Goal: Task Accomplishment & Management: Use online tool/utility

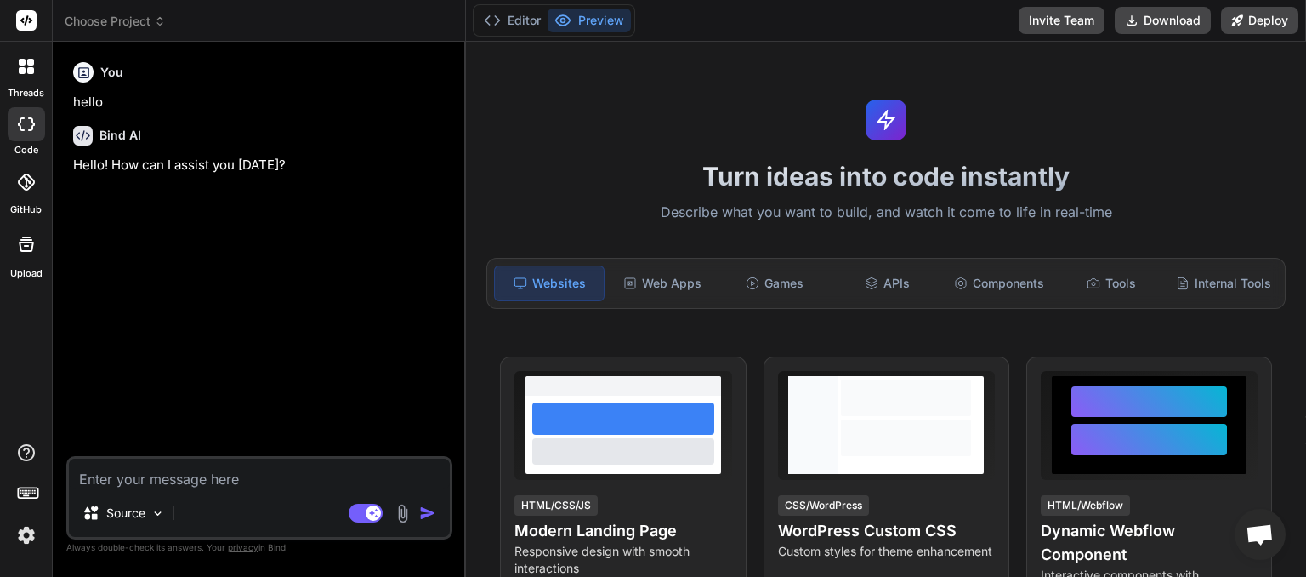
scroll to position [182, 0]
click at [151, 14] on span "Choose Project" at bounding box center [115, 21] width 101 height 17
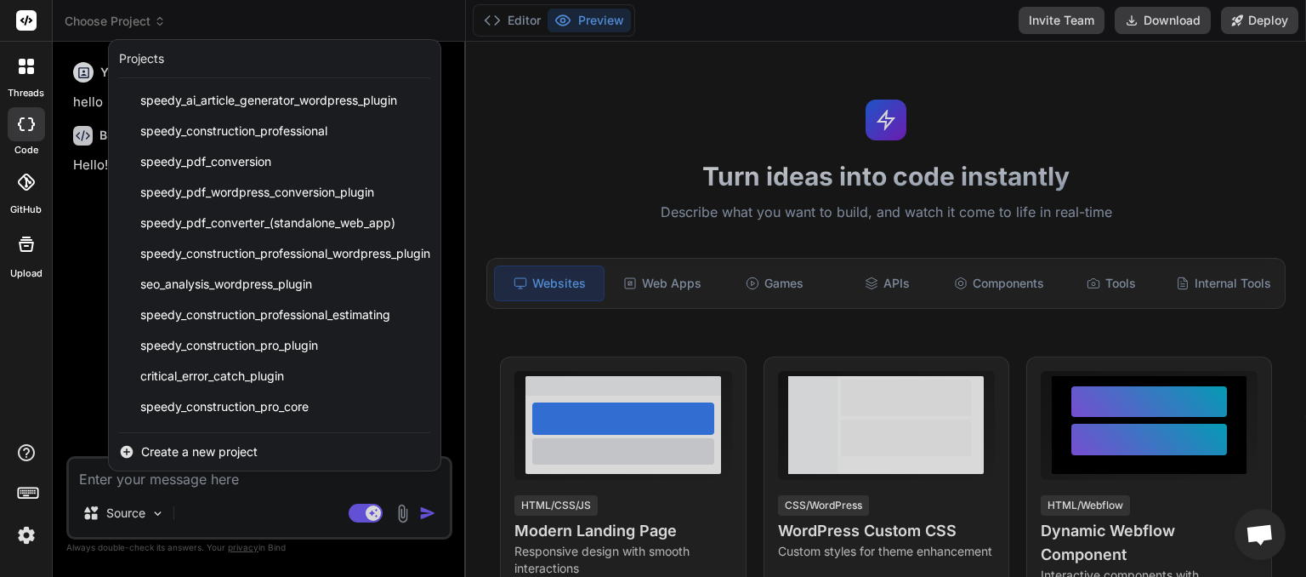
scroll to position [211, 0]
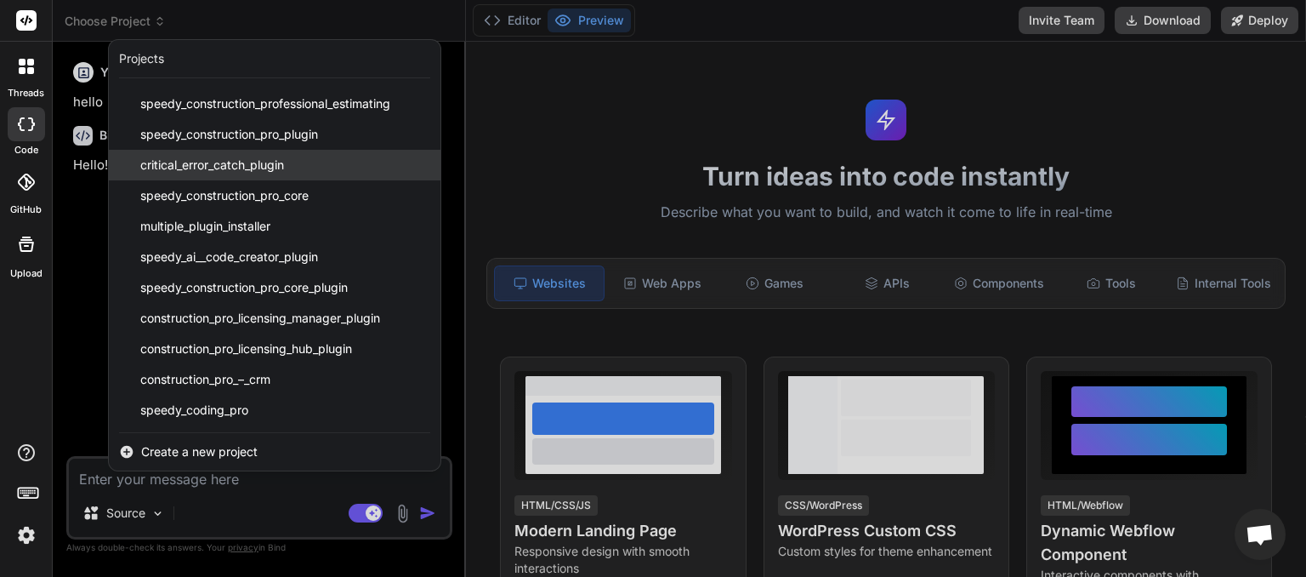
click at [244, 166] on span "critical_error_catch_plugin" at bounding box center [212, 165] width 144 height 17
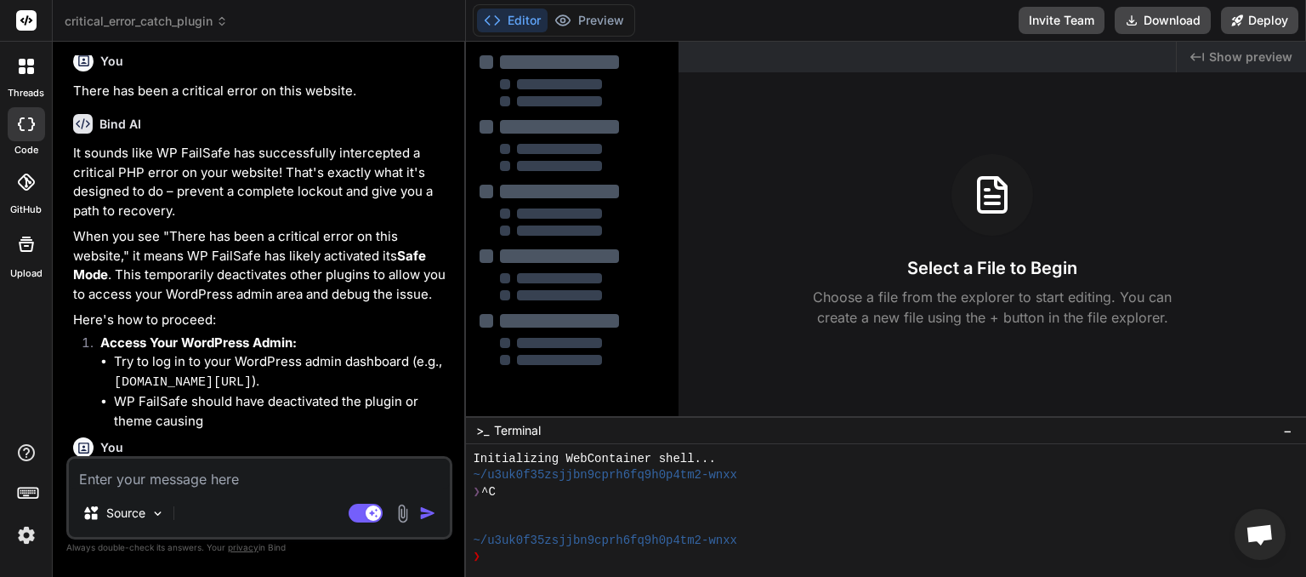
scroll to position [7587, 0]
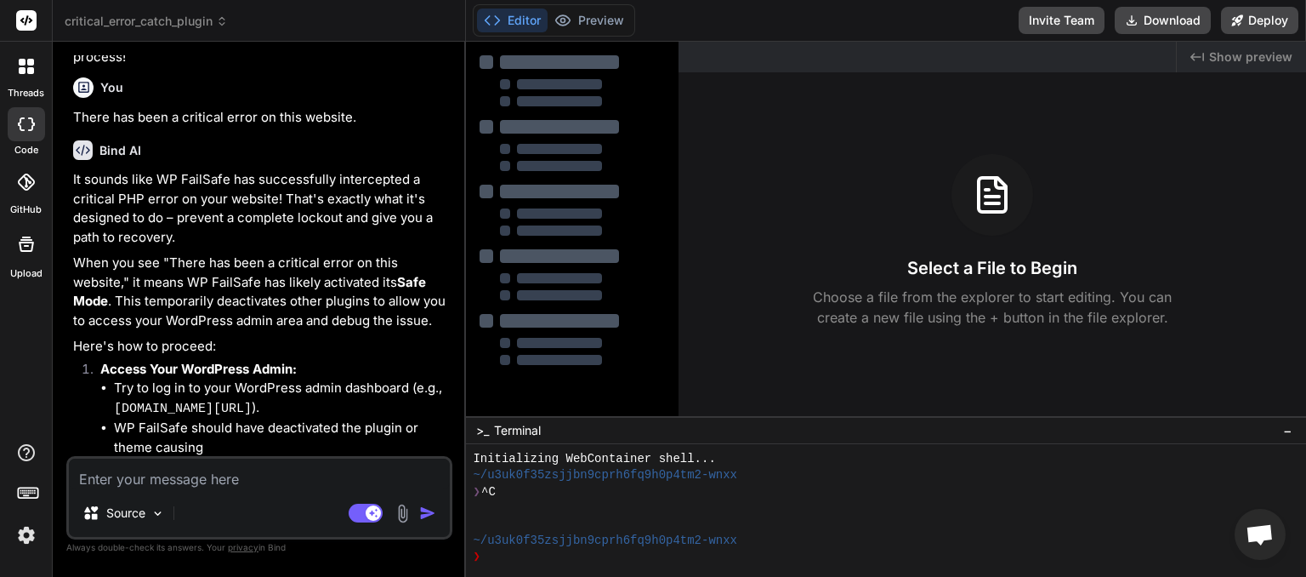
type textarea "x"
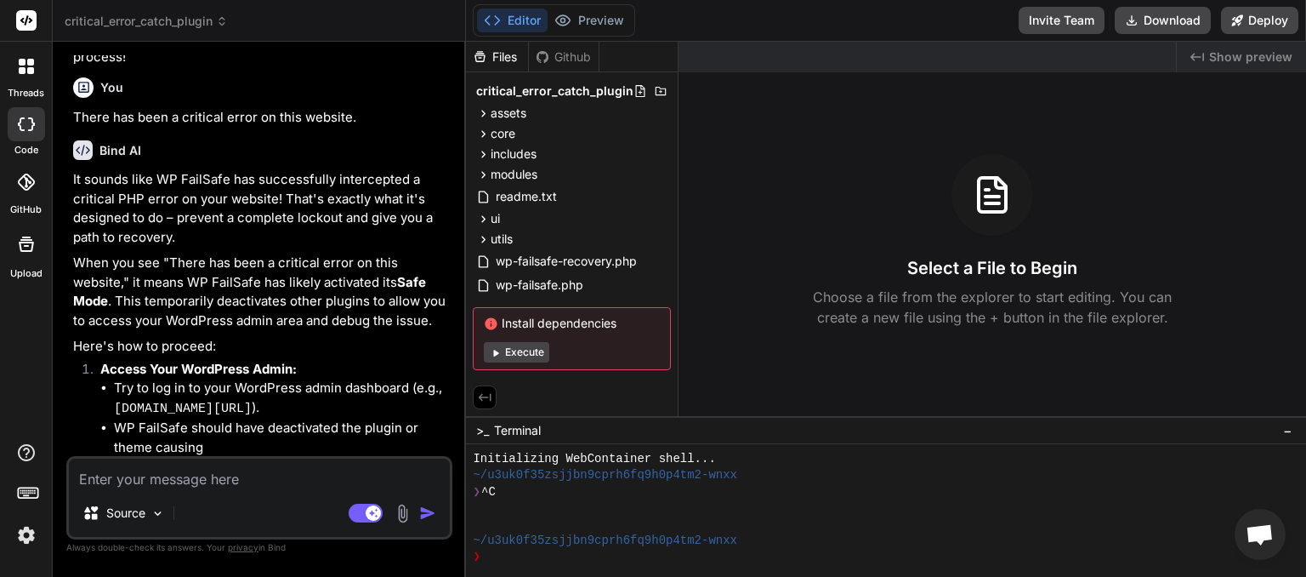
paste textarea "[[DATE] 00:09:45 UTC] PHP Parse error: syntax error, unexpected token "\" in /h…"
type textarea "[[DATE] 00:09:45 UTC] PHP Parse error: syntax error, unexpected token "\" in /h…"
type textarea "x"
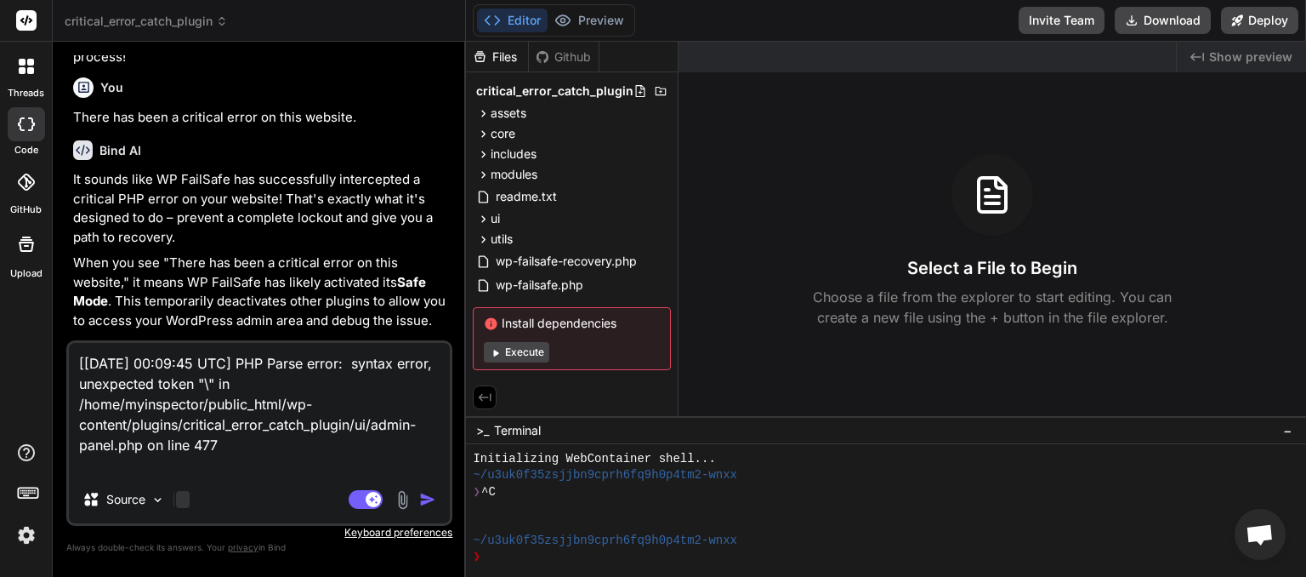
type textarea "[[DATE] 00:09:45 UTC] PHP Parse error: syntax error, unexpected token "\" in /h…"
click at [182, 498] on div at bounding box center [183, 499] width 14 height 17
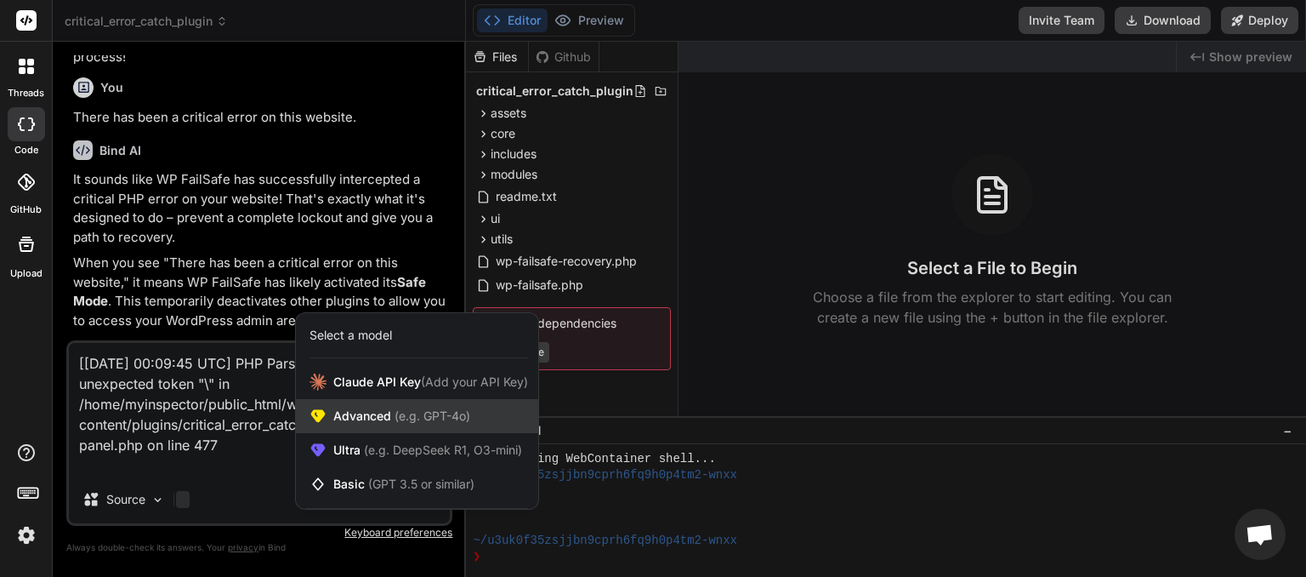
click at [384, 418] on span "Advanced (e.g. GPT-4o)" at bounding box center [401, 415] width 137 height 17
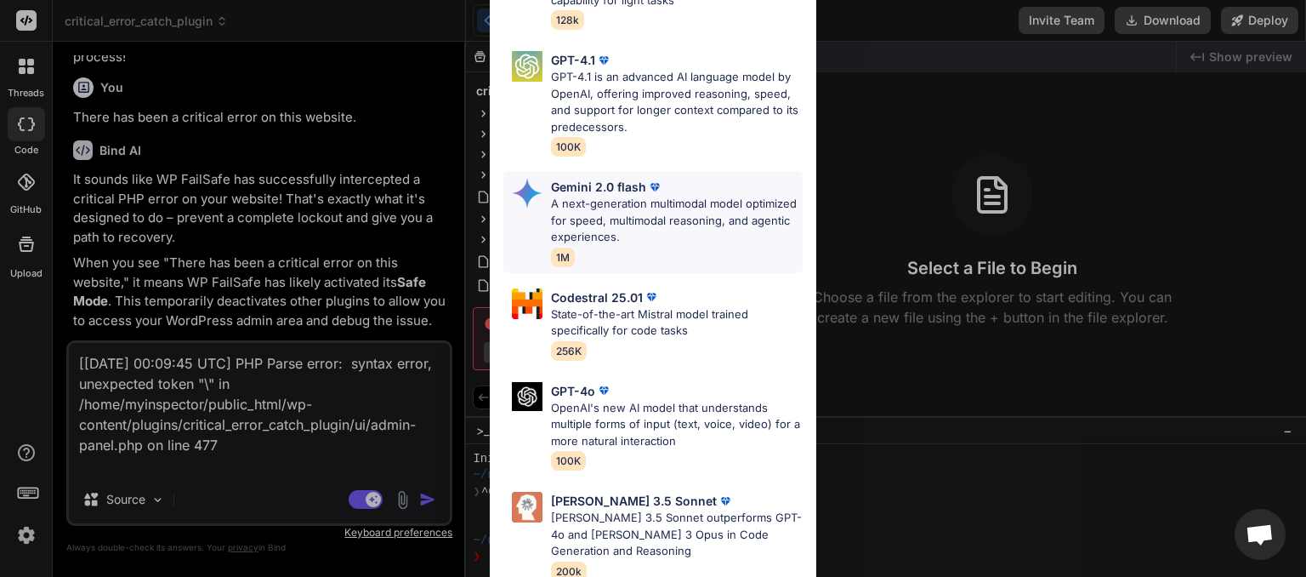
scroll to position [0, 0]
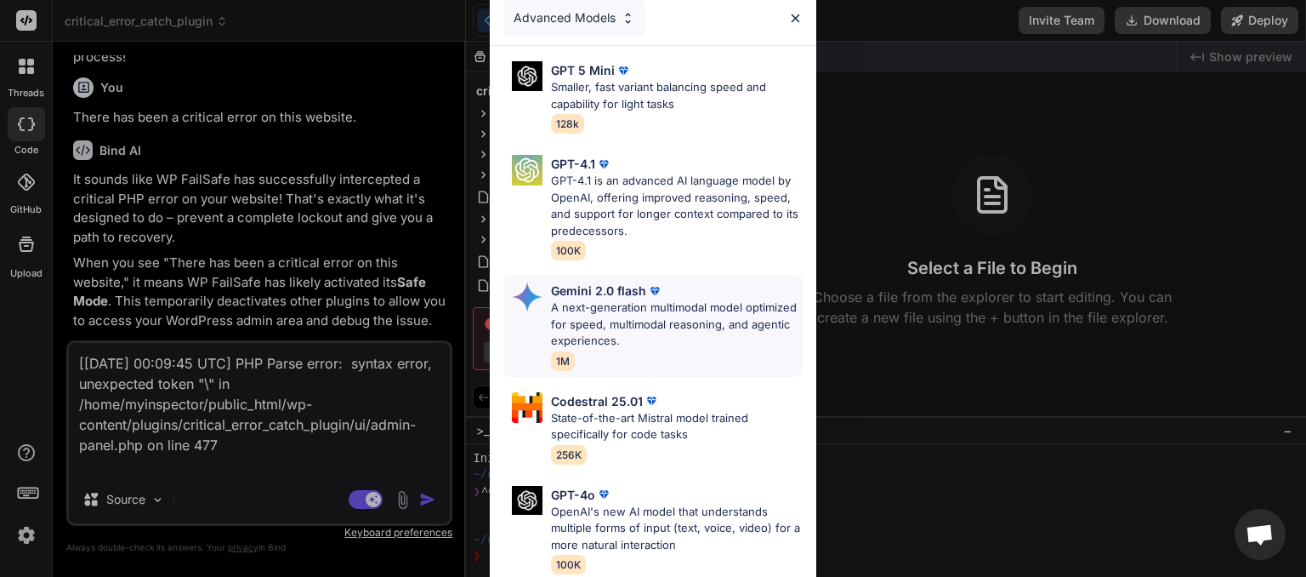
click at [621, 297] on p "Gemini 2.0 flash" at bounding box center [598, 291] width 95 height 18
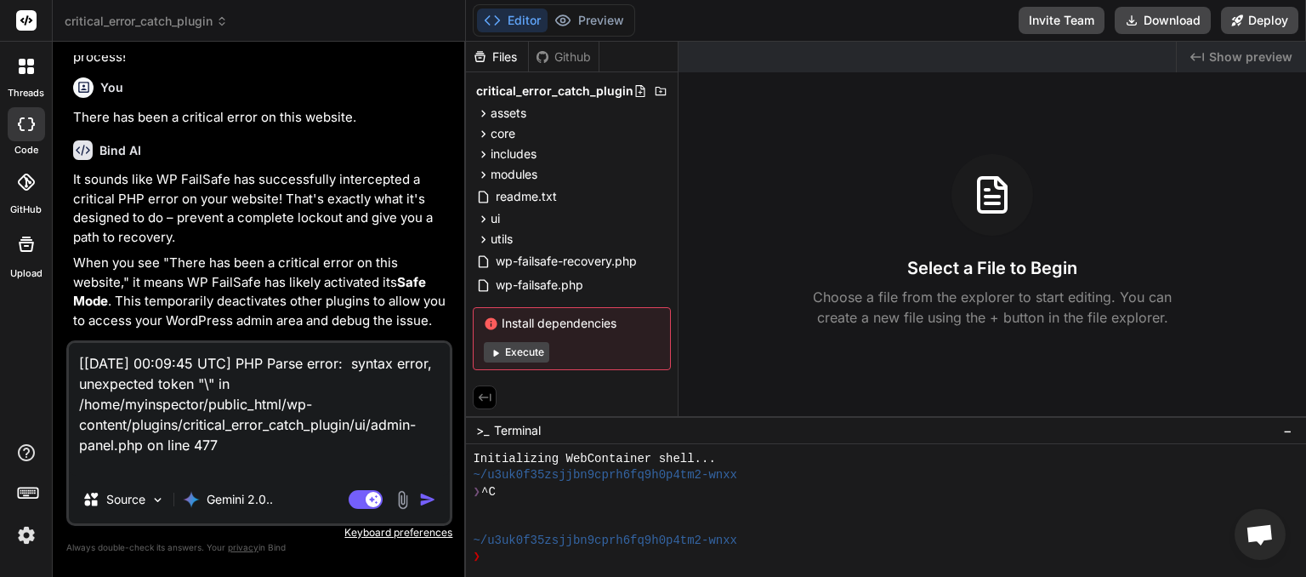
click at [428, 498] on img "button" at bounding box center [427, 499] width 17 height 17
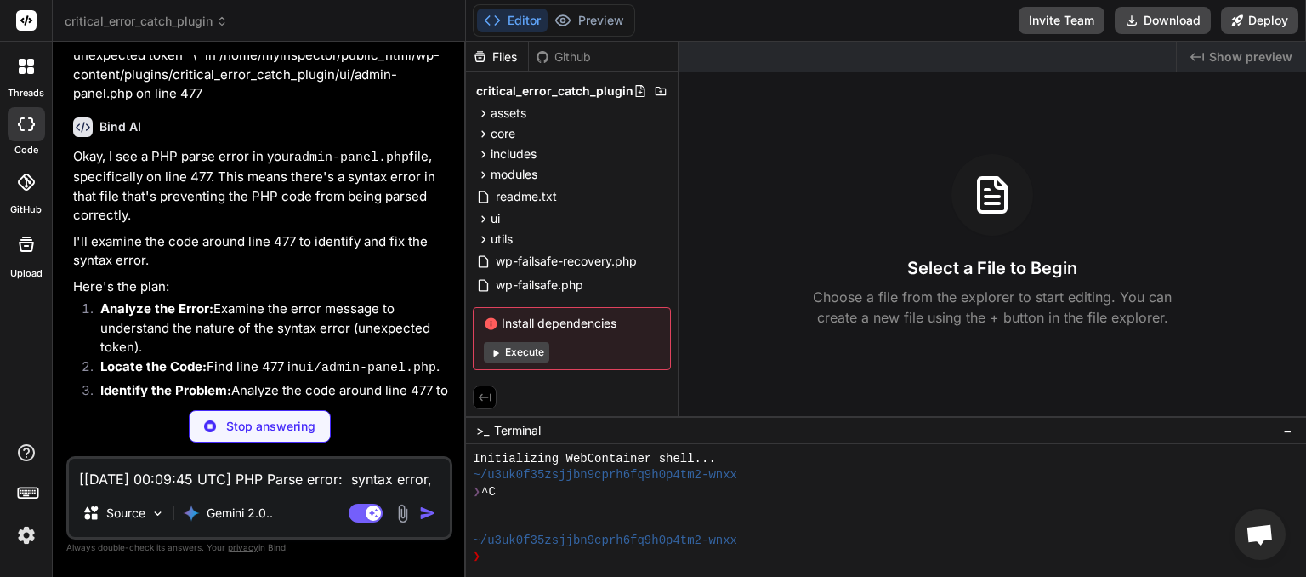
scroll to position [9435, 0]
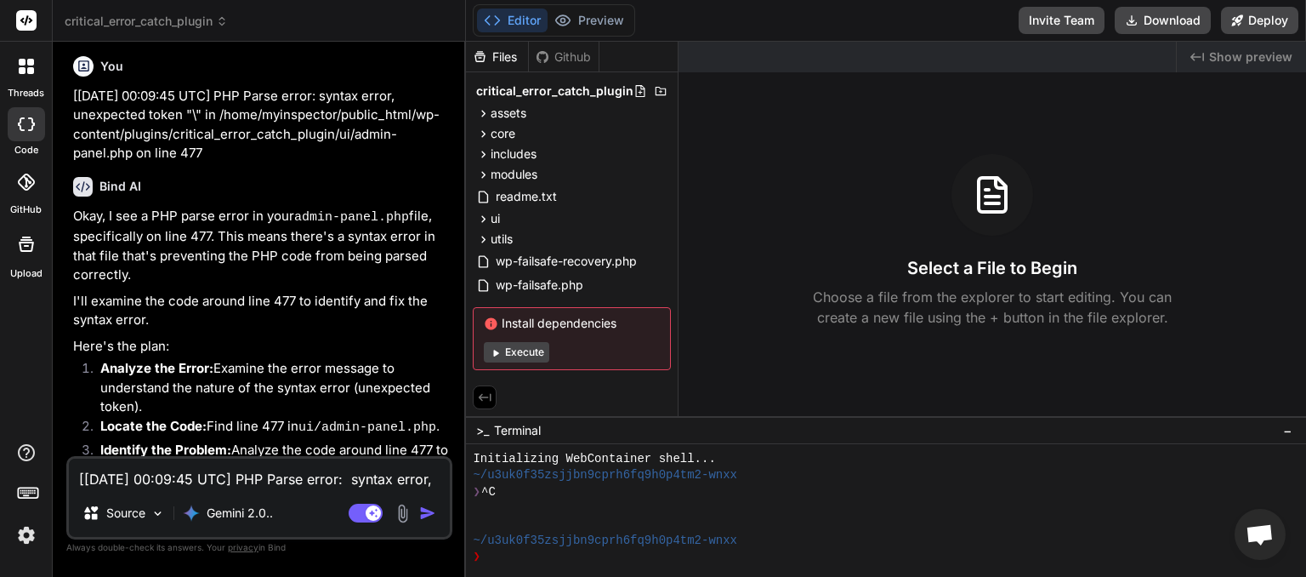
click at [179, 477] on textarea "[01-Sep-2025 00:09:45 UTC] PHP Parse error: syntax error, unexpected token "\" …" at bounding box center [259, 473] width 381 height 31
click at [1177, 21] on button "Download" at bounding box center [1163, 20] width 96 height 27
click at [219, 27] on span "critical_error_catch_plugin" at bounding box center [146, 21] width 163 height 17
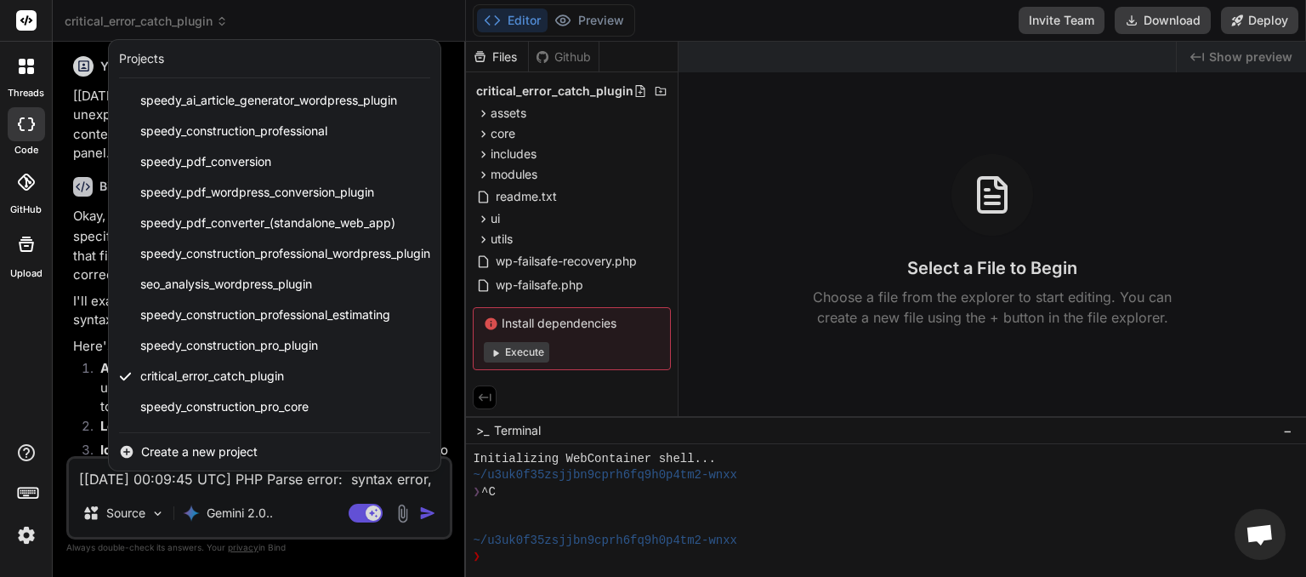
scroll to position [211, 0]
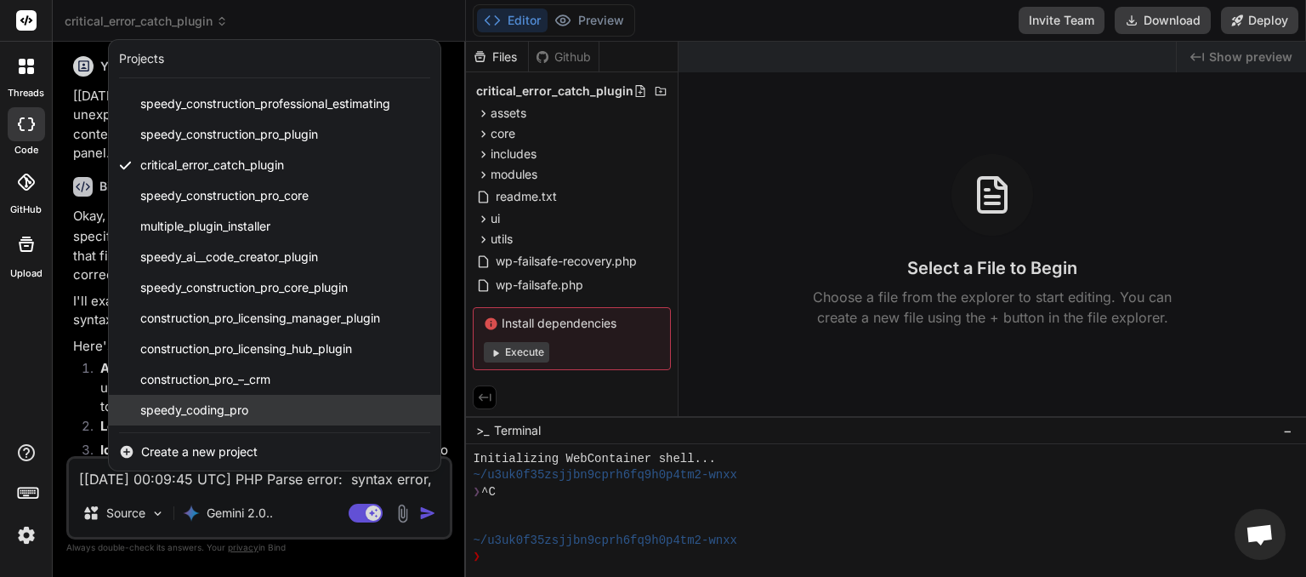
click at [250, 402] on div "speedy_coding_pro" at bounding box center [275, 410] width 332 height 31
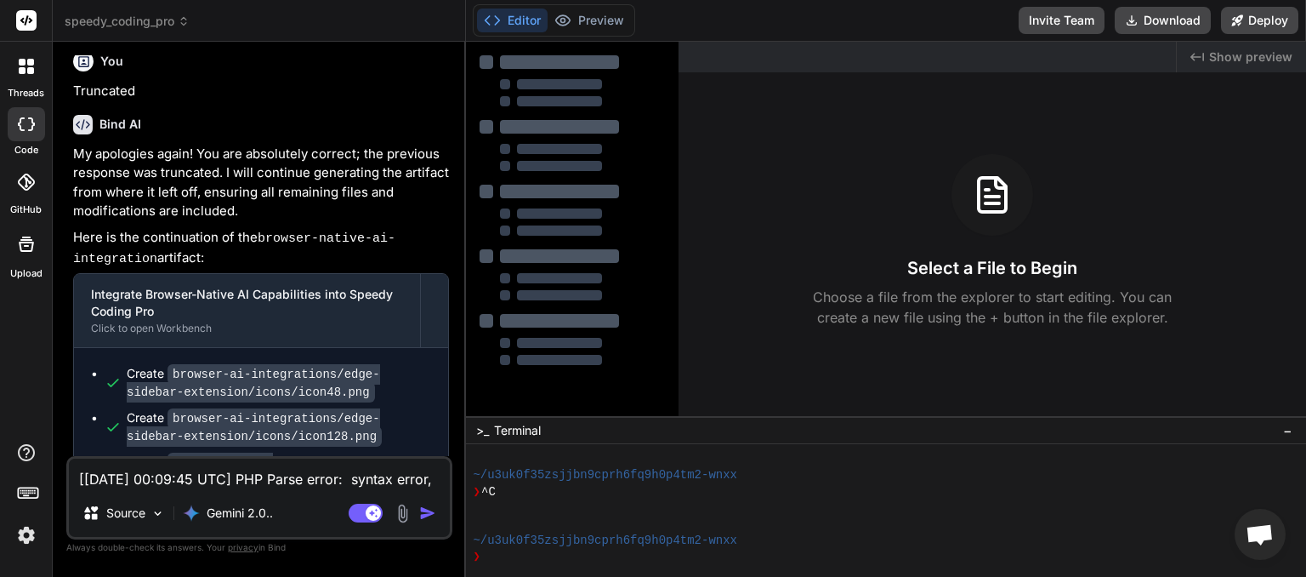
scroll to position [6184, 0]
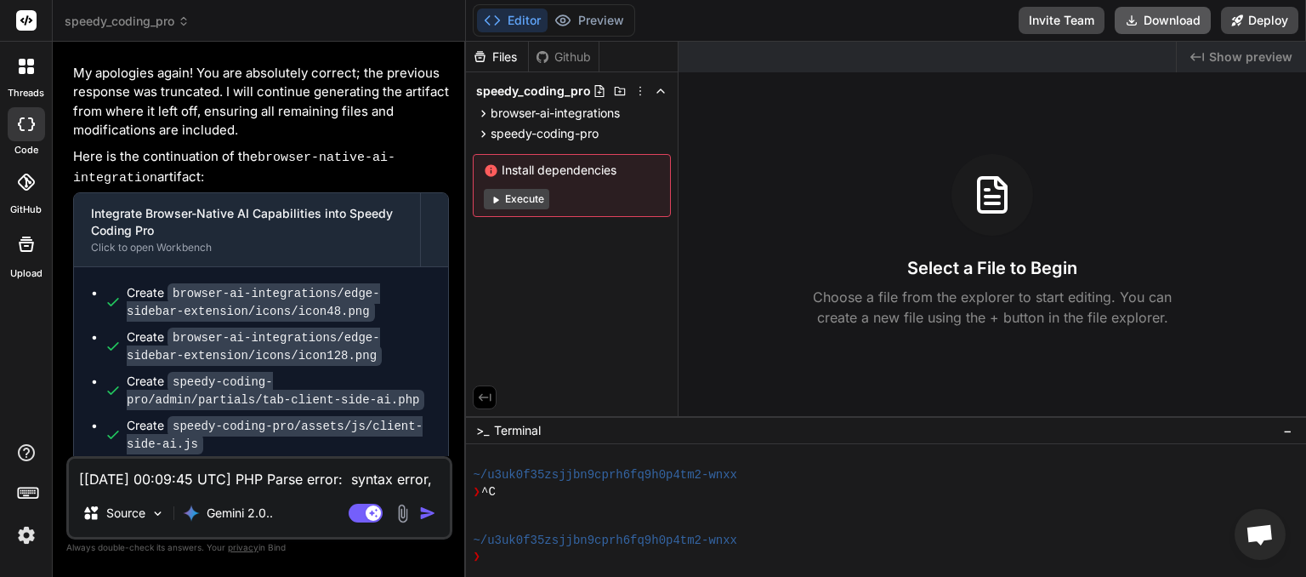
click at [1167, 28] on button "Download" at bounding box center [1163, 20] width 96 height 27
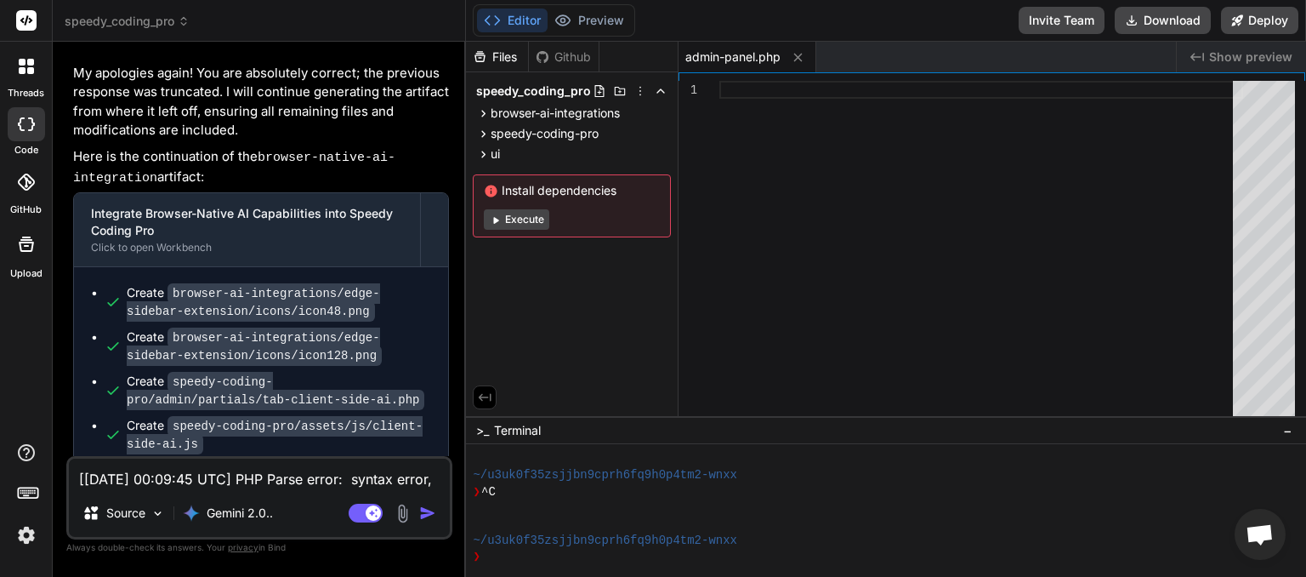
click at [179, 19] on icon at bounding box center [184, 21] width 12 height 12
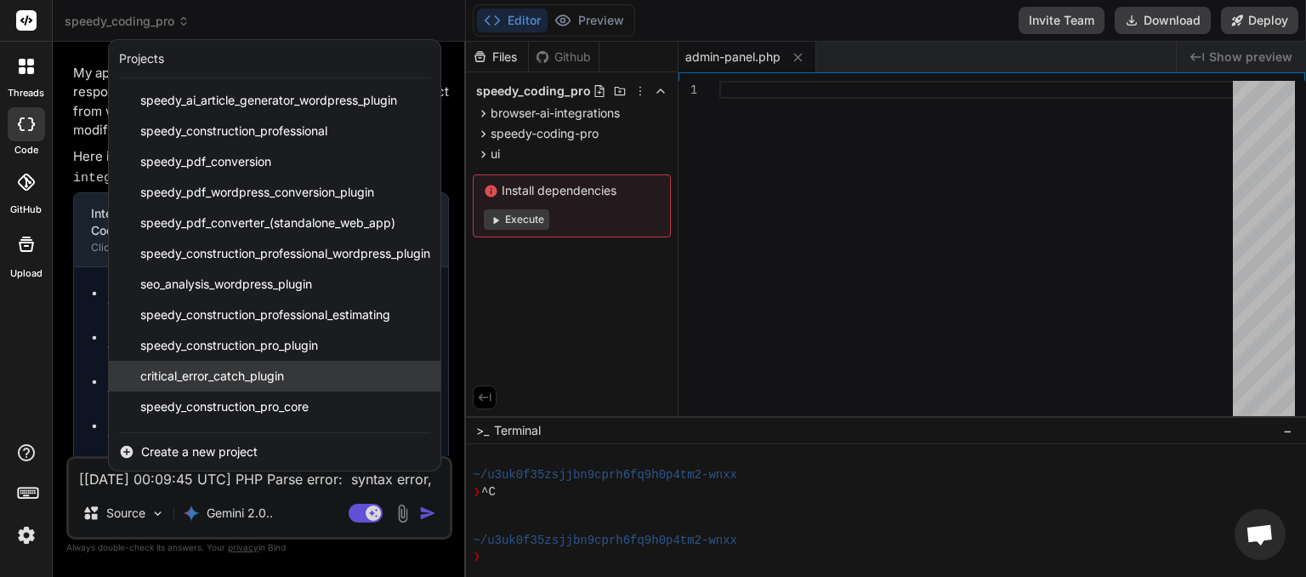
scroll to position [211, 0]
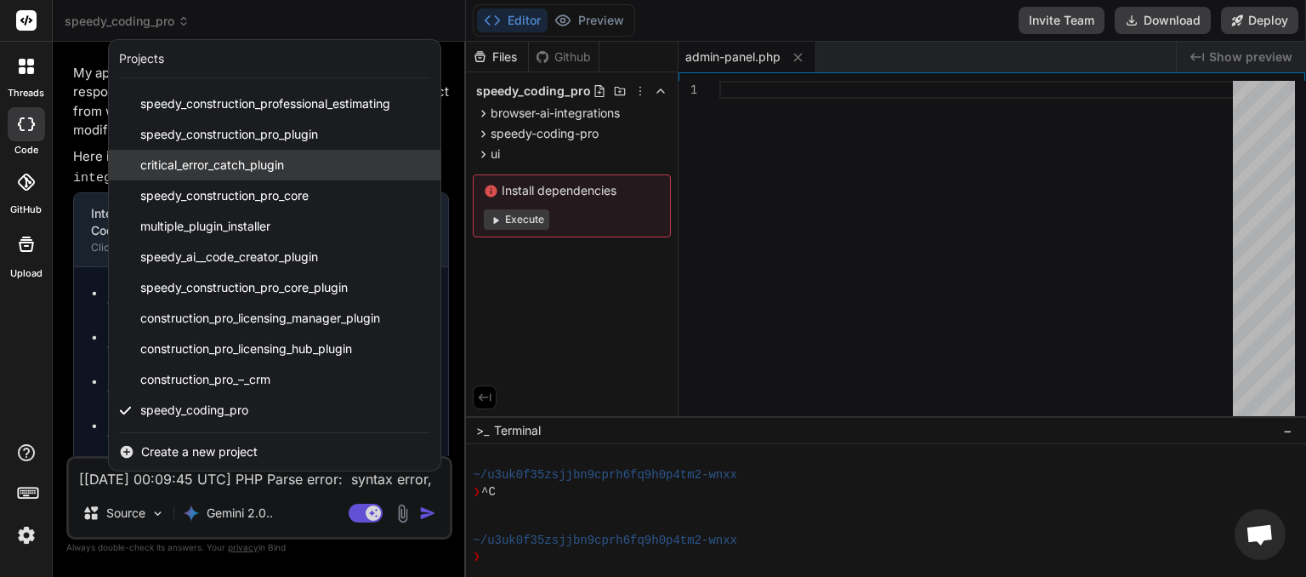
click at [234, 168] on span "critical_error_catch_plugin" at bounding box center [212, 165] width 144 height 17
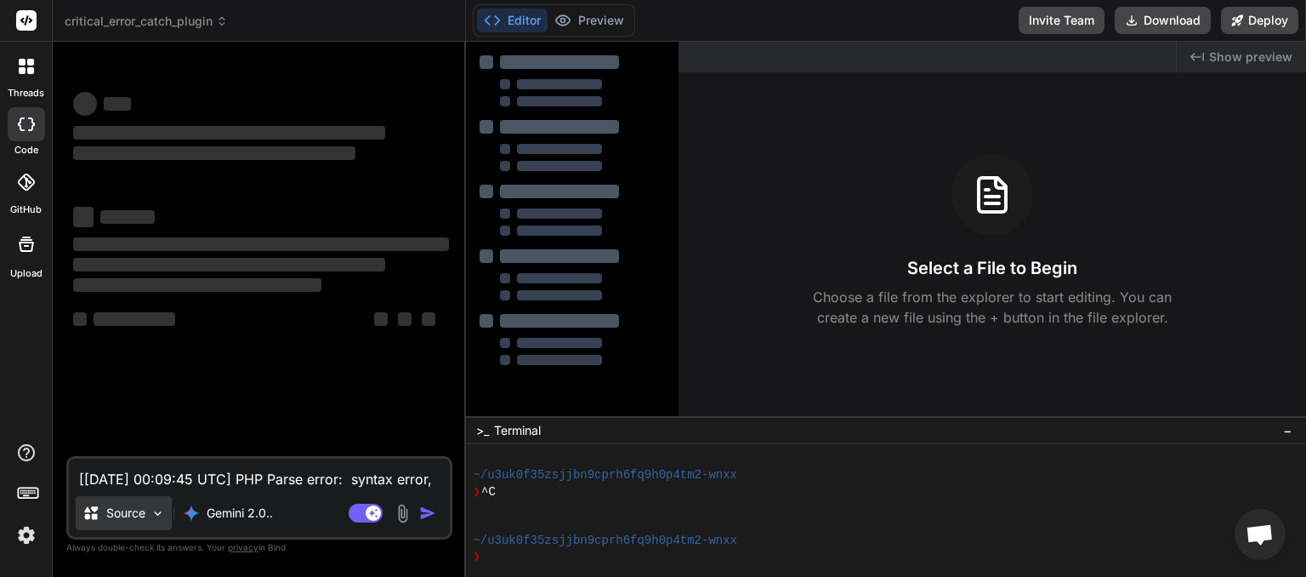
scroll to position [146, 0]
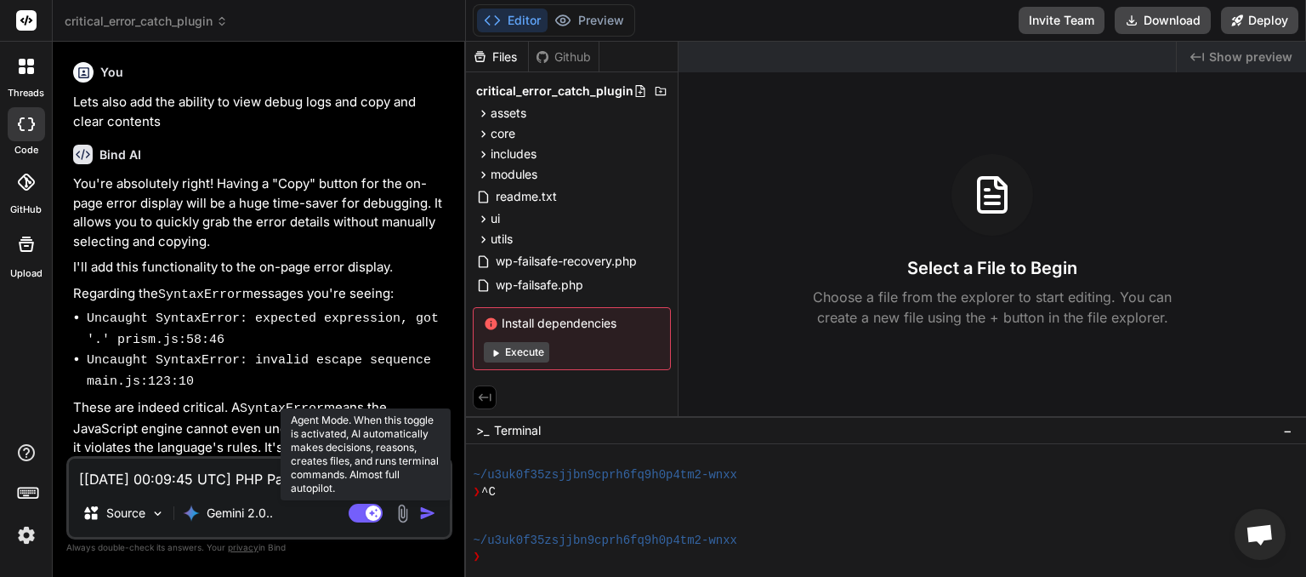
click at [360, 509] on rect at bounding box center [366, 513] width 34 height 19
type textarea "x"
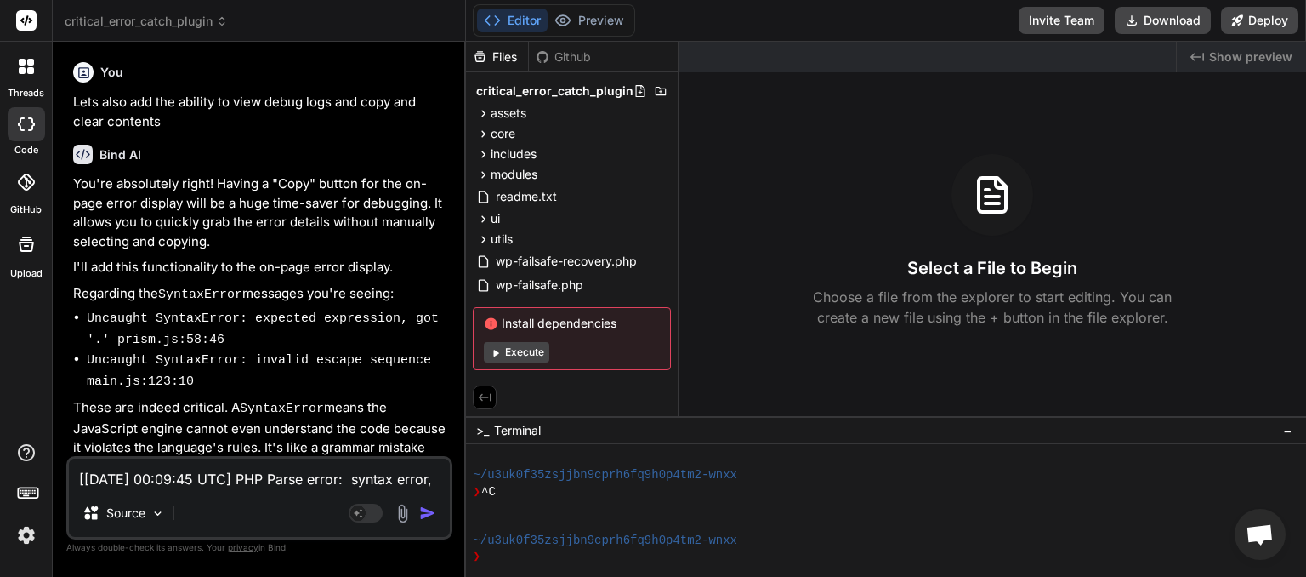
paste textarea "12:51"
type textarea "[01-Sep-2025 00:12:51 UTC] PHP Parse error: syntax error, unexpected token "\" …"
type textarea "x"
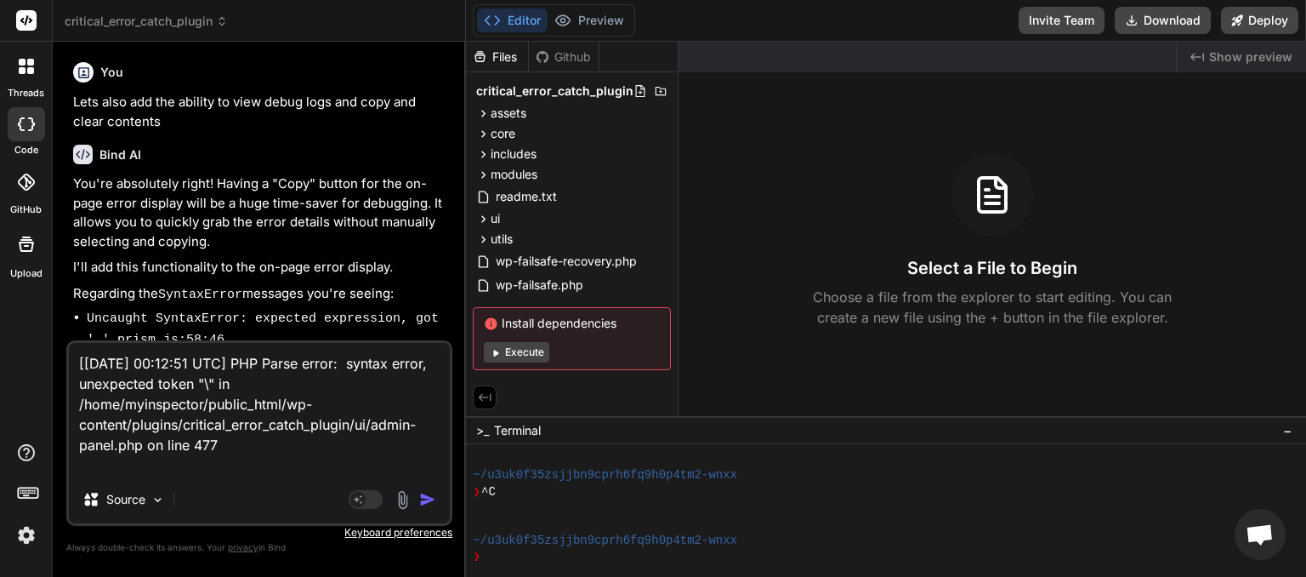
type textarea "[01-Sep-2025 00:12:51 UTC] PHP Parse error: syntax error, unexpected token "\" …"
click at [428, 502] on img "button" at bounding box center [427, 499] width 17 height 17
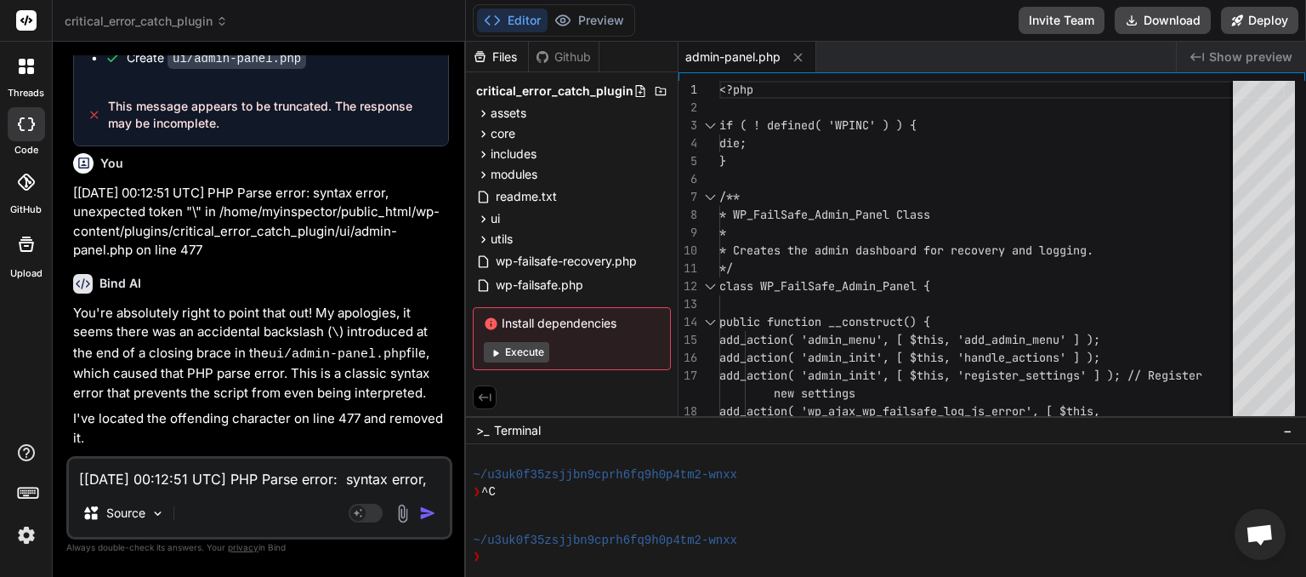
scroll to position [7673, 0]
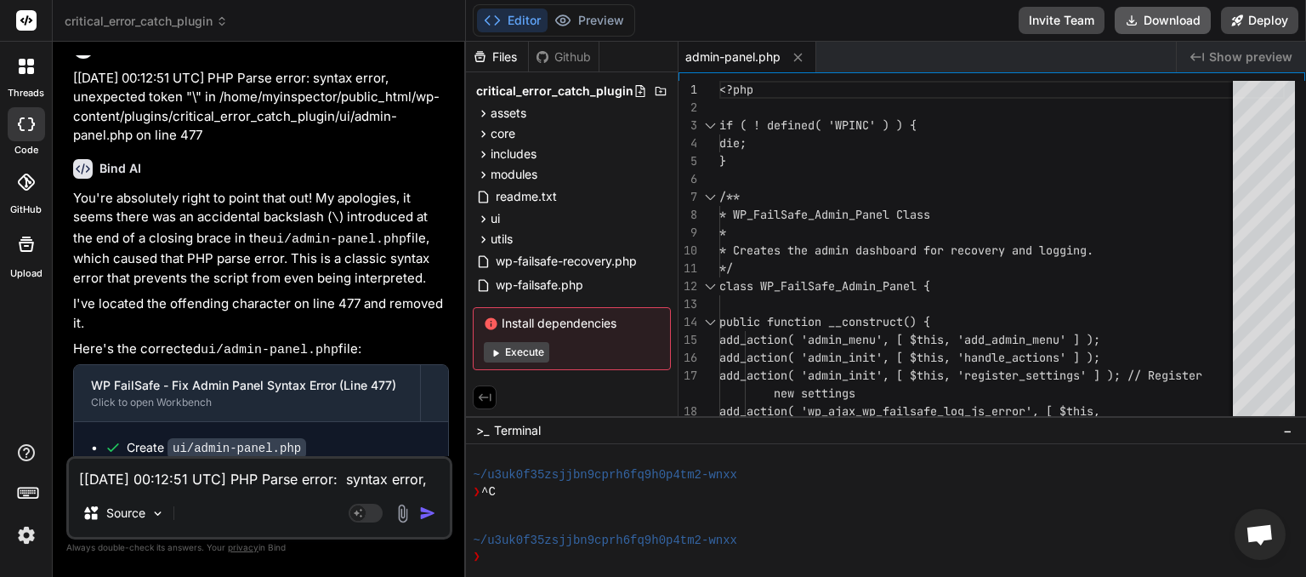
click at [1162, 26] on button "Download" at bounding box center [1163, 20] width 96 height 27
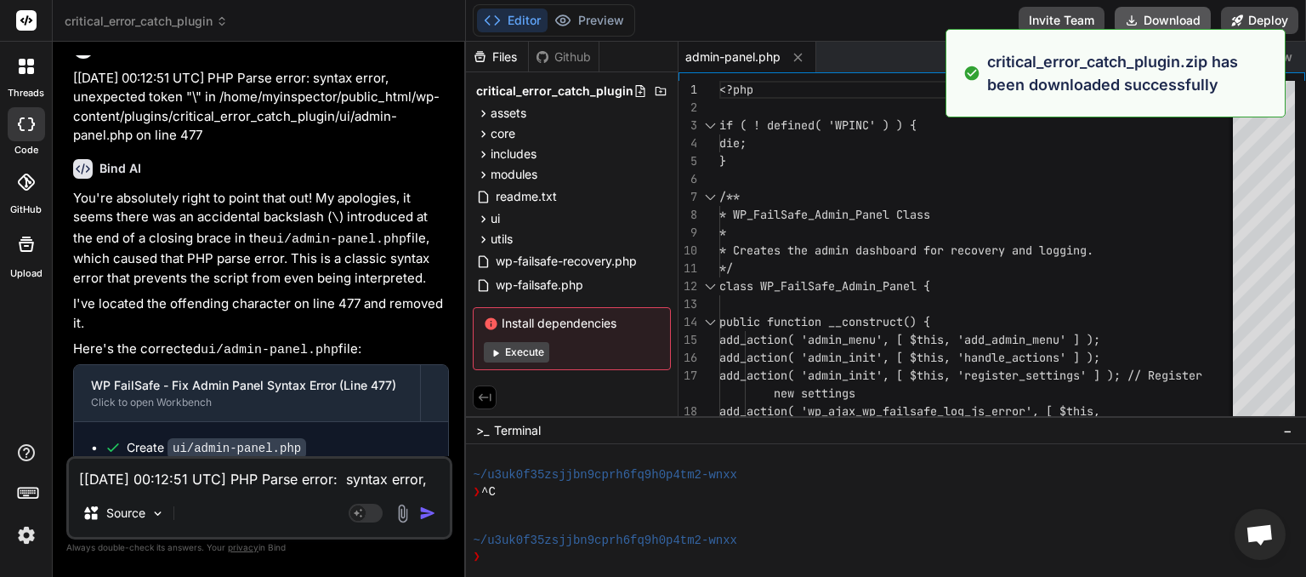
type textarea "x"
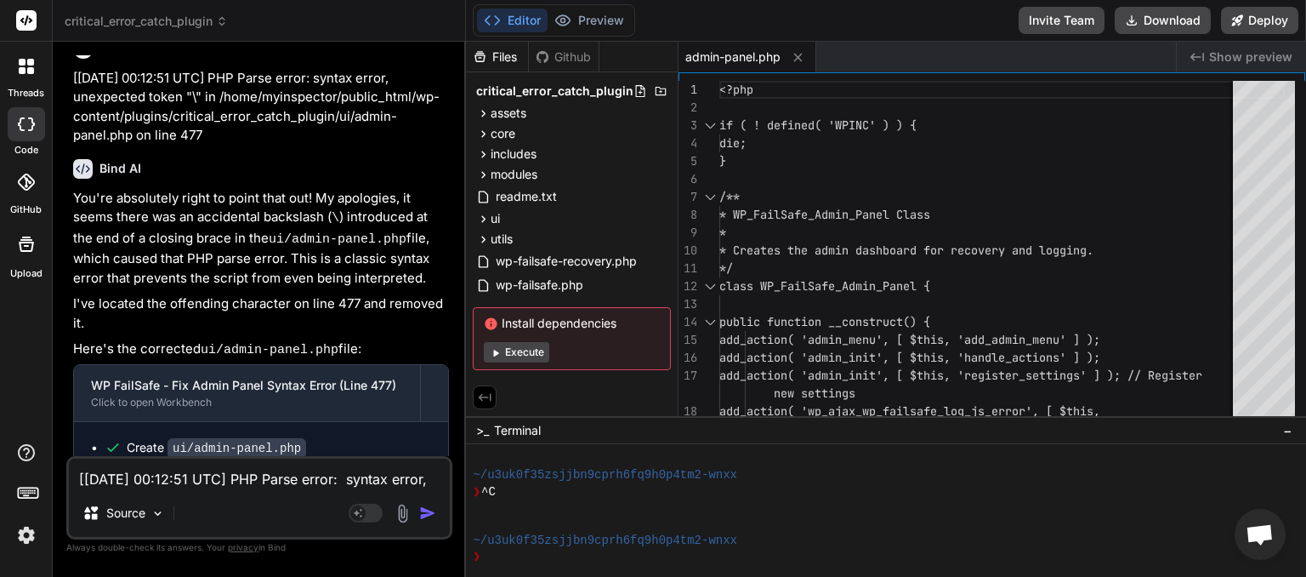
paste textarea "5:50 UTC] PHP Fatal error: Uncaught TypeError: json_encode(): Argument #2 ($fla…"
type textarea "[01-Sep-2025 00:15:50 UTC] PHP Fatal error: Uncaught TypeError: json_encode(): …"
type textarea "x"
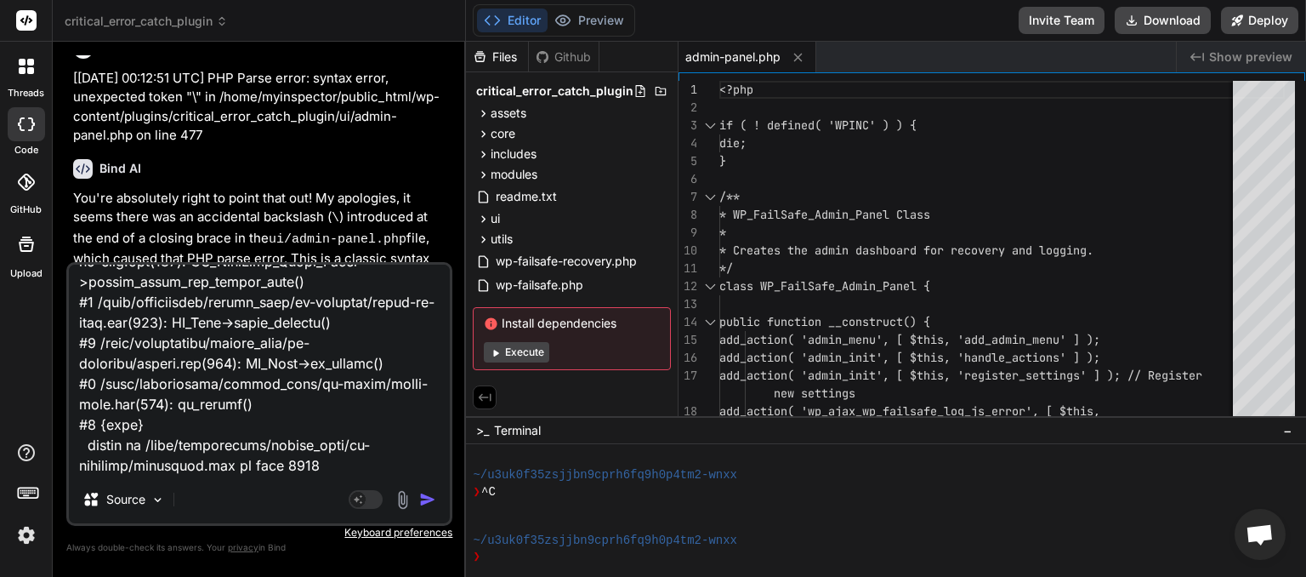
type textarea "[01-Sep-2025 00:15:50 UTC] PHP Fatal error: Uncaught TypeError: json_encode(): …"
click at [425, 495] on img "button" at bounding box center [427, 499] width 17 height 17
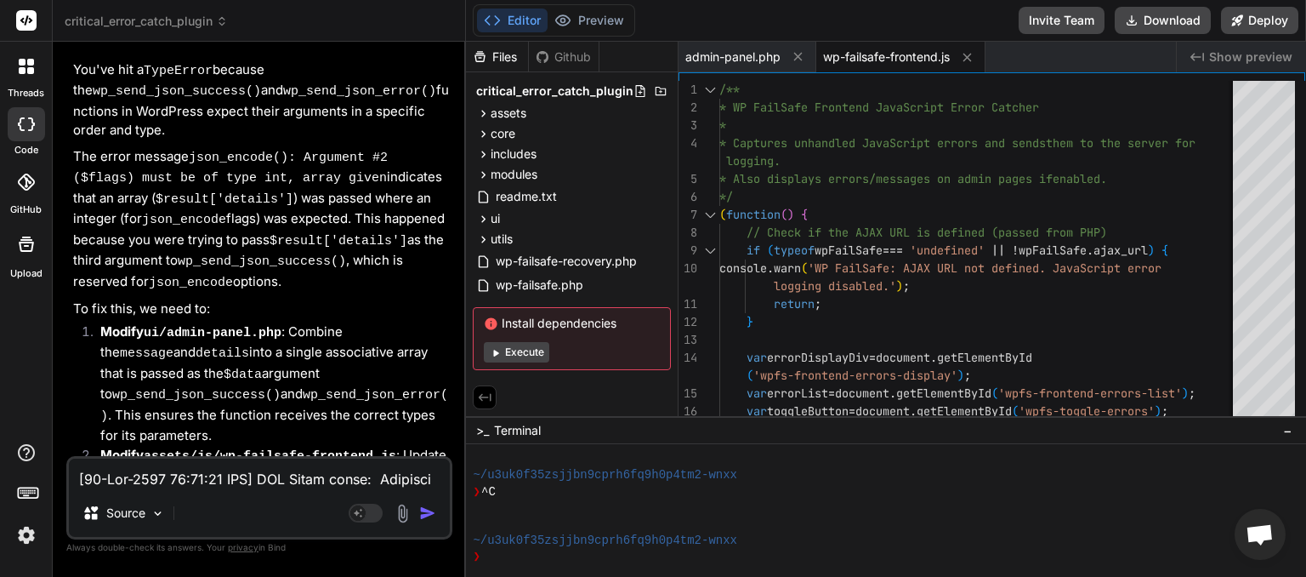
scroll to position [8978, 0]
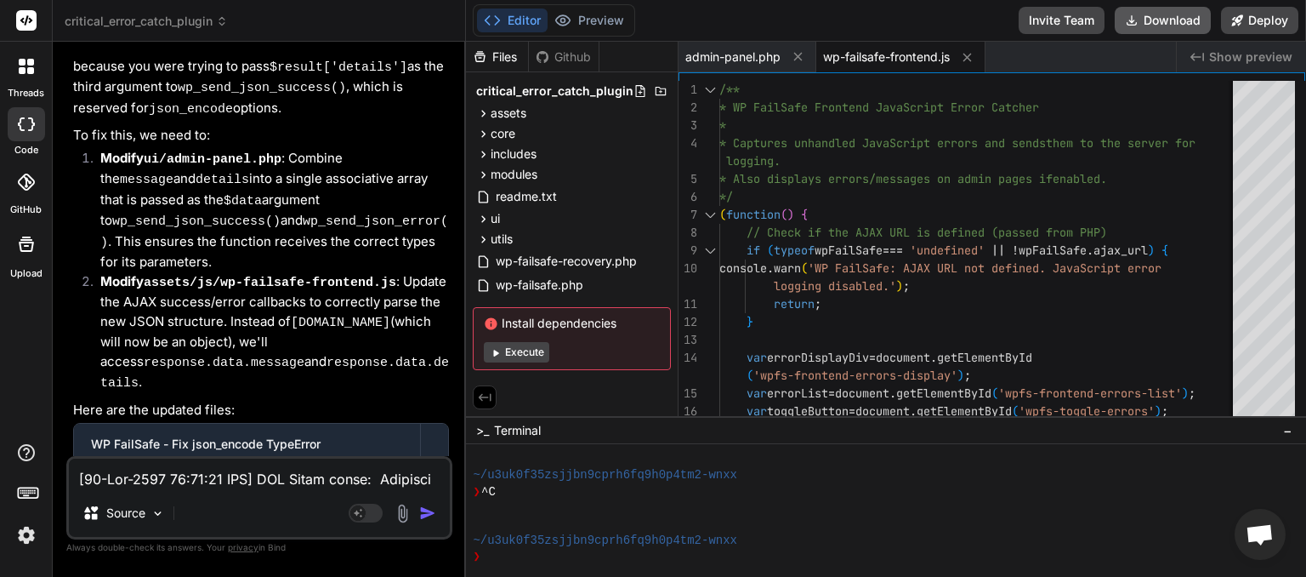
click at [1181, 20] on button "Download" at bounding box center [1163, 20] width 96 height 27
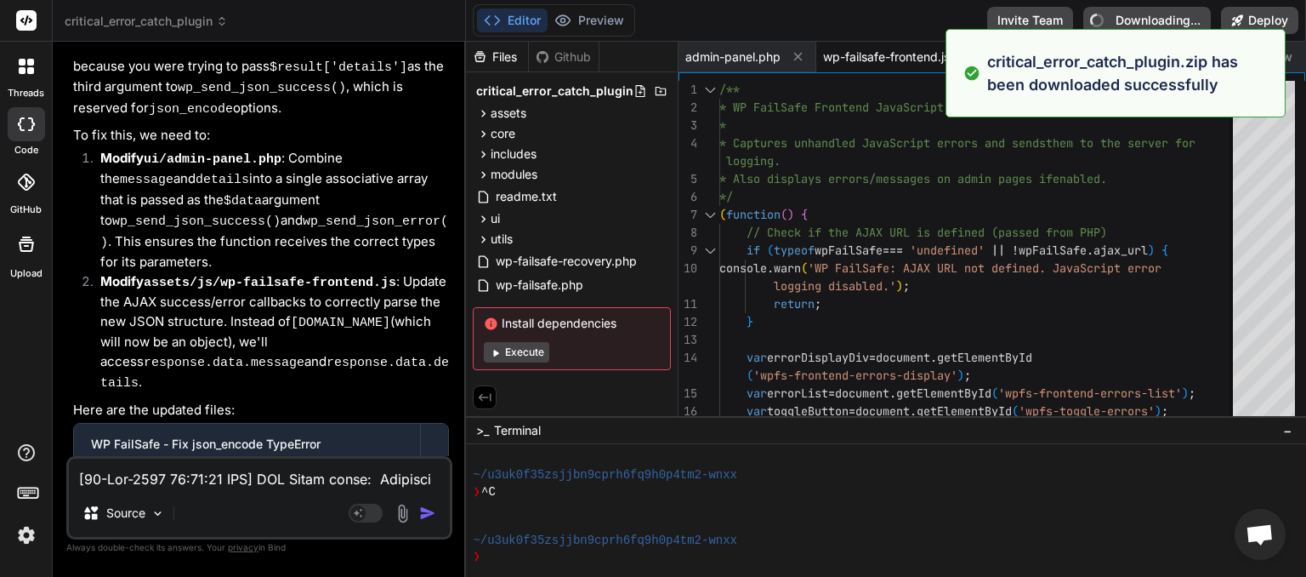
type textarea "x"
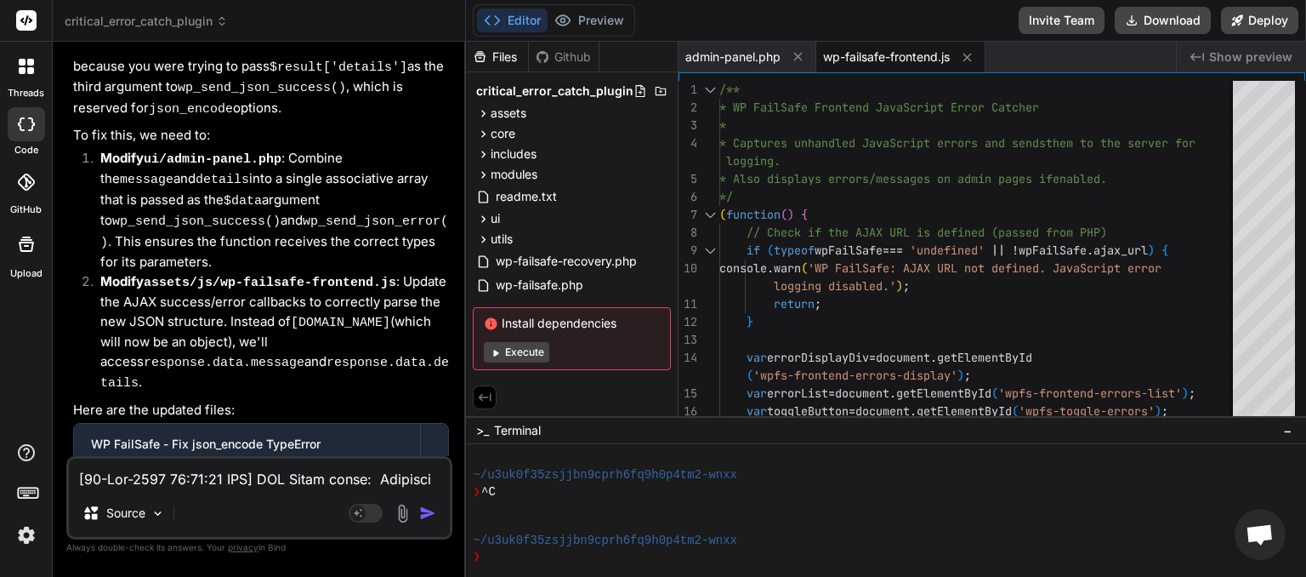
paste textarea "7:38 UTC] PHP Parse error: Unclosed '{' on line 119 does not match ')' in /home…"
type textarea "[[DATE] 00:17:38 UTC] PHP Parse error: Unclosed '{' on line 119 does not match …"
type textarea "x"
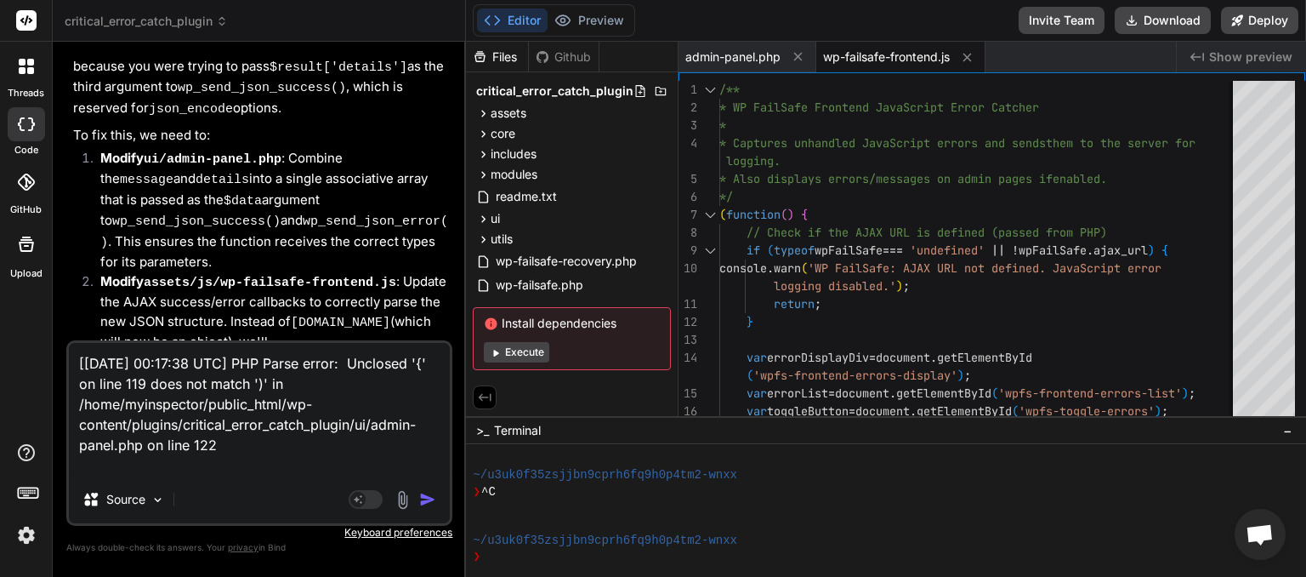
type textarea "[[DATE] 00:17:38 UTC] PHP Parse error: Unclosed '{' on line 119 does not match …"
click at [433, 498] on img "button" at bounding box center [427, 499] width 17 height 17
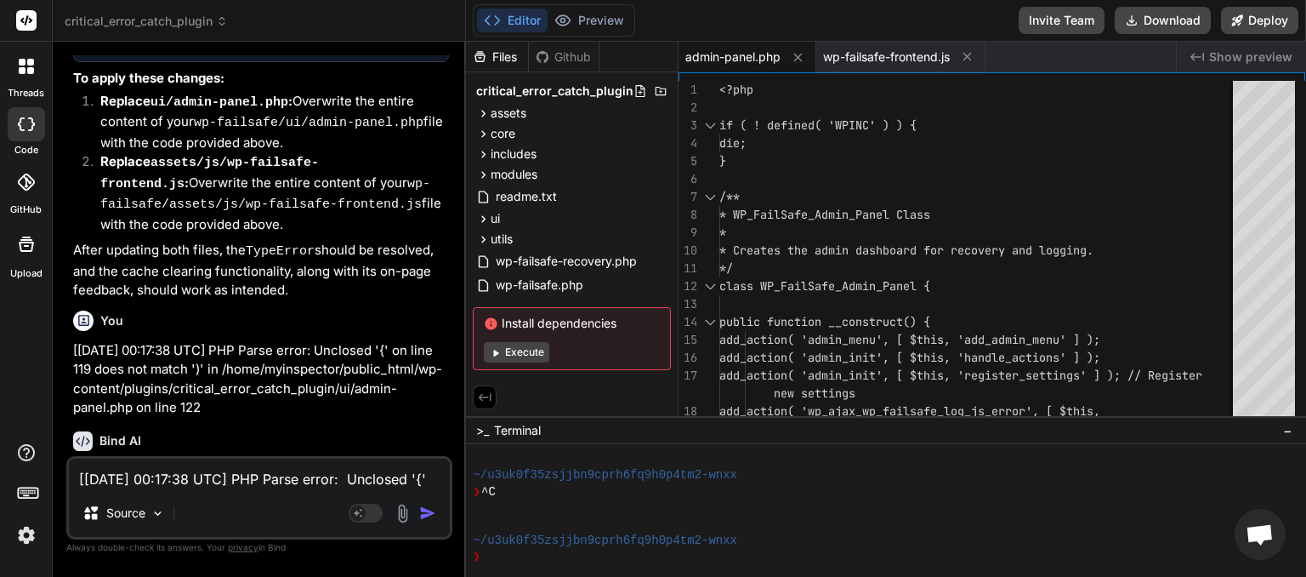
scroll to position [9572, 0]
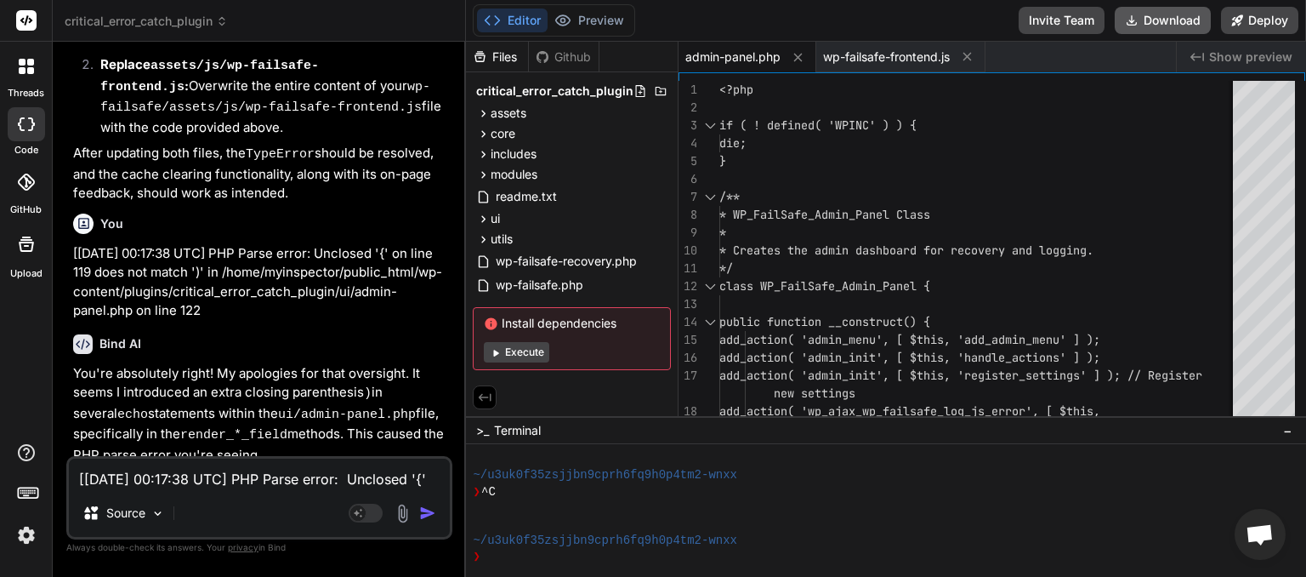
click at [1152, 26] on button "Download" at bounding box center [1163, 20] width 96 height 27
click at [198, 487] on textarea "[[DATE] 00:17:38 UTC] PHP Parse error: Unclosed '{' on line 119 does not match …" at bounding box center [259, 473] width 381 height 31
click at [216, 22] on span "critical_error_catch_plugin" at bounding box center [146, 21] width 163 height 17
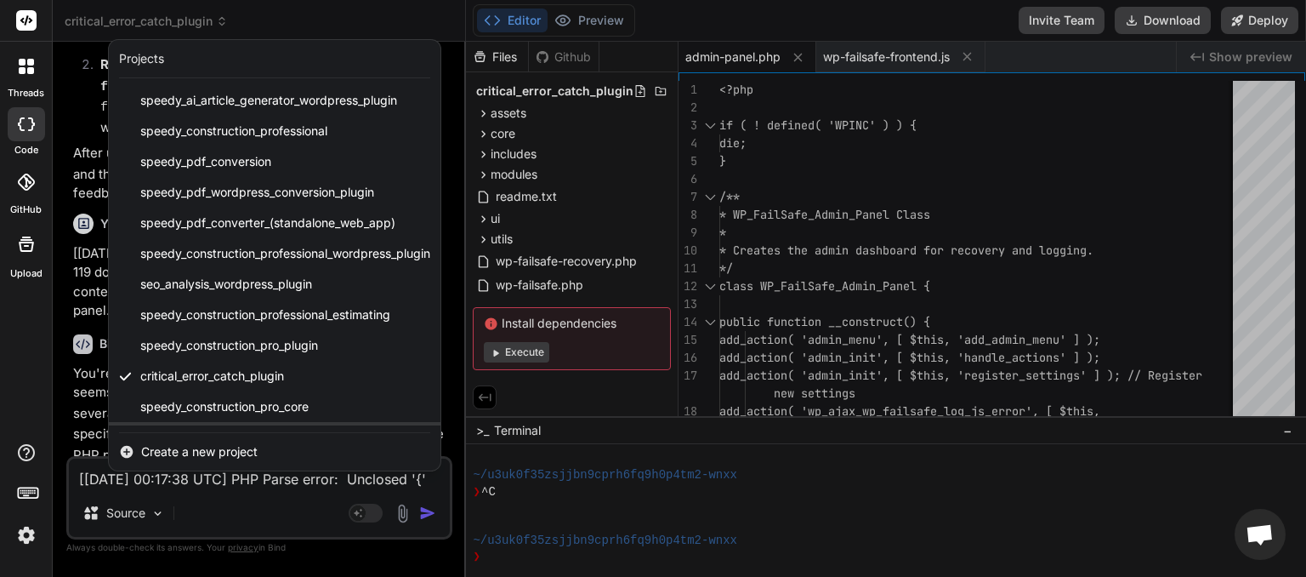
scroll to position [211, 0]
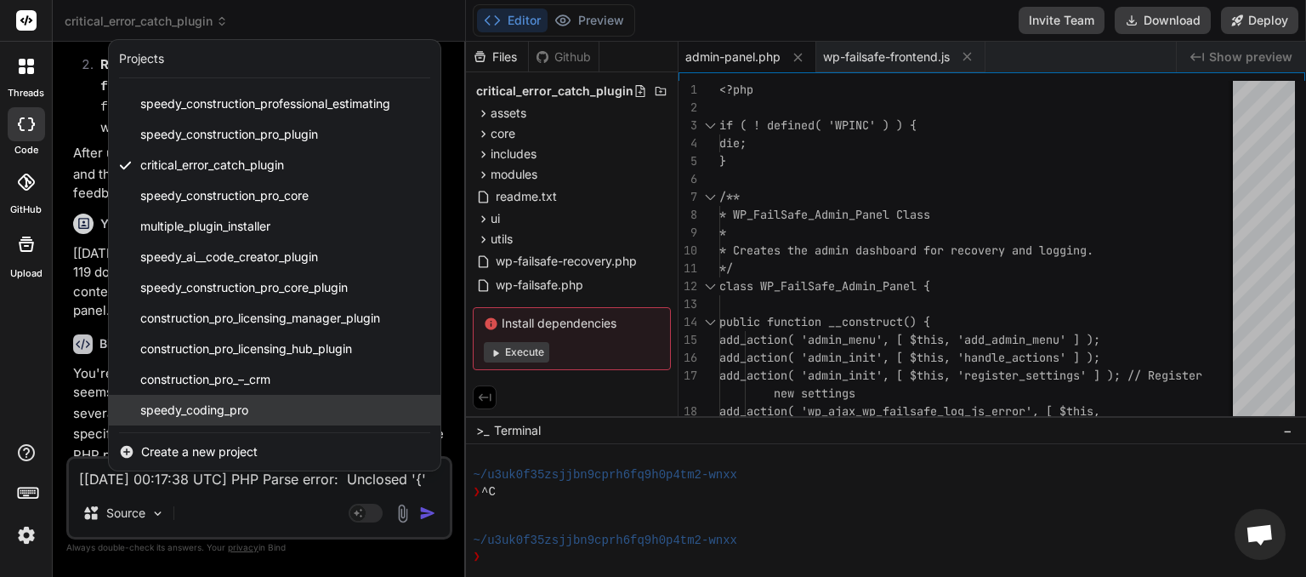
click at [189, 417] on span "speedy_coding_pro" at bounding box center [194, 409] width 108 height 17
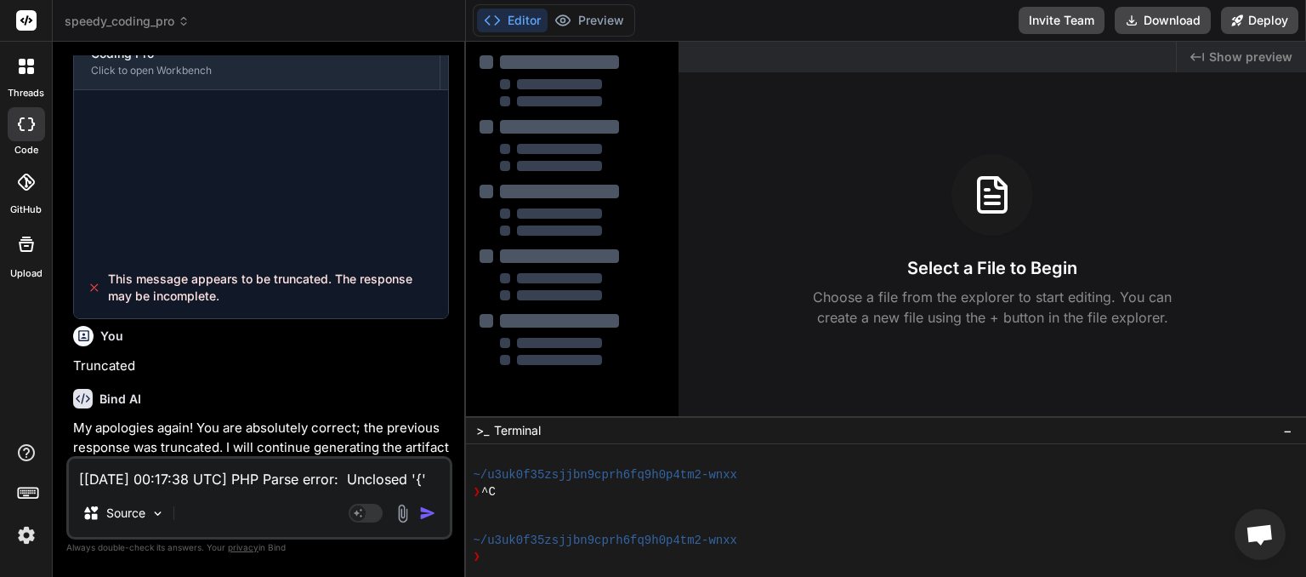
scroll to position [6184, 0]
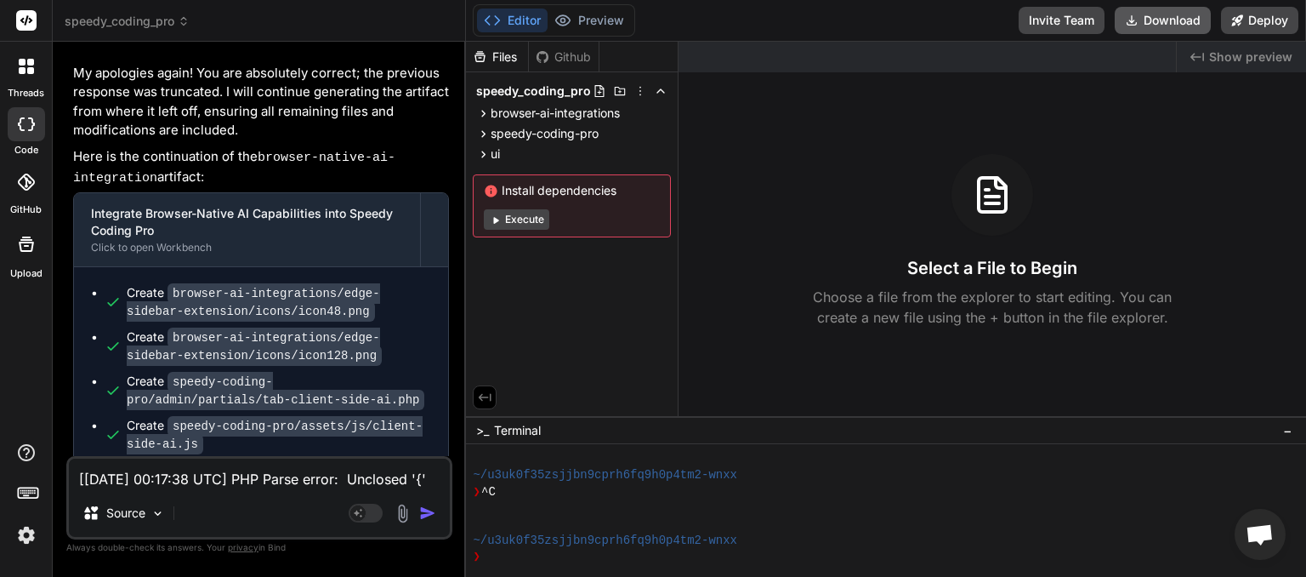
click at [1152, 13] on button "Download" at bounding box center [1163, 20] width 96 height 27
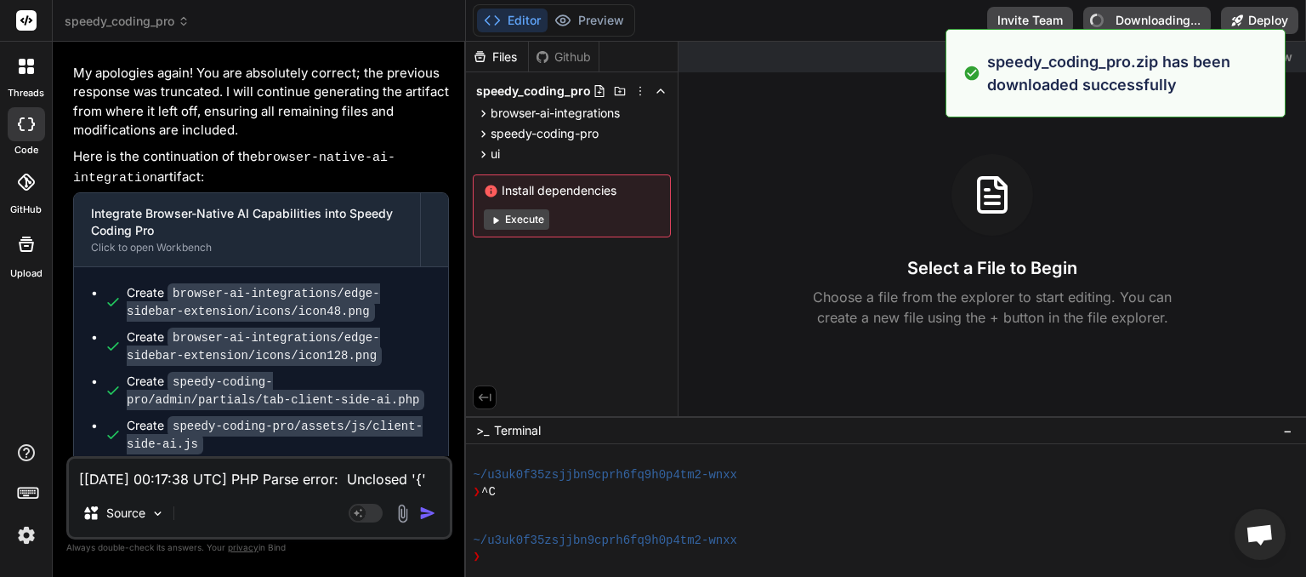
type textarea "x"
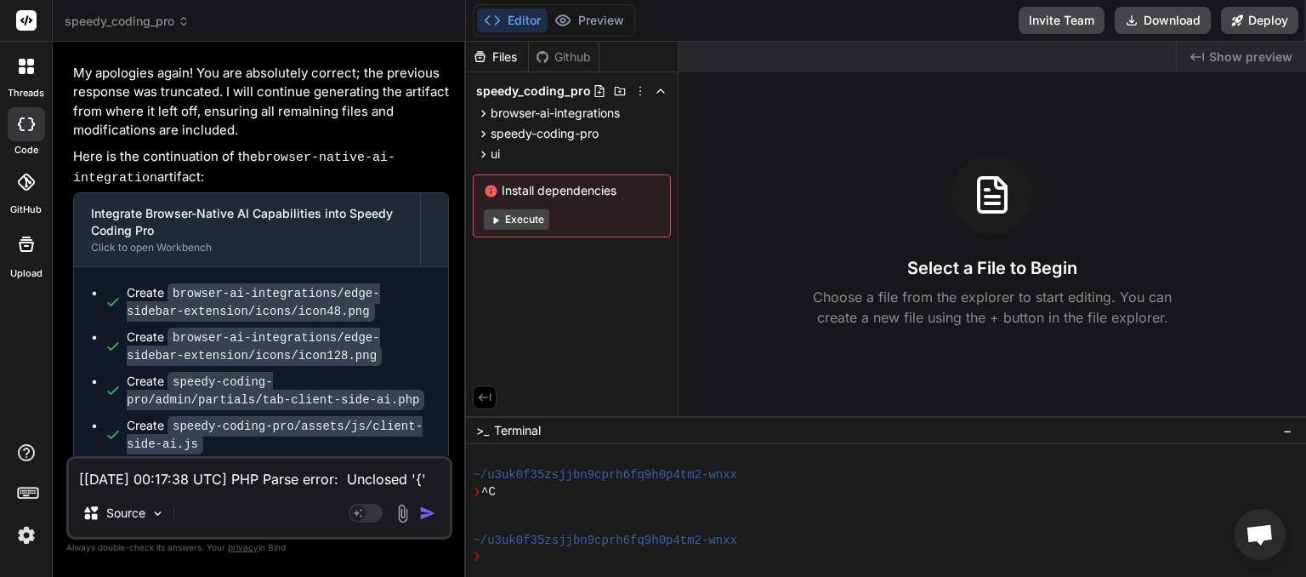
click at [121, 482] on textarea "[[DATE] 00:17:38 UTC] PHP Parse error: Unclosed '{' on line 119 does not match …" at bounding box center [259, 473] width 381 height 31
paste textarea "he package could not be installed. No valid plugins were found."
type textarea "he package could not be installed. No valid plugins were found."
type textarea "x"
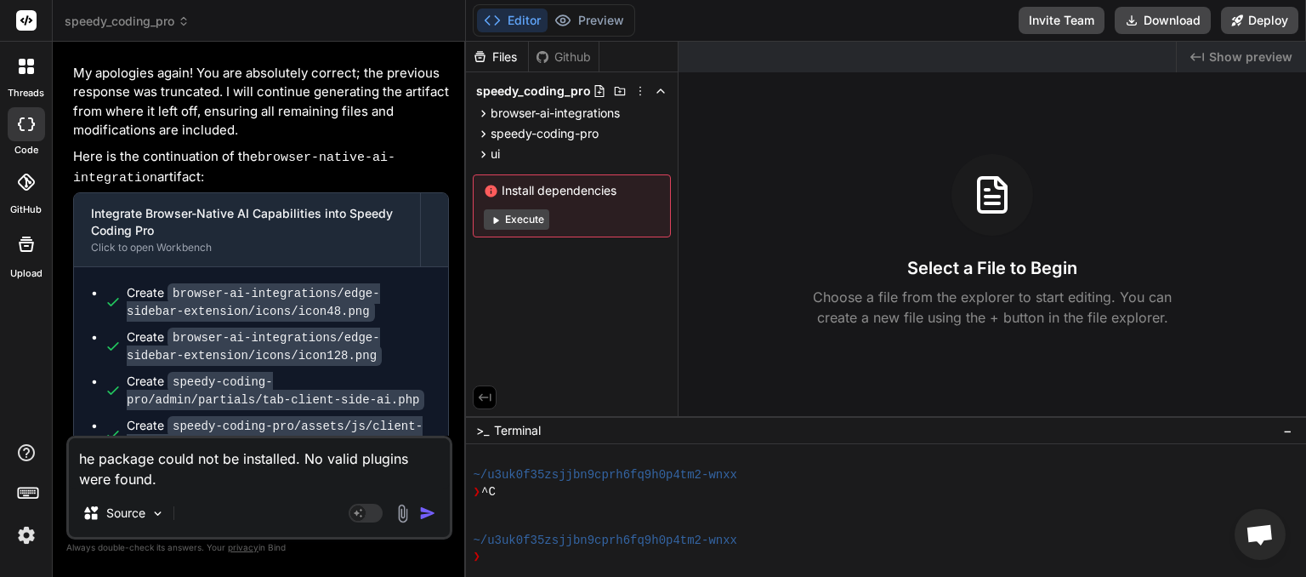
type textarea "he package could not be installed. No valid plugins were found."
type textarea "x"
type textarea "he package could not be installed. No valid plugins were found. y"
type textarea "x"
type textarea "he package could not be installed. No valid plugins were found. yo"
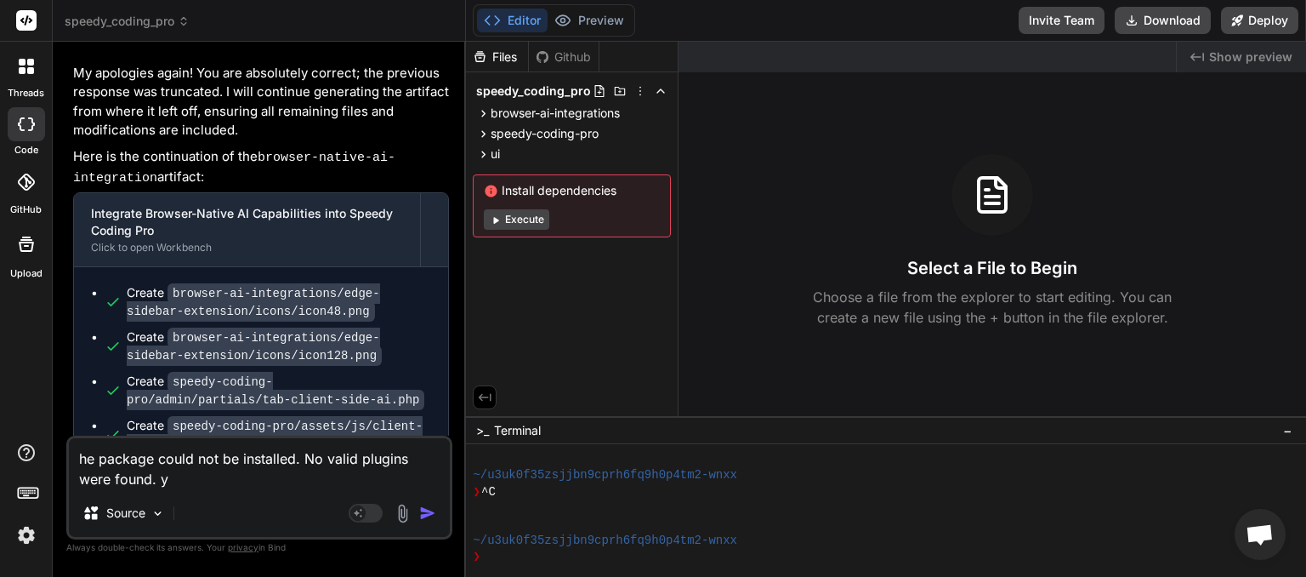
type textarea "x"
type textarea "he package could not be installed. No valid plugins were found. you"
type textarea "x"
type textarea "he package could not be installed. No valid plugins were found. you"
type textarea "x"
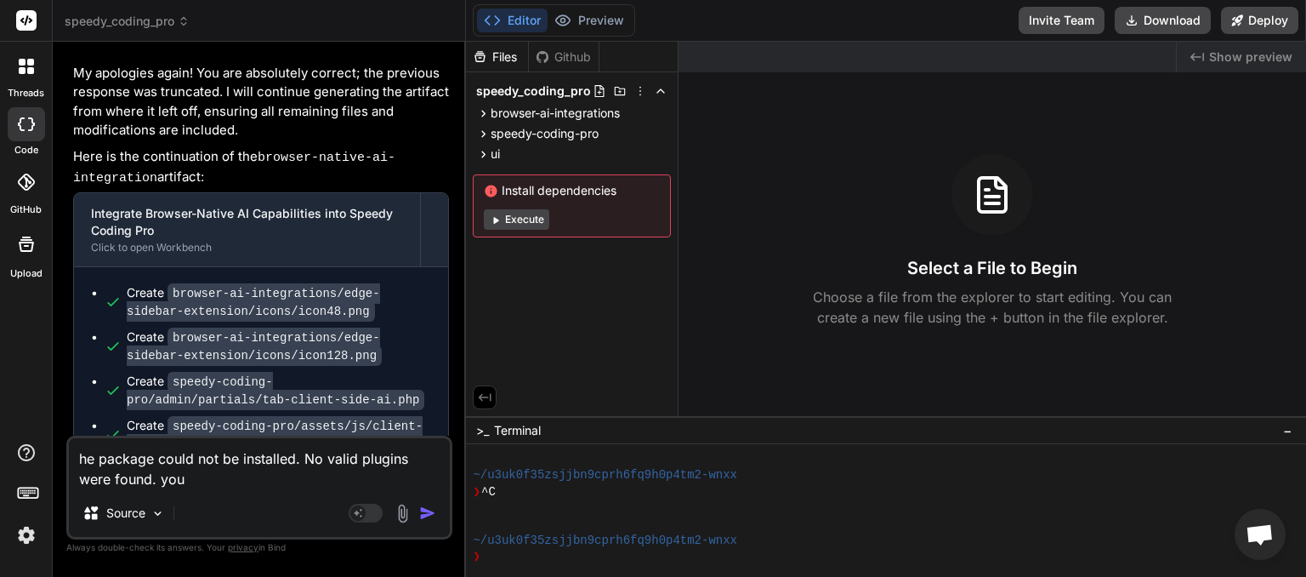
type textarea "he package could not be installed. No valid plugins were found. you s"
type textarea "x"
type textarea "he package could not be installed. No valid plugins were found. you se"
type textarea "x"
type textarea "he package could not be installed. No valid plugins were found. you see"
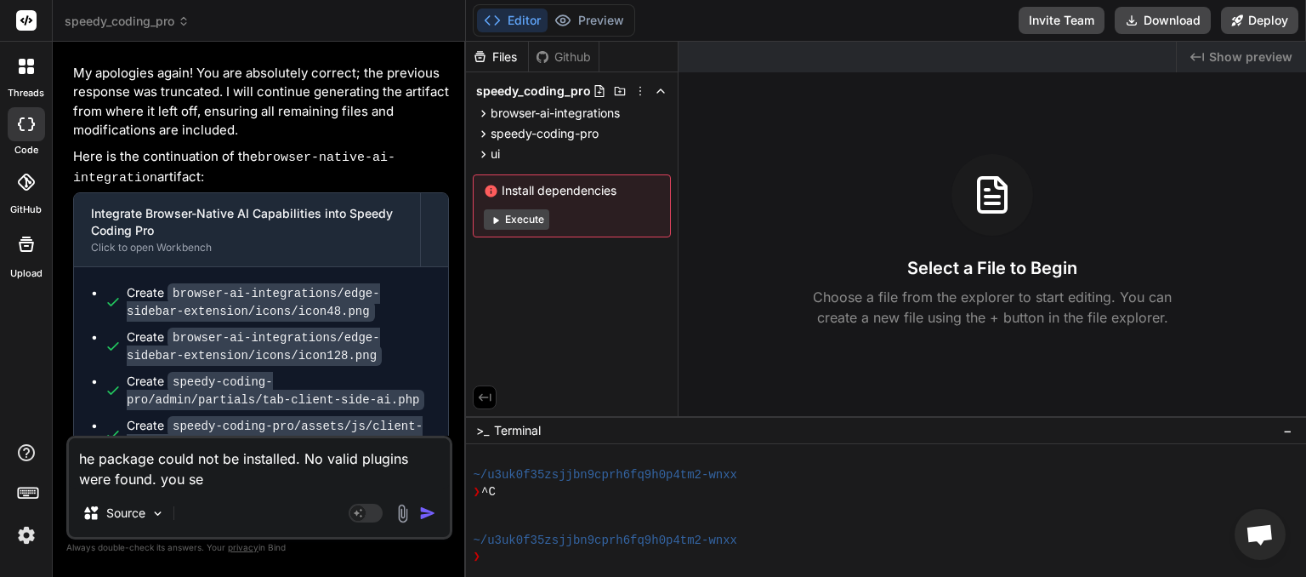
type textarea "x"
type textarea "he package could not be installed. No valid plugins were found. you seem"
type textarea "x"
type textarea "he package could not be installed. No valid plugins were found. you seem"
type textarea "x"
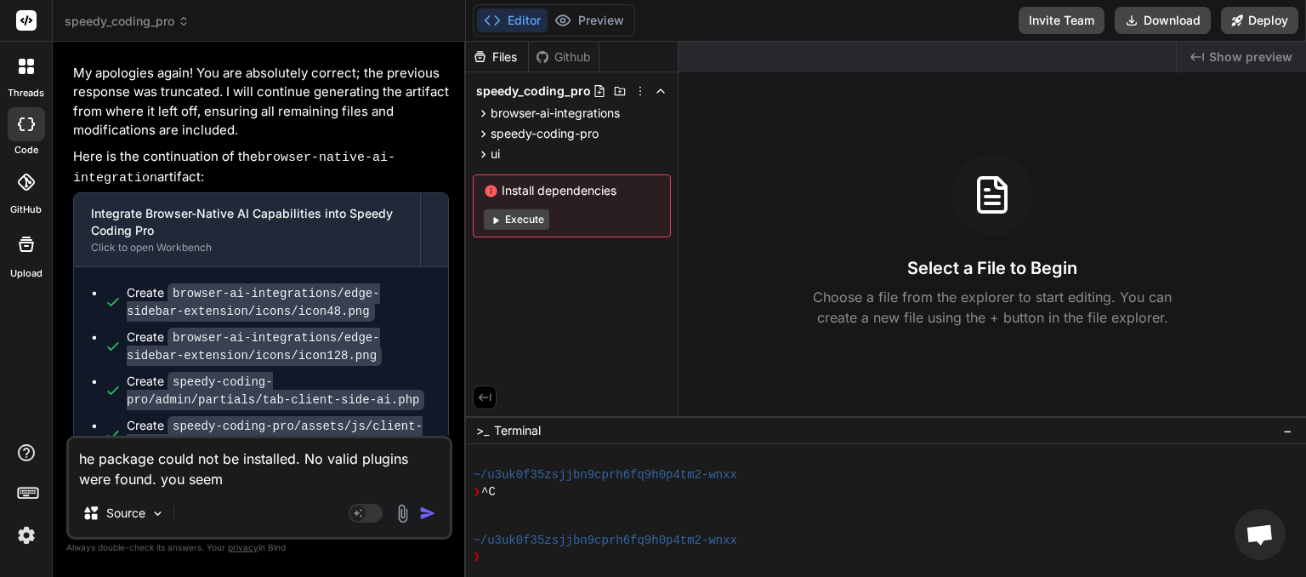
type textarea "he package could not be installed. No valid plugins were found. you seem t"
type textarea "x"
type textarea "he package could not be installed. No valid plugins were found. you seem ti"
type textarea "x"
type textarea "he package could not be installed. No valid plugins were found. you seem ti"
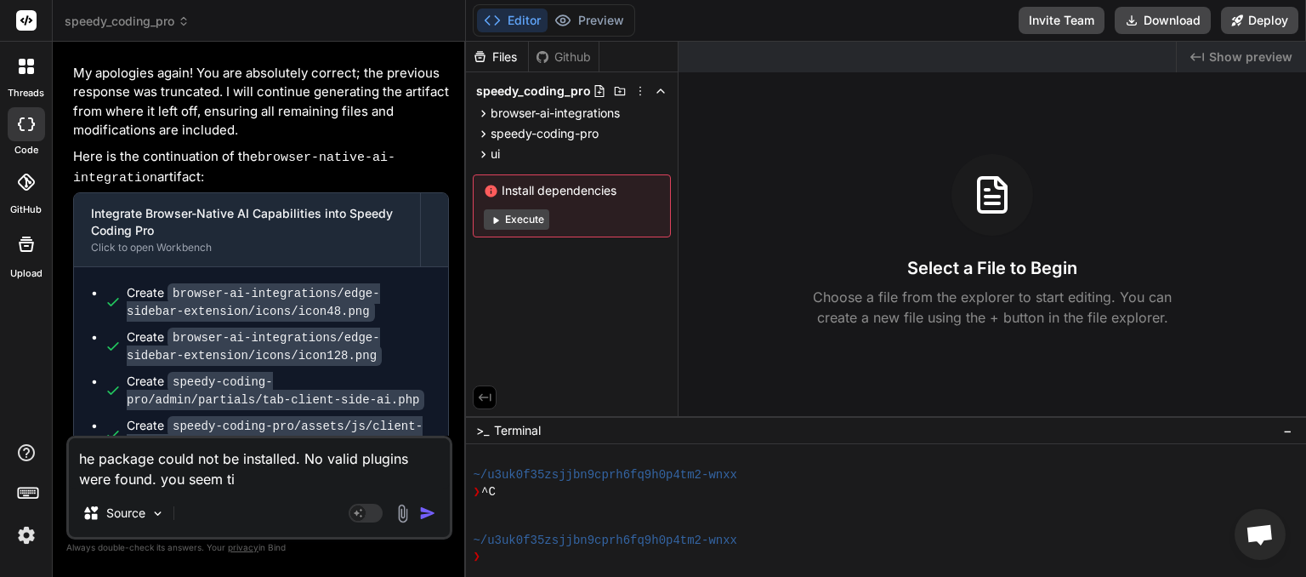
type textarea "x"
type textarea "he package could not be installed. No valid plugins were found. you seem ti h"
type textarea "x"
type textarea "he package could not be installed. No valid plugins were found. you seem ti ha"
type textarea "x"
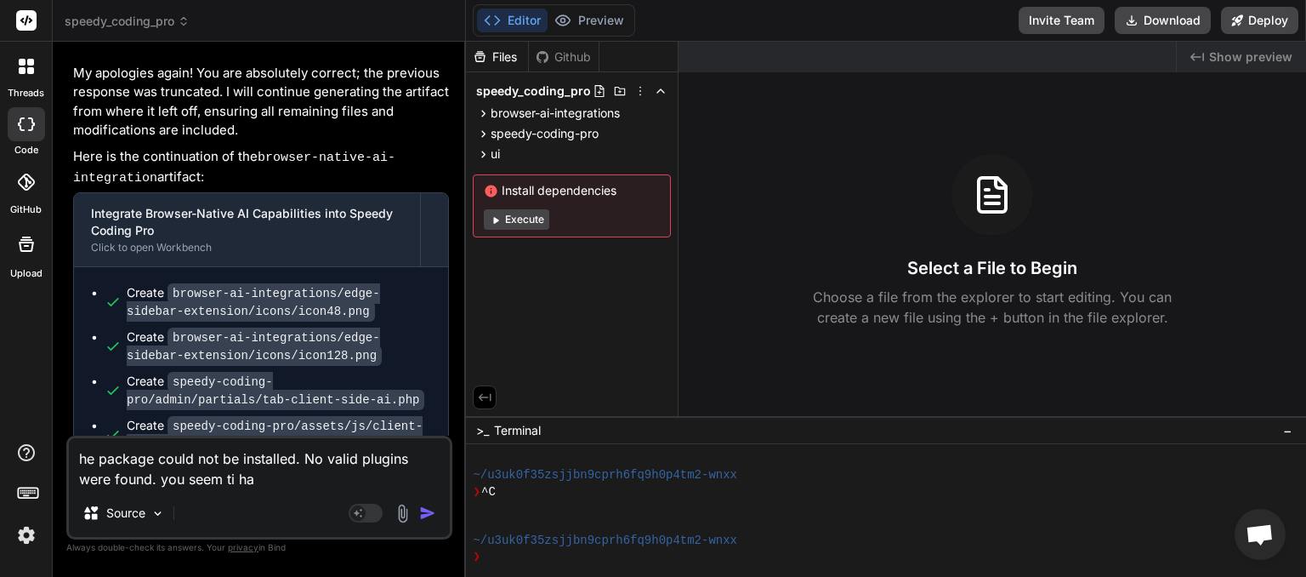
type textarea "he package could not be installed. No valid plugins were found. you seem ti hav"
type textarea "x"
type textarea "he package could not be installed. No valid plugins were found. you seem ti have"
type textarea "x"
type textarea "he package could not be installed. No valid plugins were found. you seem ti have"
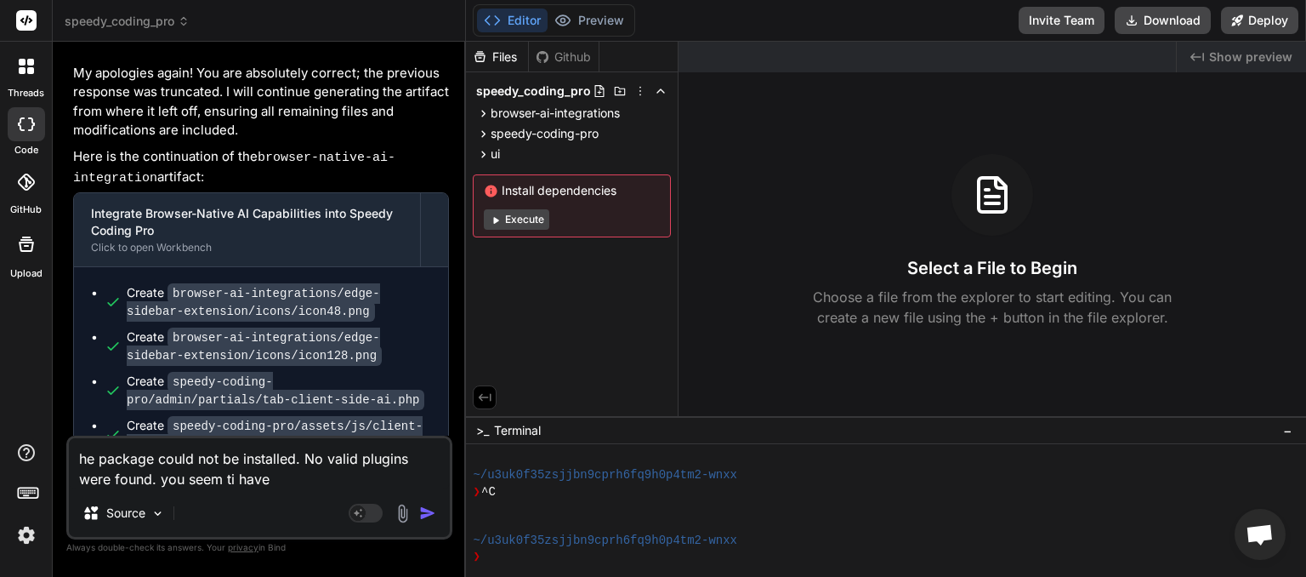
type textarea "x"
type textarea "he package could not be installed. No valid plugins were found. you seem ti hav…"
type textarea "x"
type textarea "he package could not be installed. No valid plugins were found. you seem ti hav…"
type textarea "x"
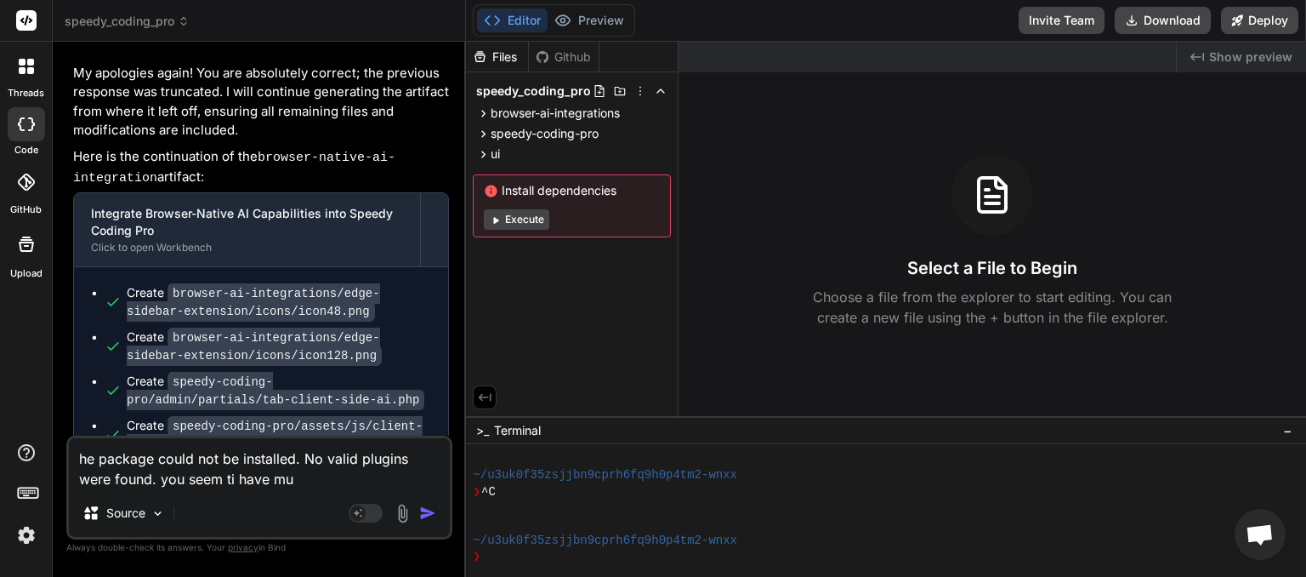
type textarea "he package could not be installed. No valid plugins were found. you seem ti hav…"
type textarea "x"
type textarea "he package could not be installed. No valid plugins were found. you seem ti hav…"
type textarea "x"
type textarea "he package could not be installed. No valid plugins were found. you seem ti hav…"
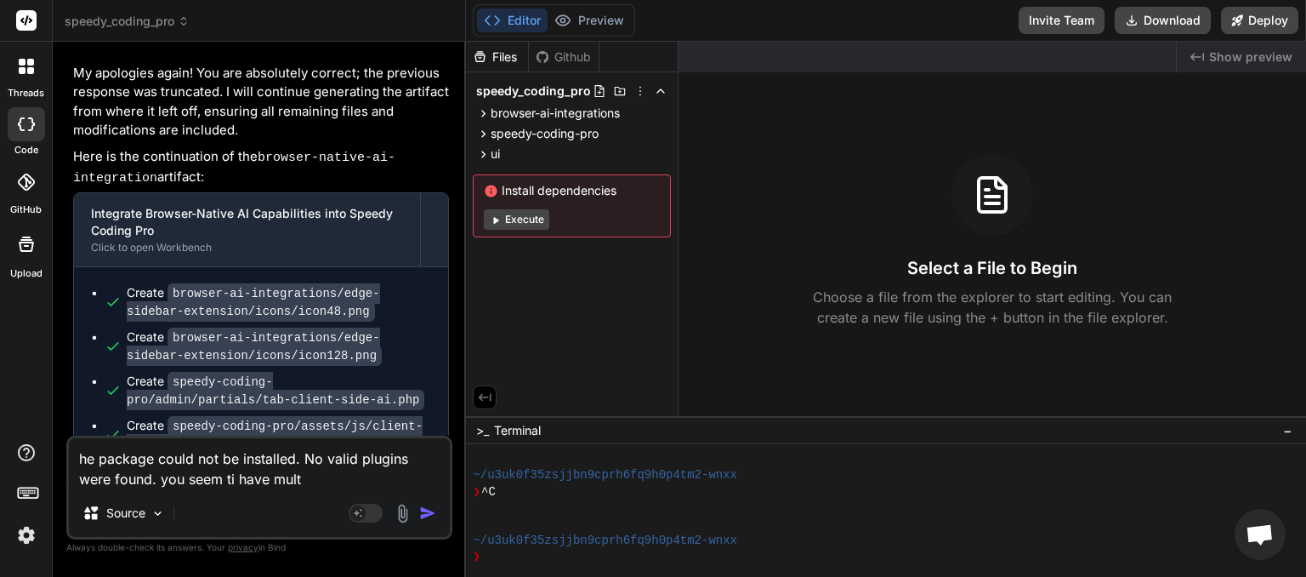
type textarea "x"
type textarea "he package could not be installed. No valid plugins were found. you seem ti hav…"
type textarea "x"
type textarea "he package could not be installed. No valid plugins were found. you seem ti hav…"
type textarea "x"
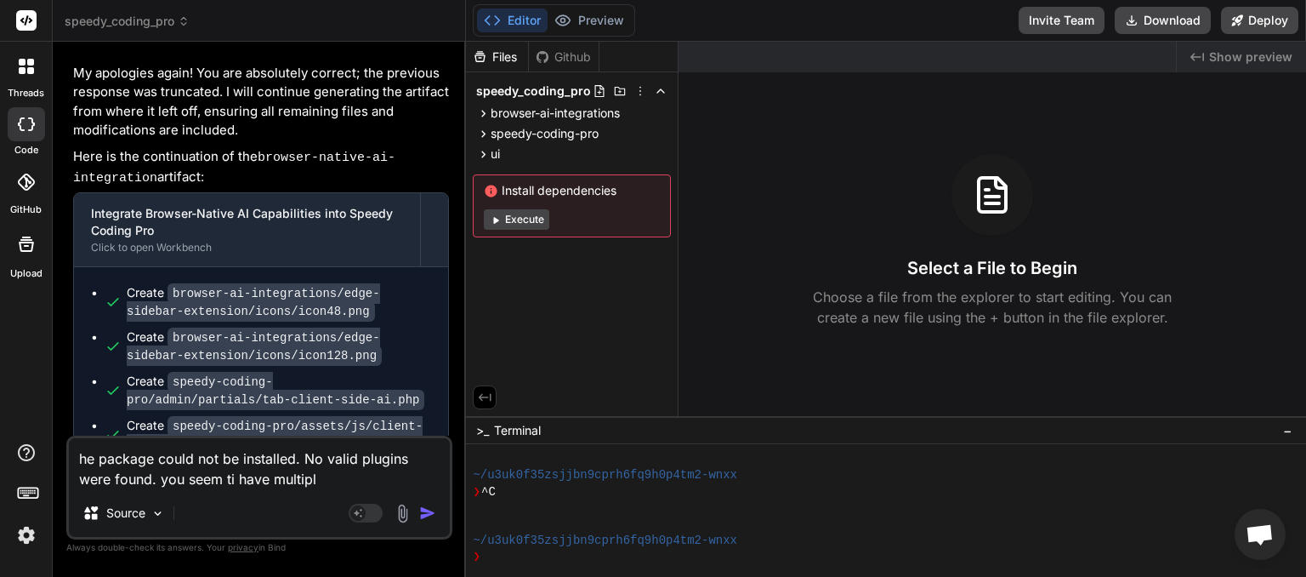
type textarea "he package could not be installed. No valid plugins were found. you seem ti hav…"
type textarea "x"
type textarea "he package could not be installed. No valid plugins were found. you seem ti hav…"
type textarea "x"
type textarea "he package could not be installed. No valid plugins were found. you seem ti hav…"
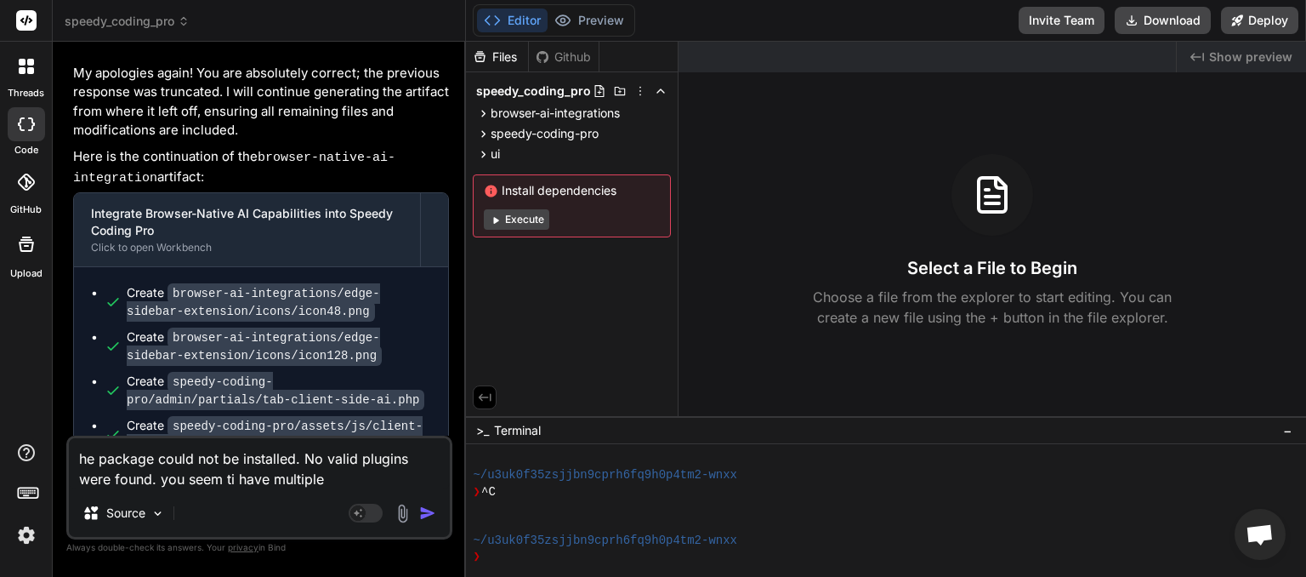
type textarea "x"
type textarea "he package could not be installed. No valid plugins were found. you seem ti hav…"
type textarea "x"
type textarea "he package could not be installed. No valid plugins were found. you seem ti hav…"
type textarea "x"
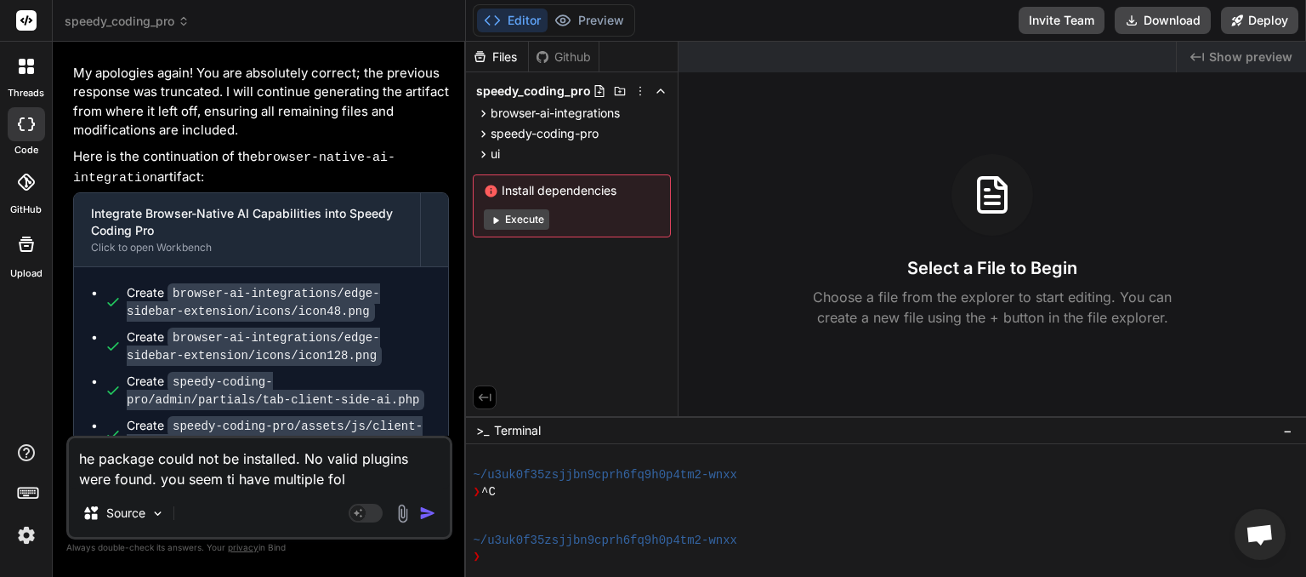
type textarea "he package could not be installed. No valid plugins were found. you seem ti hav…"
type textarea "x"
type textarea "he package could not be installed. No valid plugins were found. you seem ti hav…"
type textarea "x"
type textarea "he package could not be installed. No valid plugins were found. you seem ti hav…"
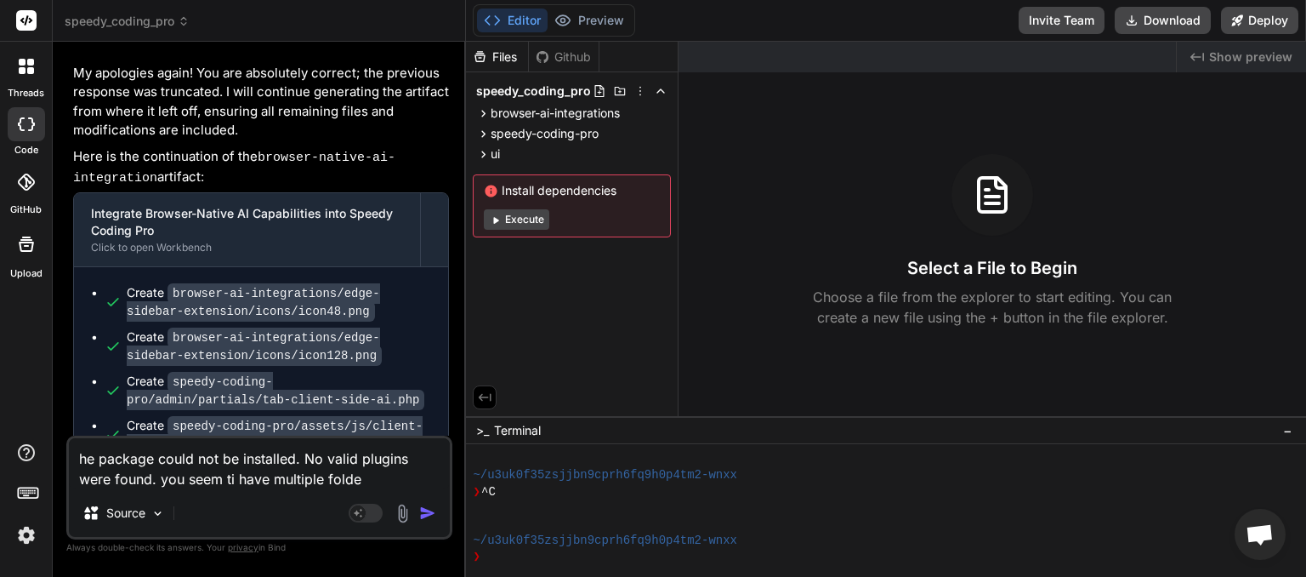
type textarea "x"
type textarea "he package could not be installed. No valid plugins were found. you seem ti hav…"
type textarea "x"
type textarea "he package could not be installed. No valid plugins were found. you seem ti hav…"
type textarea "x"
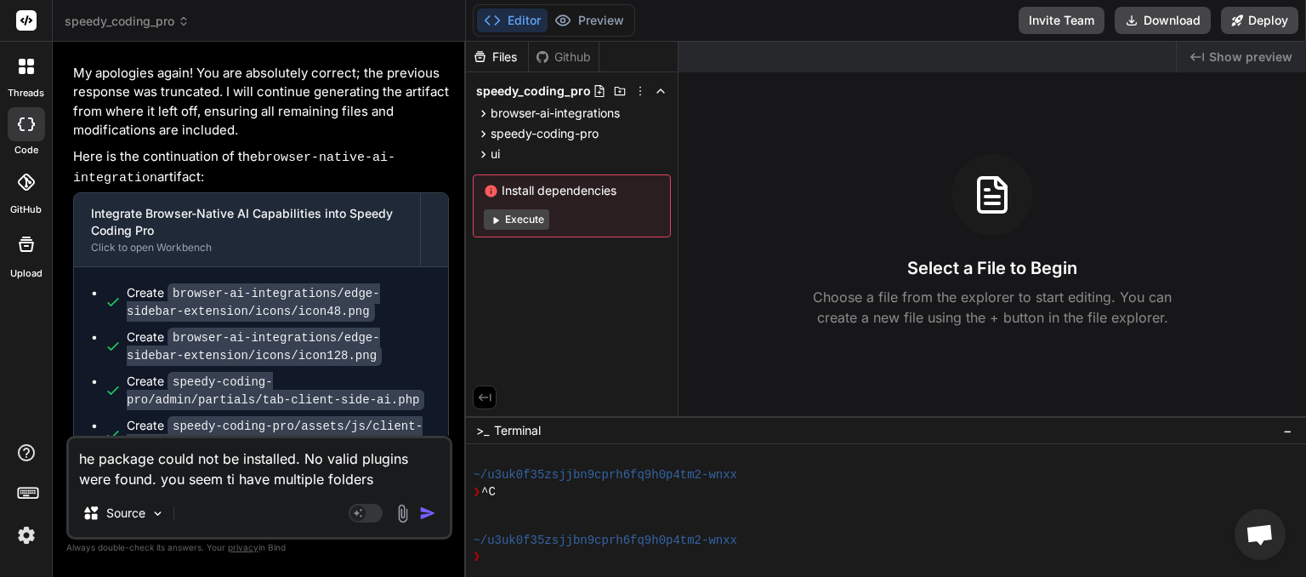
type textarea "he package could not be installed. No valid plugins were found. you seem ti hav…"
type textarea "x"
type textarea "he package could not be installed. No valid plugins were found. you seem ti hav…"
type textarea "x"
type textarea "he package could not be installed. No valid plugins were found. you seem ti hav…"
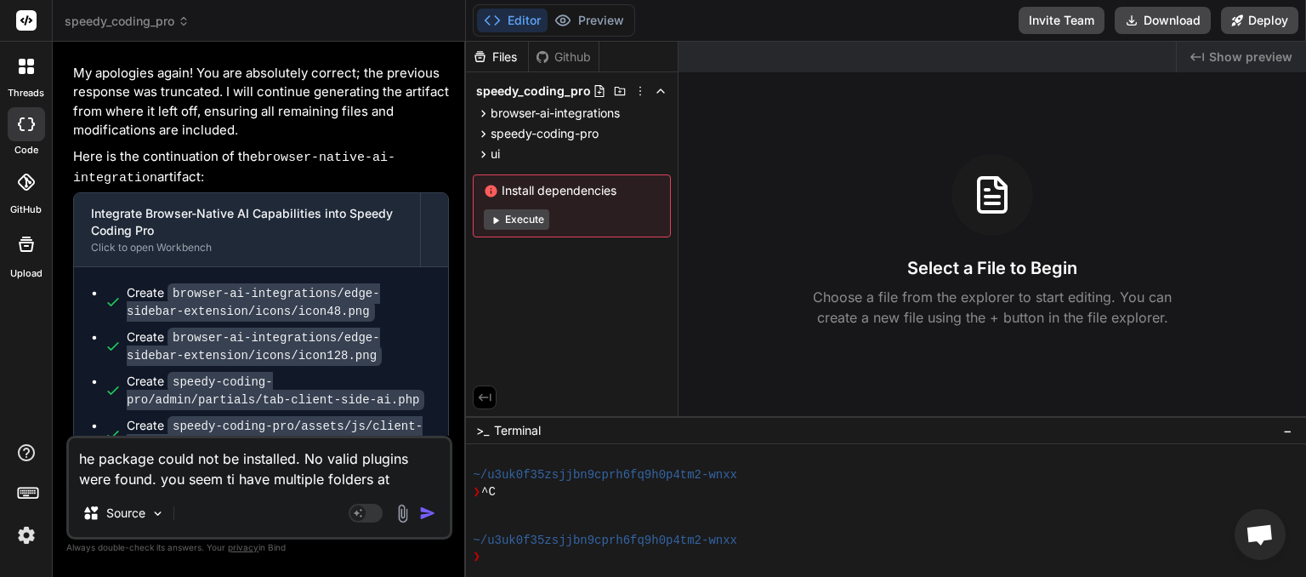
type textarea "x"
type textarea "he package could not be installed. No valid plugins were found. you seem ti hav…"
type textarea "x"
type textarea "he package could not be installed. No valid plugins were found. you seem ti hav…"
type textarea "x"
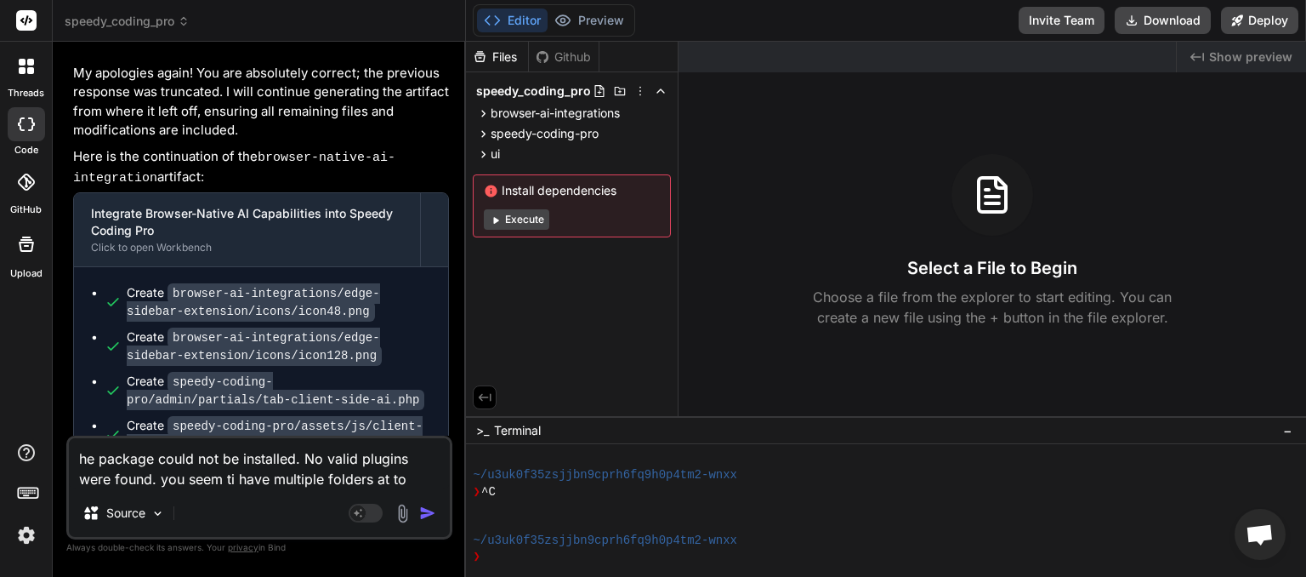
type textarea "he package could not be installed. No valid plugins were found. you seem ti hav…"
type textarea "x"
type textarea "he package could not be installed. No valid plugins were found. you seem ti hav…"
type textarea "x"
type textarea "he package could not be installed. No valid plugins were found. you seem ti hav…"
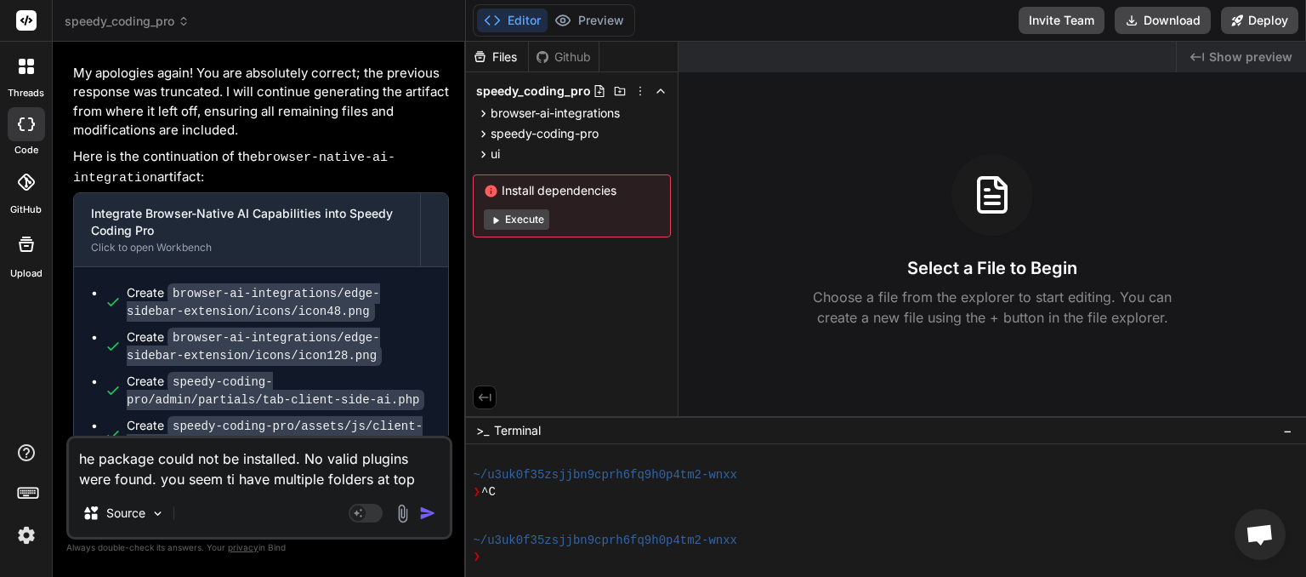
type textarea "x"
type textarea "he package could not be installed. No valid plugins were found. you seem ti hav…"
type textarea "x"
type textarea "he package could not be installed. No valid plugins were found. you seem ti hav…"
type textarea "x"
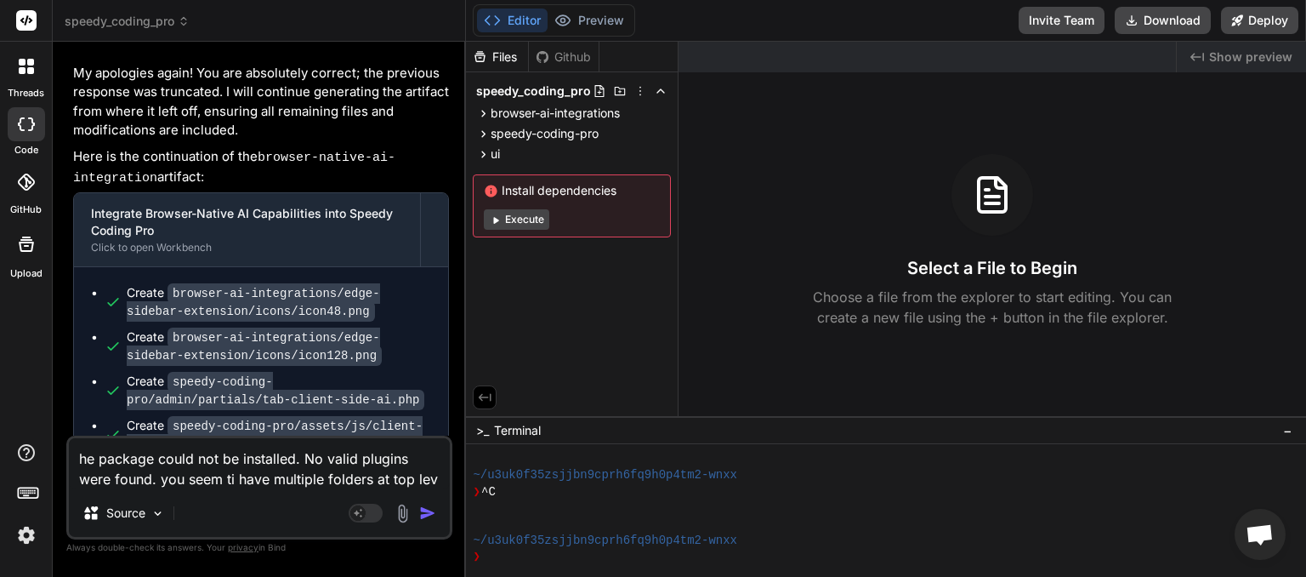
type textarea "he package could not be installed. No valid plugins were found. you seem ti hav…"
type textarea "x"
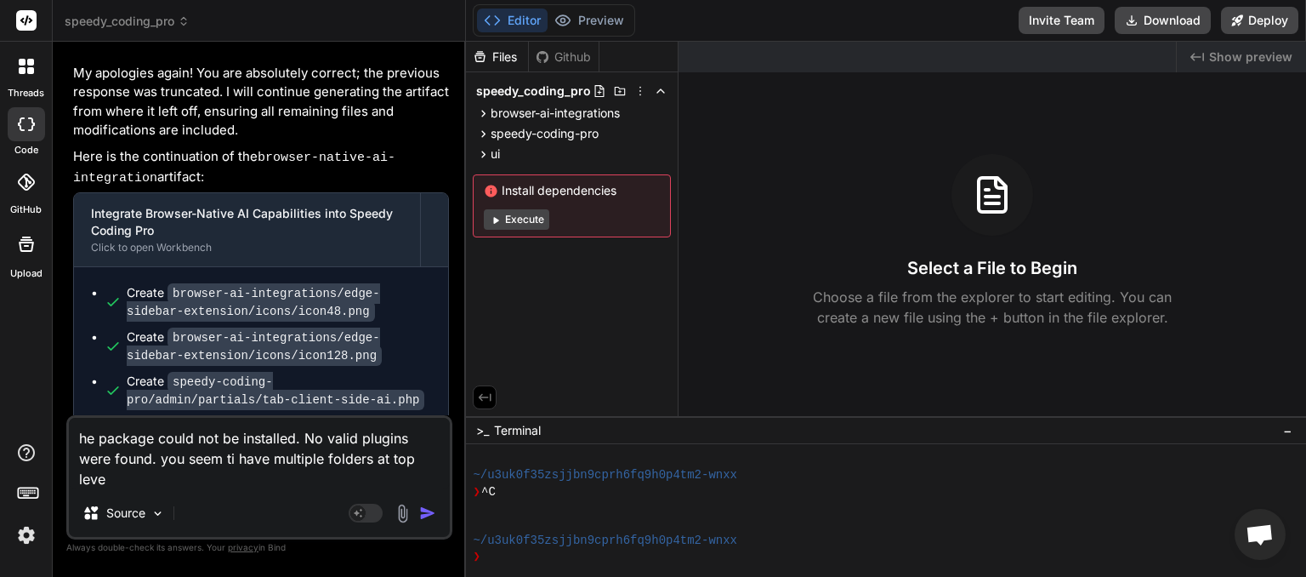
type textarea "he package could not be installed. No valid plugins were found. you seem ti hav…"
type textarea "x"
type textarea "he package could not be installed. No valid plugins were found. you seem ti hav…"
type textarea "x"
type textarea "he package could not be installed. No valid plugins were found. you seem ti hav…"
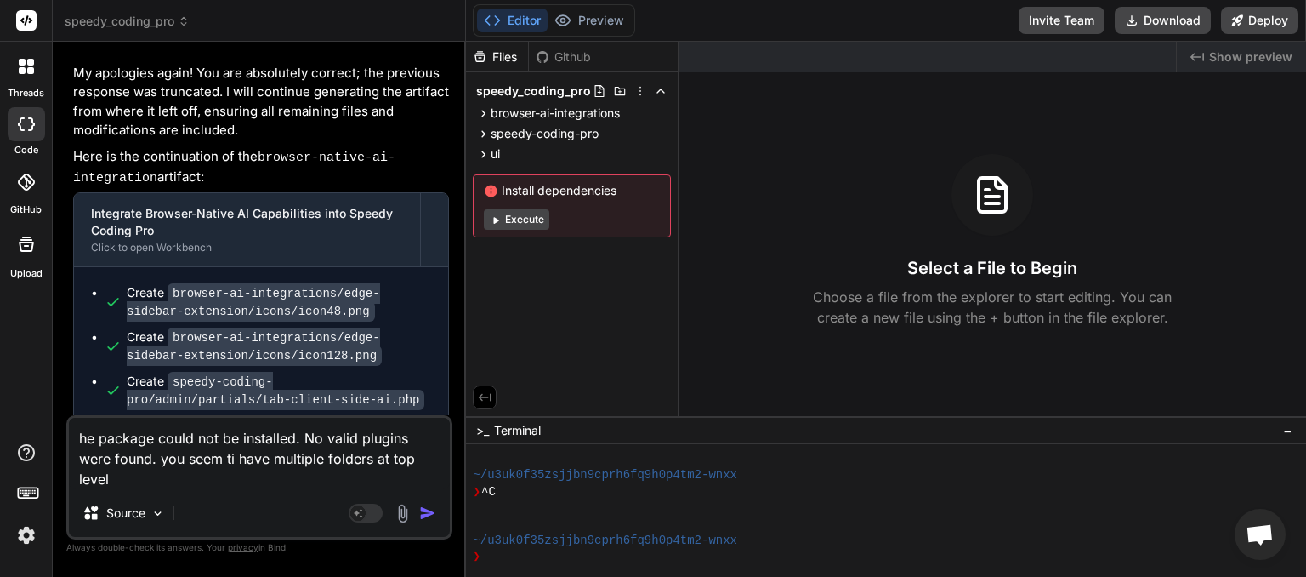
type textarea "x"
type textarea "he package could not be installed. No valid plugins were found. you seem ti hav…"
type textarea "x"
type textarea "he package could not be installed. No valid plugins were found. you seem ti hav…"
type textarea "x"
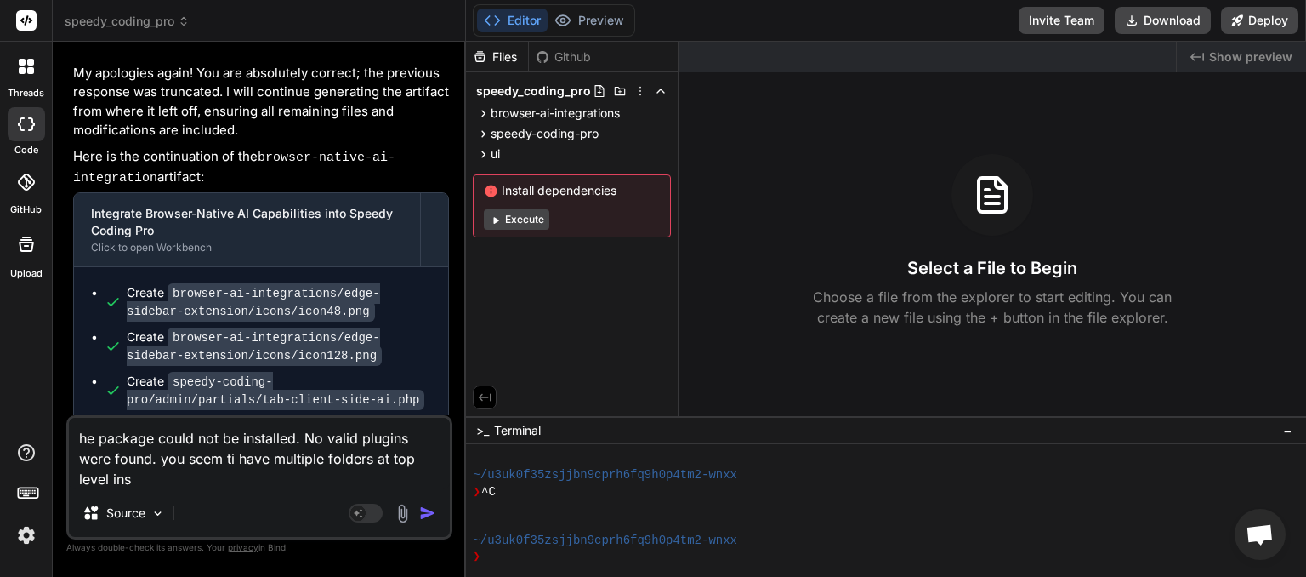
type textarea "he package could not be installed. No valid plugins were found. you seem ti hav…"
type textarea "x"
type textarea "he package could not be installed. No valid plugins were found. you seem ti hav…"
type textarea "x"
type textarea "he package could not be installed. No valid plugins were found. you seem ti hav…"
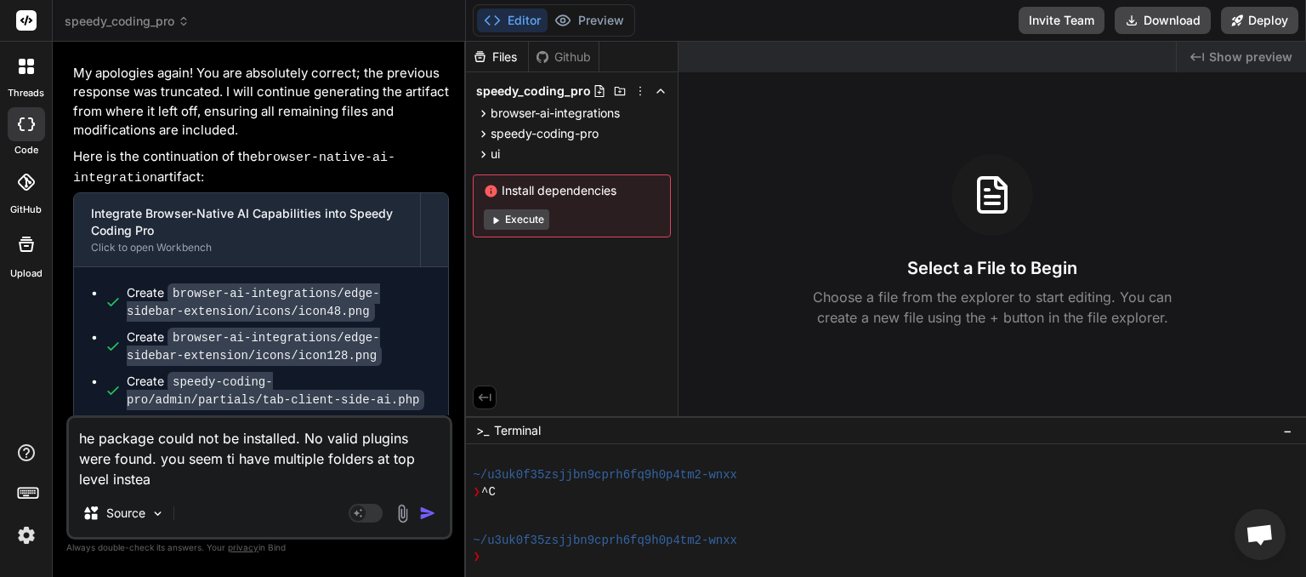
type textarea "x"
type textarea "he package could not be installed. No valid plugins were found. you seem ti hav…"
type textarea "x"
type textarea "he package could not be installed. No valid plugins were found. you seem ti hav…"
type textarea "x"
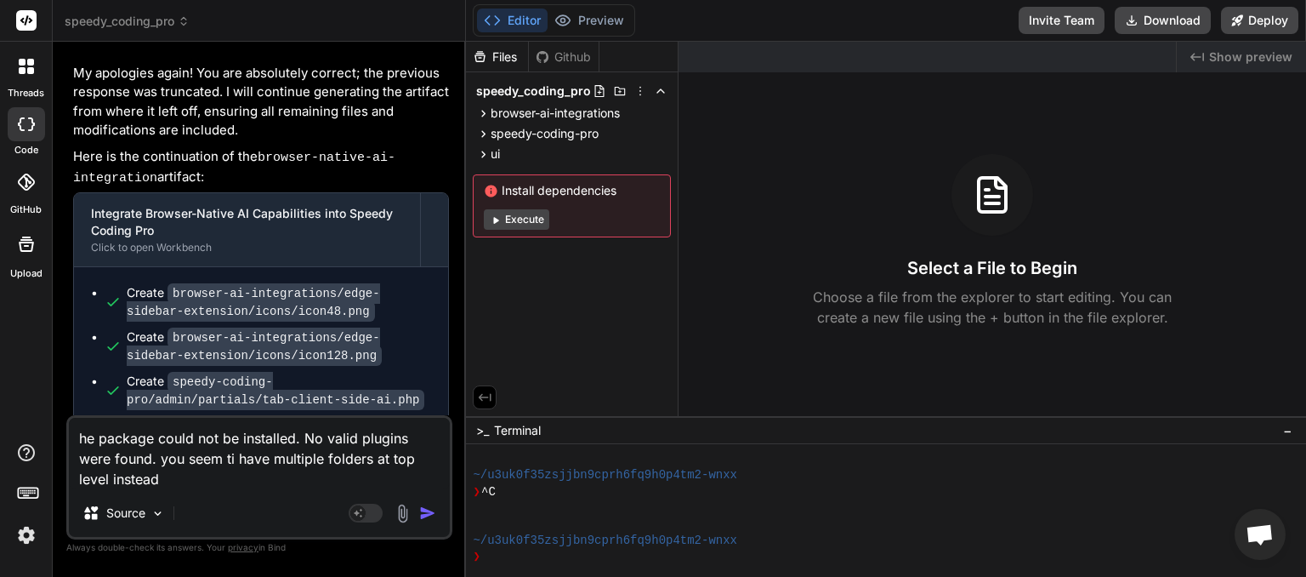
type textarea "he package could not be installed. No valid plugins were found. you seem ti hav…"
type textarea "x"
type textarea "he package could not be installed. No valid plugins were found. you seem ti hav…"
type textarea "x"
type textarea "he package could not be installed. No valid plugins were found. you seem ti hav…"
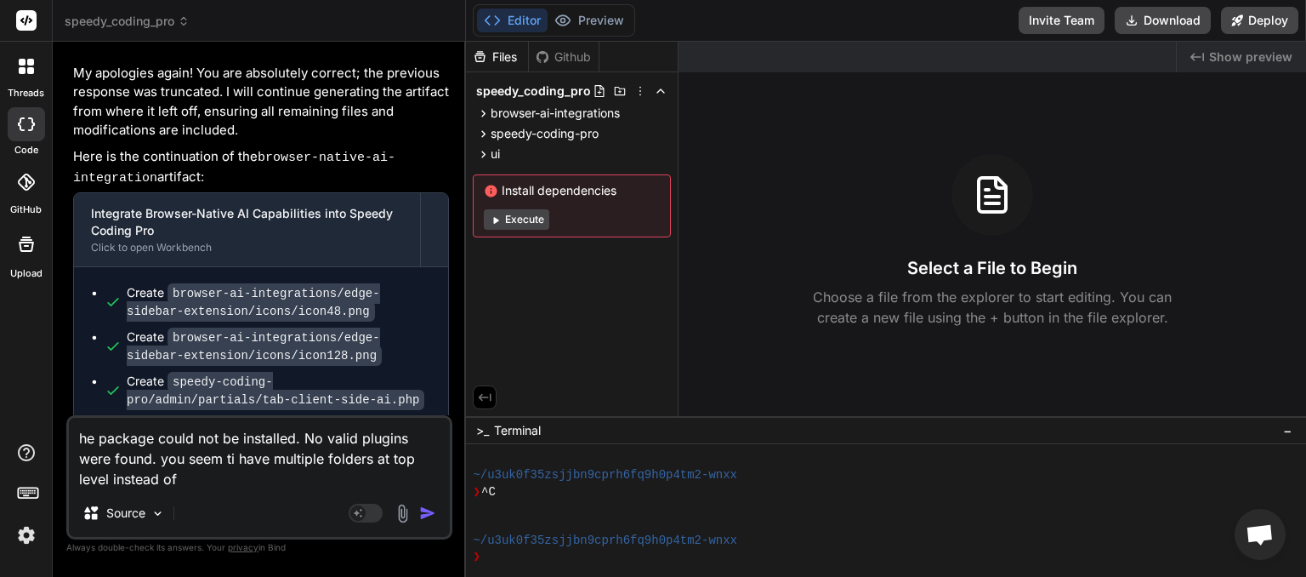
type textarea "x"
type textarea "he package could not be installed. No valid plugins were found. you seem ti hav…"
type textarea "x"
type textarea "he package could not be installed. No valid plugins were found. you seem ti hav…"
type textarea "x"
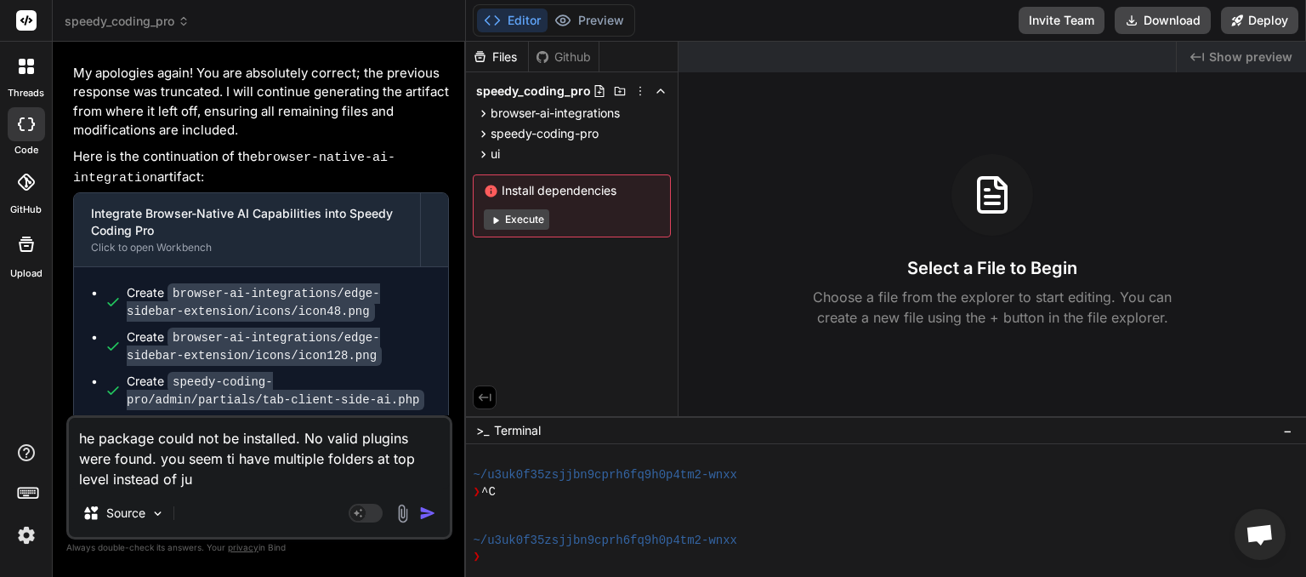
type textarea "he package could not be installed. No valid plugins were found. you seem ti hav…"
type textarea "x"
type textarea "he package could not be installed. No valid plugins were found. you seem ti hav…"
type textarea "x"
type textarea "he package could not be installed. No valid plugins were found. you seem ti hav…"
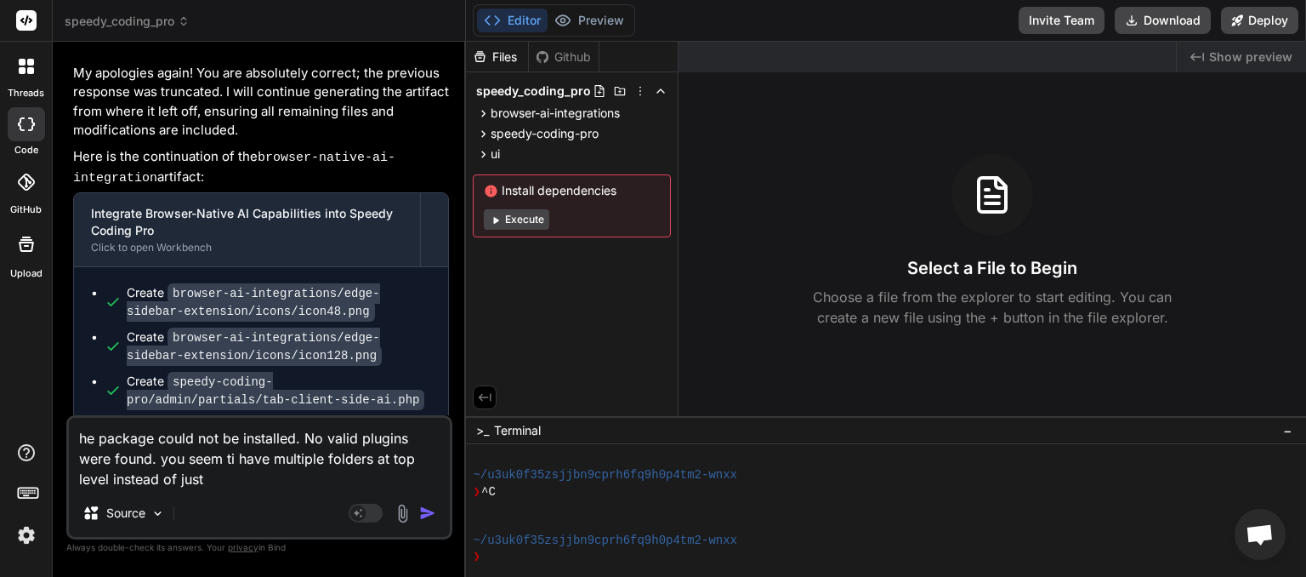
type textarea "x"
type textarea "he package could not be installed. No valid plugins were found. you seem ti hav…"
type textarea "x"
type textarea "he package could not be installed. No valid plugins were found. you seem ti hav…"
type textarea "x"
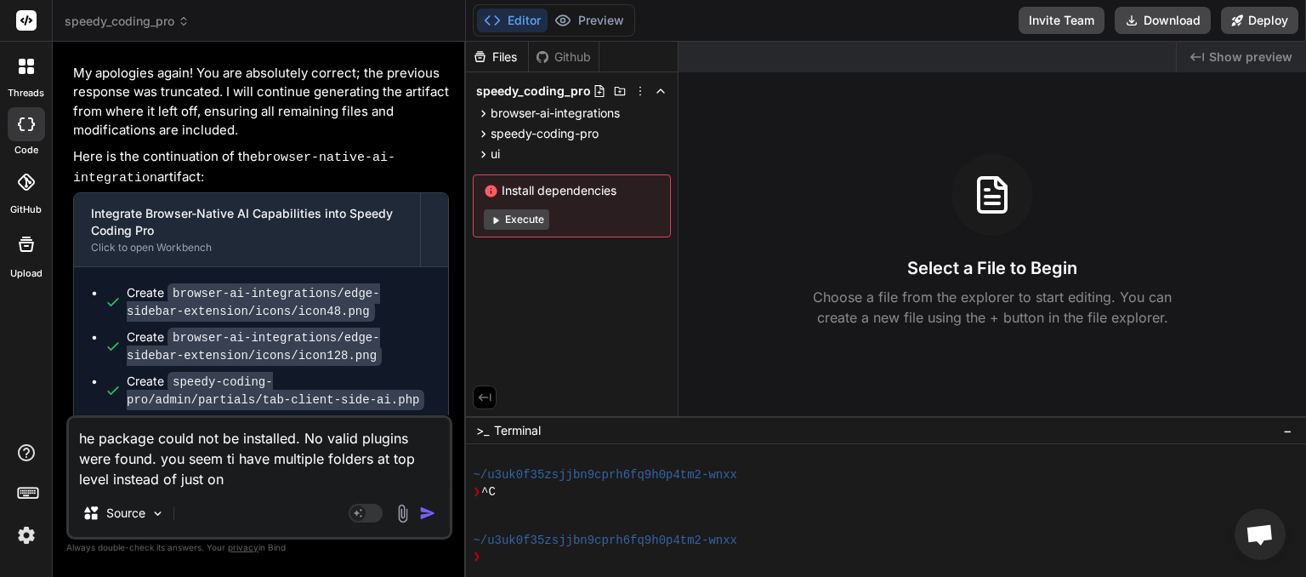
type textarea "he package could not be installed. No valid plugins were found. you seem ti hav…"
type textarea "x"
type textarea "he package could not be installed. No valid plugins were found. you seem ti hav…"
type textarea "x"
type textarea "he package could not be installed. No valid plugins were found. you seem ti hav…"
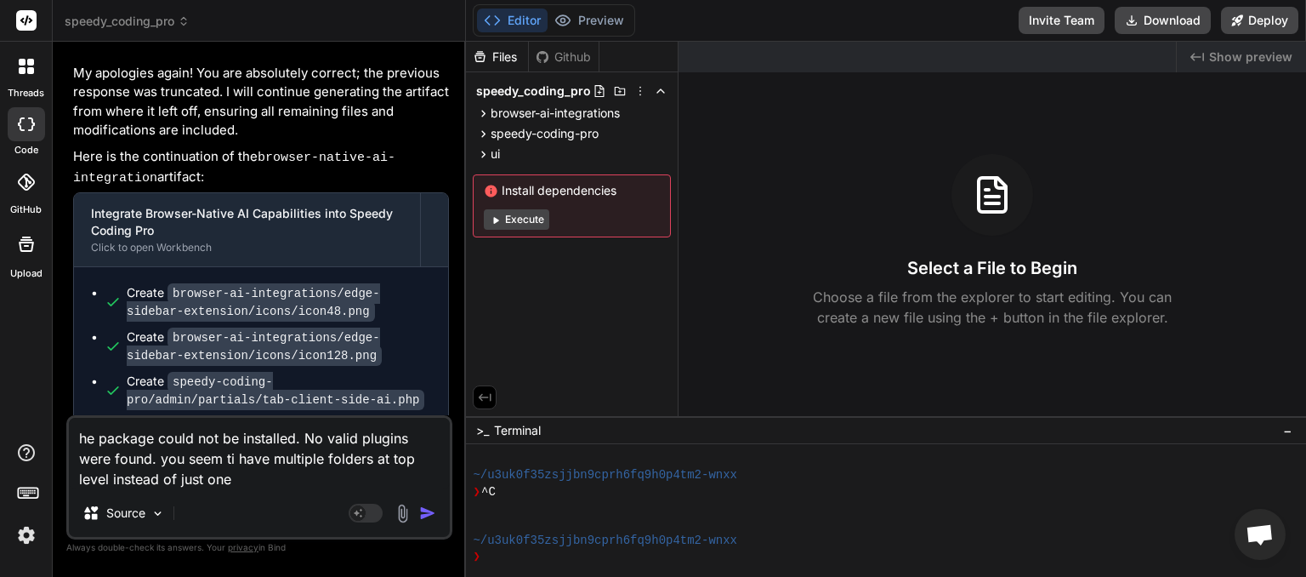
type textarea "x"
type textarea "he package could not be installed. No valid plugins were found. you seem ti hav…"
type textarea "x"
type textarea "he package could not be installed. No valid plugins were found. you seem ti hav…"
type textarea "x"
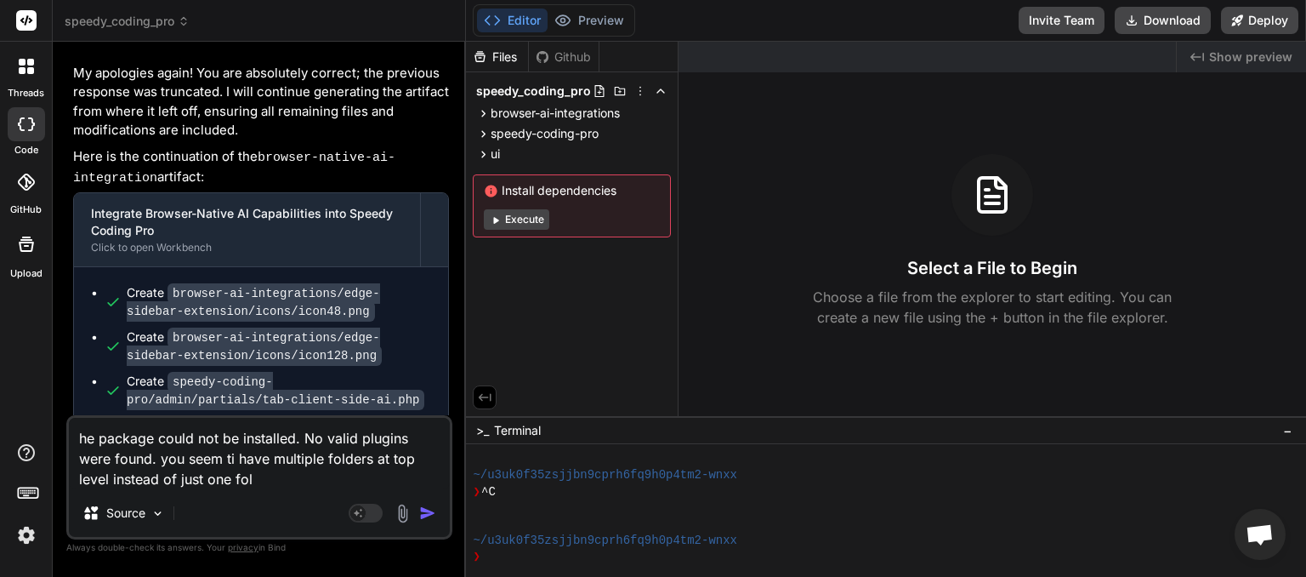
type textarea "he package could not be installed. No valid plugins were found. you seem ti hav…"
type textarea "x"
type textarea "he package could not be installed. No valid plugins were found. you seem ti hav…"
type textarea "x"
type textarea "he package could not be installed. No valid plugins were found. you seem ti hav…"
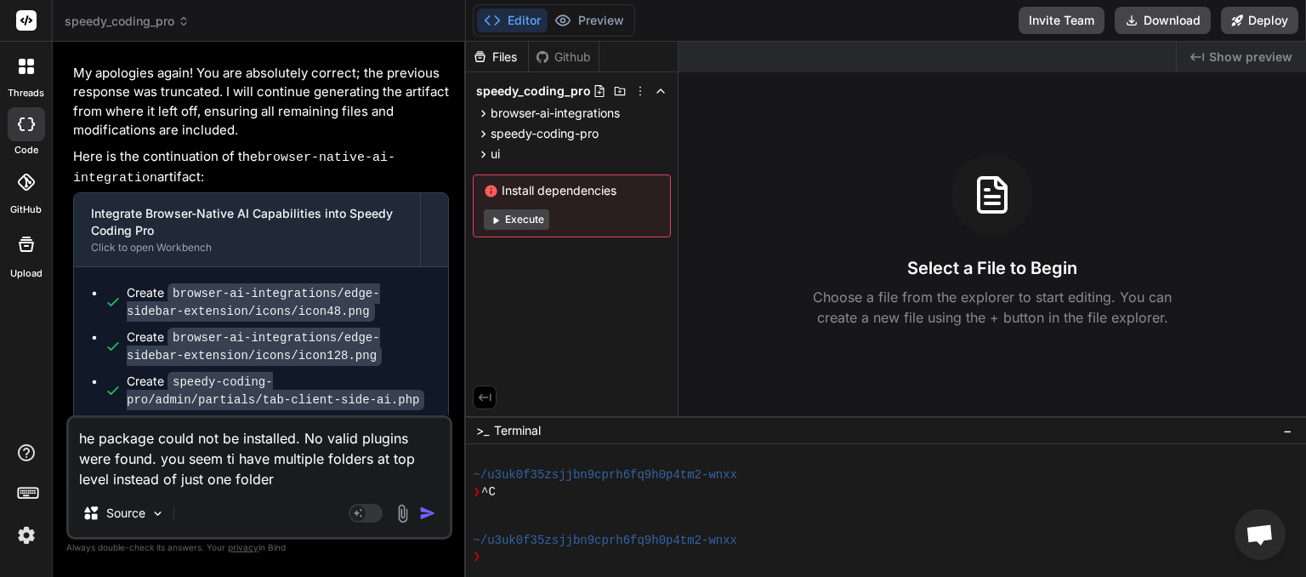
type textarea "x"
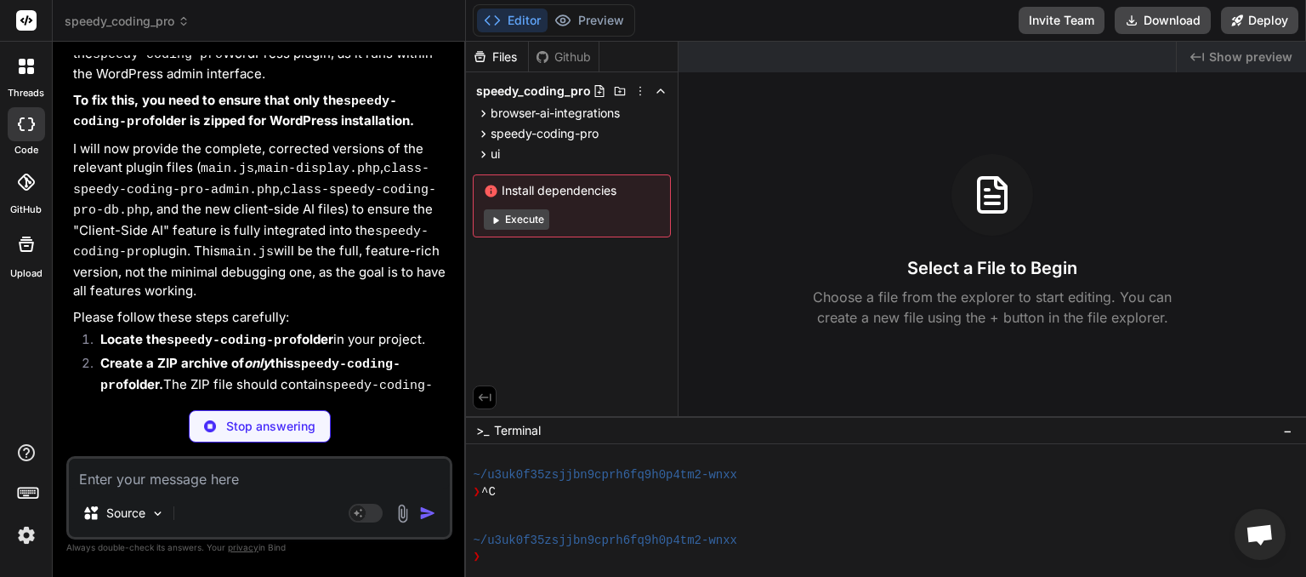
scroll to position [7417, 0]
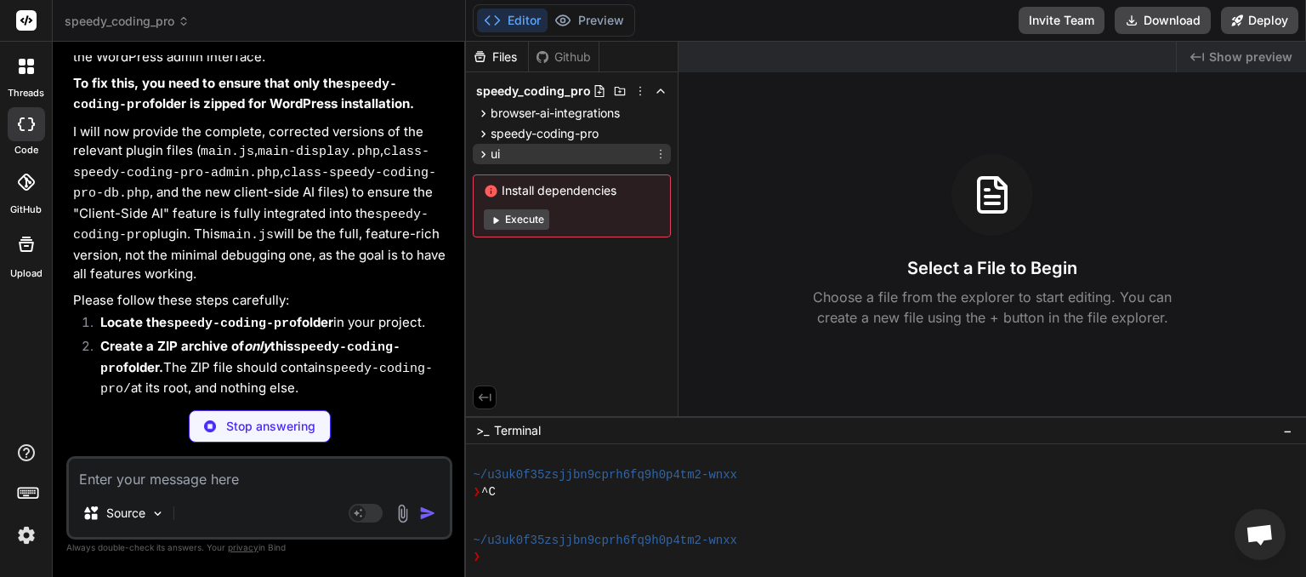
click at [664, 157] on icon at bounding box center [661, 154] width 14 height 14
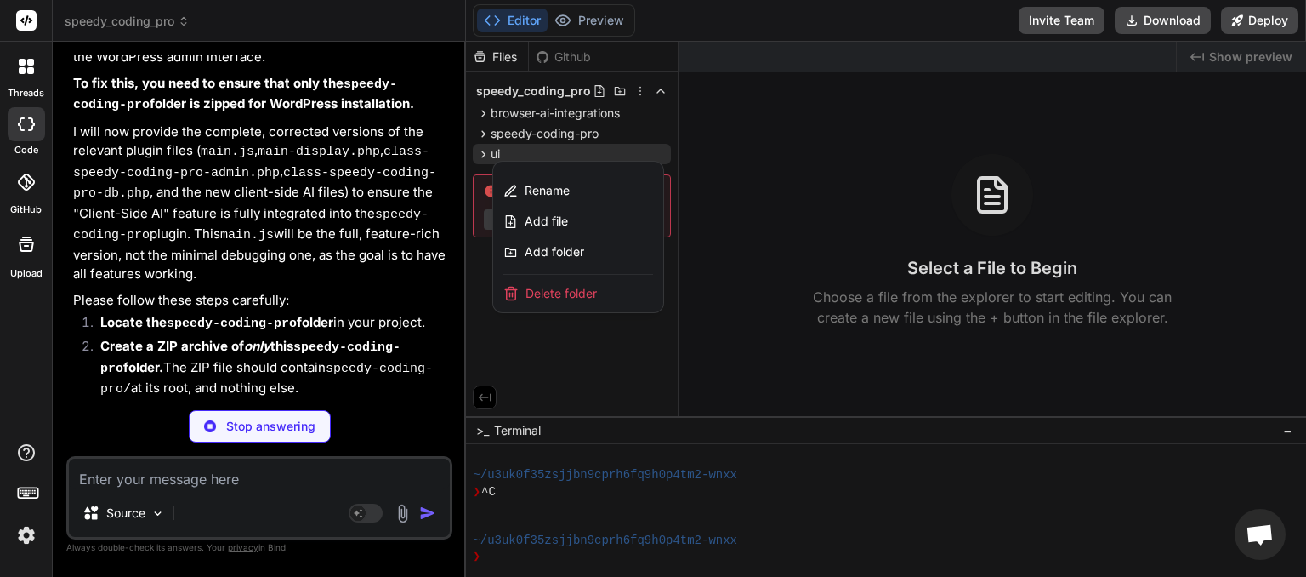
click at [563, 128] on div at bounding box center [886, 309] width 840 height 535
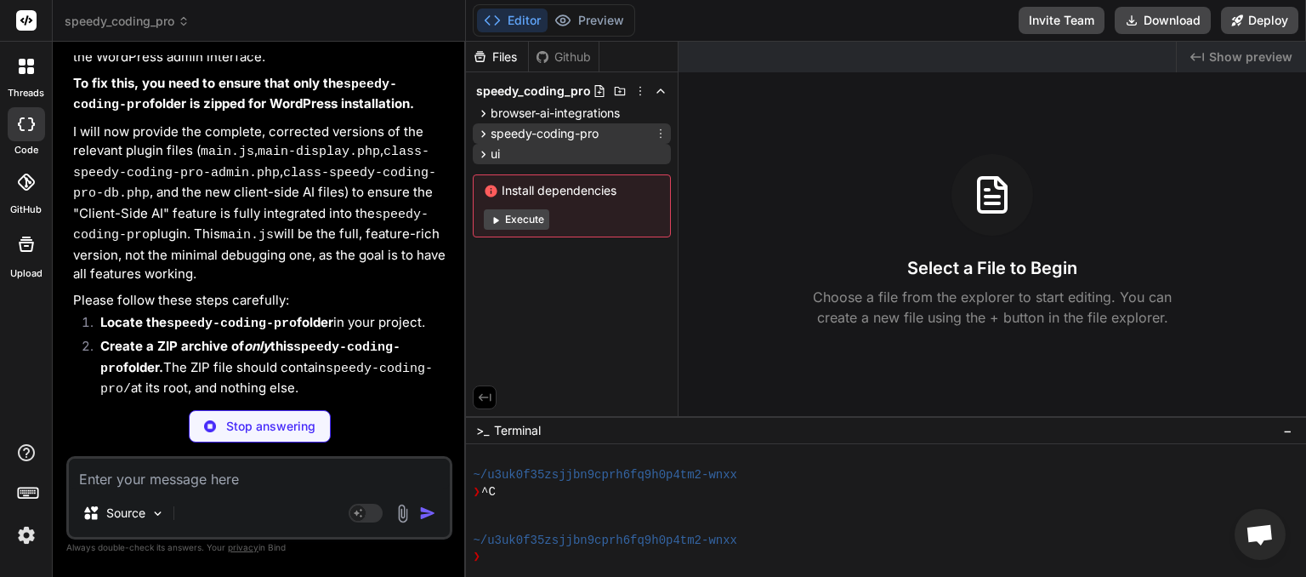
click at [481, 132] on icon at bounding box center [483, 134] width 14 height 14
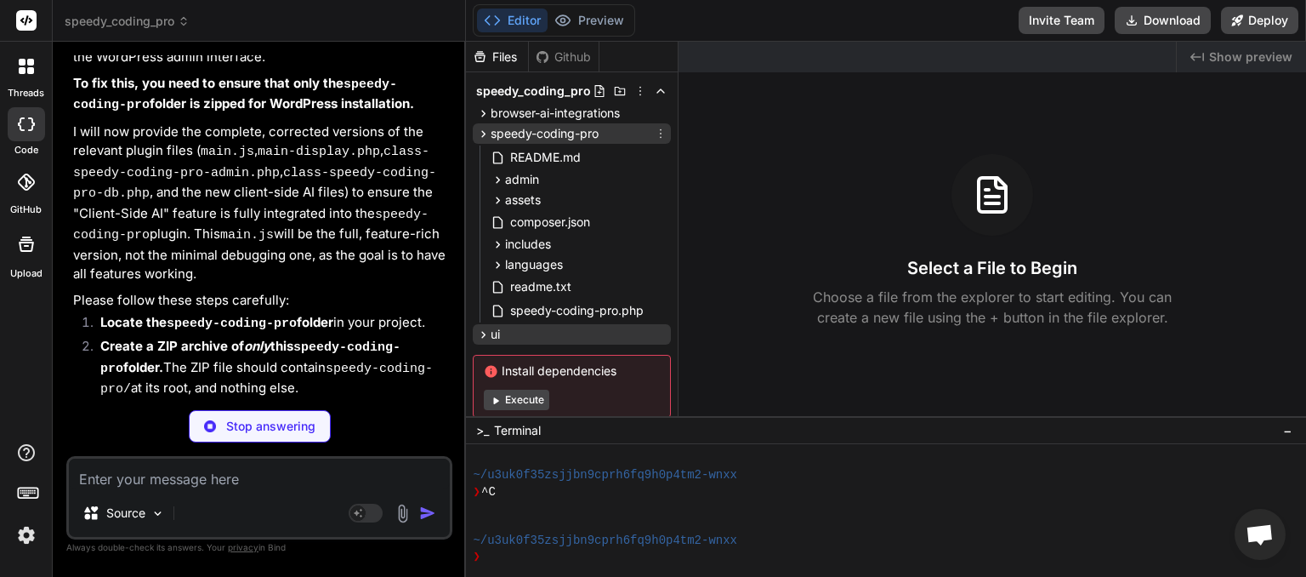
click at [481, 132] on icon at bounding box center [483, 134] width 14 height 14
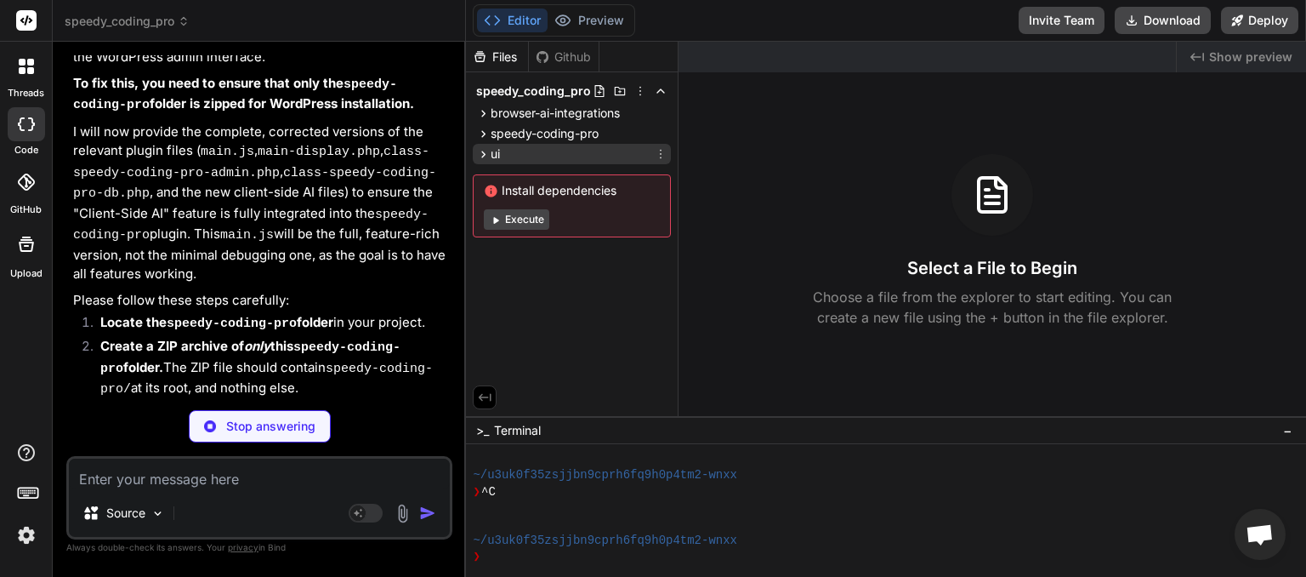
click at [665, 151] on icon at bounding box center [661, 154] width 14 height 14
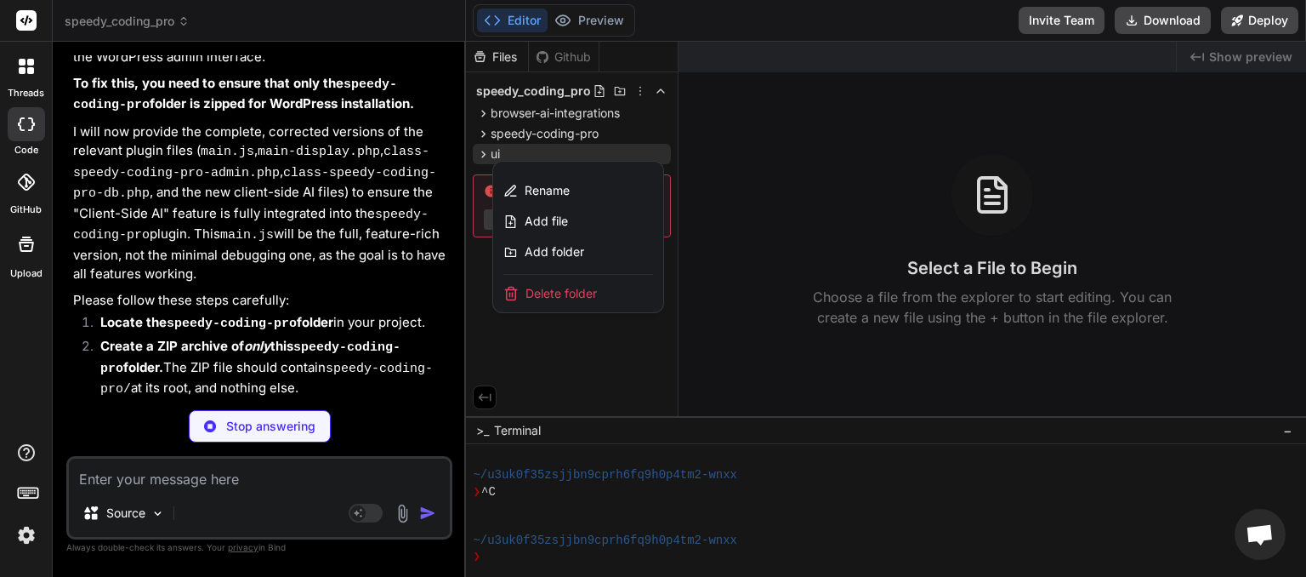
click at [562, 295] on span "Delete folder" at bounding box center [561, 293] width 71 height 17
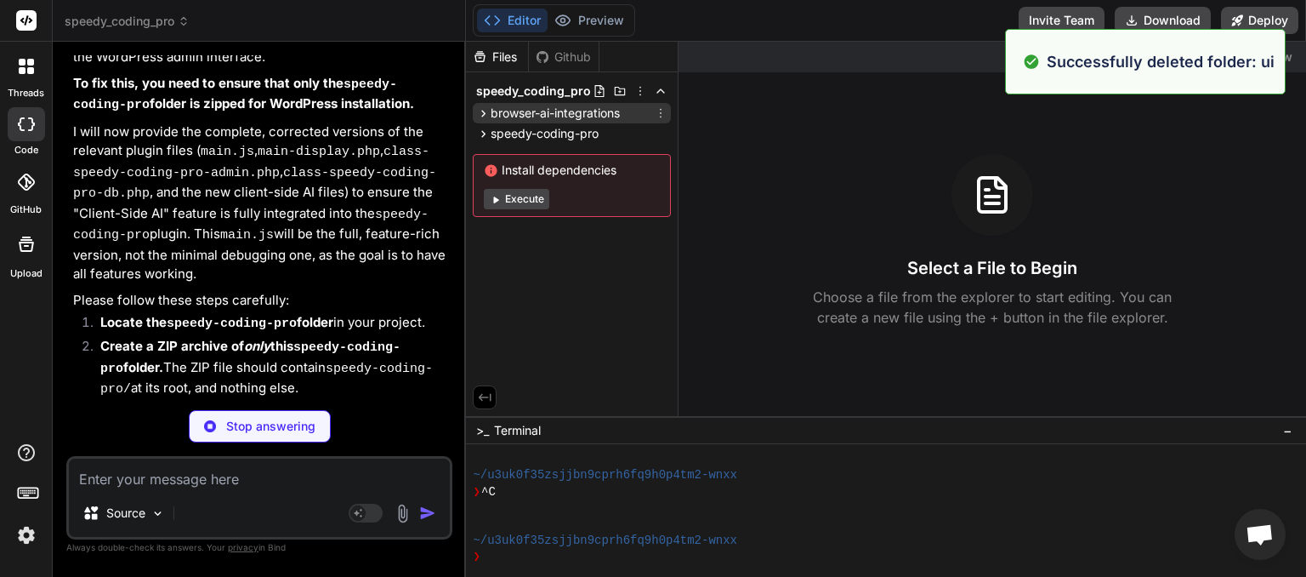
click at [661, 110] on icon at bounding box center [661, 113] width 14 height 14
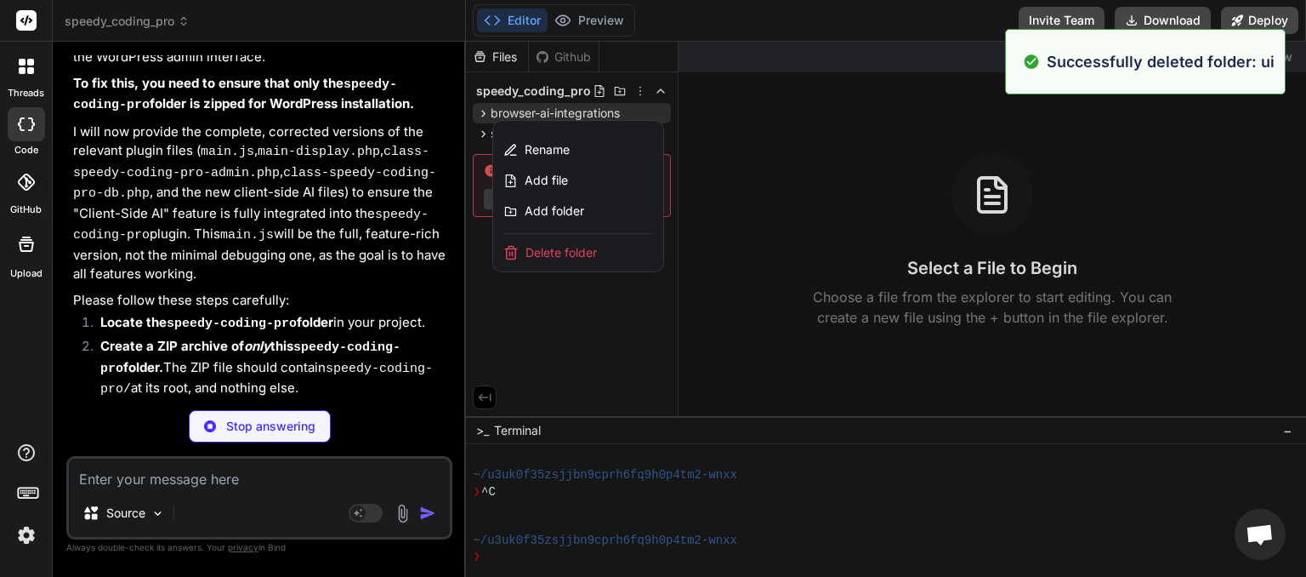
click at [581, 254] on span "Delete folder" at bounding box center [561, 252] width 71 height 17
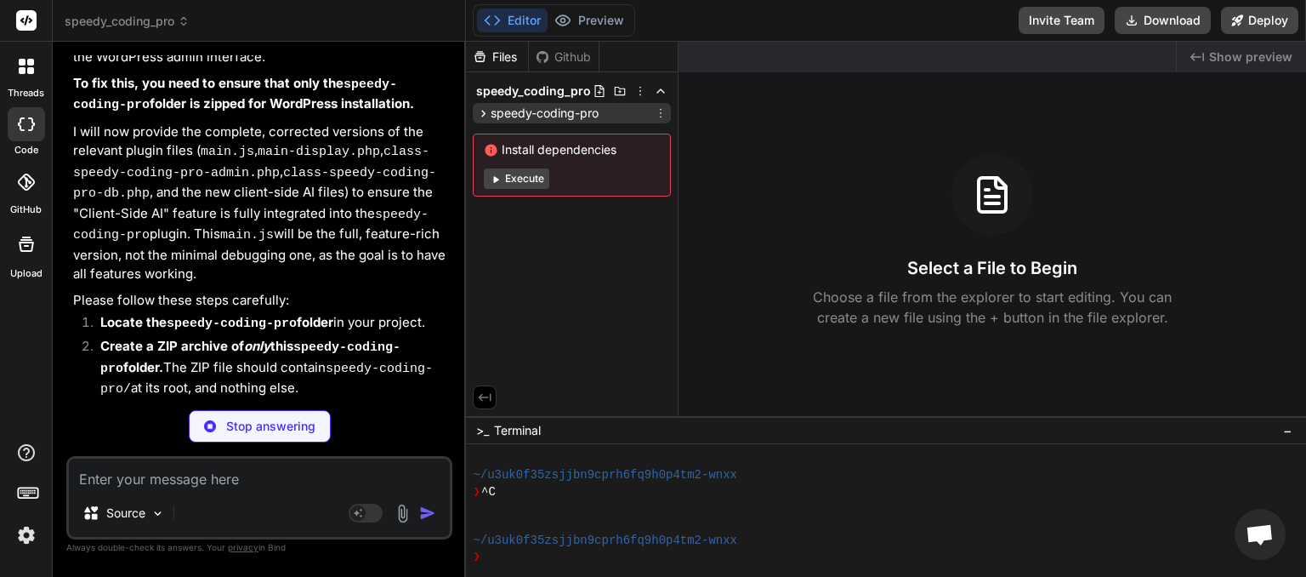
click at [519, 107] on span "speedy-coding-pro" at bounding box center [545, 113] width 108 height 17
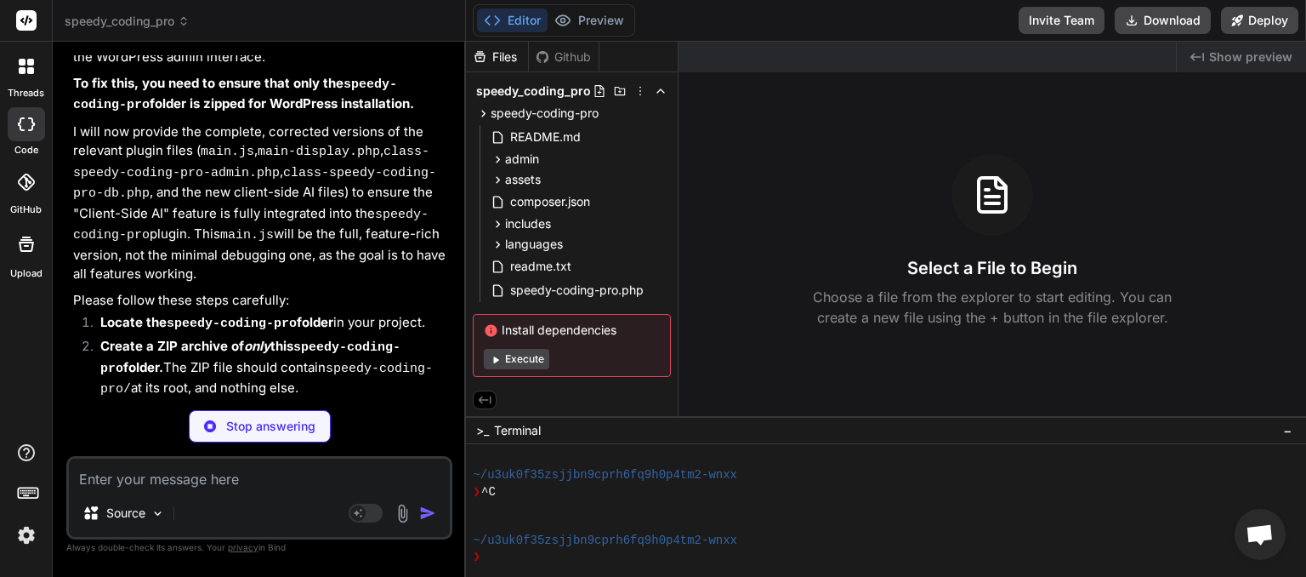
click at [130, 485] on textarea at bounding box center [259, 473] width 381 height 31
type textarea "x"
type textarea "I"
type textarea "x"
type textarea "I"
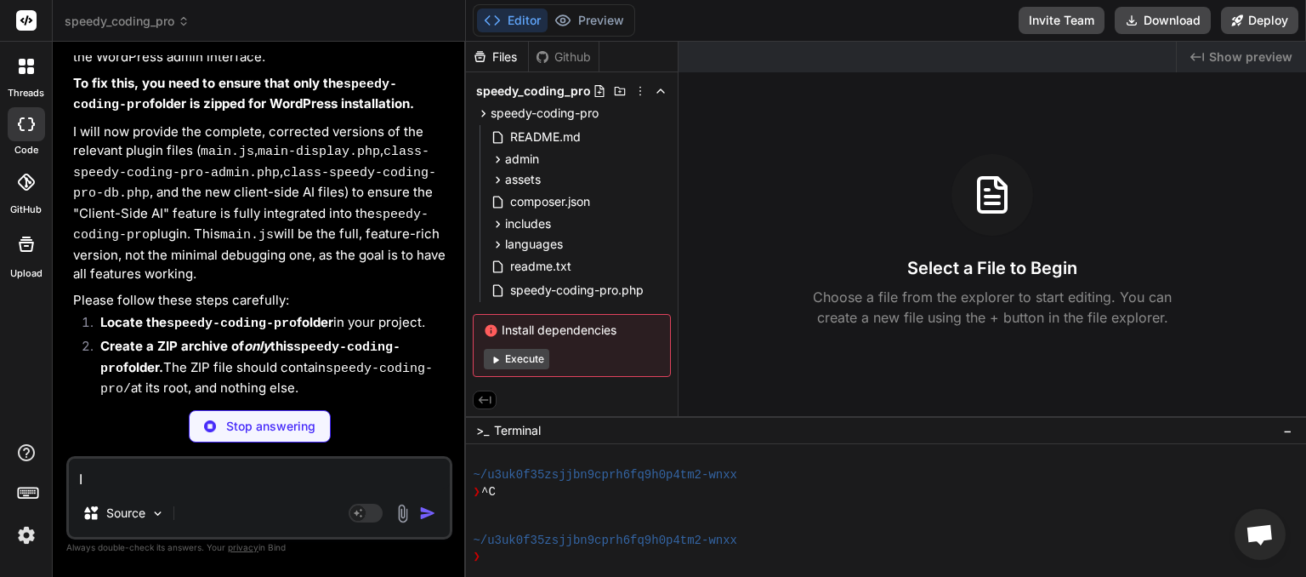
type textarea "x"
type textarea "I h"
type textarea "x"
type textarea "I ha"
type textarea "x"
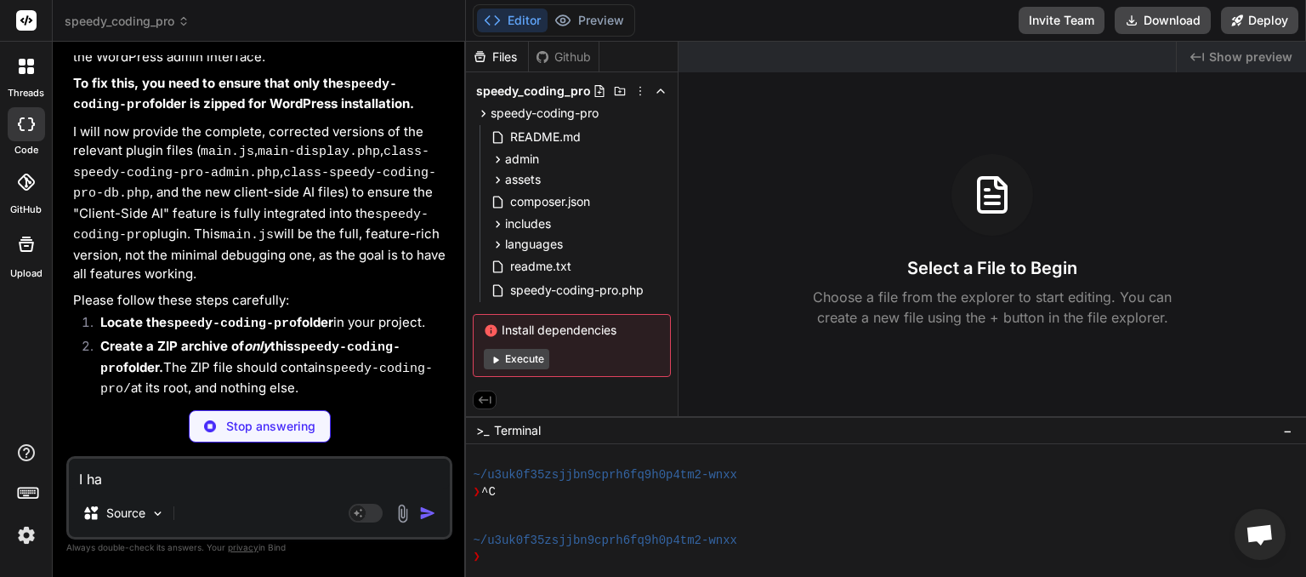
type textarea "I hav"
type textarea "x"
type textarea "I have"
type textarea "x"
type textarea "I have"
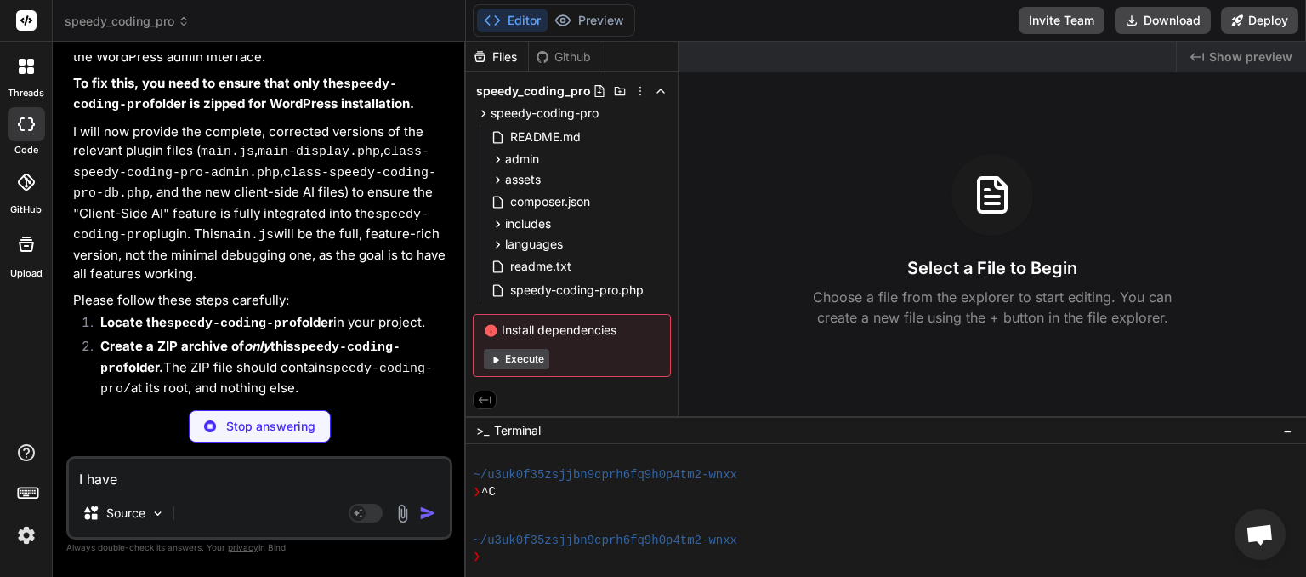
type textarea "x"
type textarea "I have d"
type textarea "x"
type textarea "I have de"
type textarea "x"
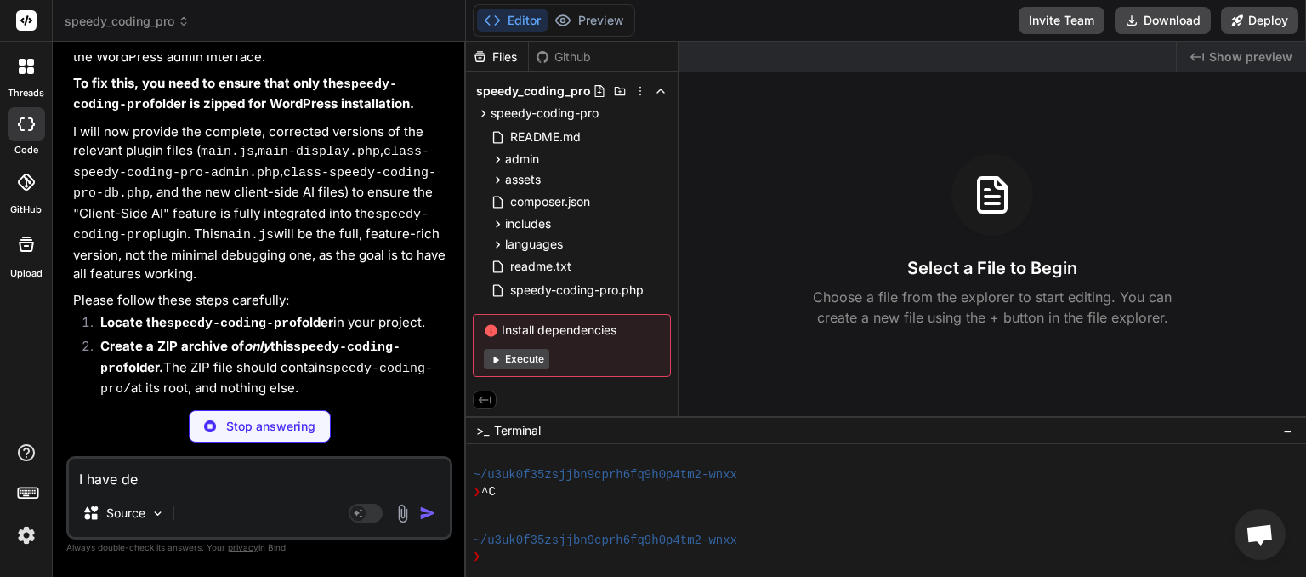
type textarea "I have del"
type textarea "x"
type textarea "I have dele"
type textarea "x"
type textarea "I have delet"
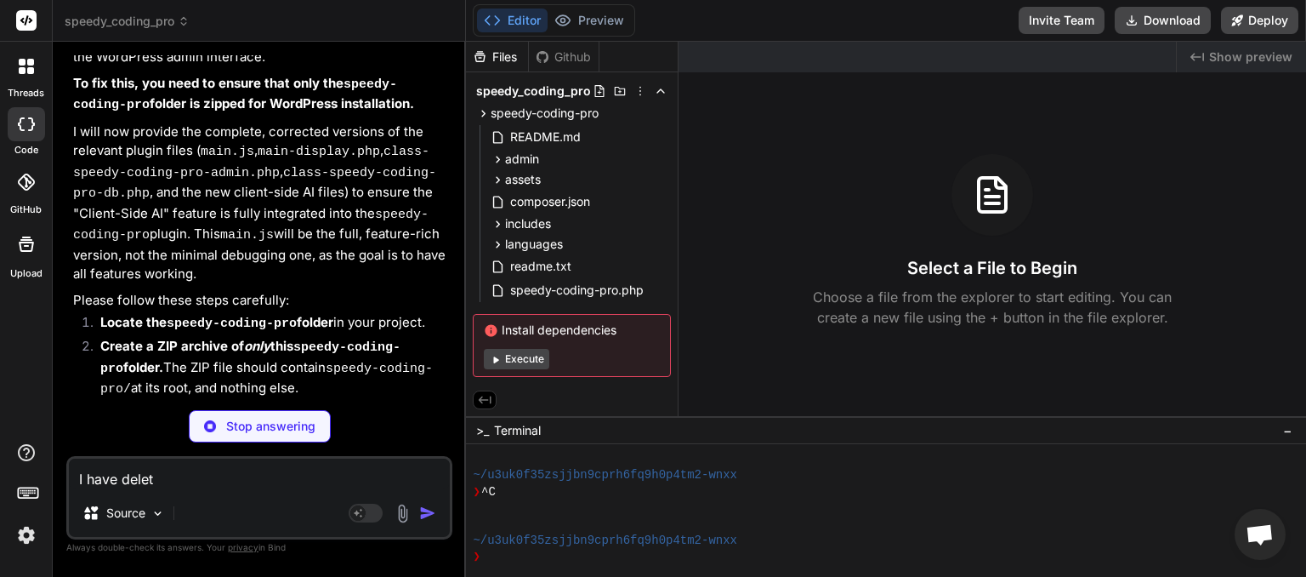
type textarea "x"
type textarea "I have delete"
type textarea "x"
type textarea "I have deleted"
type textarea "x"
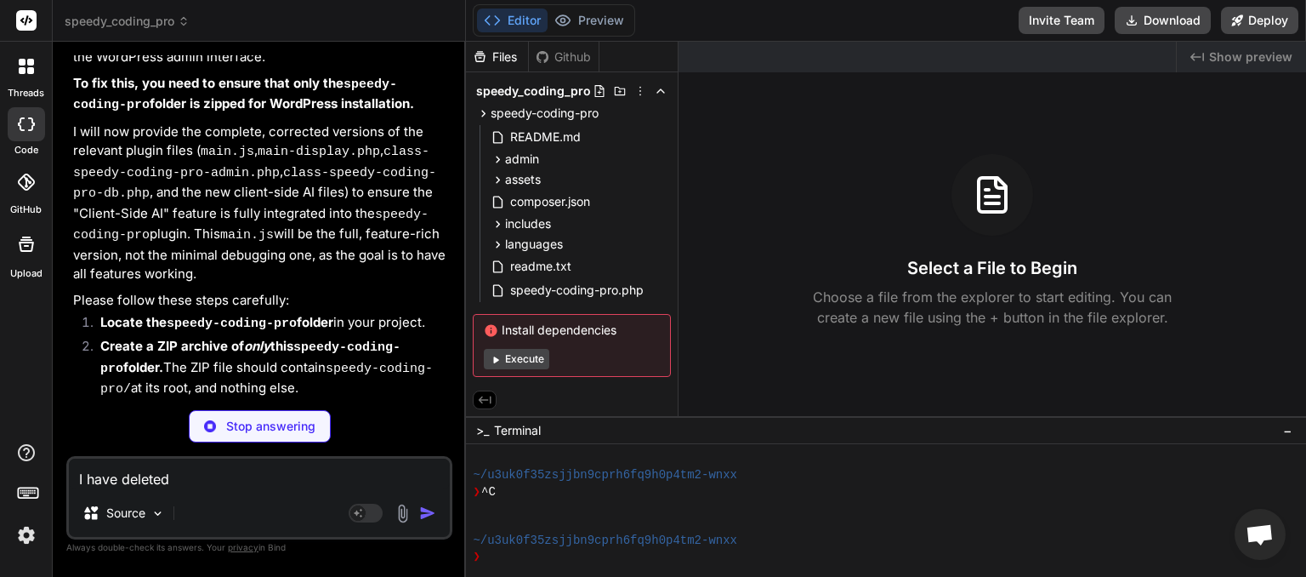
type textarea "I have deleted"
type textarea "x"
type textarea "I have deleted t"
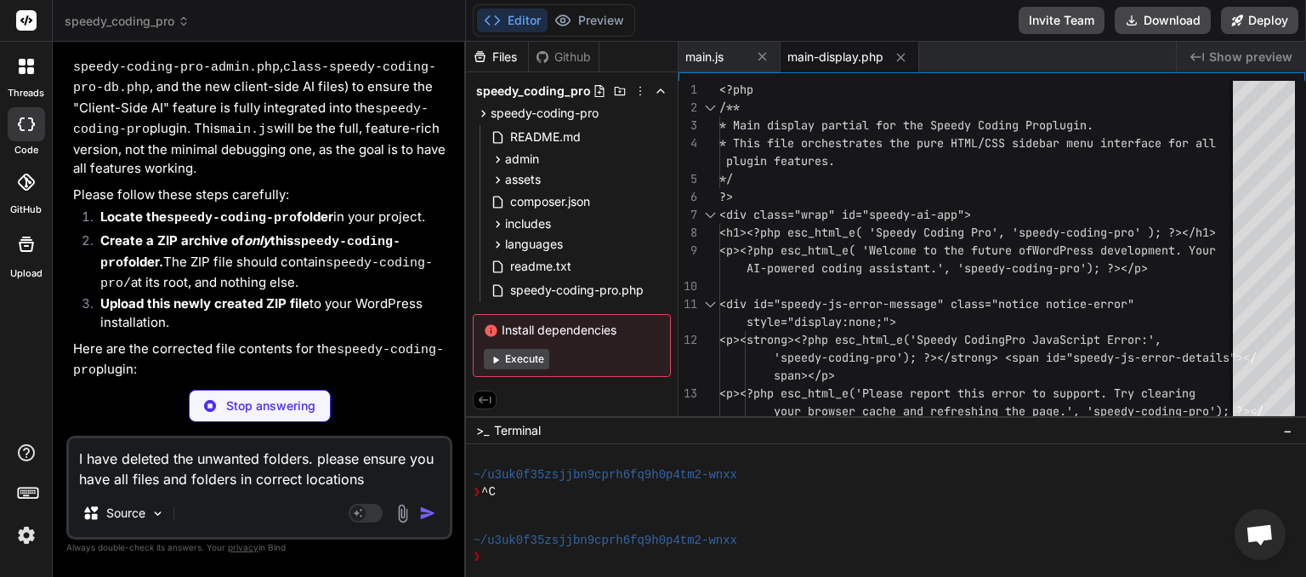
scroll to position [7523, 0]
click at [485, 105] on div "speedy-coding-pro" at bounding box center [537, 113] width 122 height 17
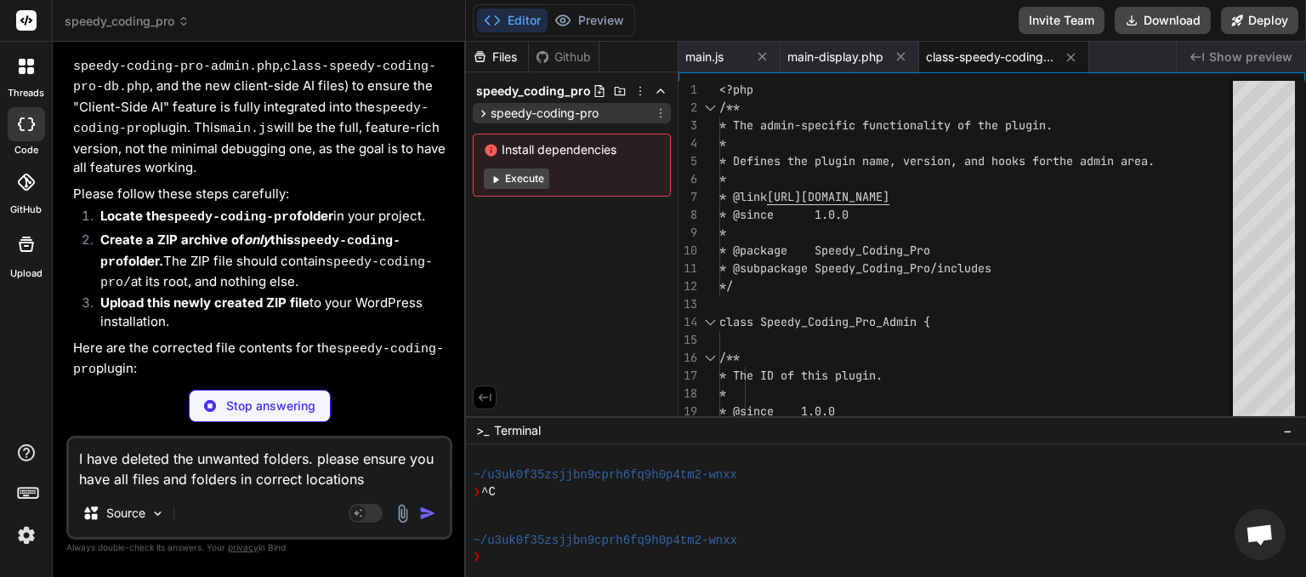
click at [485, 111] on icon at bounding box center [483, 113] width 14 height 14
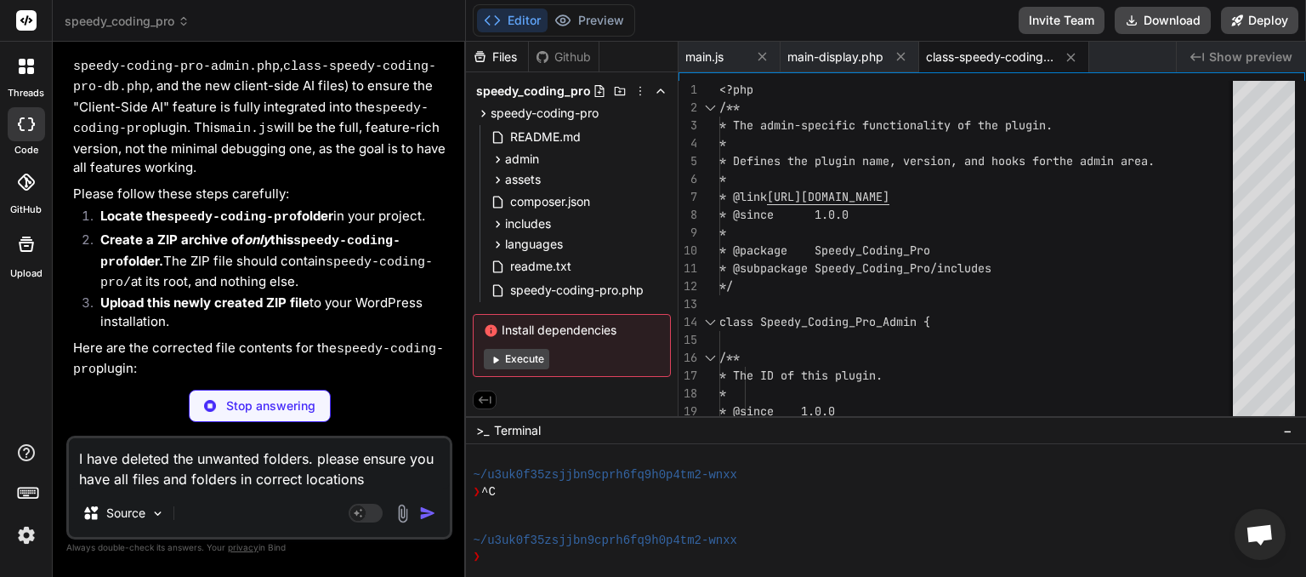
click at [385, 472] on textarea "I have deleted the unwanted folders. please ensure you have all files and folde…" at bounding box center [259, 463] width 381 height 51
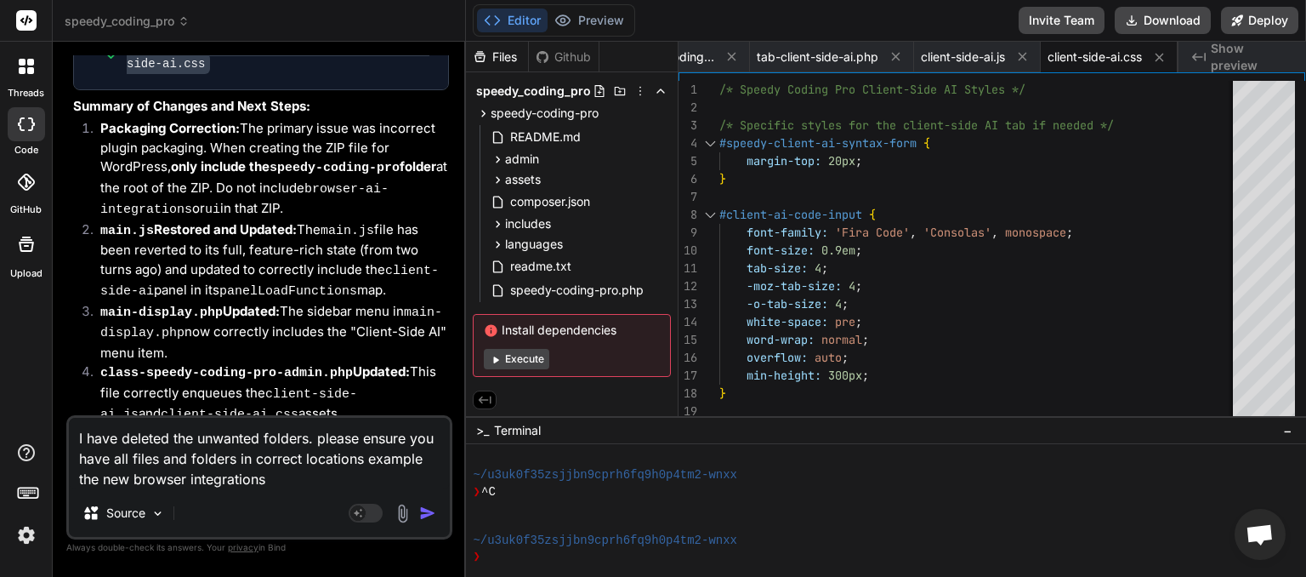
scroll to position [8220, 0]
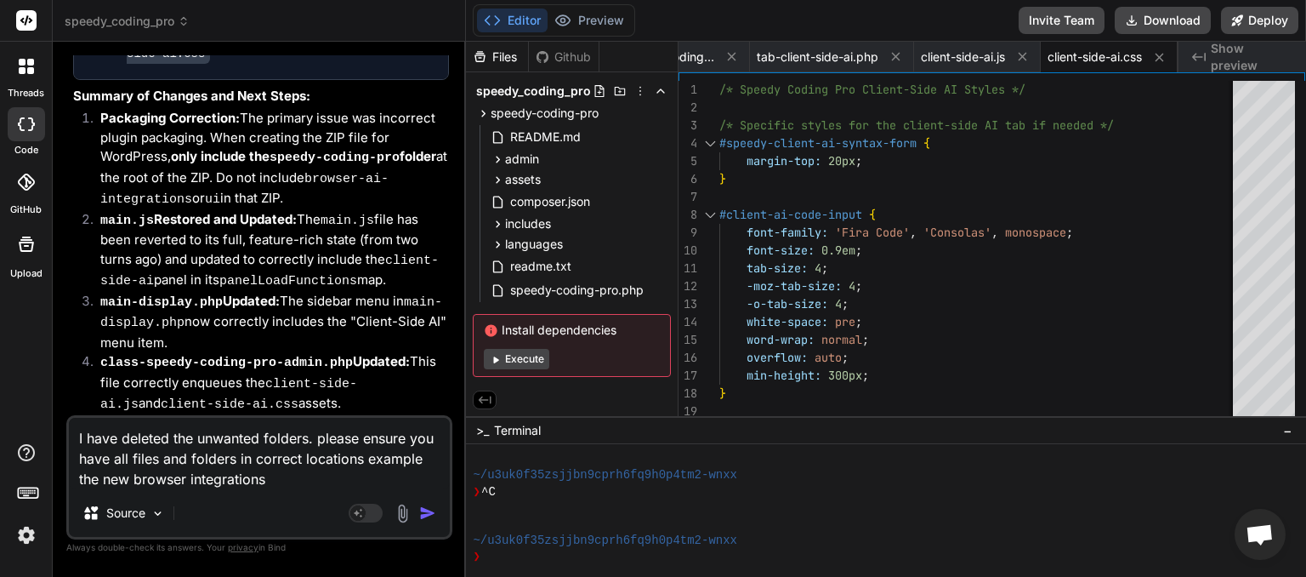
click at [434, 515] on img "button" at bounding box center [427, 512] width 17 height 17
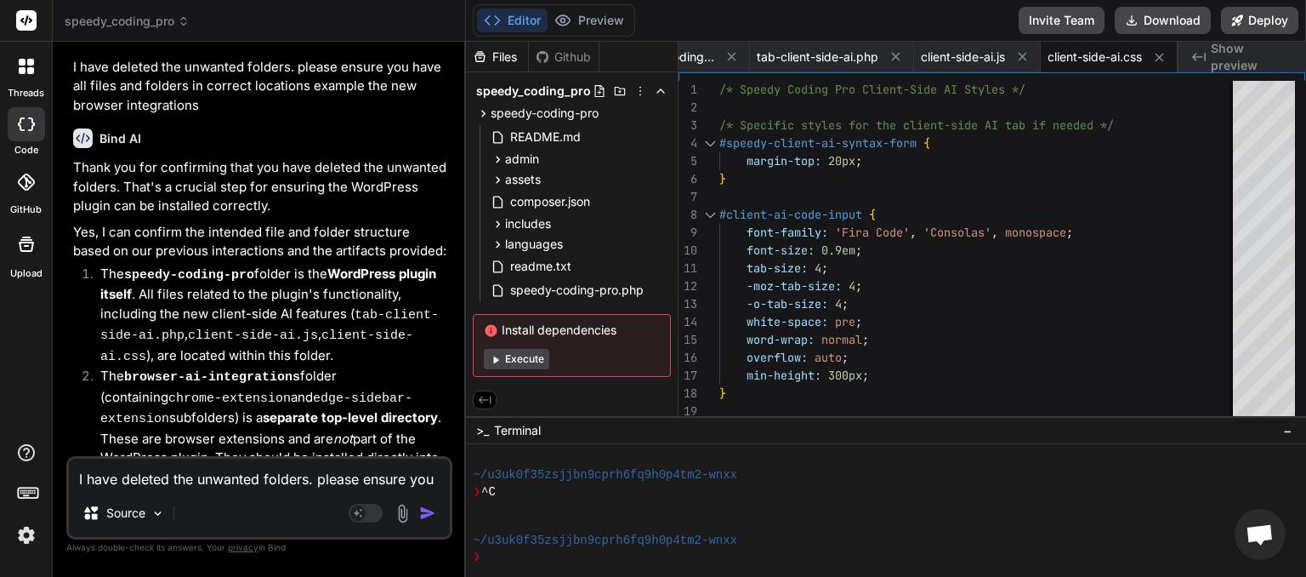
scroll to position [8948, 0]
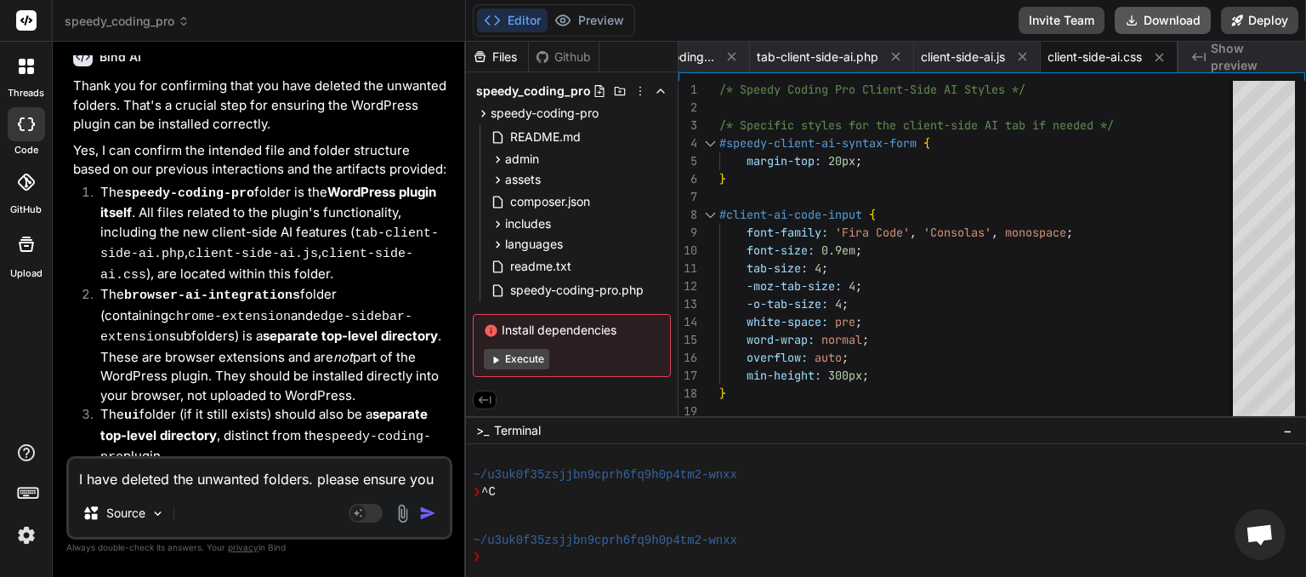
click at [1169, 24] on button "Download" at bounding box center [1163, 20] width 96 height 27
click at [174, 23] on span "speedy_coding_pro" at bounding box center [127, 21] width 125 height 17
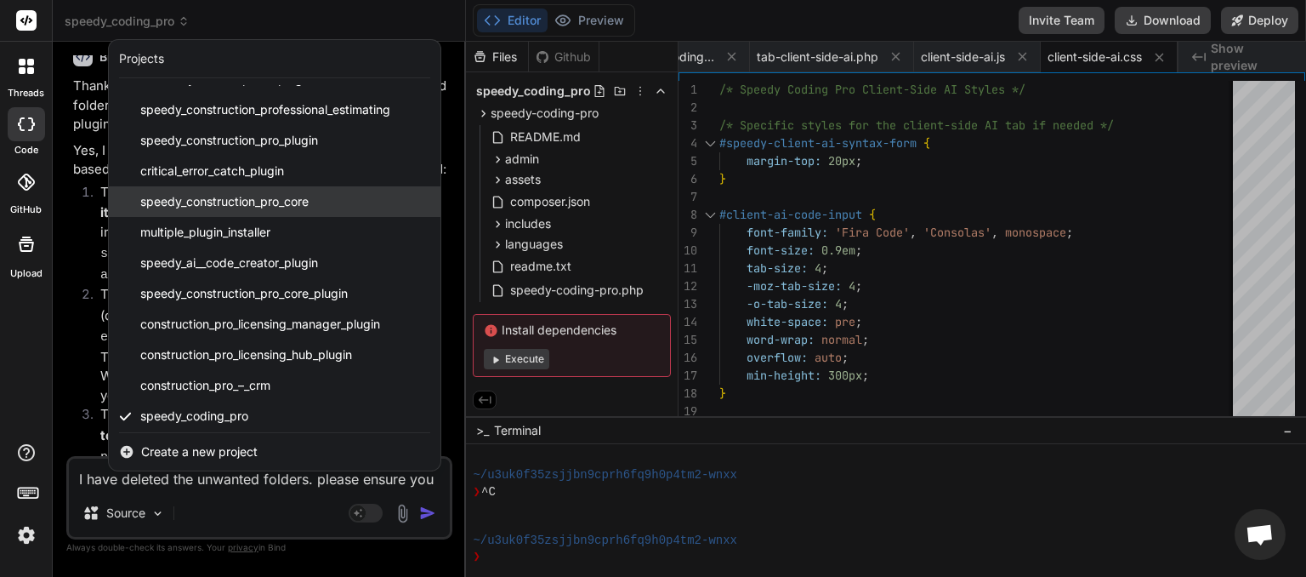
scroll to position [211, 0]
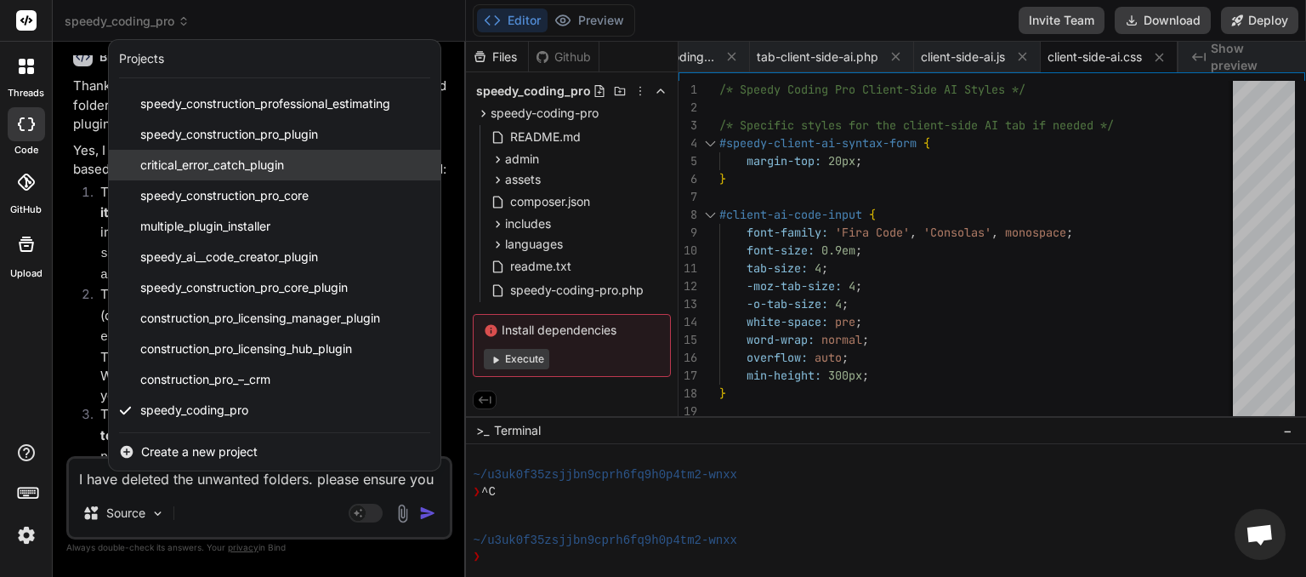
click at [240, 172] on span "critical_error_catch_plugin" at bounding box center [212, 165] width 144 height 17
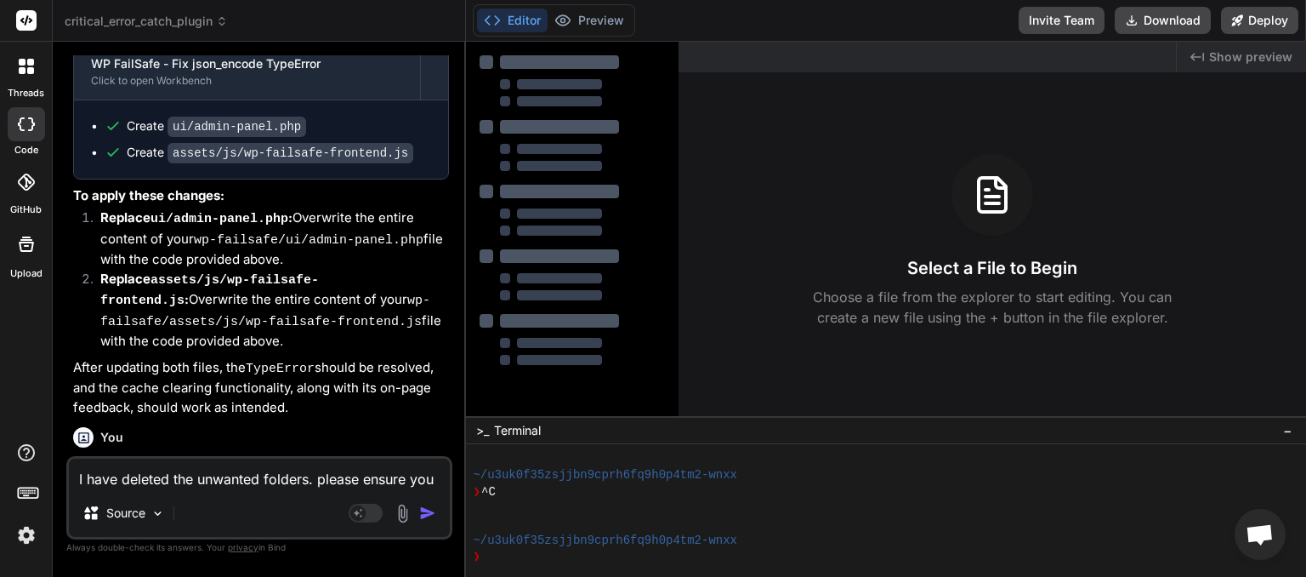
scroll to position [4221, 0]
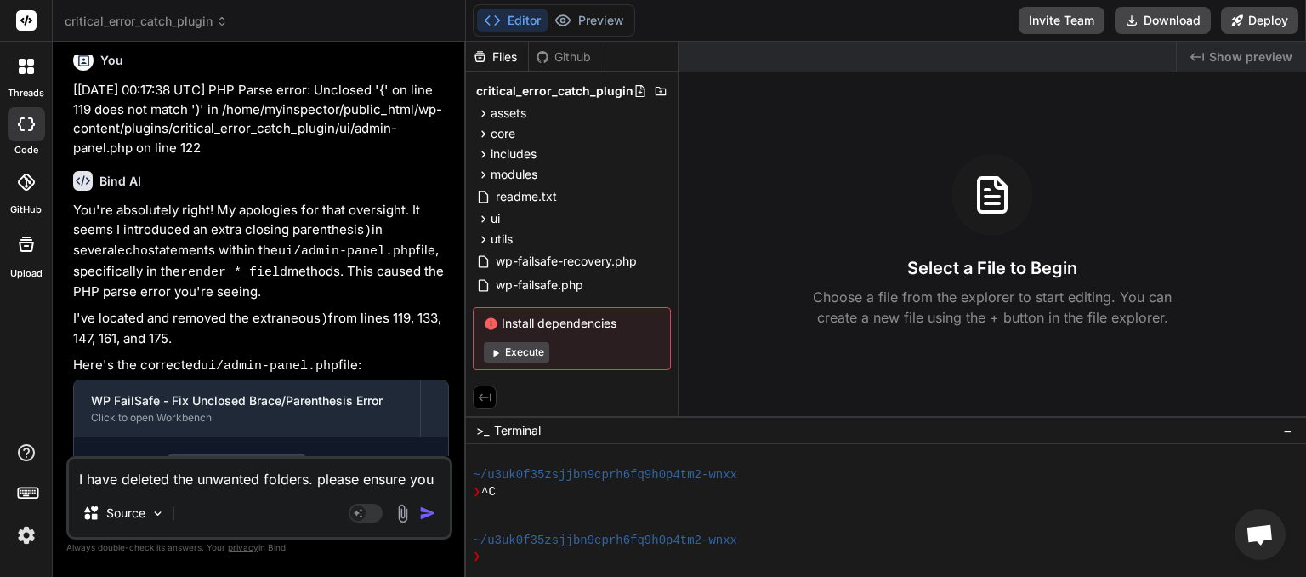
click at [185, 484] on textarea "I have deleted the unwanted folders. please ensure you have all files and folde…" at bounding box center [259, 473] width 381 height 31
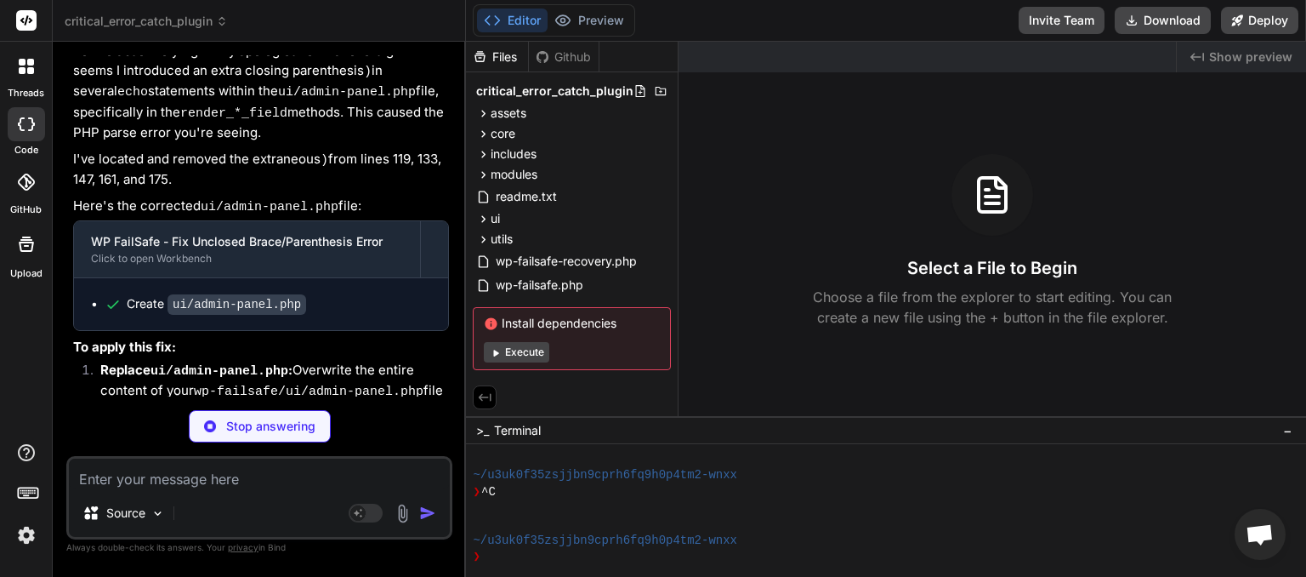
scroll to position [4767, 0]
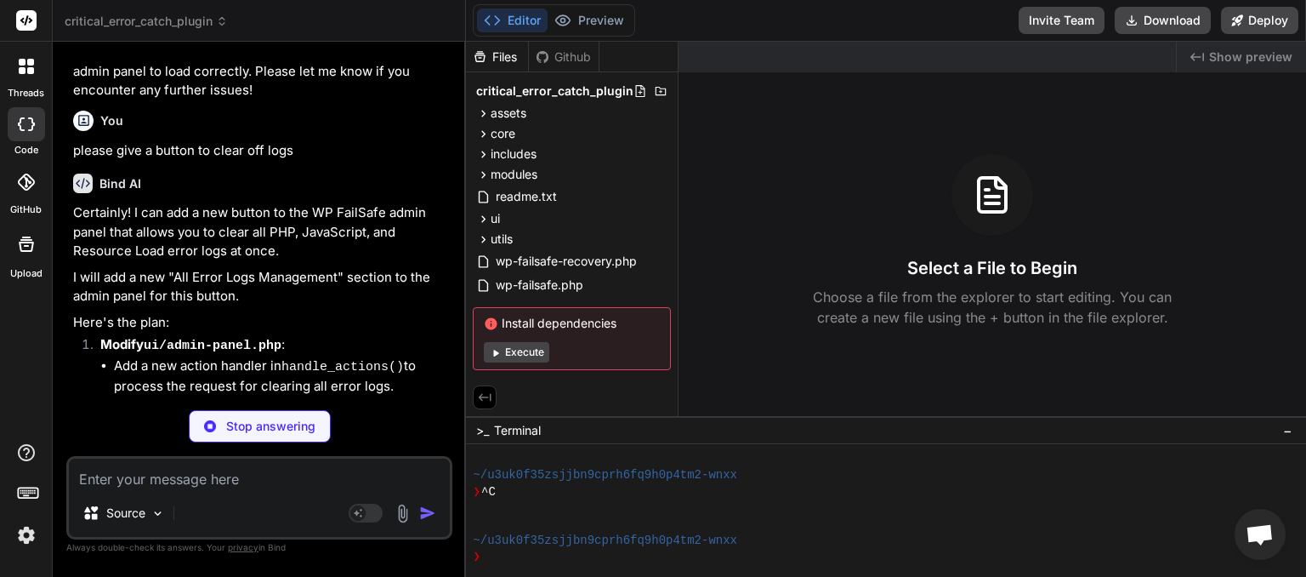
click at [146, 476] on textarea at bounding box center [259, 473] width 381 height 31
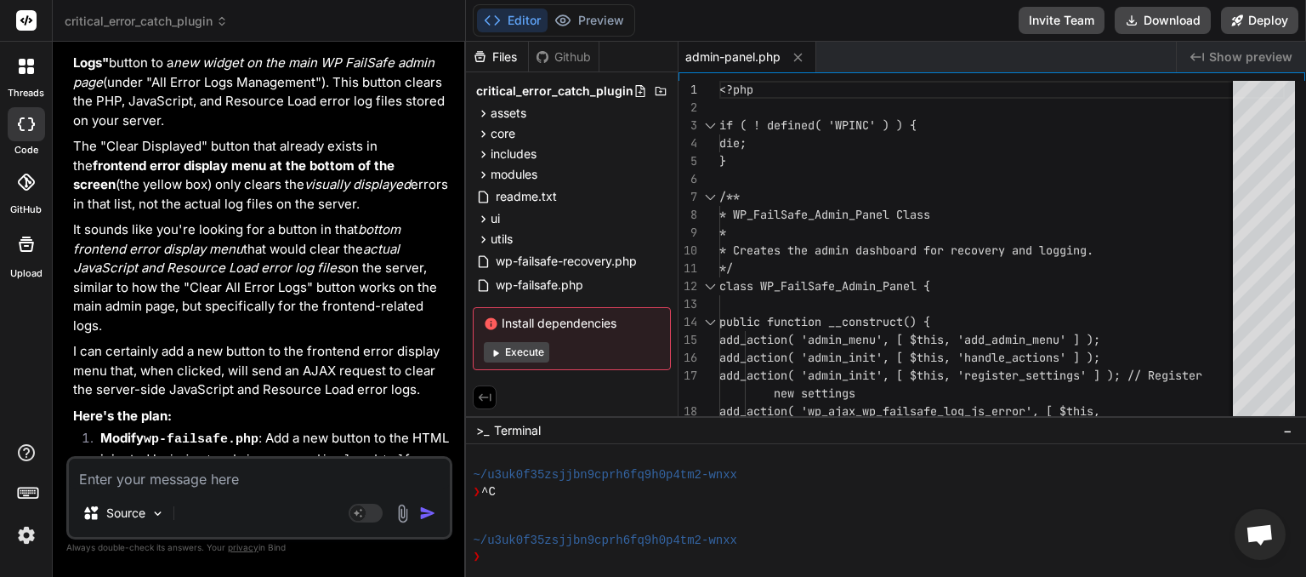
scroll to position [5702, 0]
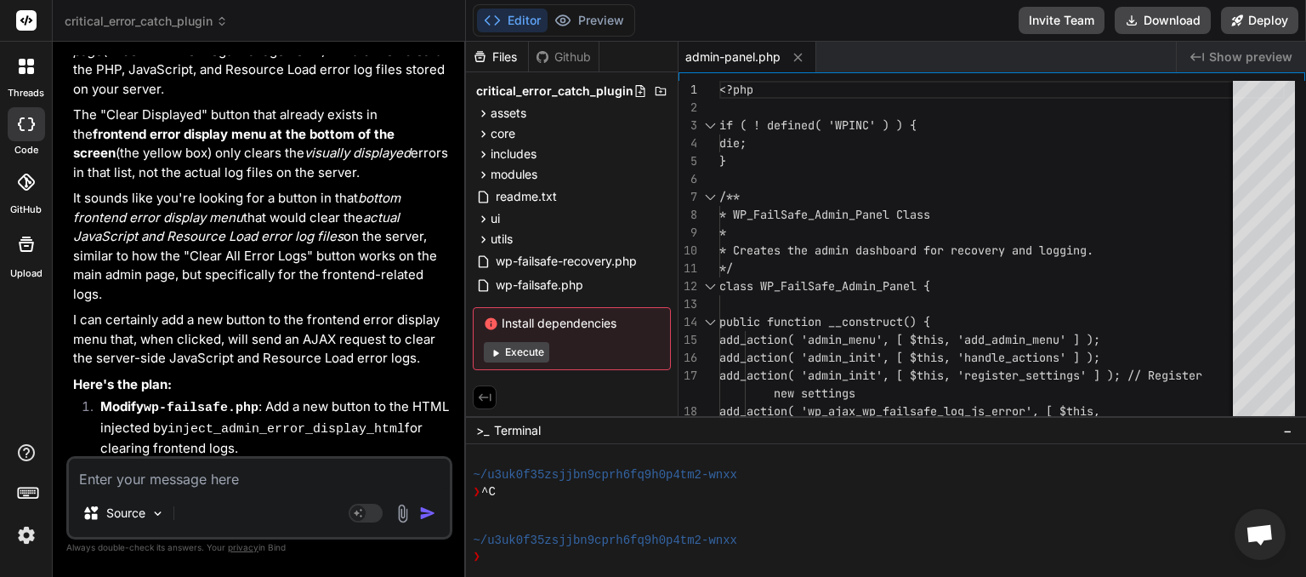
click at [223, 488] on textarea at bounding box center [259, 473] width 381 height 31
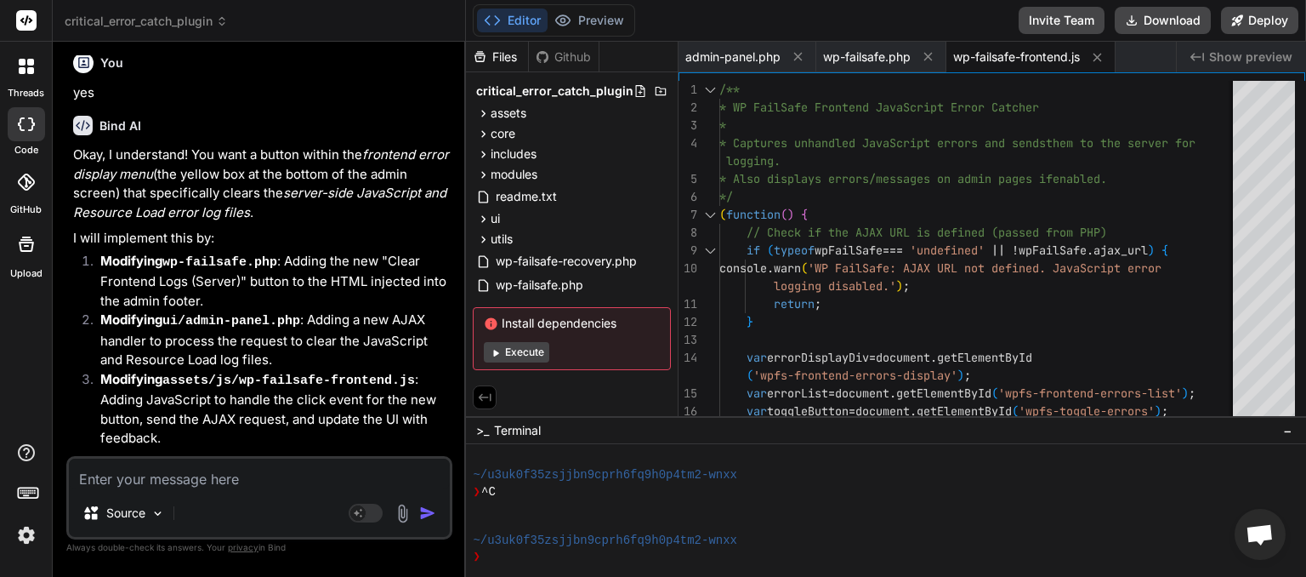
scroll to position [6618, 0]
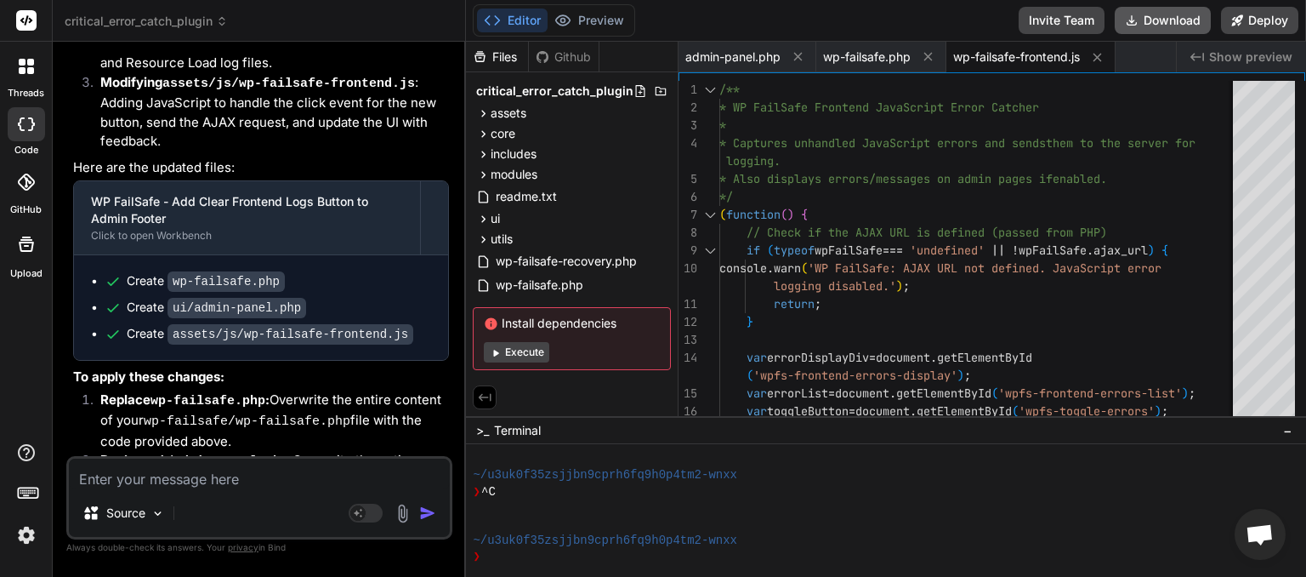
click at [1161, 23] on button "Download" at bounding box center [1163, 20] width 96 height 27
click at [162, 485] on textarea at bounding box center [259, 473] width 381 height 31
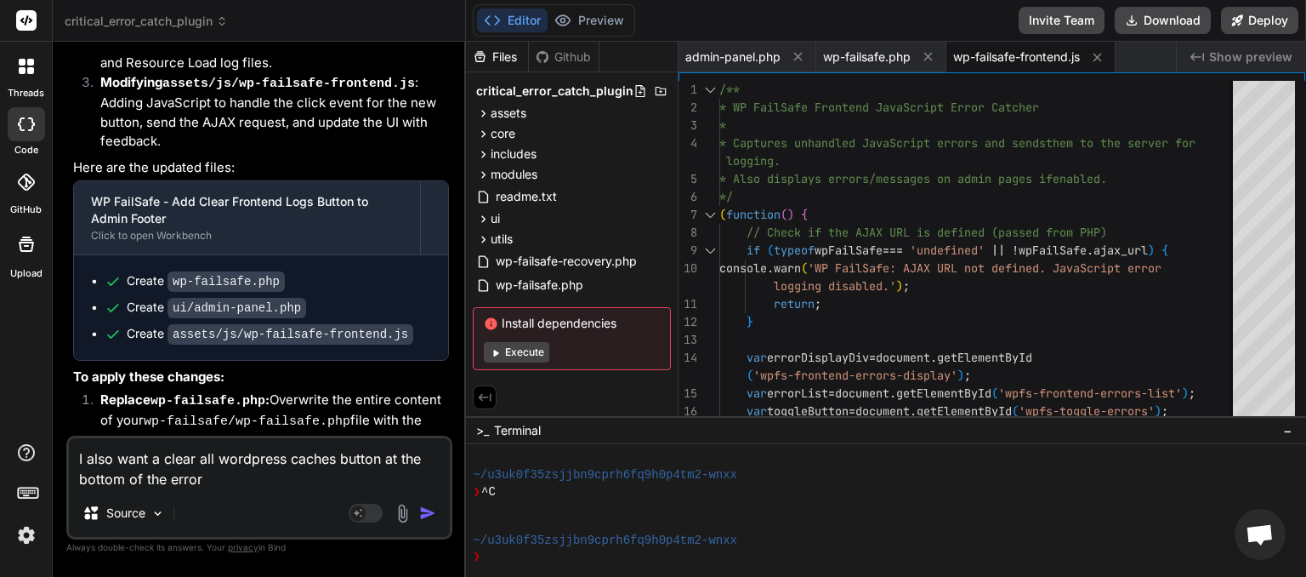
drag, startPoint x: 124, startPoint y: 480, endPoint x: 137, endPoint y: 482, distance: 13.0
click at [124, 480] on textarea "I also want a clear all wordpress caches button at the bottom of the error" at bounding box center [259, 463] width 381 height 51
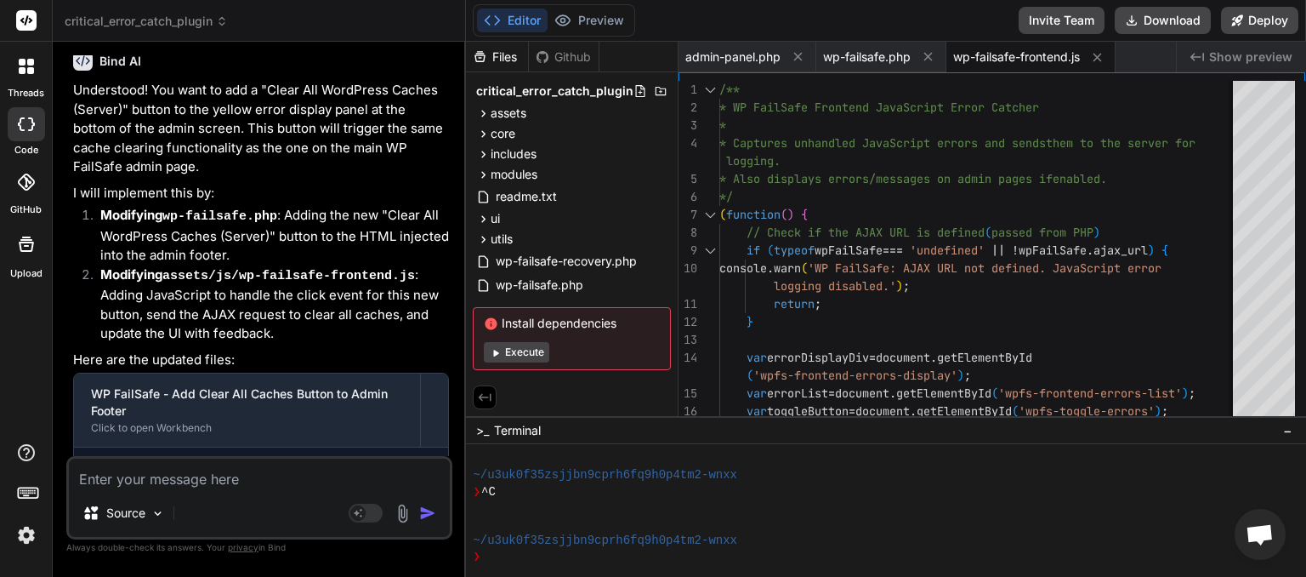
scroll to position [7450, 0]
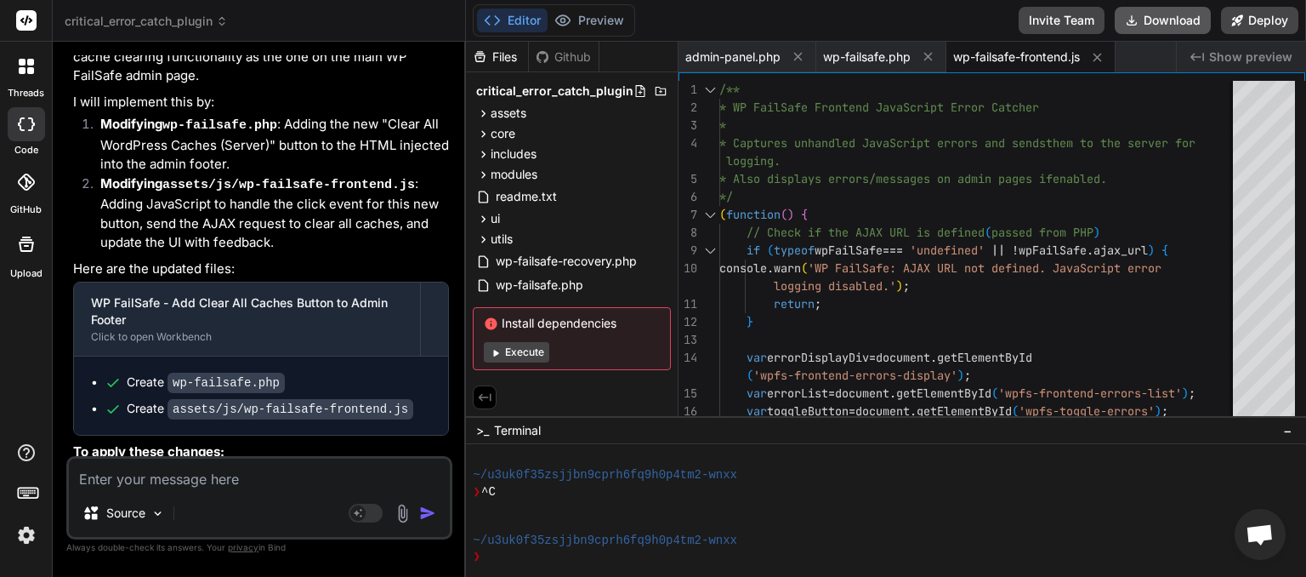
click at [1179, 20] on button "Download" at bounding box center [1163, 20] width 96 height 27
click at [225, 14] on span "critical_error_catch_plugin" at bounding box center [146, 21] width 163 height 17
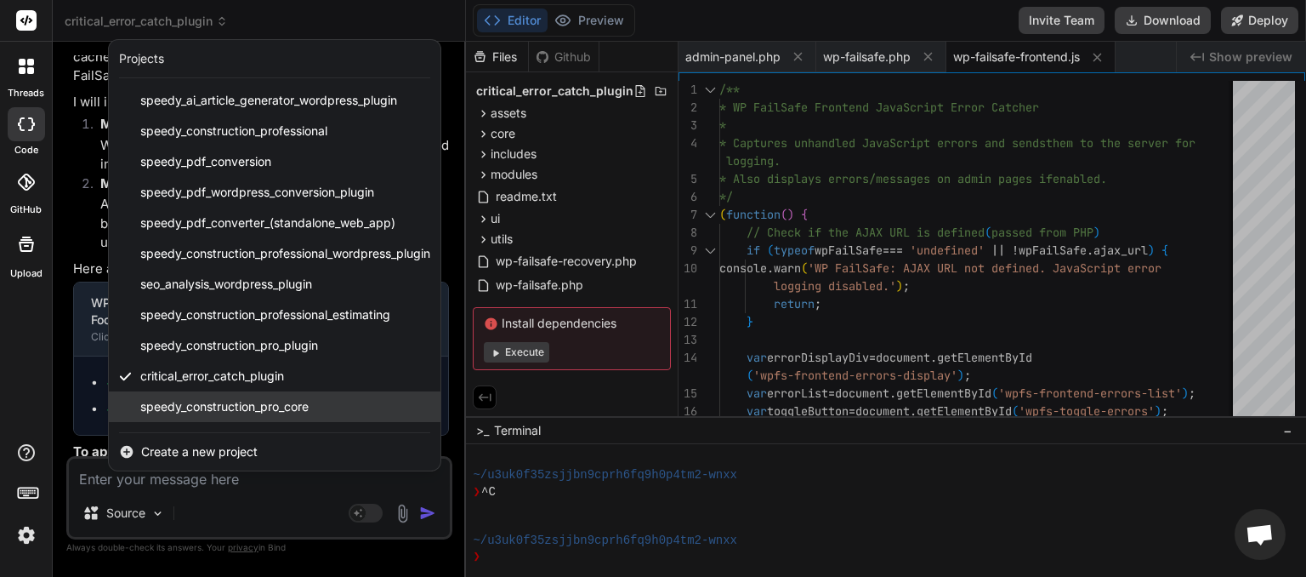
scroll to position [211, 0]
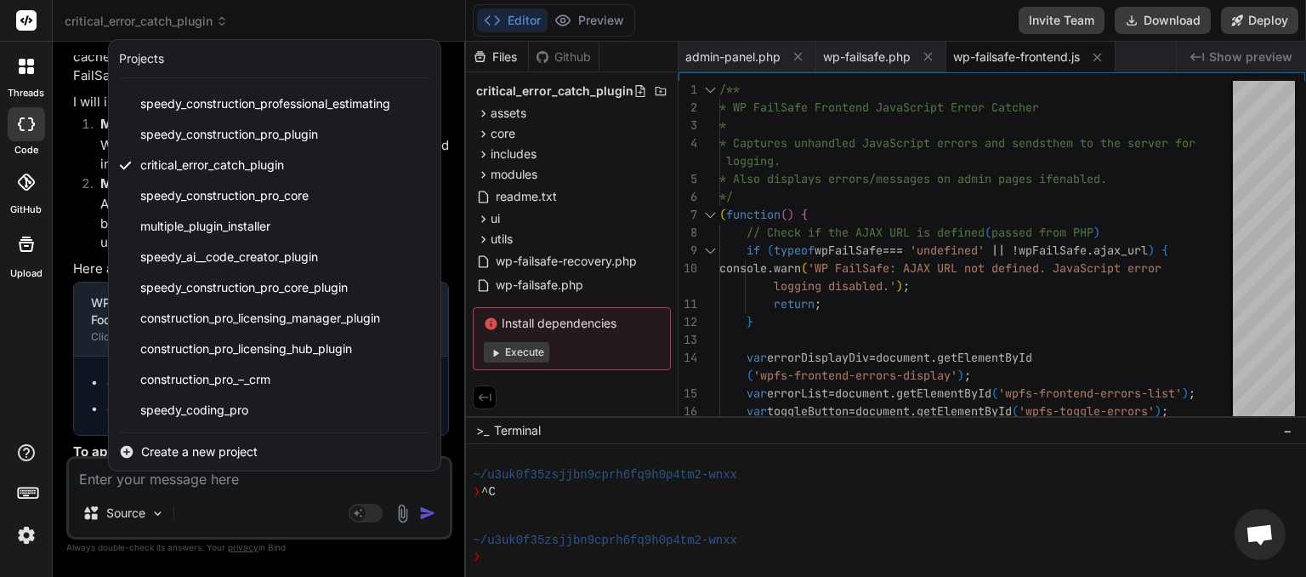
click at [181, 407] on span "speedy_coding_pro" at bounding box center [194, 409] width 108 height 17
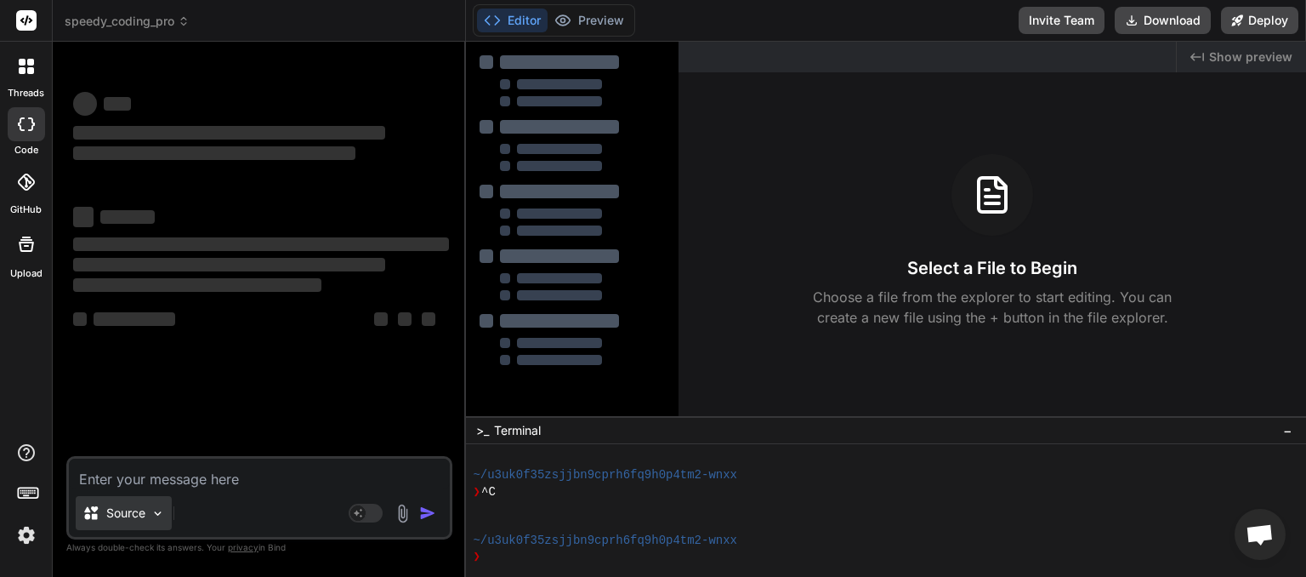
scroll to position [343, 0]
paste textarea "he package could not be installed. No valid plugins were found."
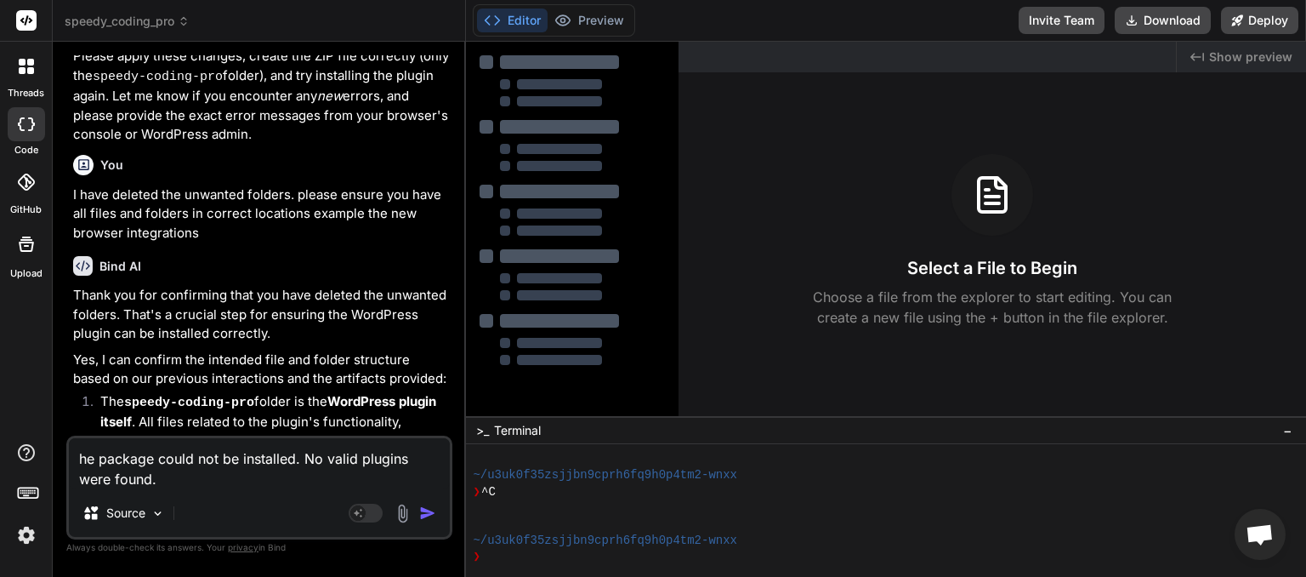
scroll to position [5570, 0]
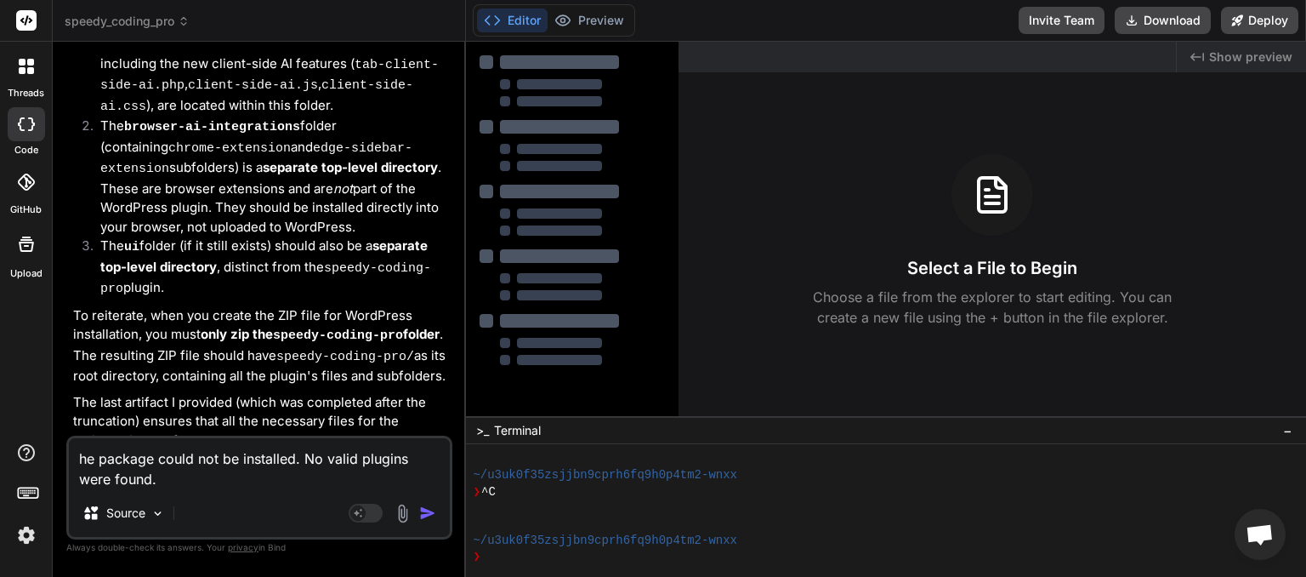
click at [424, 511] on img "button" at bounding box center [427, 512] width 17 height 17
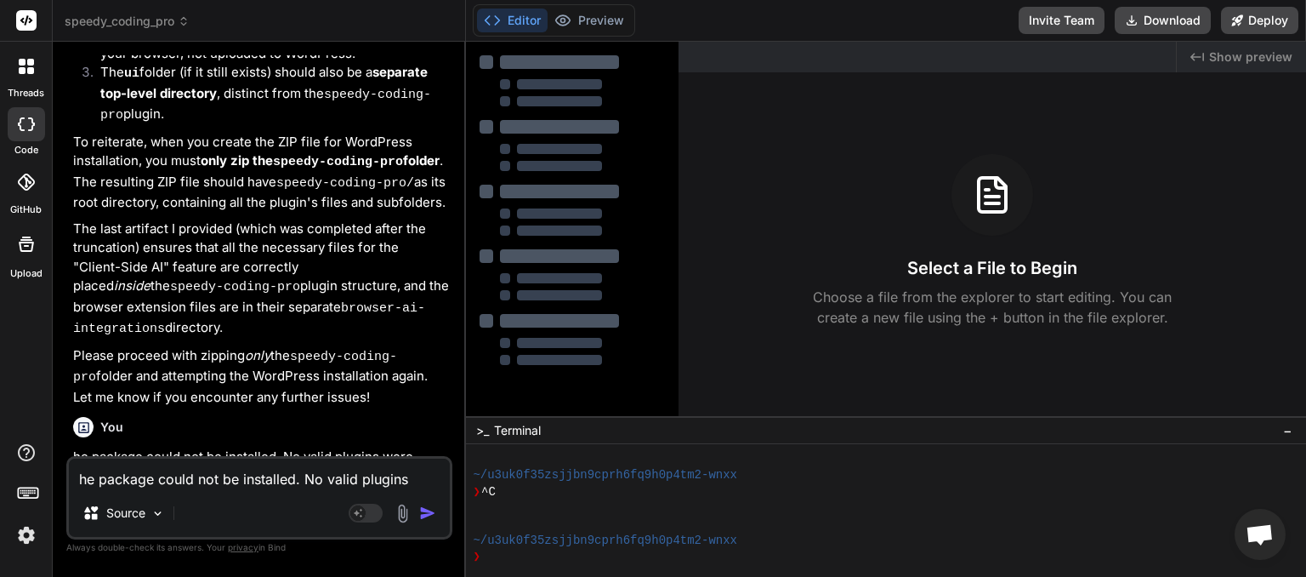
scroll to position [5746, 0]
click at [179, 547] on p "‌" at bounding box center [261, 557] width 376 height 20
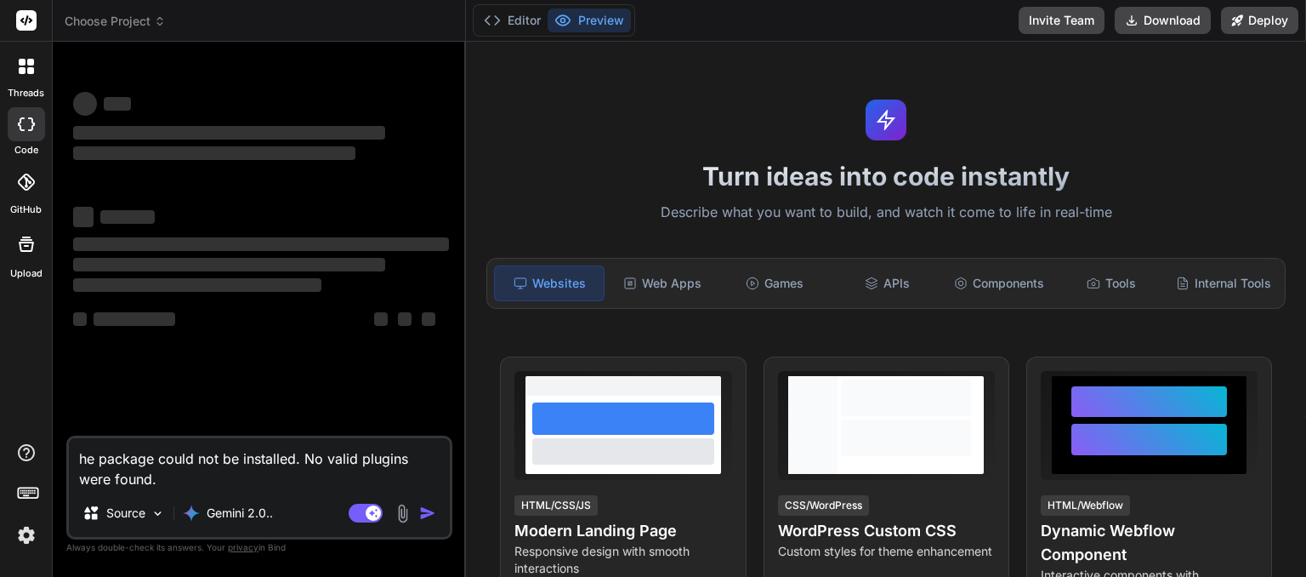
click at [162, 20] on icon at bounding box center [160, 21] width 12 height 12
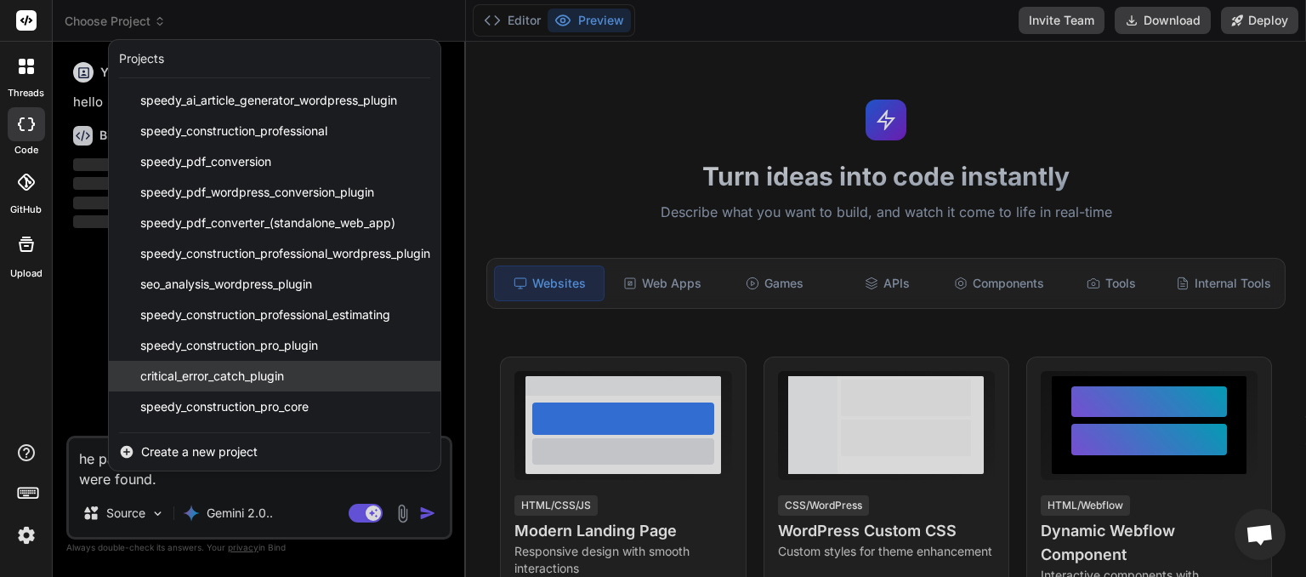
scroll to position [211, 0]
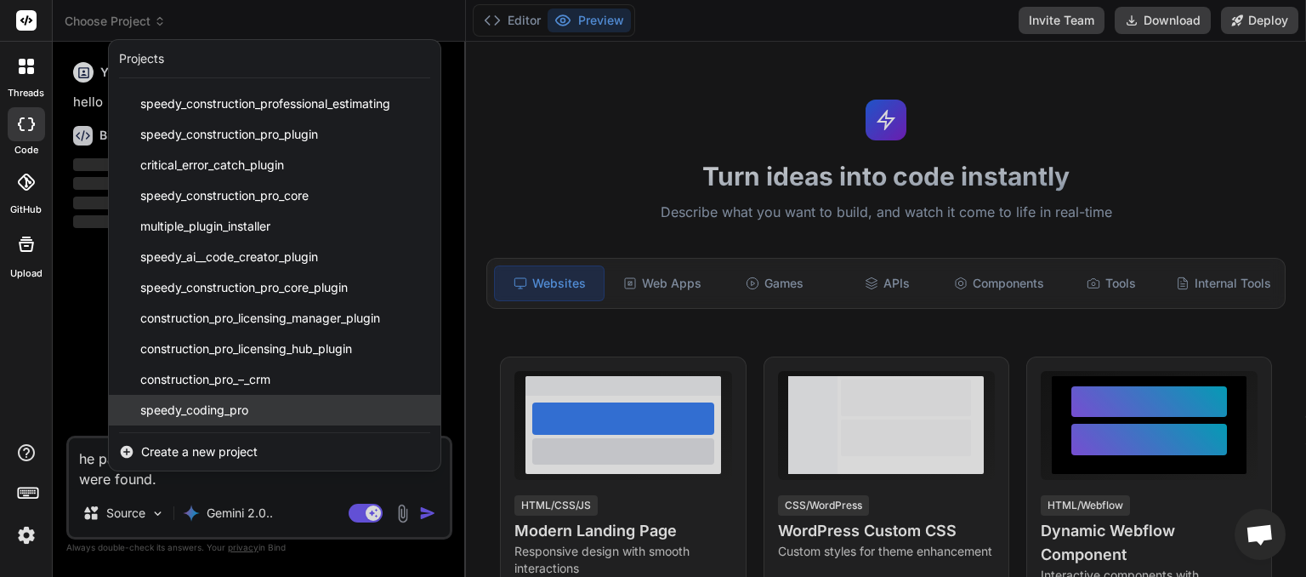
click at [211, 408] on span "speedy_coding_pro" at bounding box center [194, 409] width 108 height 17
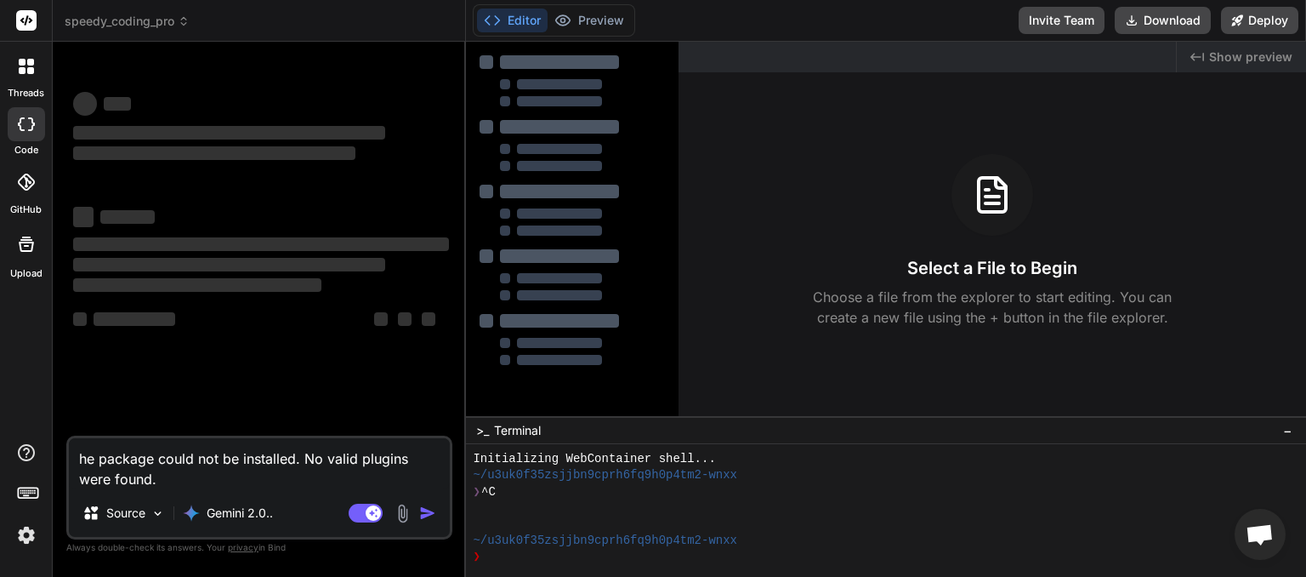
scroll to position [16, 0]
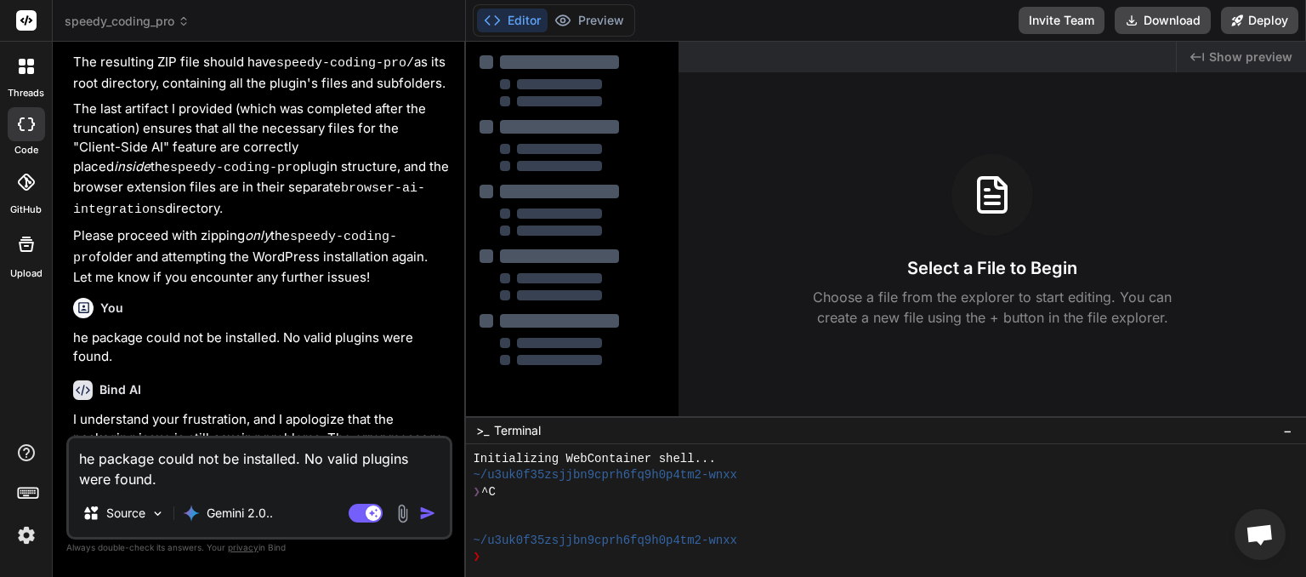
drag, startPoint x: 167, startPoint y: 482, endPoint x: 15, endPoint y: 435, distance: 158.7
click at [69, 438] on textarea "he package could not be installed. No valid plugins were found." at bounding box center [259, 463] width 381 height 51
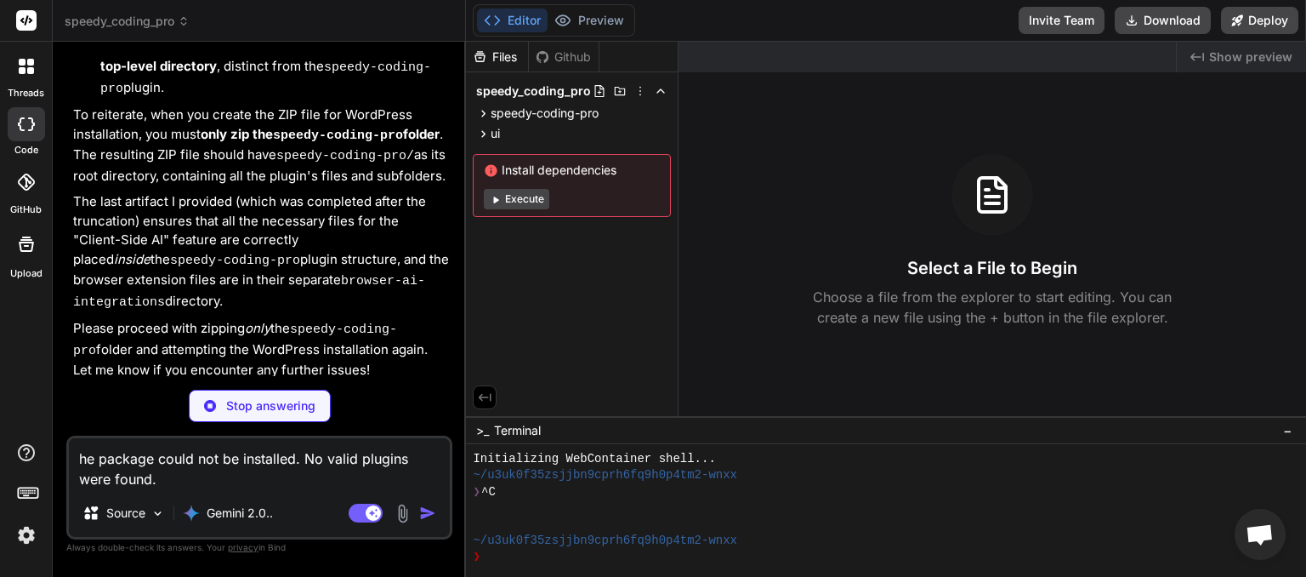
type textarea "x"
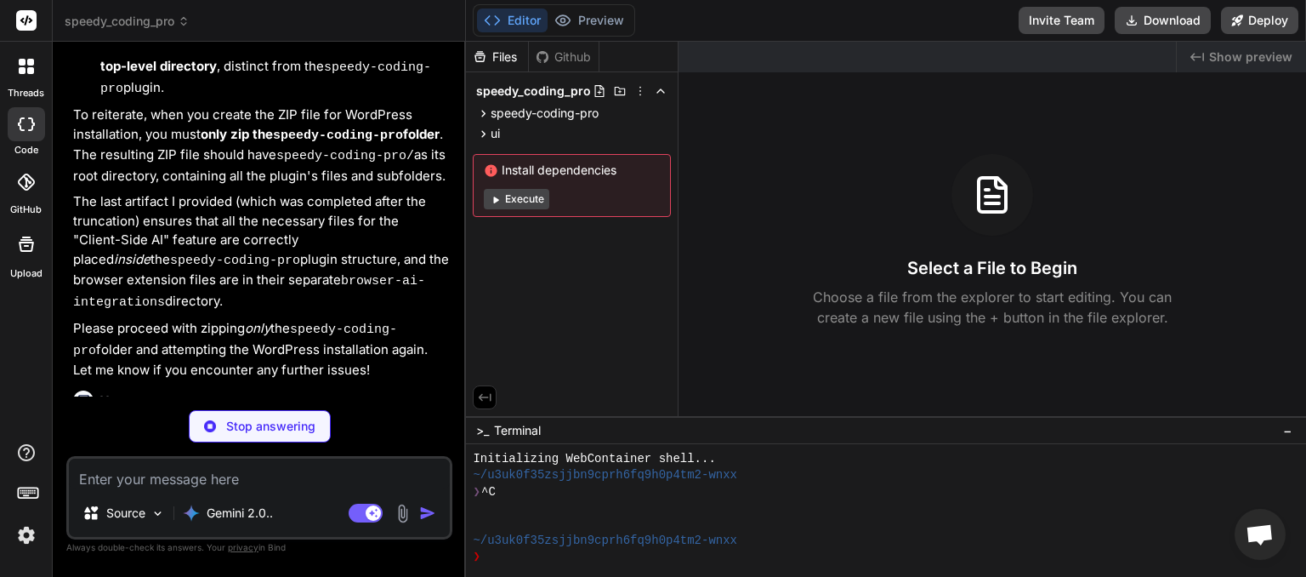
scroll to position [3848, 0]
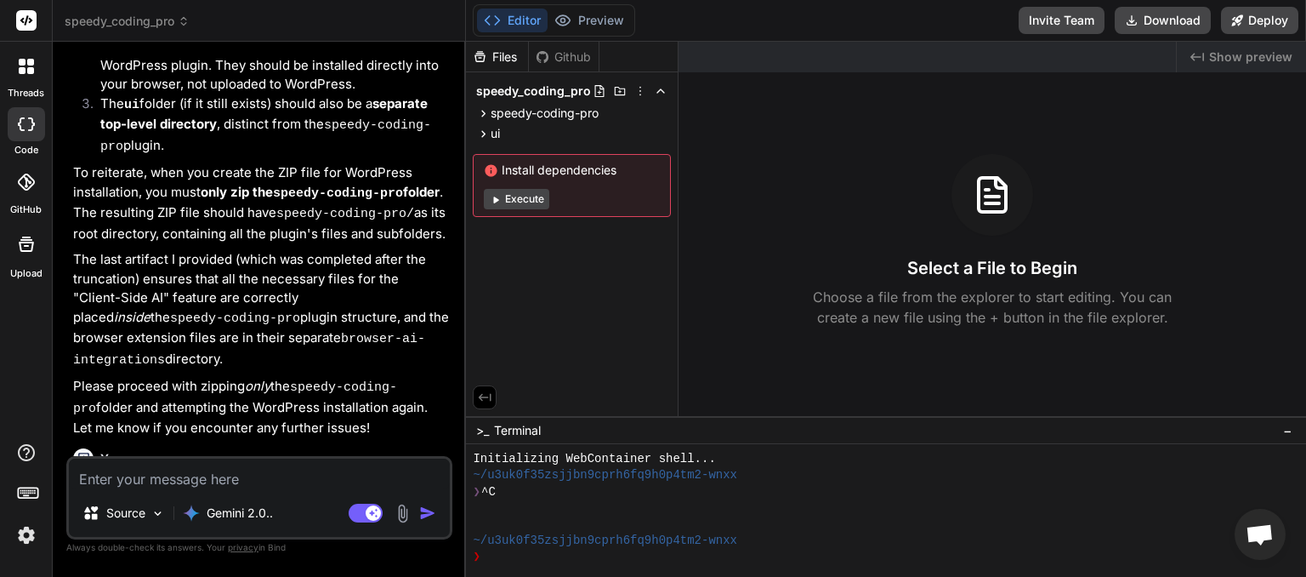
type textarea "x"
paste textarea "he package could not be installed. No valid plugins were found."
type textarea "he package could not be installed. No valid plugins were found."
type textarea "x"
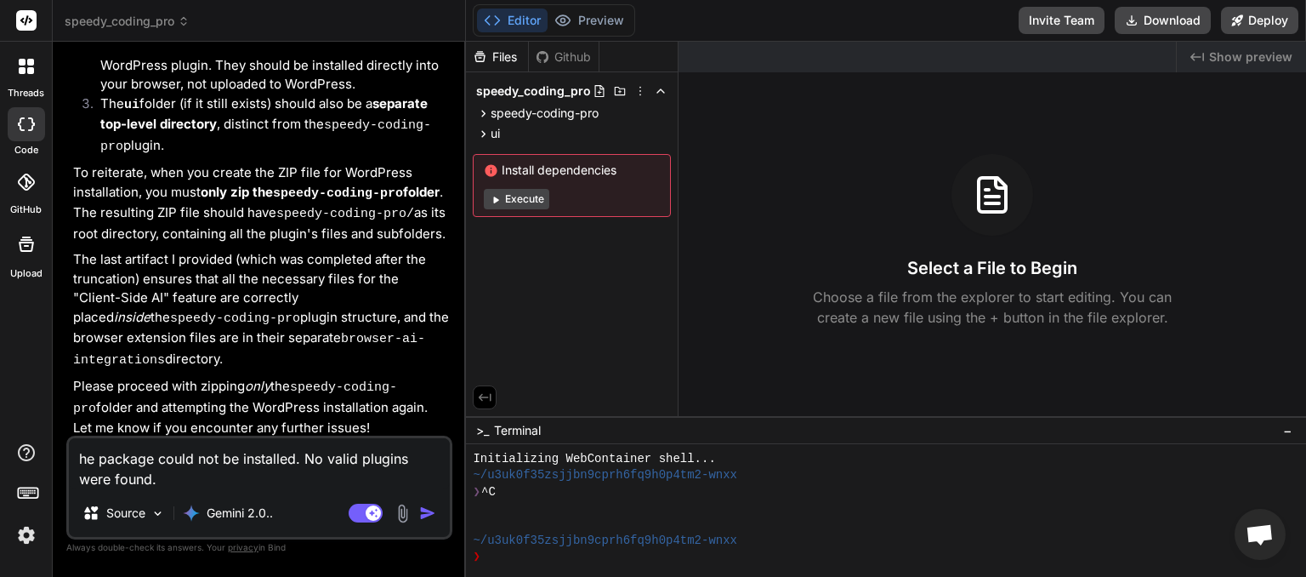
drag, startPoint x: 168, startPoint y: 476, endPoint x: 18, endPoint y: 436, distance: 155.8
click at [69, 438] on textarea "he package could not be installed. No valid plugins were found." at bounding box center [259, 463] width 381 height 51
type textarea "x"
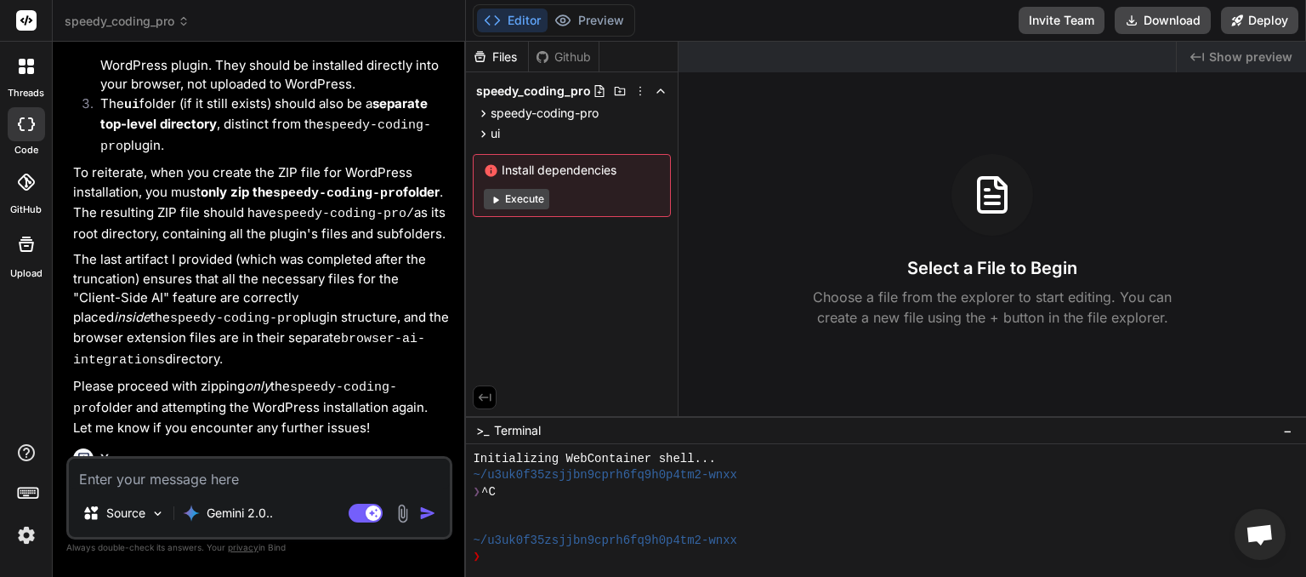
paste textarea "WP FailSafe Frontend Errors: [JS Error] TypeError: can't access property "link"…"
type textarea "WP FailSafe Frontend Errors: [JS Error] TypeError: can't access property "link"…"
type textarea "x"
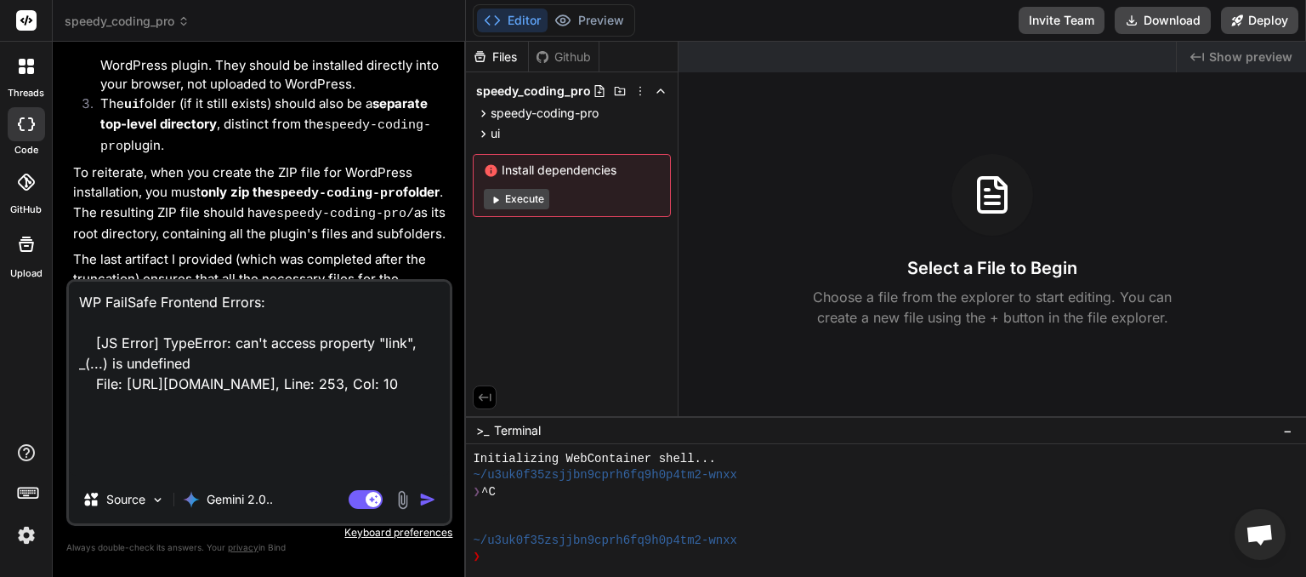
type textarea "WP FailSafe Frontend Errors: [JS Error] TypeError: can't access property "link"…"
click at [424, 496] on img "button" at bounding box center [427, 499] width 17 height 17
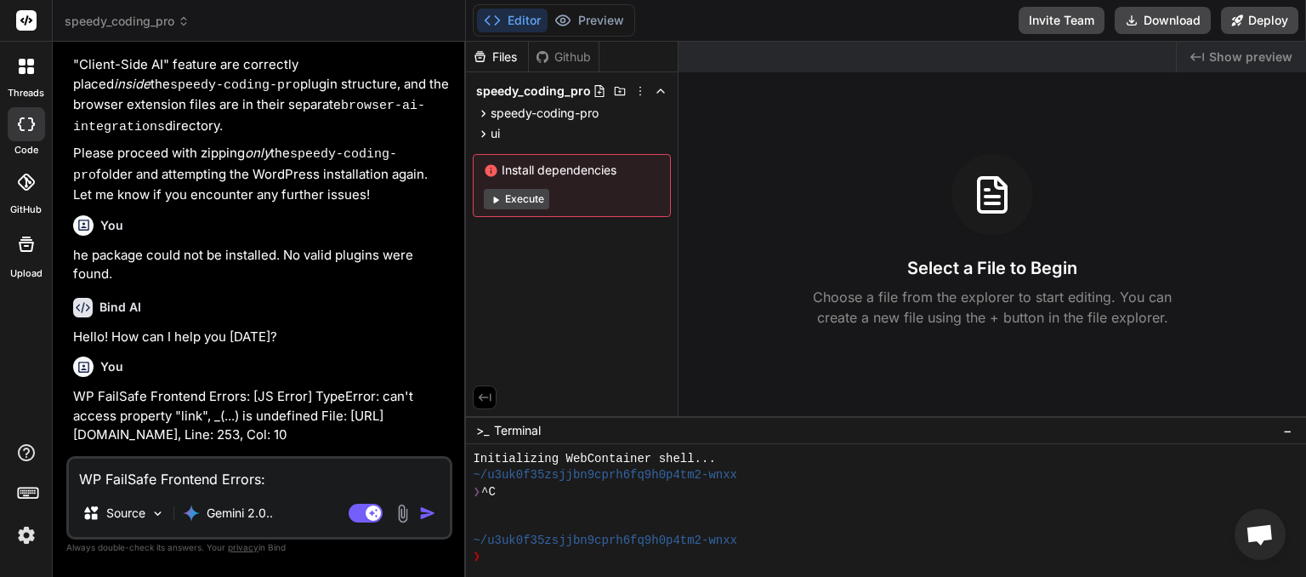
scroll to position [4083, 0]
type textarea "x"
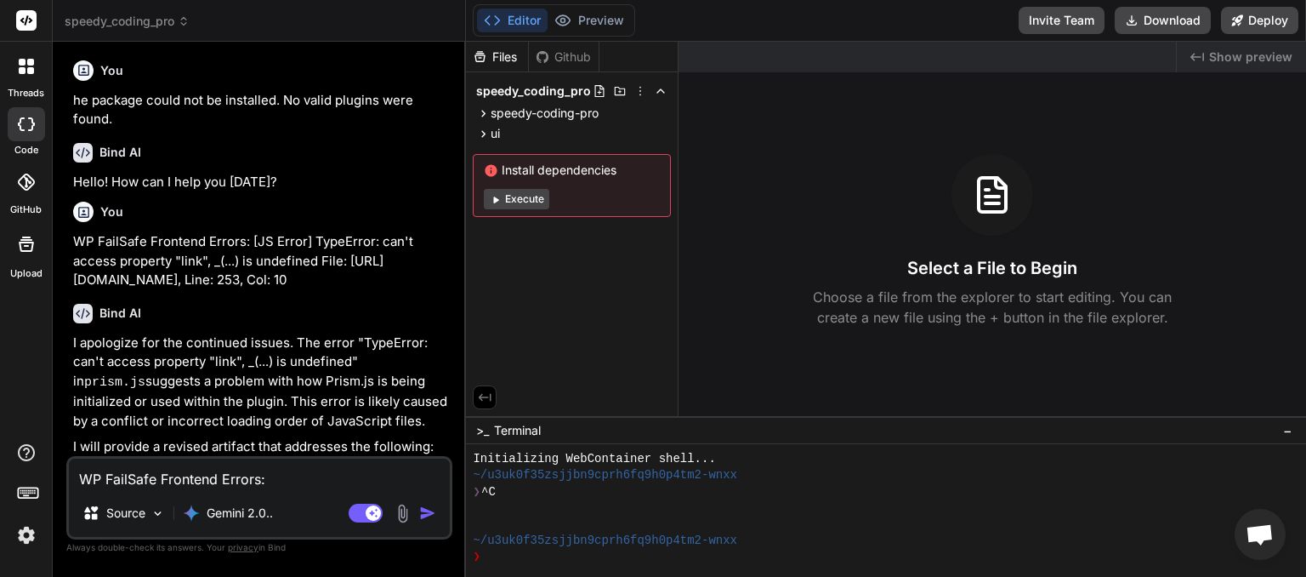
scroll to position [4209, 0]
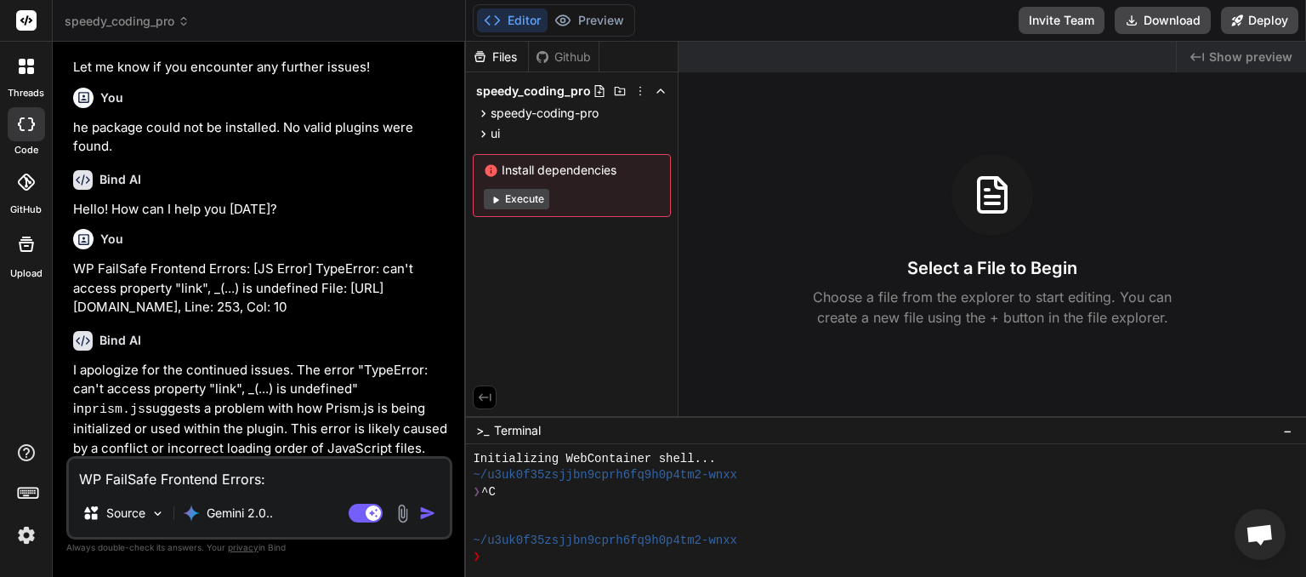
click at [96, 474] on textarea "WP FailSafe Frontend Errors: [JS Error] TypeError: can't access property "link"…" at bounding box center [259, 473] width 381 height 31
type textarea "w"
type textarea "x"
type textarea "wh"
type textarea "x"
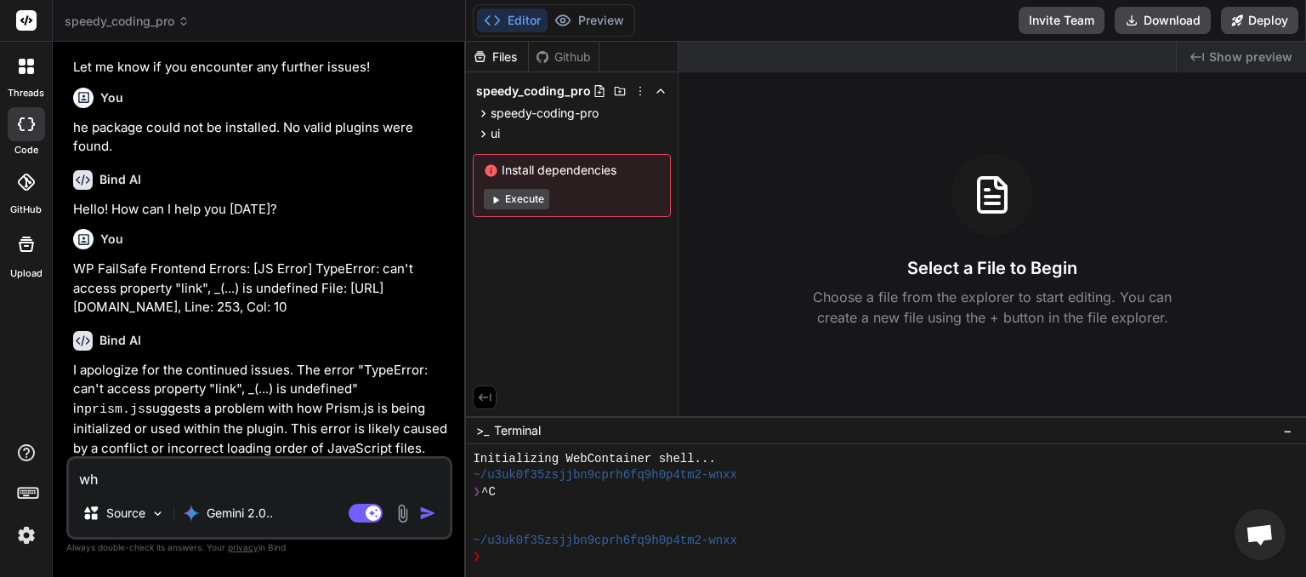
type textarea "wha"
type textarea "x"
type textarea "what"
type textarea "x"
type textarea "what"
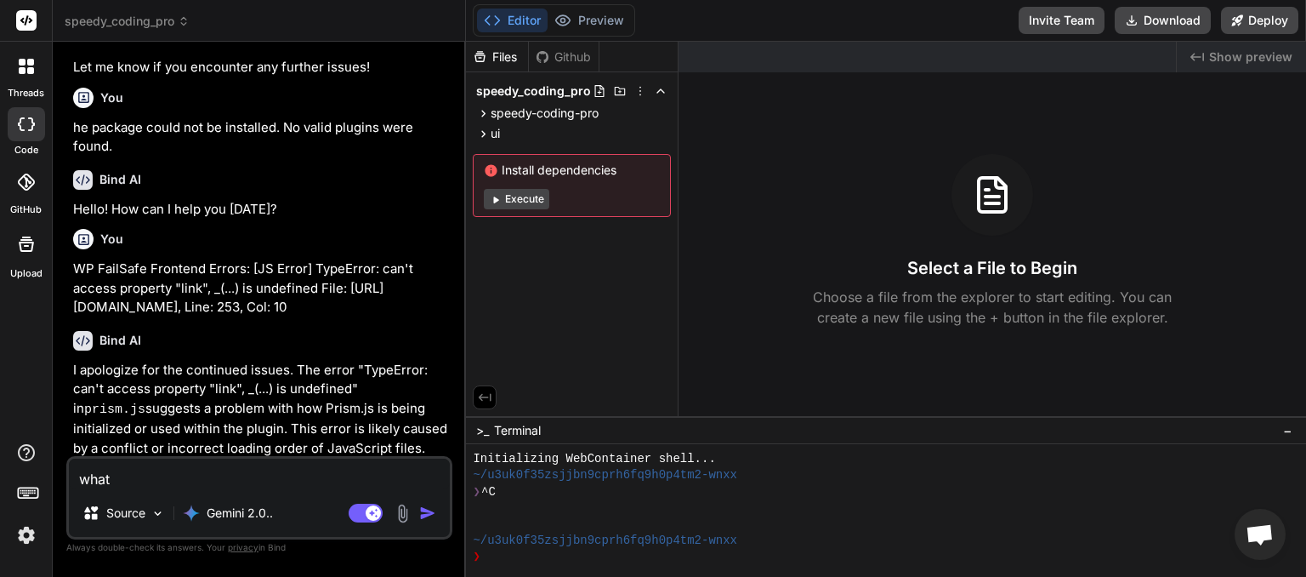
type textarea "x"
type textarea "what i"
type textarea "x"
type textarea "what is"
type textarea "x"
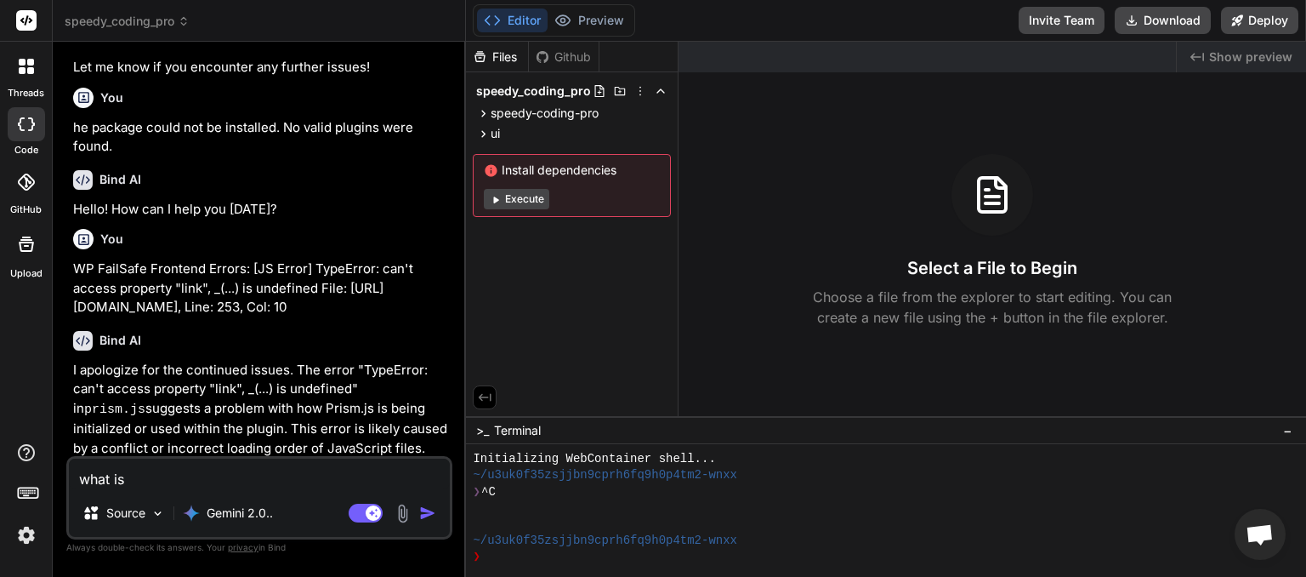
type textarea "what is"
type textarea "x"
type textarea "what is p"
type textarea "x"
type textarea "what is pr"
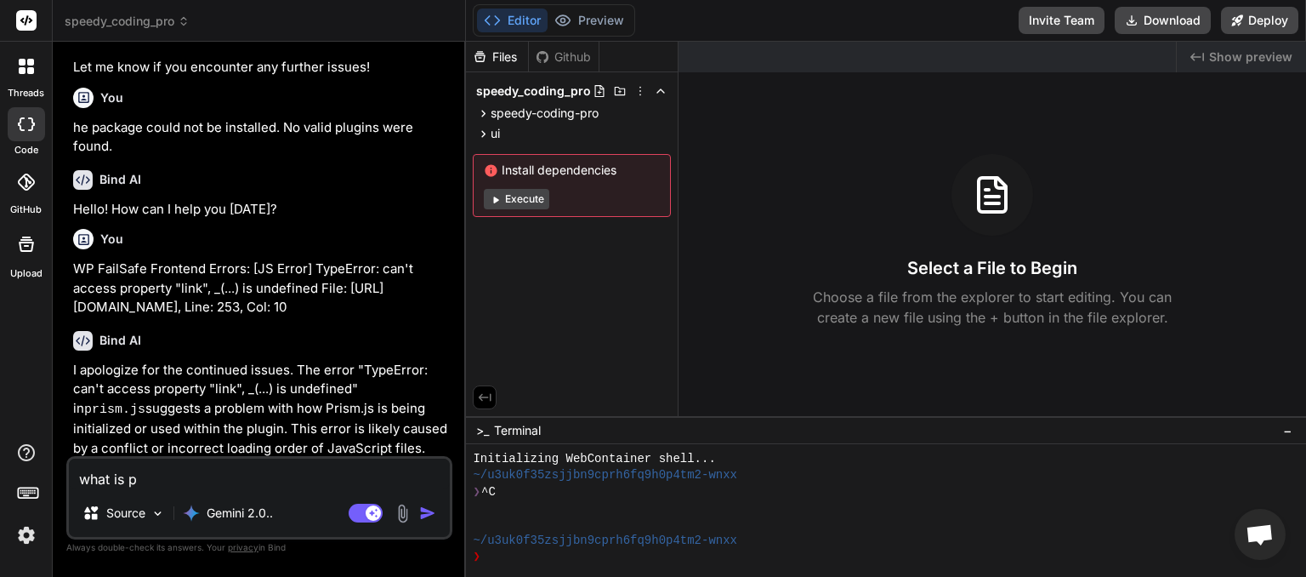
type textarea "x"
type textarea "what is pri"
type textarea "x"
type textarea "what is pris"
type textarea "x"
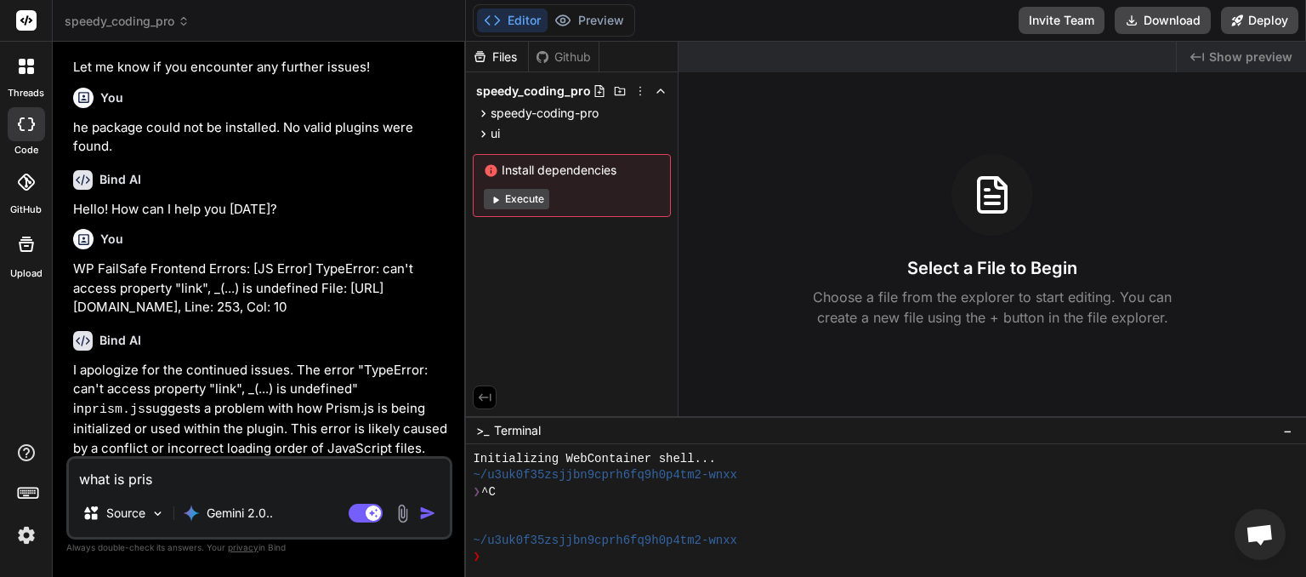
type textarea "what is prism"
type textarea "x"
type textarea "what is prism."
type textarea "x"
type textarea "what is prism.j"
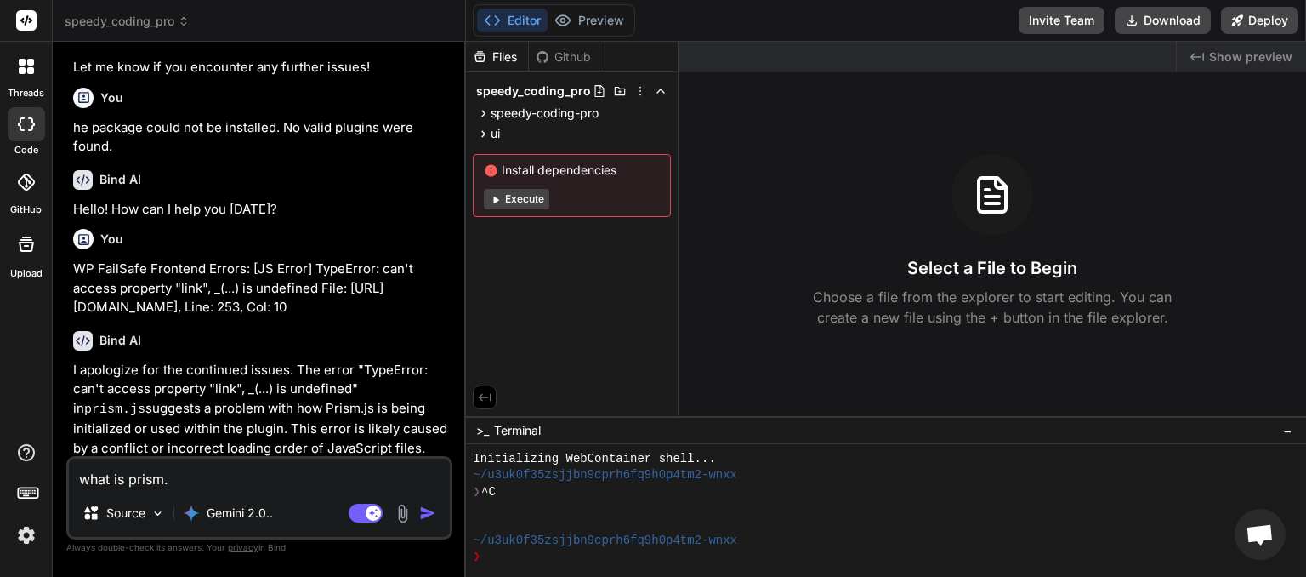
type textarea "x"
type textarea "what is prism.js"
type textarea "x"
type textarea "what is prism.js"
type textarea "x"
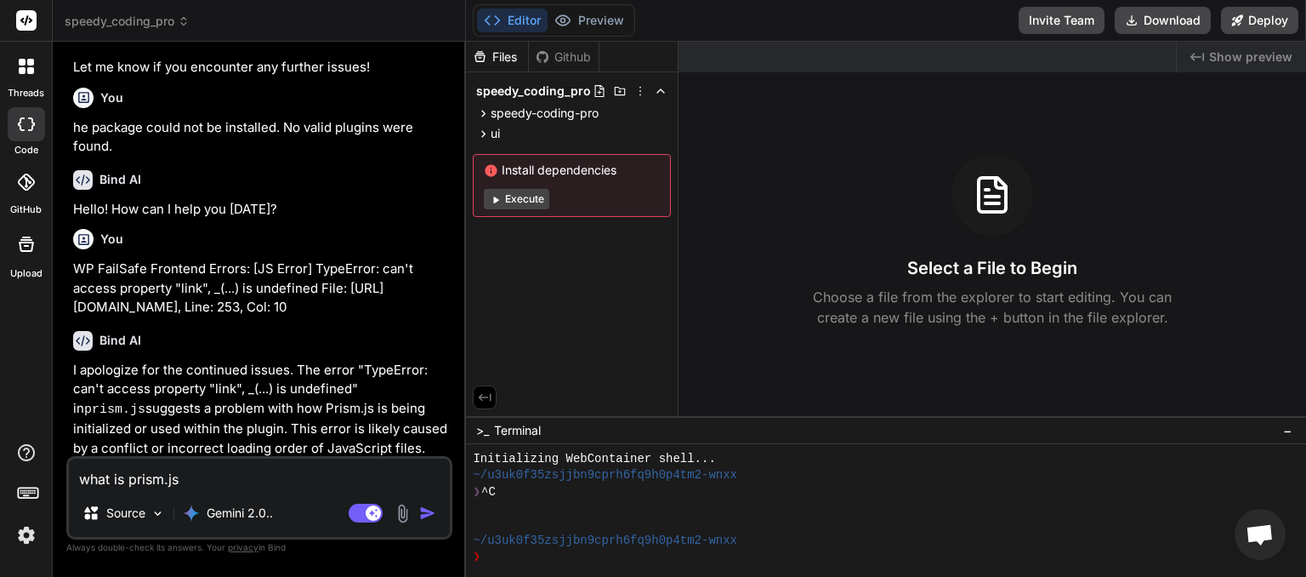
type textarea "what is prism.js f"
type textarea "x"
type textarea "what is prism.js fi"
type textarea "x"
type textarea "what is prism.js fil"
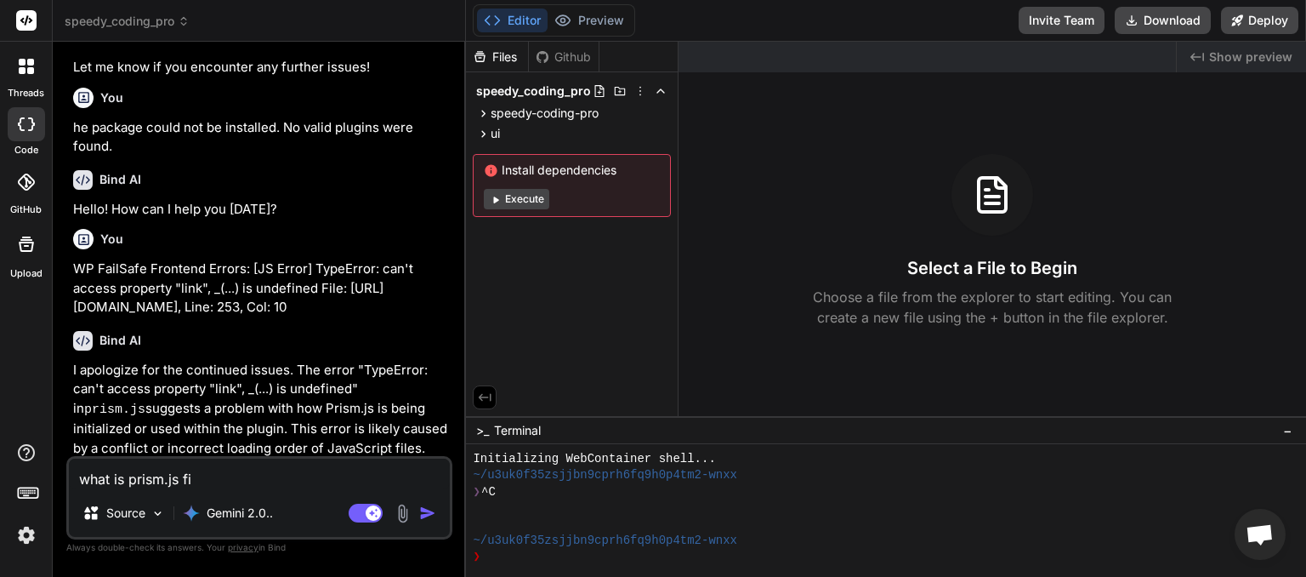
type textarea "x"
type textarea "what is prism.js file"
type textarea "x"
type textarea "what is prism.js file"
type textarea "x"
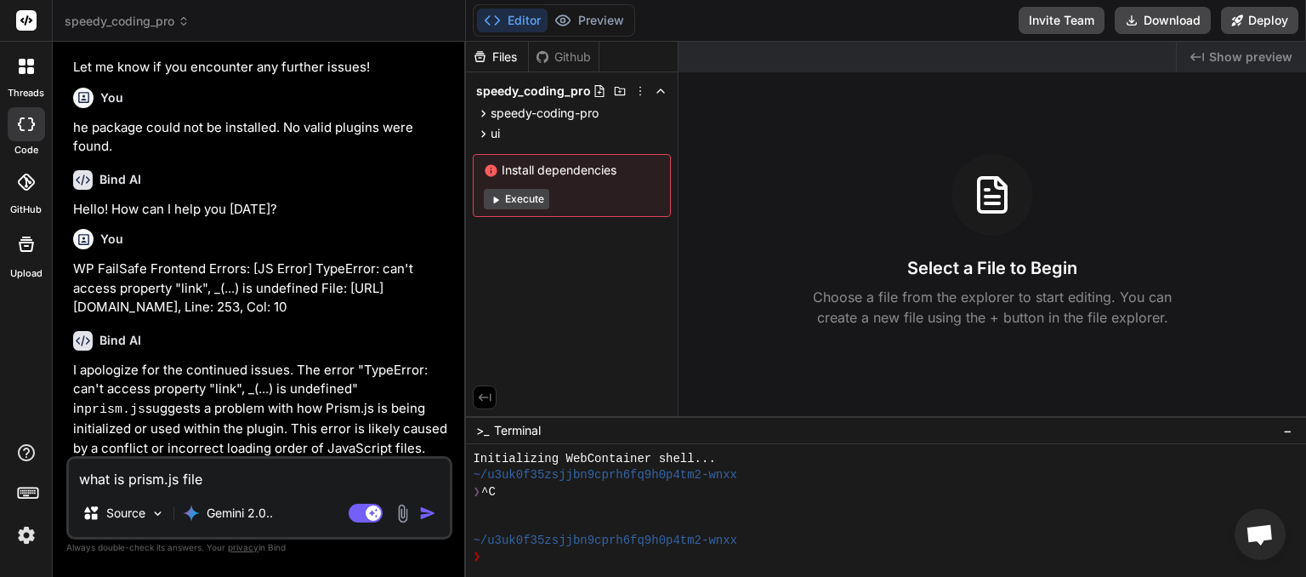
type textarea "what is prism.js file ?"
type textarea "x"
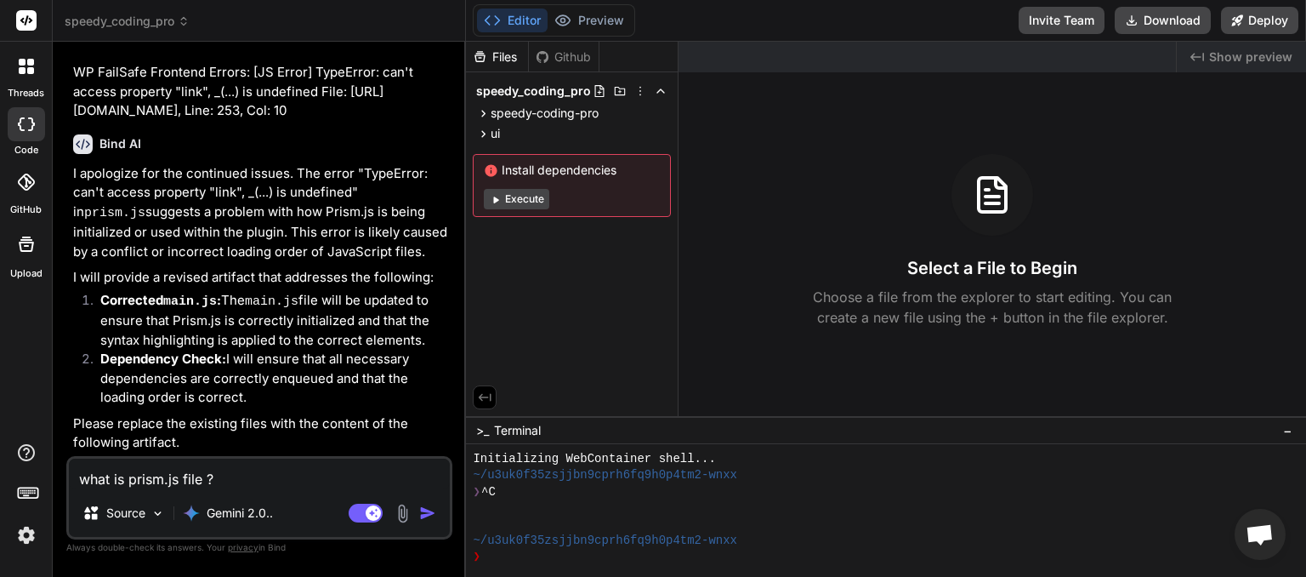
type textarea "what is prism.js file ?"
click at [430, 512] on img "button" at bounding box center [427, 512] width 17 height 17
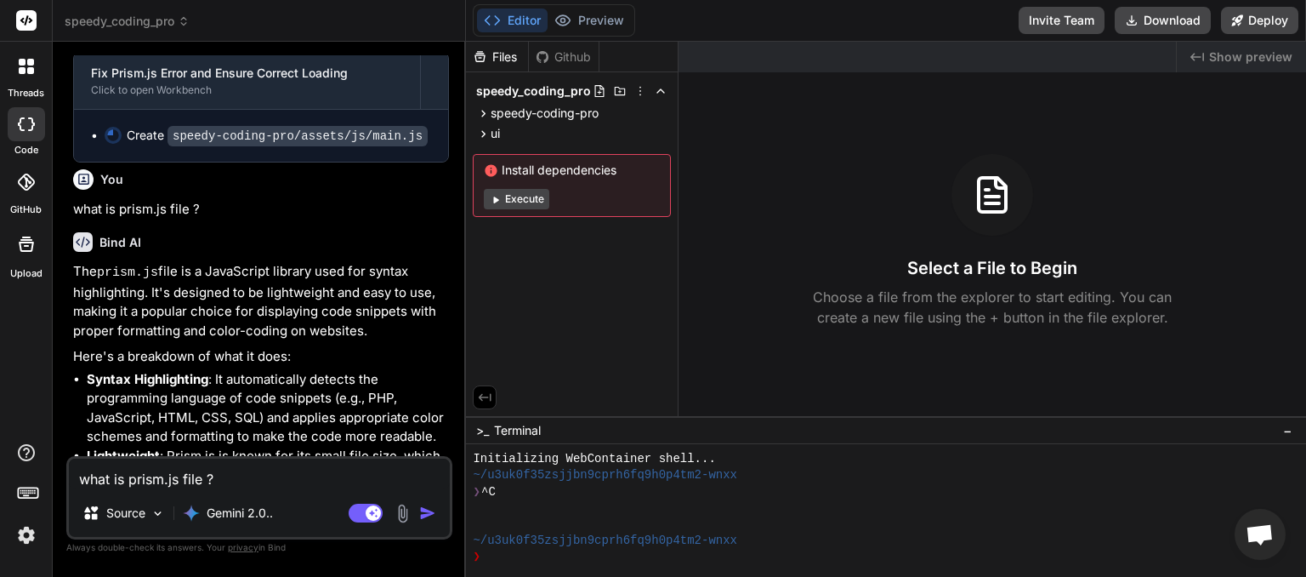
scroll to position [4858, 0]
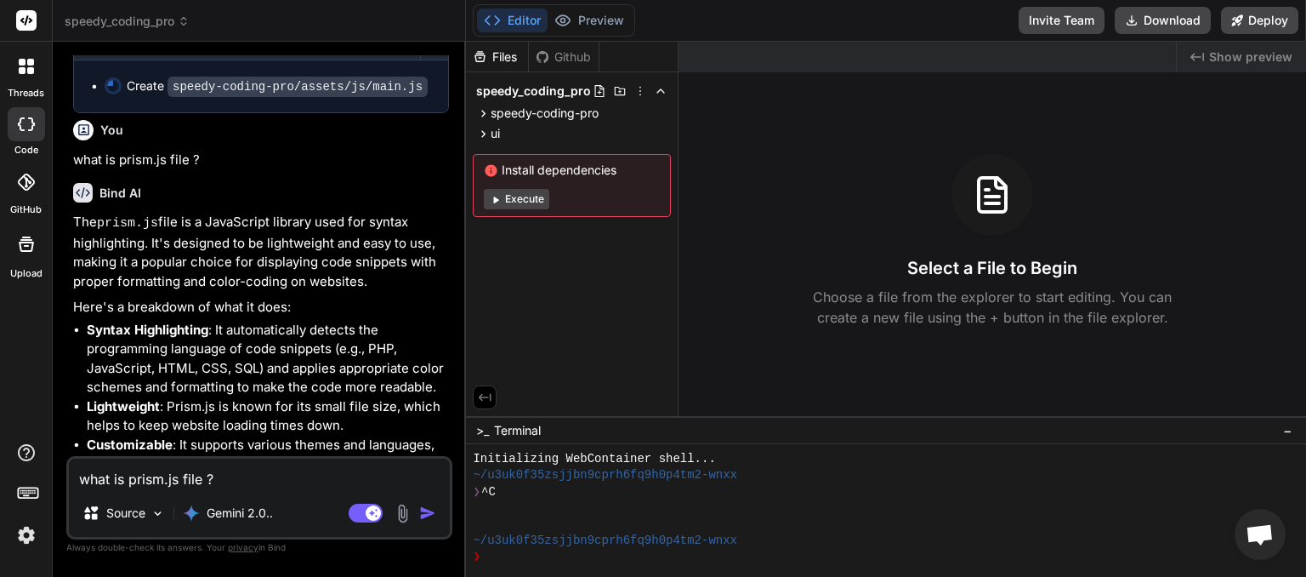
type textarea "x"
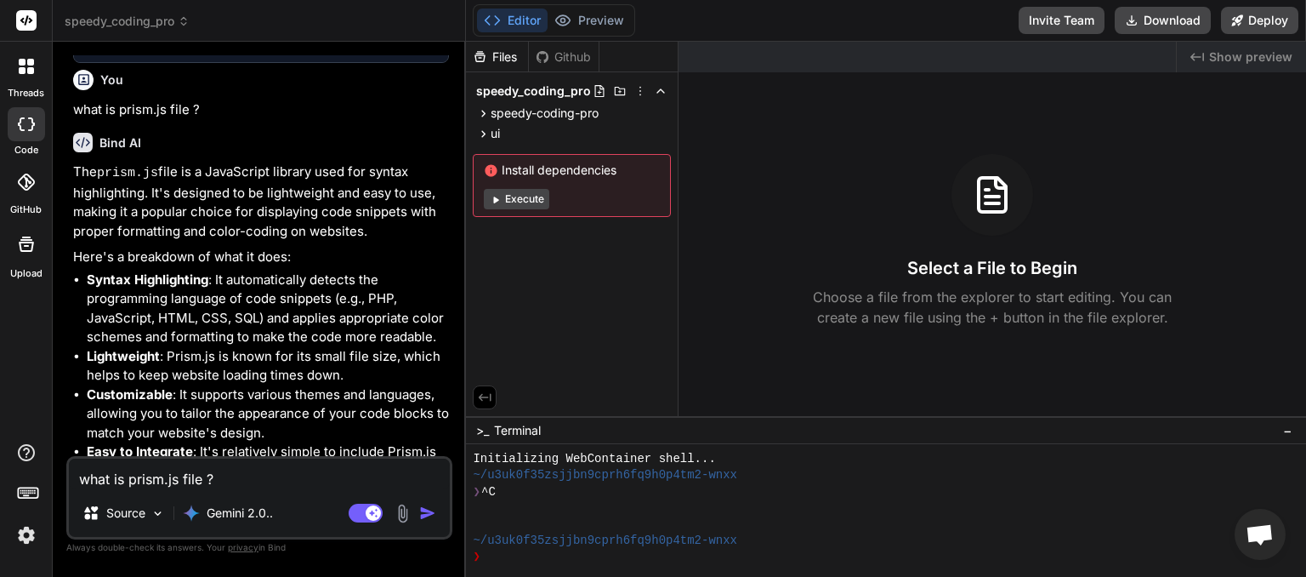
click at [141, 486] on textarea "what is prism.js file ?" at bounding box center [259, 473] width 381 height 31
type textarea "w"
type textarea "x"
type textarea "wh"
type textarea "x"
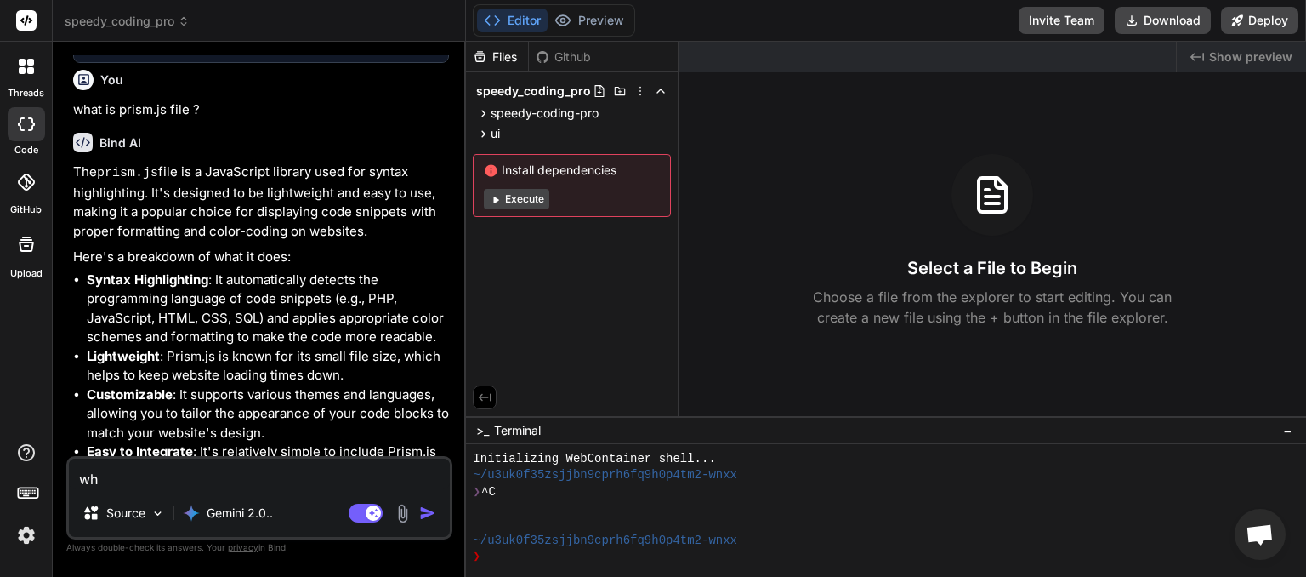
type textarea "wha"
type textarea "x"
type textarea "whay"
type textarea "x"
type textarea "wha"
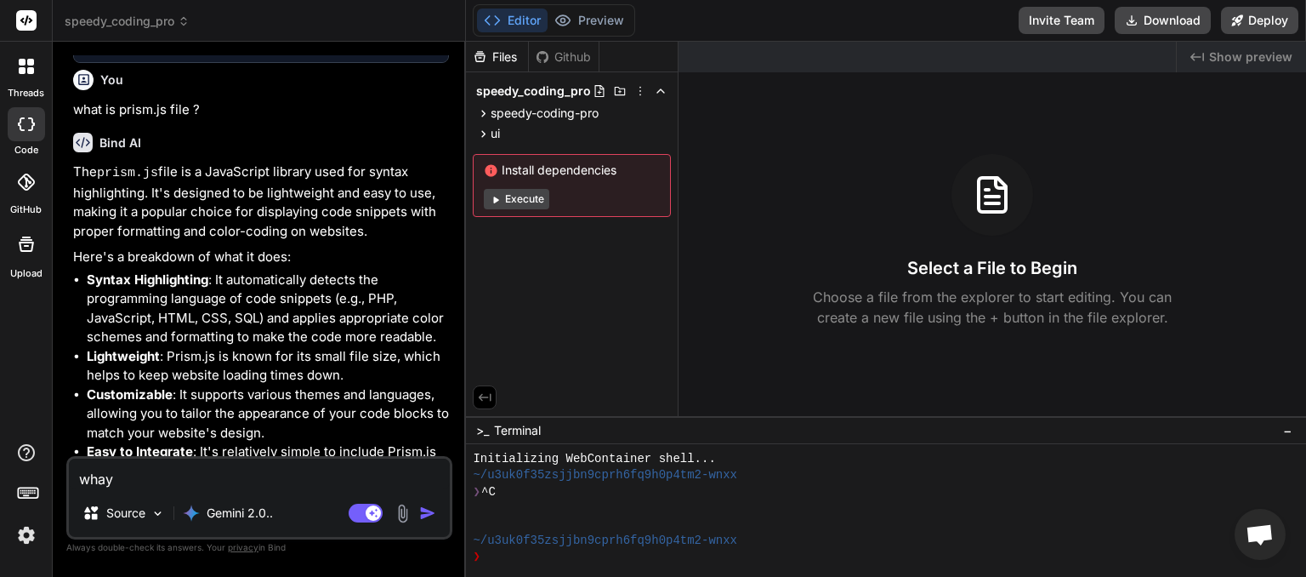
type textarea "x"
type textarea "wh"
type textarea "x"
type textarea "why"
type textarea "x"
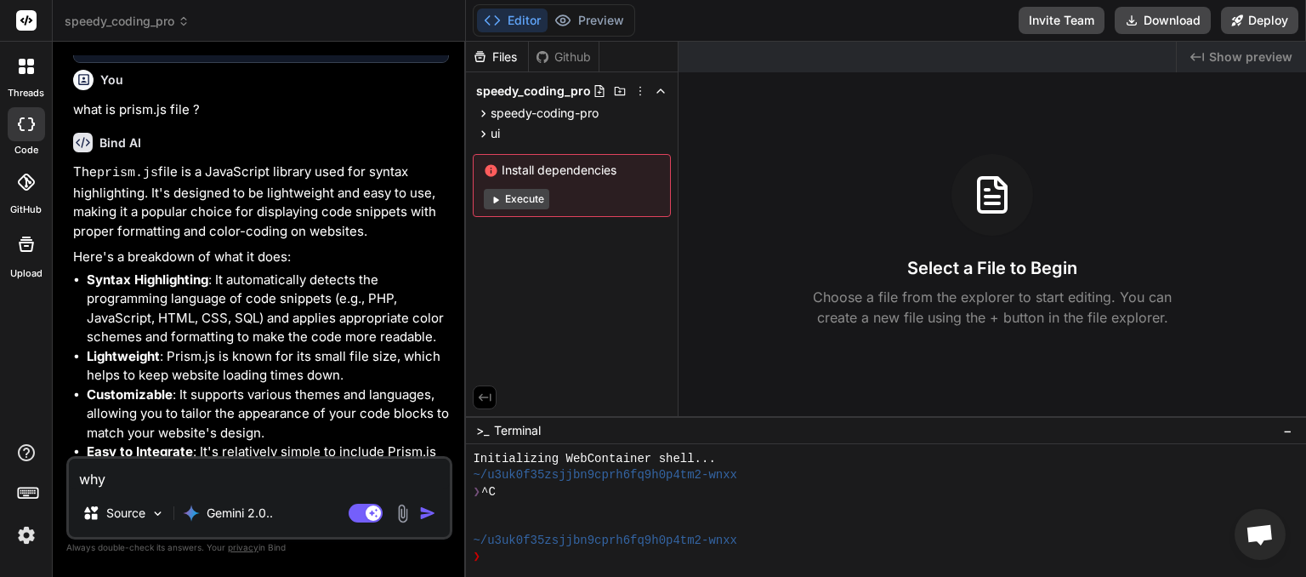
type textarea "why"
type textarea "x"
type textarea "why d"
type textarea "x"
type textarea "why do"
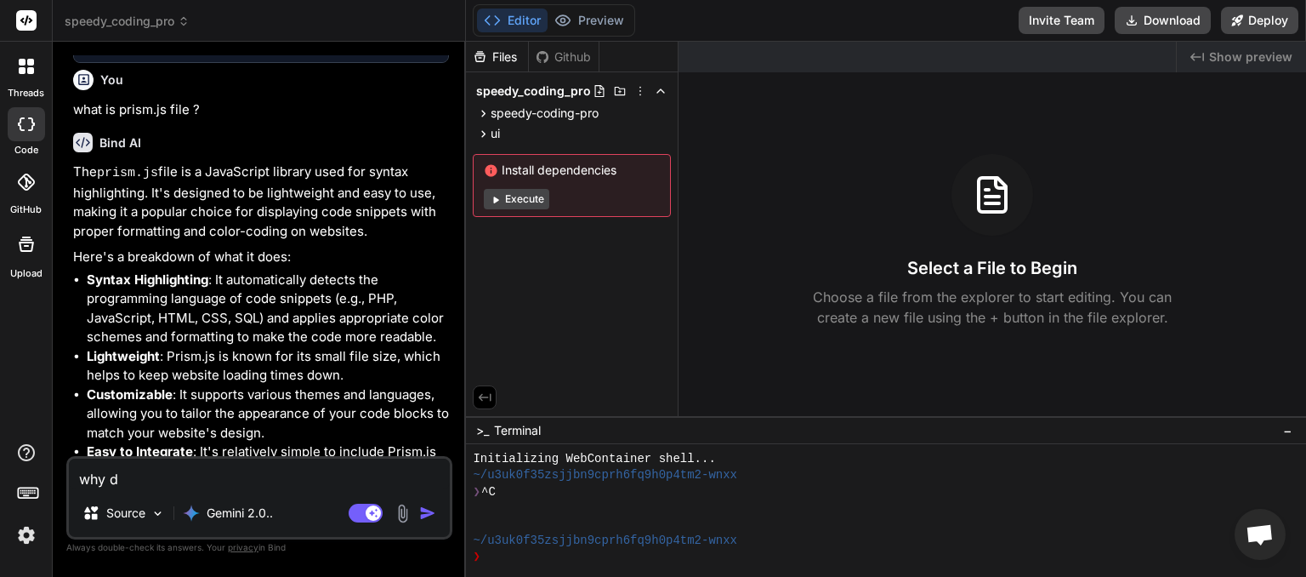
type textarea "x"
type textarea "why do"
type textarea "x"
type textarea "why do w"
type textarea "x"
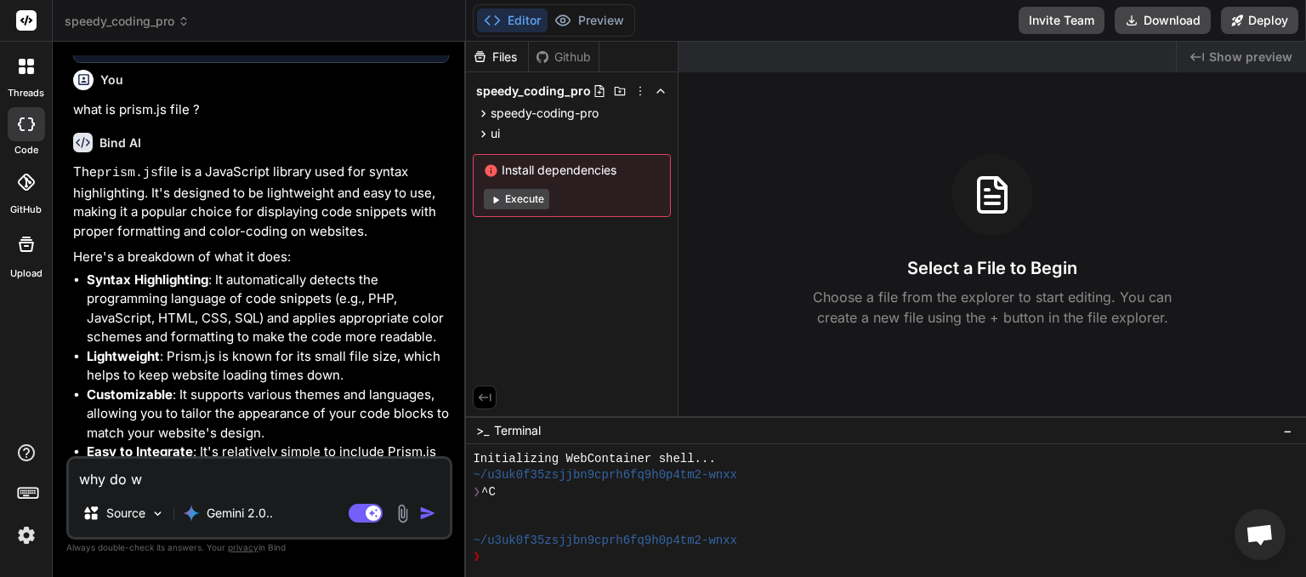
type textarea "why do we"
type textarea "x"
type textarea "why do we"
type textarea "x"
type textarea "why do we k"
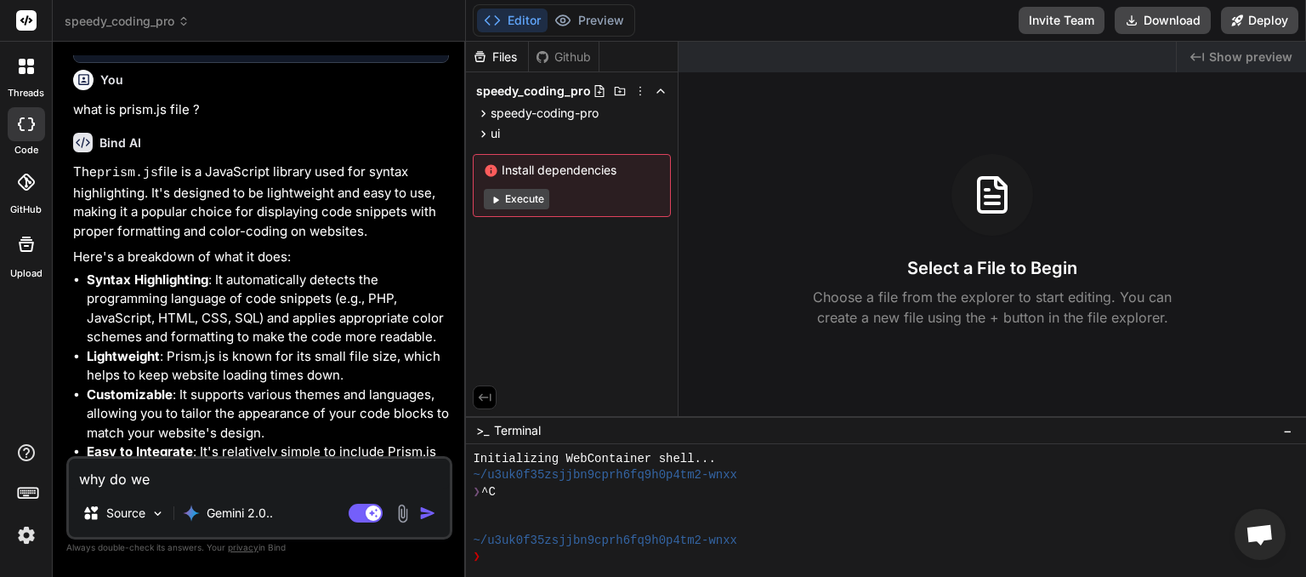
type textarea "x"
type textarea "why do we ke"
type textarea "x"
type textarea "why do we kee"
type textarea "x"
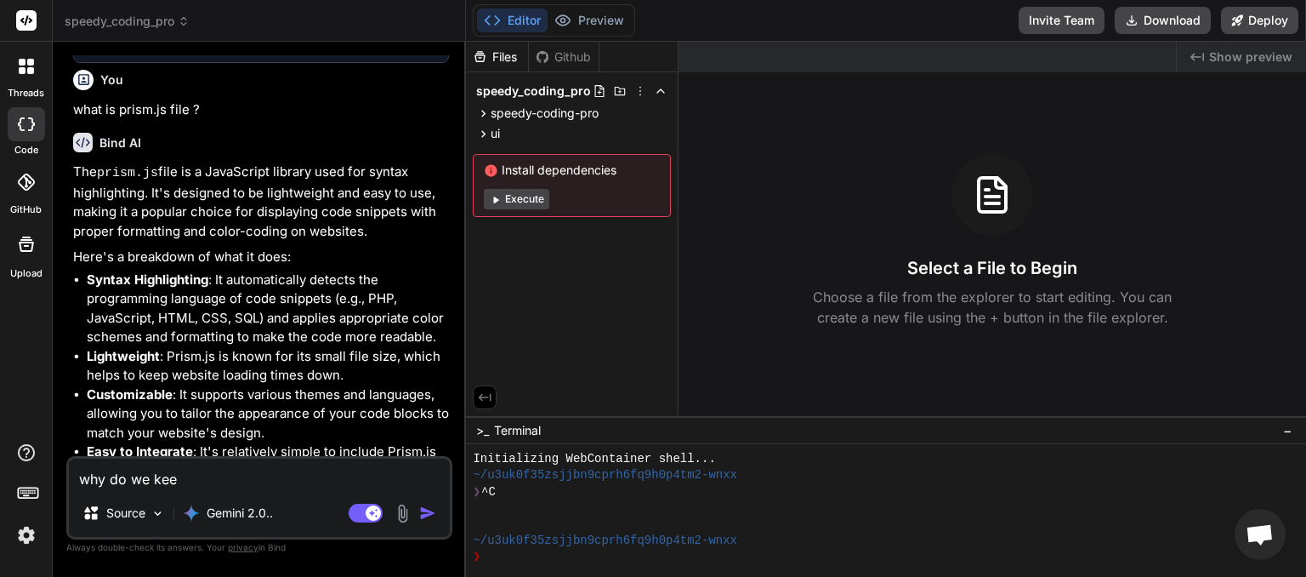
type textarea "why do we keep"
type textarea "x"
type textarea "why do we keep"
type textarea "x"
type textarea "why do we keep g"
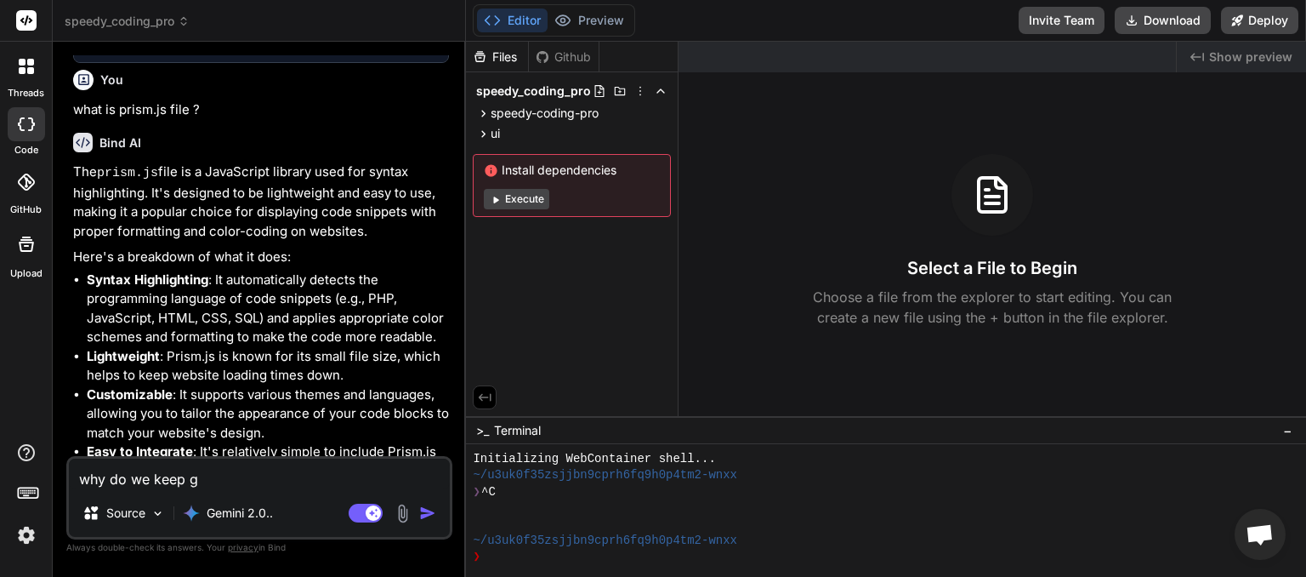
type textarea "x"
type textarea "why do we keep ge"
type textarea "x"
type textarea "why do we keep get"
type textarea "x"
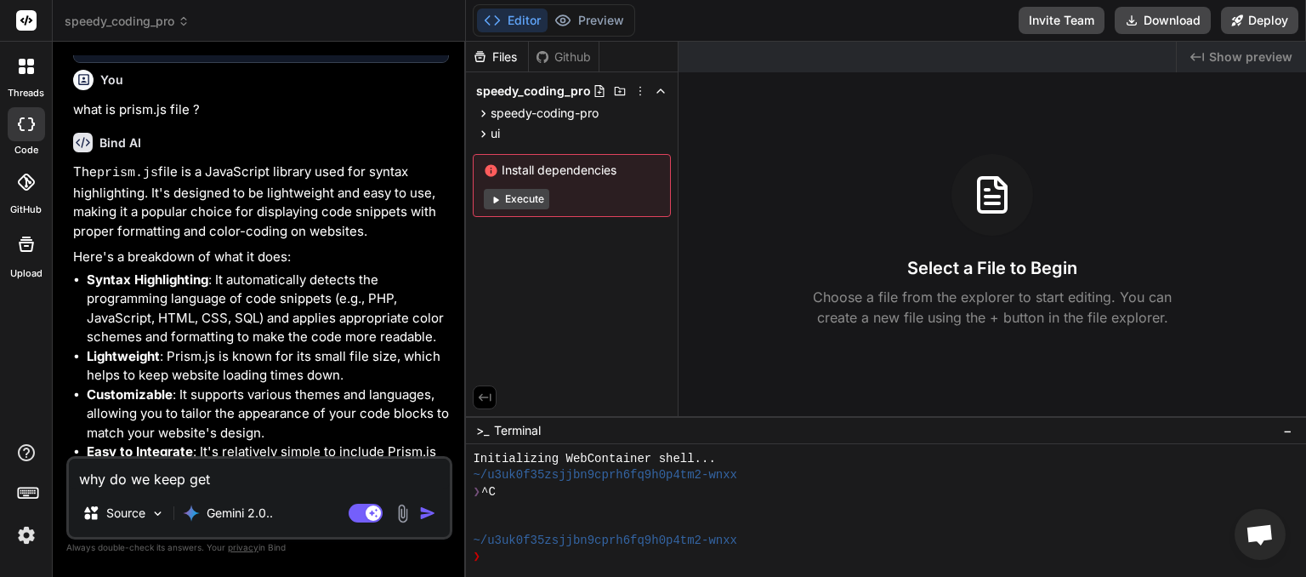
type textarea "why do we keep gett"
type textarea "x"
type textarea "why do we keep getti"
type textarea "x"
type textarea "why do we keep gettin"
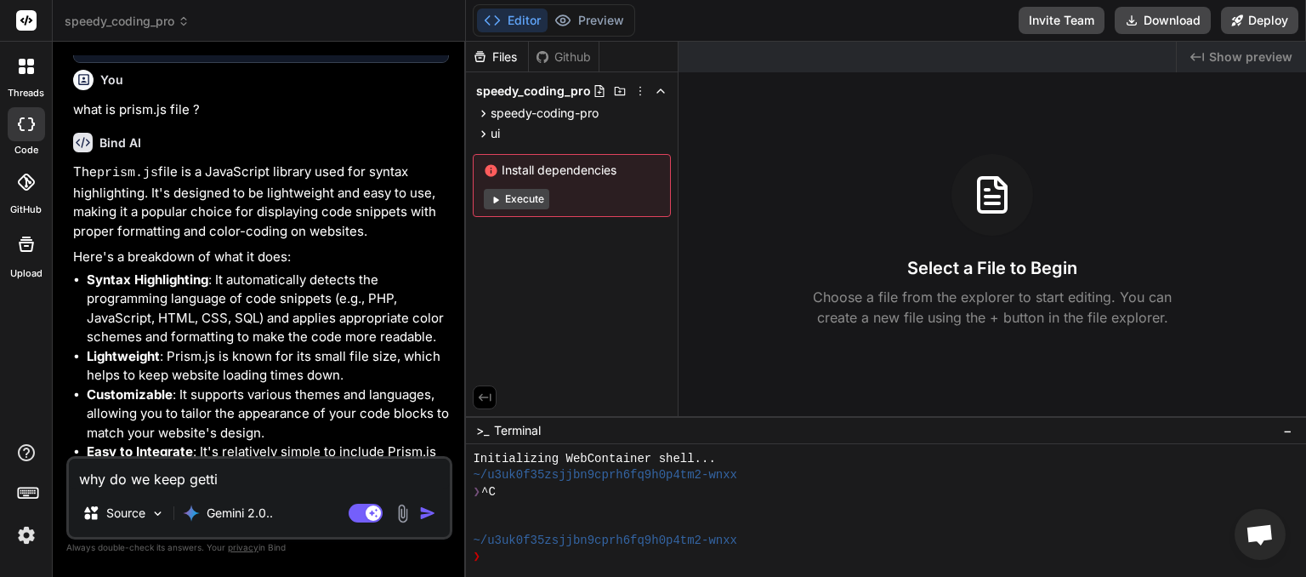
type textarea "x"
type textarea "why do we keep getting"
type textarea "x"
type textarea "why do we keep getting"
type textarea "x"
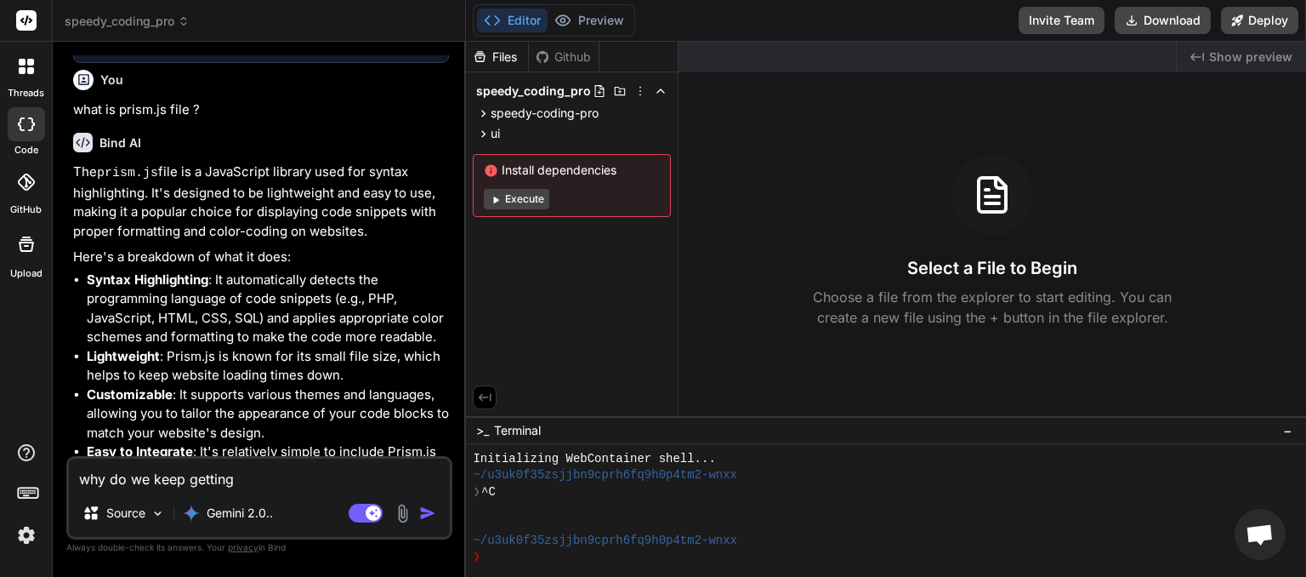
type textarea "why do we keep getting t"
type textarea "x"
type textarea "why do we keep getting th"
type textarea "x"
type textarea "why do we keep getting the"
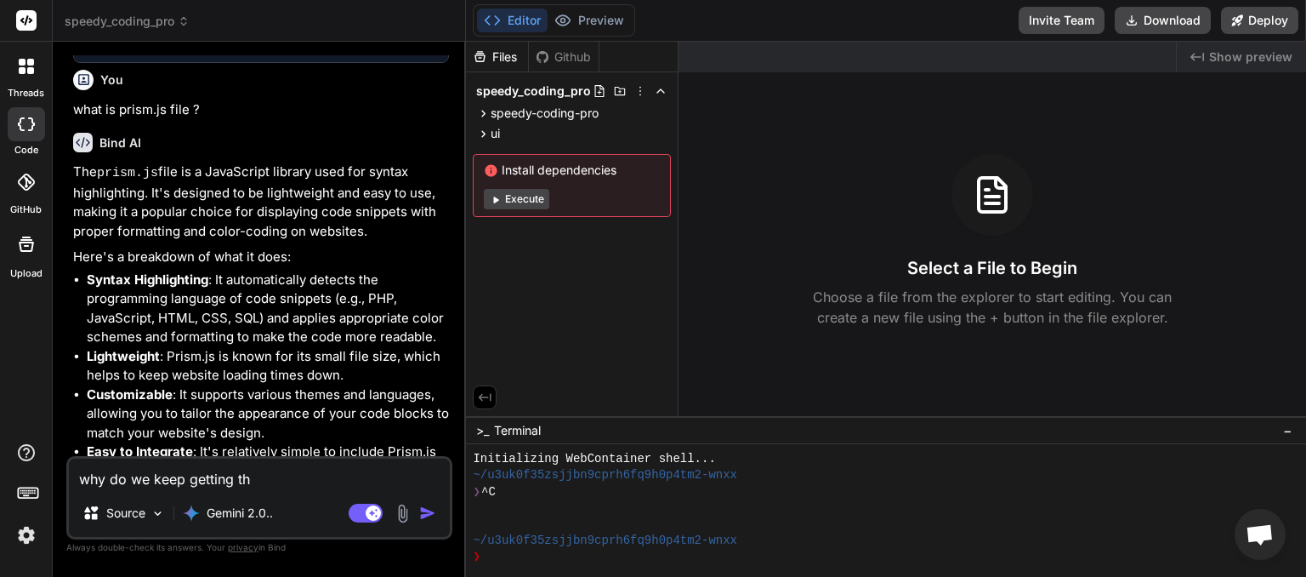
type textarea "x"
type textarea "why do we keep getting the"
type textarea "x"
type textarea "why do we keep getting the s"
type textarea "x"
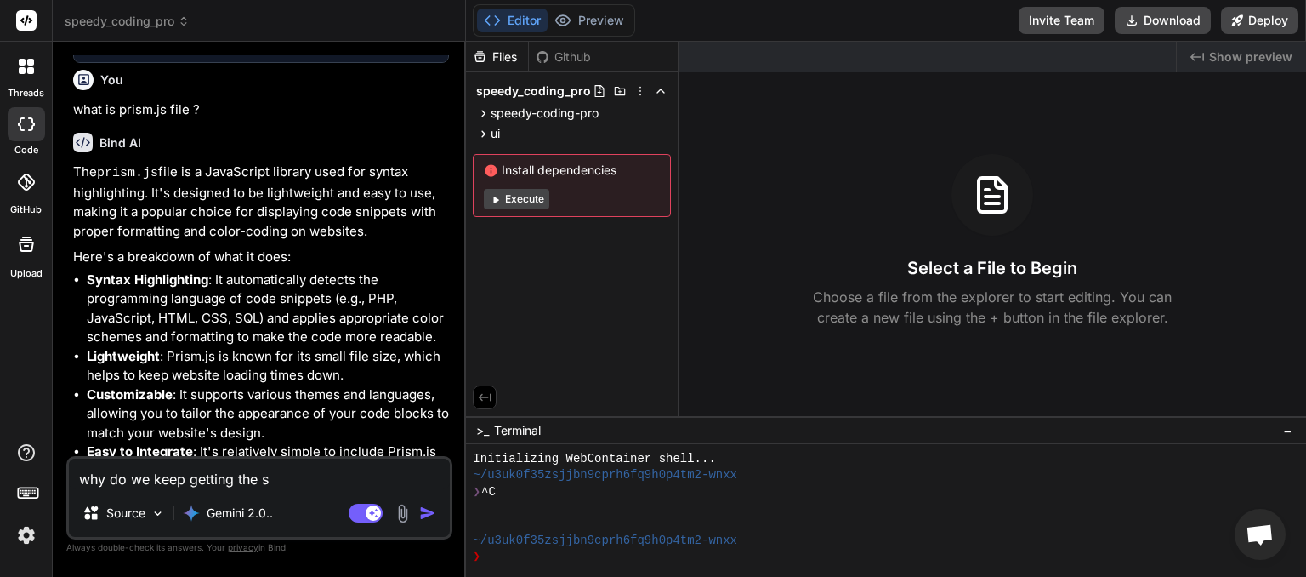
type textarea "why do we keep getting the sa"
type textarea "x"
type textarea "why do we keep getting the [PERSON_NAME]"
type textarea "x"
type textarea "why do we keep getting the same"
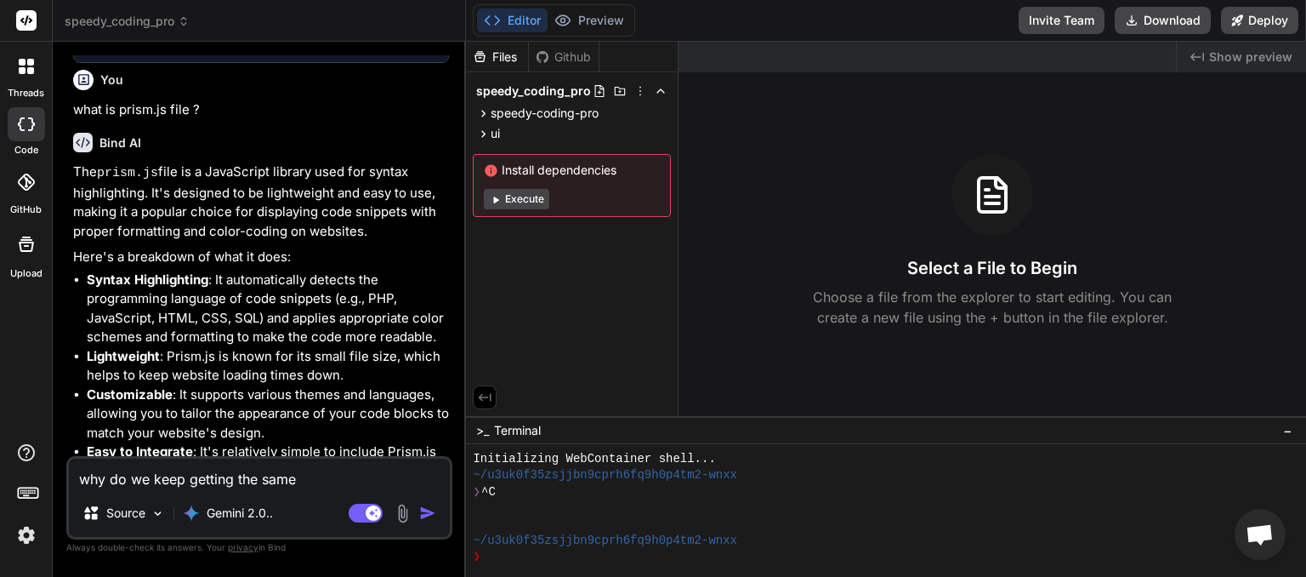
type textarea "x"
type textarea "why do we keep getting the same r"
type textarea "x"
type textarea "why do we keep getting the same rr"
type textarea "x"
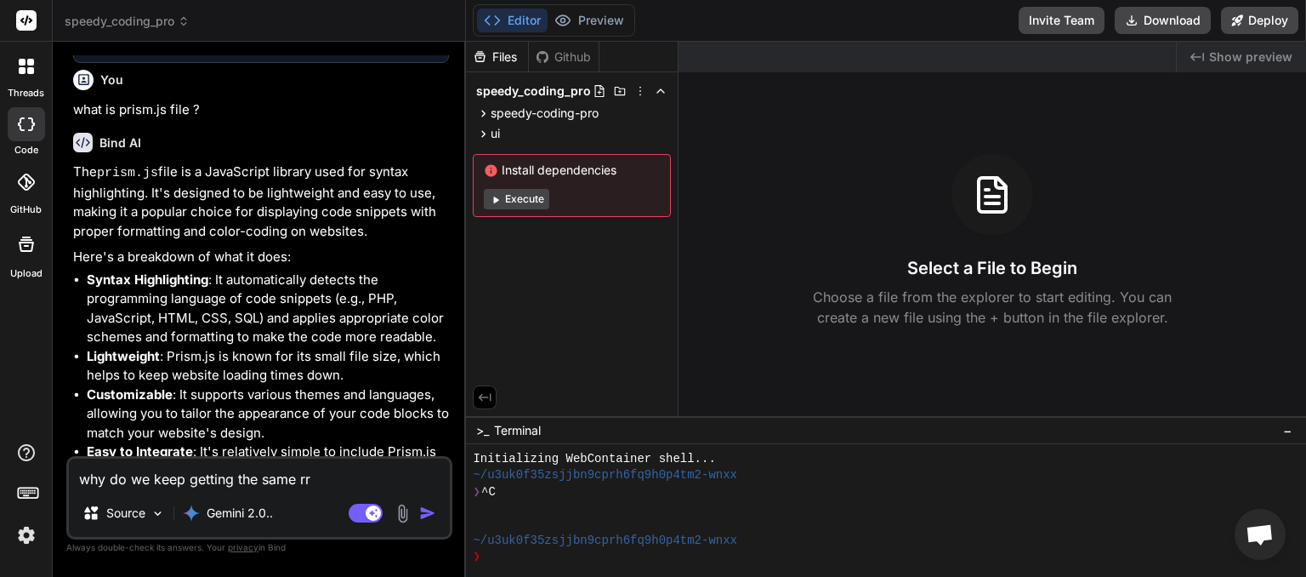
type textarea "why do we keep getting the same rro"
type textarea "x"
type textarea "why do we keep getting the same rror"
type textarea "x"
type textarea "why do we keep getting the same rror"
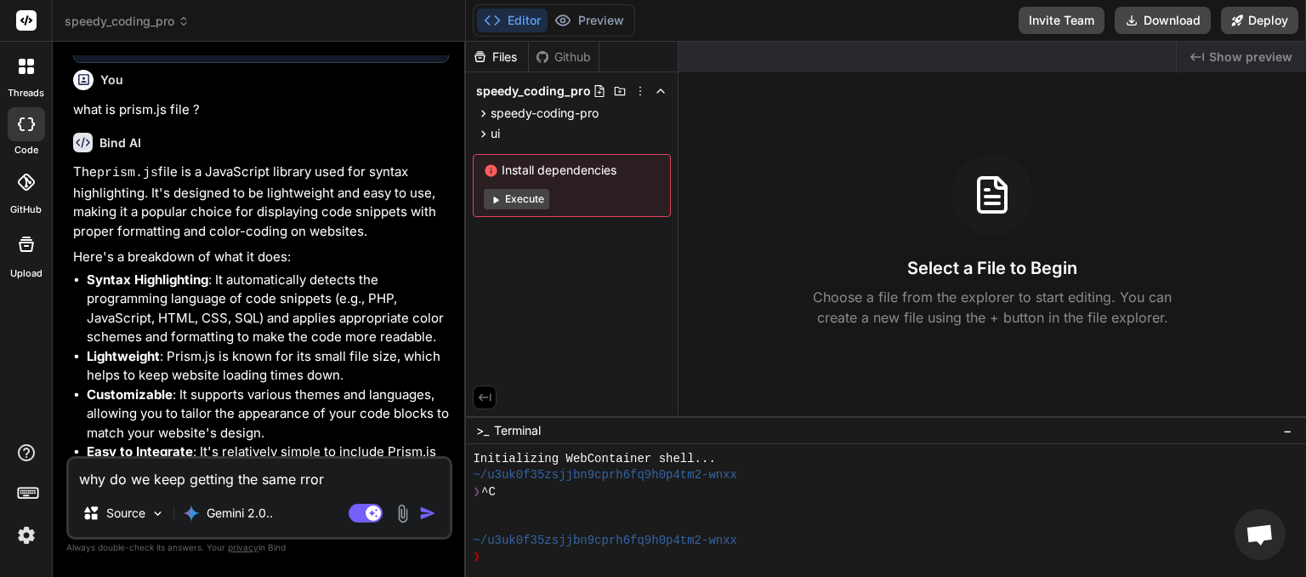
type textarea "x"
type textarea "why do we keep getting the same rror"
type textarea "x"
type textarea "why do we keep getting the same rro"
type textarea "x"
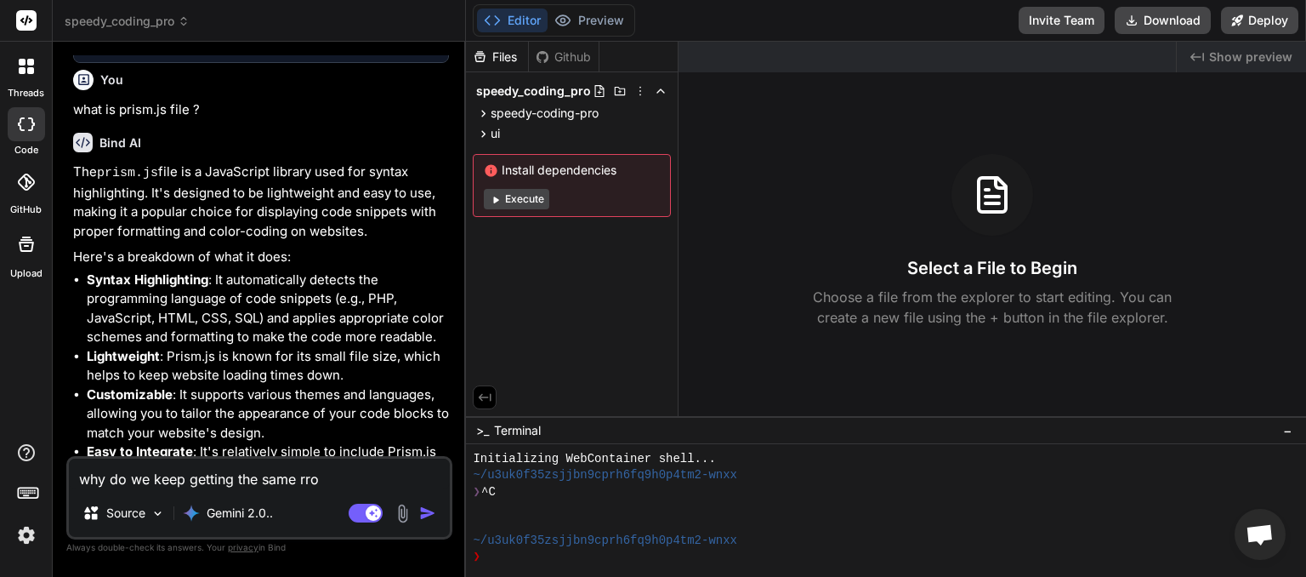
type textarea "why do we keep getting the same rr"
type textarea "x"
type textarea "why do we keep getting the same r"
type textarea "x"
type textarea "why do we keep getting the same"
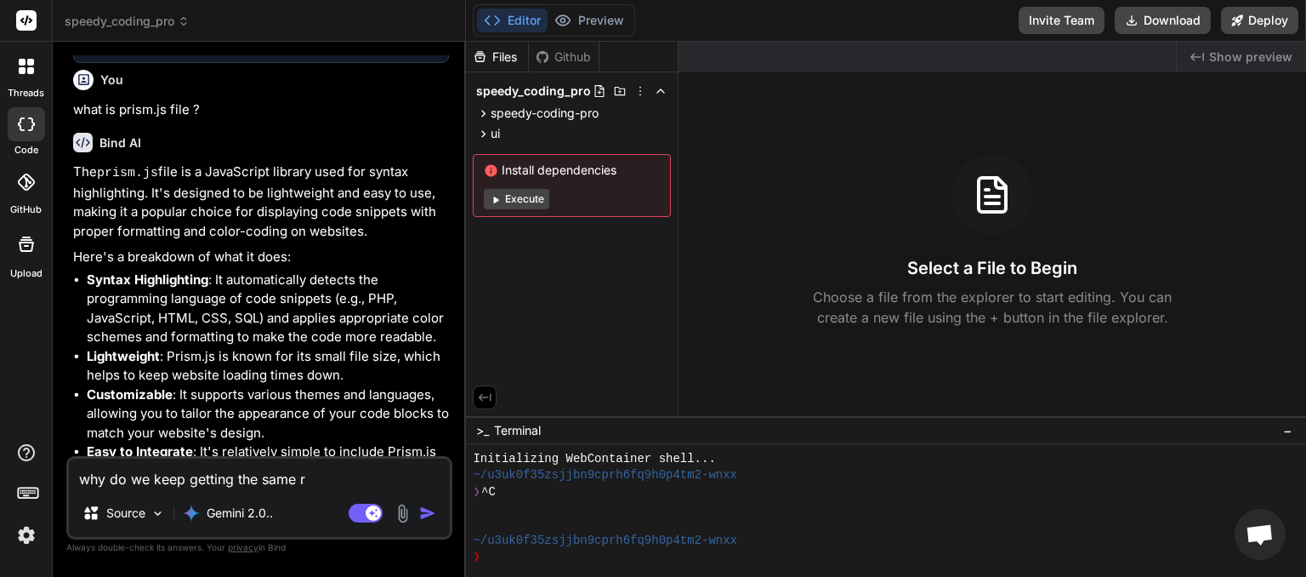
type textarea "x"
type textarea "why do we keep getting the same e"
type textarea "x"
type textarea "why do we keep getting the same er"
type textarea "x"
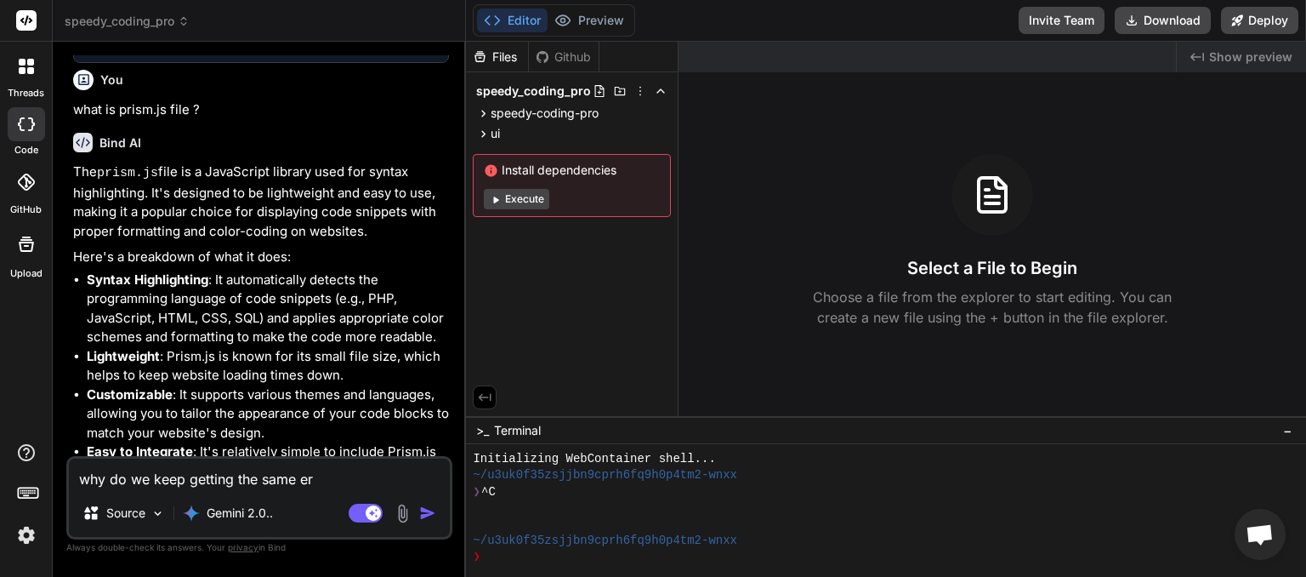
type textarea "why do we keep getting the same err"
type textarea "x"
type textarea "why do we keep getting the same erro"
type textarea "x"
type textarea "why do we keep getting the same error"
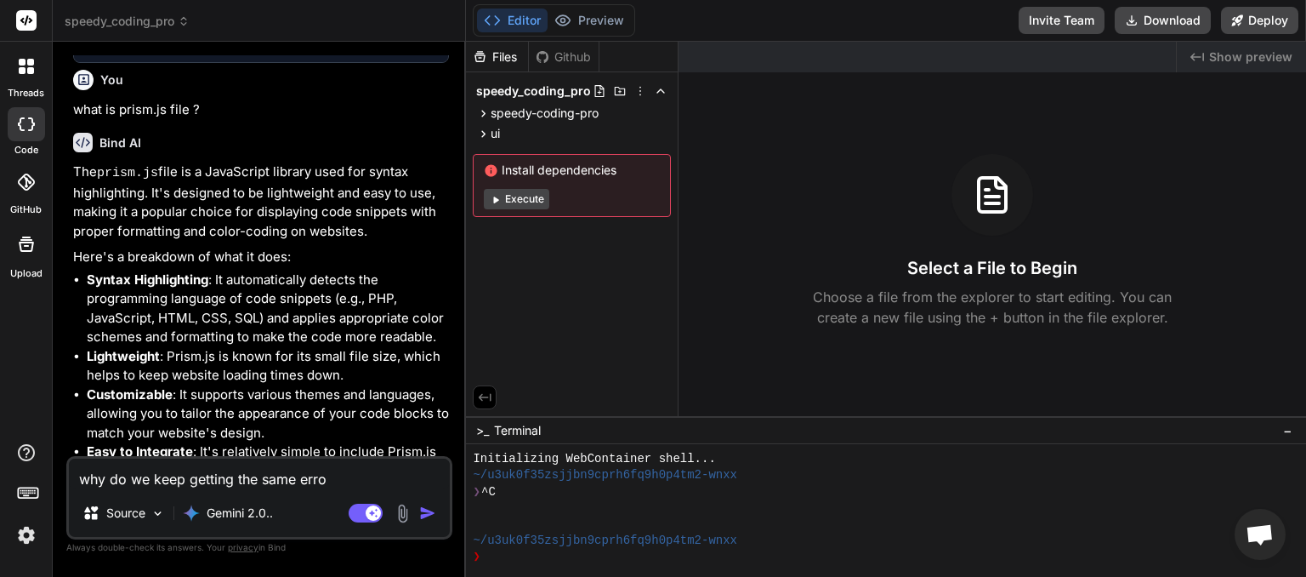
type textarea "x"
type textarea "why do we keep getting the same error"
type textarea "x"
type textarea "why do we keep getting the same error i"
type textarea "x"
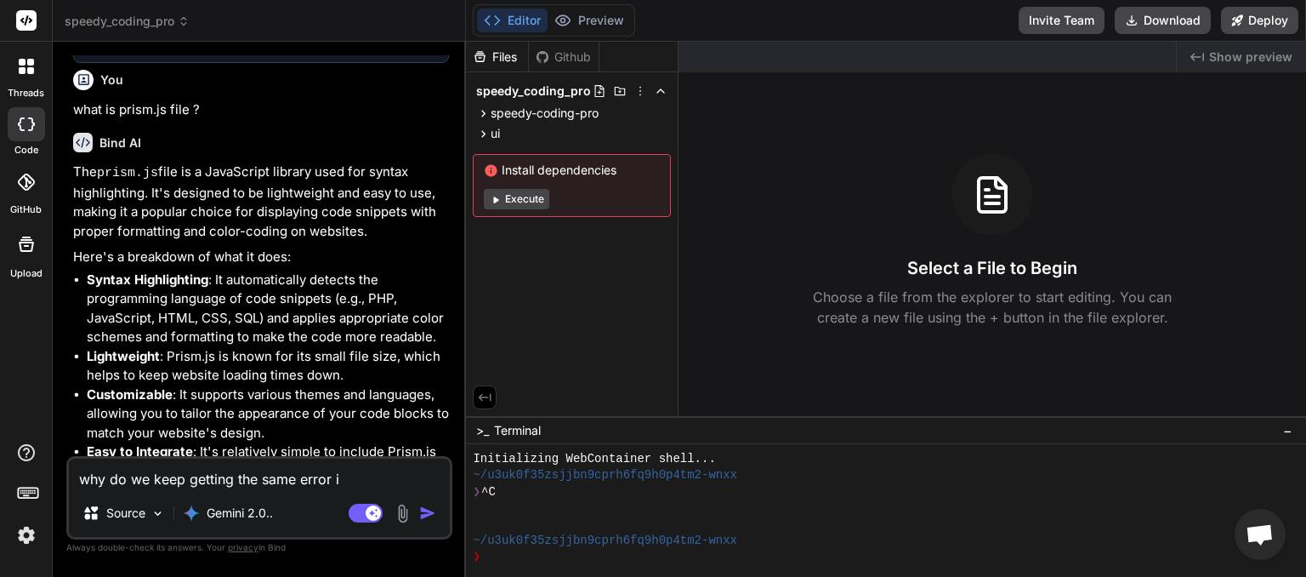
type textarea "why do we keep getting the same error in"
type textarea "x"
type textarea "why do we keep getting the same error in"
type textarea "x"
type textarea "why do we keep getting the same error in t"
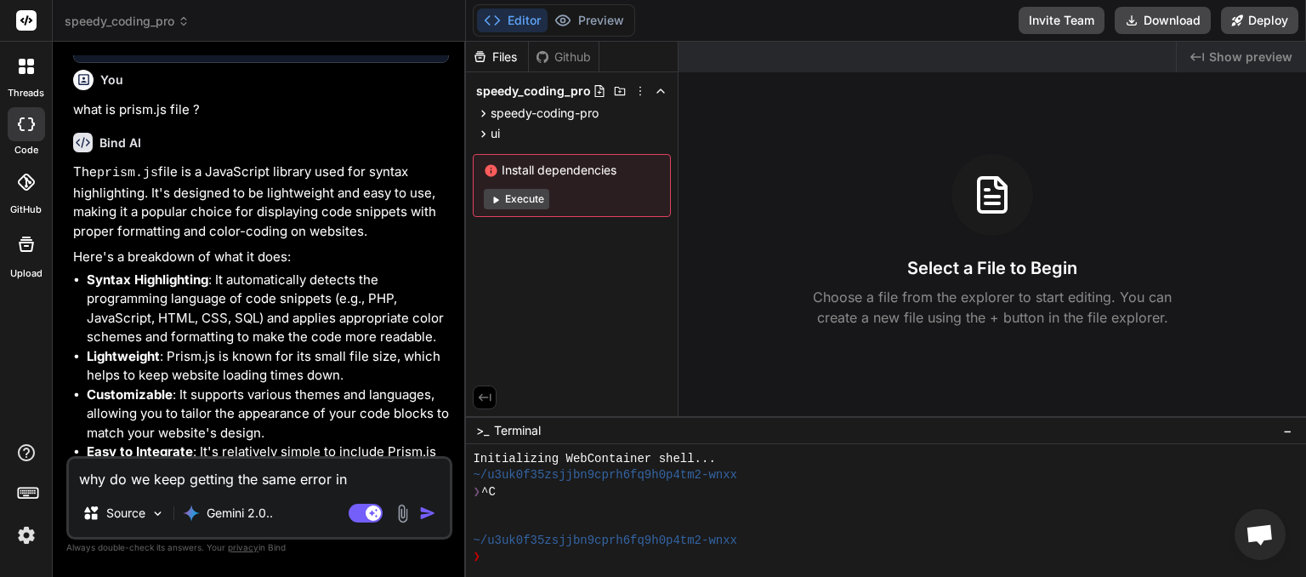
type textarea "x"
type textarea "why do we keep getting the same error in th"
type textarea "x"
type textarea "why do we keep getting the same error in tha"
type textarea "x"
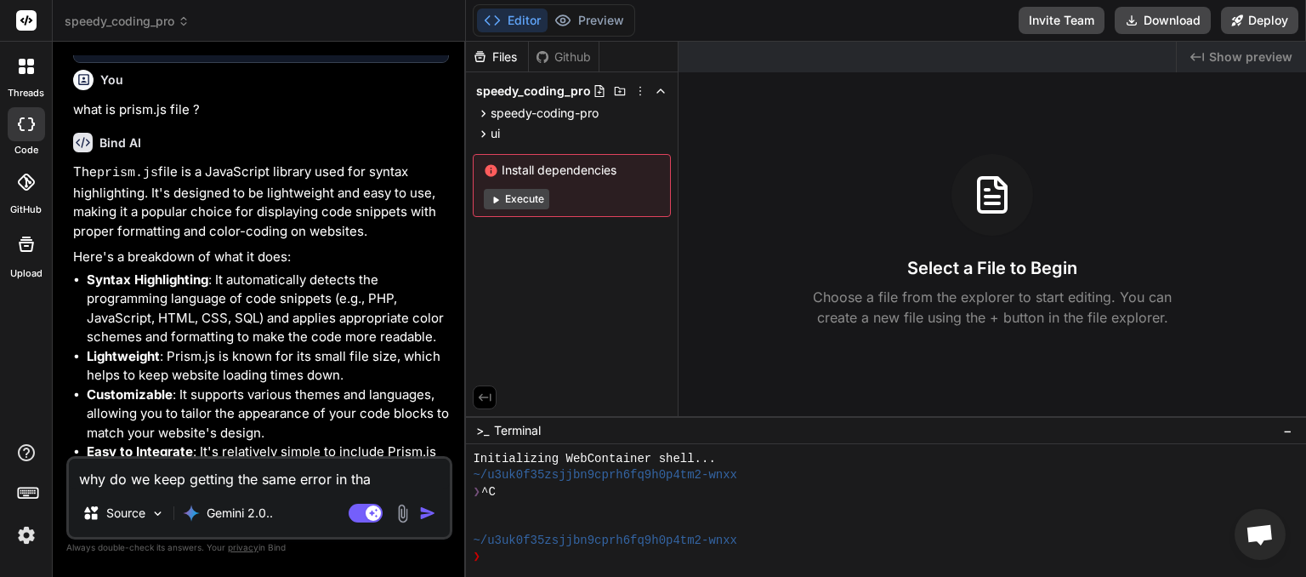
type textarea "why do we keep getting the same error in that"
type textarea "x"
type textarea "why do we keep getting the same error in that"
type textarea "x"
type textarea "why do we keep getting the same error in that f"
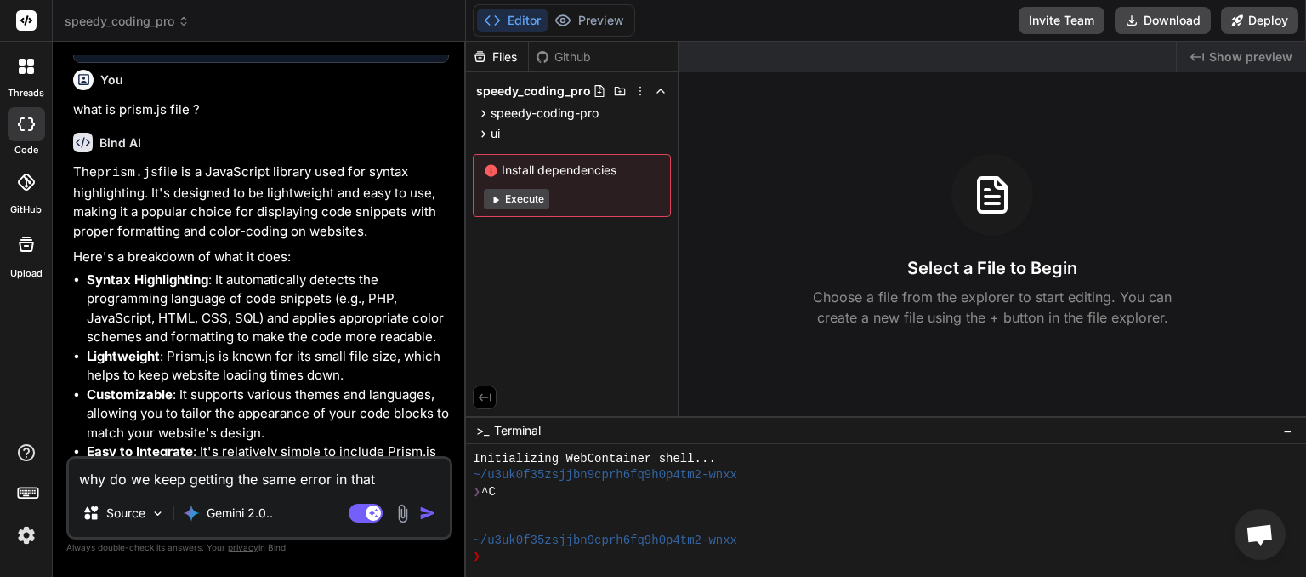
type textarea "x"
type textarea "why do we keep getting the same error in that fi"
type textarea "x"
type textarea "why do we keep getting the same error in that fil"
type textarea "x"
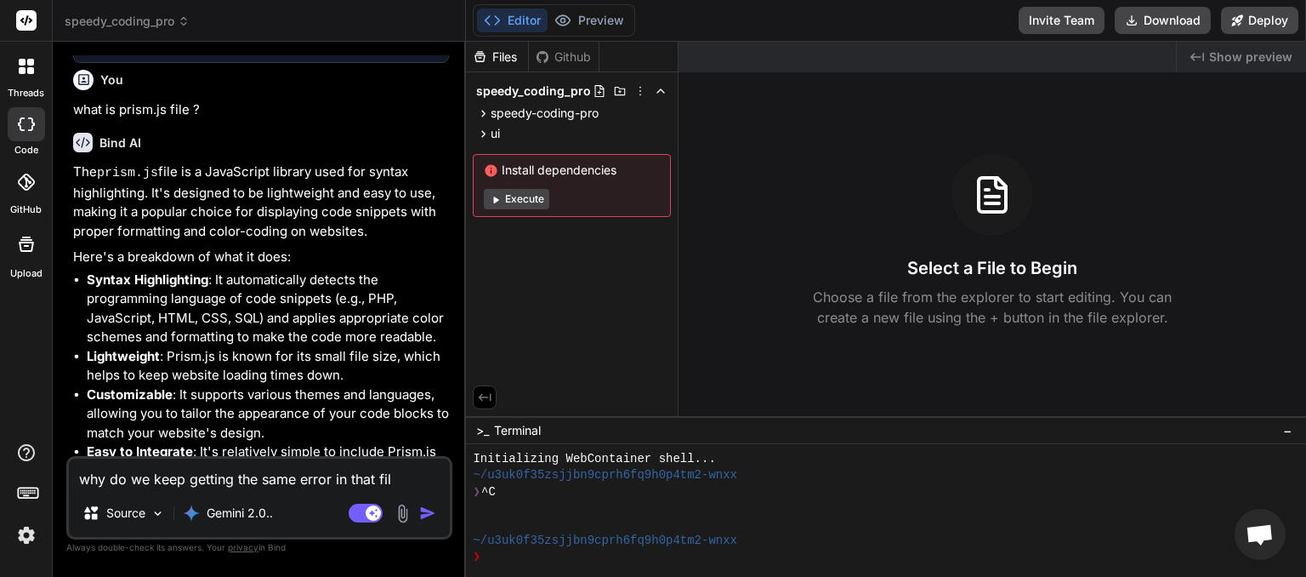
type textarea "why do we keep getting the same error in that file"
type textarea "x"
type textarea "why do we keep getting the same error in that file"
type textarea "x"
type textarea "why do we keep getting the same error in that file i"
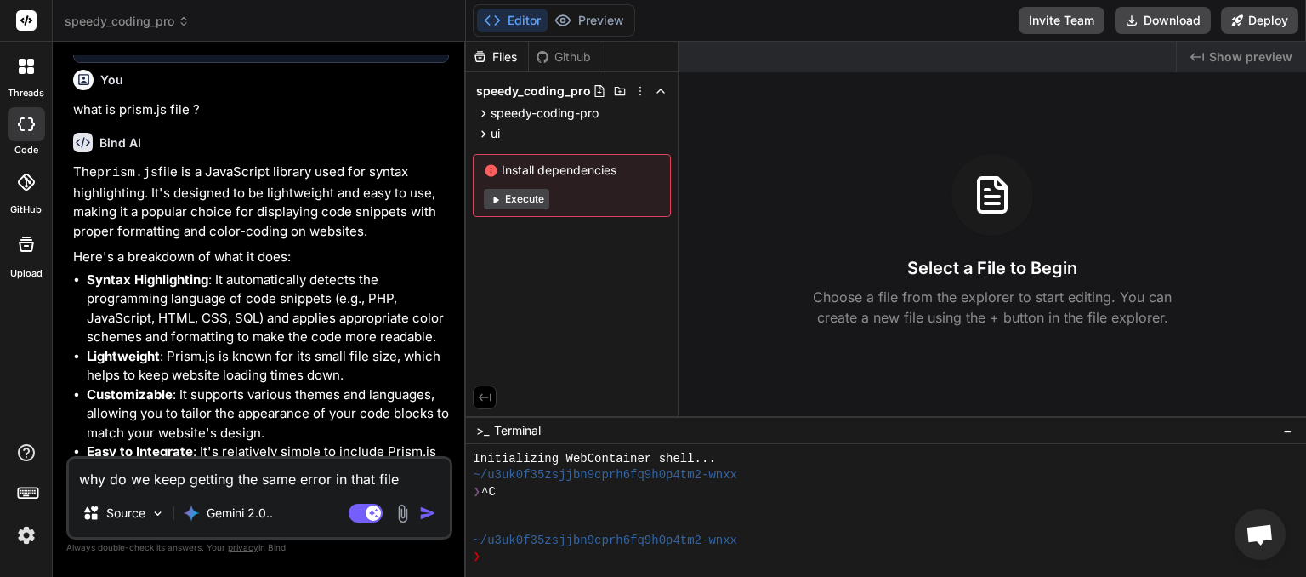
type textarea "x"
type textarea "why do we keep getting the same error in that file if"
type textarea "x"
type textarea "why do we keep getting the same error in that file if"
type textarea "x"
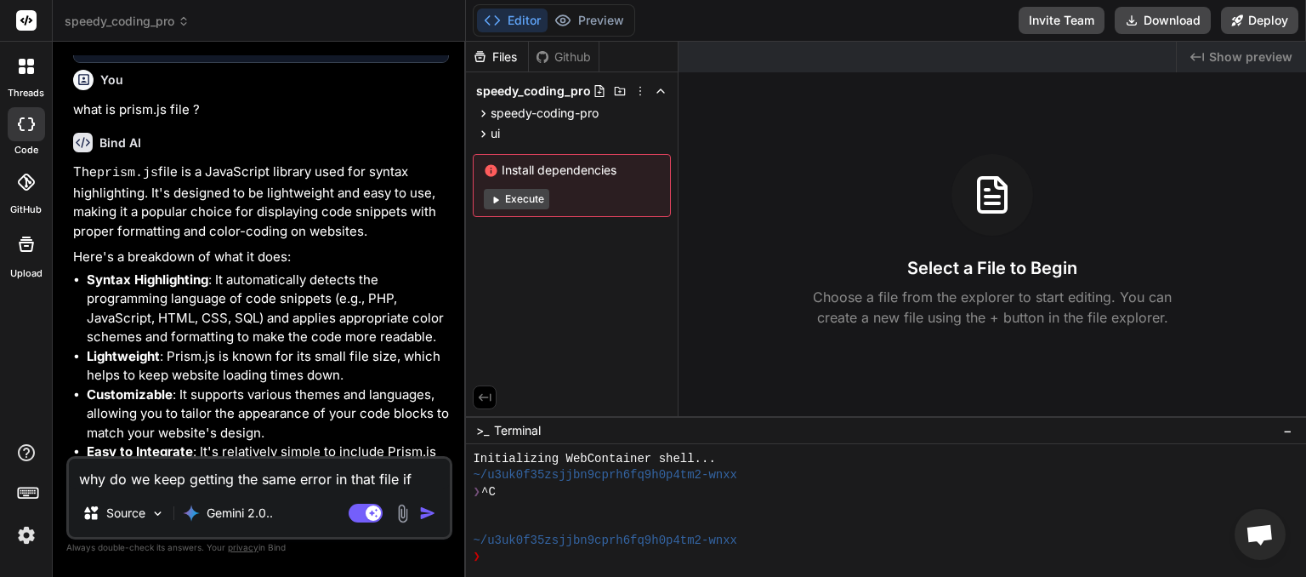
type textarea "why do we keep getting the same error in that file if i"
type textarea "x"
type textarea "why do we keep getting the same error in that file if it"
type textarea "x"
type textarea "why do we keep getting the same error in that file if its"
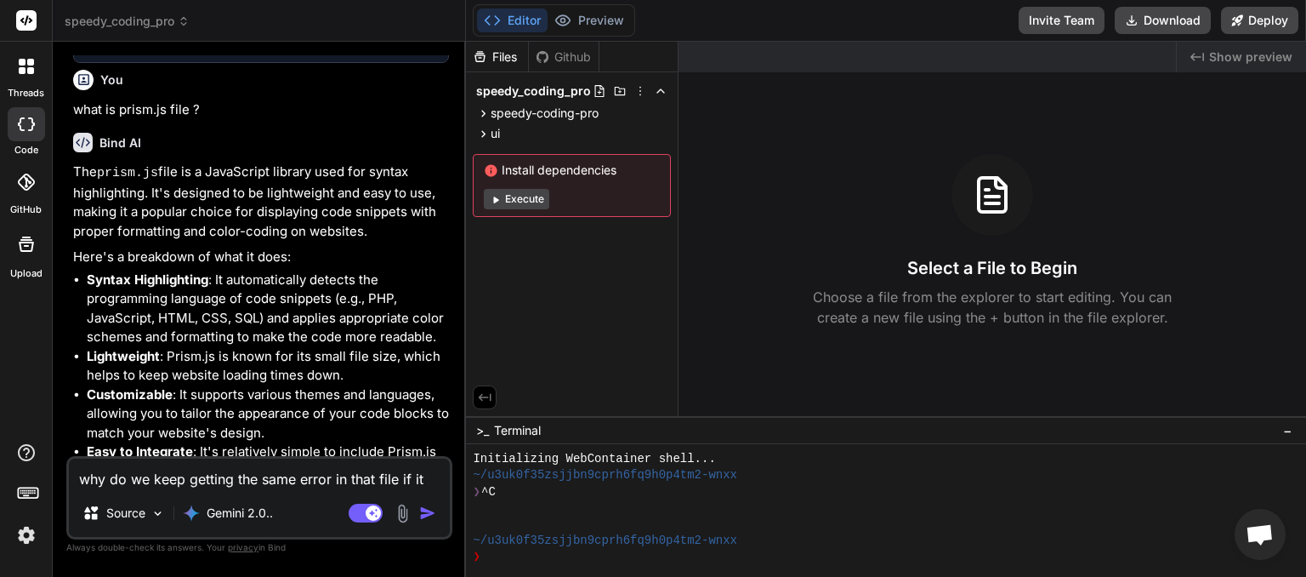
type textarea "x"
type textarea "why do we keep getting the same error in that file if its"
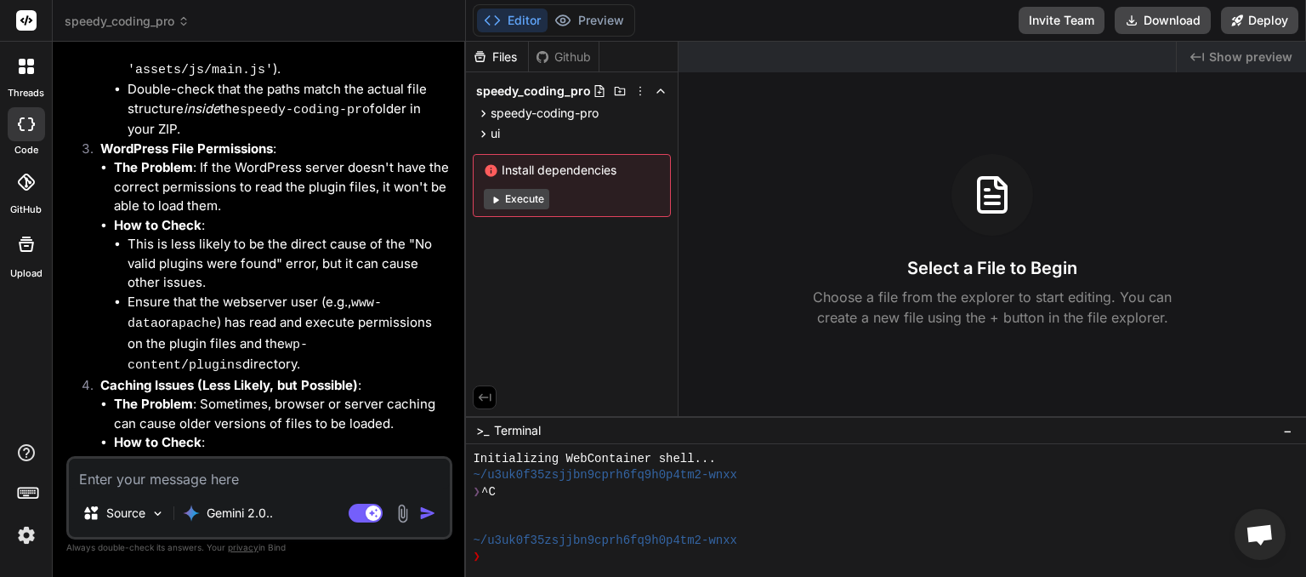
scroll to position [6429, 0]
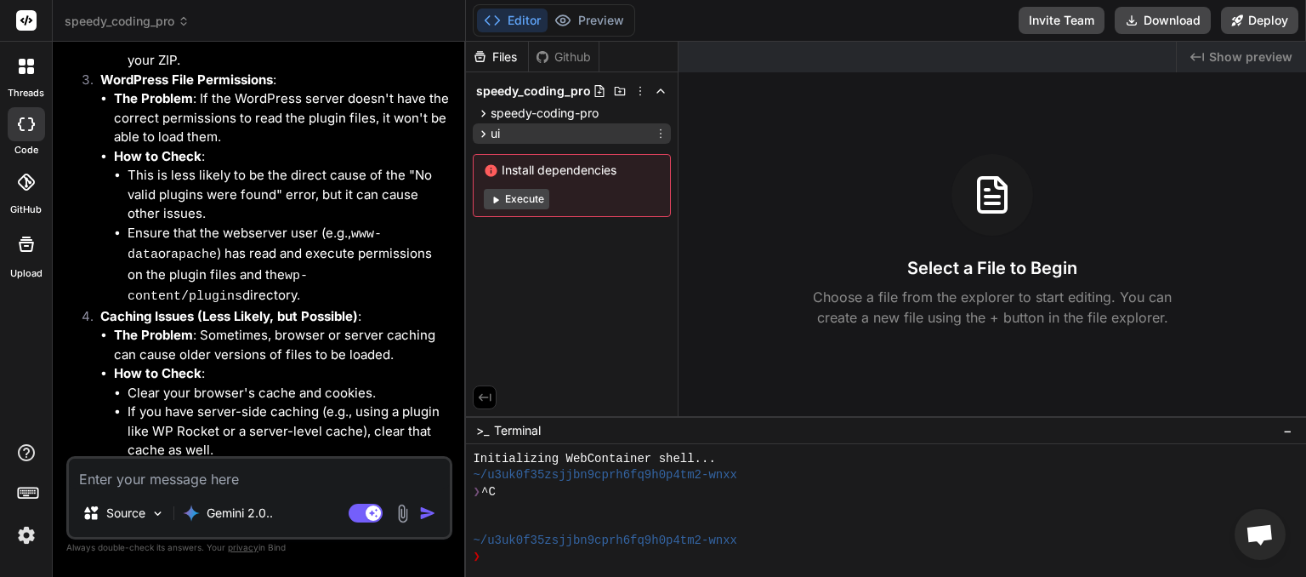
click at [664, 128] on icon at bounding box center [661, 134] width 14 height 14
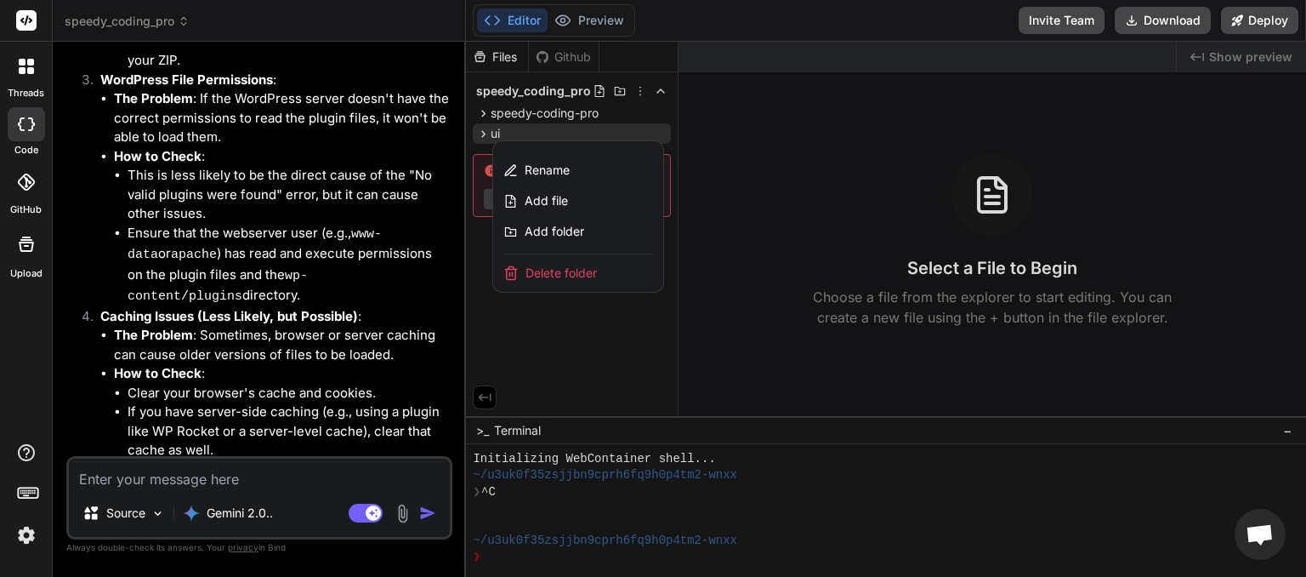
click at [591, 270] on span "Delete folder" at bounding box center [561, 273] width 71 height 17
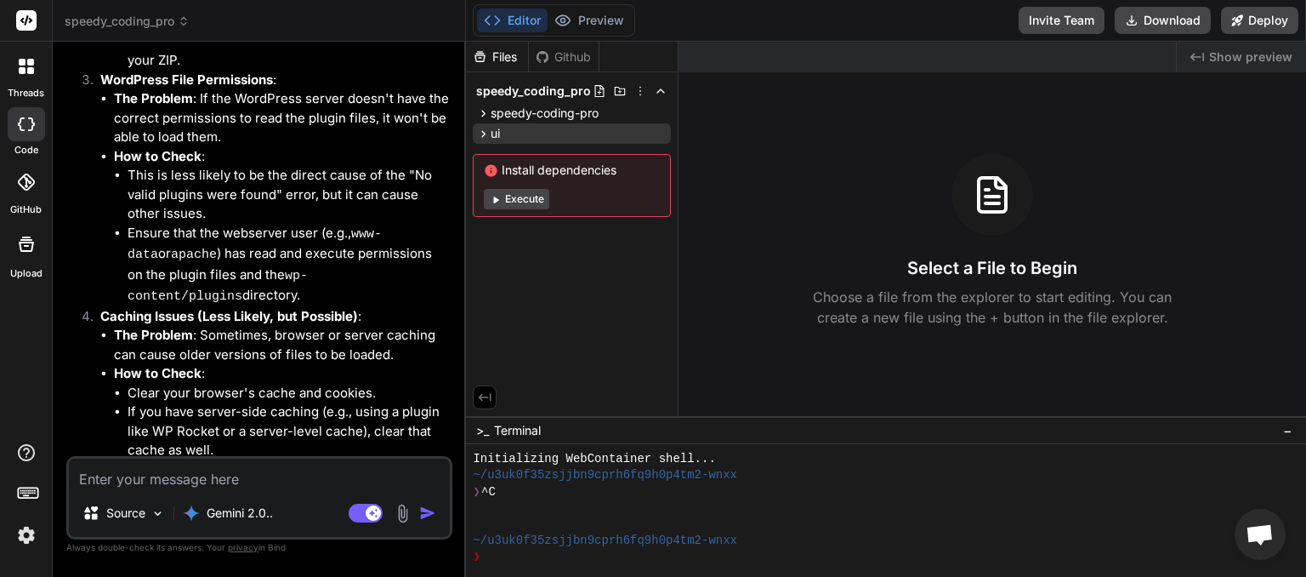
scroll to position [6491, 0]
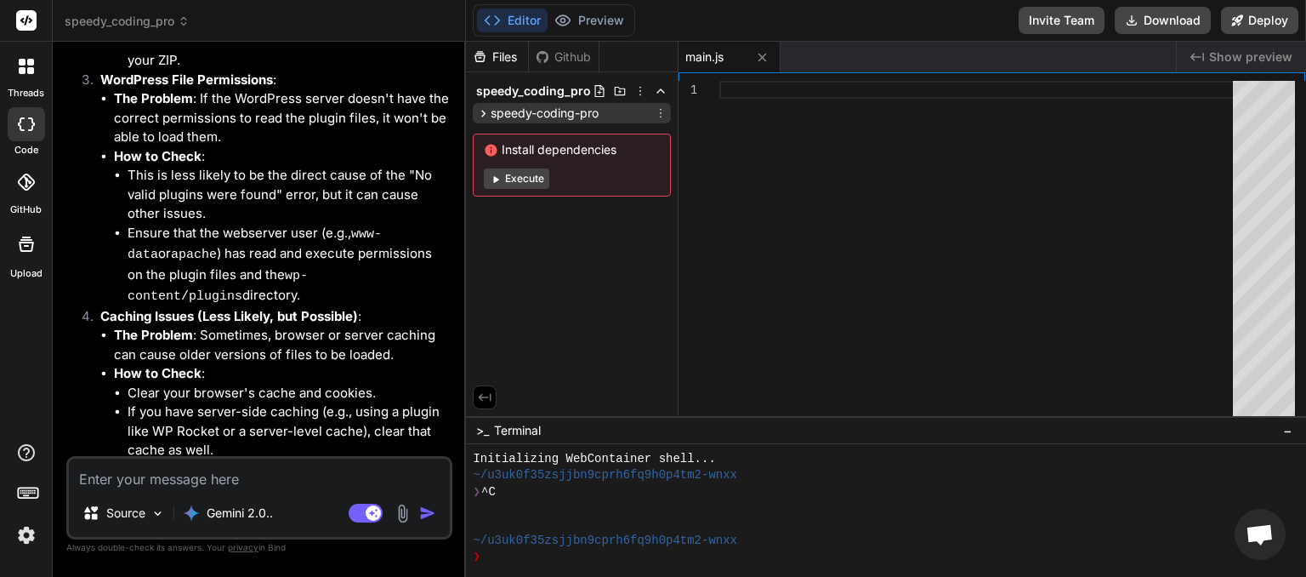
click at [483, 114] on icon at bounding box center [483, 113] width 14 height 14
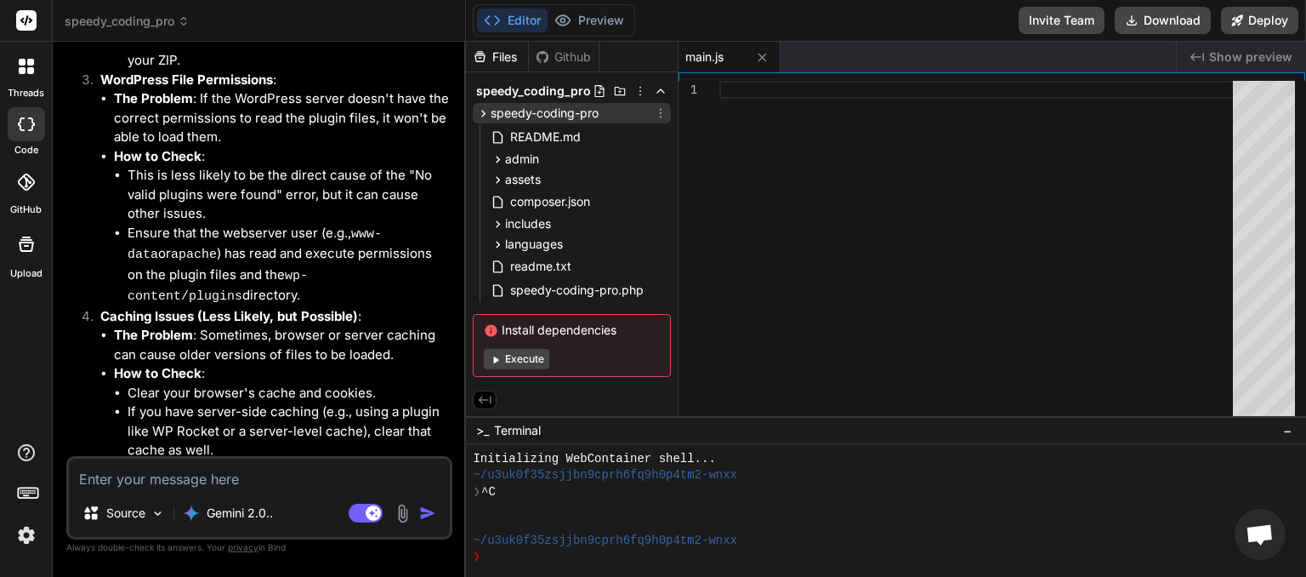
click at [483, 114] on icon at bounding box center [483, 113] width 14 height 14
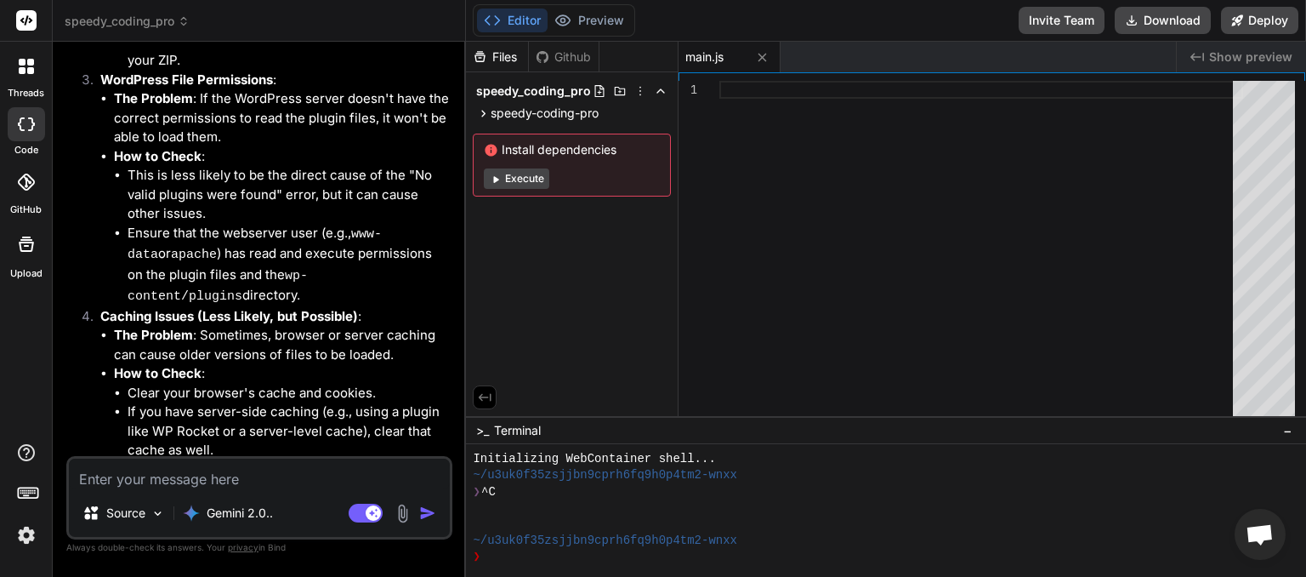
click at [179, 477] on textarea at bounding box center [259, 473] width 381 height 31
click at [184, 20] on icon at bounding box center [184, 21] width 12 height 12
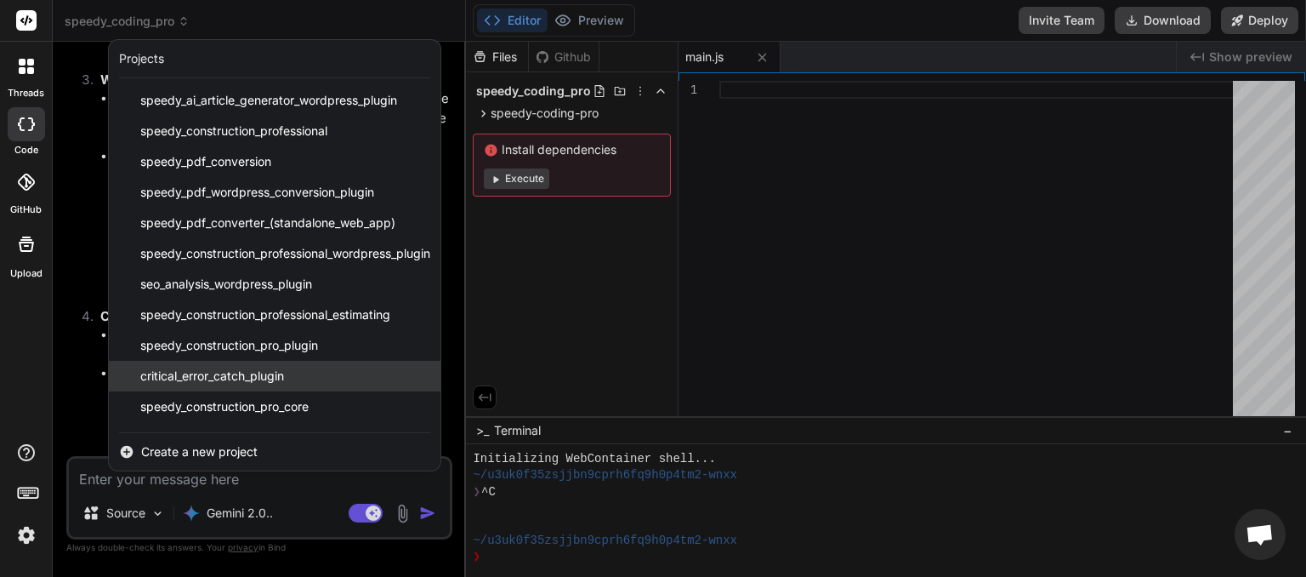
scroll to position [211, 0]
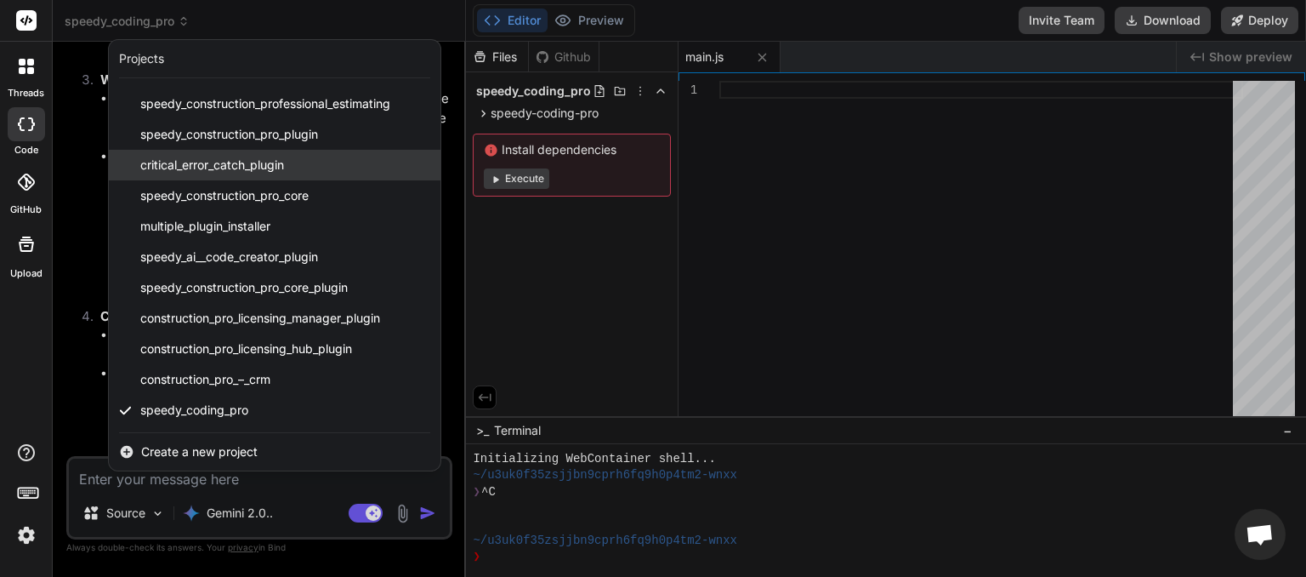
click at [223, 168] on span "critical_error_catch_plugin" at bounding box center [212, 165] width 144 height 17
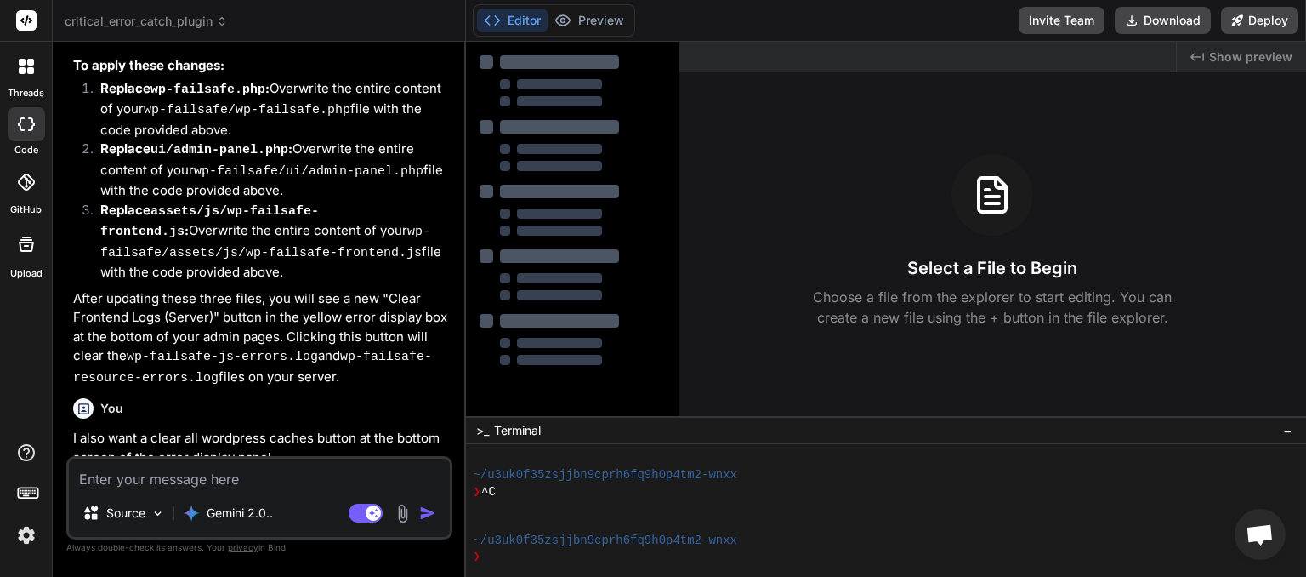
scroll to position [2562, 0]
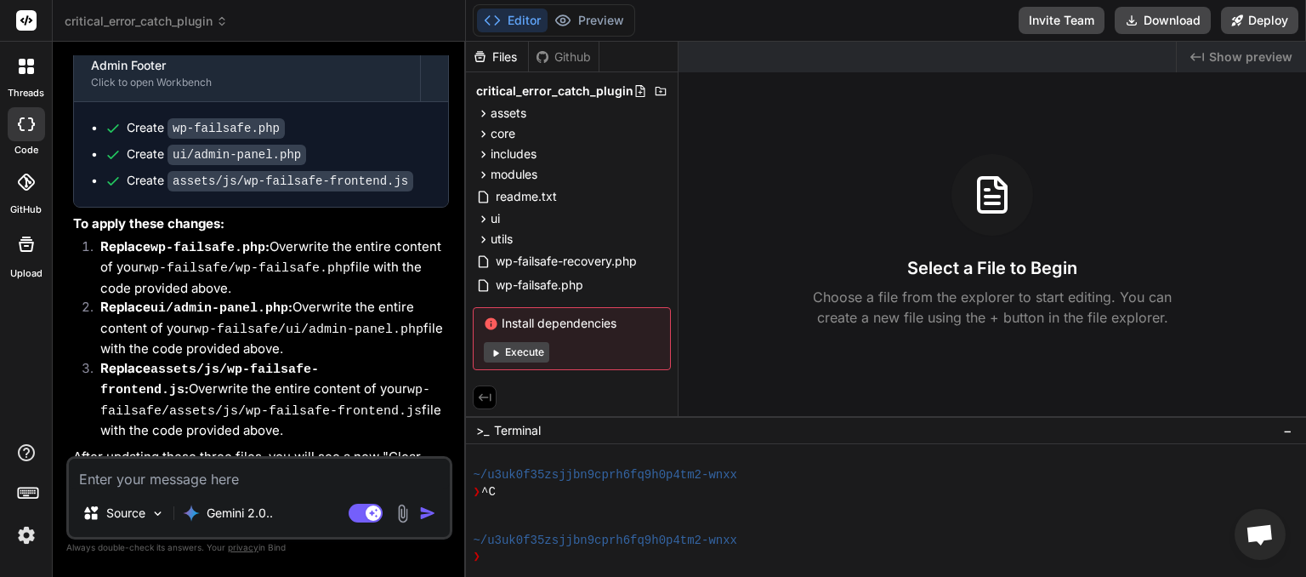
drag, startPoint x: 148, startPoint y: 473, endPoint x: 0, endPoint y: 458, distance: 148.7
click at [69, 458] on textarea at bounding box center [259, 473] width 381 height 31
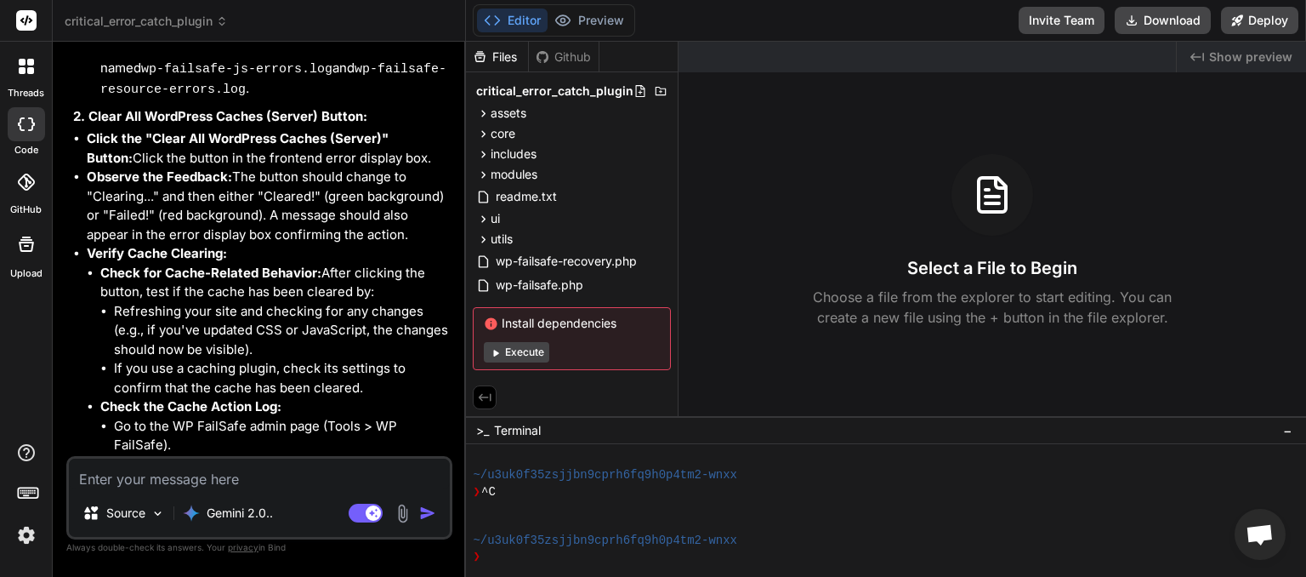
scroll to position [4720, 0]
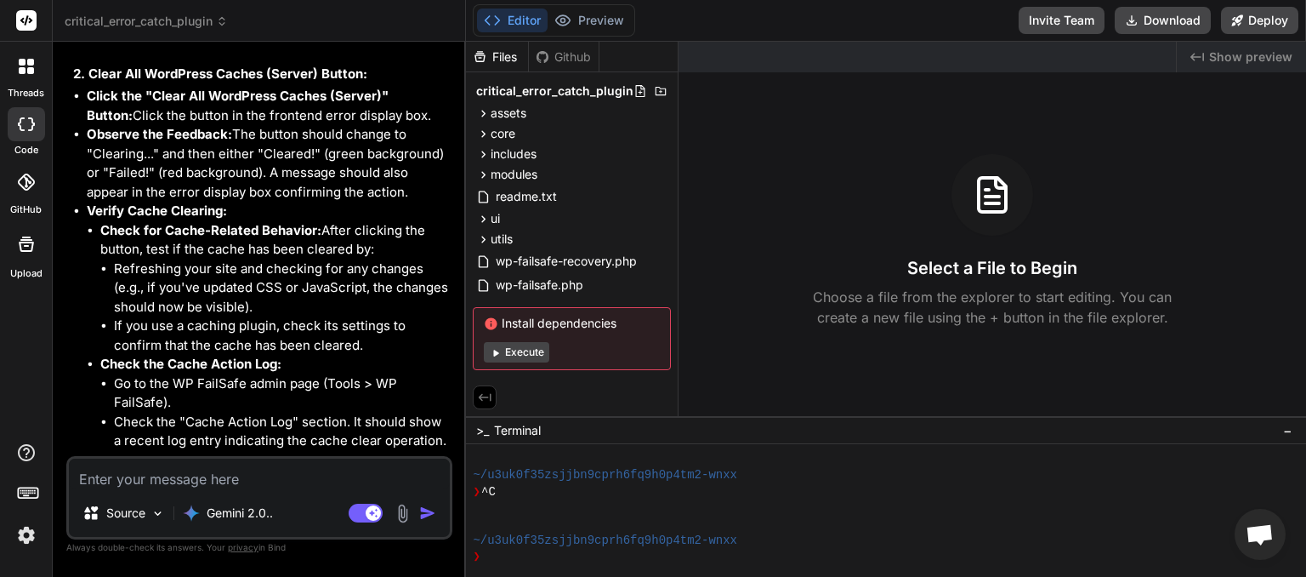
paste textarea "Uncaught TypeError: can't access property "link", _(...) is undefined Prism [UR…"
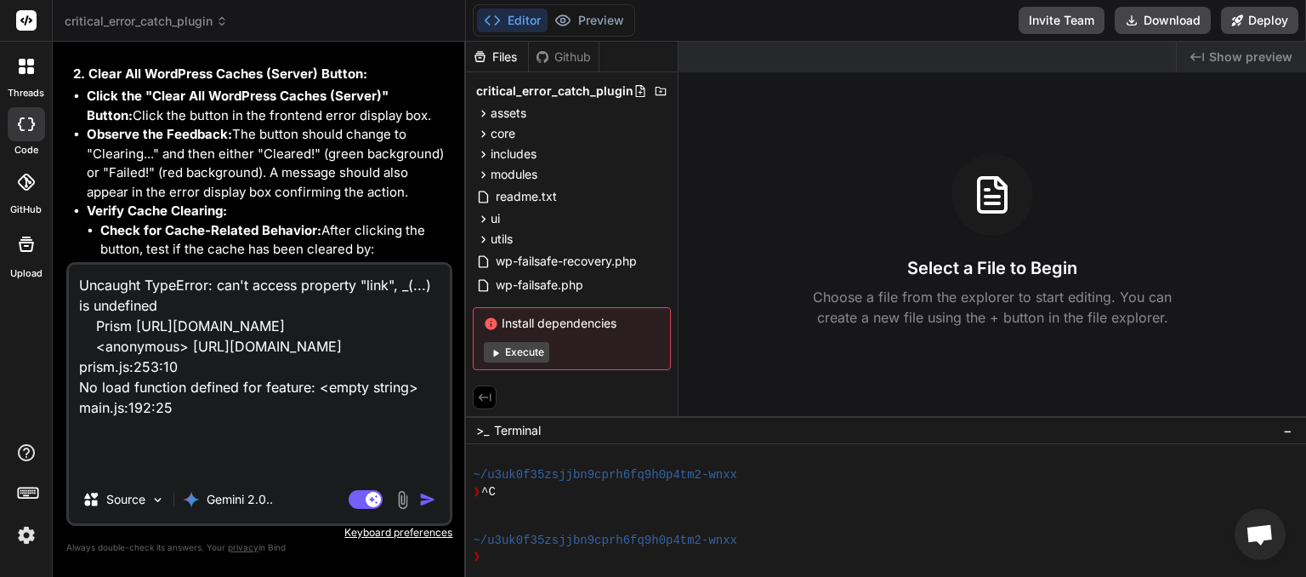
click at [429, 497] on img "button" at bounding box center [427, 499] width 17 height 17
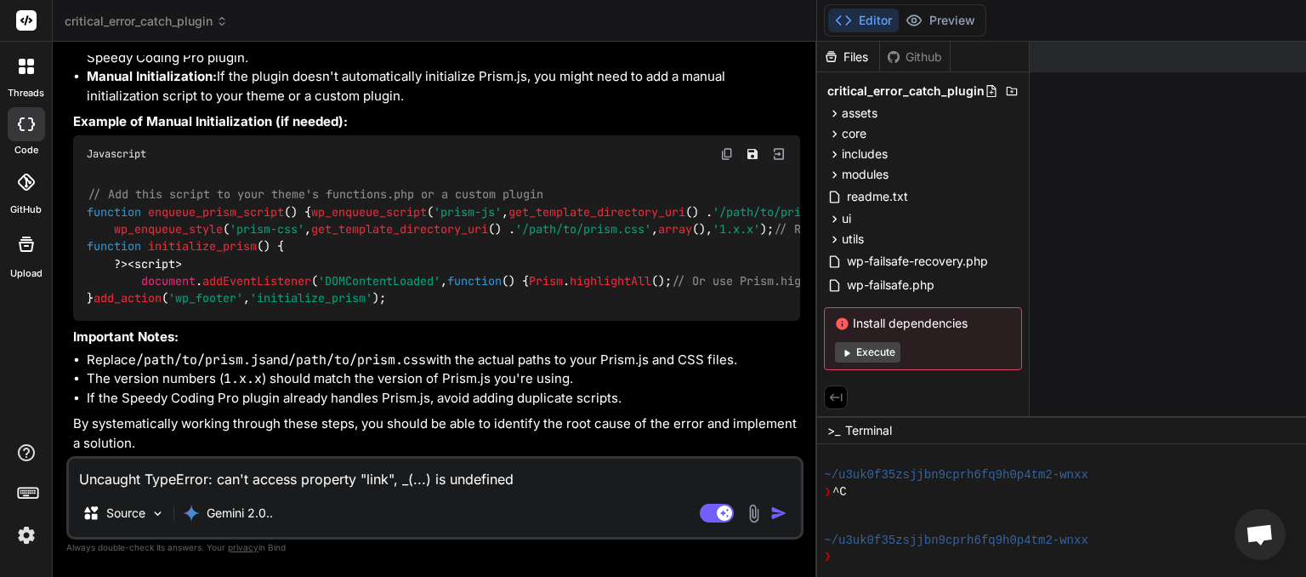
scroll to position [5797, 0]
click at [223, 17] on icon at bounding box center [222, 21] width 12 height 12
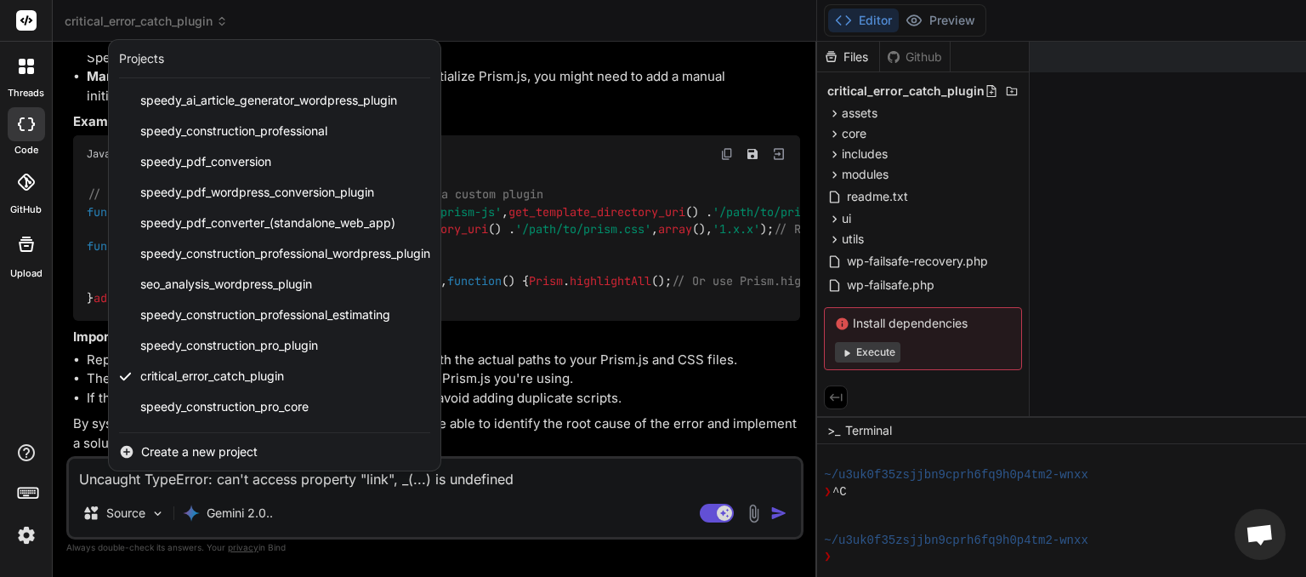
scroll to position [211, 0]
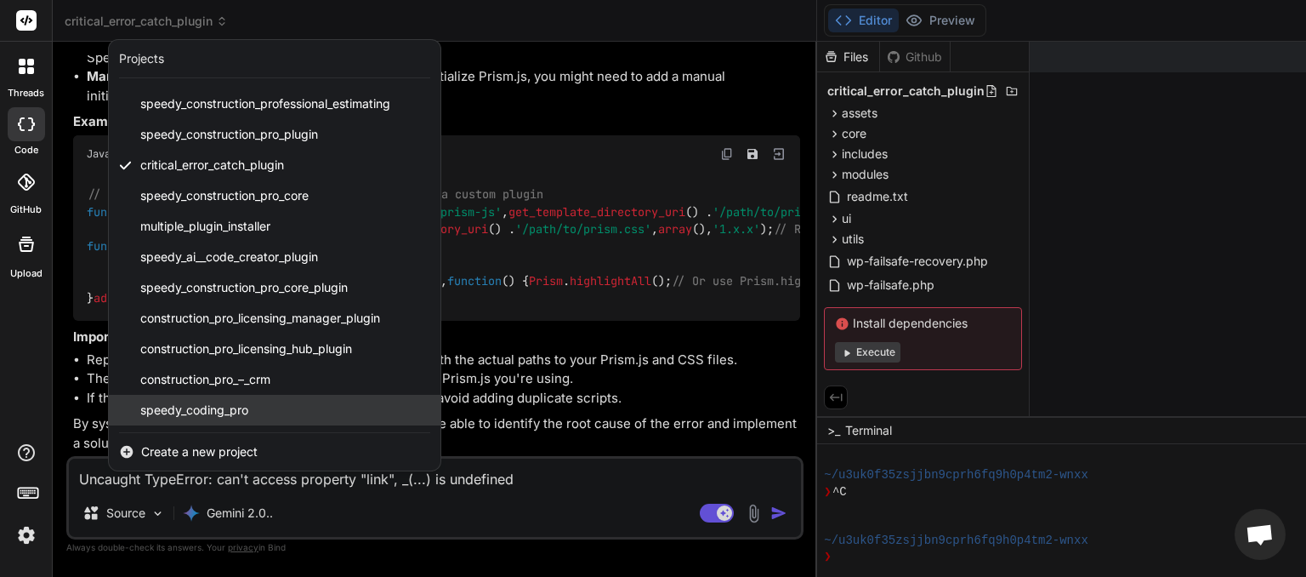
click at [219, 416] on span "speedy_coding_pro" at bounding box center [194, 409] width 108 height 17
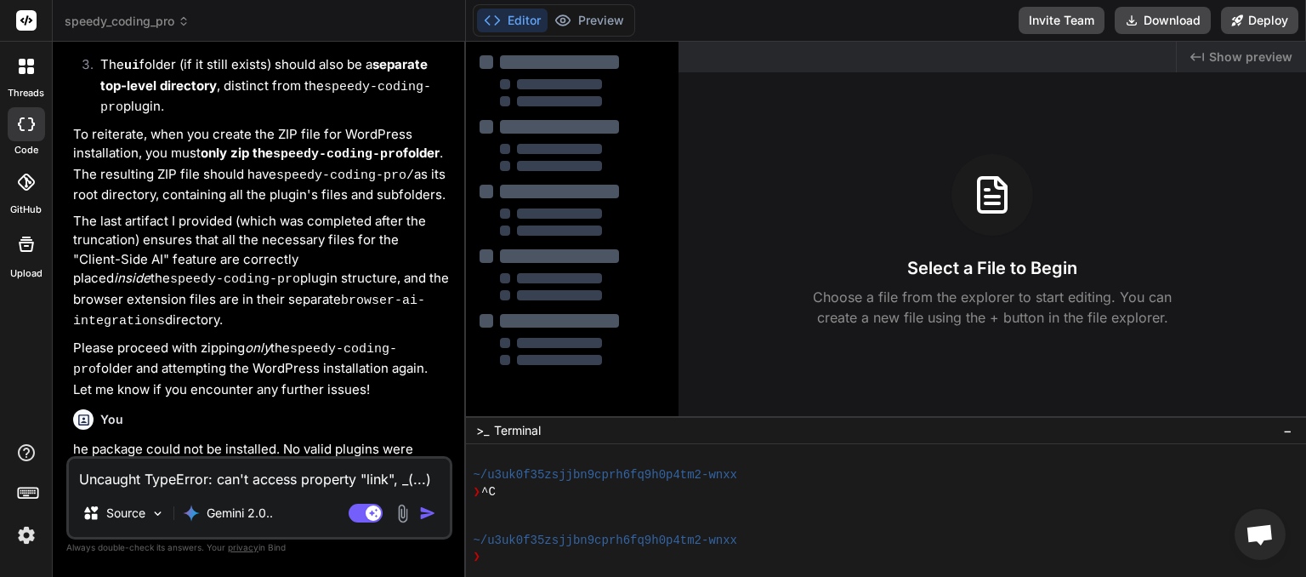
scroll to position [4032, 0]
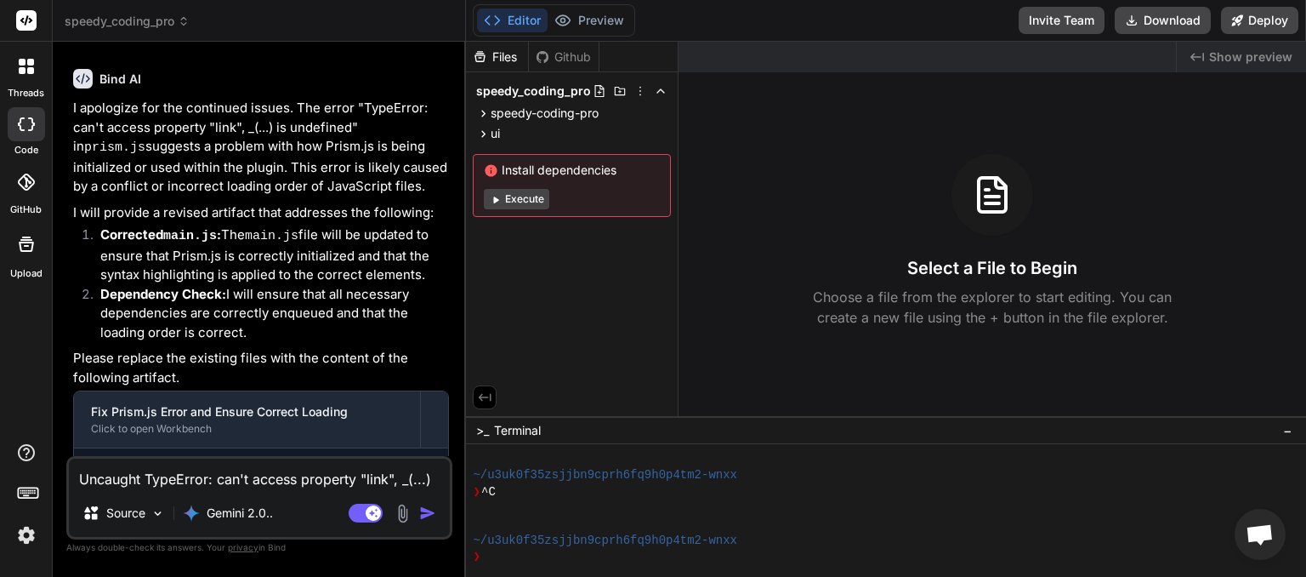
click at [179, 477] on textarea "Uncaught TypeError: can't access property "link", _(...) is undefined Prism [UR…" at bounding box center [259, 473] width 381 height 31
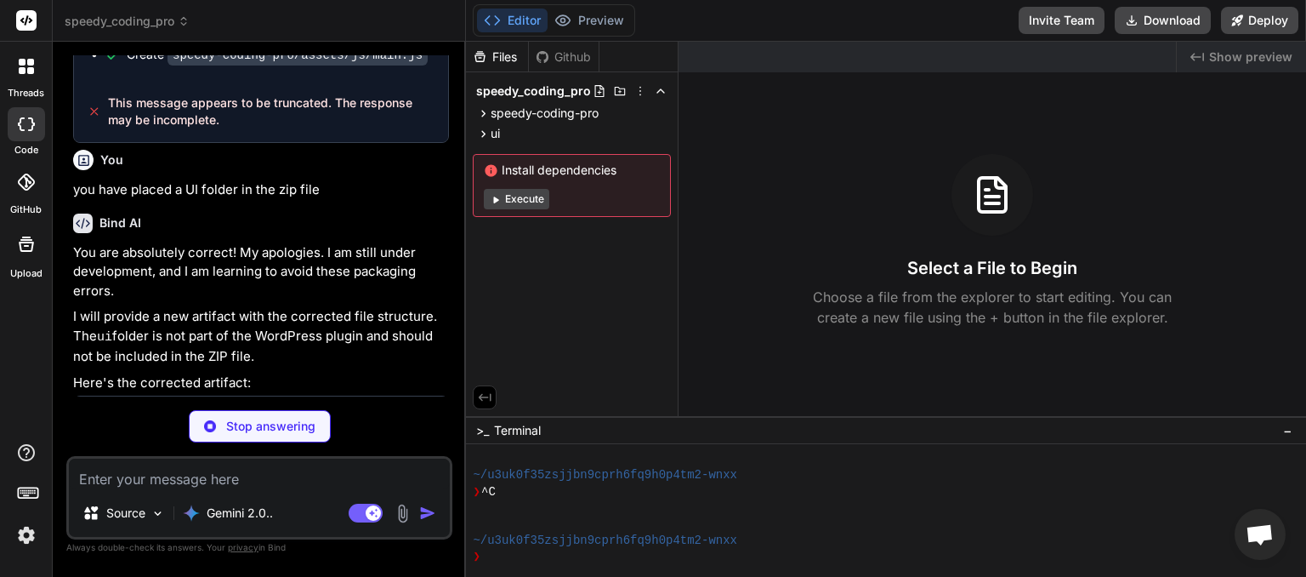
scroll to position [4392, 0]
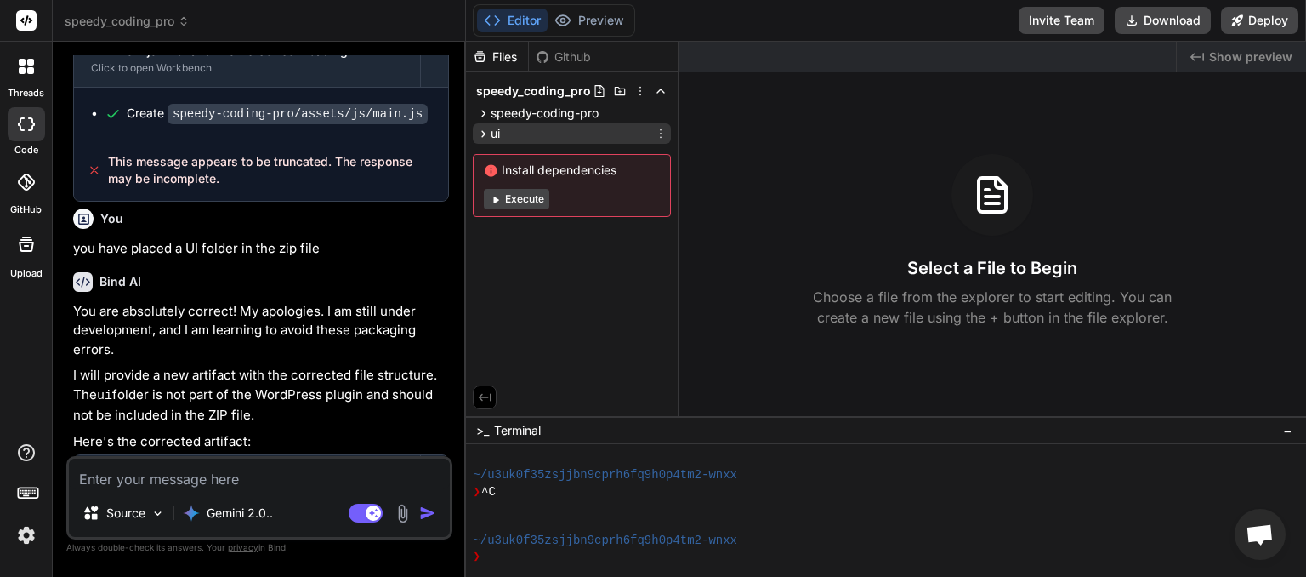
click at [662, 139] on icon at bounding box center [661, 134] width 14 height 14
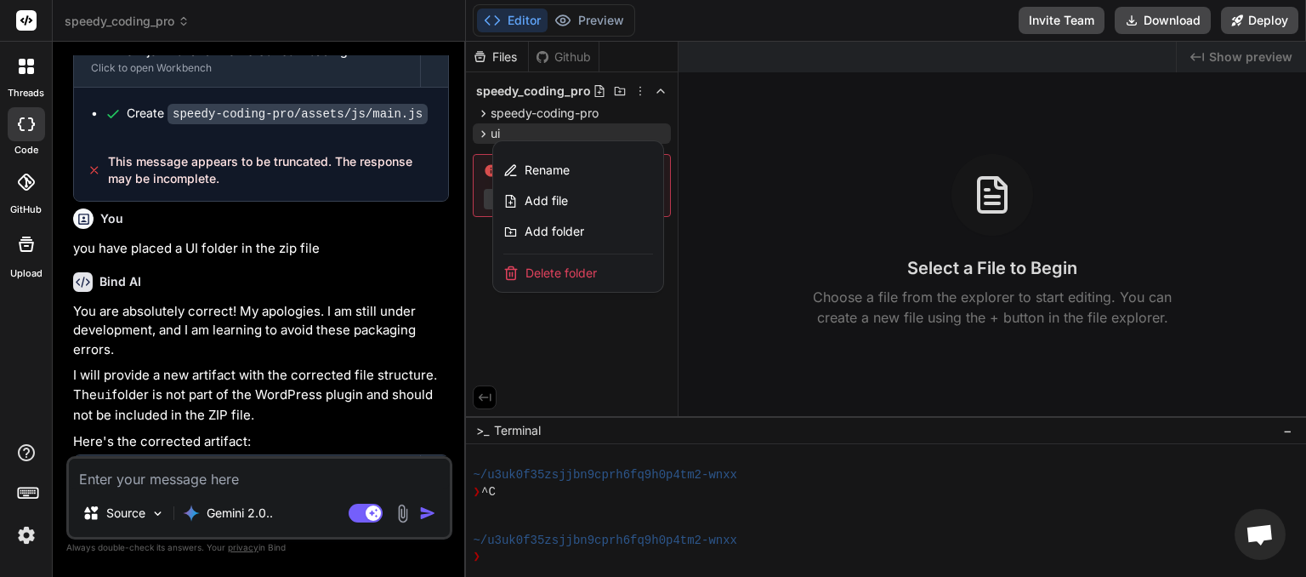
click at [576, 271] on span "Delete folder" at bounding box center [561, 273] width 71 height 17
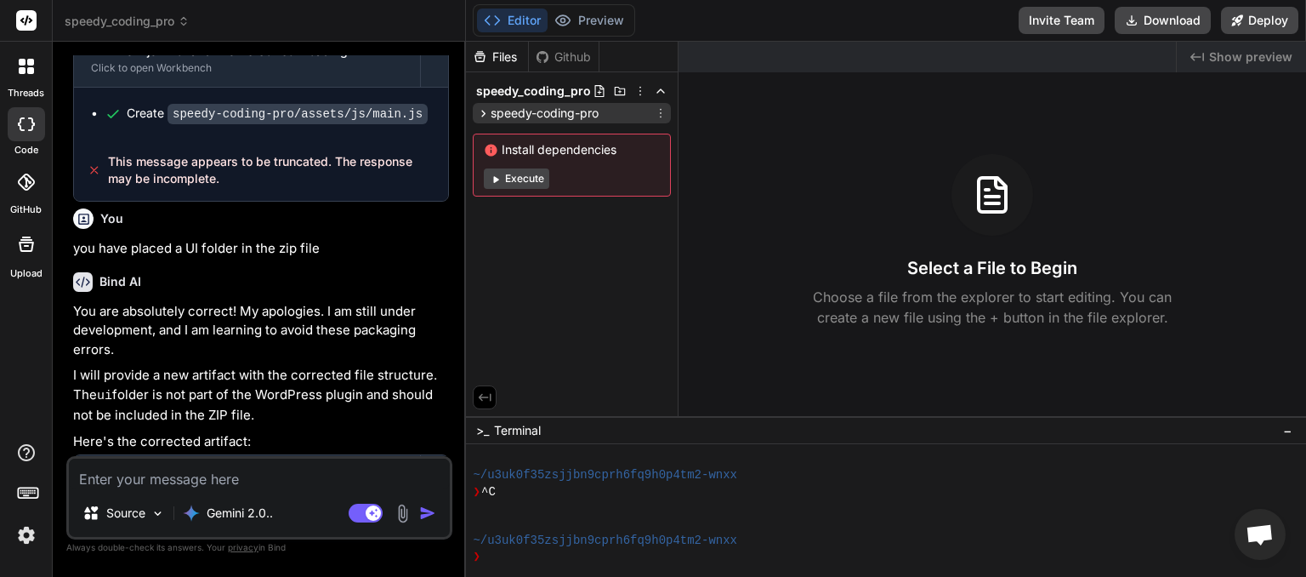
click at [481, 115] on icon at bounding box center [483, 113] width 14 height 14
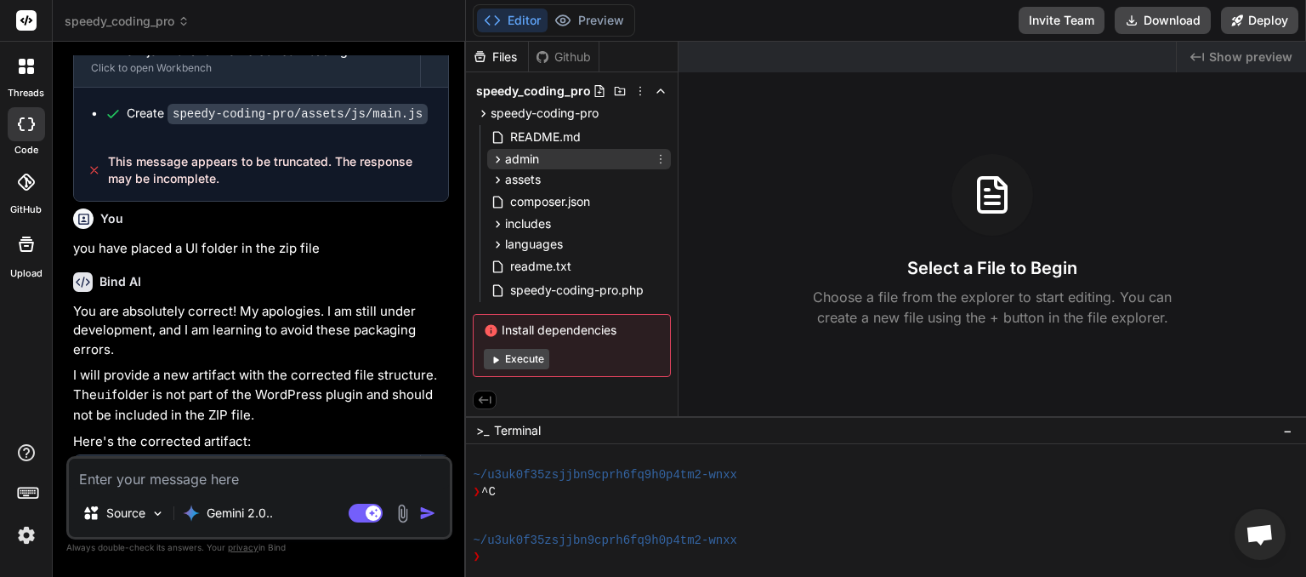
click at [498, 163] on icon at bounding box center [498, 159] width 14 height 14
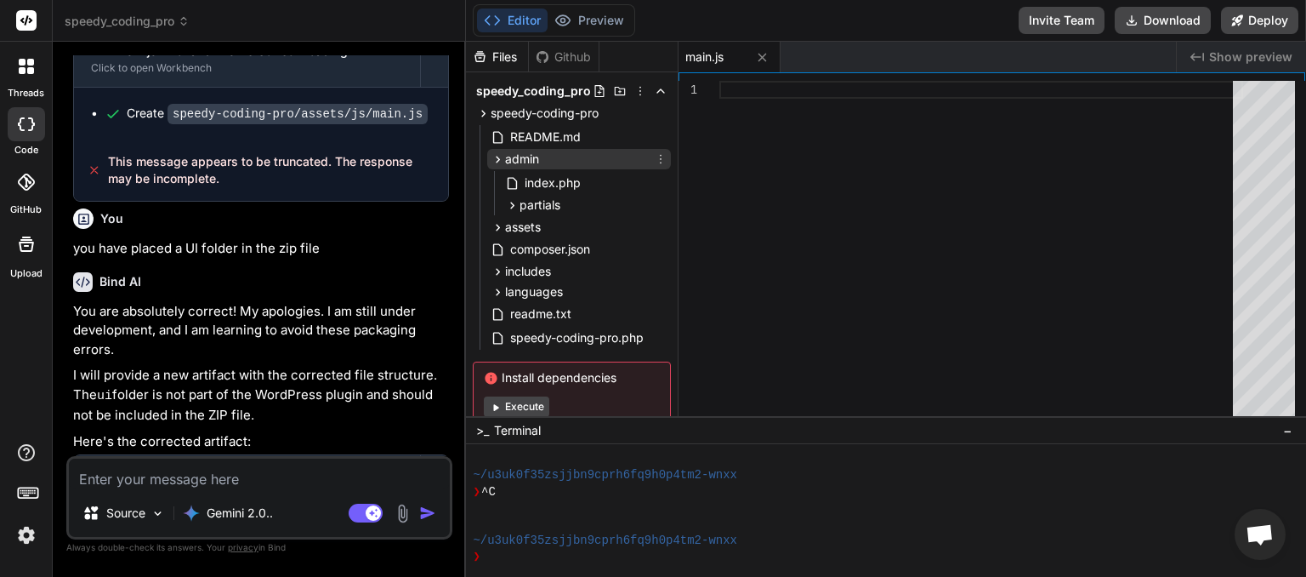
click at [498, 163] on icon at bounding box center [498, 159] width 14 height 14
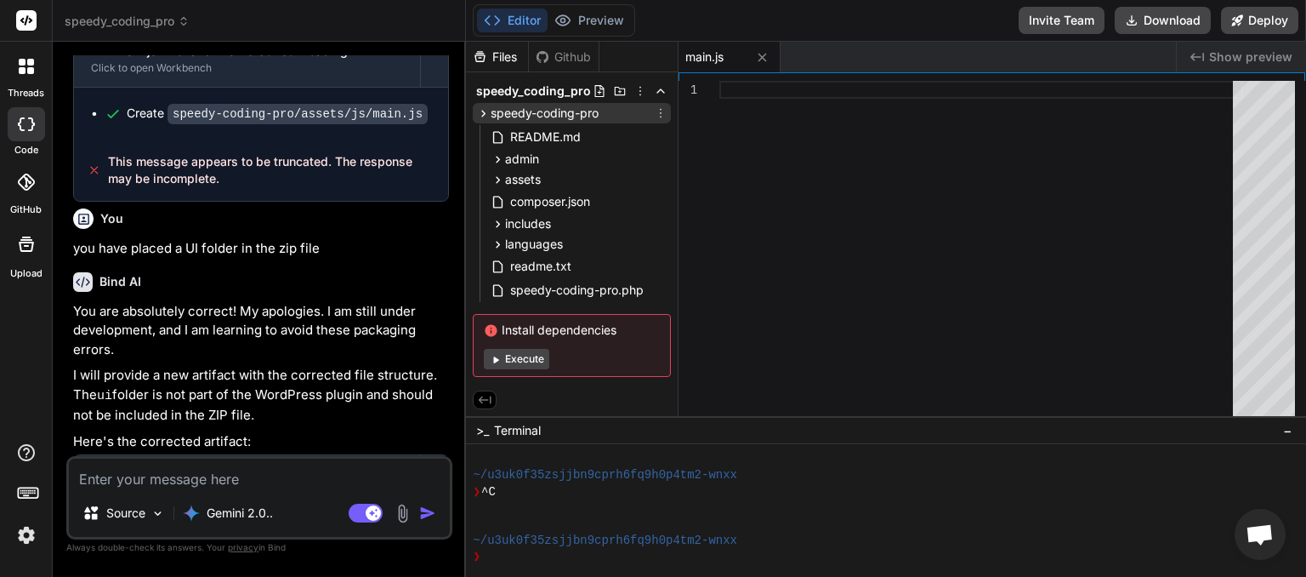
click at [483, 116] on icon at bounding box center [484, 113] width 4 height 7
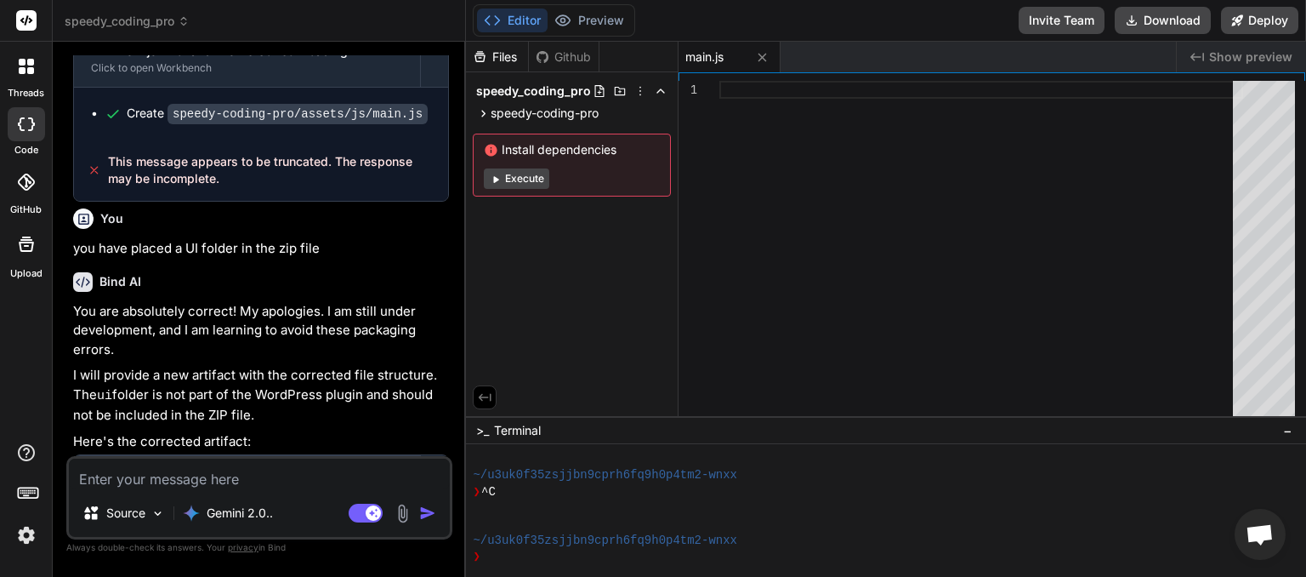
scroll to position [4454, 0]
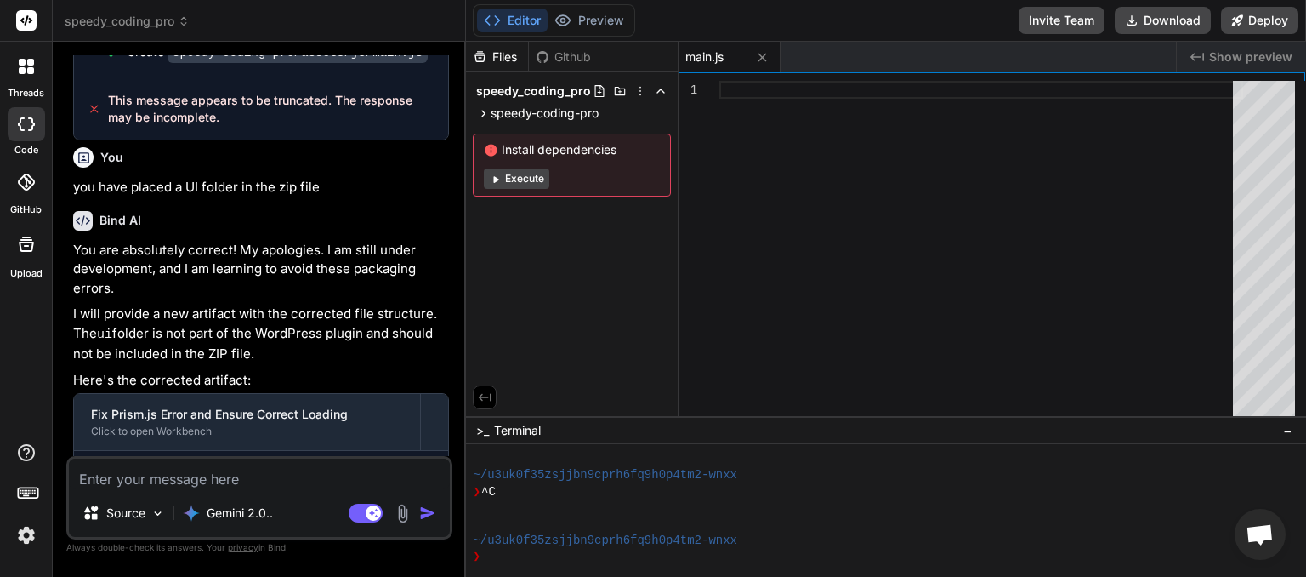
drag, startPoint x: 185, startPoint y: 434, endPoint x: 105, endPoint y: 421, distance: 81.8
click at [105, 503] on div "This message appears to be truncated. The response may be incomplete." at bounding box center [261, 533] width 374 height 61
copy span "This message appears to be truncated. The response may be incomplete."
click at [122, 488] on textarea at bounding box center [259, 473] width 381 height 31
paste textarea "This message appears to be truncated. The response may be incomplete."
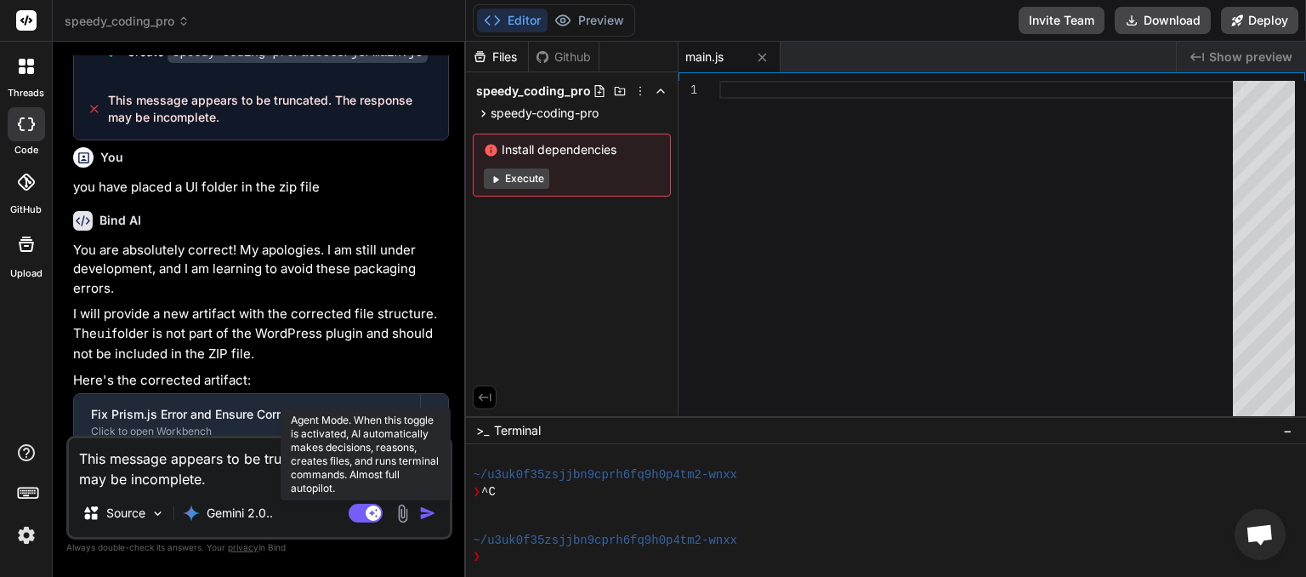
drag, startPoint x: 356, startPoint y: 515, endPoint x: 416, endPoint y: 511, distance: 59.6
click at [357, 515] on rect at bounding box center [366, 513] width 34 height 19
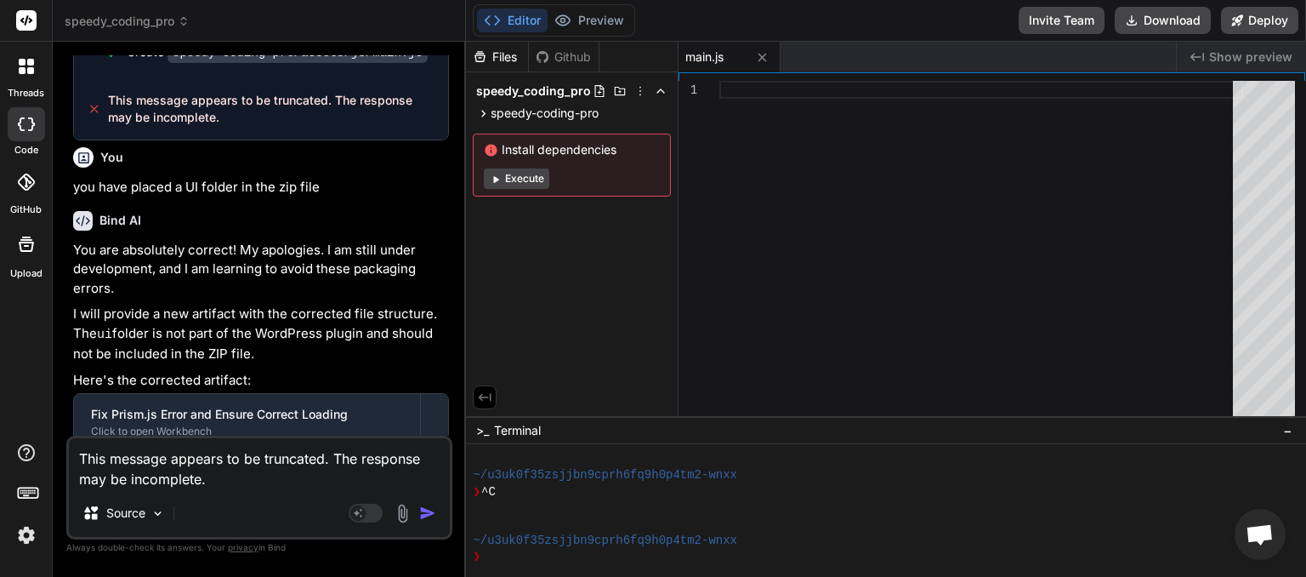
click at [430, 515] on img "button" at bounding box center [427, 512] width 17 height 17
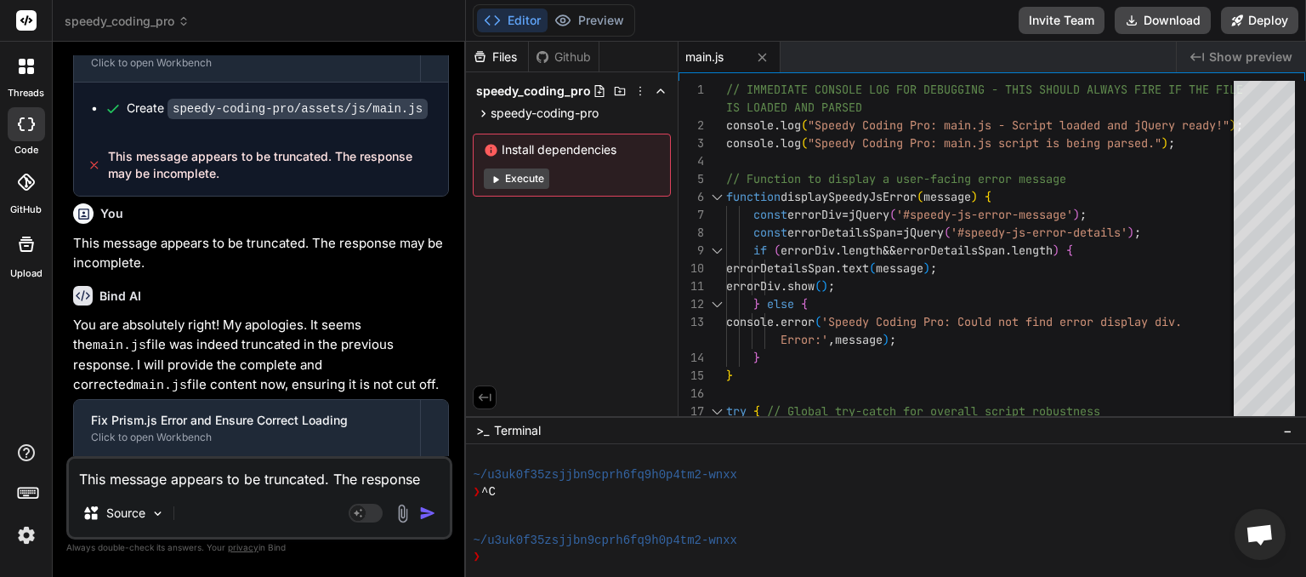
scroll to position [4763, 0]
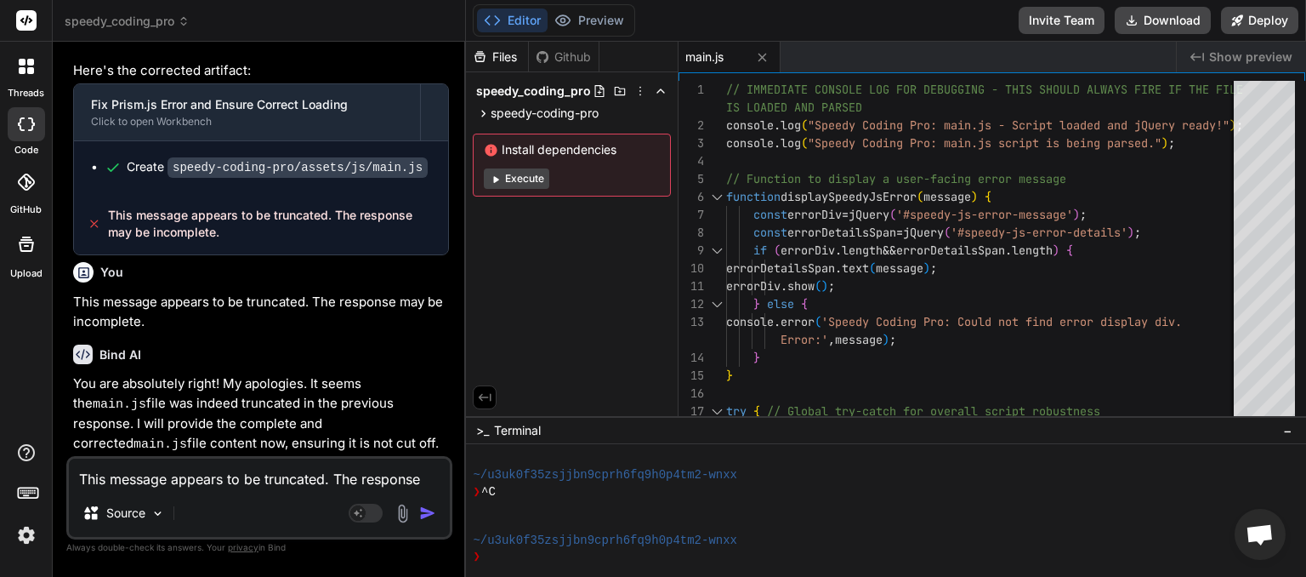
click at [203, 481] on textarea "This message appears to be truncated. The response may be incomplete." at bounding box center [259, 473] width 381 height 31
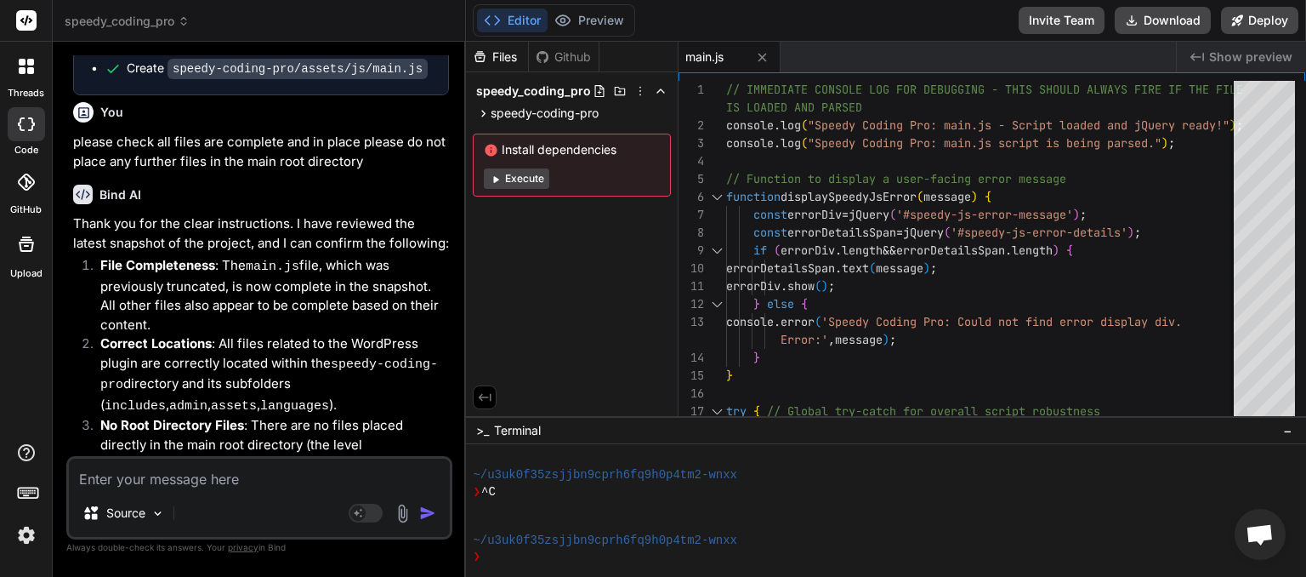
scroll to position [5288, 0]
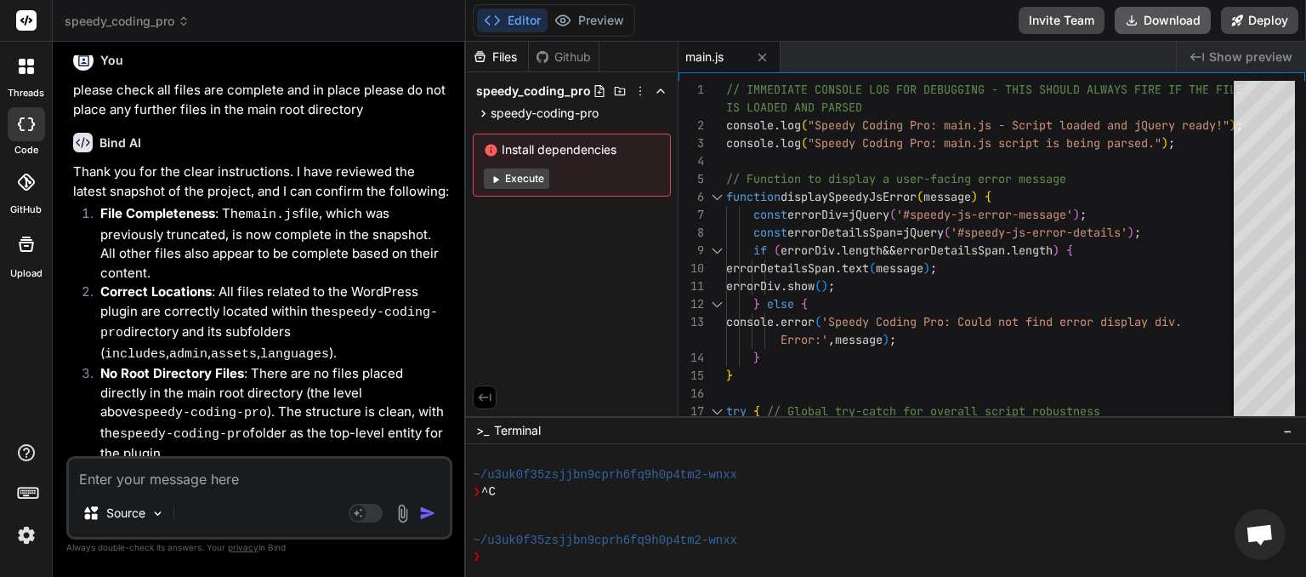
click at [1166, 24] on button "Download" at bounding box center [1163, 20] width 96 height 27
click at [186, 484] on textarea at bounding box center [259, 473] width 381 height 31
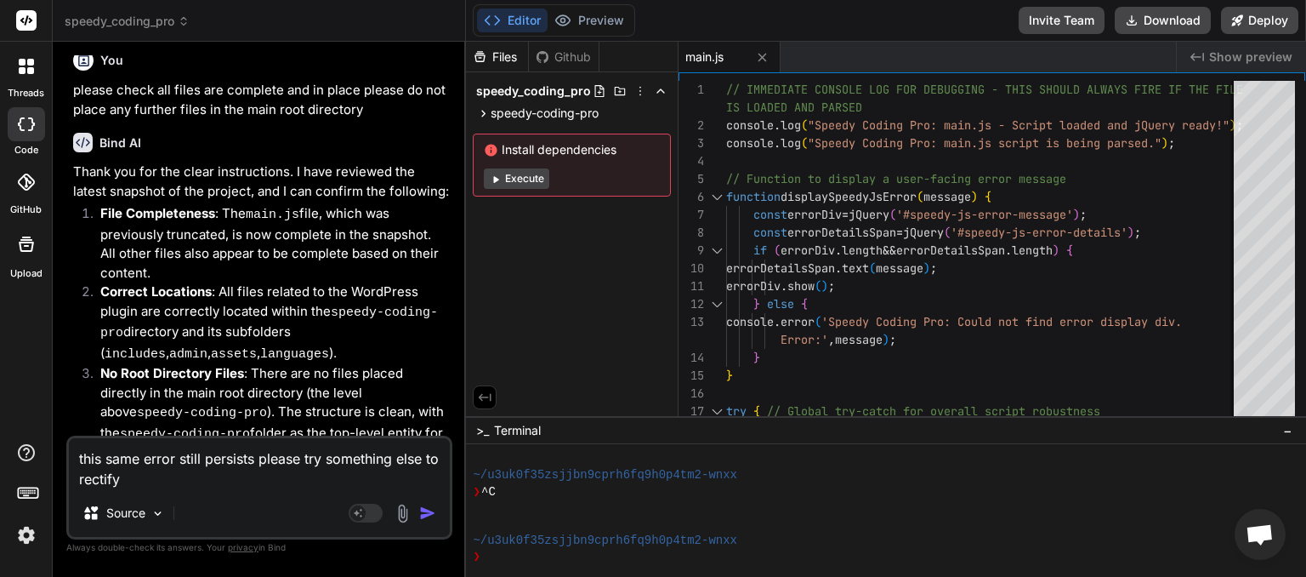
paste textarea "[JS Error] TypeError: can't access property "link", _(...) is undefined File: […"
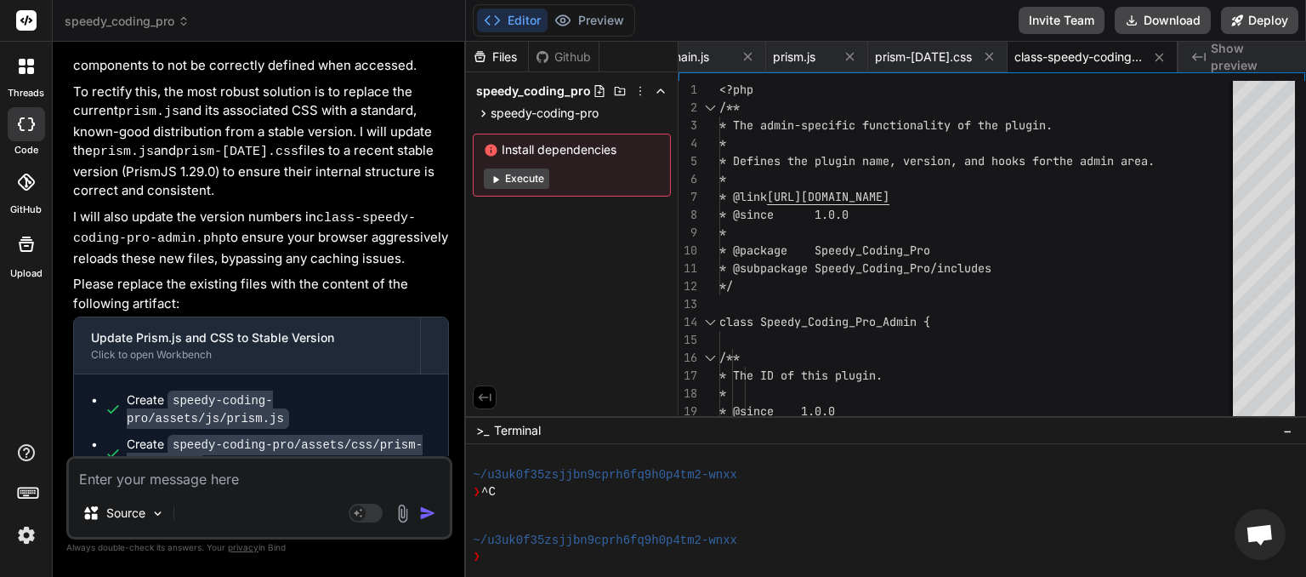
scroll to position [6244, 0]
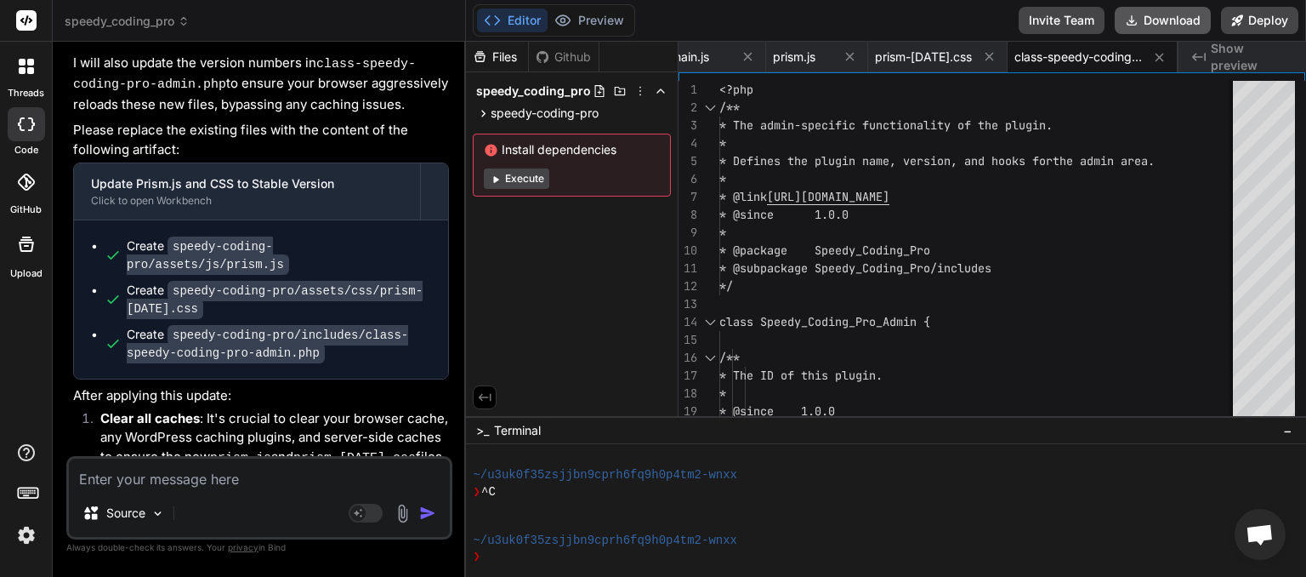
click at [1181, 17] on button "Download" at bounding box center [1163, 20] width 96 height 27
paste textarea "[JS Error] TypeError: can't access property "link", _(...) is undefined File: […"
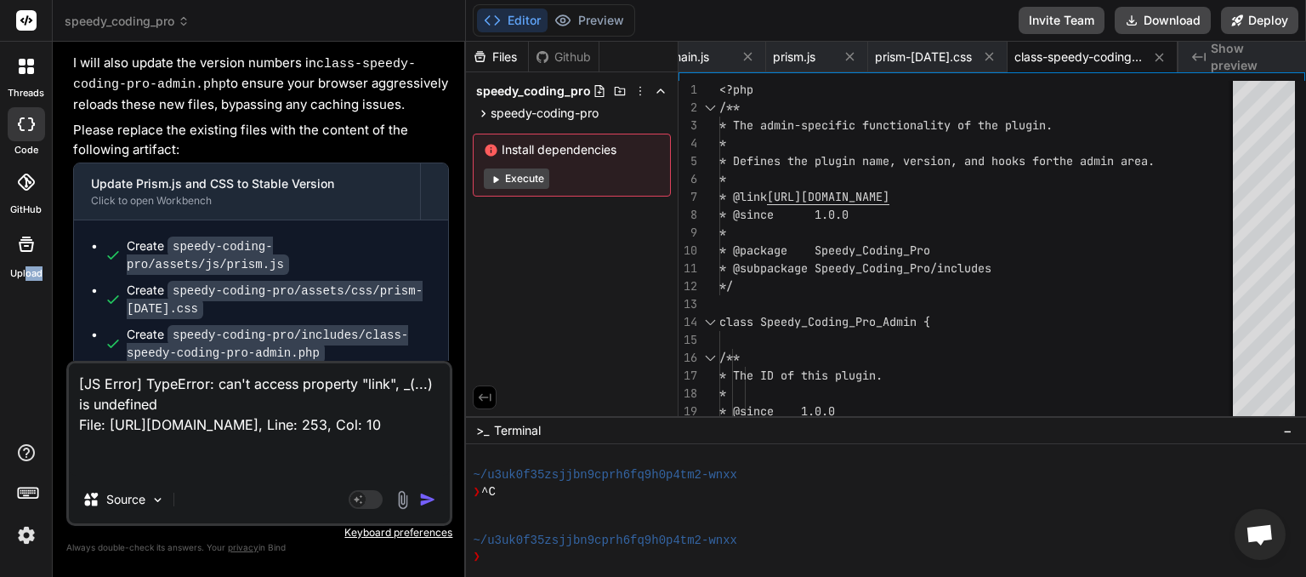
drag, startPoint x: 110, startPoint y: 434, endPoint x: 26, endPoint y: 352, distance: 117.3
click at [53, 352] on div "speedy_coding_pro Created with Pixso. Bind AI Web Search Created with Pixso. Co…" at bounding box center [680, 288] width 1254 height 577
click at [189, 440] on textarea "[JS Error] TypeError: can't access property "link", _(...) is undefined File: […" at bounding box center [259, 419] width 381 height 112
drag, startPoint x: 192, startPoint y: 468, endPoint x: 31, endPoint y: 366, distance: 191.1
click at [69, 366] on textarea "[JS Error] TypeError: can't access property "link", _(...) is undefined File: […" at bounding box center [259, 419] width 381 height 112
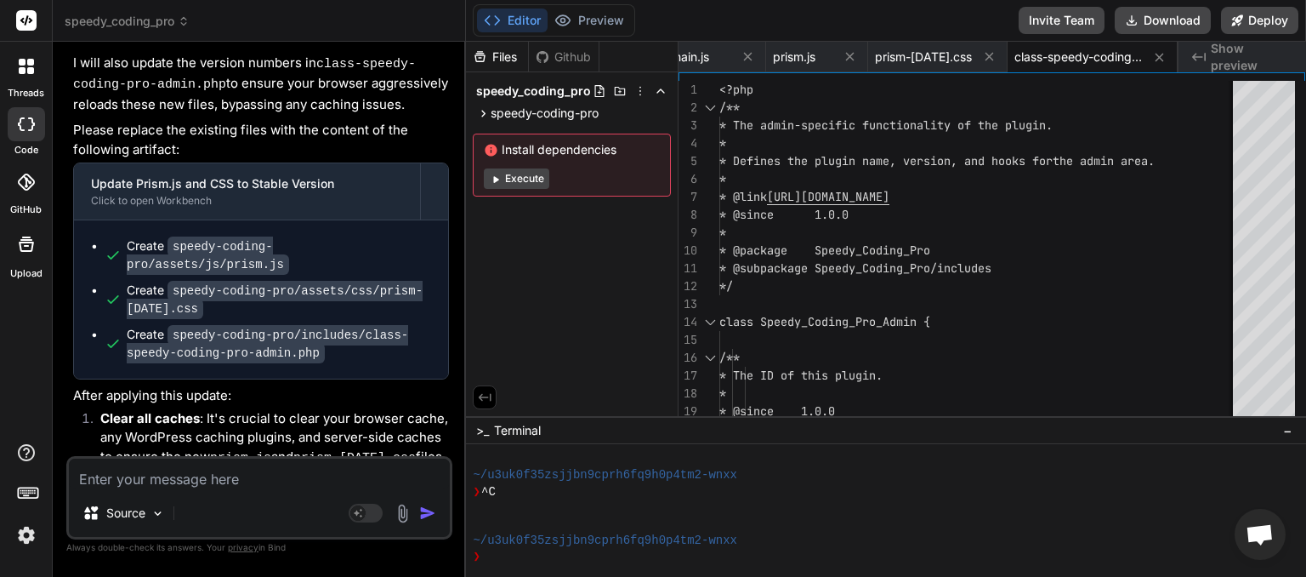
paste textarea "[JS Error] TypeError: can't access property "link", _(...) is undefined File: […"
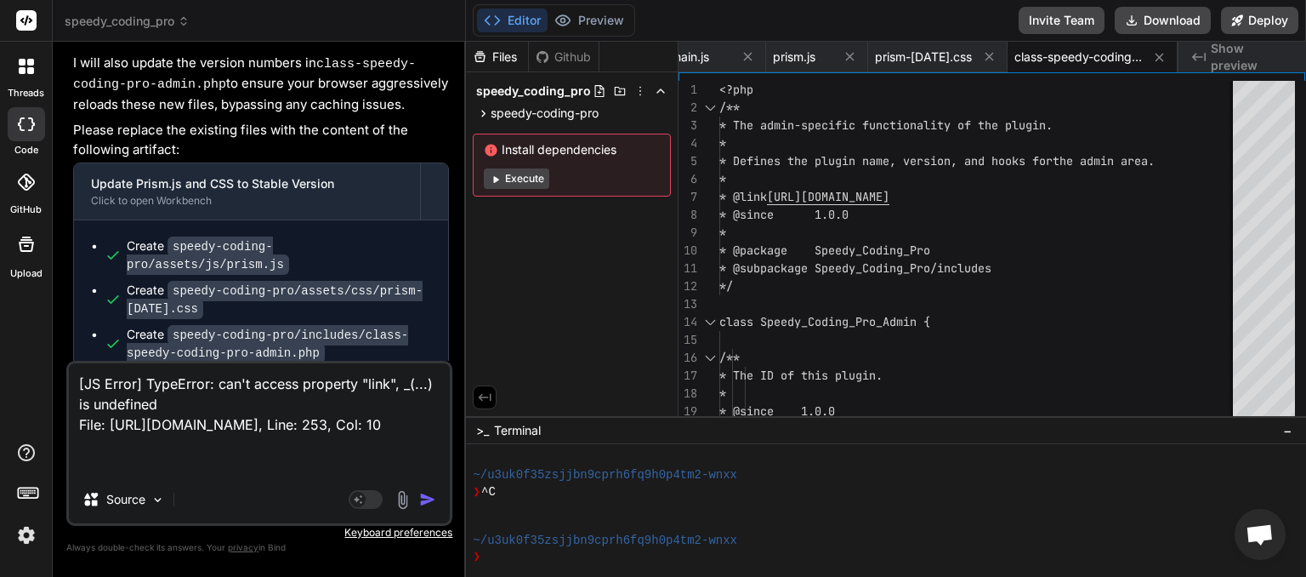
drag, startPoint x: 192, startPoint y: 460, endPoint x: 0, endPoint y: 309, distance: 244.7
click at [69, 363] on textarea "[JS Error] TypeError: can't access property "link", _(...) is undefined File: […" at bounding box center [259, 419] width 381 height 112
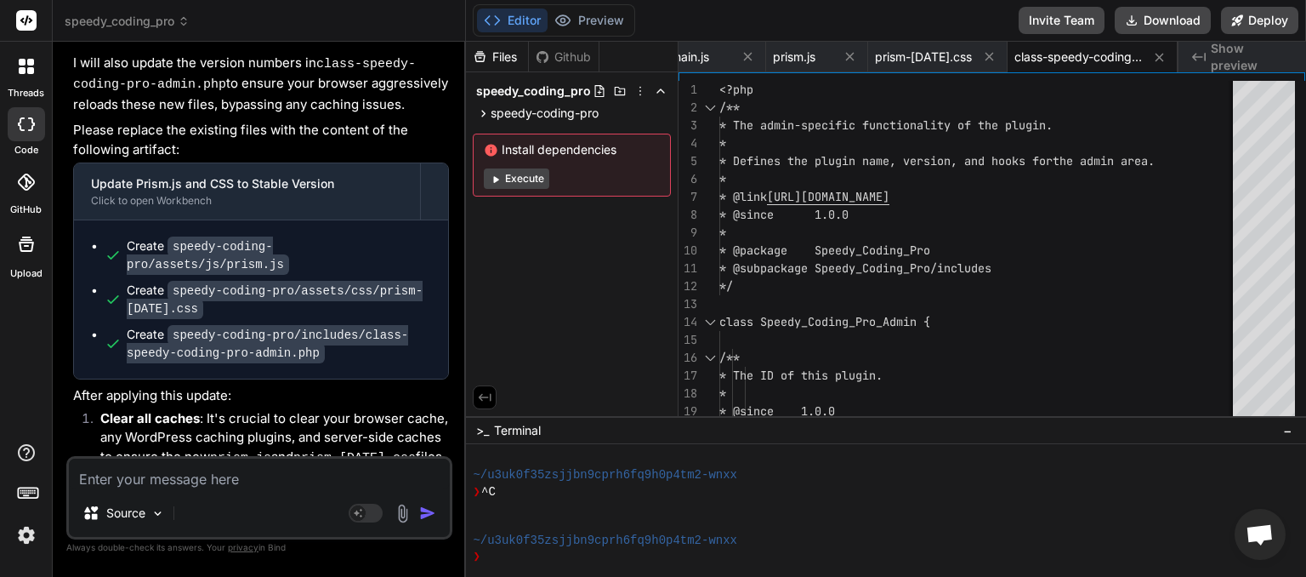
click at [183, 21] on icon at bounding box center [184, 21] width 12 height 12
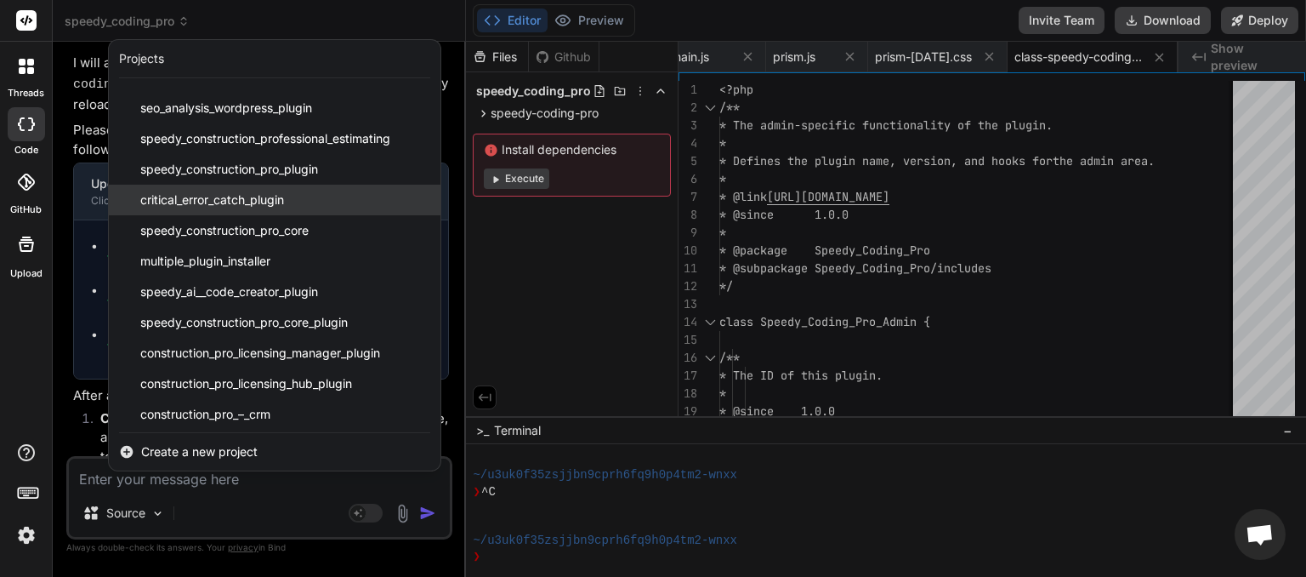
scroll to position [211, 0]
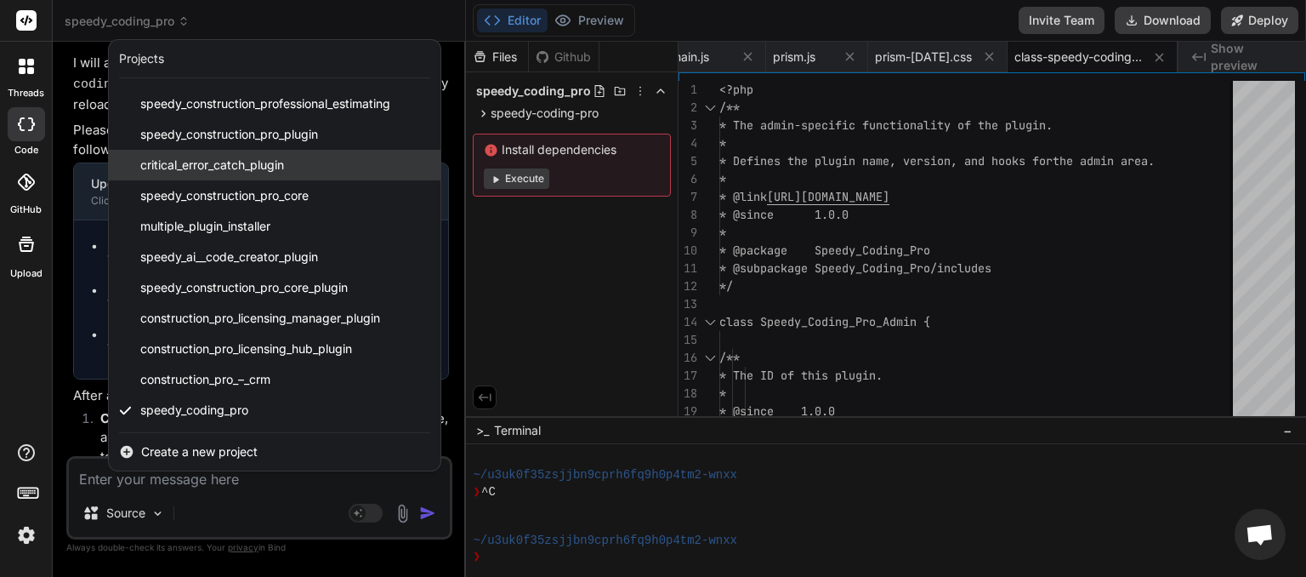
click at [214, 163] on span "critical_error_catch_plugin" at bounding box center [212, 165] width 144 height 17
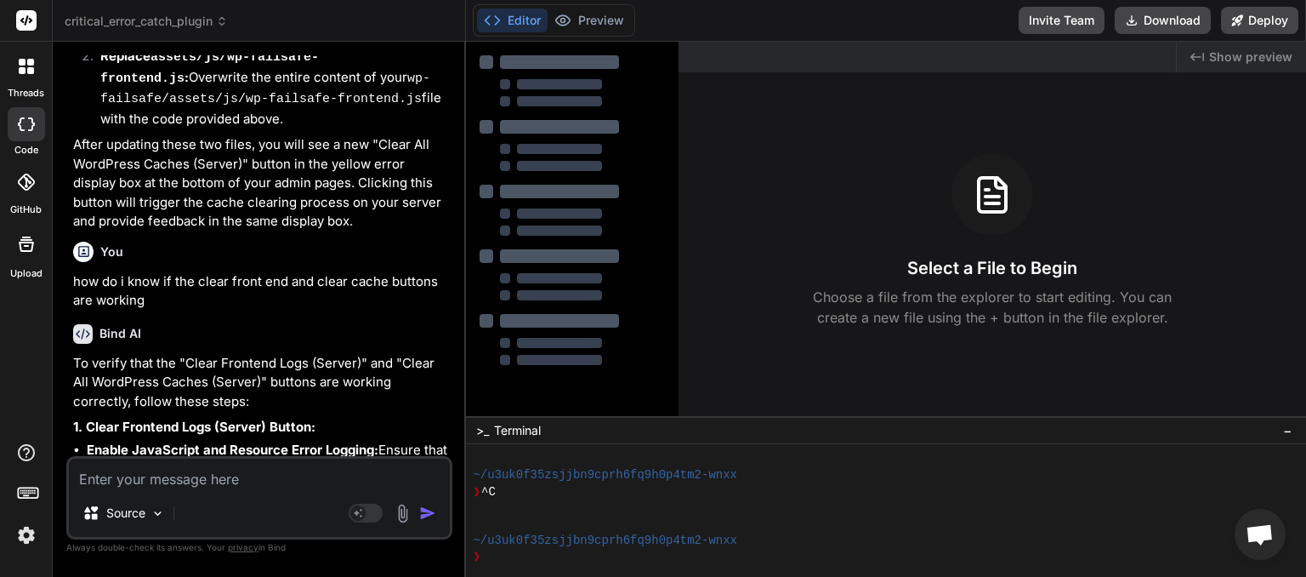
scroll to position [2977, 0]
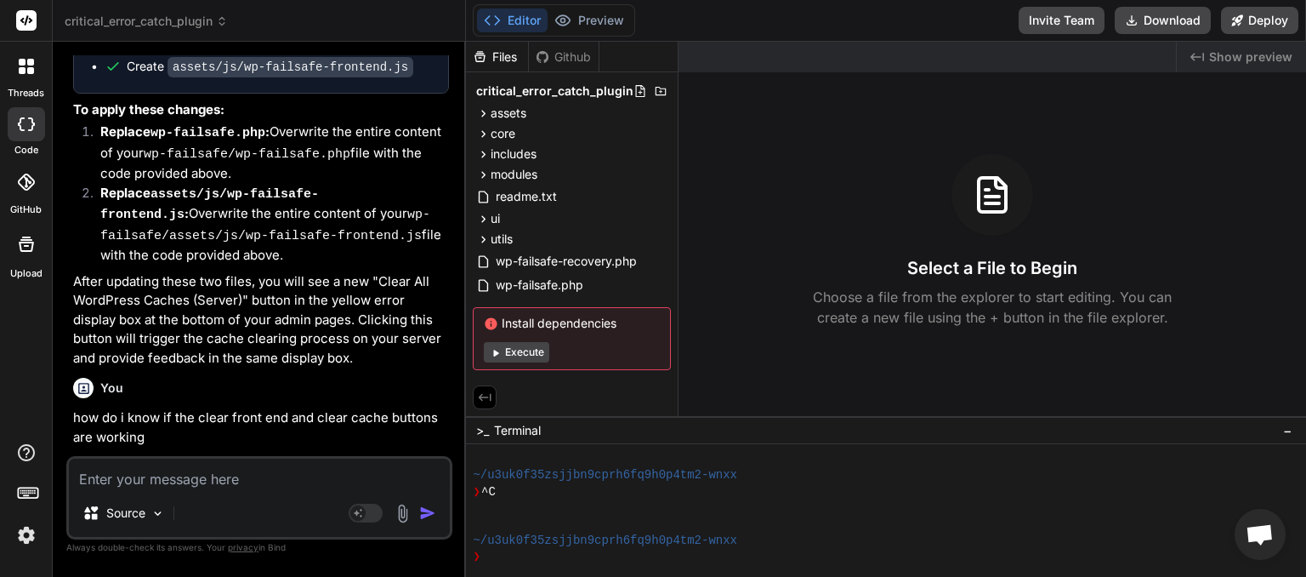
click at [151, 486] on textarea at bounding box center [259, 473] width 381 height 31
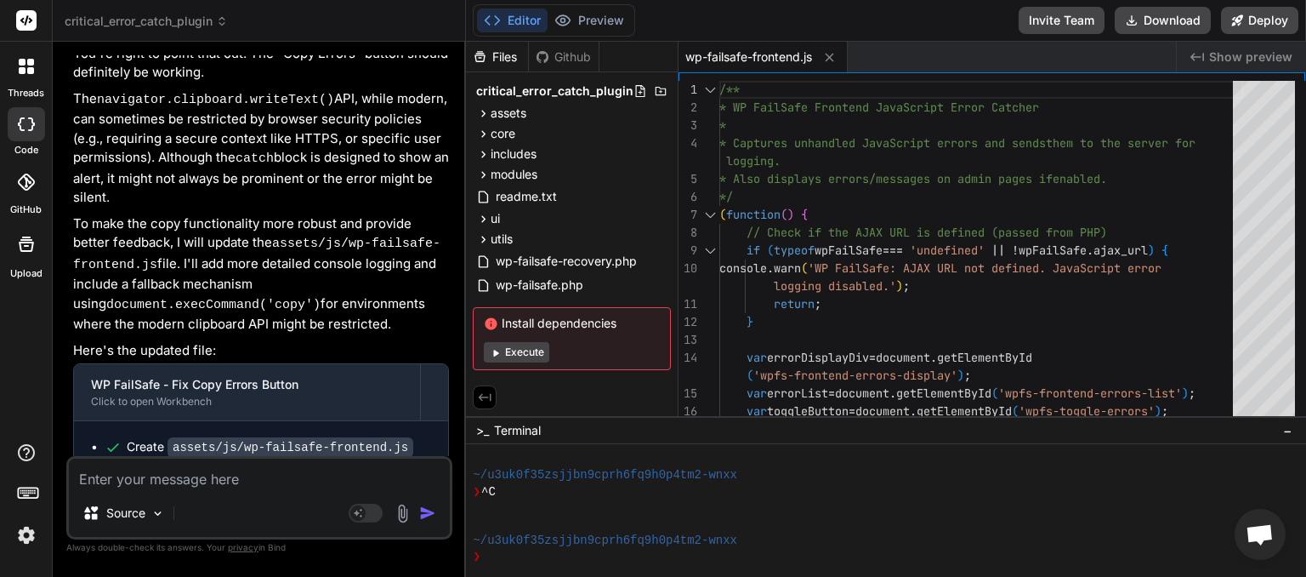
scroll to position [5006, 0]
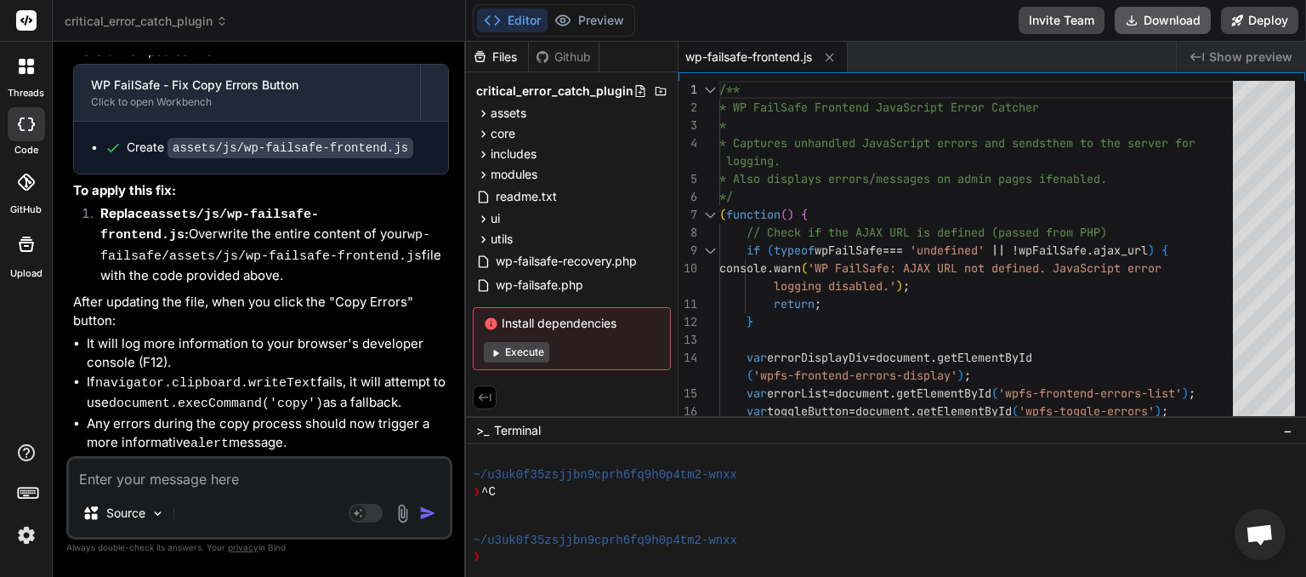
click at [1169, 18] on button "Download" at bounding box center [1163, 20] width 96 height 27
click at [224, 22] on icon at bounding box center [222, 21] width 12 height 12
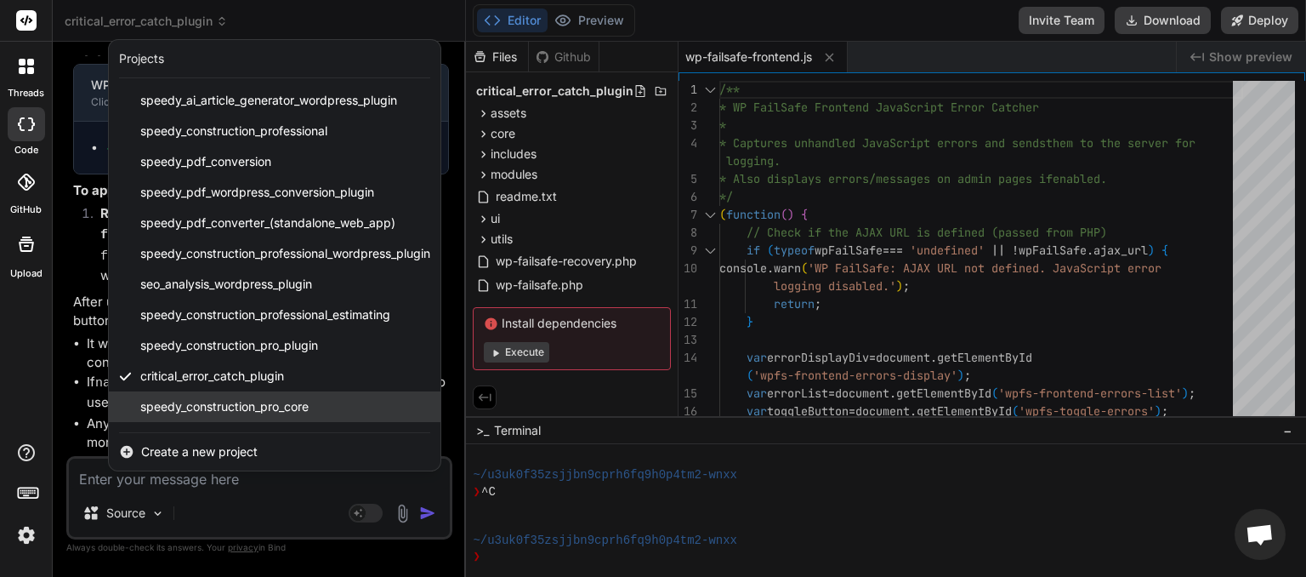
scroll to position [211, 0]
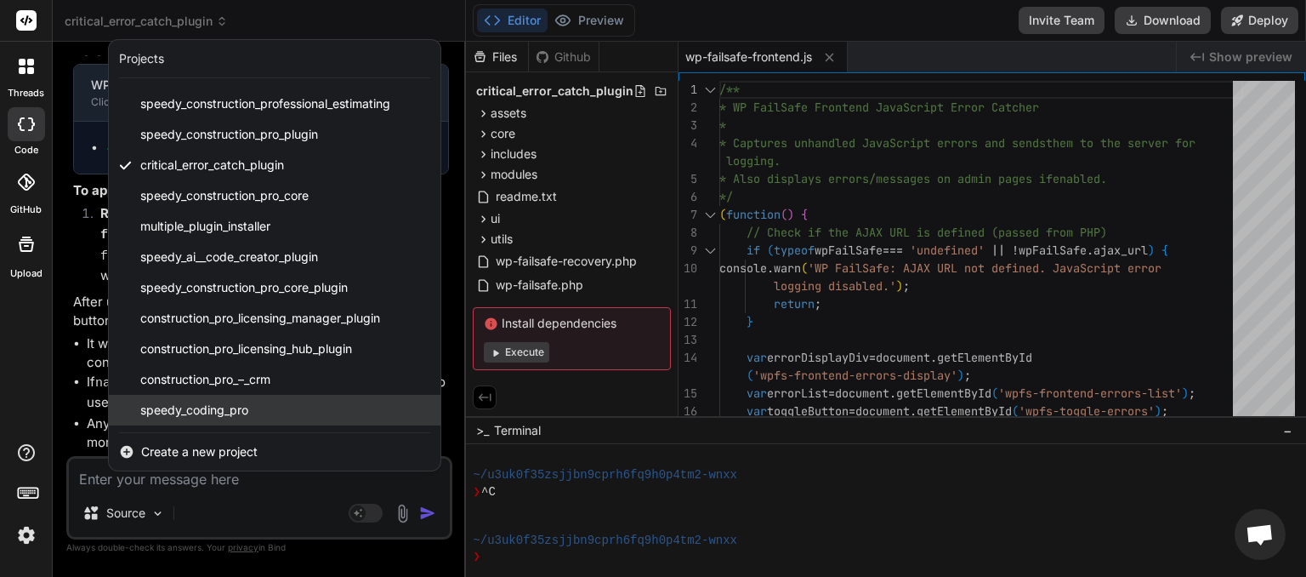
click at [203, 410] on span "speedy_coding_pro" at bounding box center [194, 409] width 108 height 17
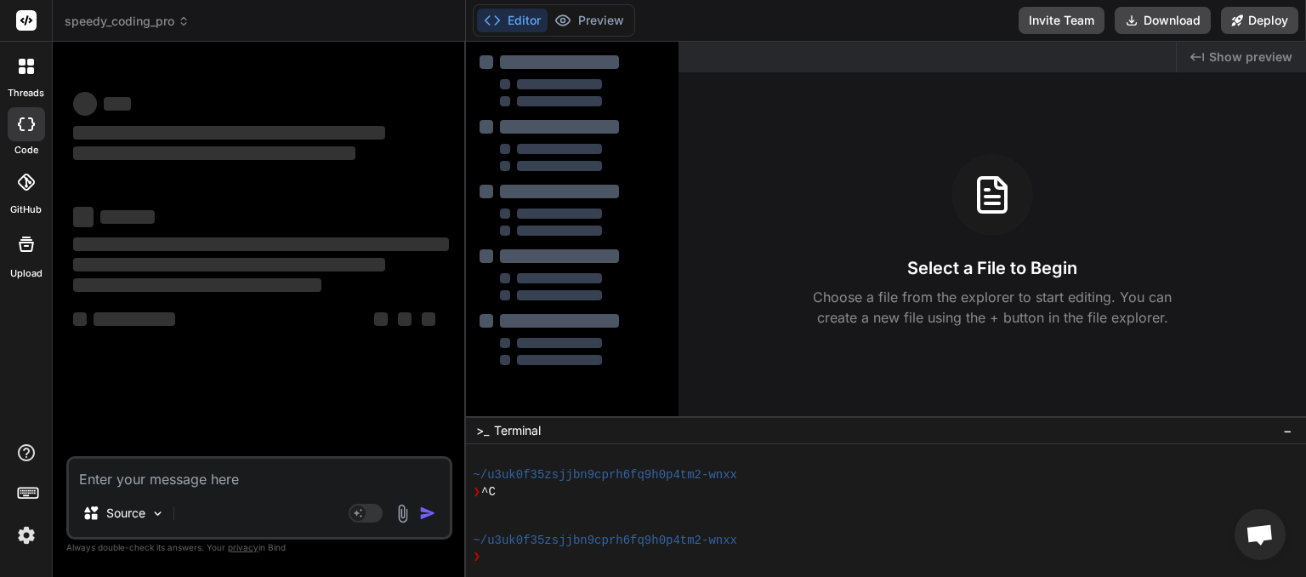
scroll to position [277, 0]
paste textarea "Error: invalid escape sequence File: [URL][DOMAIN_NAME], Line: 281, Col: 29"
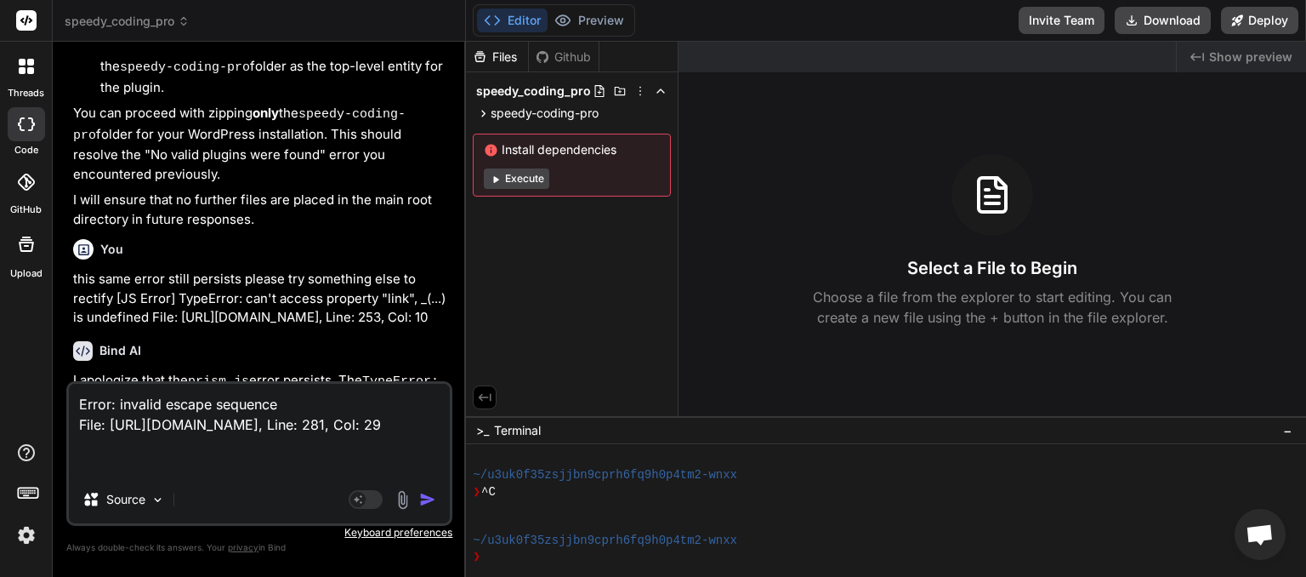
click at [426, 502] on img "button" at bounding box center [427, 499] width 17 height 17
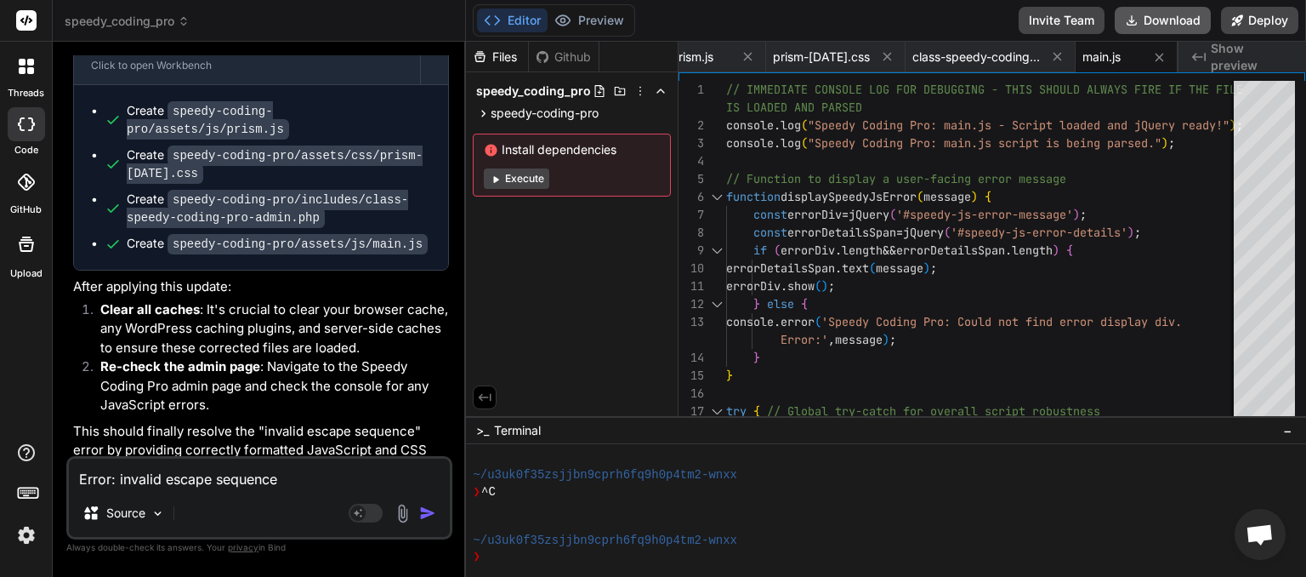
scroll to position [0, 31]
click at [1169, 24] on button "Download" at bounding box center [1163, 20] width 96 height 27
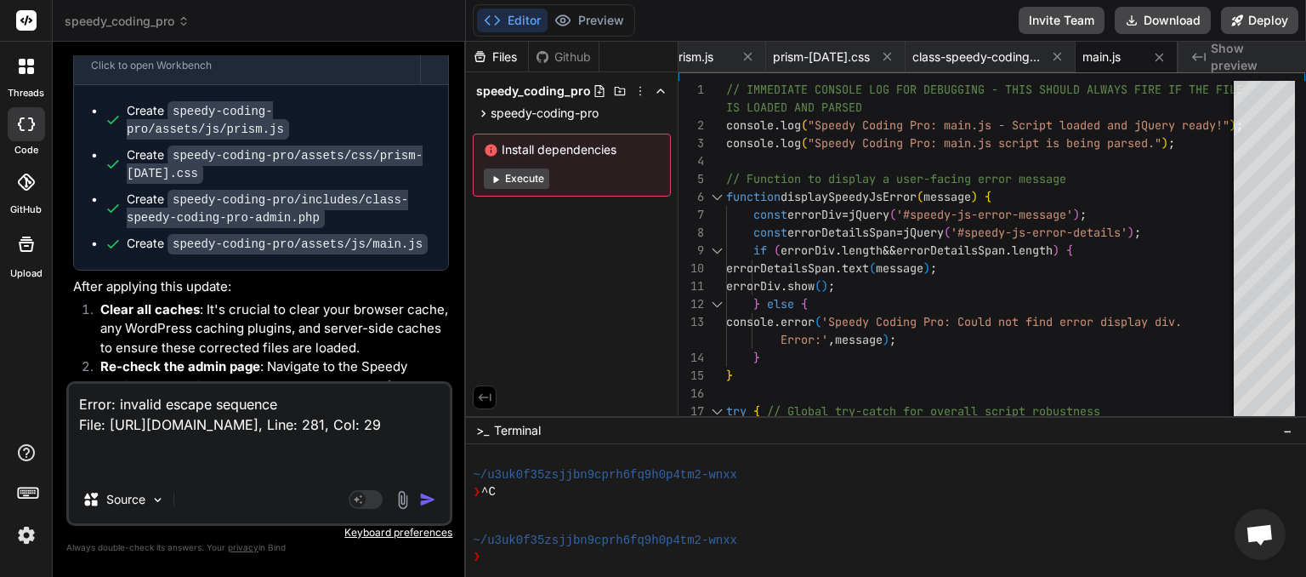
drag, startPoint x: 169, startPoint y: 466, endPoint x: 64, endPoint y: 379, distance: 136.6
click at [69, 384] on textarea "Error: invalid escape sequence File: [URL][DOMAIN_NAME], Line: 281, Col: 29" at bounding box center [259, 430] width 381 height 92
paste textarea "WP FailSafe Frontend Errors: [JS Error] SyntaxError: invalid escape sequence Fi…"
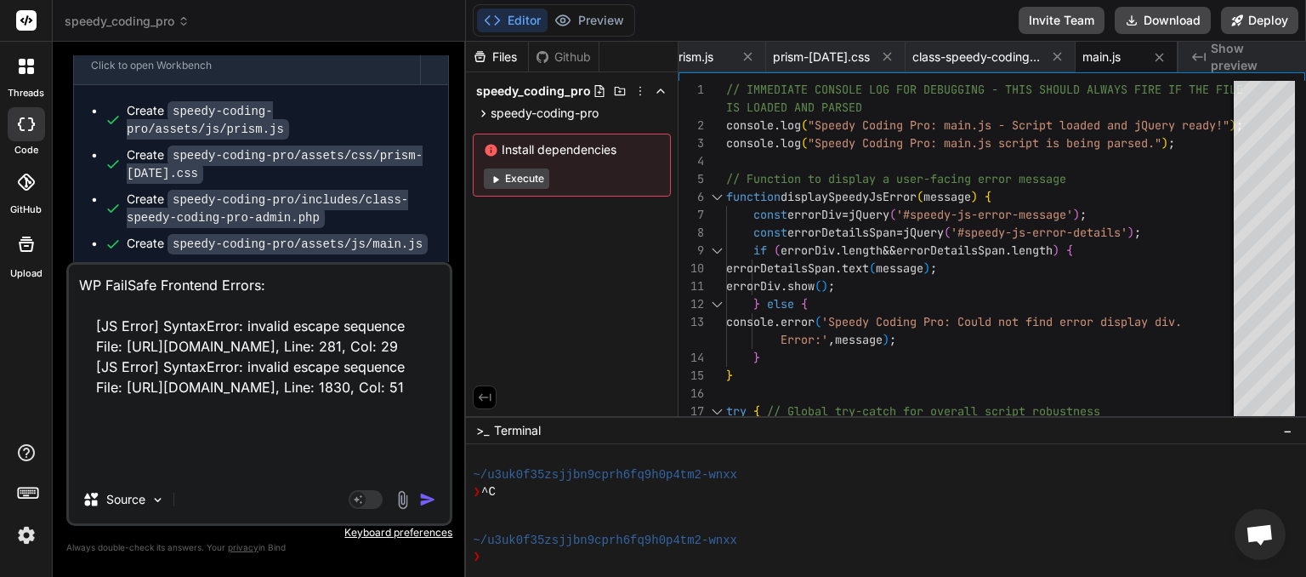
scroll to position [44, 0]
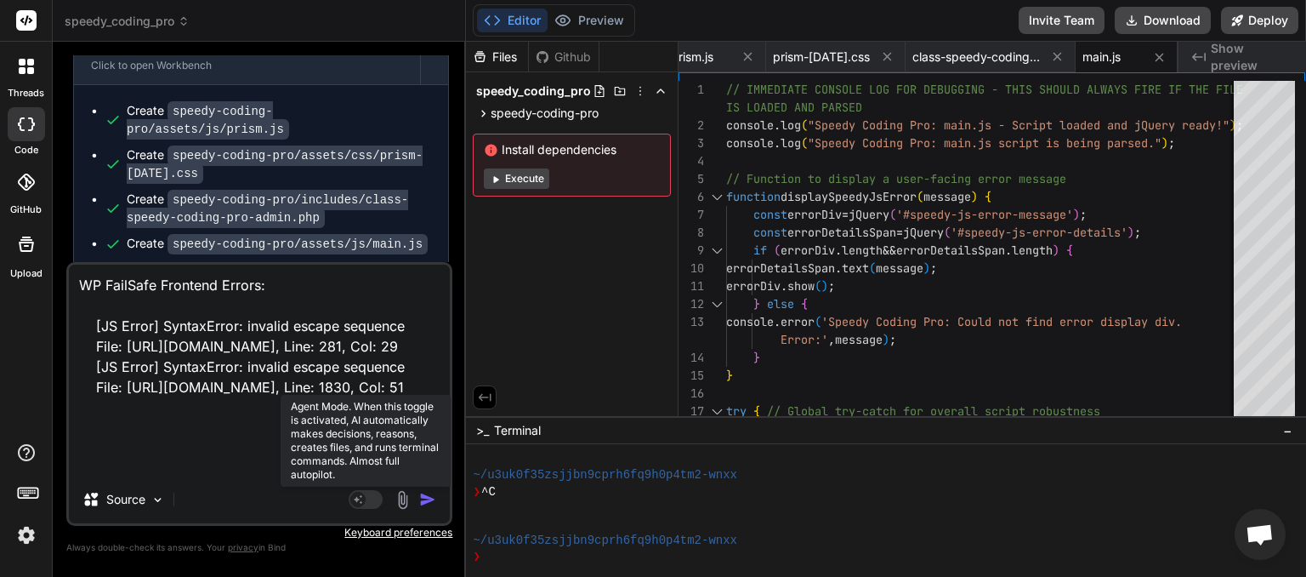
click at [377, 502] on rect at bounding box center [366, 499] width 34 height 19
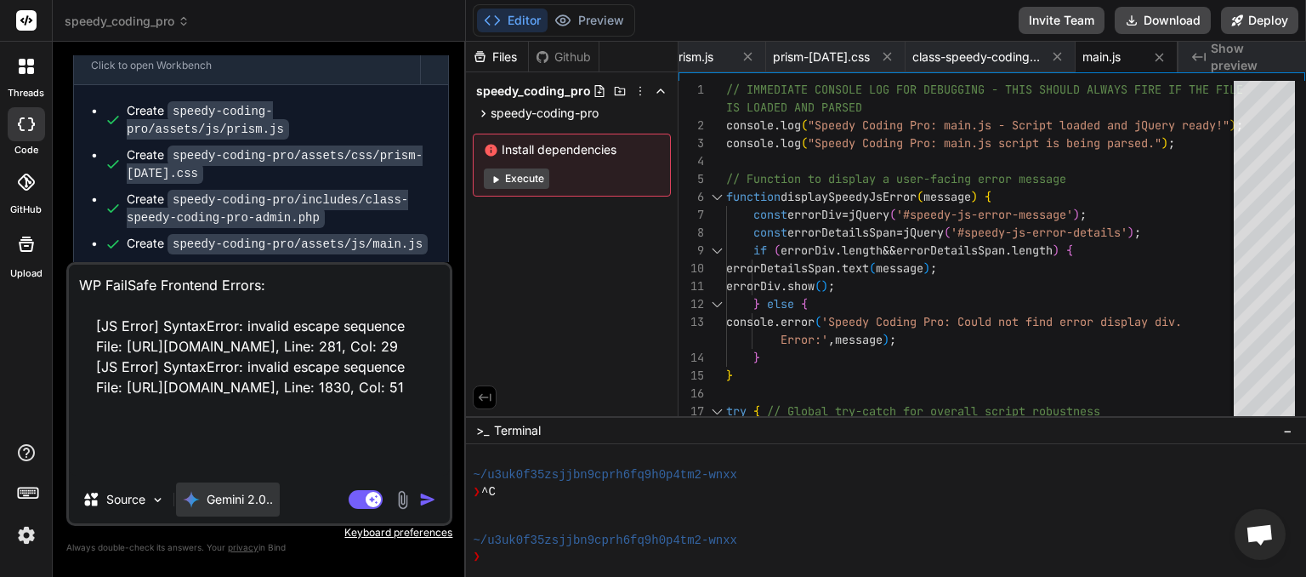
click at [250, 502] on p "Gemini 2.0.." at bounding box center [240, 499] width 66 height 17
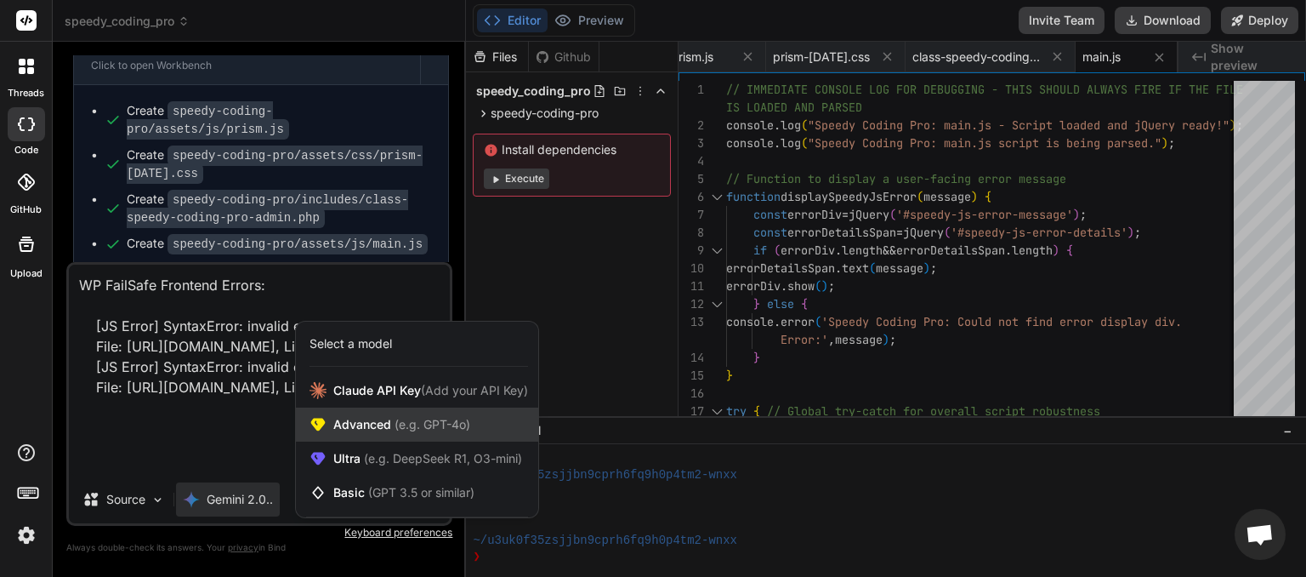
click at [421, 424] on span "(e.g. GPT-4o)" at bounding box center [430, 424] width 79 height 14
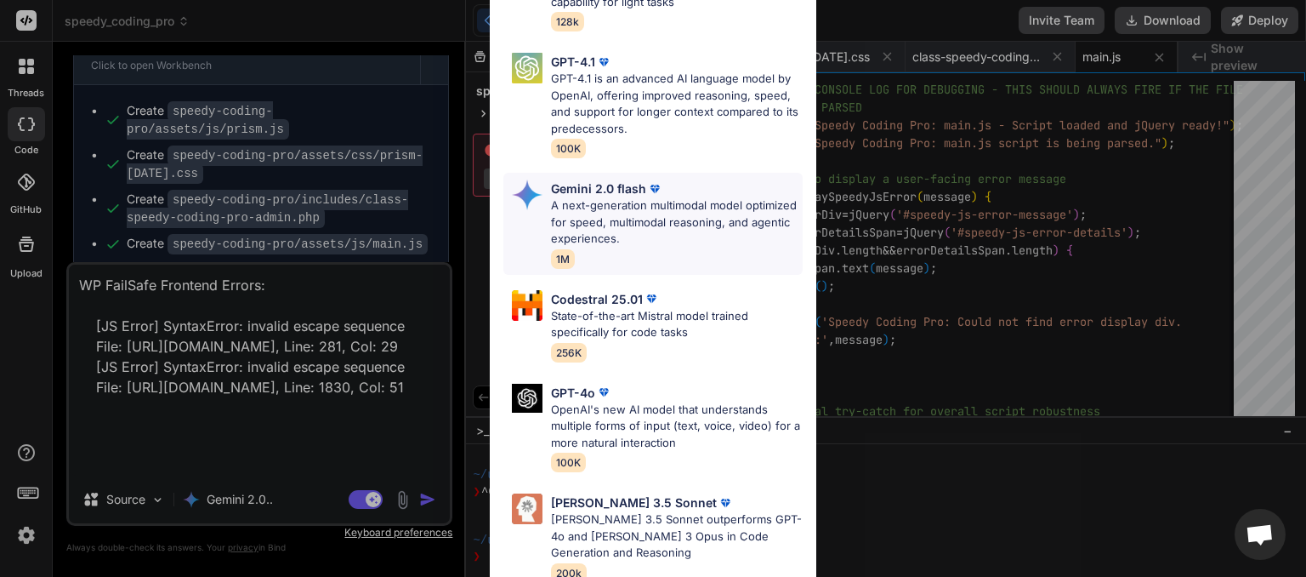
scroll to position [104, 0]
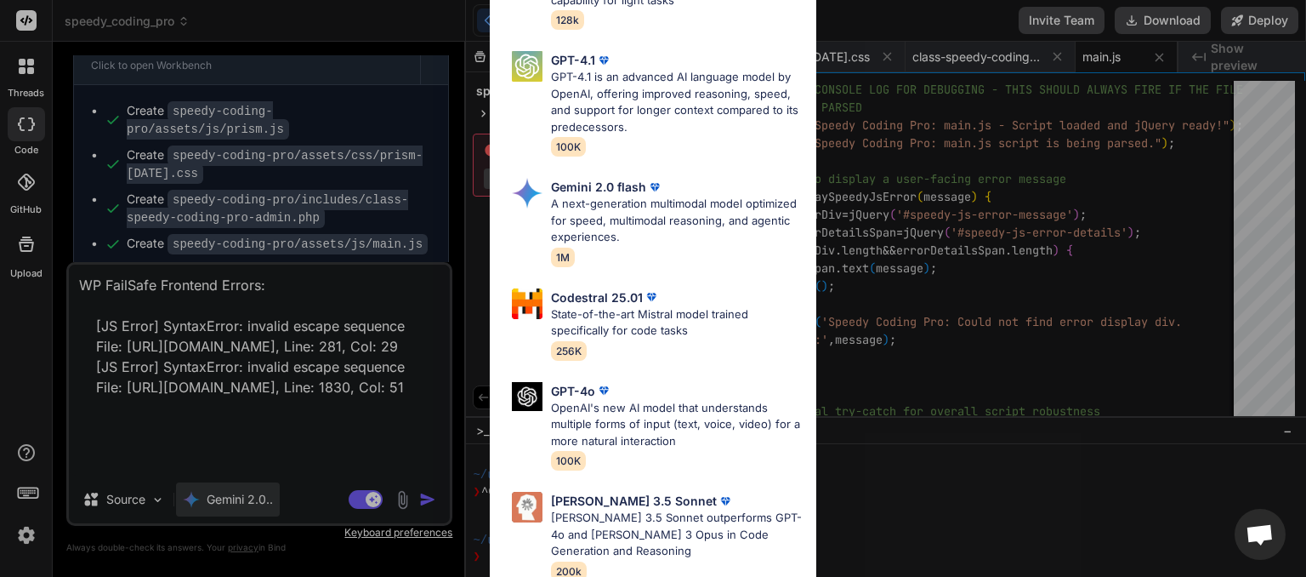
click at [268, 497] on div "Advanced Models GPT 5 Mini Smaller, fast variant balancing speed and capability…" at bounding box center [653, 288] width 1306 height 577
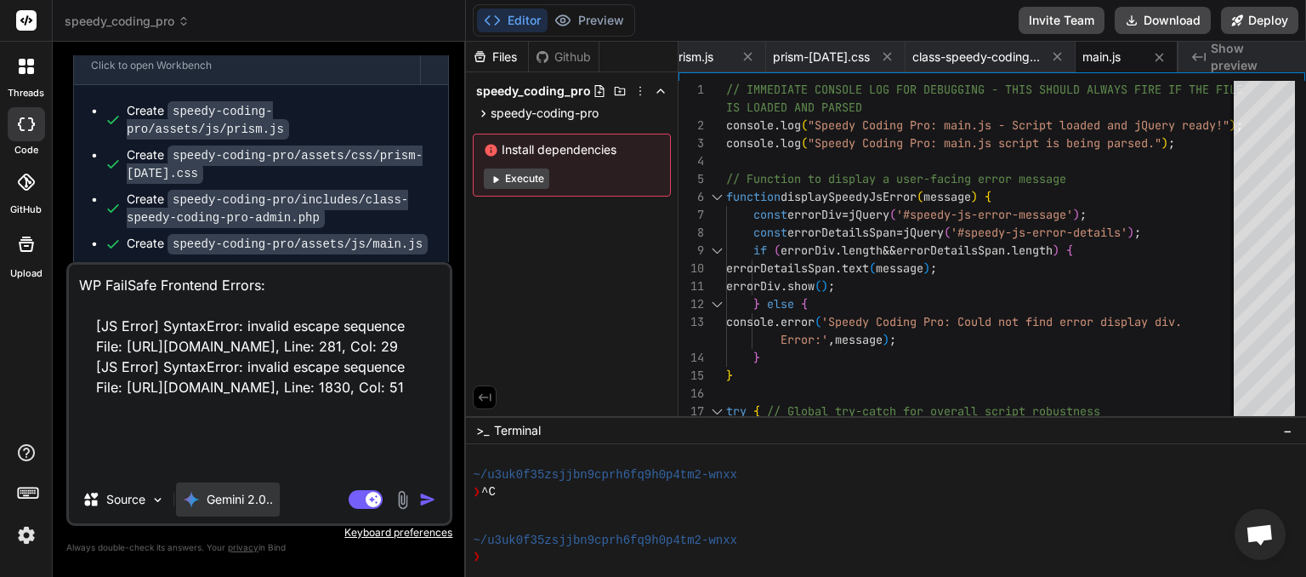
click at [261, 498] on p "Gemini 2.0.." at bounding box center [240, 499] width 66 height 17
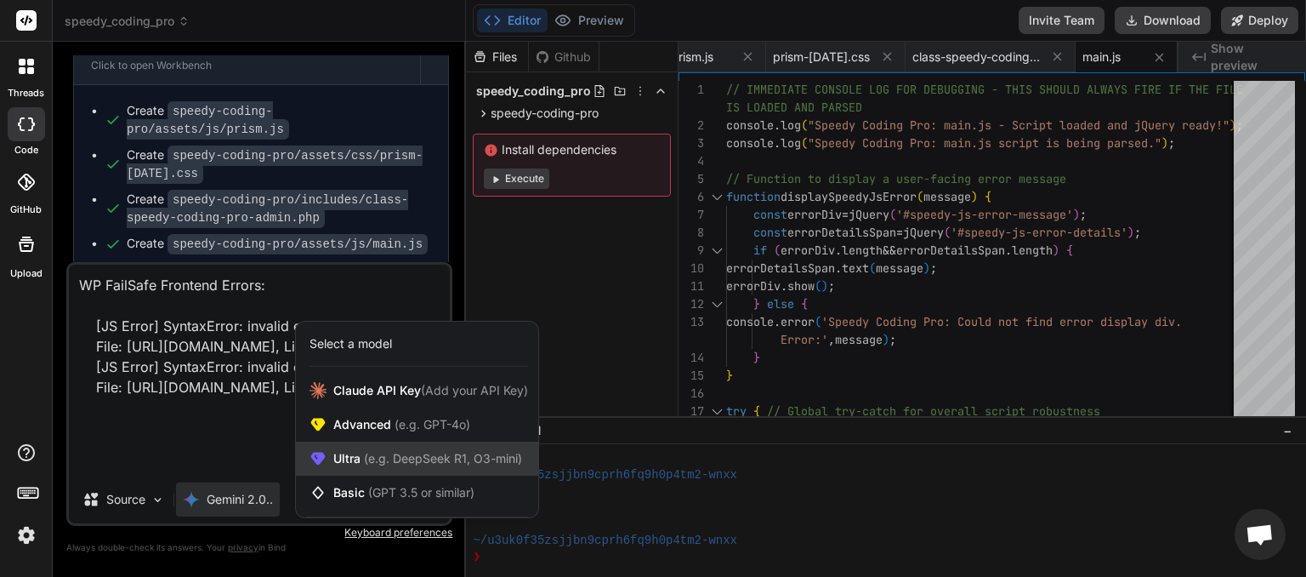
click at [383, 458] on span "(e.g. DeepSeek R1, O3-mini)" at bounding box center [442, 458] width 162 height 14
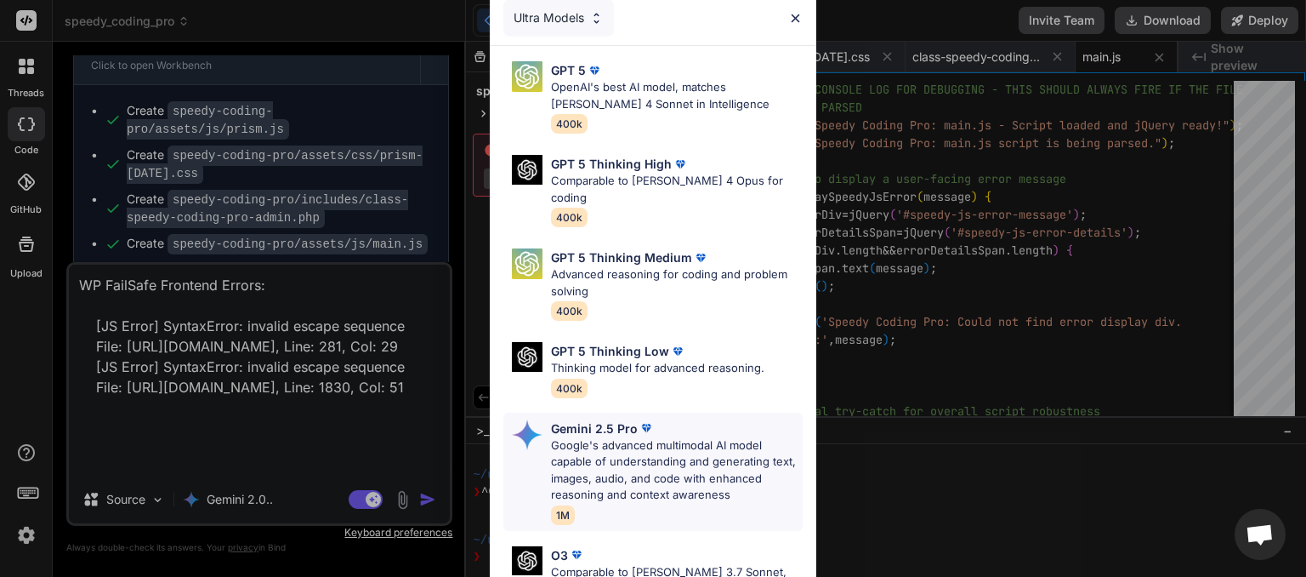
click at [624, 437] on p "Google's advanced multimodal AI model capable of understanding and generating t…" at bounding box center [677, 470] width 252 height 66
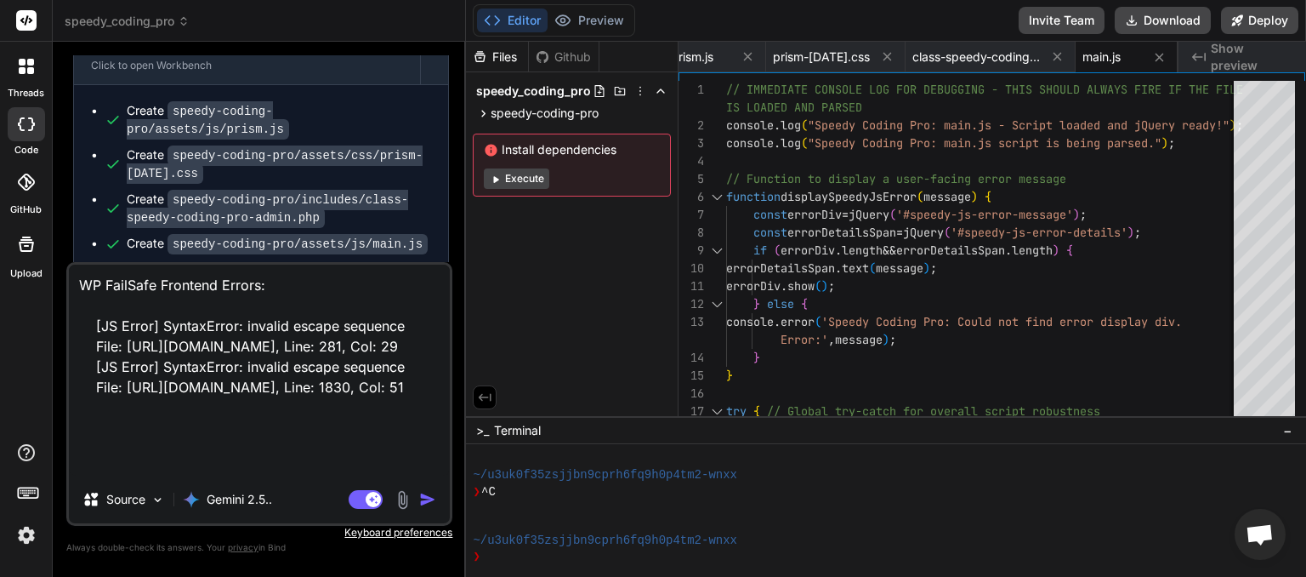
click at [425, 505] on img "button" at bounding box center [427, 499] width 17 height 17
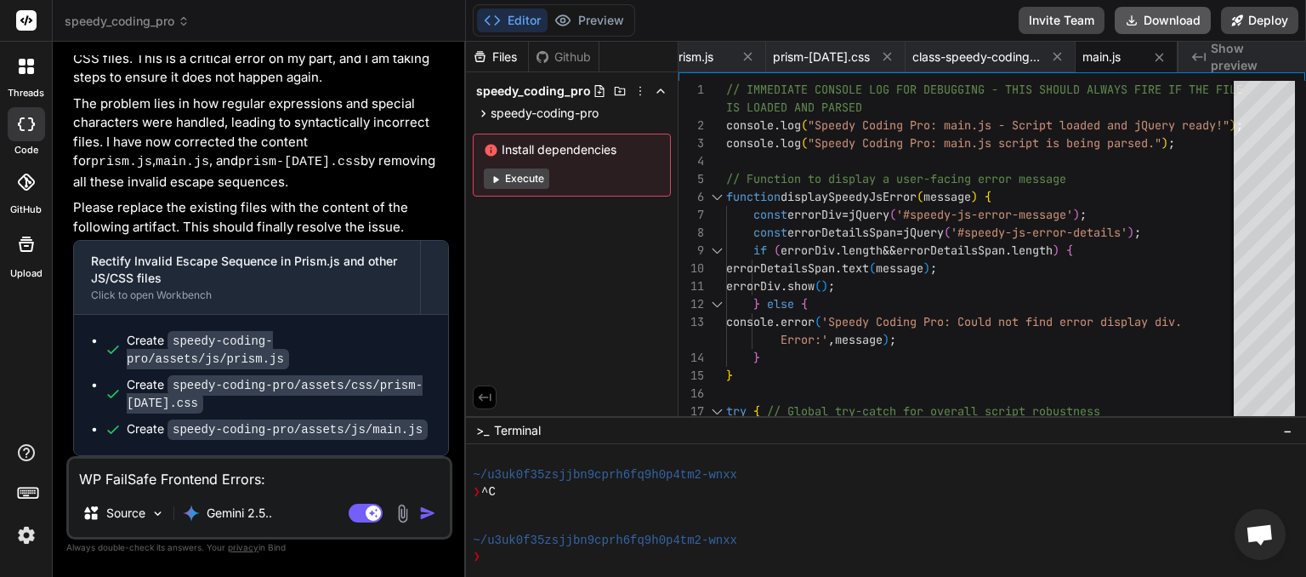
scroll to position [0, 31]
click at [1160, 25] on button "Download" at bounding box center [1163, 20] width 96 height 27
click at [186, 22] on icon at bounding box center [184, 21] width 12 height 12
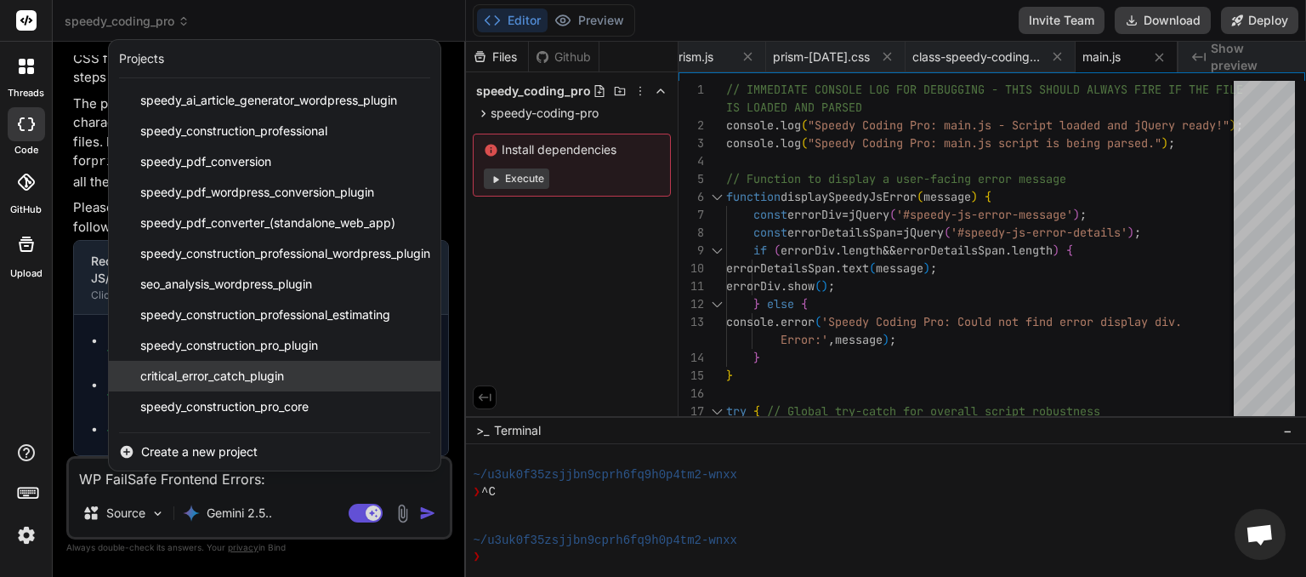
scroll to position [211, 0]
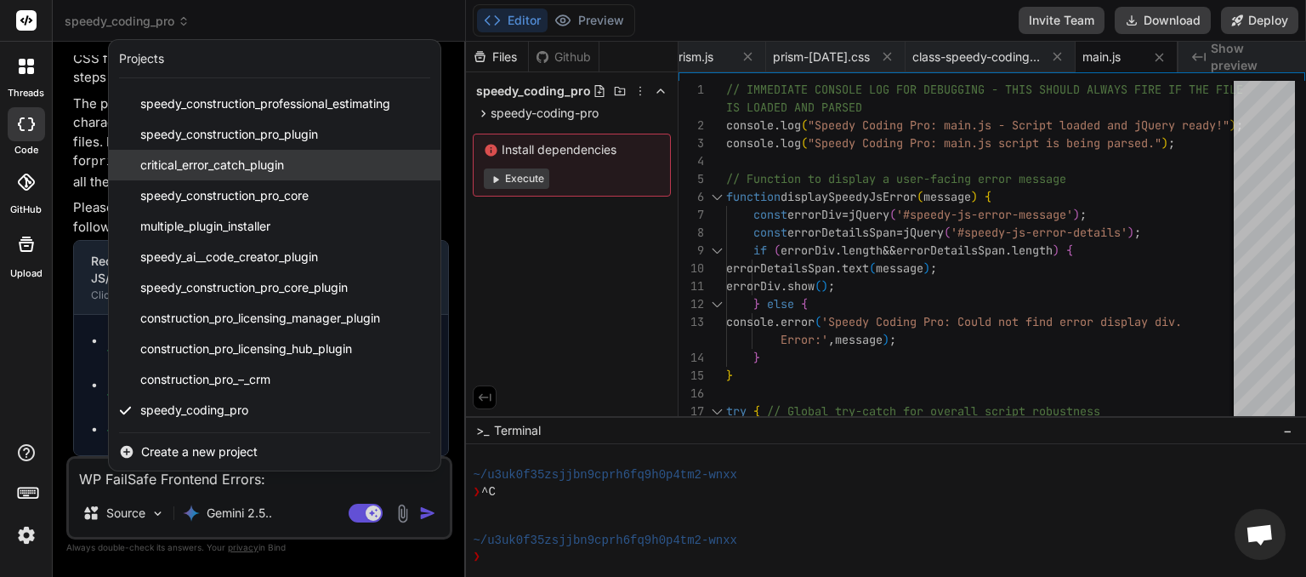
click at [239, 170] on span "critical_error_catch_plugin" at bounding box center [212, 165] width 144 height 17
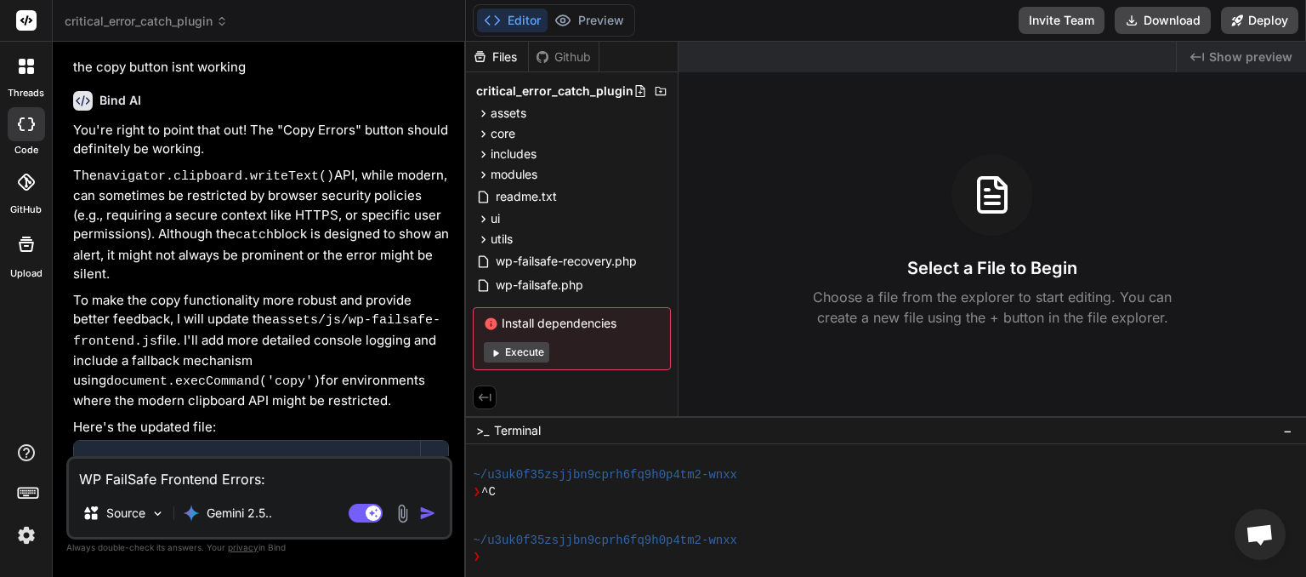
scroll to position [4345, 0]
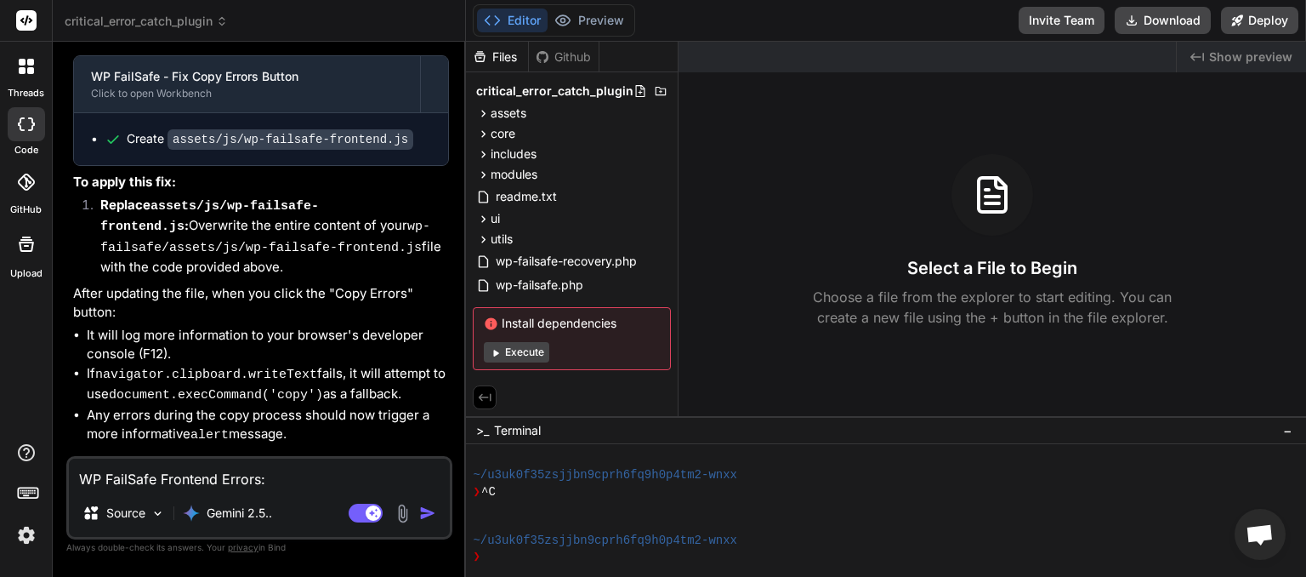
click at [240, 483] on textarea "WP FailSafe Frontend Errors: [JS Error] SyntaxError: invalid escape sequence Fi…" at bounding box center [259, 473] width 381 height 31
click at [202, 14] on span "critical_error_catch_plugin" at bounding box center [146, 21] width 163 height 17
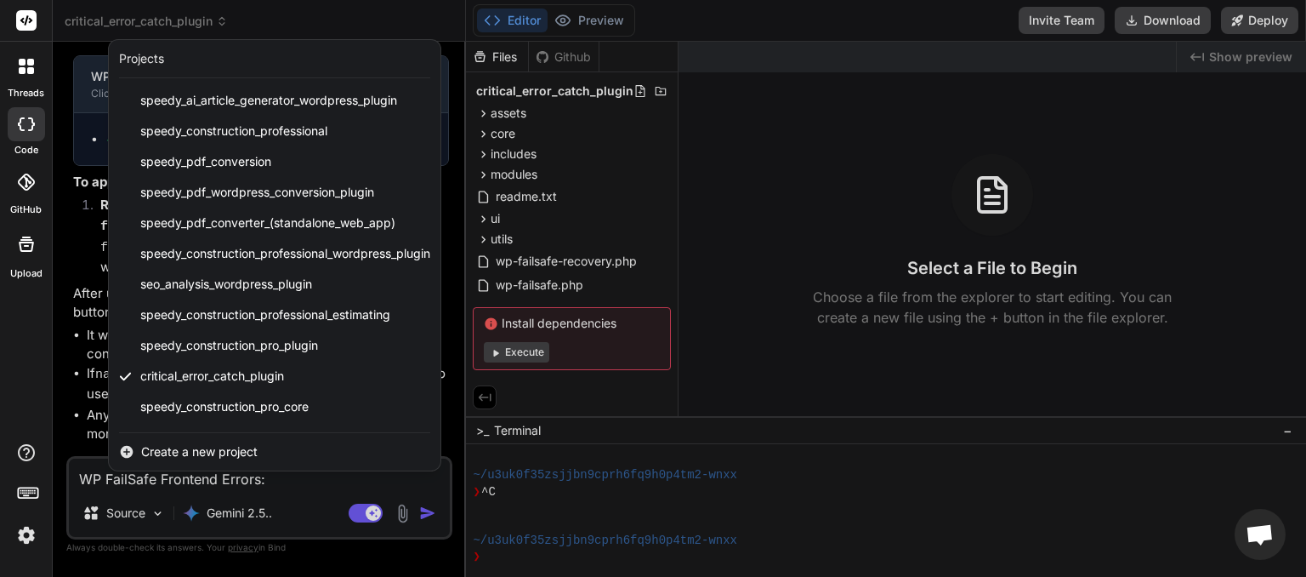
scroll to position [211, 0]
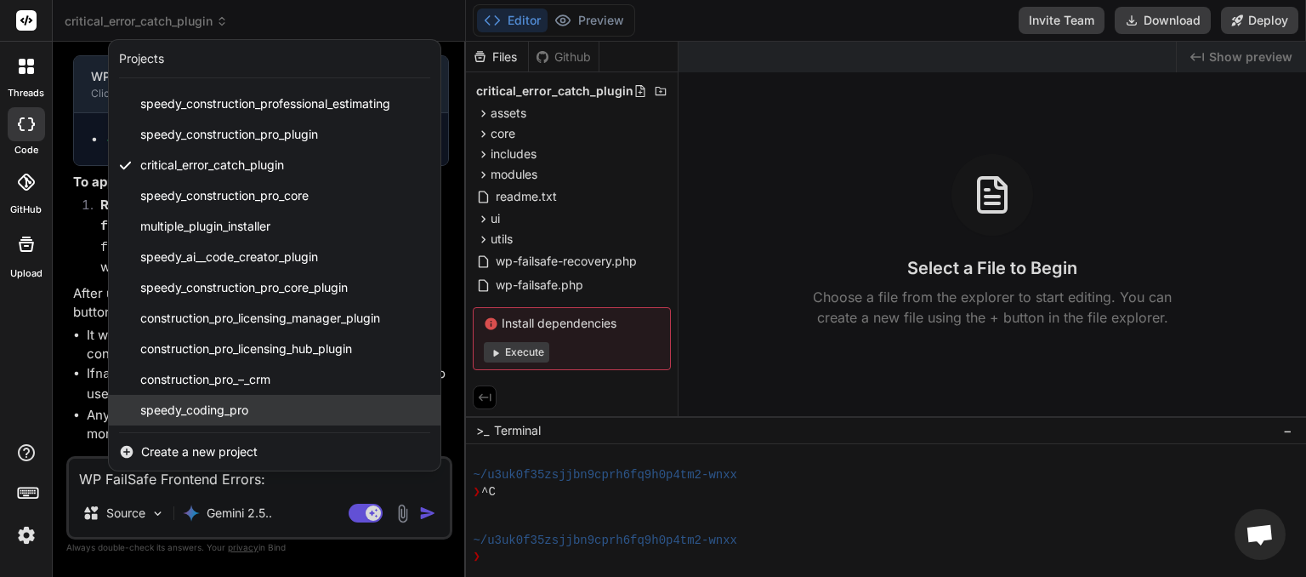
click at [218, 407] on span "speedy_coding_pro" at bounding box center [194, 409] width 108 height 17
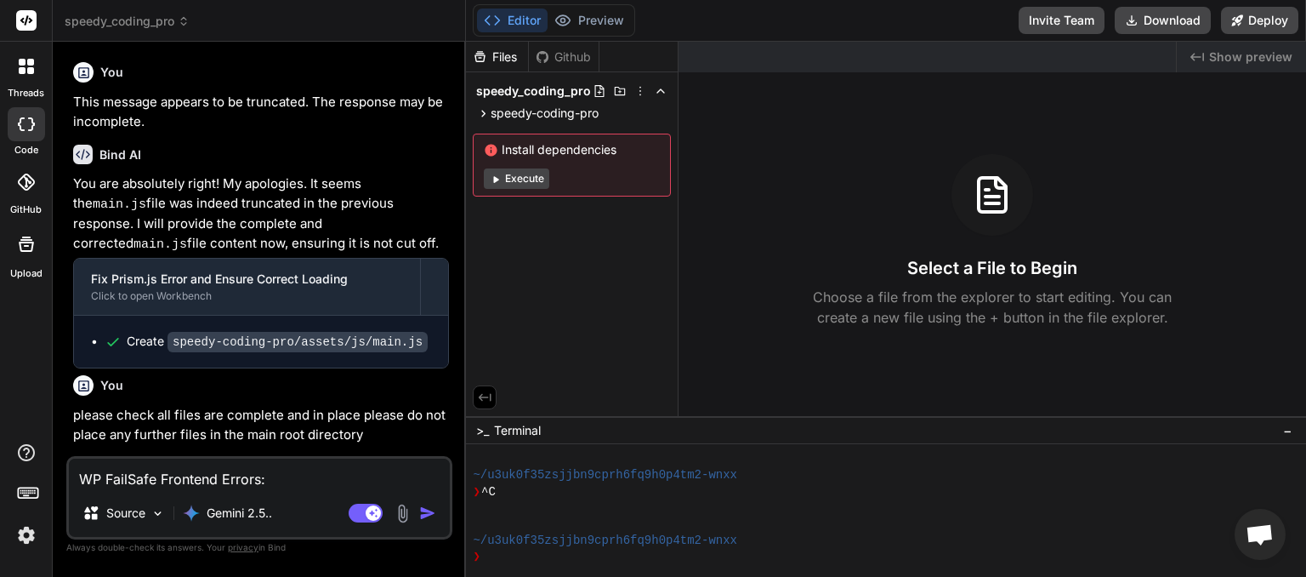
paste textarea "[JS Error] SyntaxError: invalid escape sequence File: [URL][DOMAIN_NAME], Line:…"
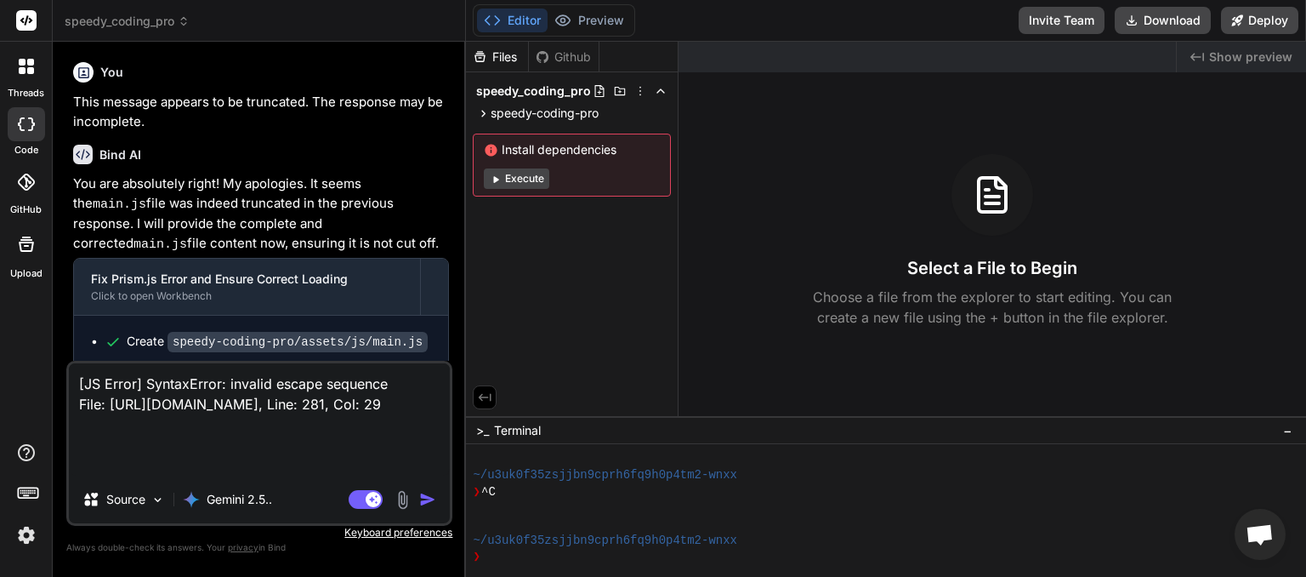
scroll to position [293, 0]
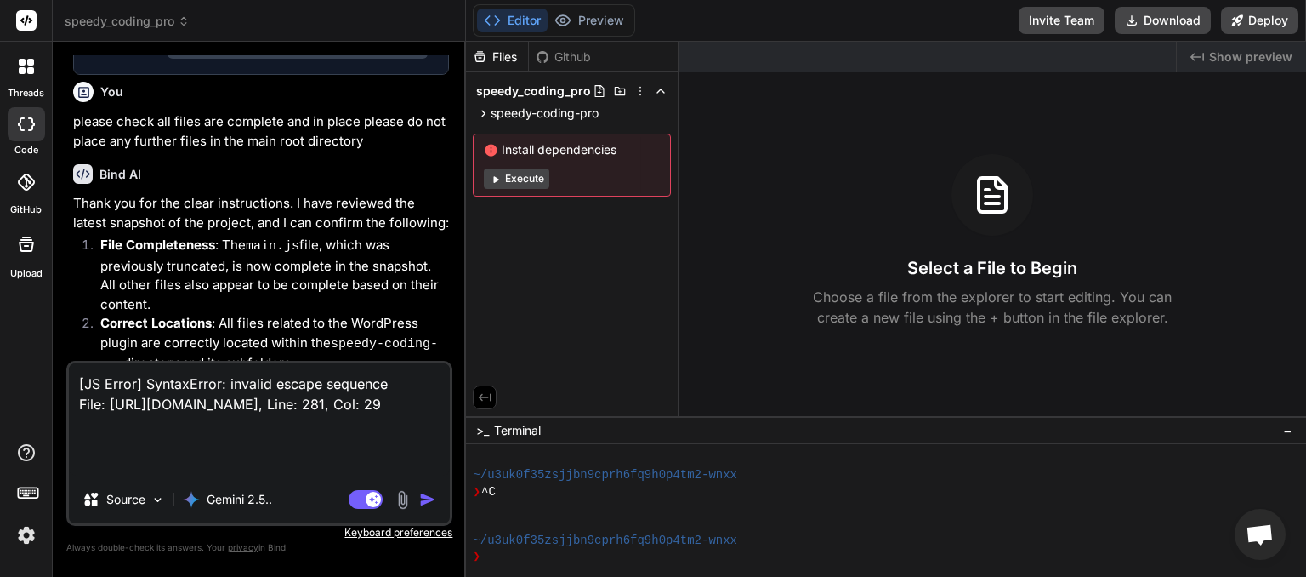
click at [424, 498] on img "button" at bounding box center [427, 499] width 17 height 17
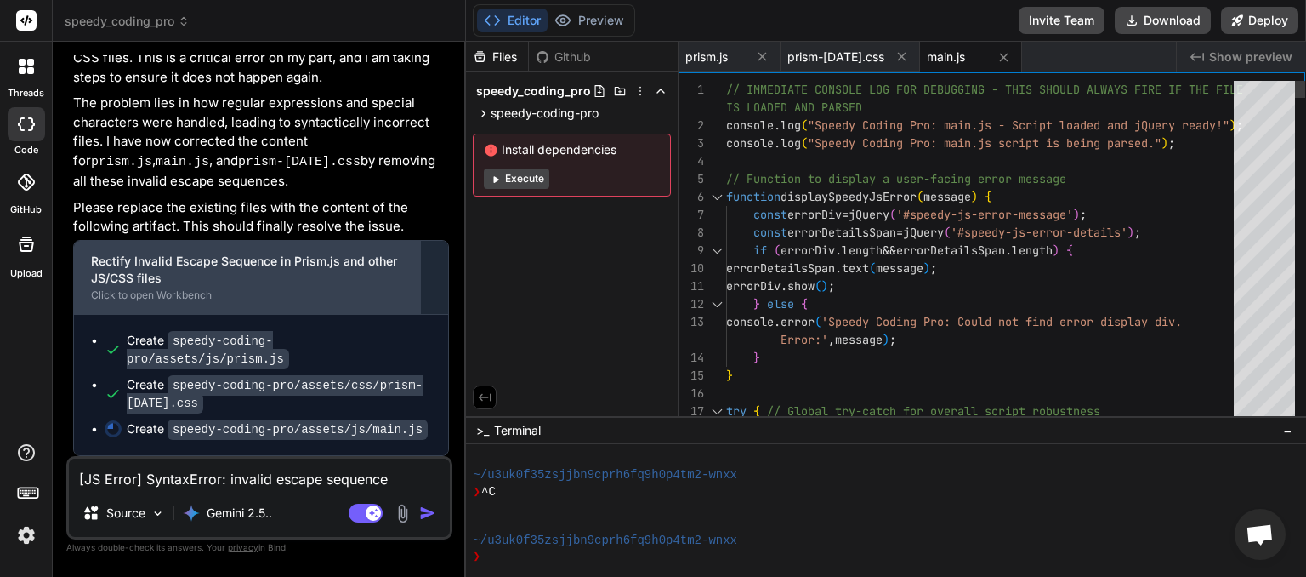
scroll to position [3684, 0]
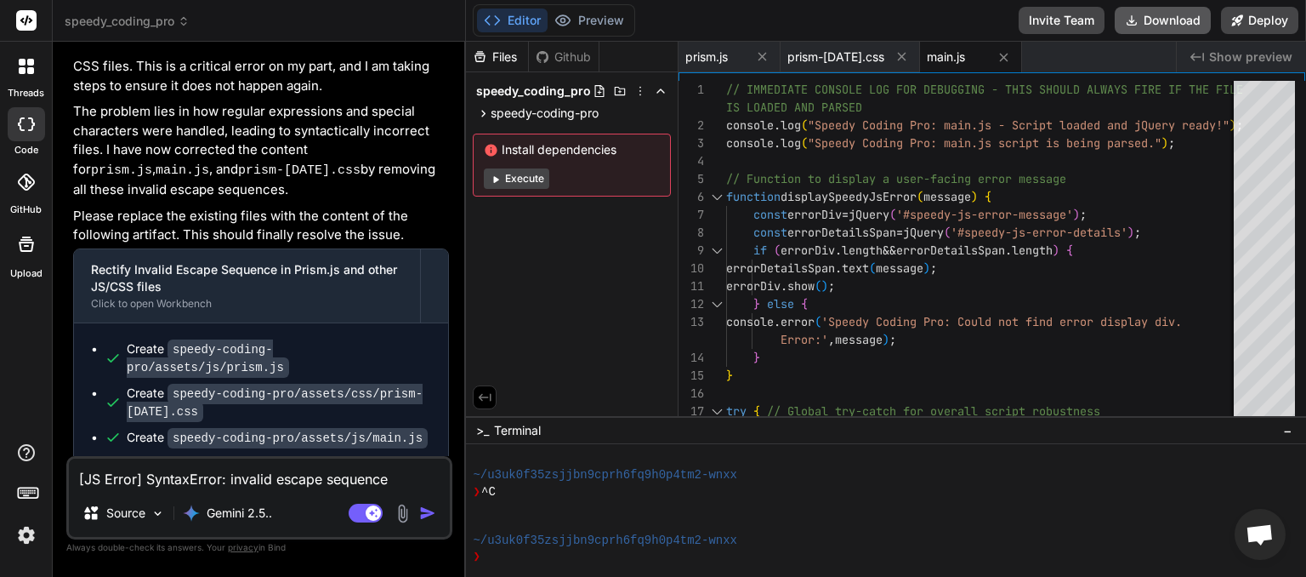
click at [1148, 17] on button "Download" at bounding box center [1163, 20] width 96 height 27
click at [187, 17] on icon at bounding box center [184, 21] width 12 height 12
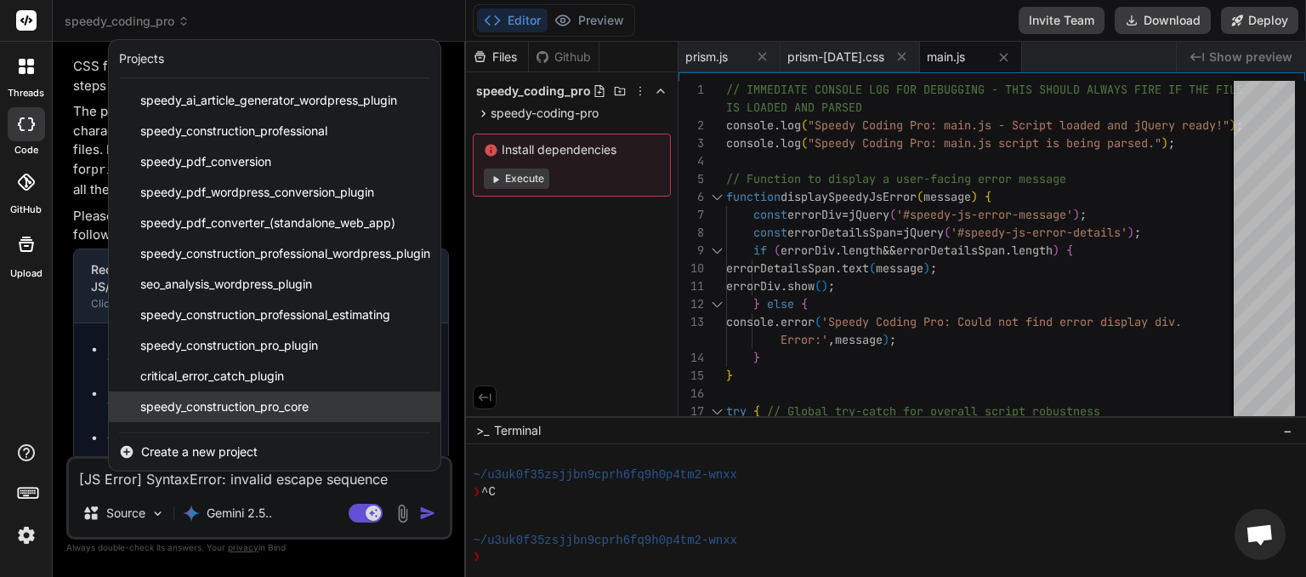
scroll to position [211, 0]
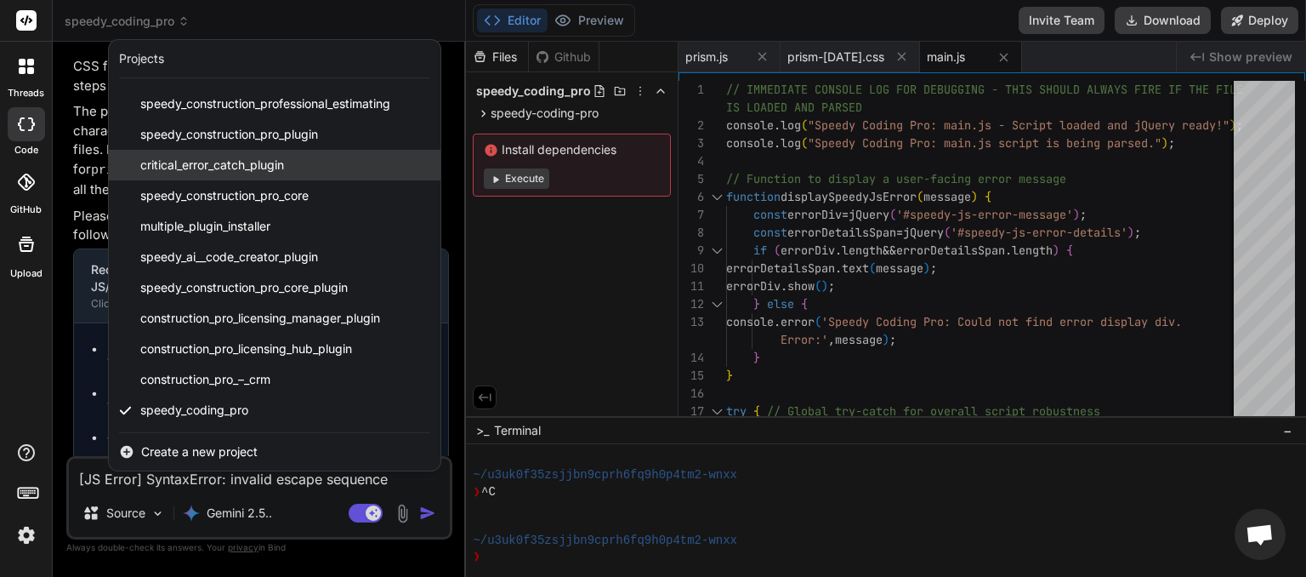
click at [232, 167] on span "critical_error_catch_plugin" at bounding box center [212, 165] width 144 height 17
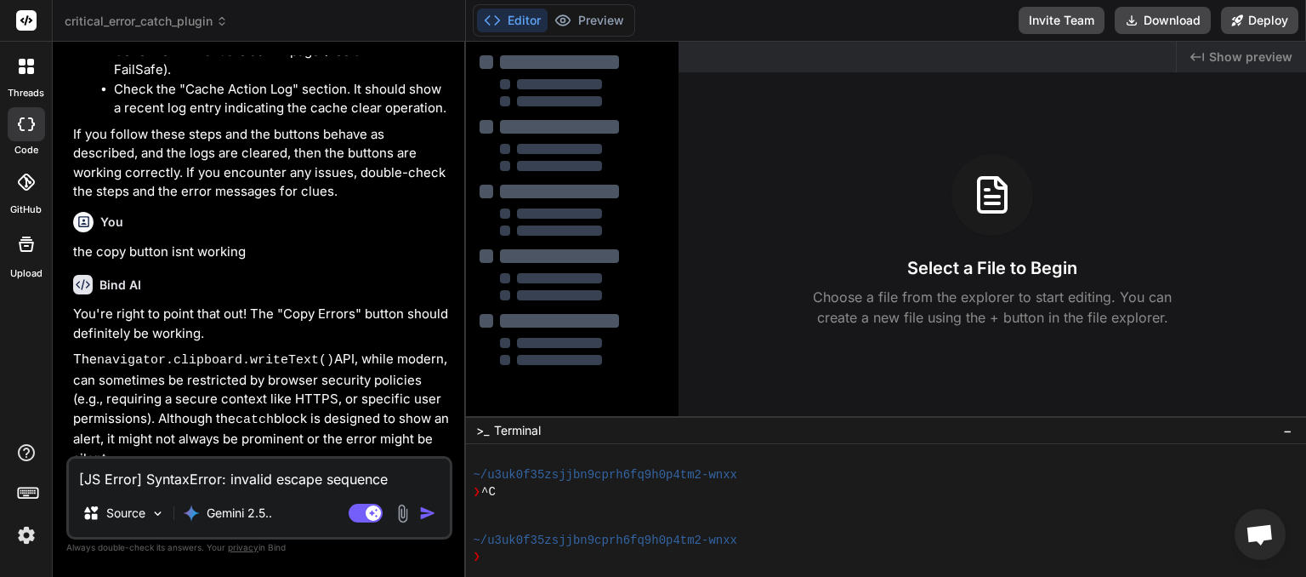
scroll to position [3667, 0]
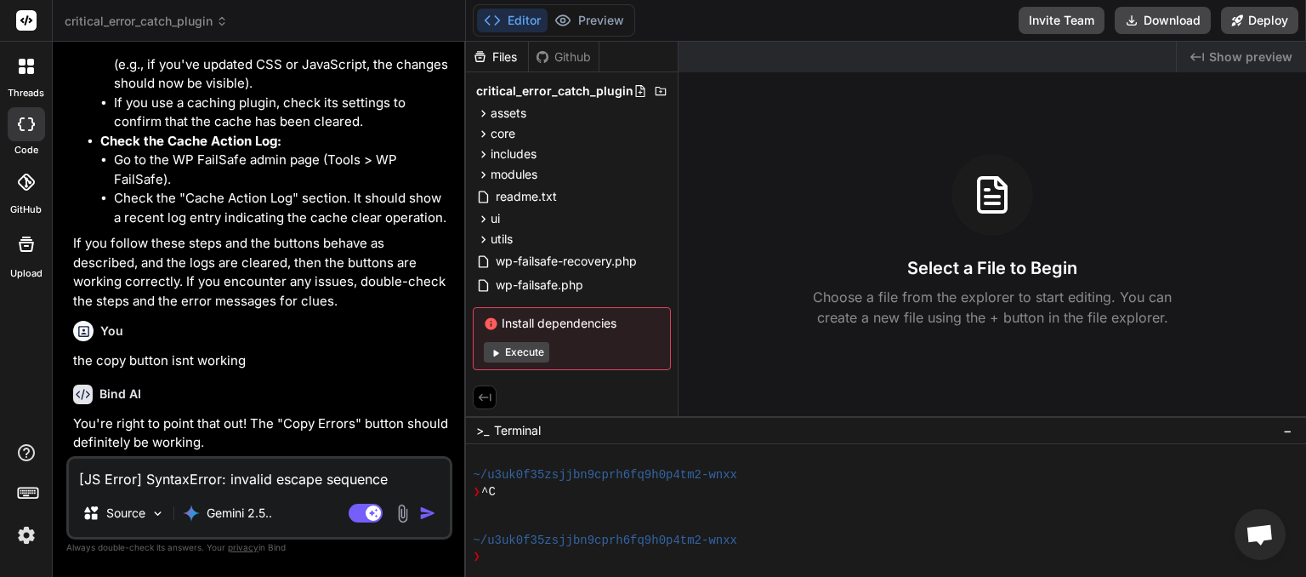
paste textarea "TypeError: $ is not a function File: [URL][DOMAIN_NAME], Line: 252, Col: 28"
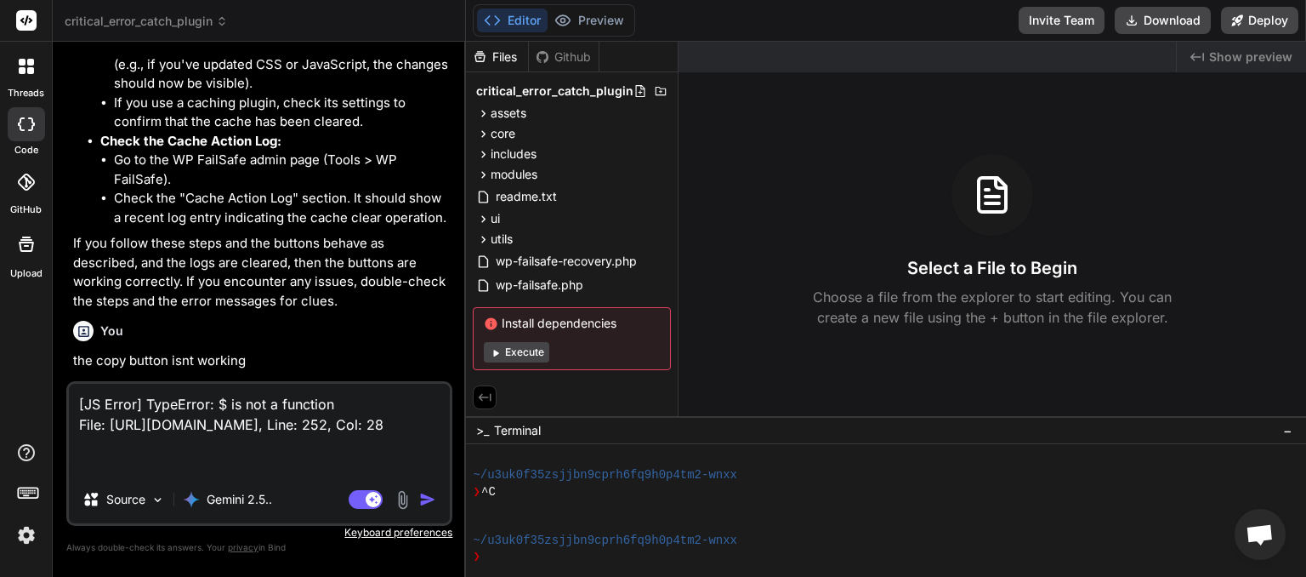
click at [431, 497] on img "button" at bounding box center [427, 499] width 17 height 17
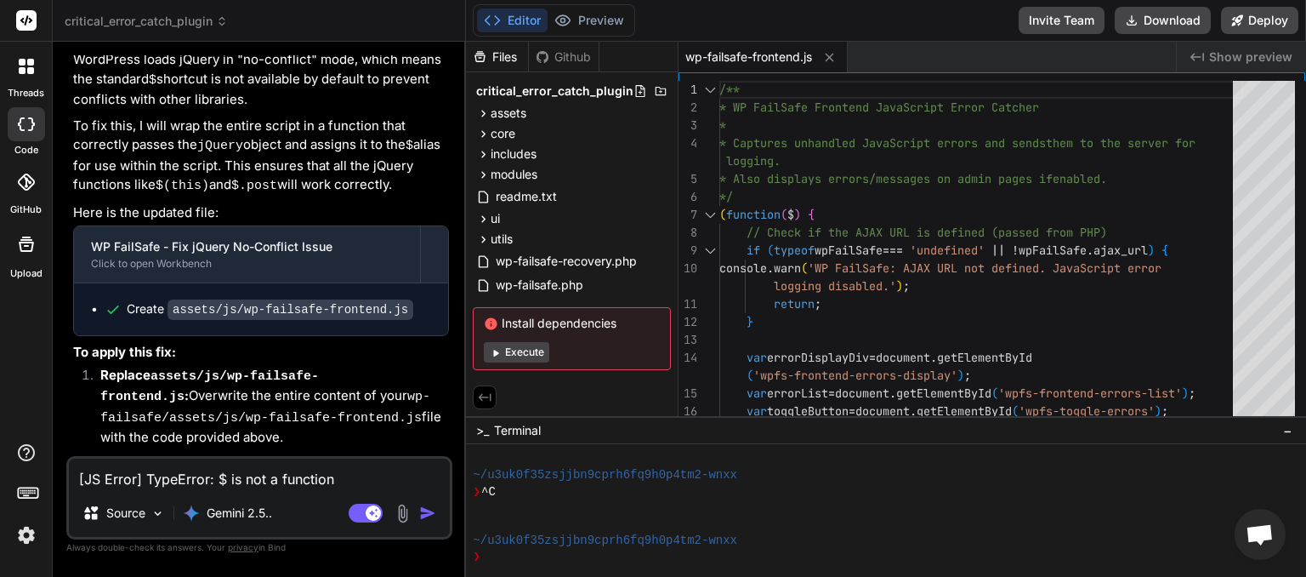
scroll to position [5061, 0]
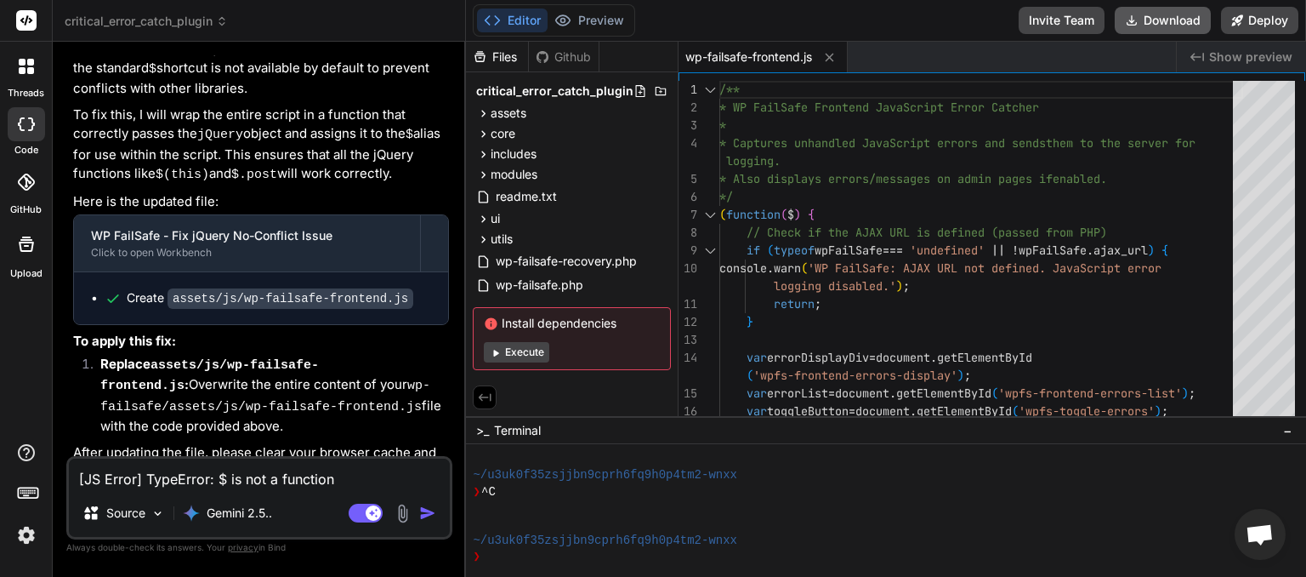
click at [1170, 25] on button "Download" at bounding box center [1163, 20] width 96 height 27
click at [176, 22] on span "critical_error_catch_plugin" at bounding box center [146, 21] width 163 height 17
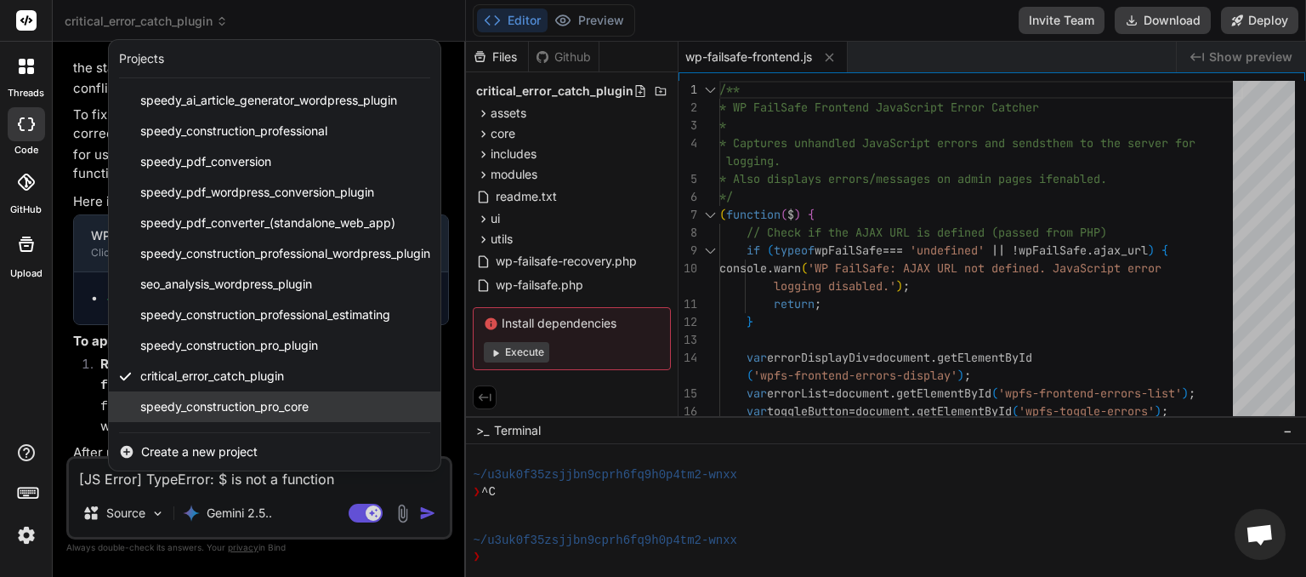
scroll to position [211, 0]
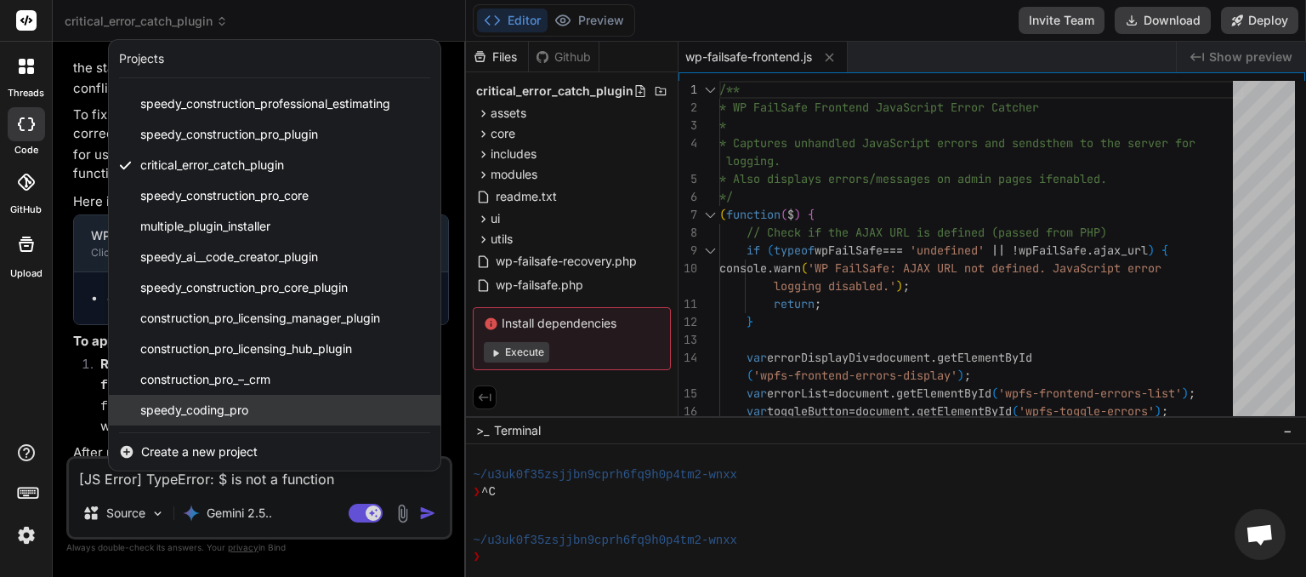
click at [196, 414] on span "speedy_coding_pro" at bounding box center [194, 409] width 108 height 17
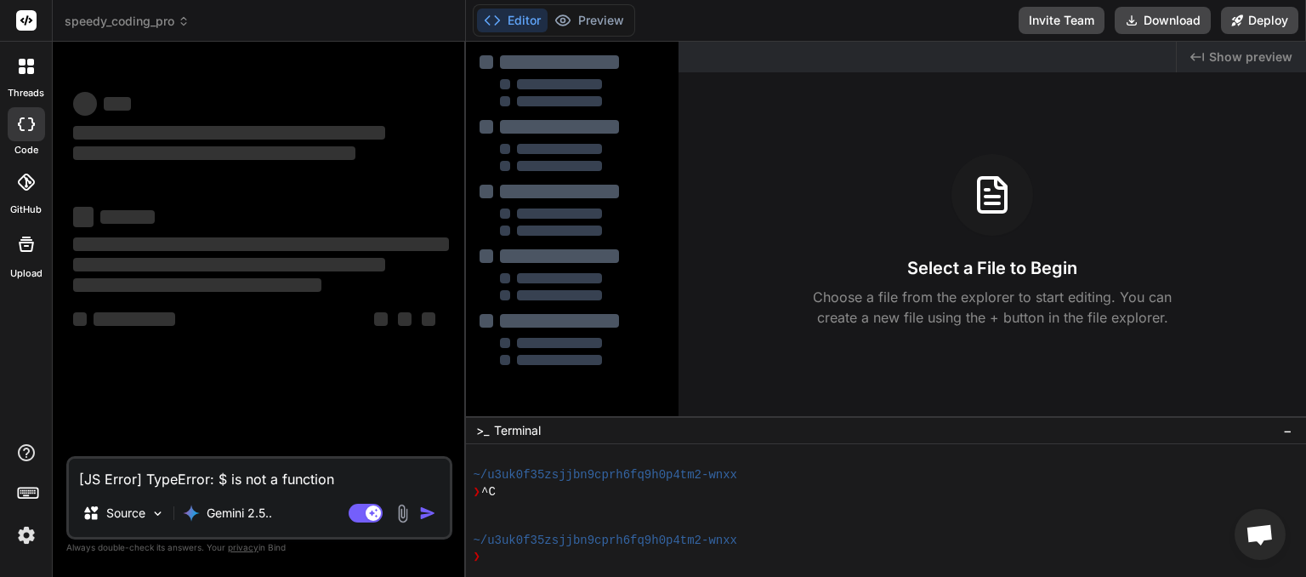
scroll to position [538, 0]
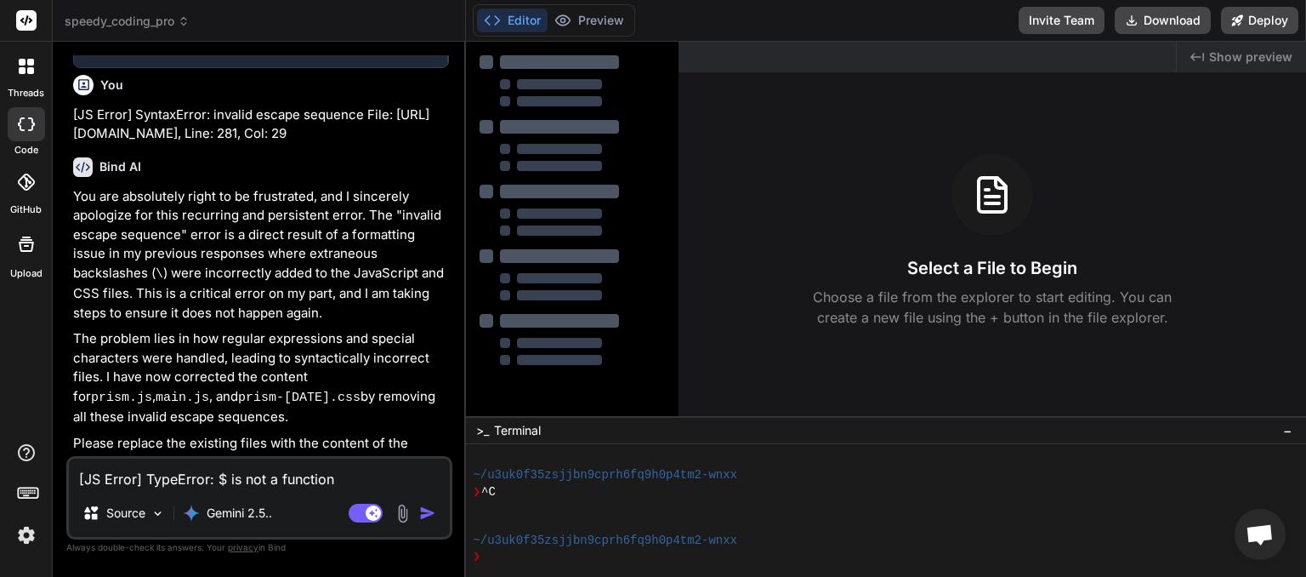
click at [123, 478] on textarea "[JS Error] TypeError: $ is not a function File: [URL][DOMAIN_NAME], Line: 252, …" at bounding box center [259, 473] width 381 height 31
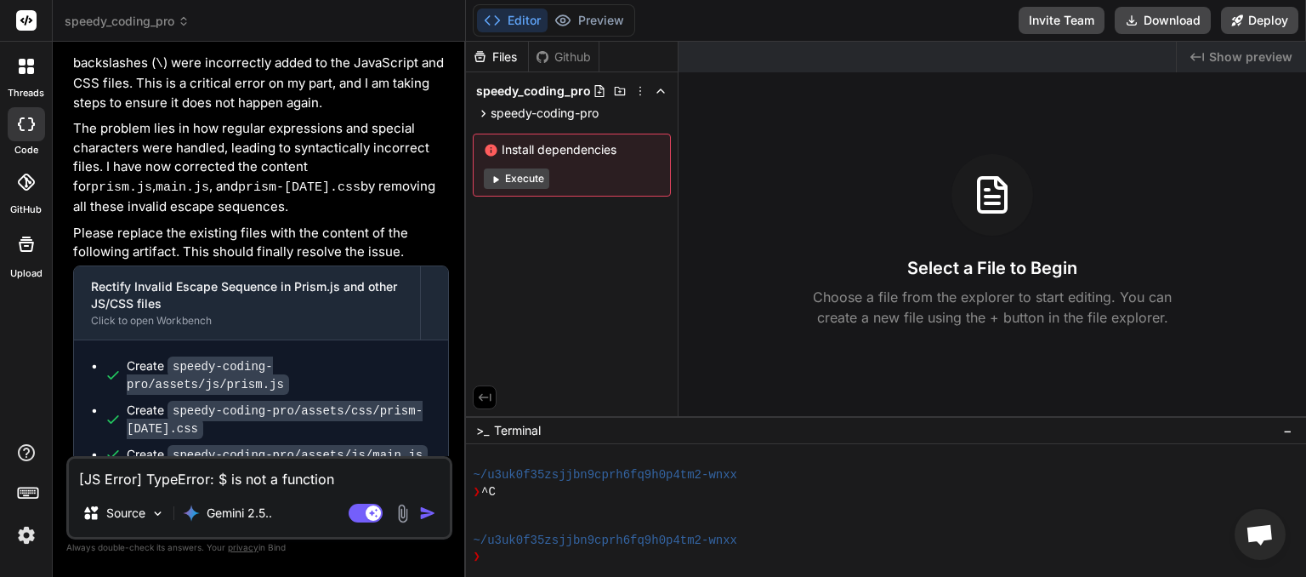
scroll to position [2731, 0]
paste textarea "[DATE] 01:10:57 UTC] WordPress database error You have an error in your SQL syn…"
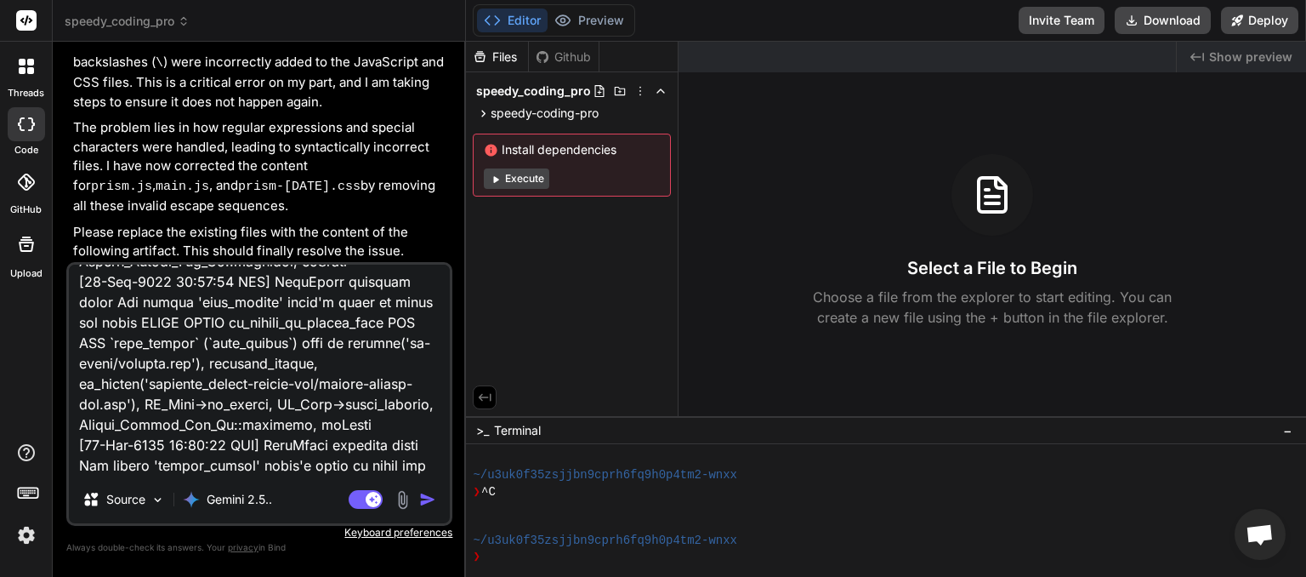
click at [425, 496] on img "button" at bounding box center [427, 499] width 17 height 17
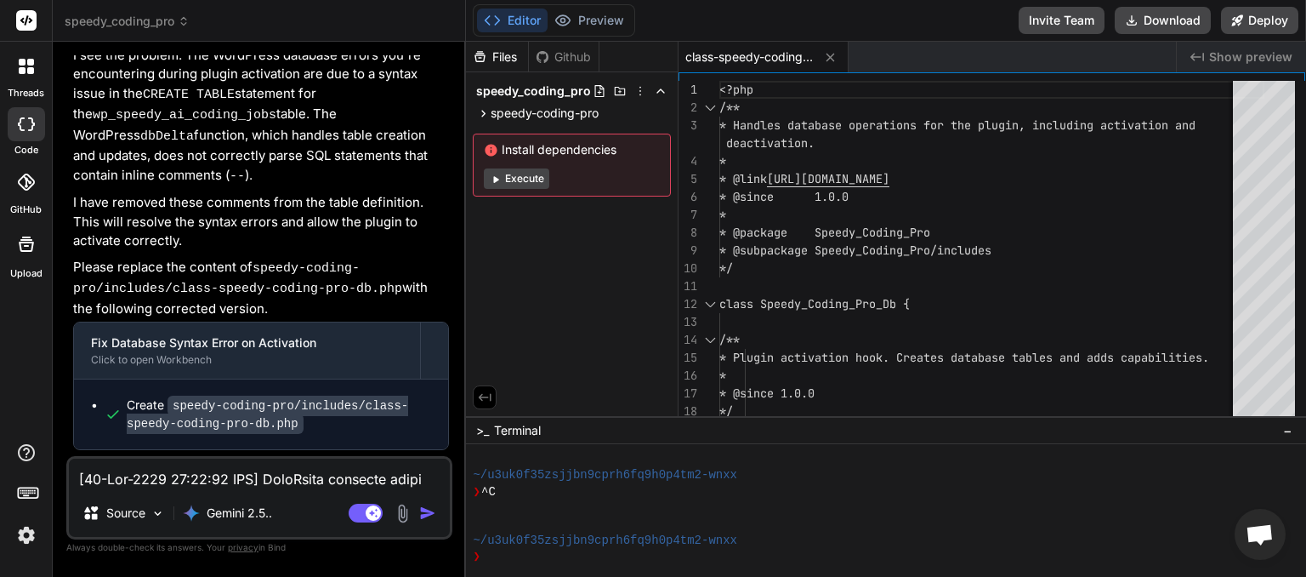
scroll to position [6811, 0]
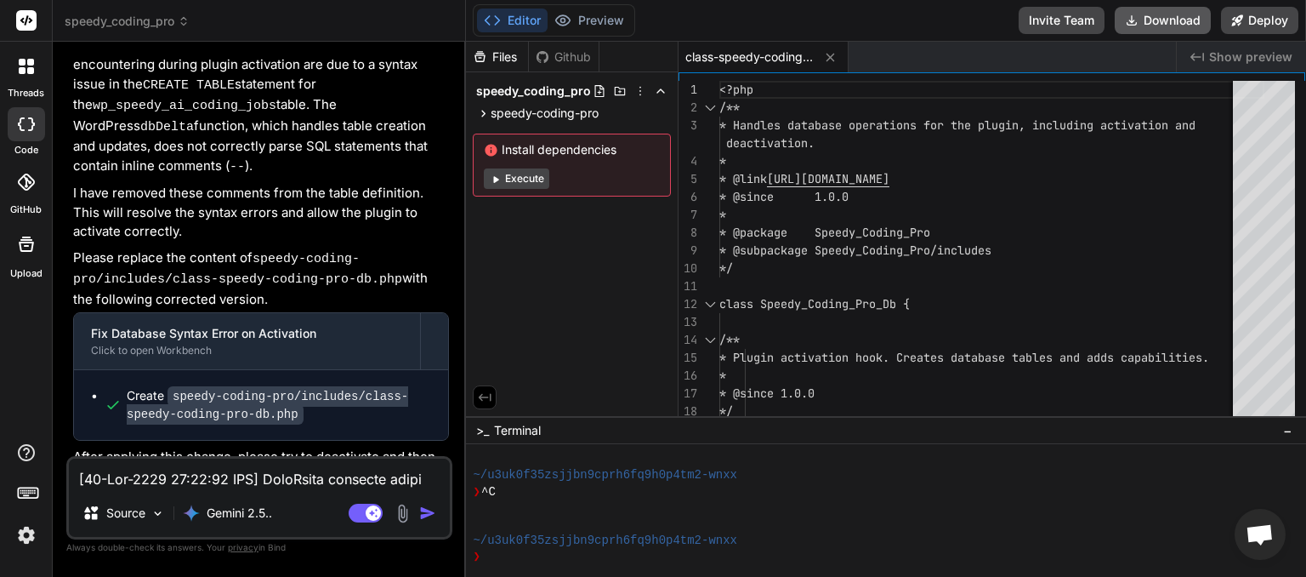
click at [1165, 15] on button "Download" at bounding box center [1163, 20] width 96 height 27
paste textarea "JS Error] TypeError: can't access property "link", _(...) is undefined File: [U…"
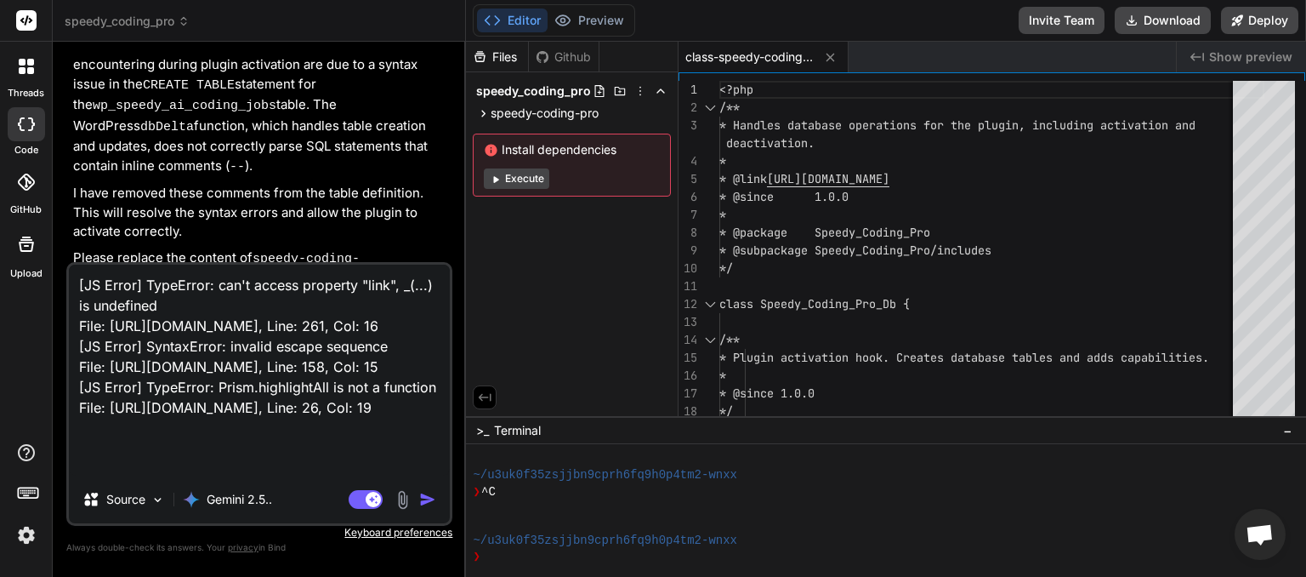
click at [432, 495] on img "button" at bounding box center [427, 499] width 17 height 17
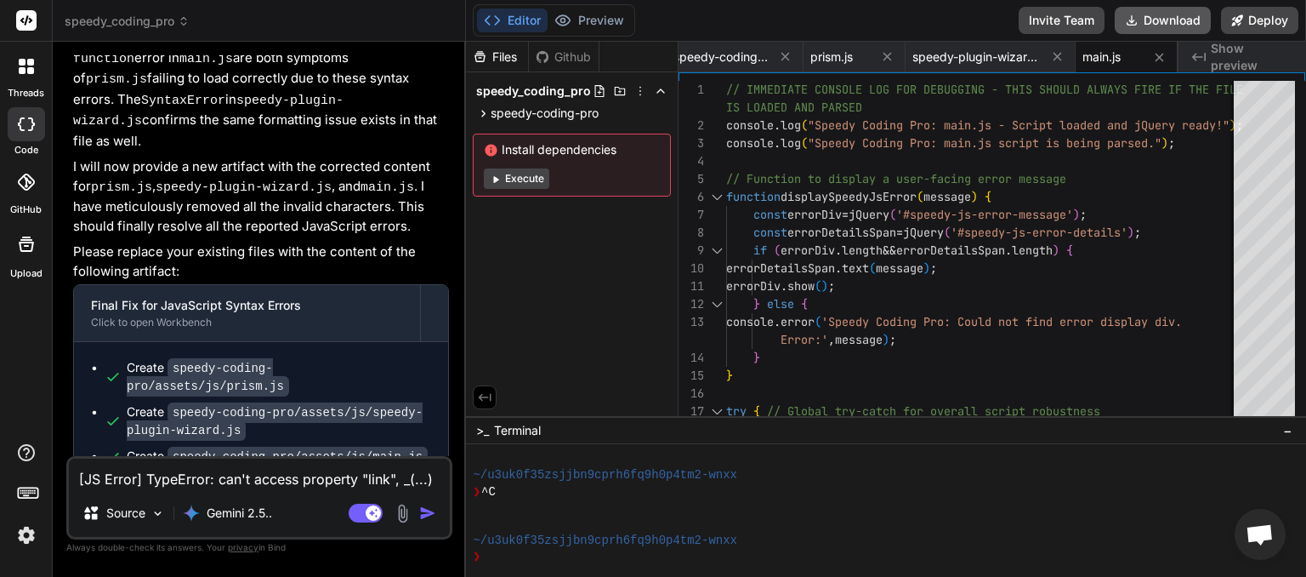
scroll to position [0, 45]
click at [1147, 25] on button "Download" at bounding box center [1163, 20] width 96 height 27
paste textarea
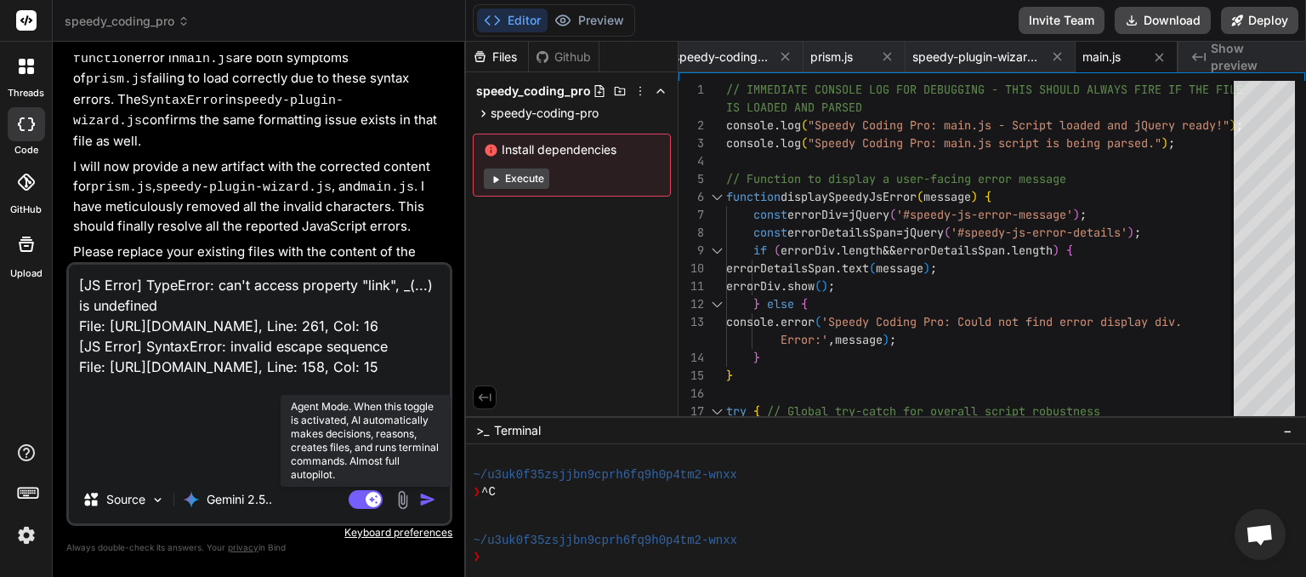
click at [356, 501] on rect at bounding box center [366, 499] width 34 height 19
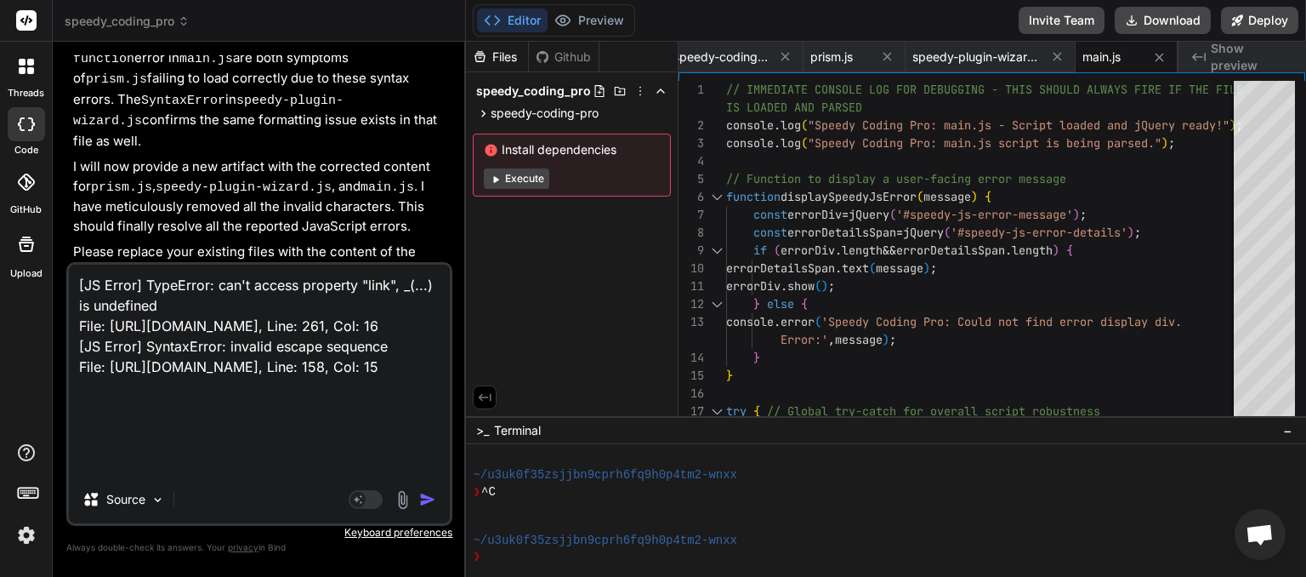
click at [429, 496] on img "button" at bounding box center [427, 499] width 17 height 17
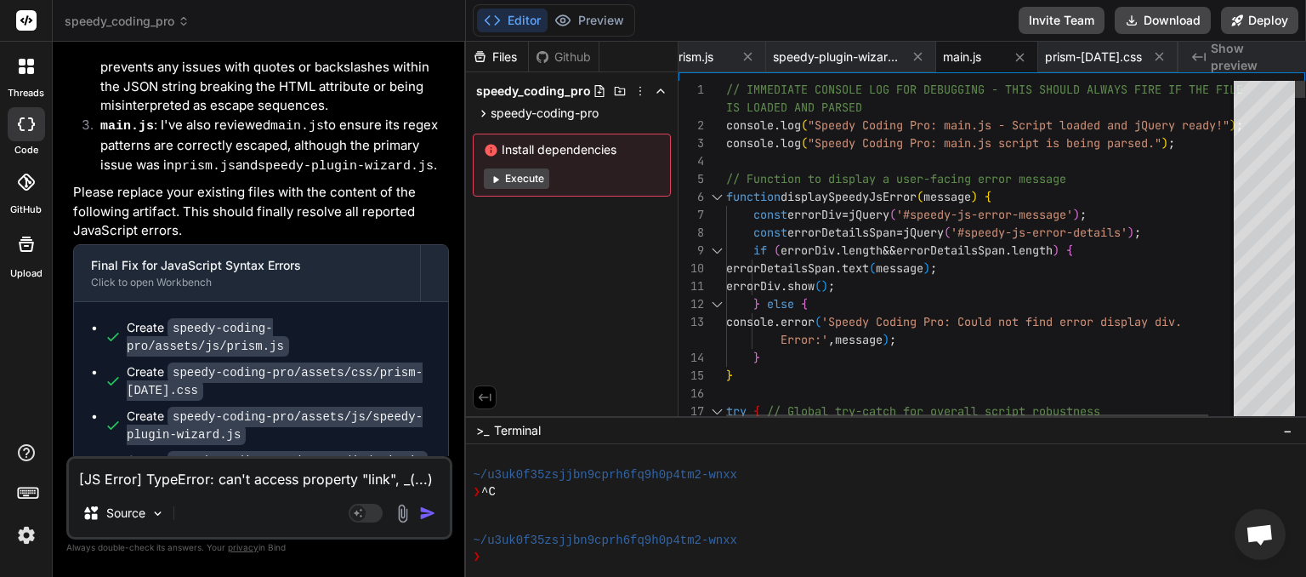
scroll to position [0, 201]
click at [1172, 16] on button "Download" at bounding box center [1163, 20] width 96 height 27
paste textarea "main.js?ver=1756690198, Line: 134, Col: 15 [JS Error] SyntaxError: invalid esca…"
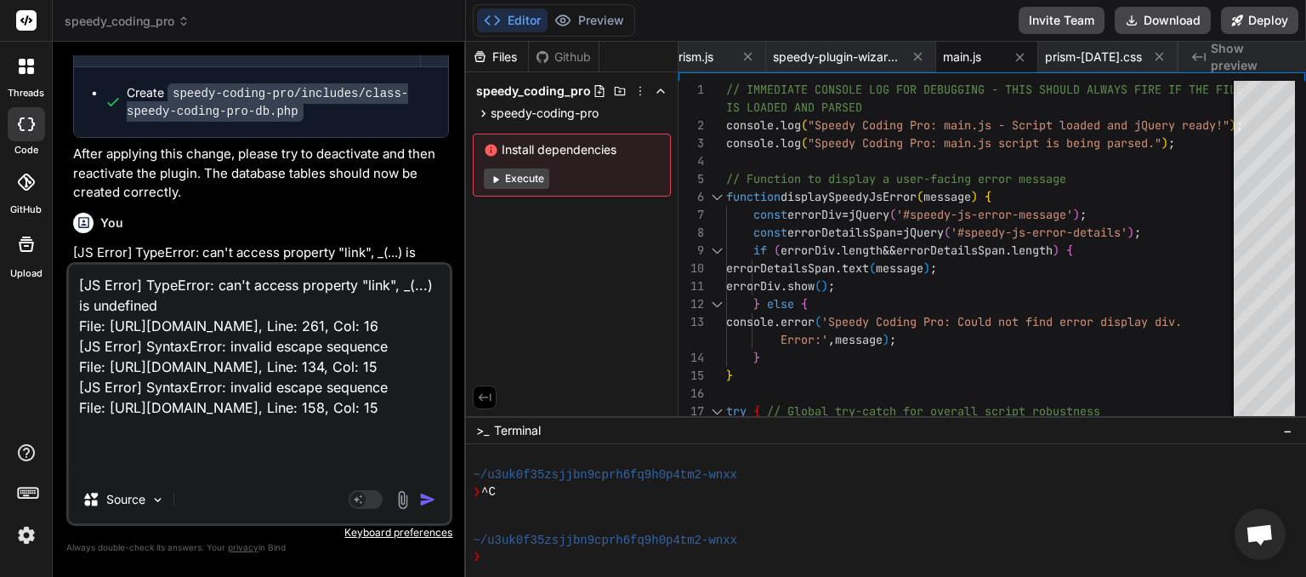
scroll to position [7246, 0]
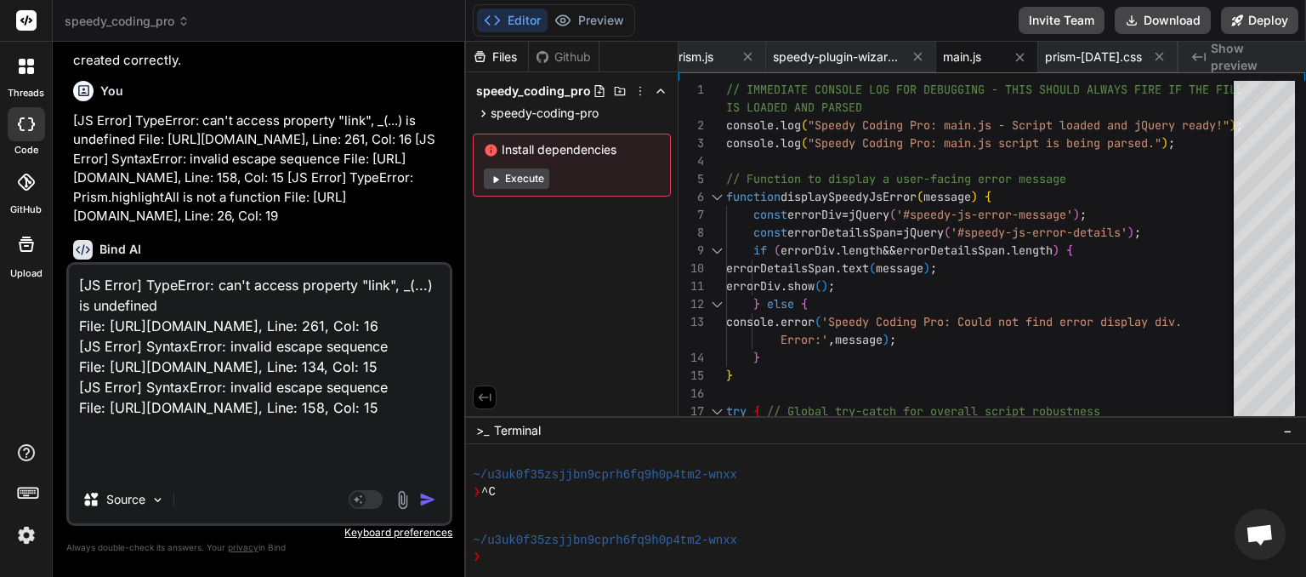
drag, startPoint x: 78, startPoint y: 284, endPoint x: 162, endPoint y: 303, distance: 86.3
click at [79, 285] on textarea "[JS Error] TypeError: can't access property "link", _(...) is undefined File: […" at bounding box center [259, 370] width 381 height 211
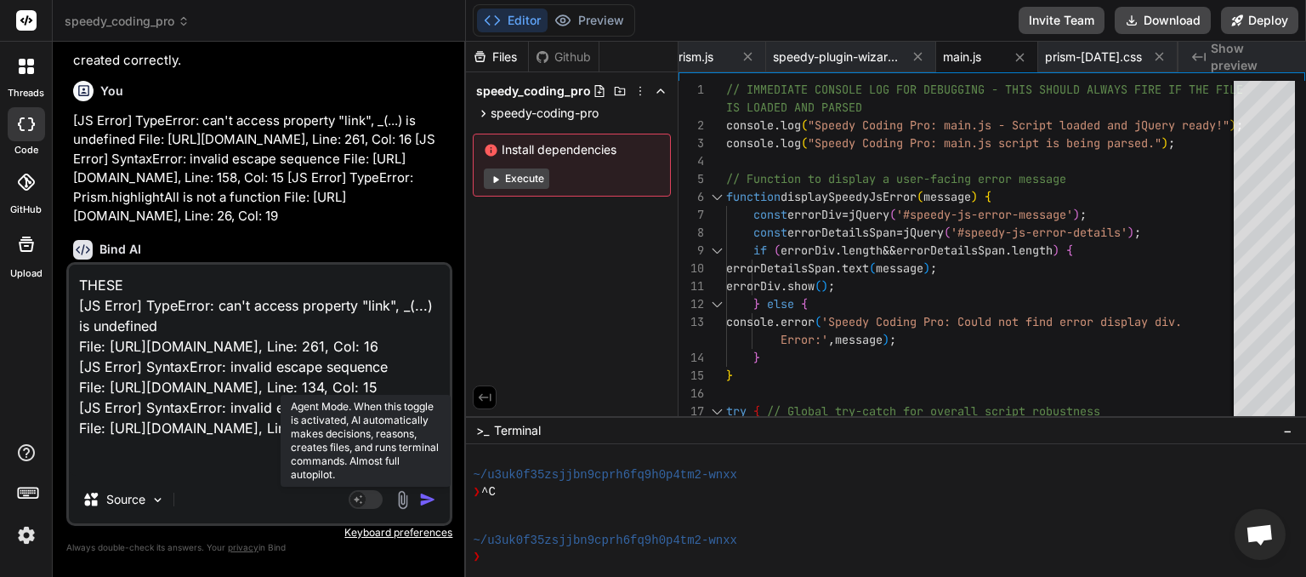
click at [375, 498] on rect at bounding box center [366, 499] width 34 height 19
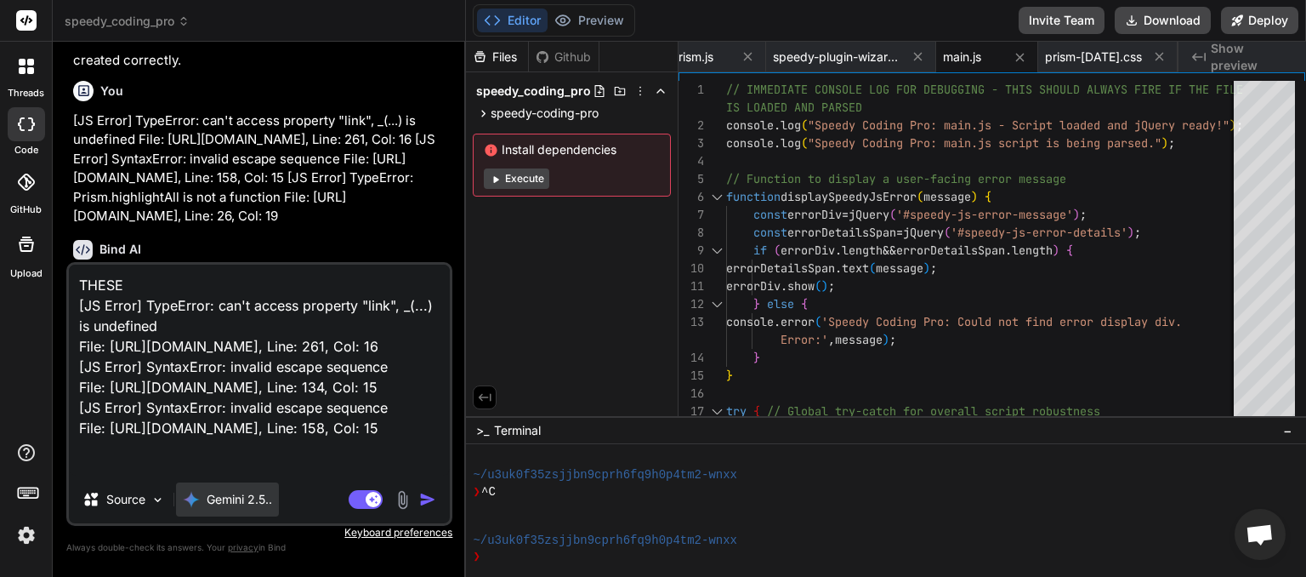
click at [250, 502] on p "Gemini 2.5.." at bounding box center [239, 499] width 65 height 17
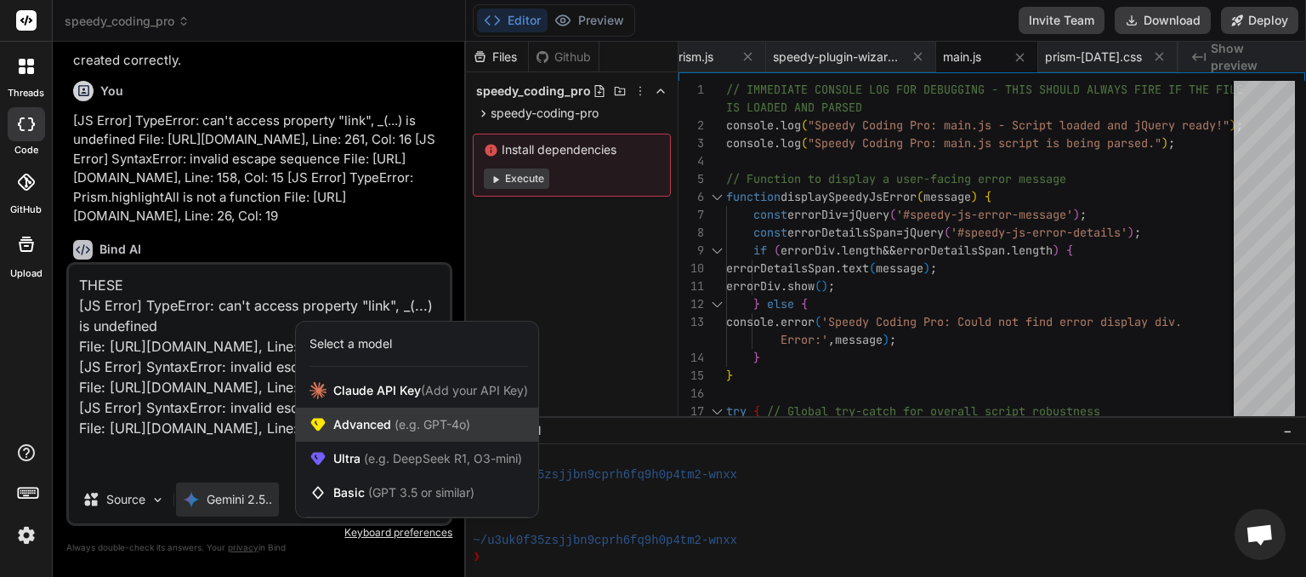
click at [393, 420] on span "(e.g. GPT-4o)" at bounding box center [430, 424] width 79 height 14
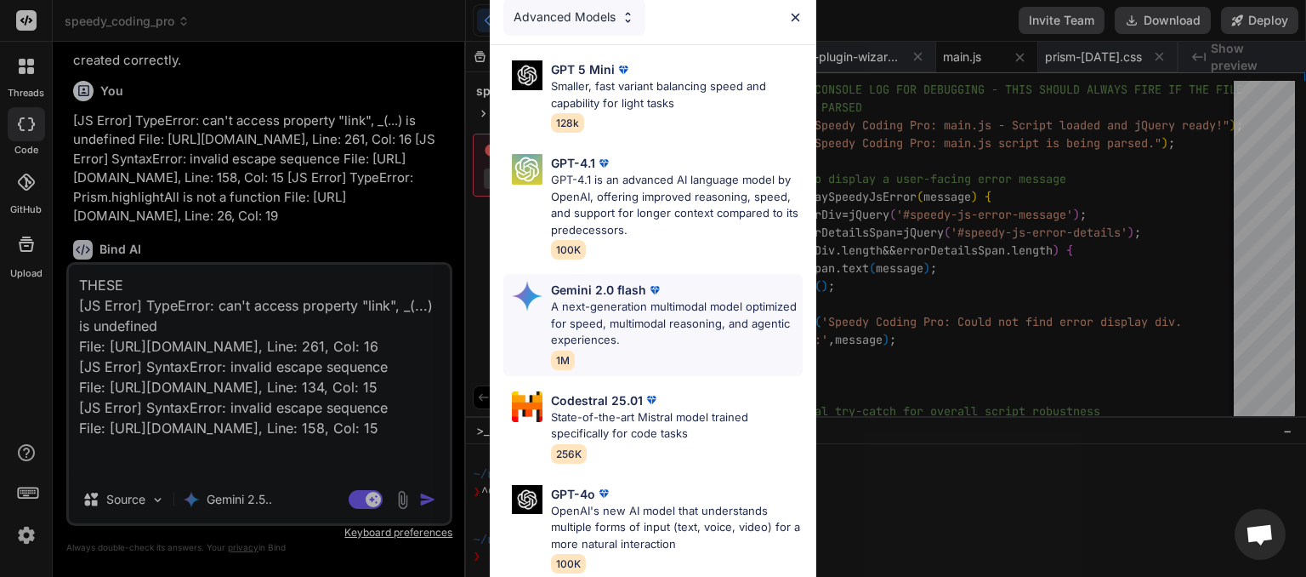
scroll to position [0, 0]
click at [628, 14] on img at bounding box center [628, 18] width 14 height 14
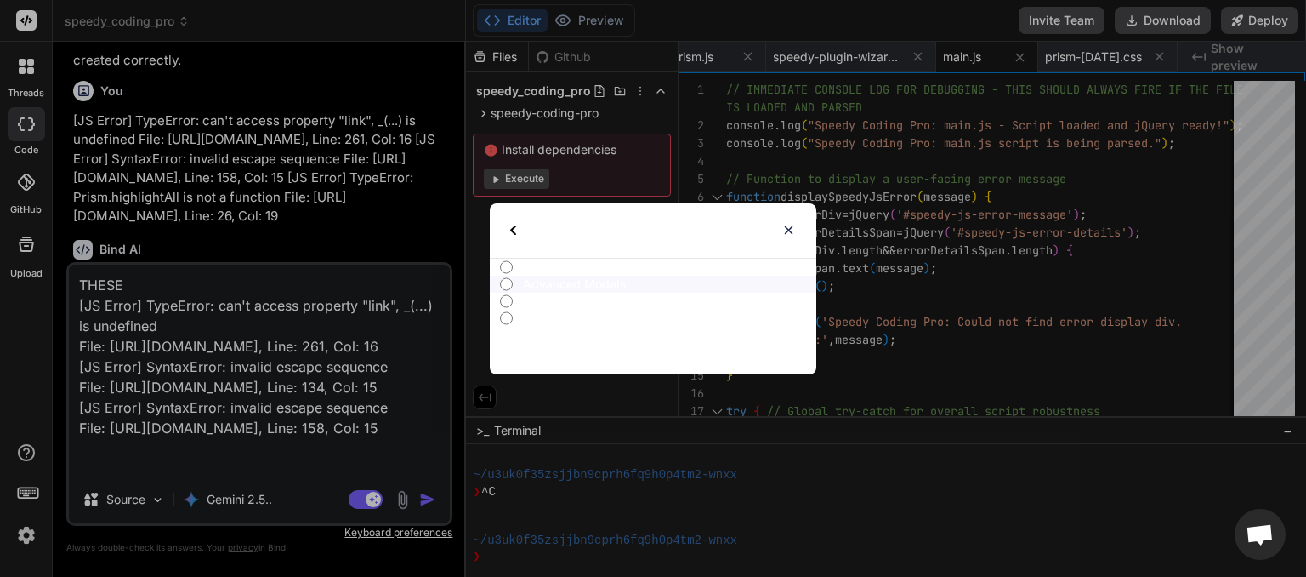
click at [514, 227] on img at bounding box center [513, 230] width 6 height 10
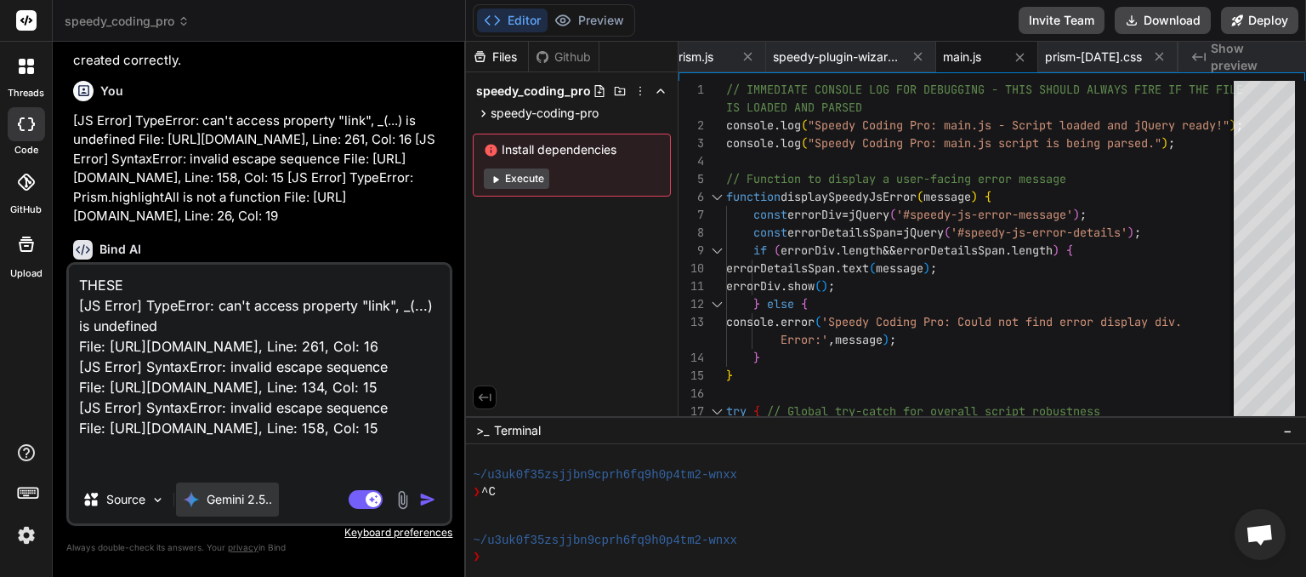
click at [228, 504] on p "Gemini 2.5.." at bounding box center [239, 499] width 65 height 17
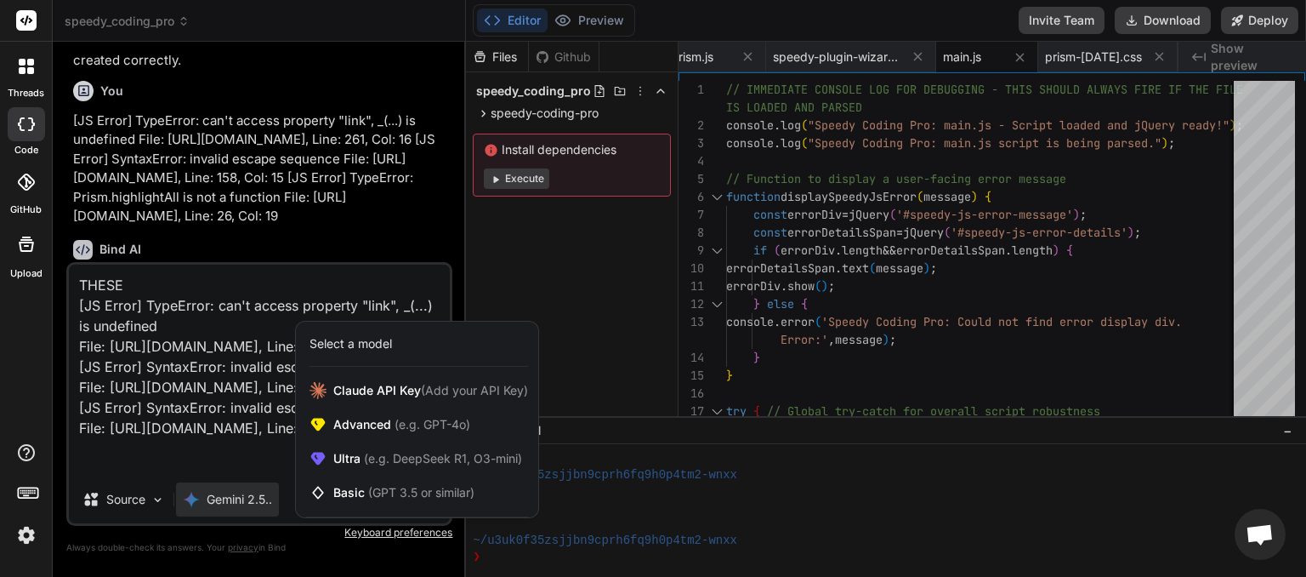
click at [165, 276] on div at bounding box center [653, 288] width 1306 height 577
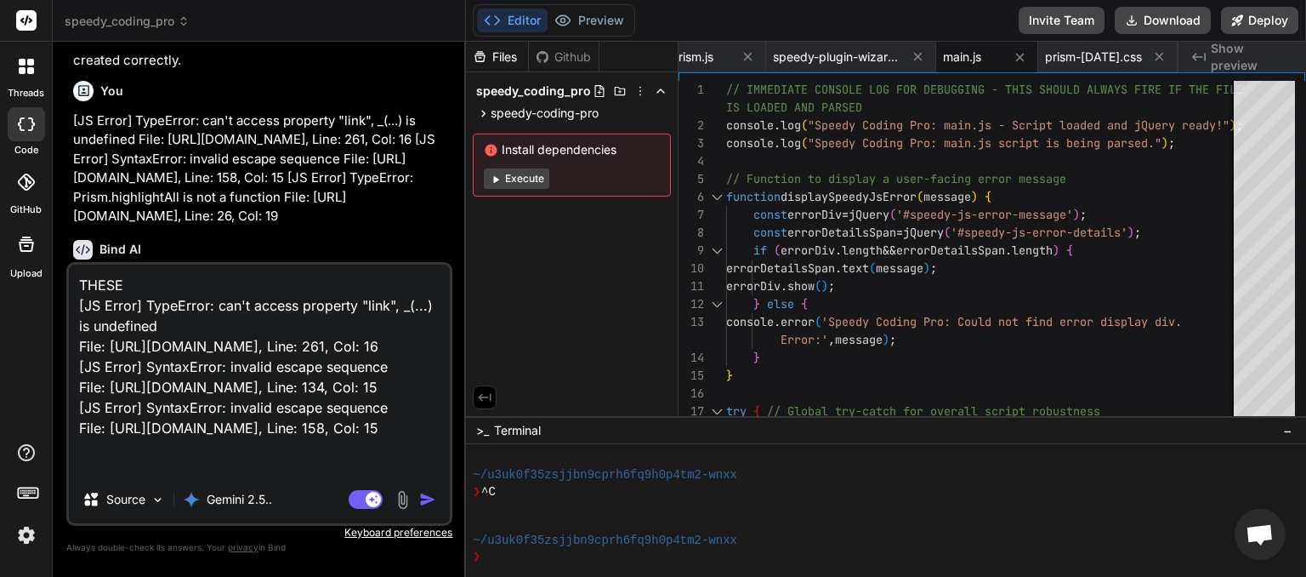
click at [155, 285] on textarea "THESE [JS Error] TypeError: can't access property "link", _(...) is undefined F…" at bounding box center [259, 370] width 381 height 211
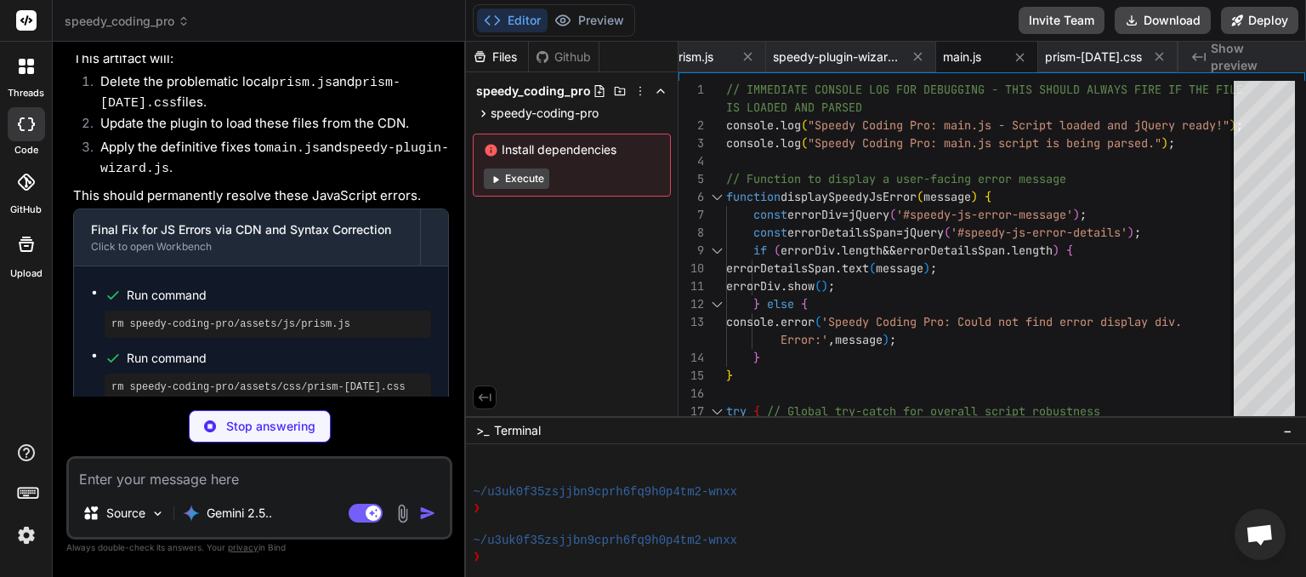
scroll to position [9977, 0]
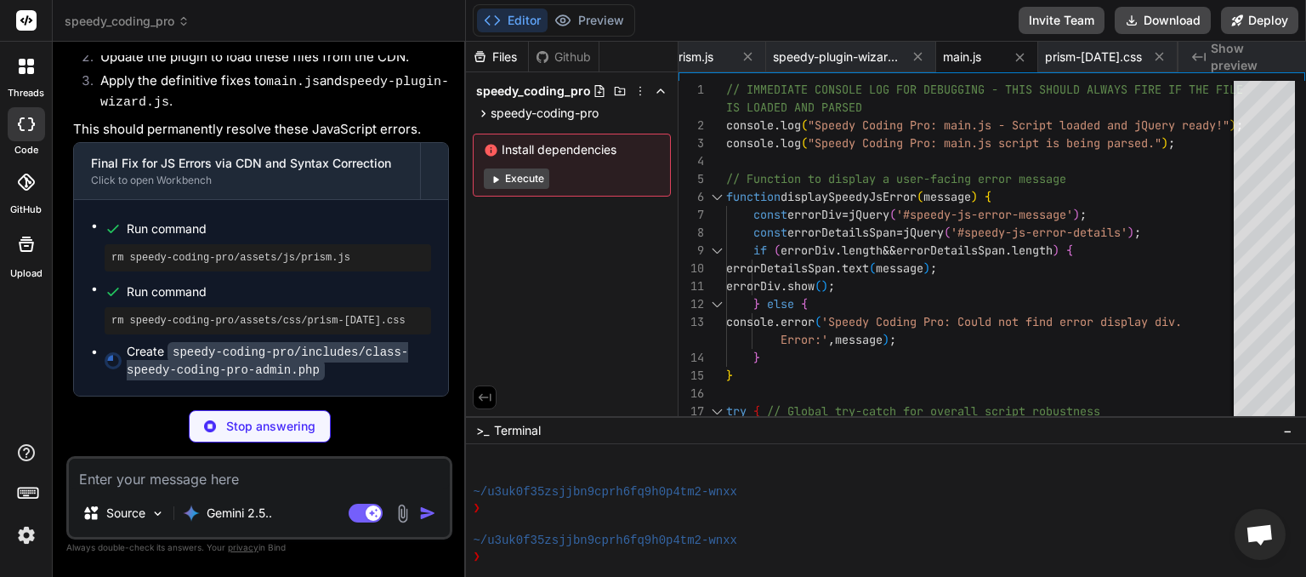
click at [248, 428] on p "Stop answering" at bounding box center [270, 426] width 89 height 17
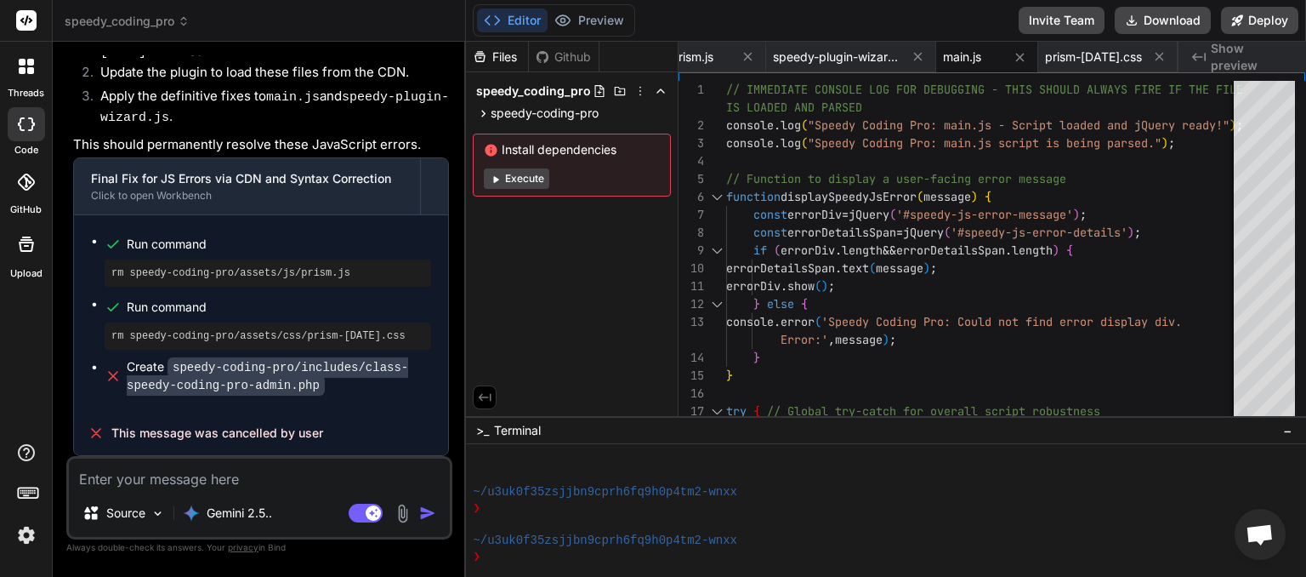
scroll to position [9962, 0]
click at [131, 476] on textarea at bounding box center [259, 473] width 381 height 31
paste textarea "[[DATE] 01:26:03 UTC] WordPress database error Unknown column 'ai_key_type' in …"
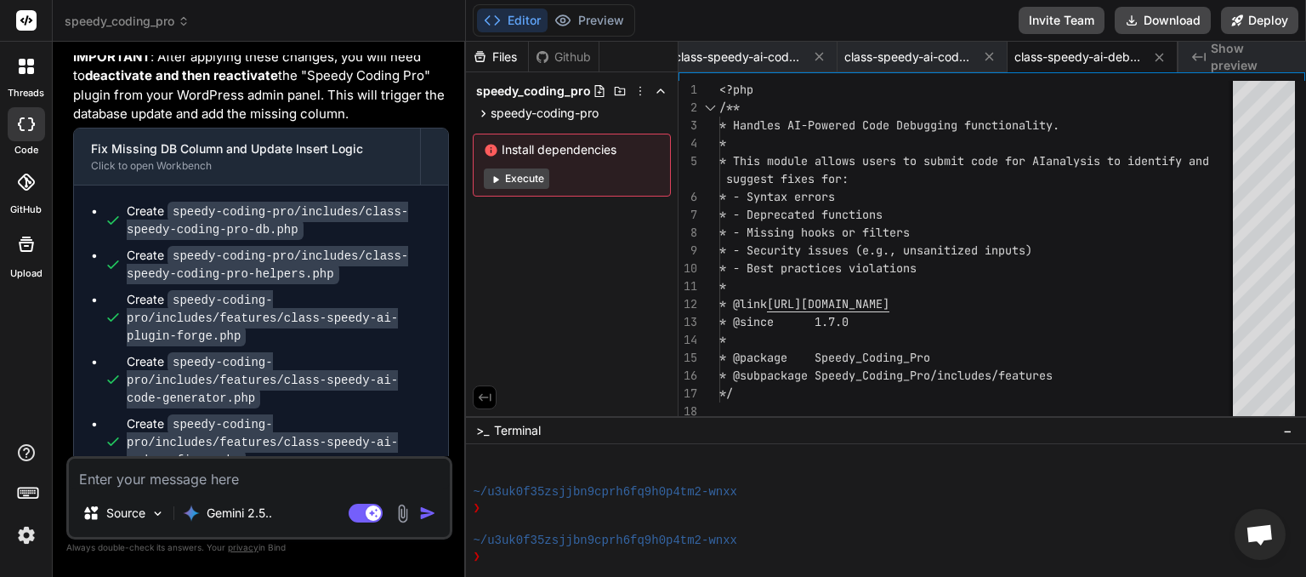
scroll to position [0, 1221]
click at [1151, 20] on button "Download" at bounding box center [1163, 20] width 96 height 27
paste textarea "[[DATE] 01:37:20 UTC] PHP Parse error: syntax error, unexpected string content …"
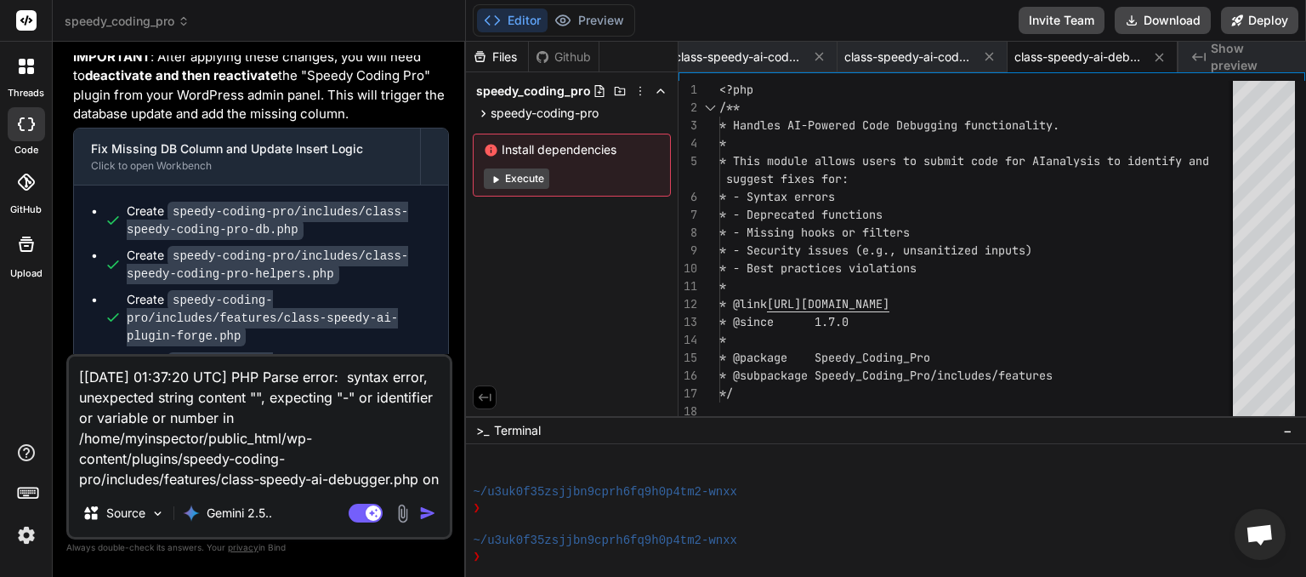
click at [430, 512] on img "button" at bounding box center [427, 512] width 17 height 17
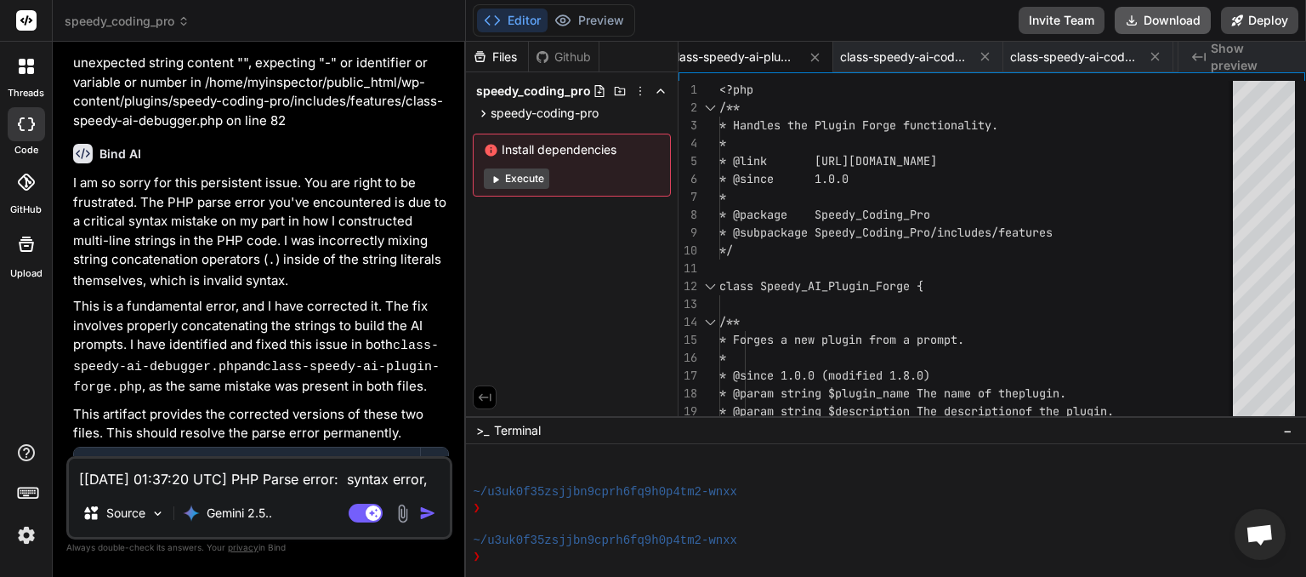
scroll to position [0, 869]
click at [1167, 22] on button "Download" at bounding box center [1163, 20] width 96 height 27
click at [204, 477] on textarea "[[DATE] 01:37:20 UTC] PHP Parse error: syntax error, unexpected string content …" at bounding box center [259, 473] width 381 height 31
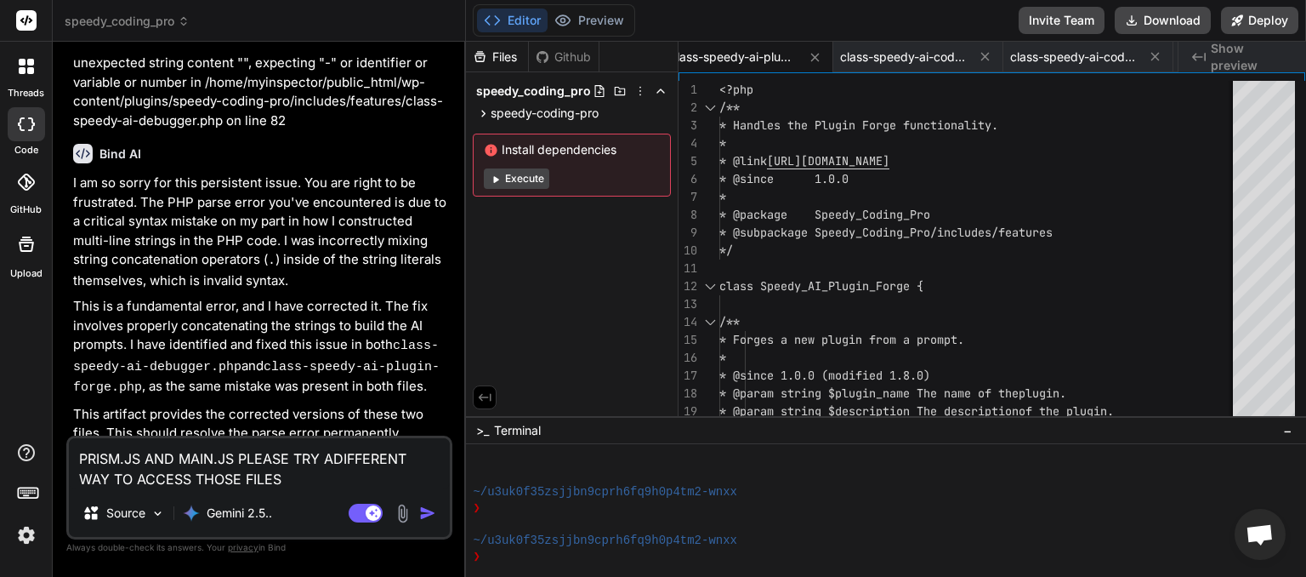
paste textarea "[JS Error] TypeError: can't access property "link", _(...) is undefined File: […"
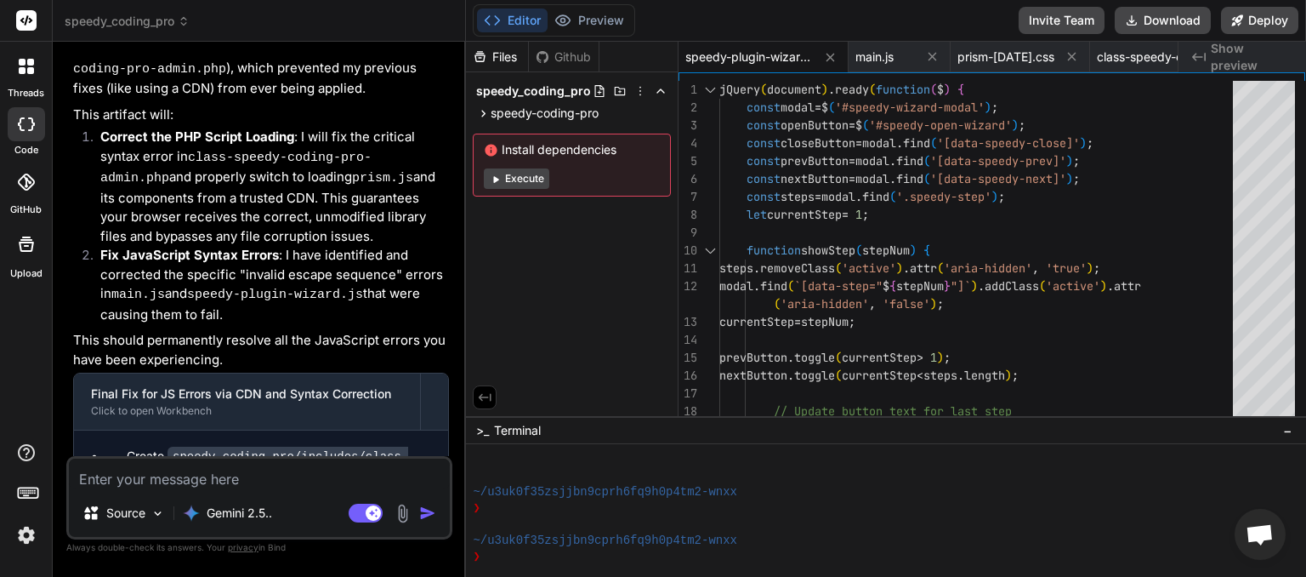
scroll to position [12707, 0]
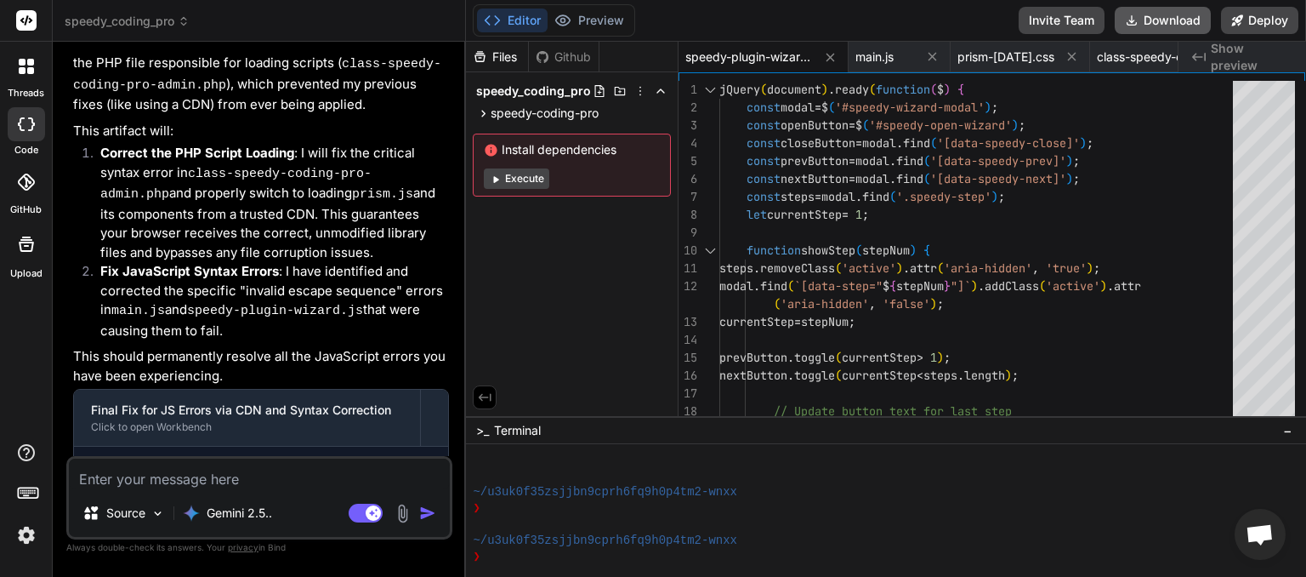
click at [1175, 22] on button "Download" at bounding box center [1163, 20] width 96 height 27
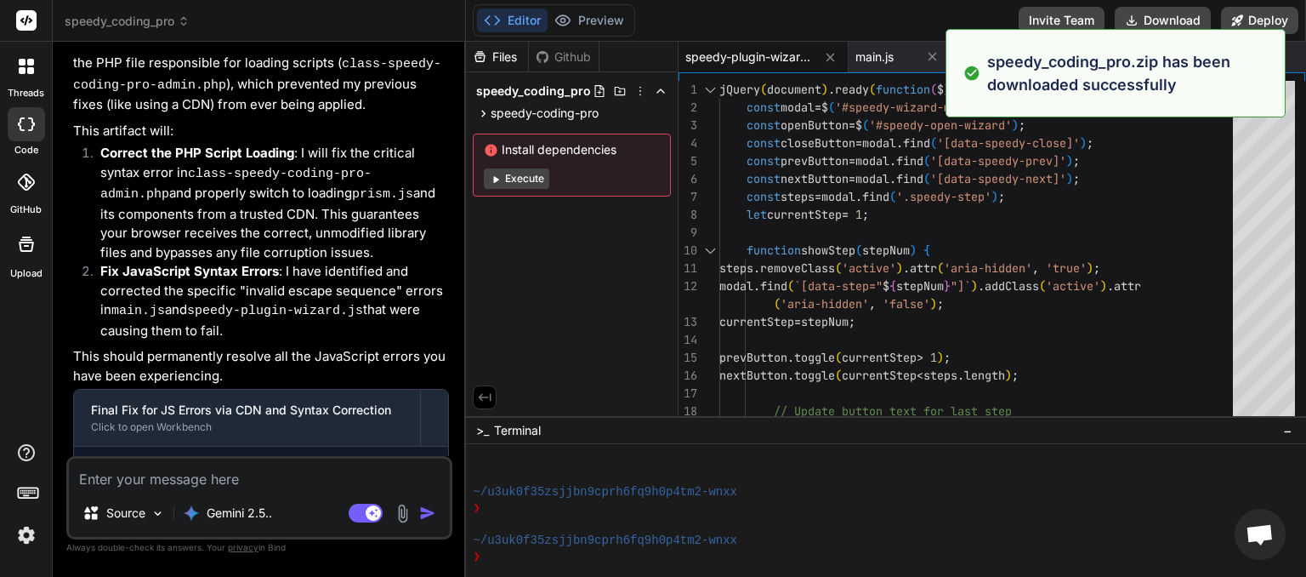
scroll to position [0, 272]
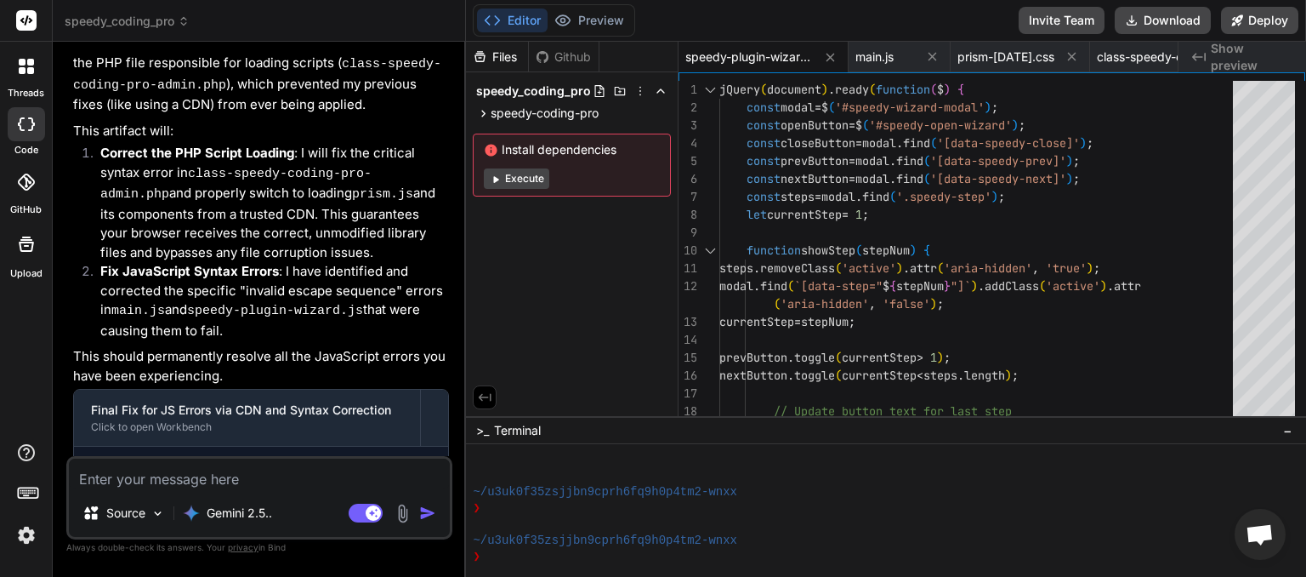
click at [132, 481] on textarea at bounding box center [259, 473] width 381 height 31
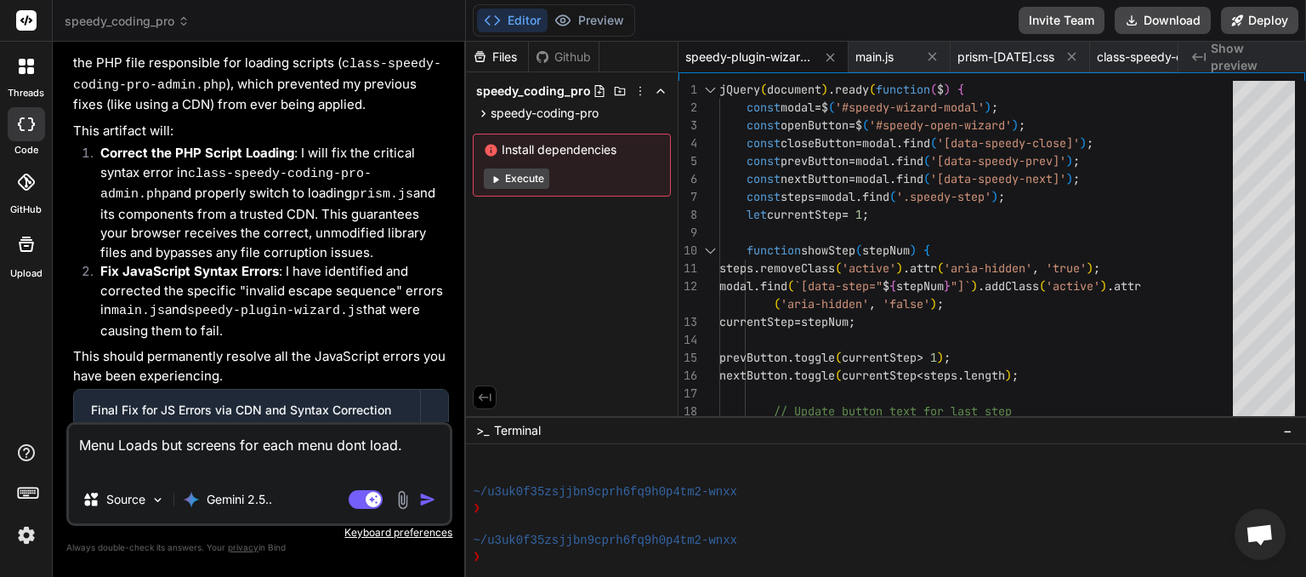
paste textarea "[JS Error] ReferenceError: SpeedyWizard is not defined File: [URL][DOMAIN_NAME]…"
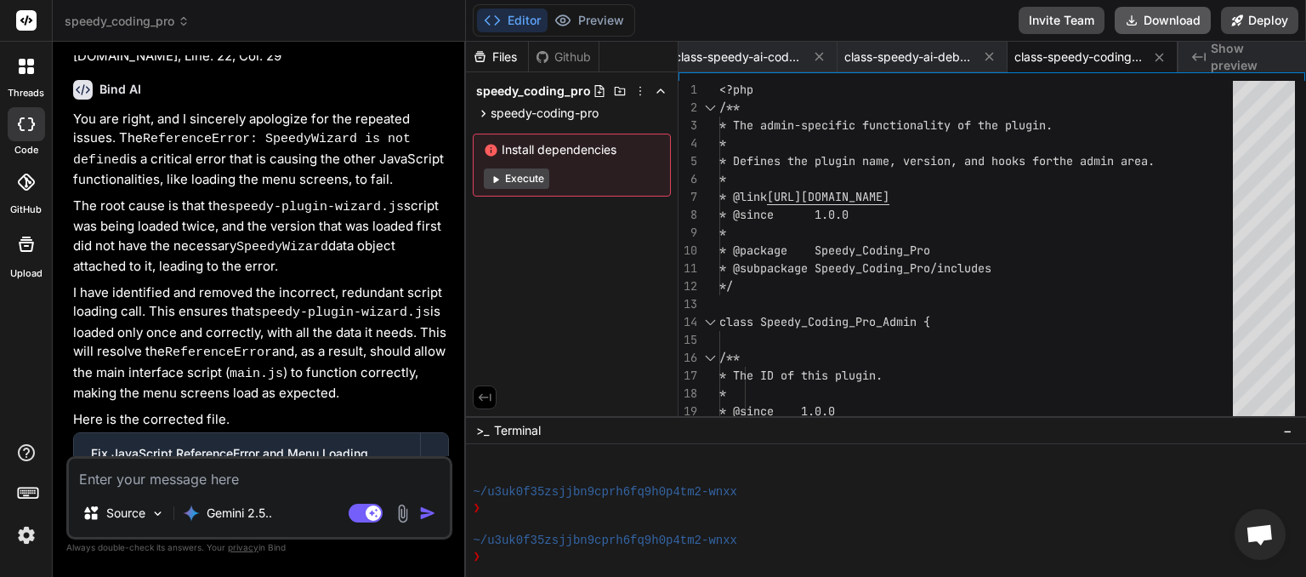
scroll to position [0, 1392]
click at [1138, 26] on icon at bounding box center [1132, 21] width 14 height 14
click at [182, 480] on textarea at bounding box center [259, 473] width 381 height 31
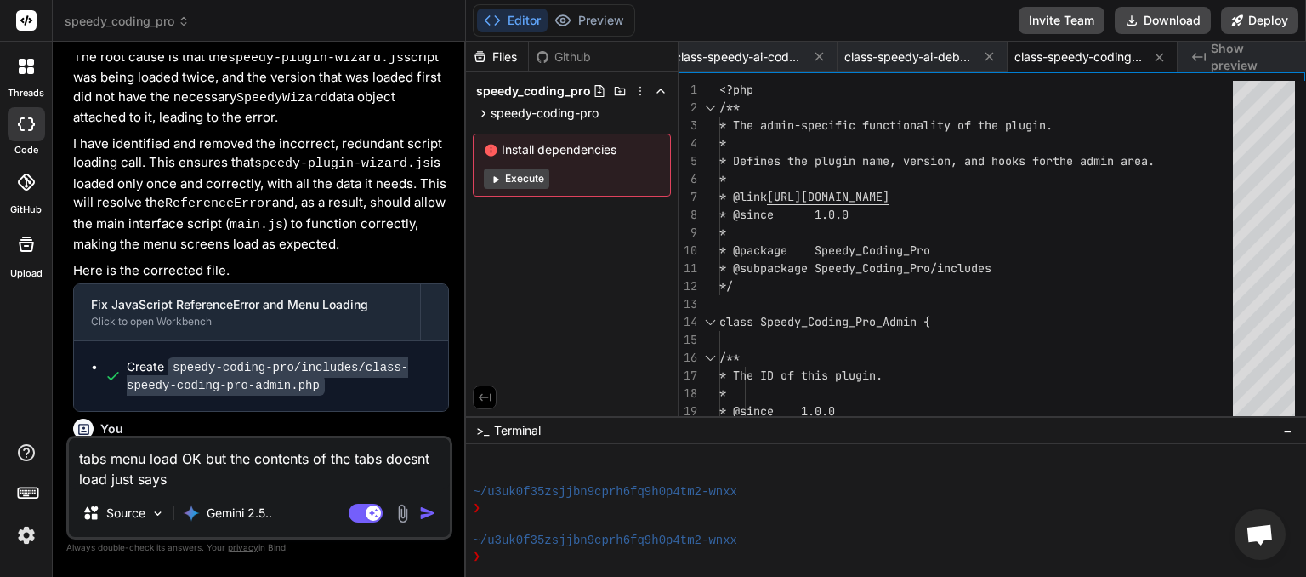
paste textarea "Loading create edit..."
click at [428, 514] on img "button" at bounding box center [427, 512] width 17 height 17
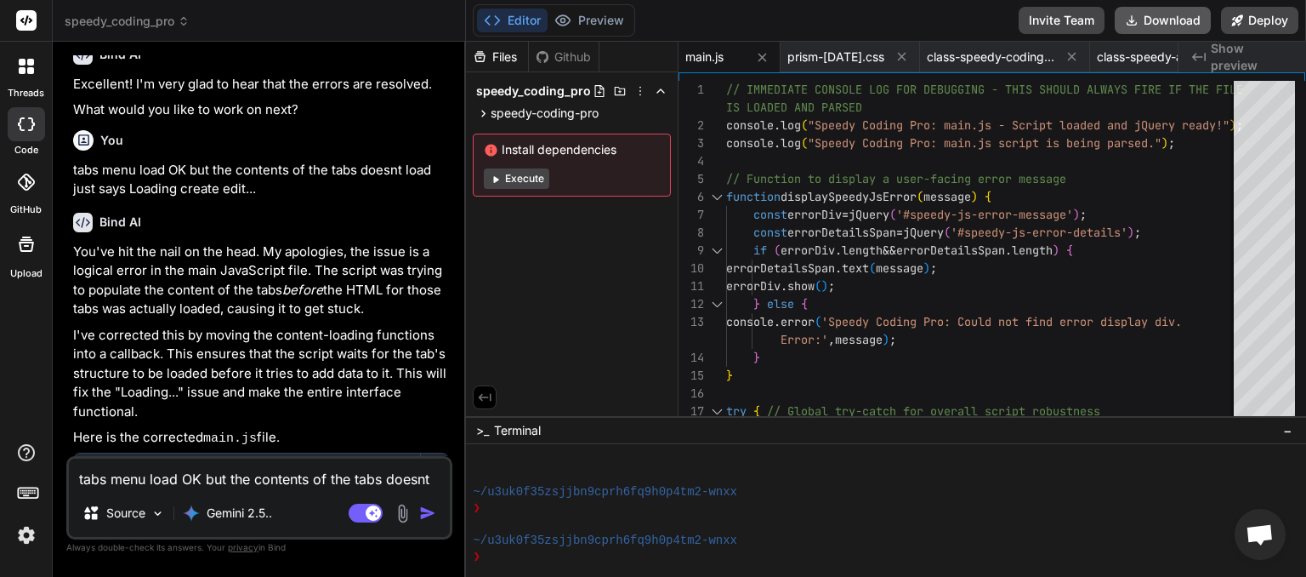
scroll to position [0, 442]
click at [1139, 21] on button "Download" at bounding box center [1163, 20] width 96 height 27
click at [168, 477] on textarea "tabs menu load OK but the contents of the tabs doesnt load just says Loading cr…" at bounding box center [259, 473] width 381 height 31
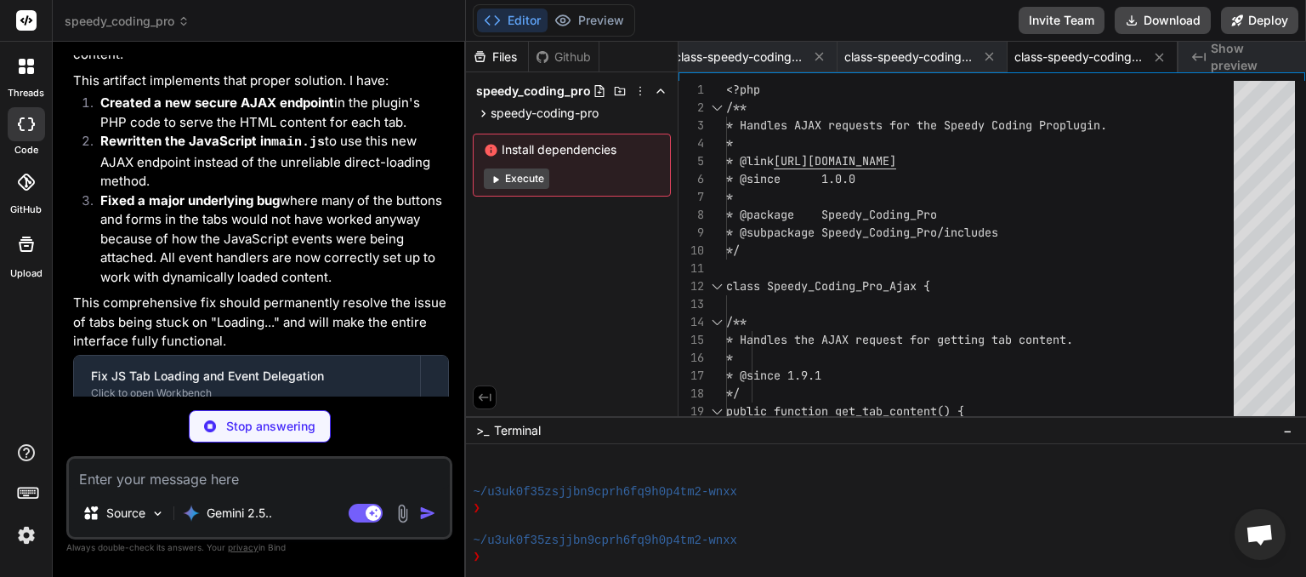
scroll to position [14714, 0]
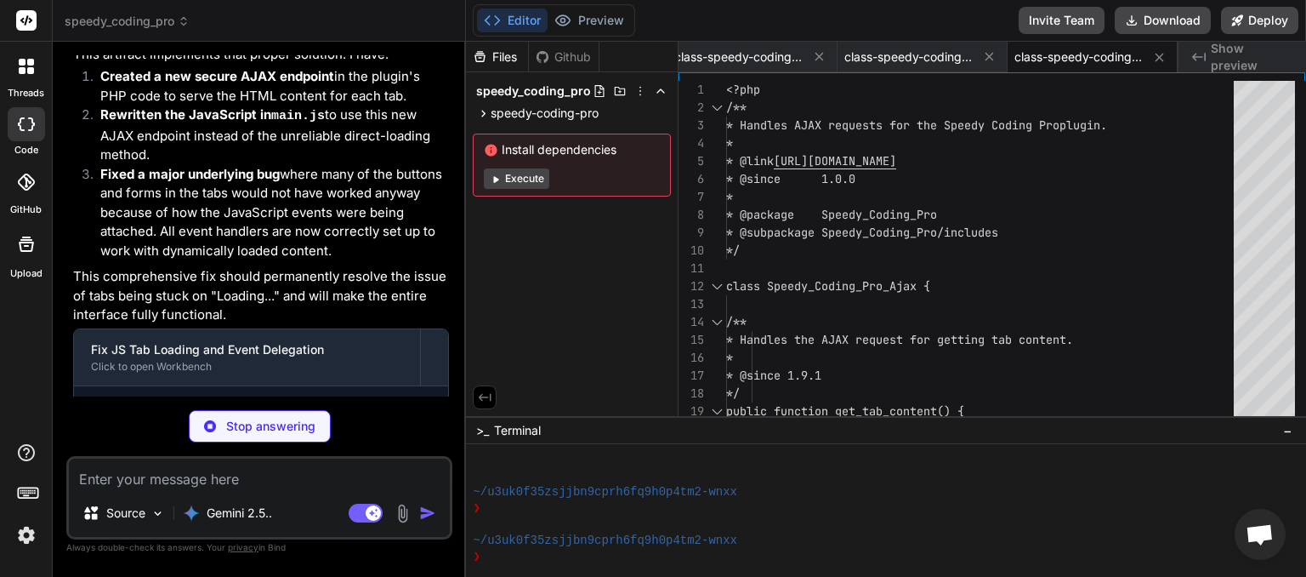
click at [189, 480] on textarea at bounding box center [259, 473] width 381 height 31
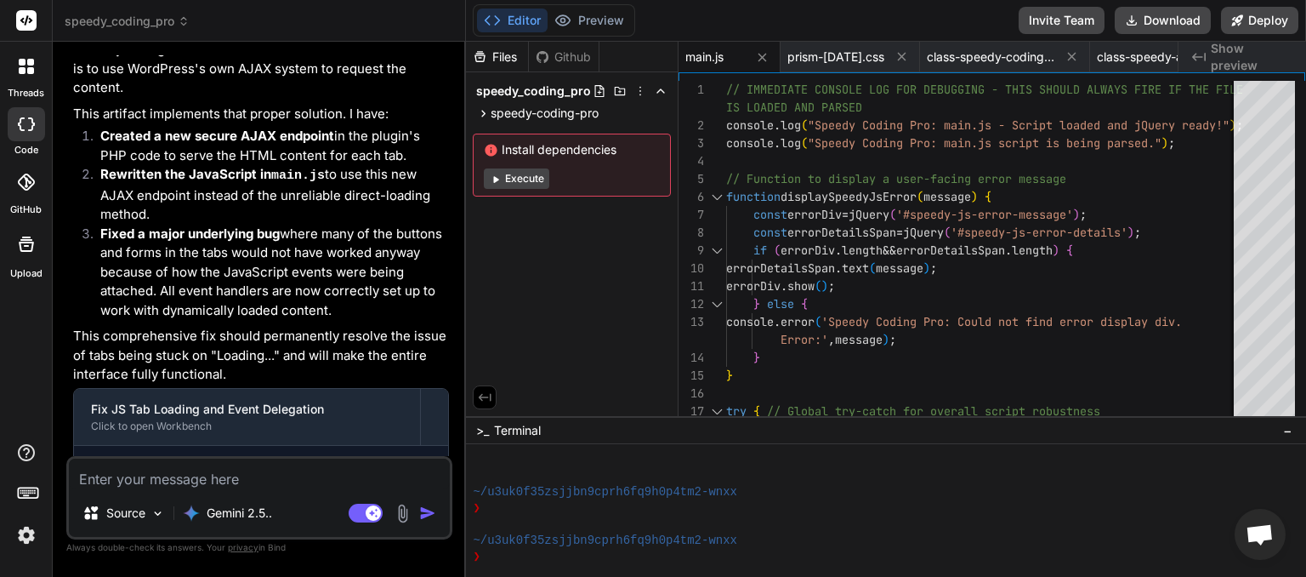
scroll to position [0, 442]
click at [1175, 26] on button "Download" at bounding box center [1163, 20] width 96 height 27
paste textarea "[JS Error] TypeError: can't access property "replace", text is undefined File: …"
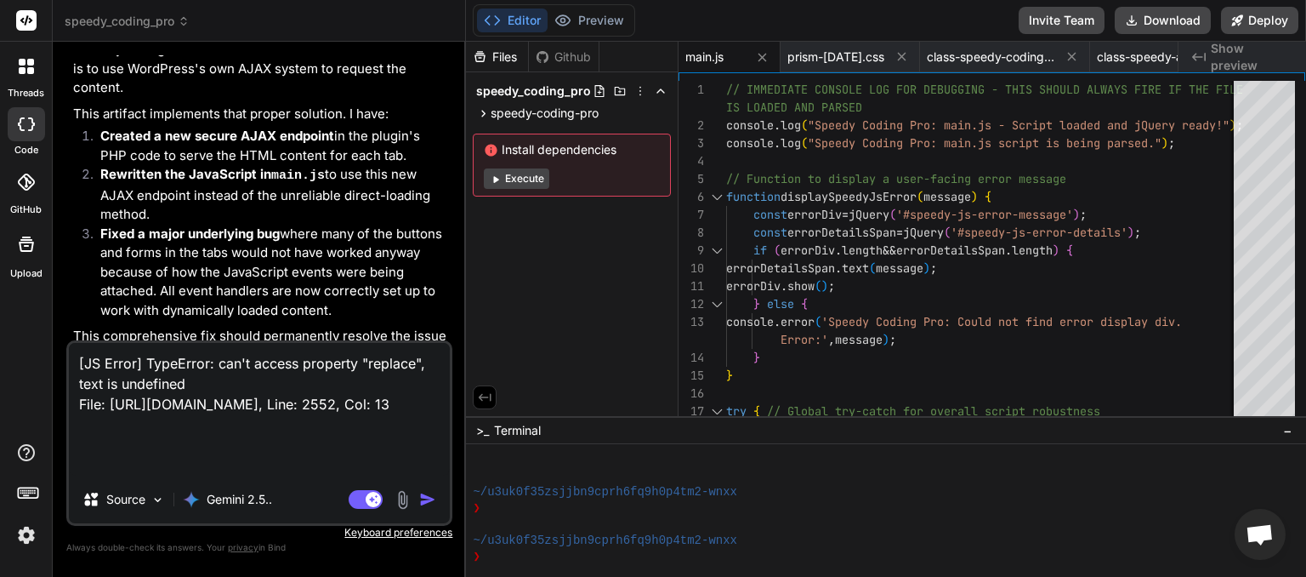
click at [83, 367] on textarea "[JS Error] TypeError: can't access property "replace", text is undefined File: …" at bounding box center [259, 409] width 381 height 133
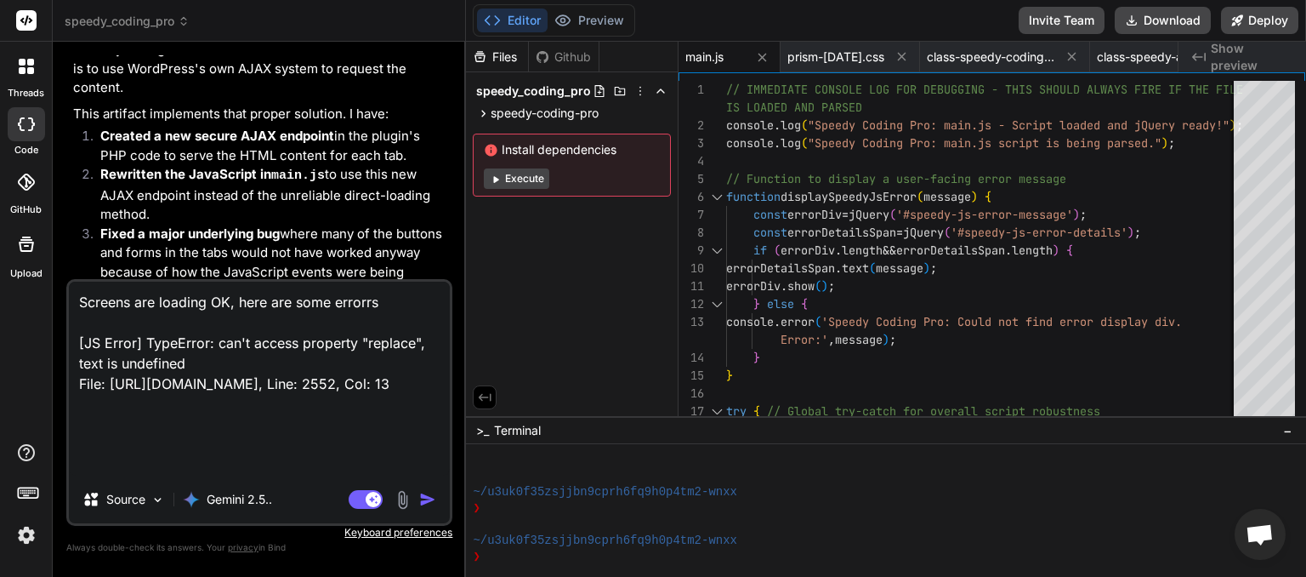
paste textarea "An unexpected error occurred.: {"success":false,"data":"Invalid Job ID."}"
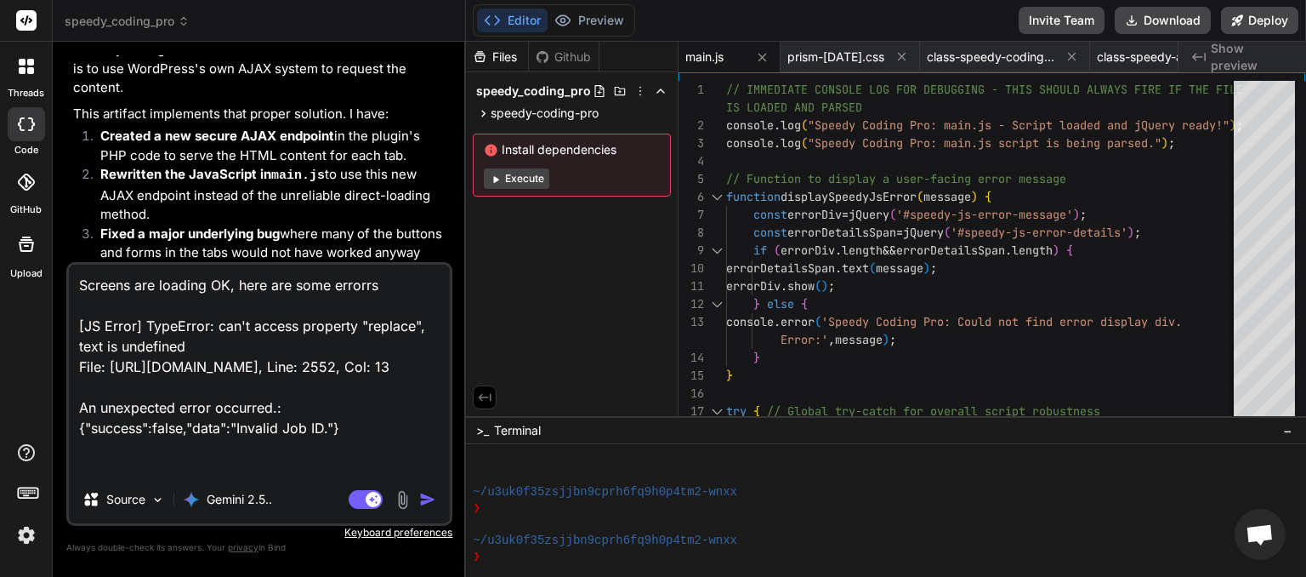
scroll to position [1, 0]
click at [88, 430] on textarea "Screens are loading OK, here are some errorrs [JS Error] TypeError: can't acces…" at bounding box center [259, 370] width 381 height 211
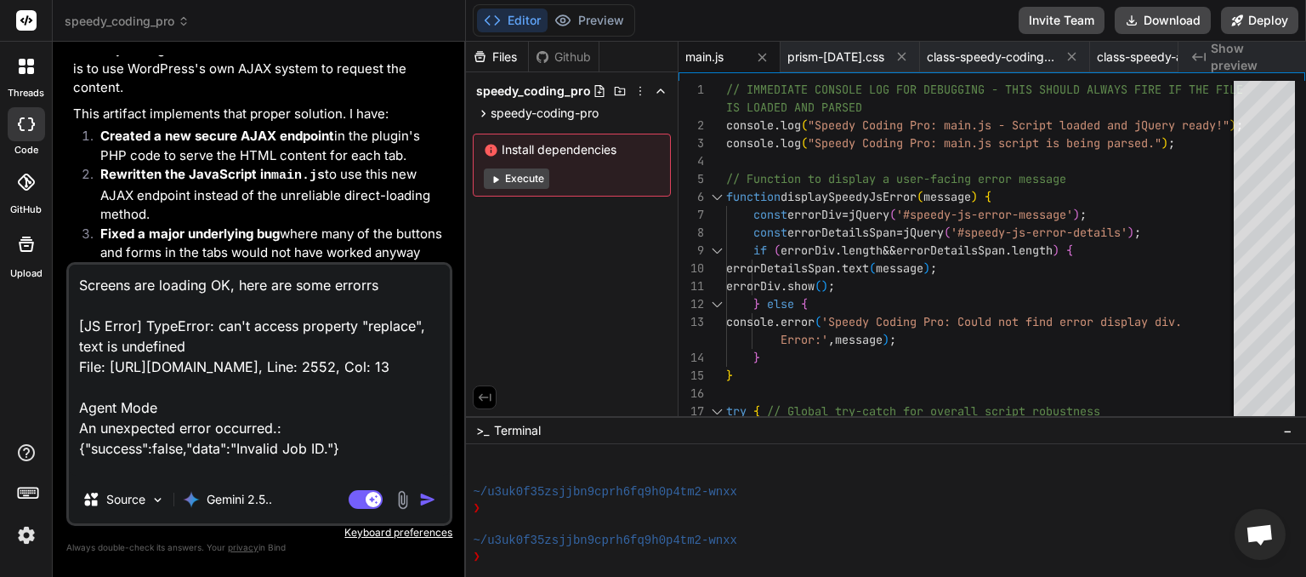
scroll to position [14848, 0]
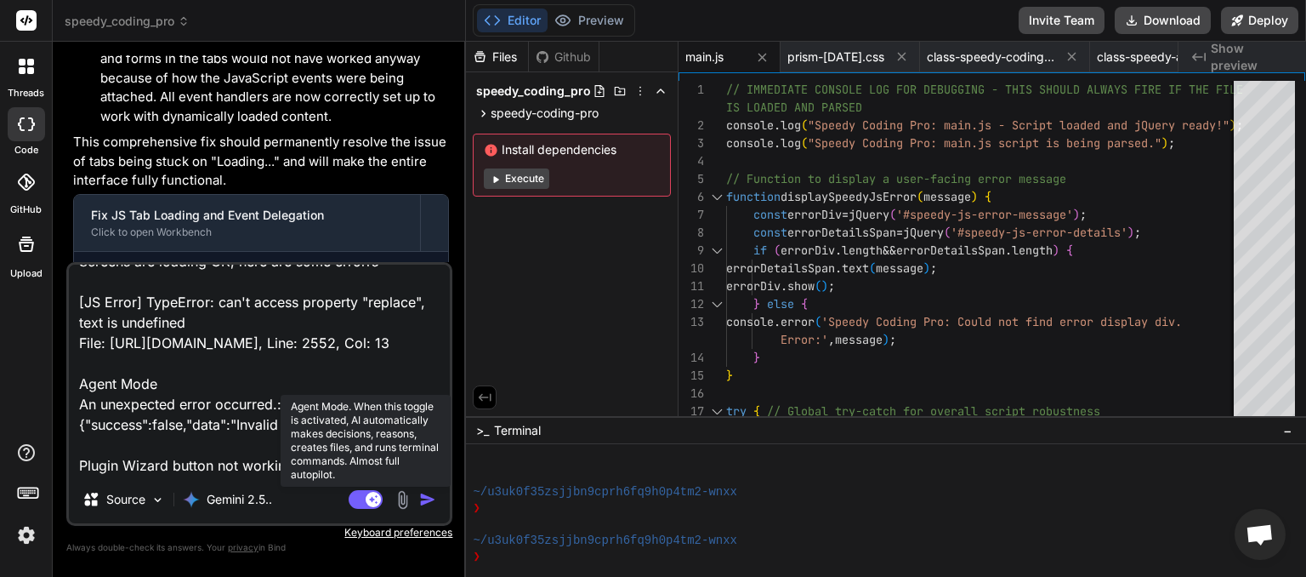
click at [362, 500] on rect at bounding box center [366, 499] width 34 height 19
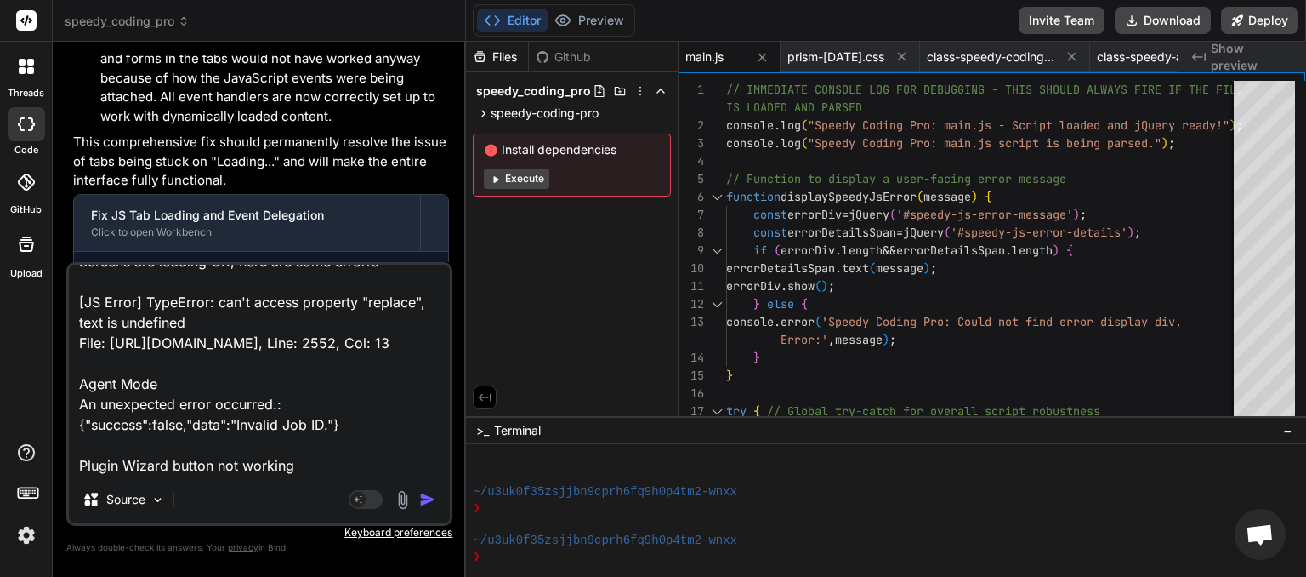
click at [430, 498] on img "button" at bounding box center [427, 499] width 17 height 17
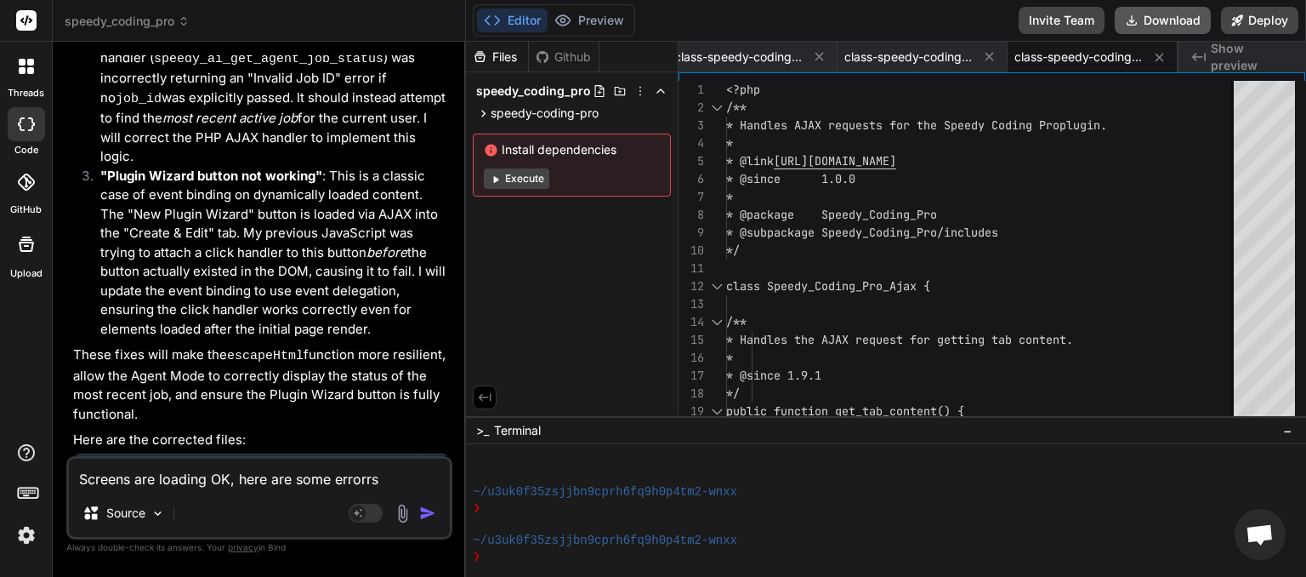
scroll to position [0, 1732]
click at [1149, 28] on button "Download" at bounding box center [1163, 20] width 96 height 27
paste textarea "[[DATE] 02:32:48 UTC] PHP Parse error: syntax error, unexpected single-quoted s…"
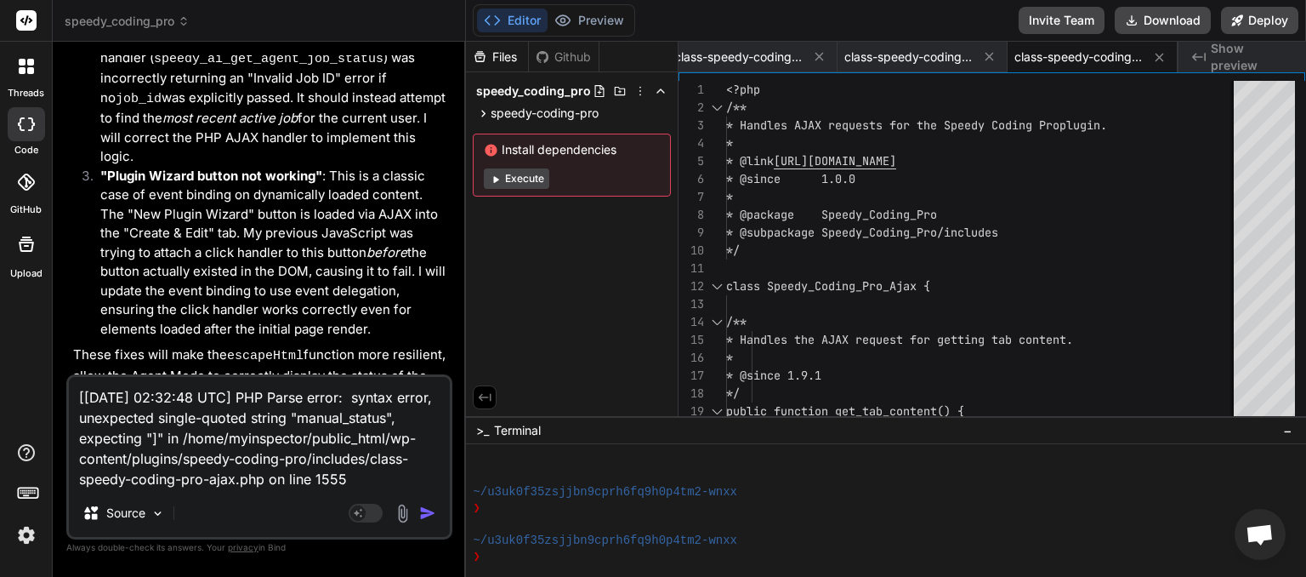
click at [430, 508] on img "button" at bounding box center [427, 512] width 17 height 17
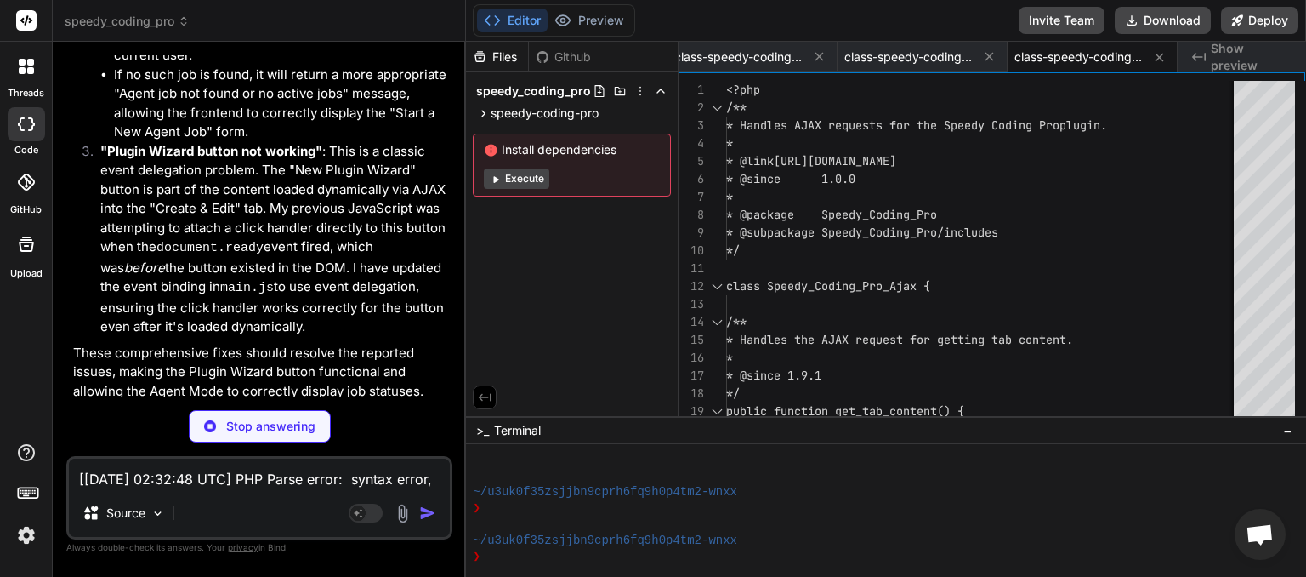
scroll to position [16966, 0]
click at [155, 478] on textarea "[[DATE] 02:32:48 UTC] PHP Parse error: syntax error, unexpected single-quoted s…" at bounding box center [259, 473] width 381 height 31
drag, startPoint x: 233, startPoint y: 478, endPoint x: 232, endPoint y: 468, distance: 10.2
click at [233, 476] on textarea "[[DATE] 02:32:48 UTC] PHP Parse error: syntax error, unexpected single-quoted s…" at bounding box center [259, 473] width 381 height 31
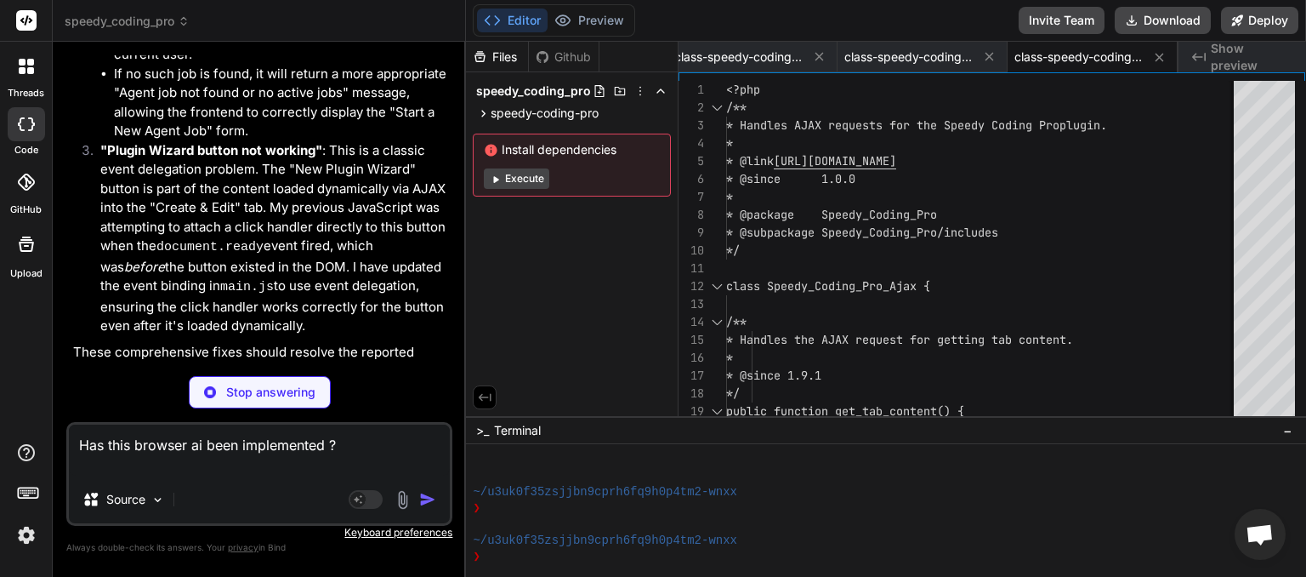
paste textarea "# Loremipsumd: Sitametco Adipisc-Elitse DO Eiusmodtempo inci Utlabo Etdolo Mag …"
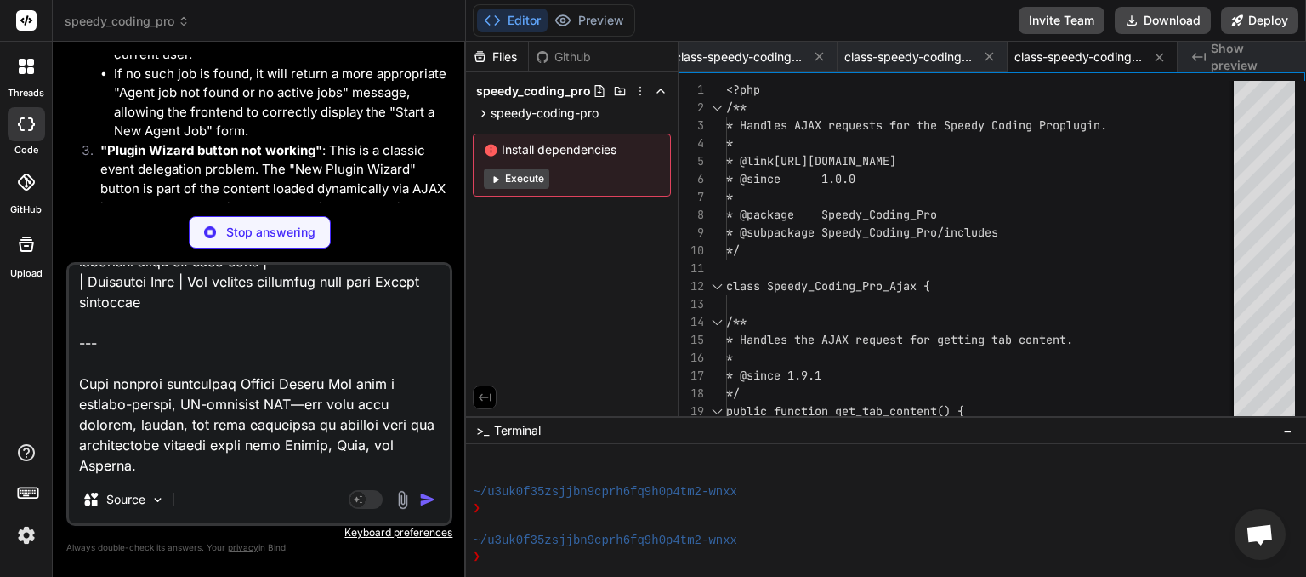
scroll to position [17185, 0]
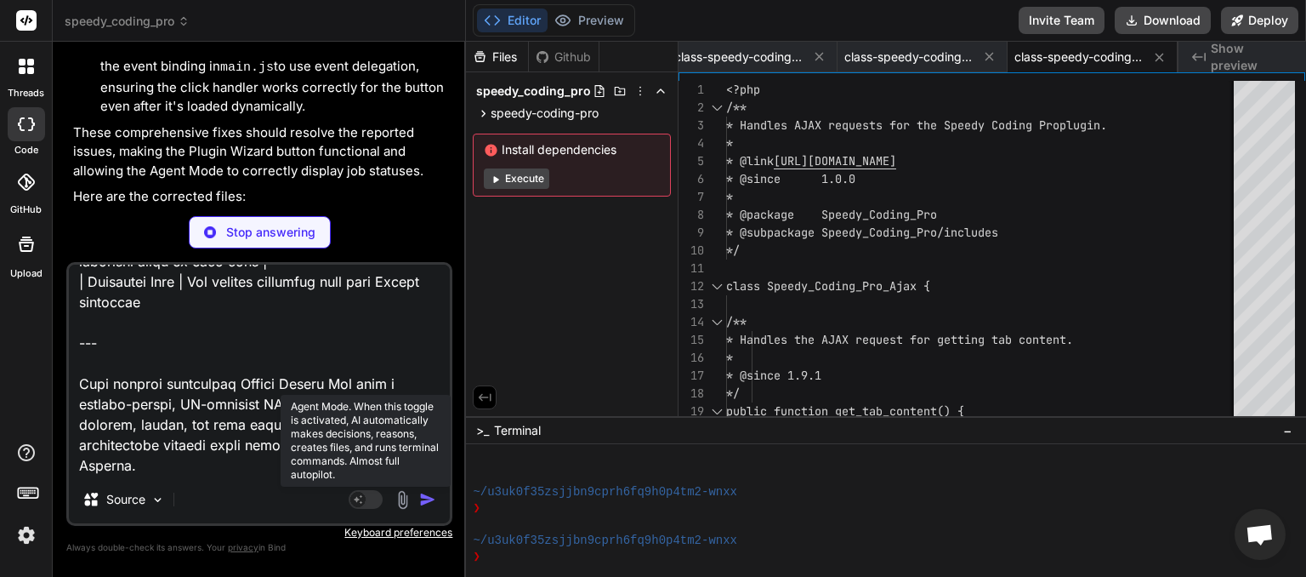
click at [378, 505] on rect at bounding box center [366, 499] width 34 height 19
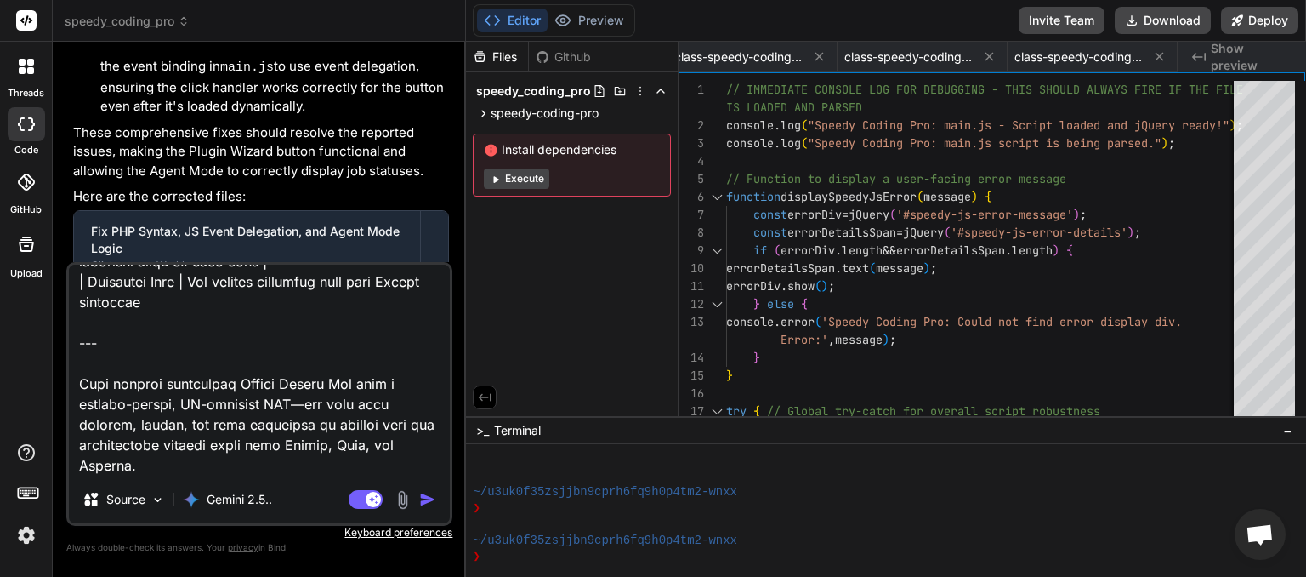
scroll to position [17127, 0]
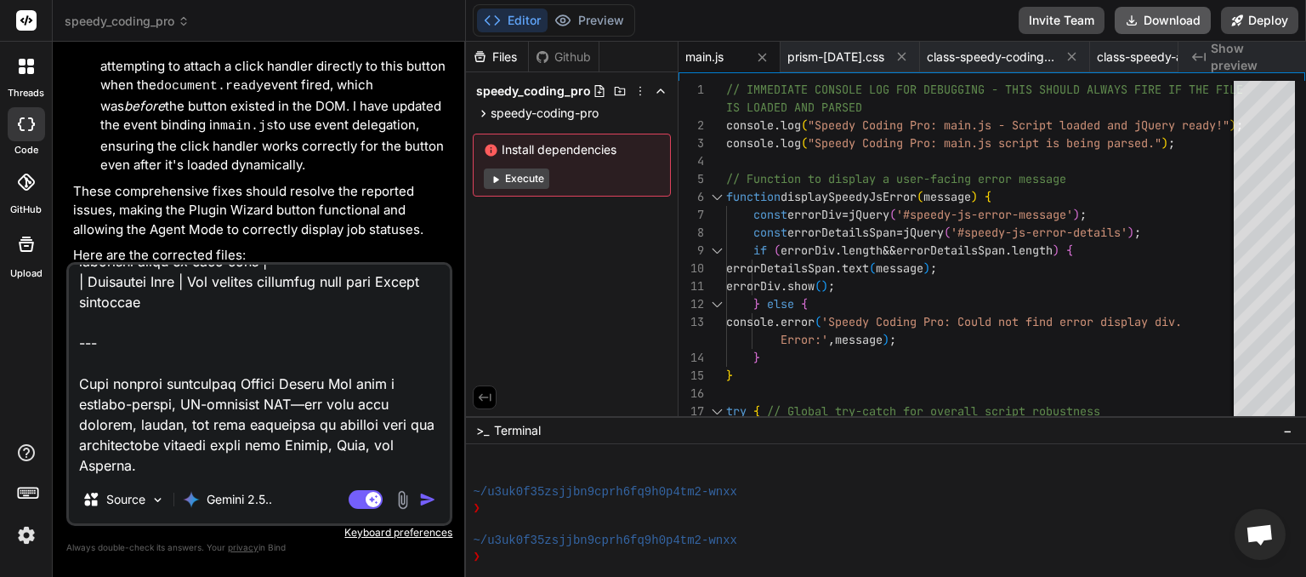
click at [1173, 22] on button "Download" at bounding box center [1163, 20] width 96 height 27
click at [426, 505] on img "button" at bounding box center [427, 499] width 17 height 17
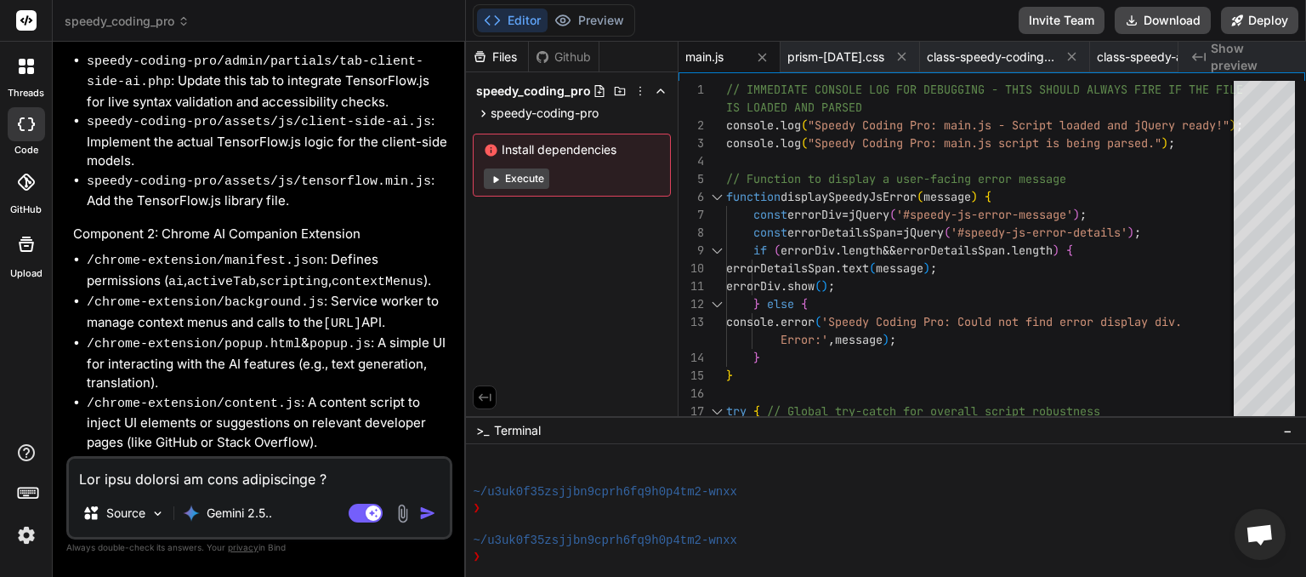
scroll to position [19383, 0]
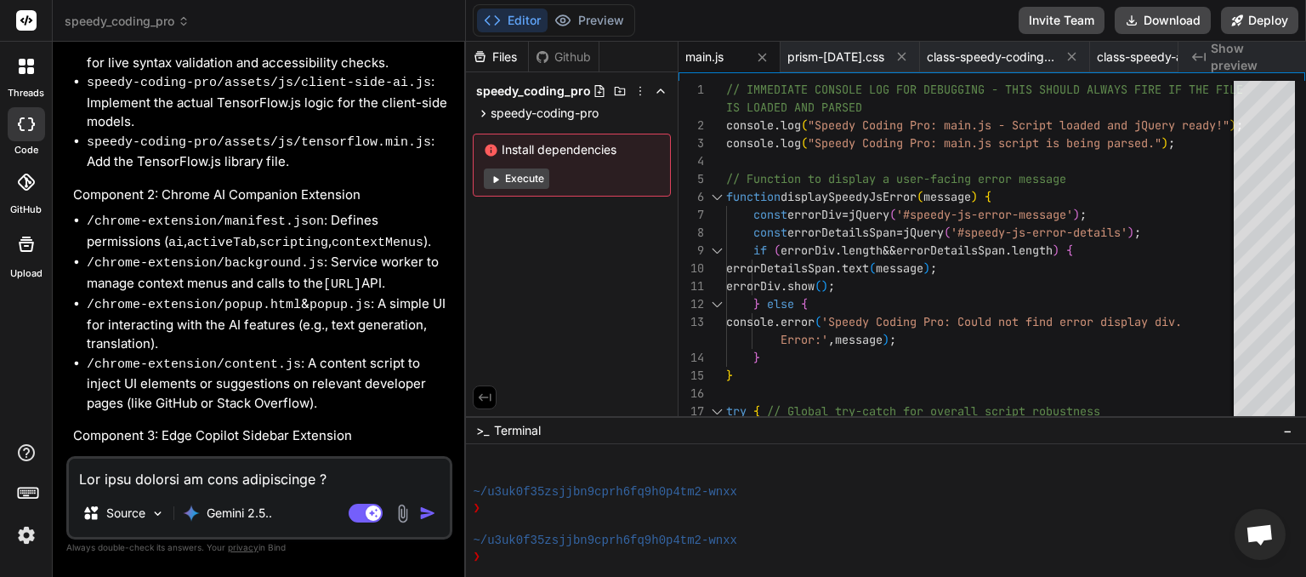
click at [265, 475] on textarea at bounding box center [259, 473] width 381 height 31
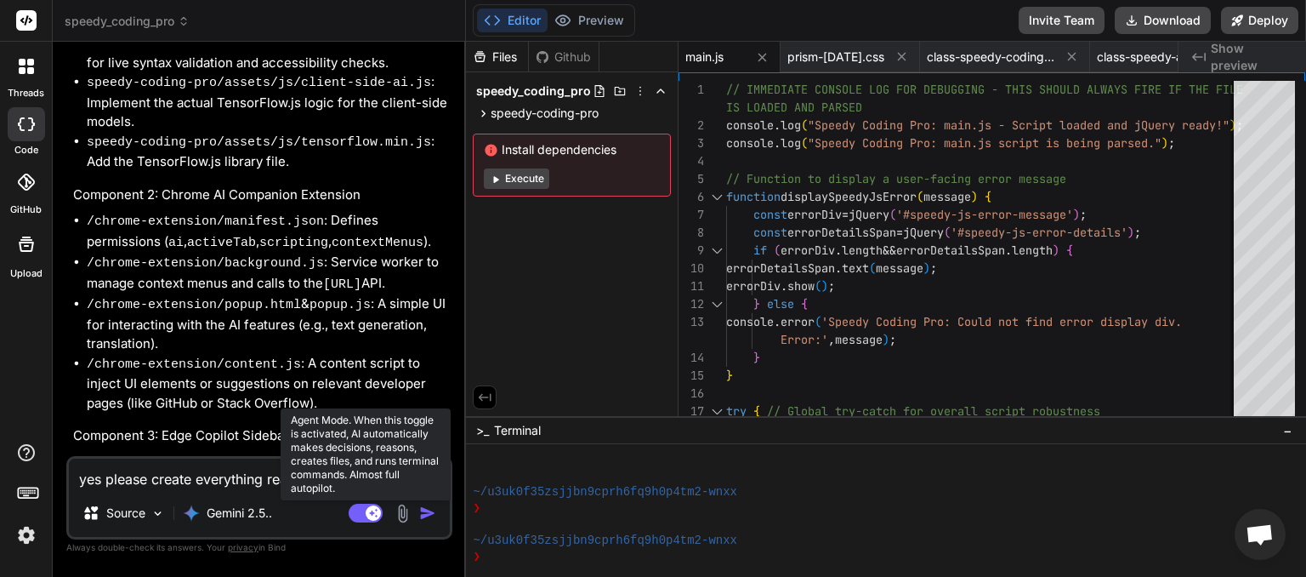
click at [357, 509] on rect at bounding box center [366, 513] width 34 height 19
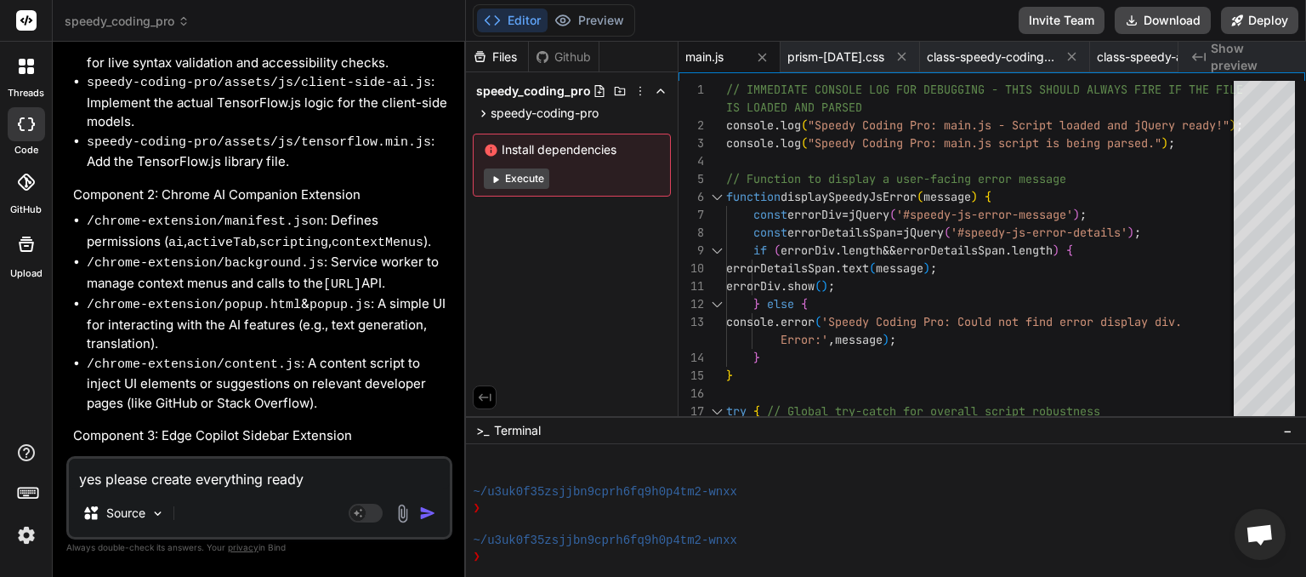
click at [322, 483] on textarea "yes please create everything ready" at bounding box center [259, 473] width 381 height 31
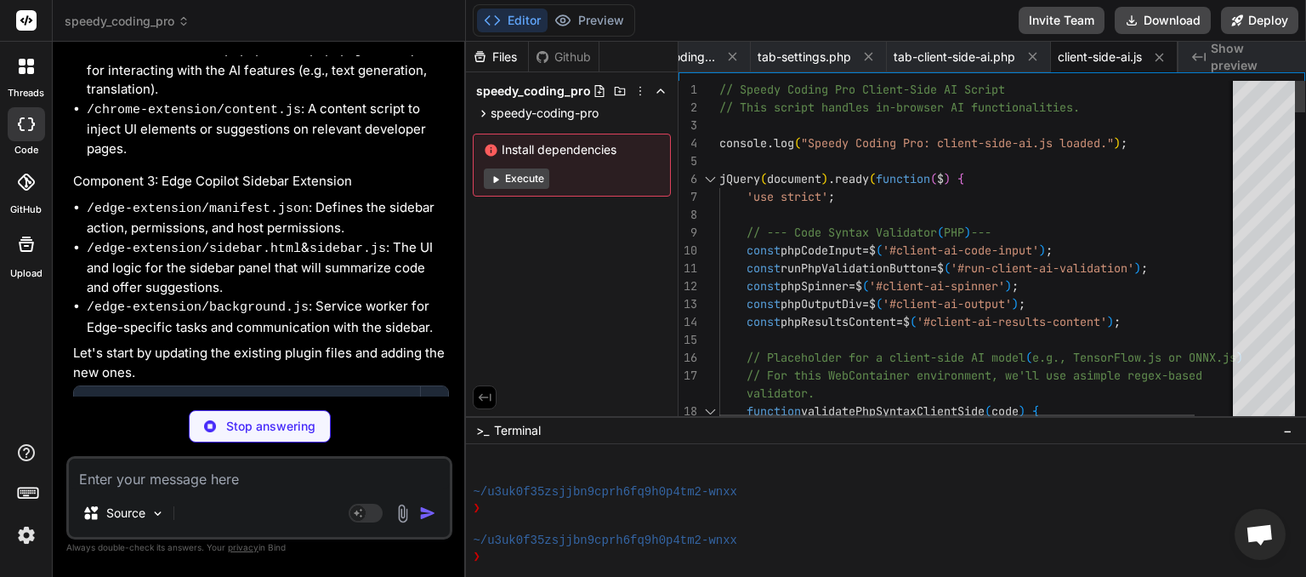
scroll to position [0, 2298]
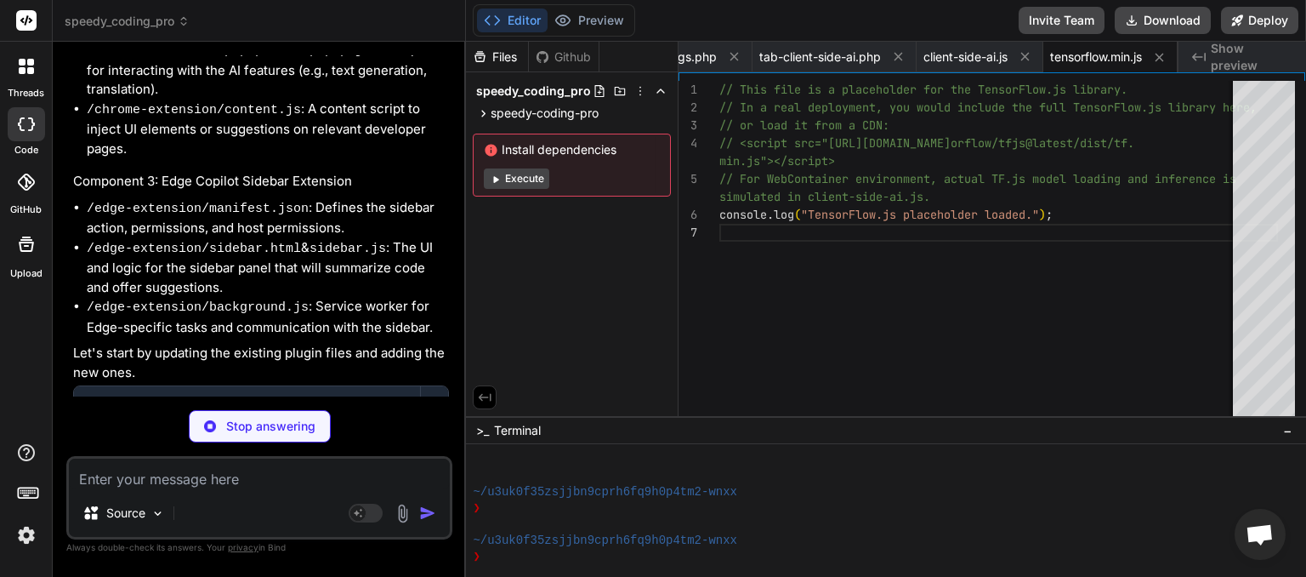
paste textarea "Starting with Firefox version 133, you have the option to use an AI chatbot of …"
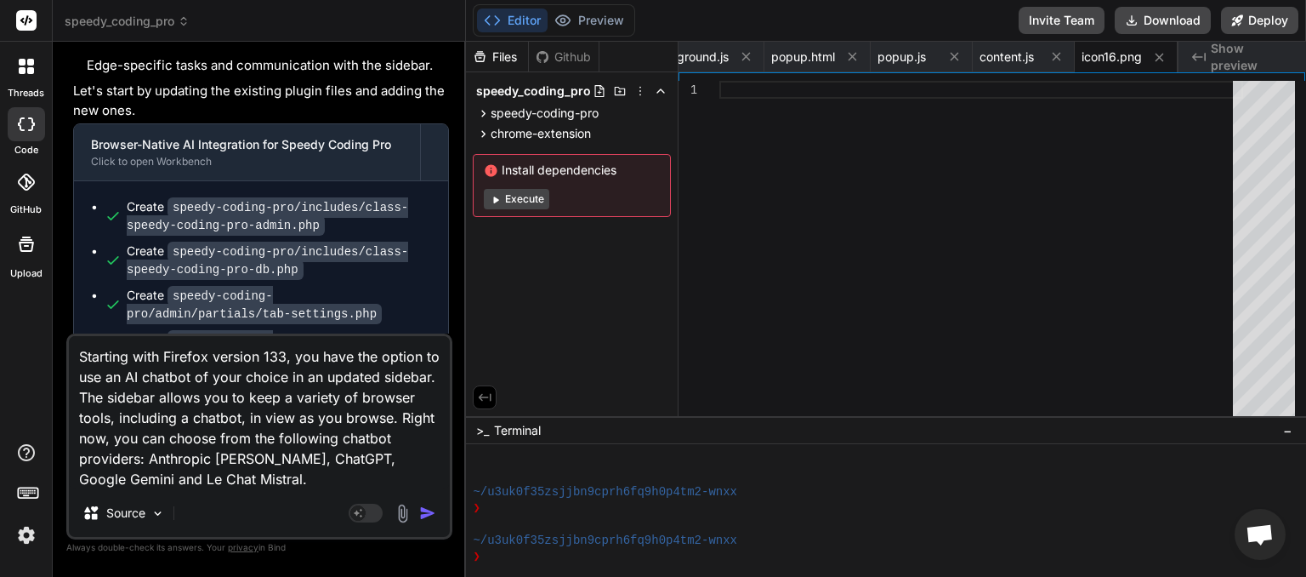
scroll to position [21369, 0]
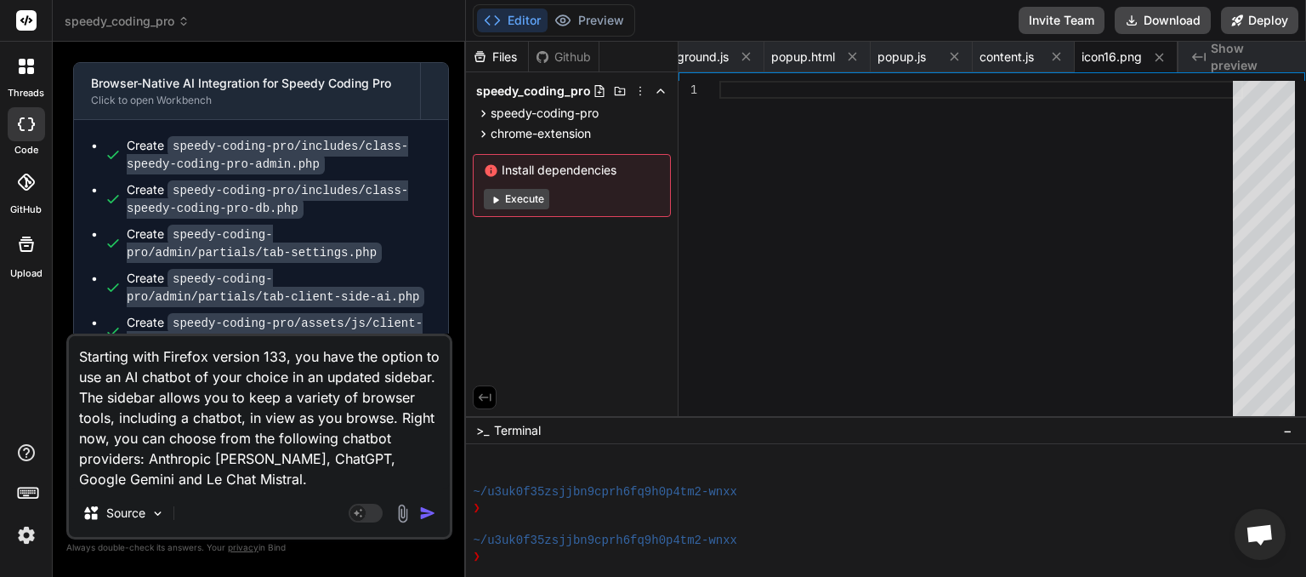
drag, startPoint x: 219, startPoint y: 476, endPoint x: 60, endPoint y: 316, distance: 225.5
click at [69, 336] on textarea "Starting with Firefox version 133, you have the option to use an AI chatbot of …" at bounding box center [259, 412] width 381 height 153
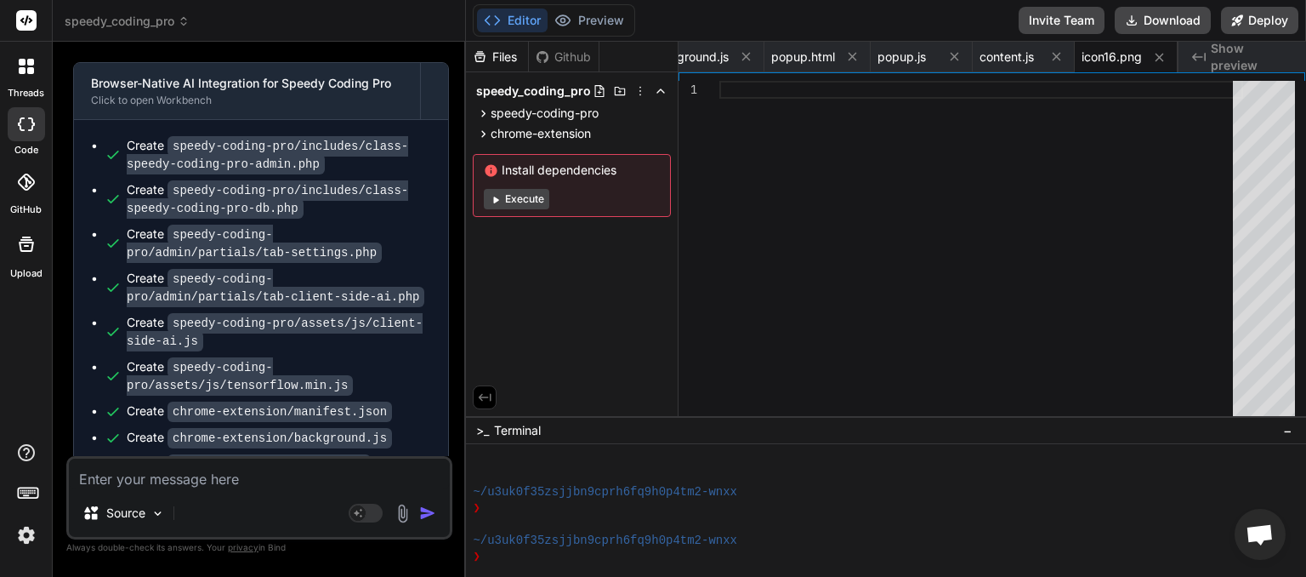
scroll to position [21246, 0]
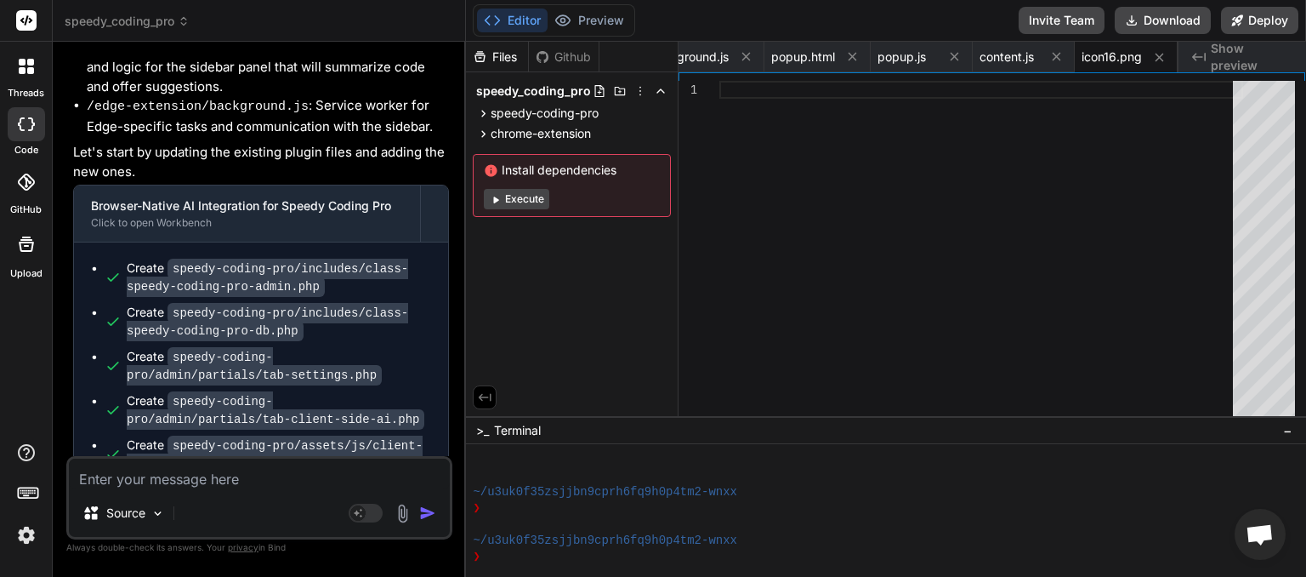
click at [128, 468] on textarea at bounding box center [259, 473] width 381 height 31
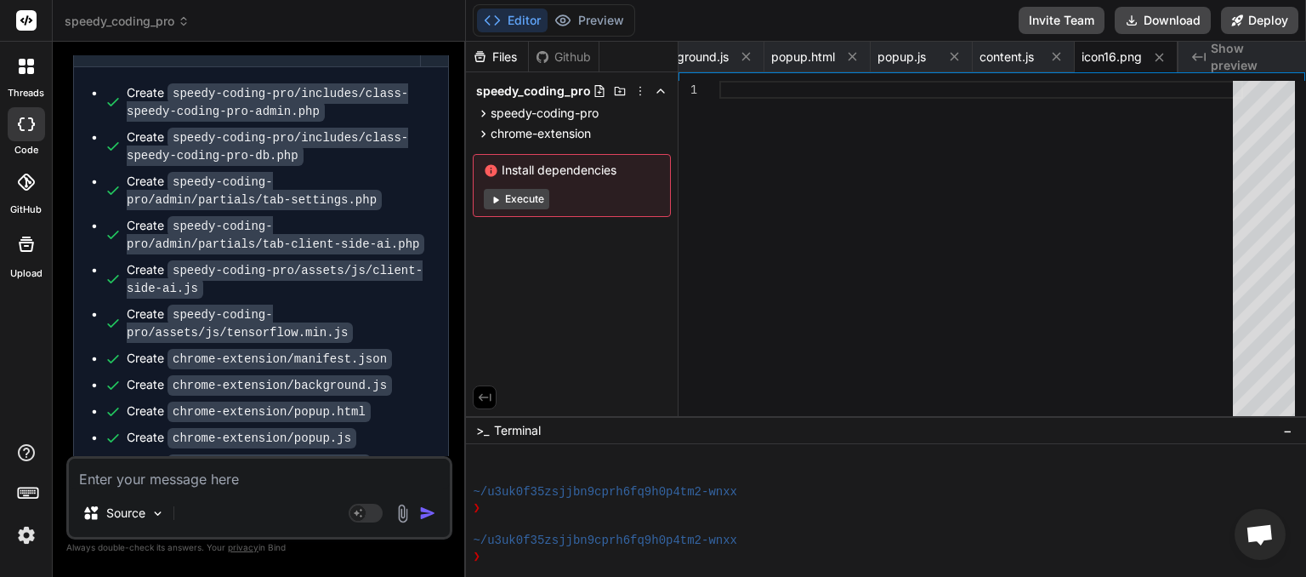
scroll to position [21422, 0]
paste textarea "Starting with Firefox version 133, you have the option to use an AI chatbot of …"
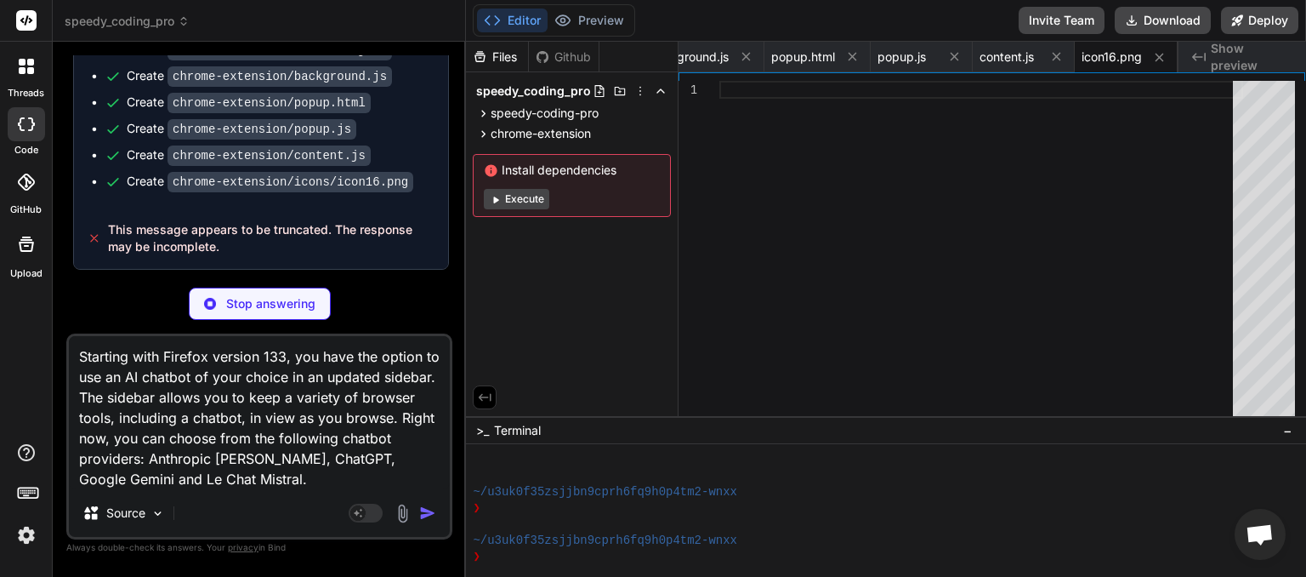
scroll to position [21734, 0]
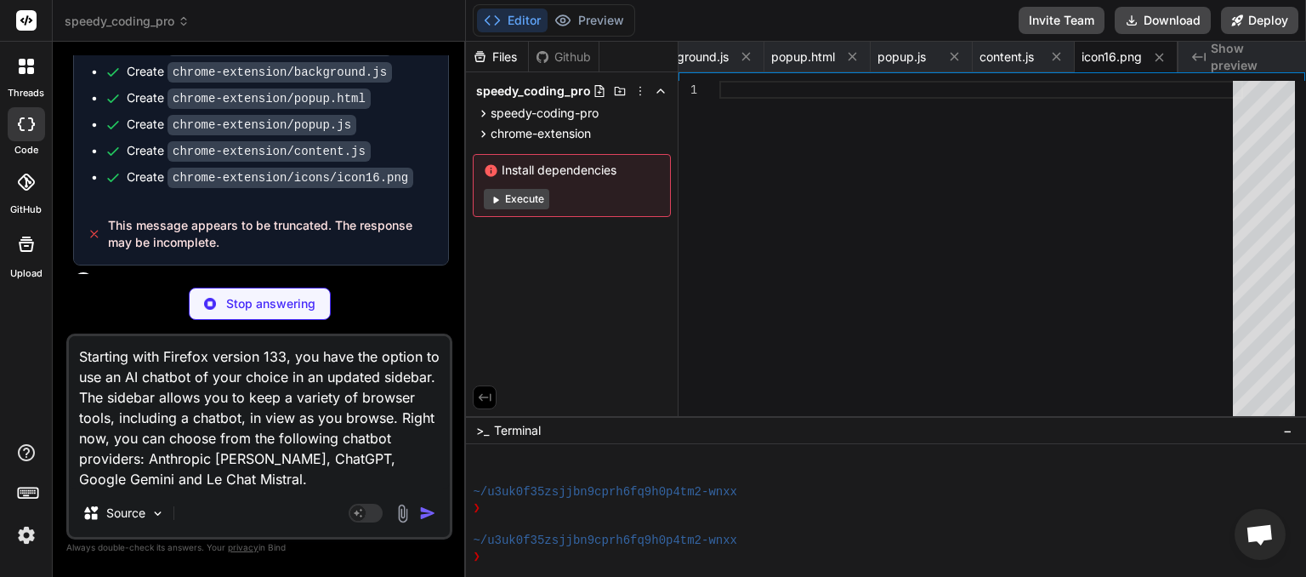
click at [73, 353] on textarea "Starting with Firefox version 133, you have the option to use an AI chatbot of …" at bounding box center [259, 412] width 381 height 153
click at [245, 481] on textarea "Starting with Firefox version 133, you have the option to use an AI chatbot of …" at bounding box center [259, 412] width 381 height 153
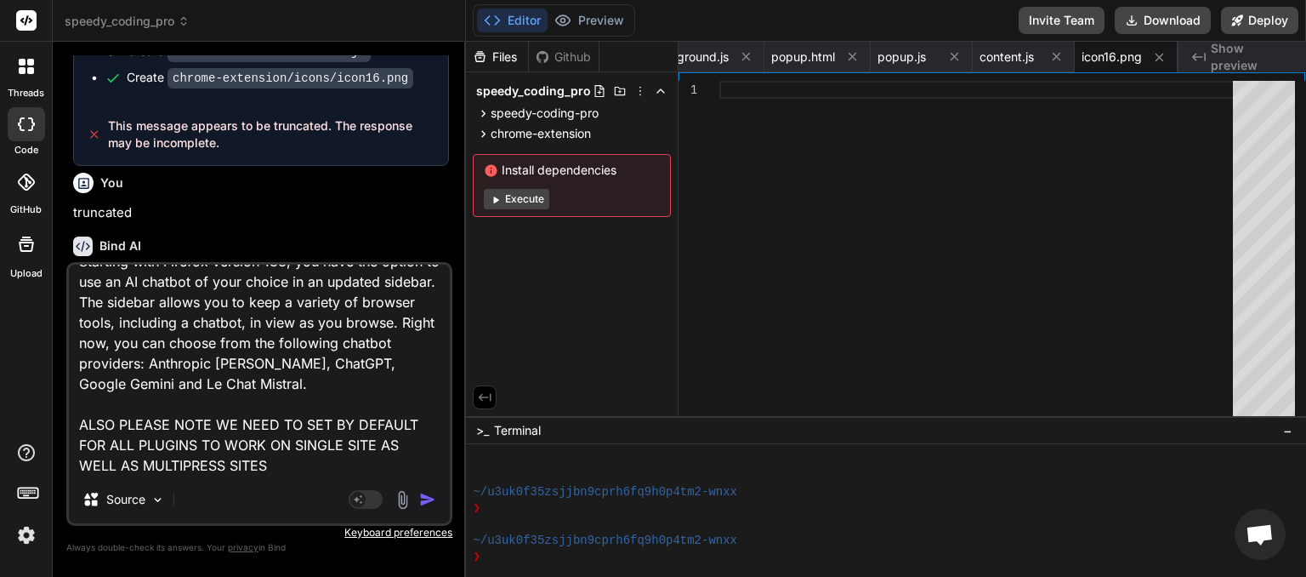
scroll to position [0, 0]
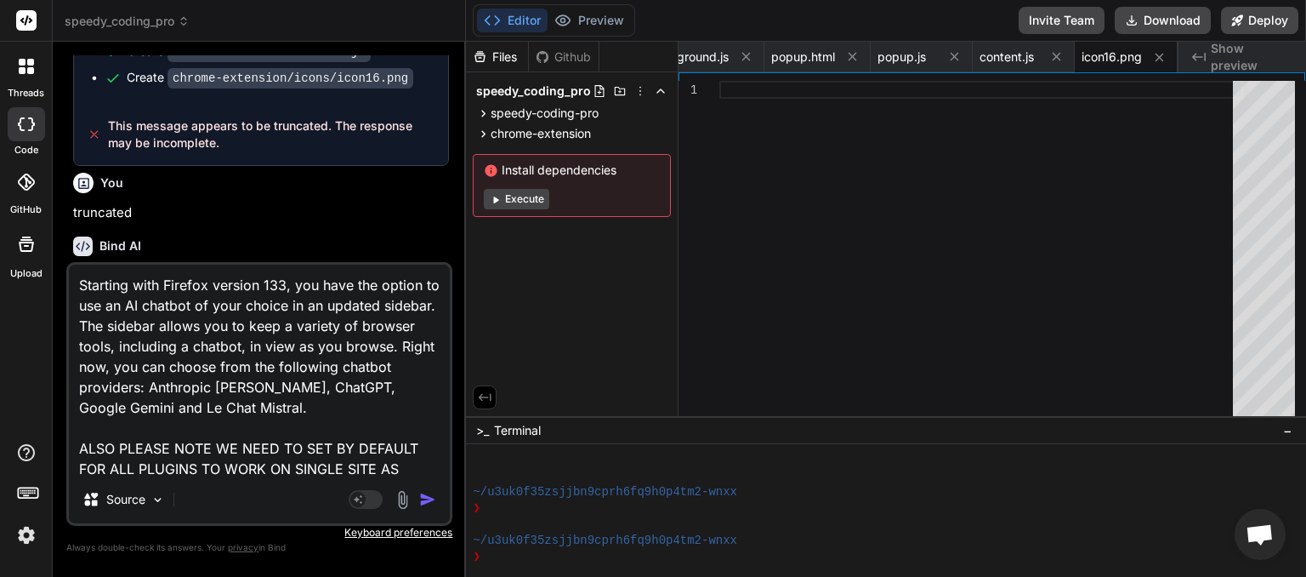
drag, startPoint x: 226, startPoint y: 474, endPoint x: 0, endPoint y: 215, distance: 343.6
click at [69, 265] on textarea "Starting with Firefox version 133, you have the option to use an AI chatbot of …" at bounding box center [259, 370] width 381 height 211
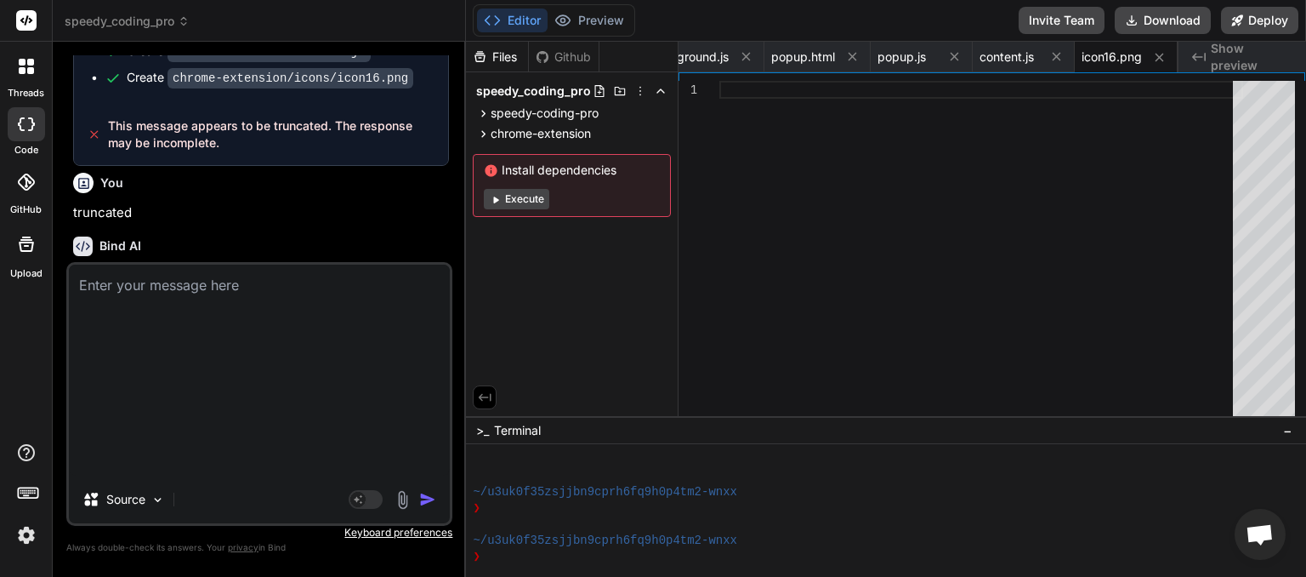
scroll to position [21640, 0]
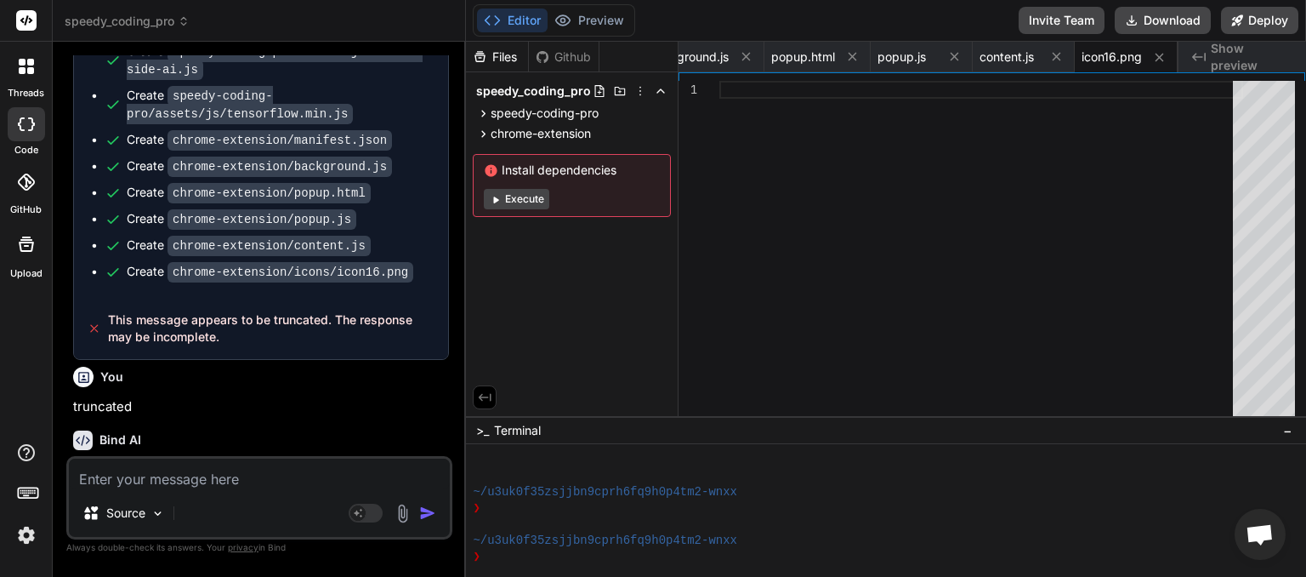
click at [145, 478] on textarea at bounding box center [259, 473] width 381 height 31
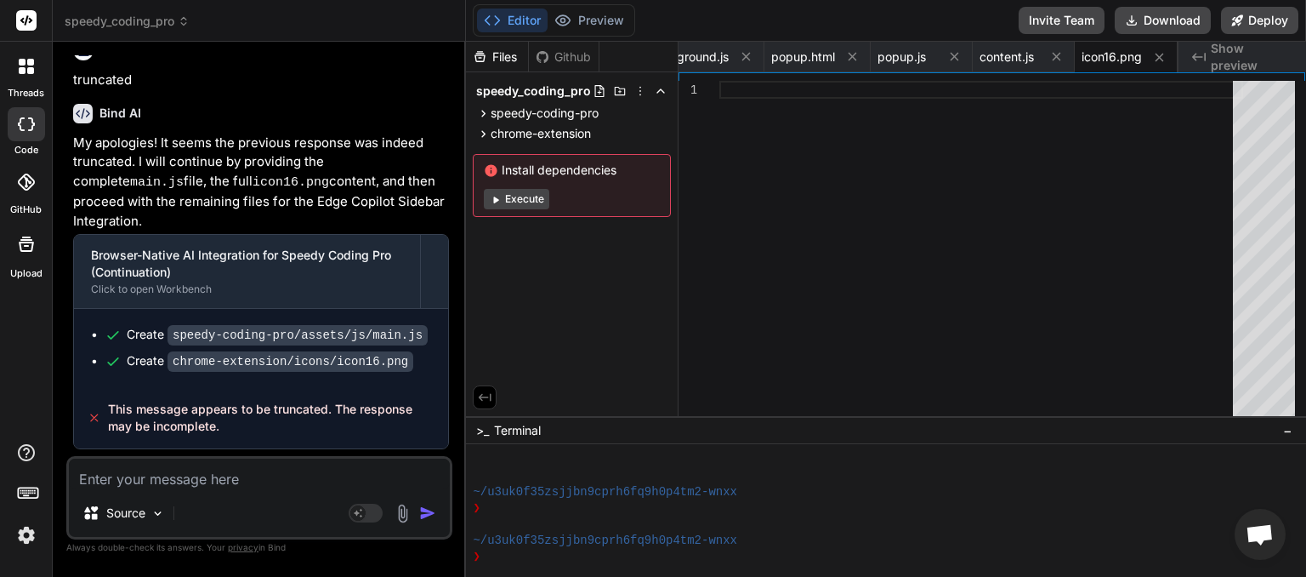
scroll to position [22028, 0]
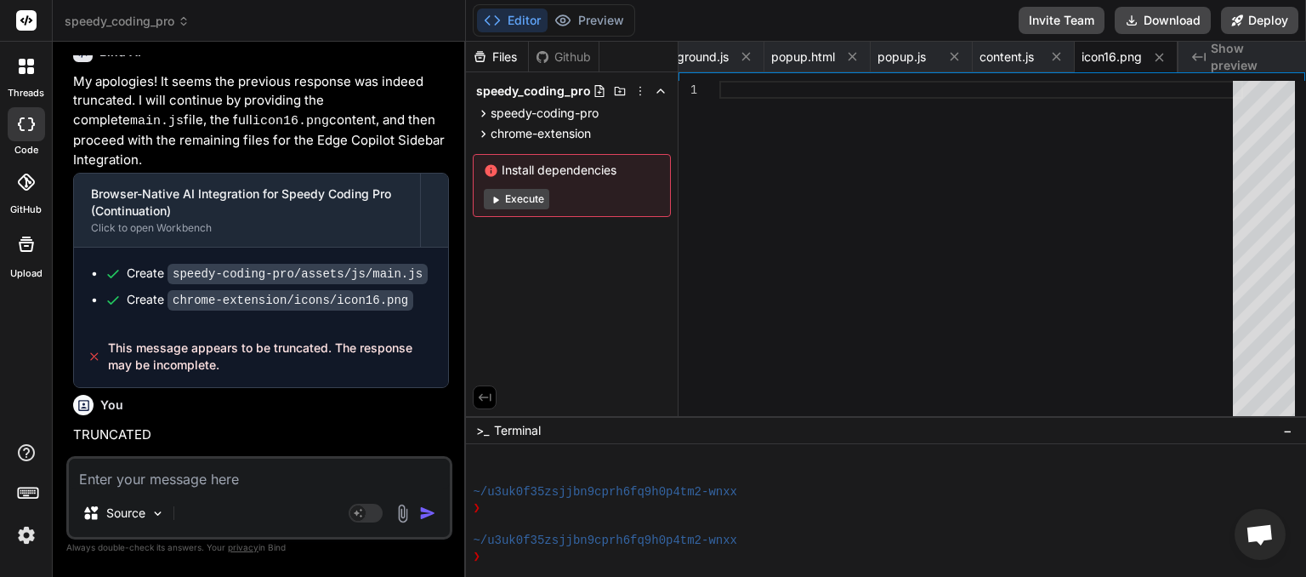
click at [228, 476] on textarea at bounding box center [259, 473] width 381 height 31
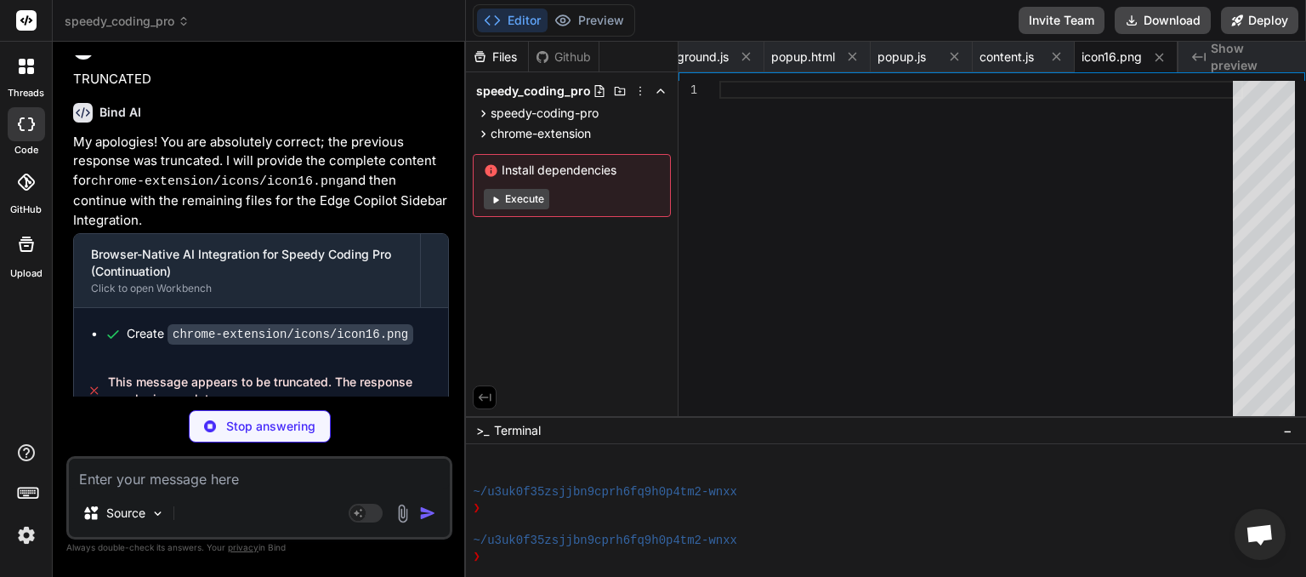
scroll to position [22413, 0]
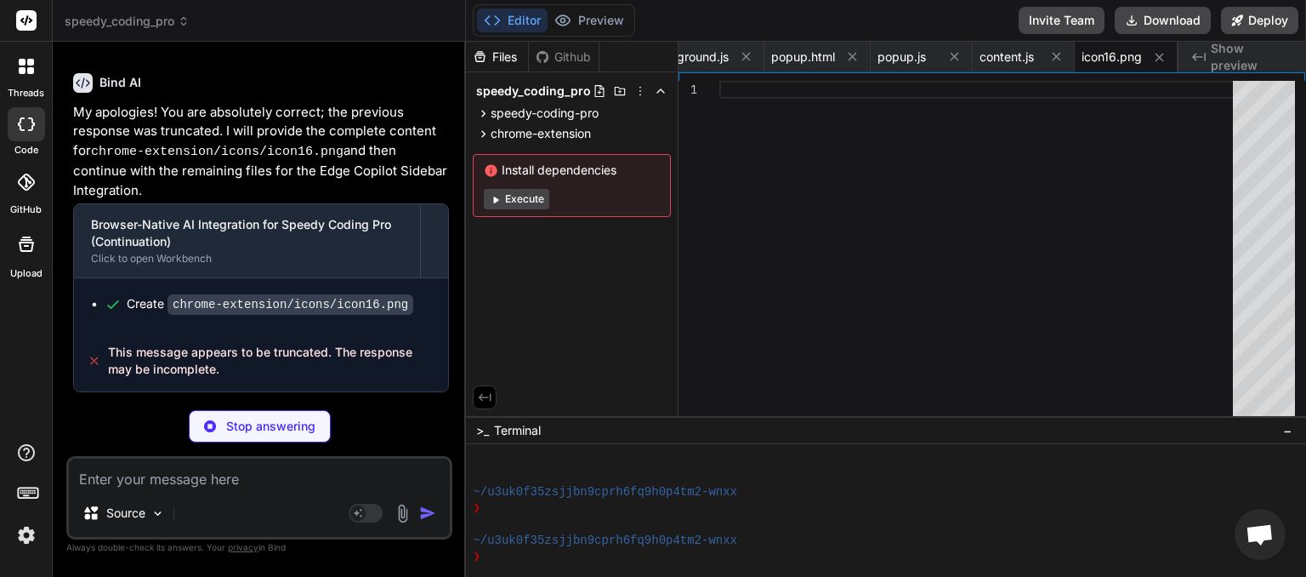
paste textarea "Starting with Firefox version 133, you have the option to use an AI chatbot of …"
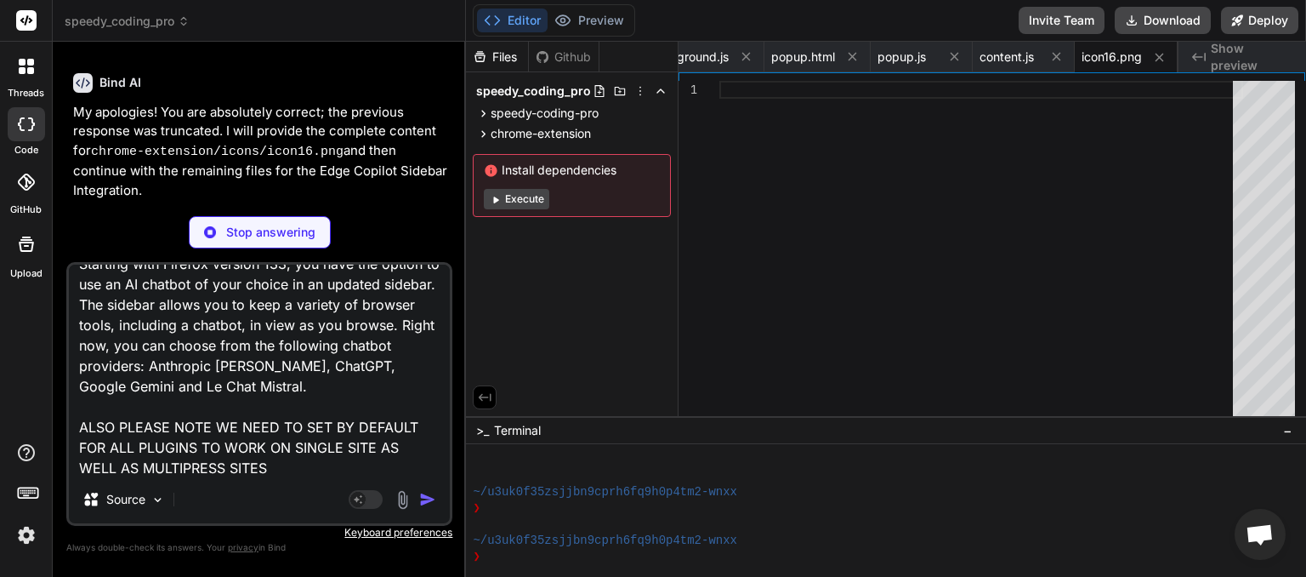
scroll to position [22607, 0]
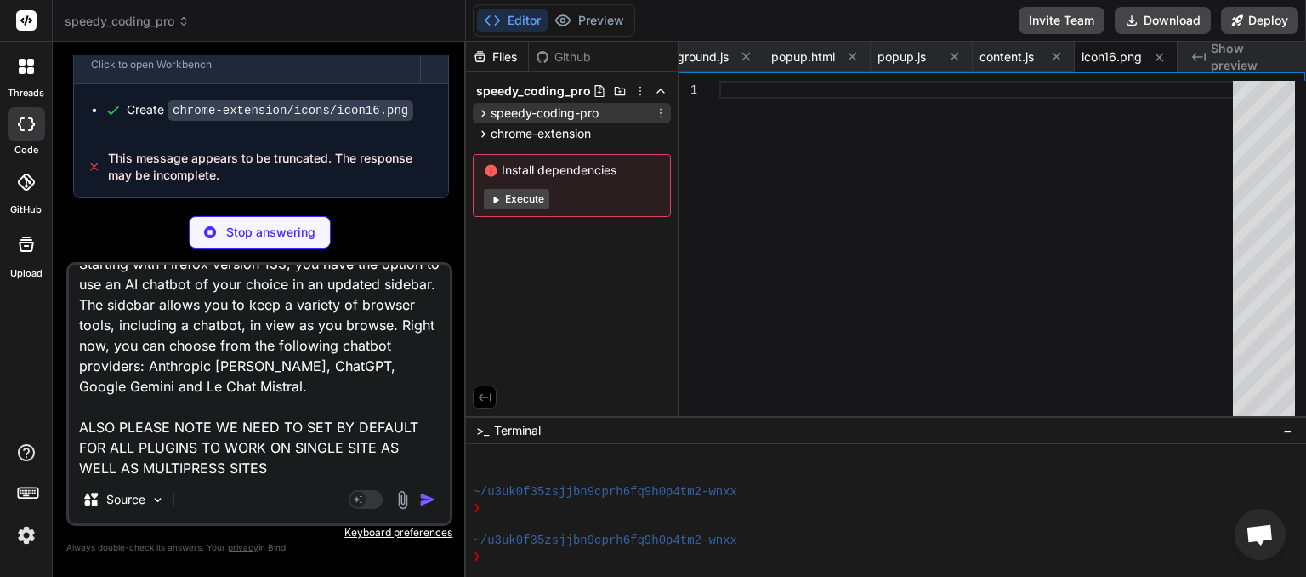
click at [484, 111] on icon at bounding box center [484, 113] width 4 height 7
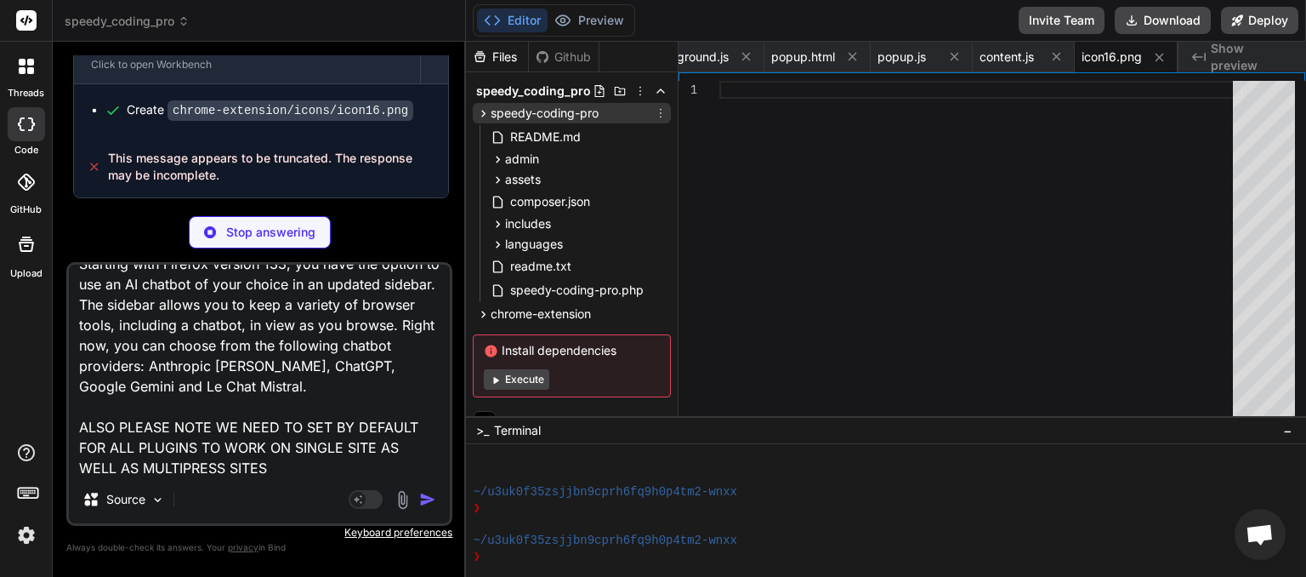
click at [484, 111] on icon at bounding box center [484, 113] width 4 height 7
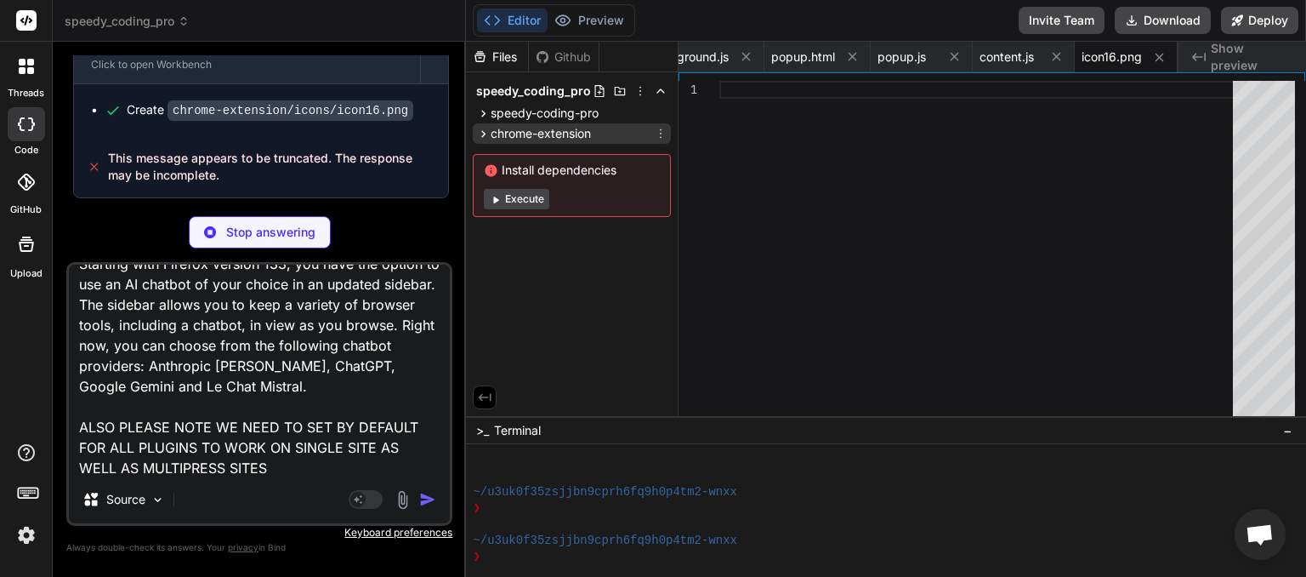
click at [482, 137] on icon at bounding box center [483, 134] width 14 height 14
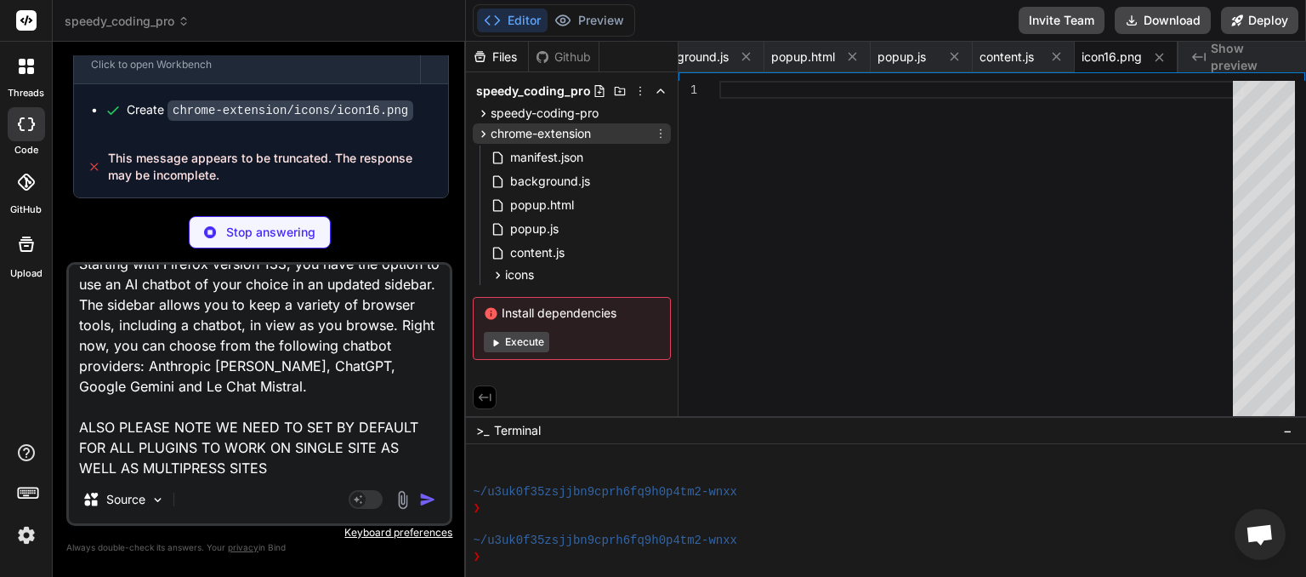
click at [482, 137] on icon at bounding box center [483, 134] width 14 height 14
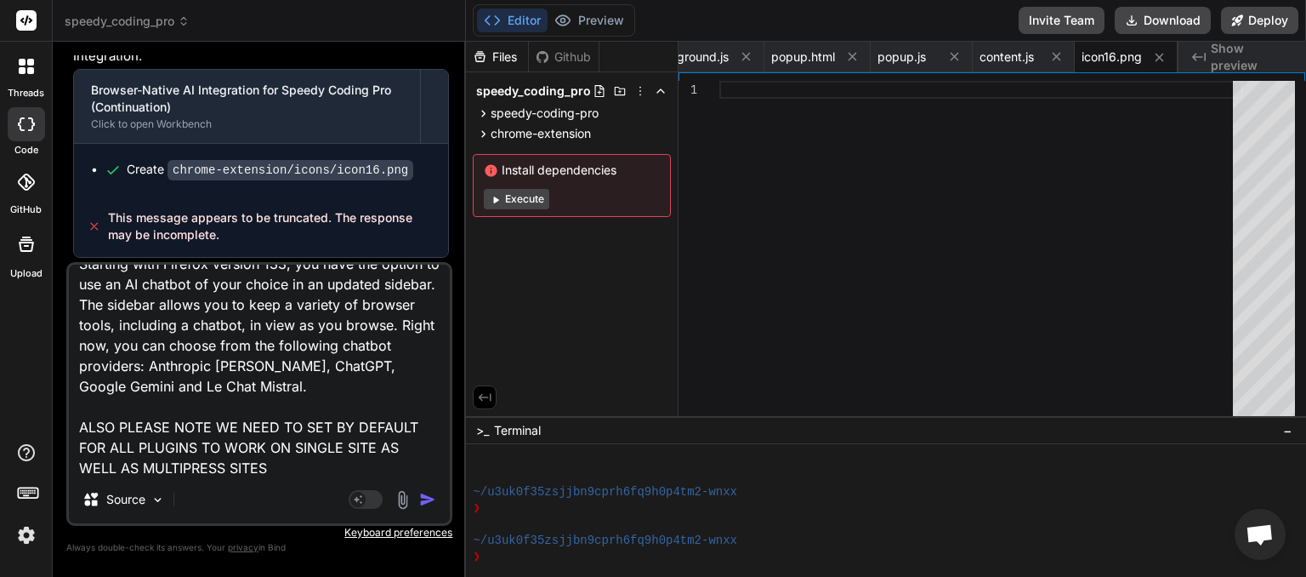
scroll to position [22609, 0]
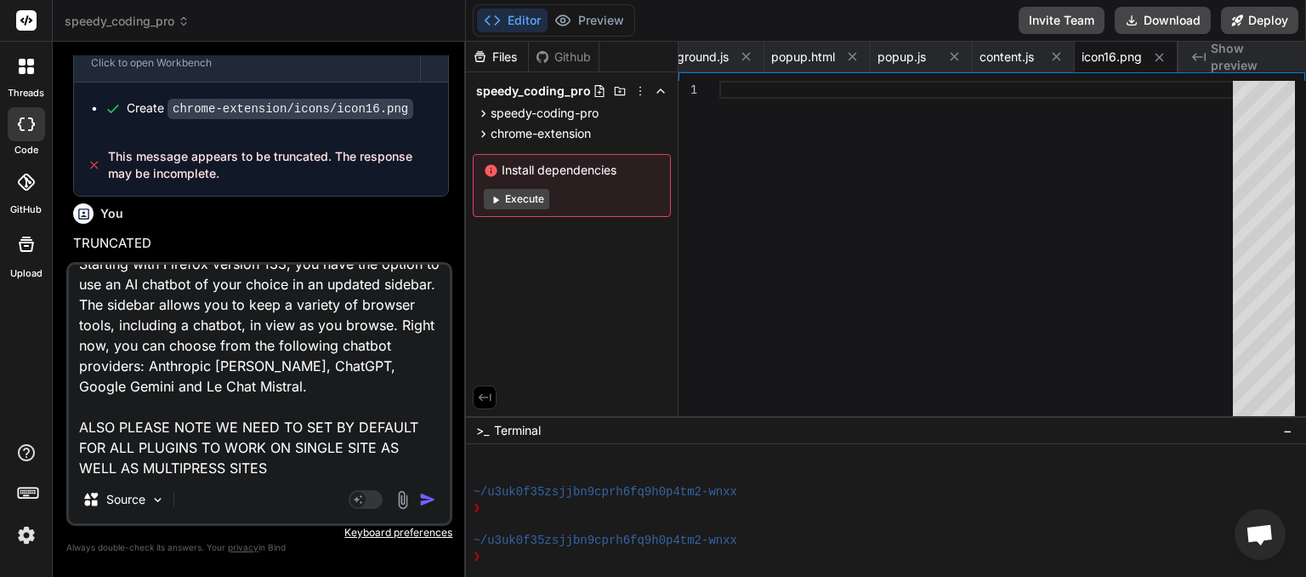
click at [431, 504] on img "button" at bounding box center [427, 499] width 17 height 17
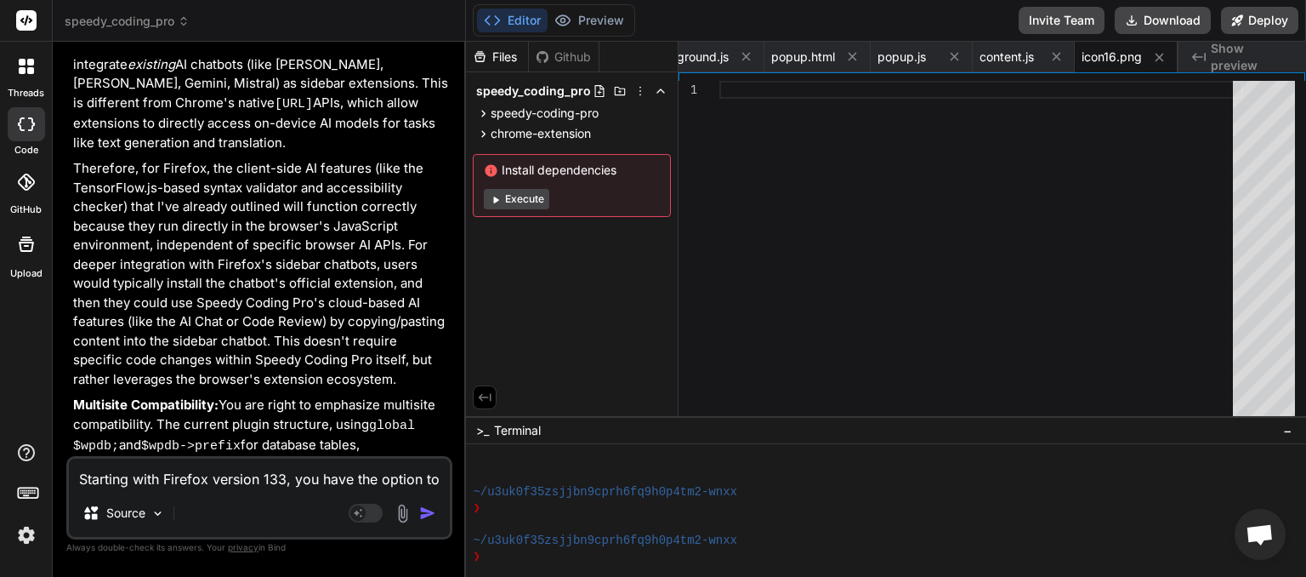
scroll to position [23616, 0]
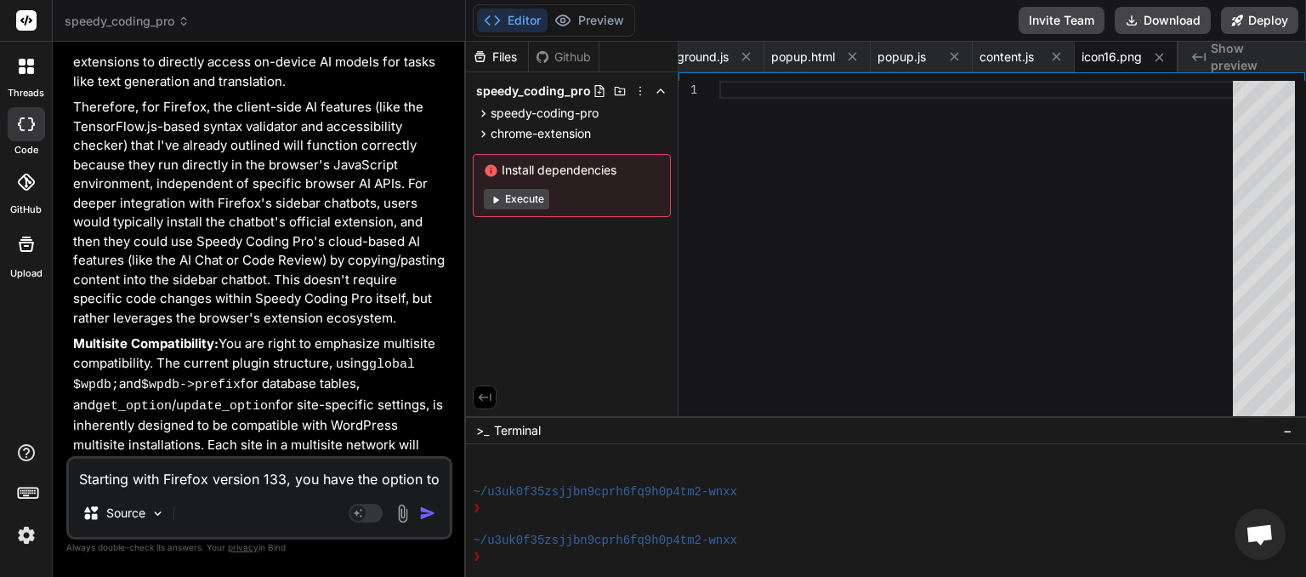
click at [175, 480] on textarea "Starting with Firefox version 133, you have the option to use an AI chatbot of …" at bounding box center [259, 473] width 381 height 31
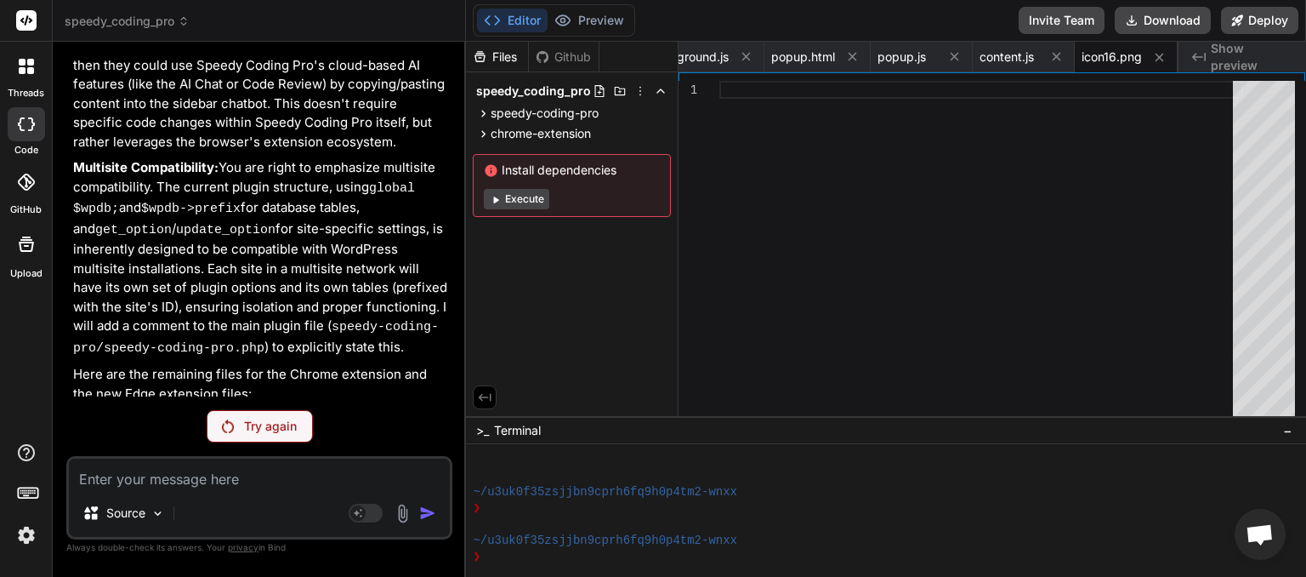
scroll to position [23731, 0]
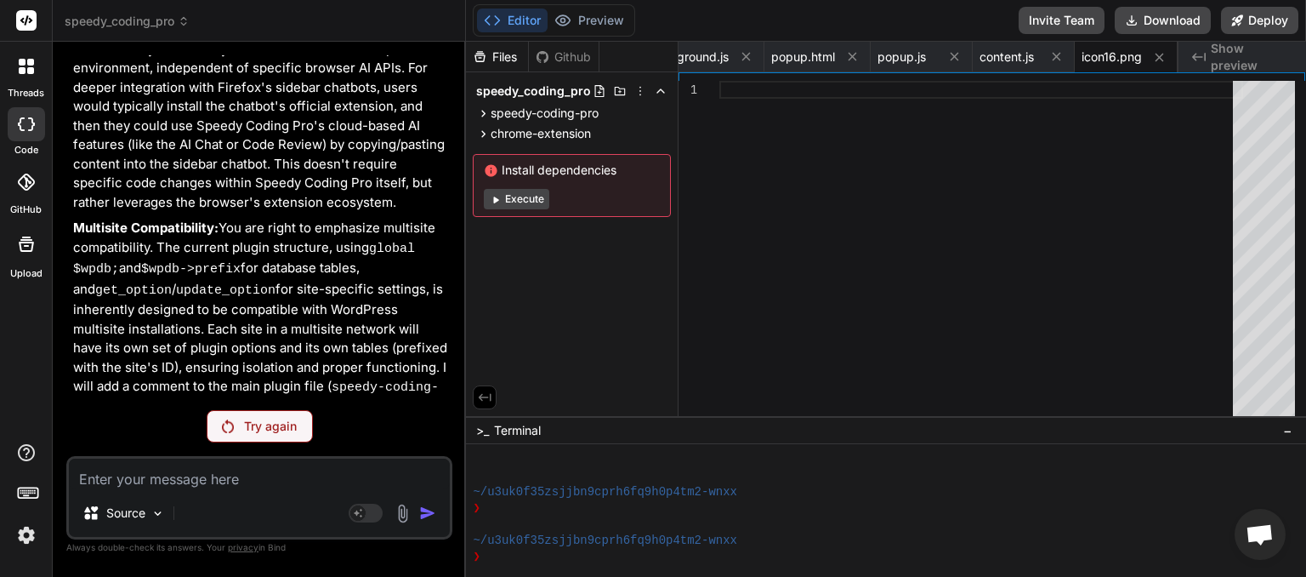
click at [261, 430] on p "Try again" at bounding box center [270, 426] width 53 height 17
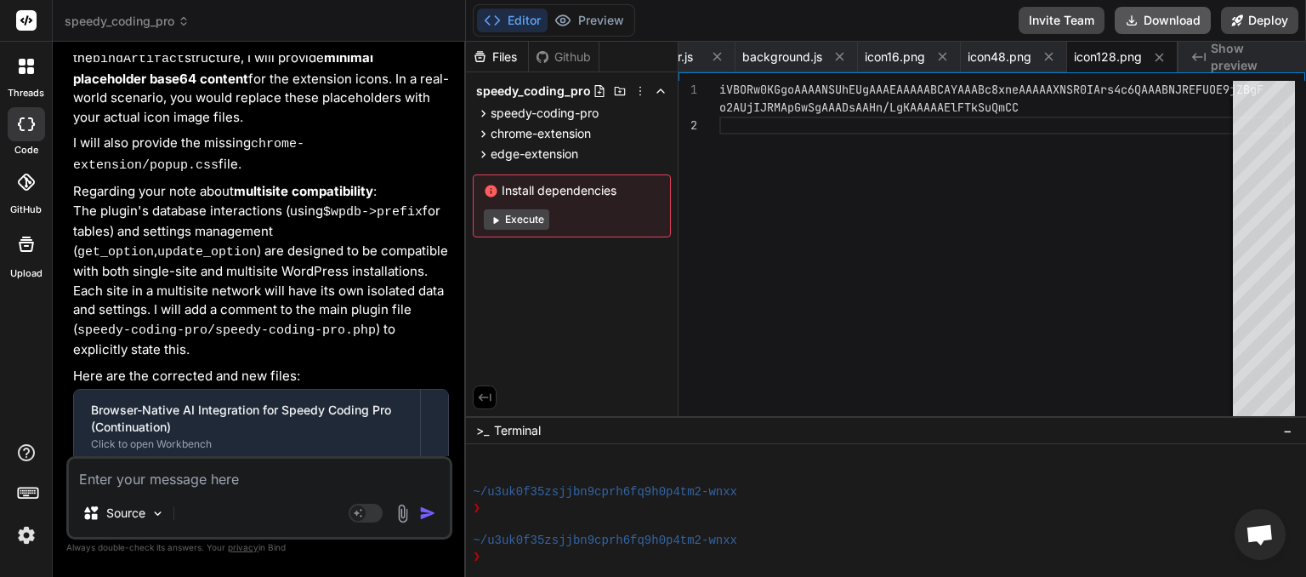
scroll to position [0, 4210]
click at [1164, 16] on button "Download" at bounding box center [1163, 20] width 96 height 27
click at [660, 131] on icon at bounding box center [661, 134] width 14 height 14
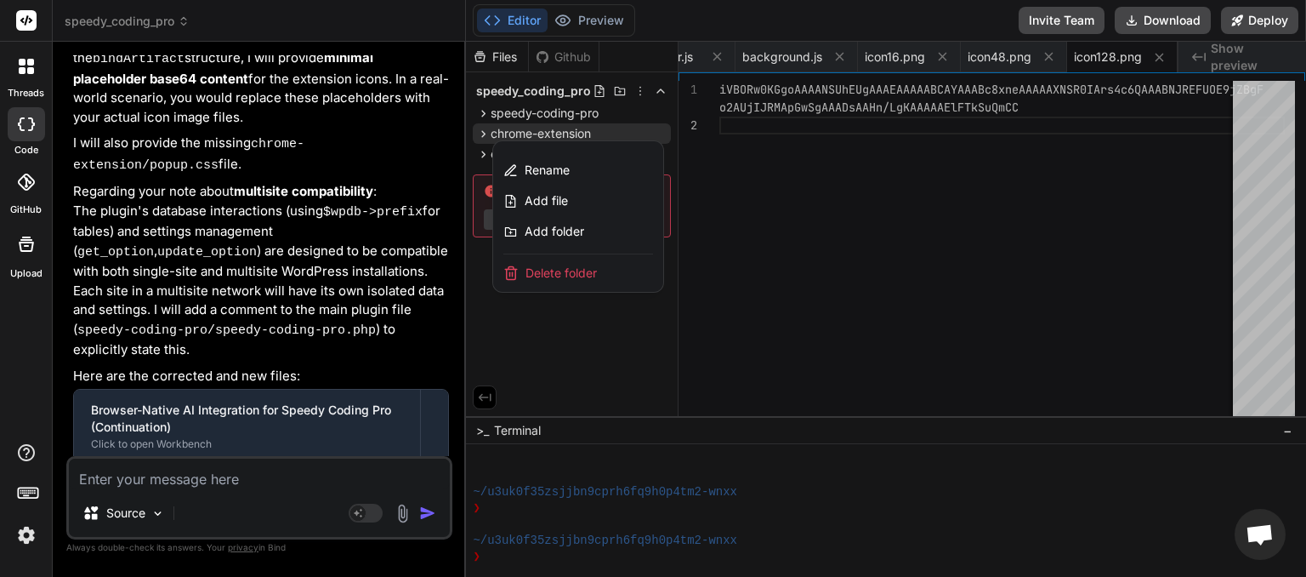
click at [580, 268] on span "Delete folder" at bounding box center [561, 273] width 71 height 17
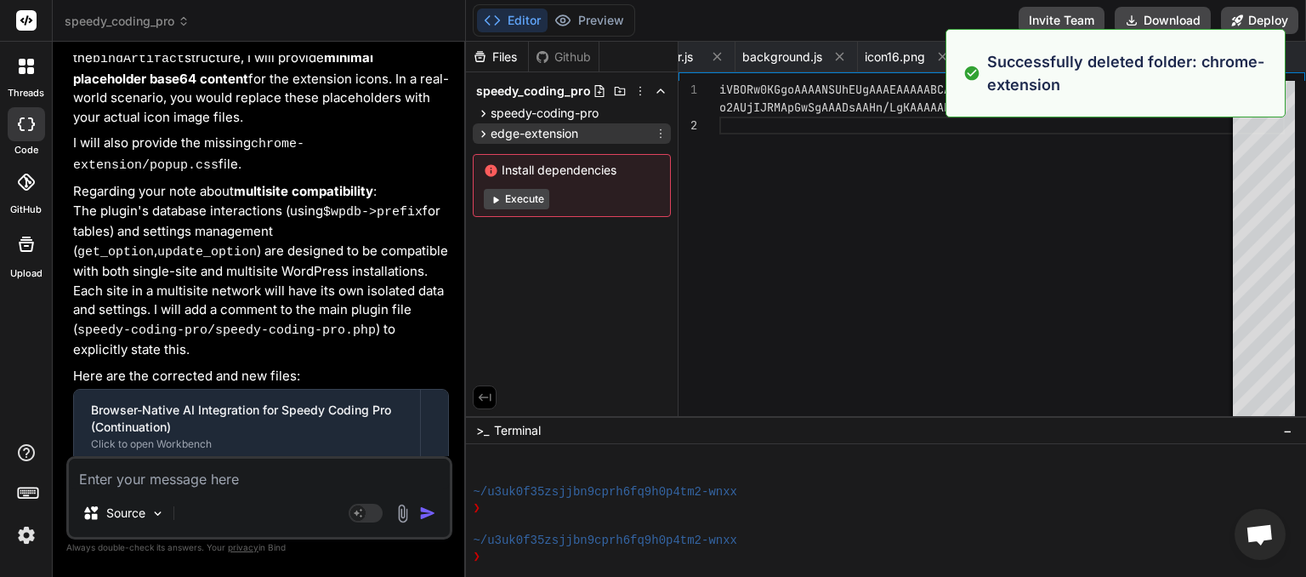
click at [663, 134] on icon at bounding box center [661, 134] width 14 height 14
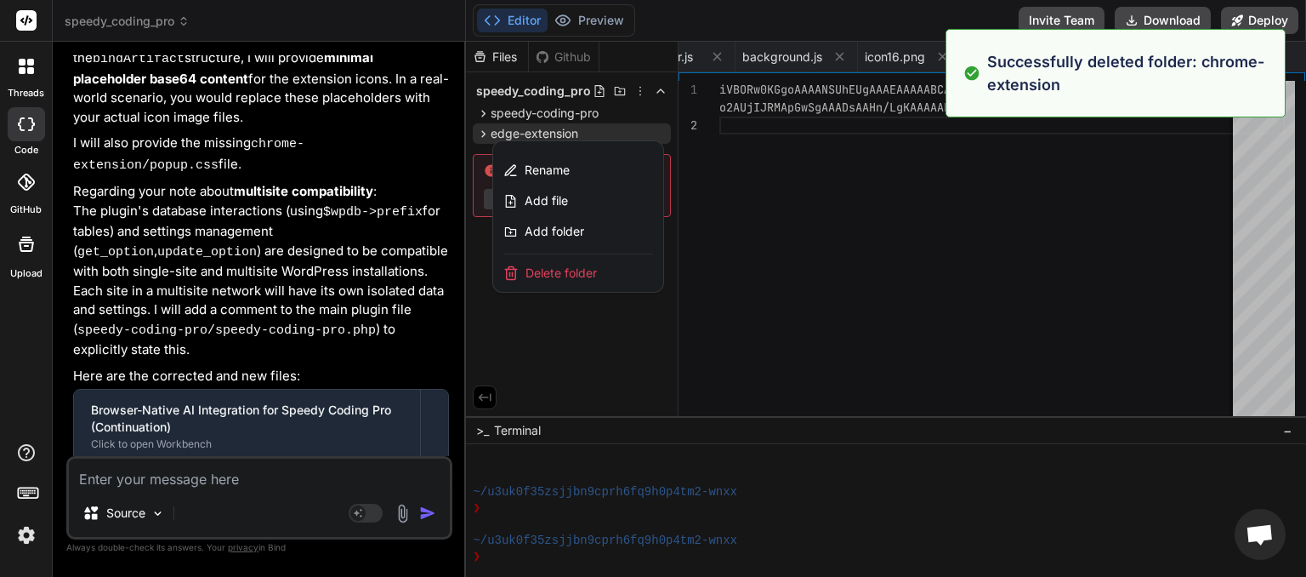
click at [594, 270] on span "Delete folder" at bounding box center [561, 273] width 71 height 17
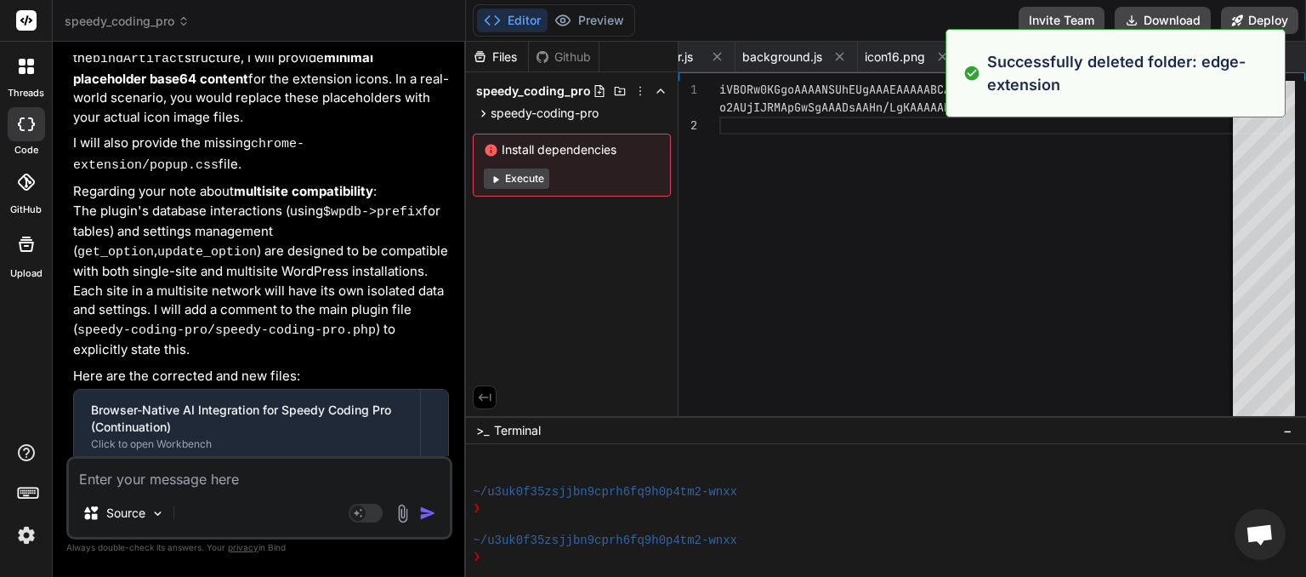
click at [198, 481] on textarea at bounding box center [259, 473] width 381 height 31
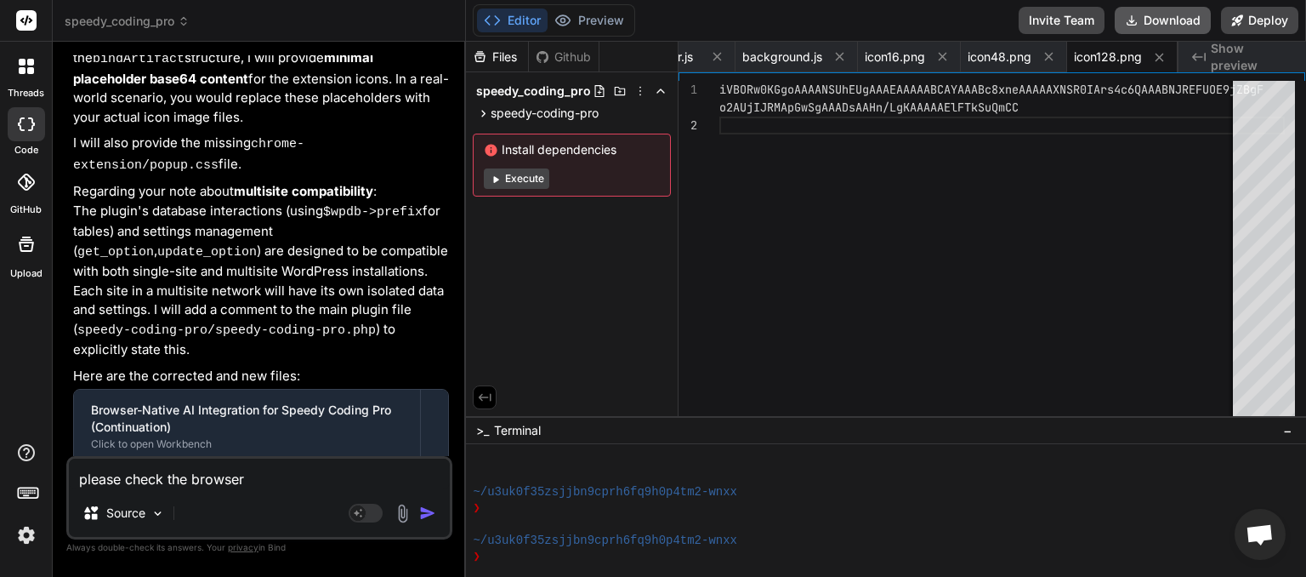
click at [1164, 22] on button "Download" at bounding box center [1163, 20] width 96 height 27
drag, startPoint x: 147, startPoint y: 487, endPoint x: 49, endPoint y: 479, distance: 98.1
click at [69, 479] on textarea "please check the browser" at bounding box center [259, 473] width 381 height 31
click at [263, 474] on textarea "please check the browser" at bounding box center [259, 473] width 381 height 31
drag, startPoint x: 253, startPoint y: 478, endPoint x: 322, endPoint y: 480, distance: 68.1
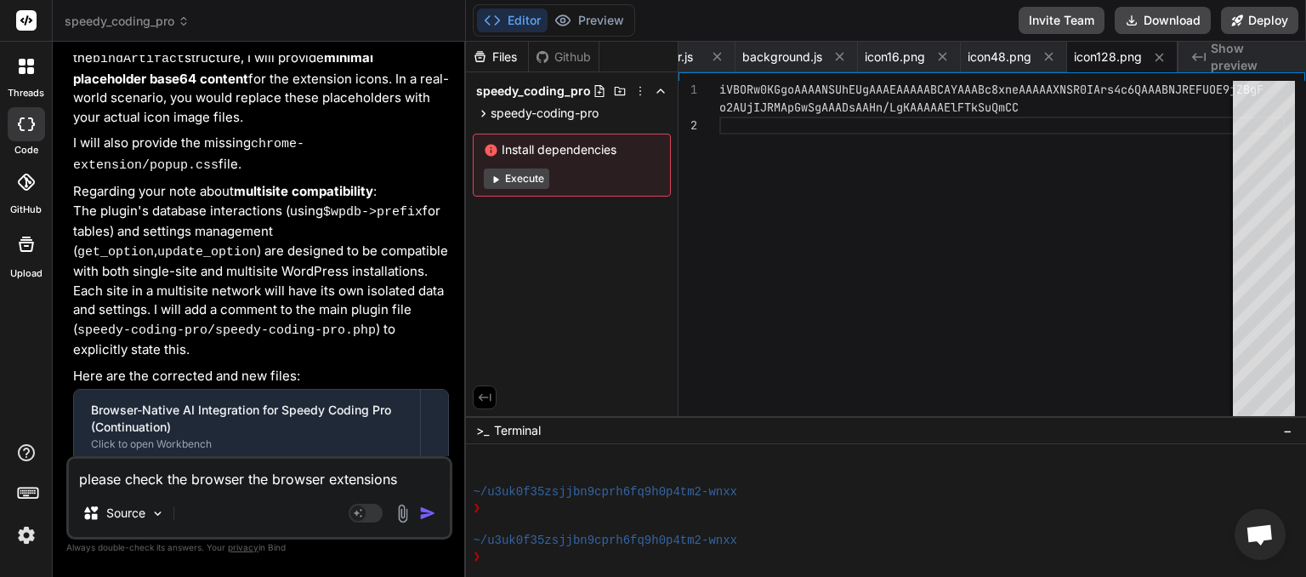
click at [322, 480] on textarea "please check the browser the browser extensions" at bounding box center [259, 473] width 381 height 31
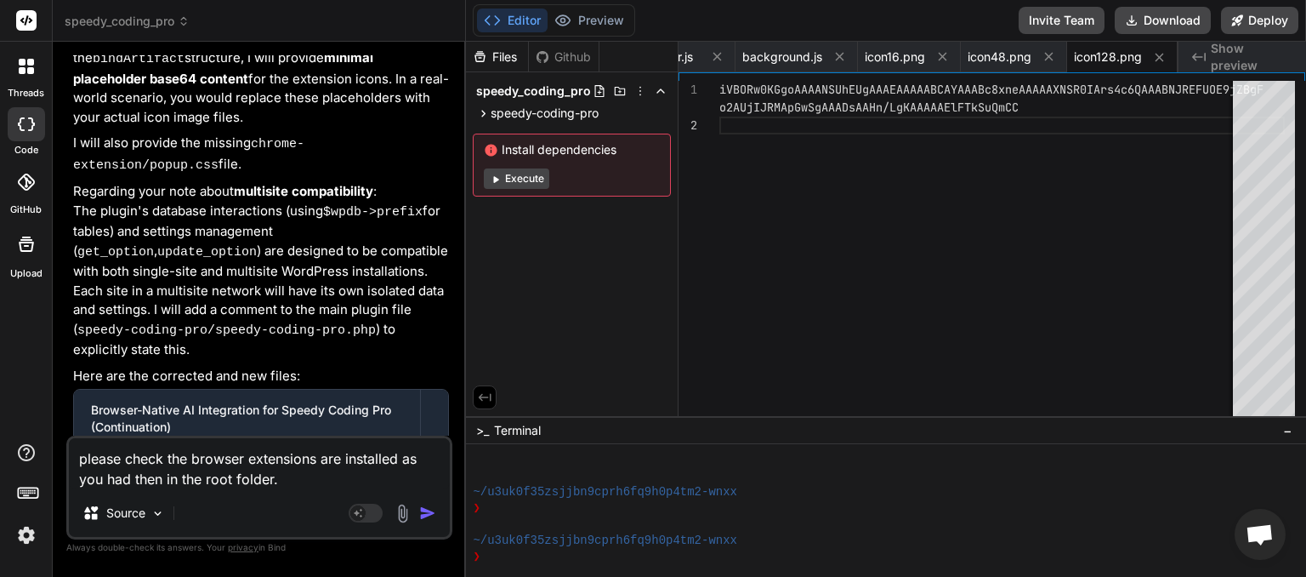
paste textarea "An unexpected error occurred.: 0 main.js:618:29 error [URL][DOMAIN_NAME] jQuery…"
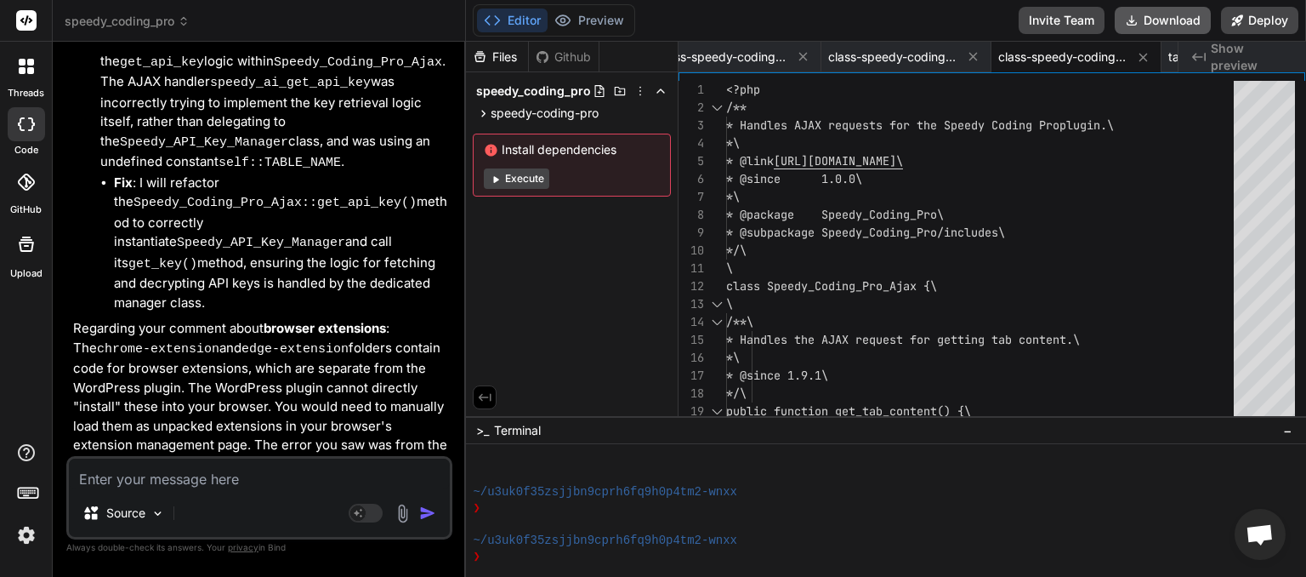
scroll to position [0, 1732]
click at [1168, 24] on button "Download" at bounding box center [1163, 20] width 96 height 27
paste textarea "Type: Parse Error (E_PARSE) Message: syntax error, unexpected token "\", expect…"
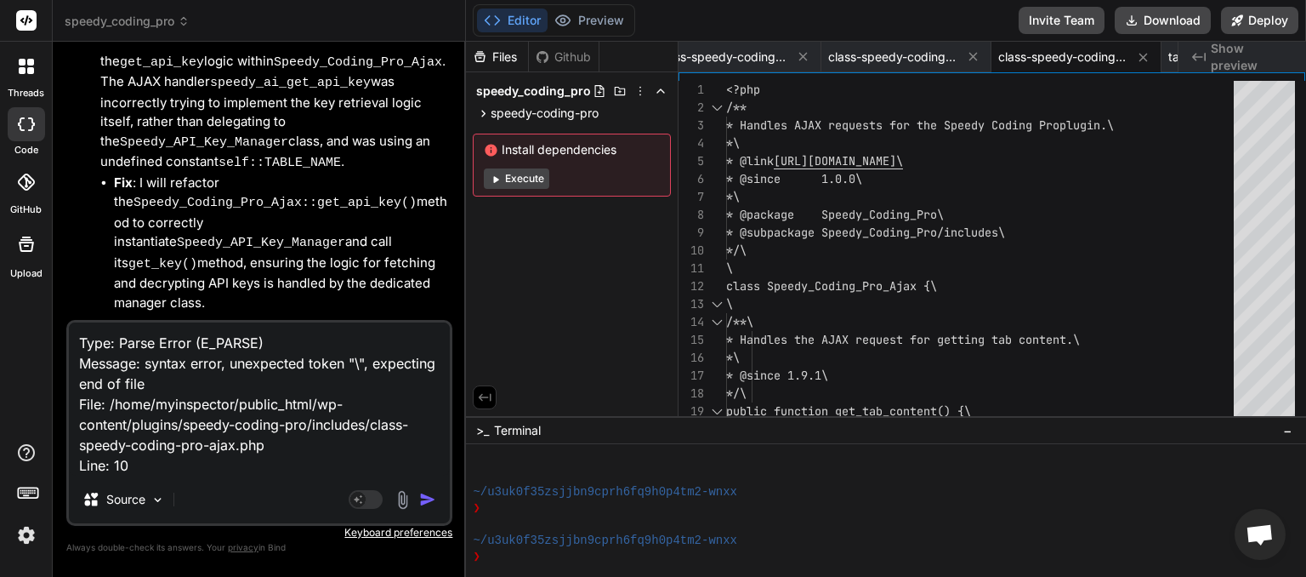
click at [430, 492] on img "button" at bounding box center [427, 499] width 17 height 17
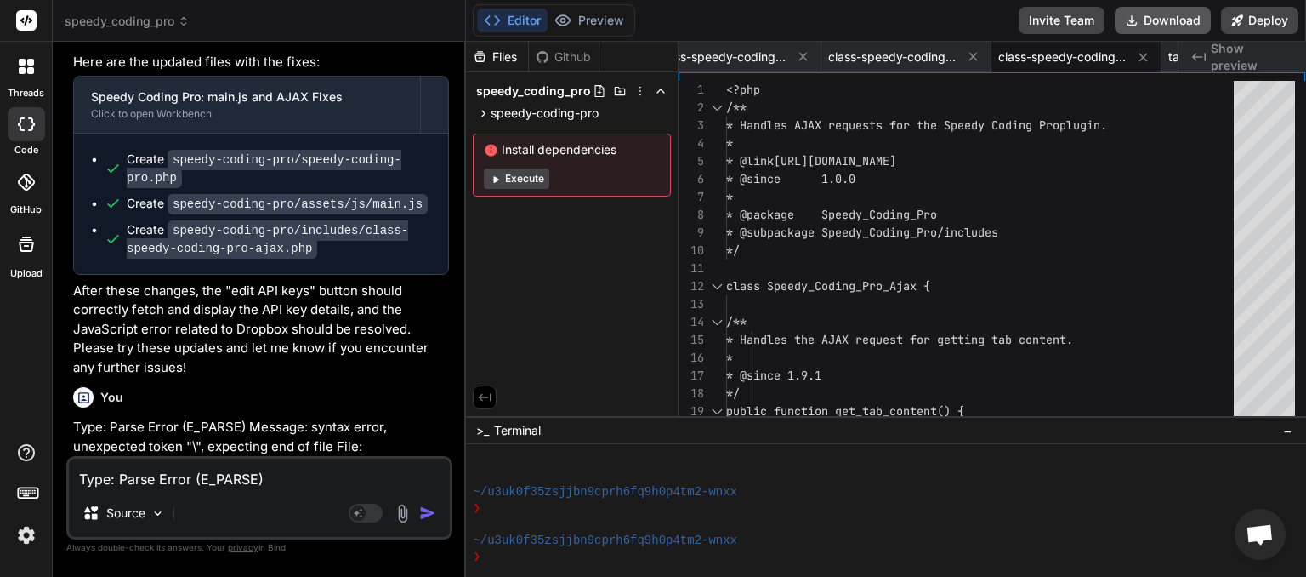
click at [1166, 27] on button "Download" at bounding box center [1163, 20] width 96 height 27
paste textarea "[JS Error] SyntaxError: invalid escape sequence File: [URL][DOMAIN_NAME], Line:…"
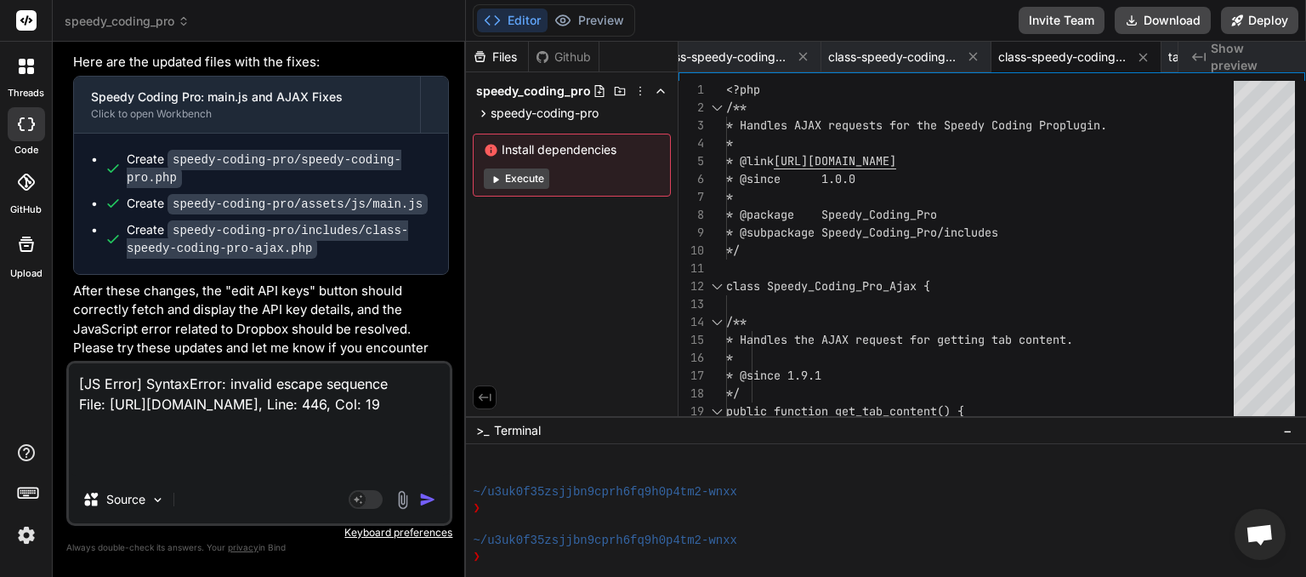
click at [428, 497] on img "button" at bounding box center [427, 499] width 17 height 17
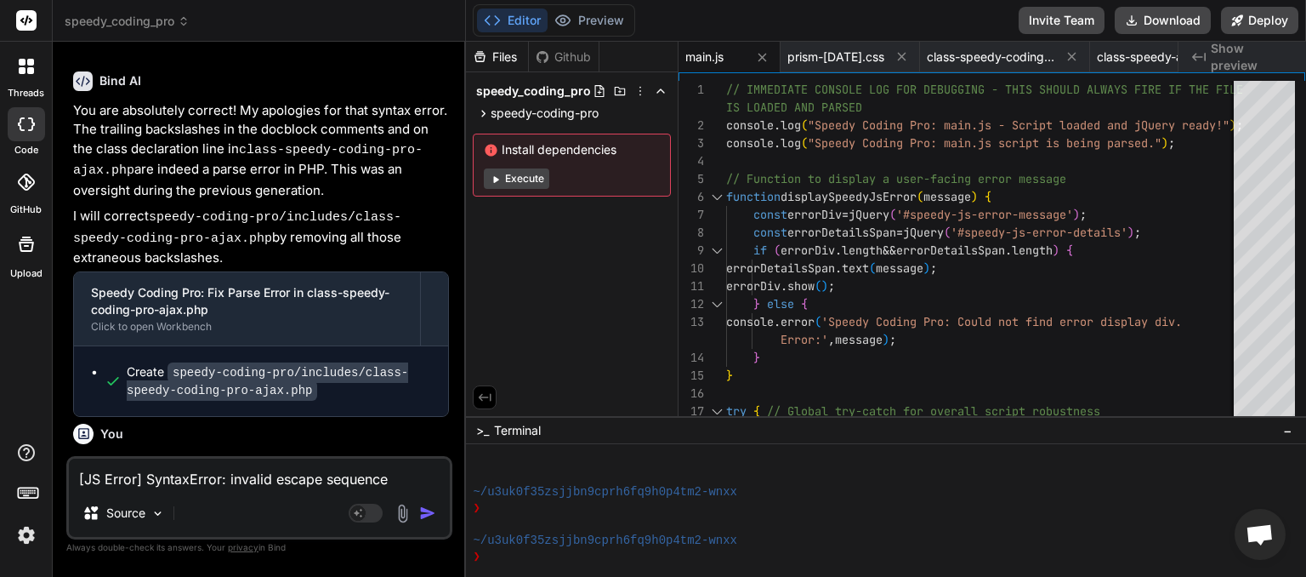
scroll to position [0, 442]
click at [1169, 26] on button "Download" at bounding box center [1163, 20] width 96 height 27
paste textarea "File: [URL][DOMAIN_NAME], Line: 2538, Col: 10"
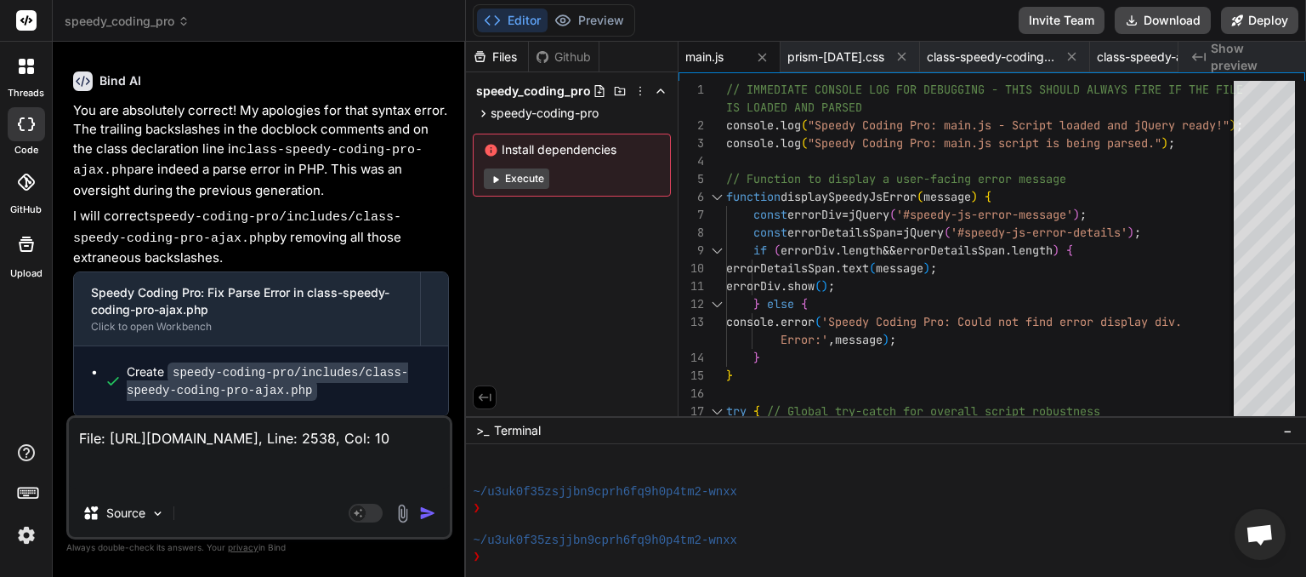
click at [431, 509] on img "button" at bounding box center [427, 512] width 17 height 17
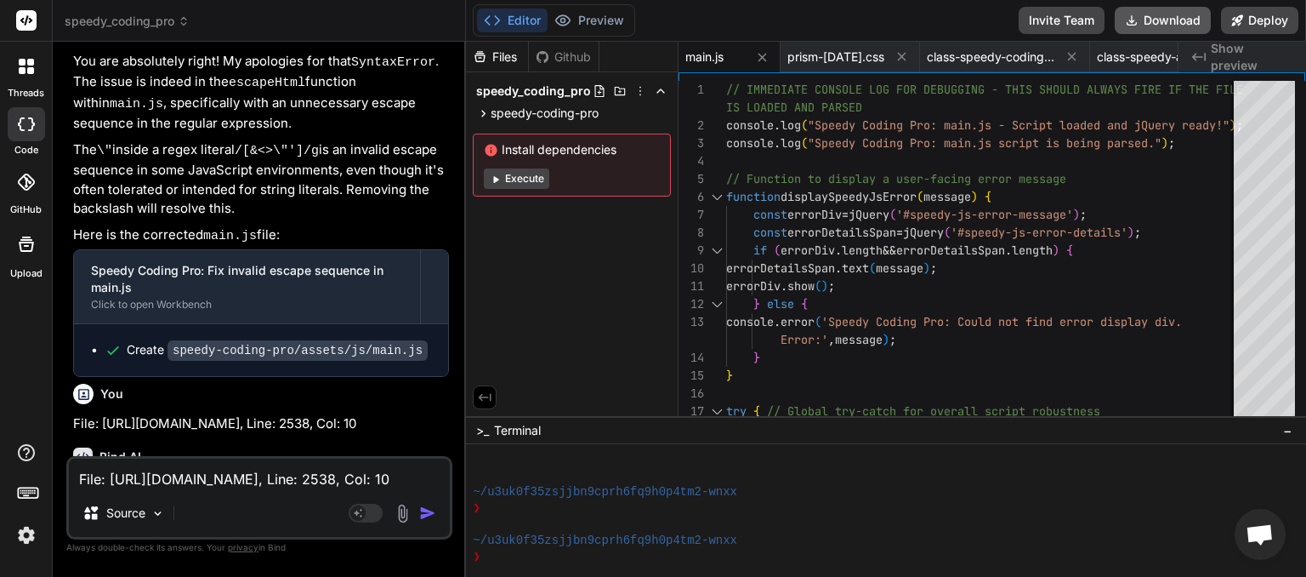
click at [1162, 22] on button "Download" at bounding box center [1163, 20] width 96 height 27
paste textarea "[JS Error] ReferenceError: loadJobHistory is not defined File: [URL][DOMAIN_NAM…"
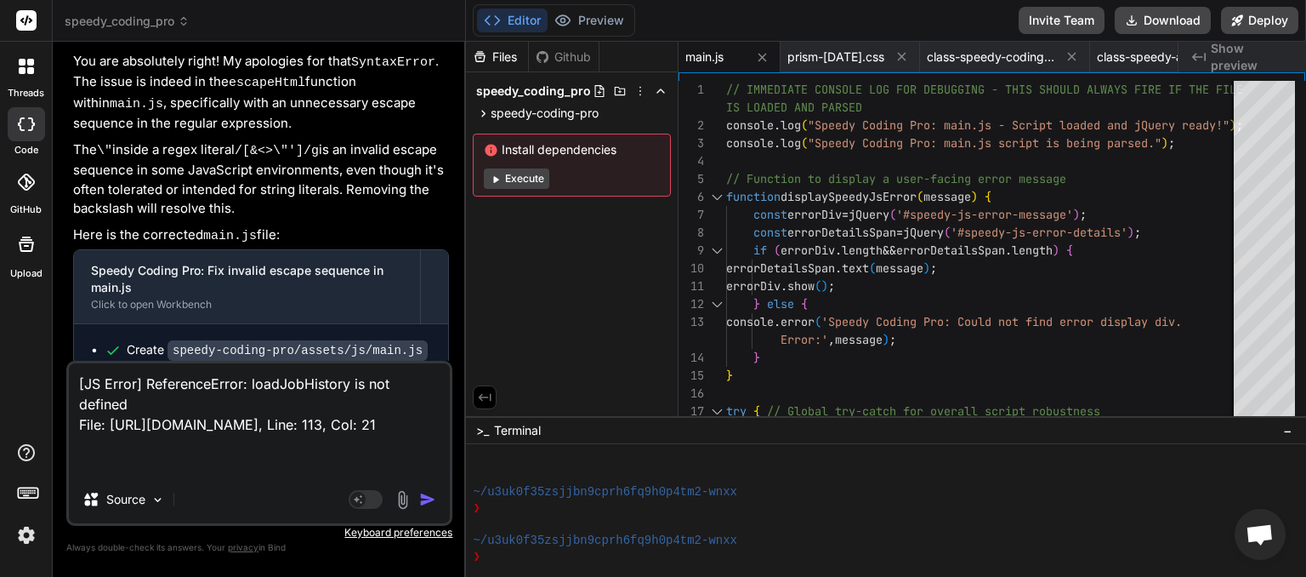
click at [432, 493] on img "button" at bounding box center [427, 499] width 17 height 17
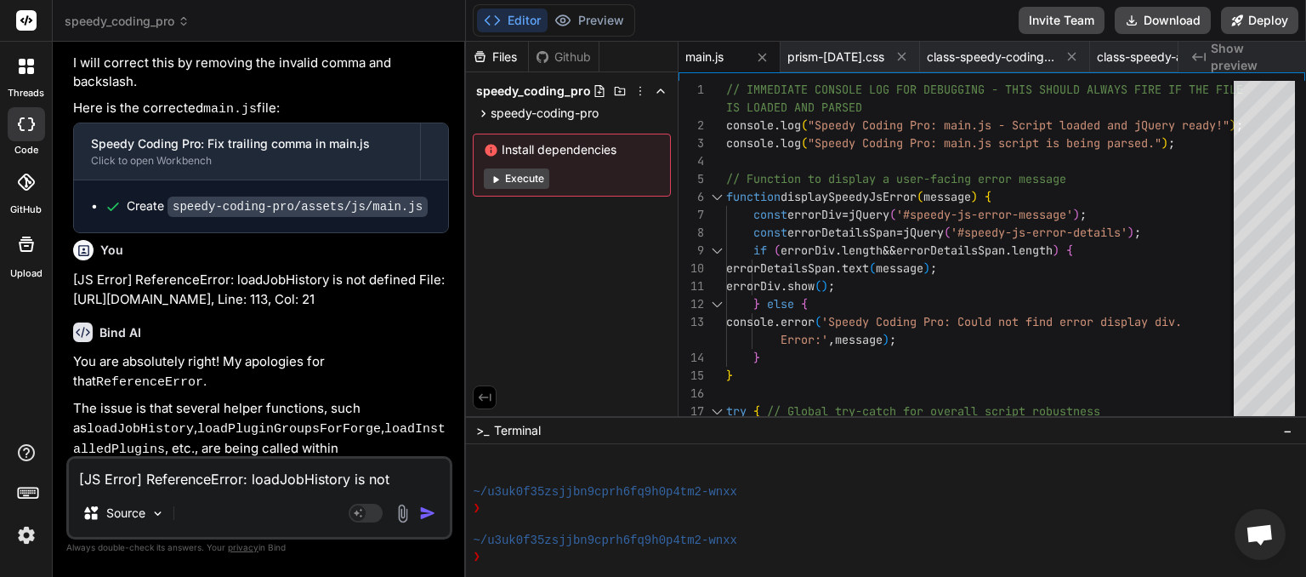
paste textarea "# Loremipsumd: Sitam Con Adipi Elitseddo + Eiusm Temp Incid Utlabo Et’do magnaa…"
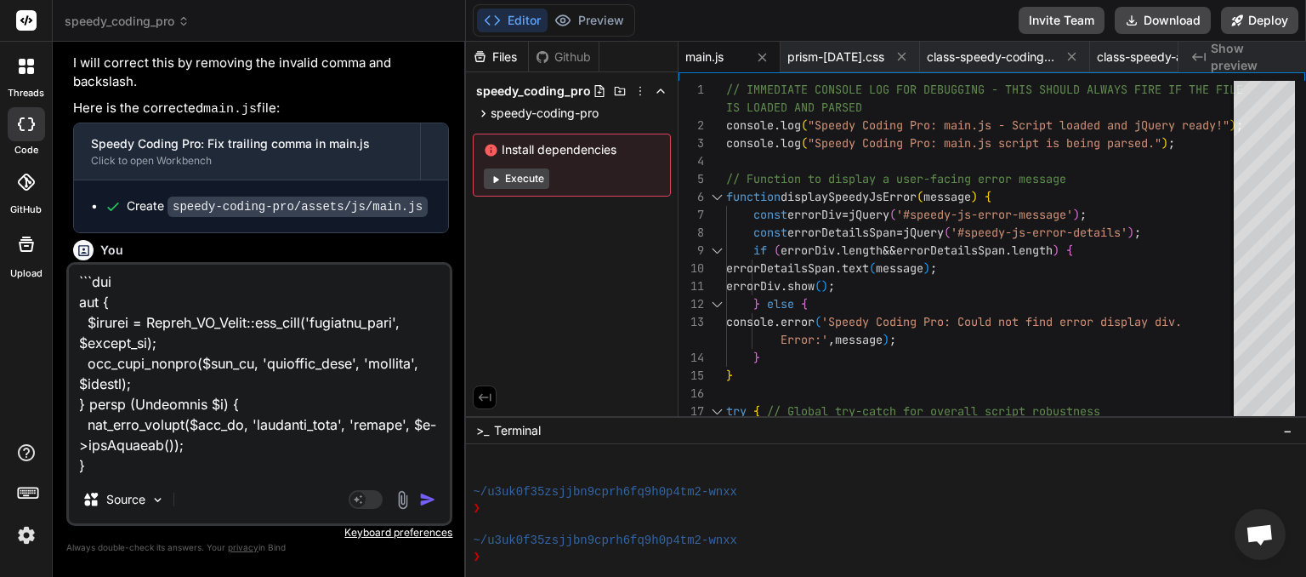
click at [429, 500] on img "button" at bounding box center [427, 499] width 17 height 17
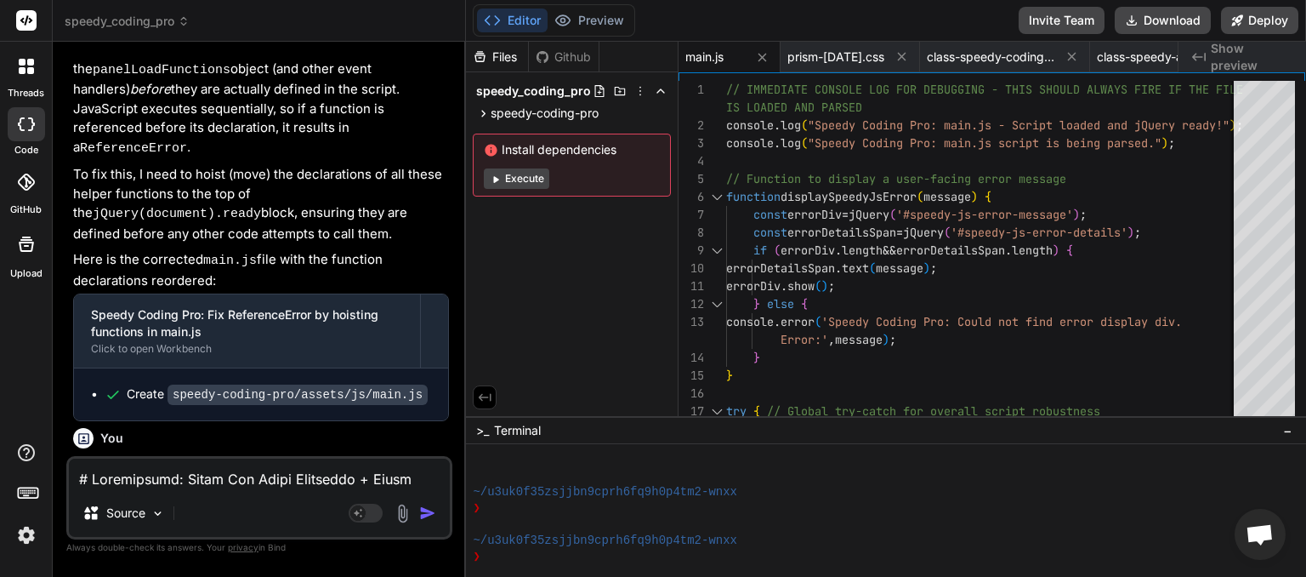
scroll to position [0, 442]
click at [1143, 24] on button "Download" at bounding box center [1163, 20] width 96 height 27
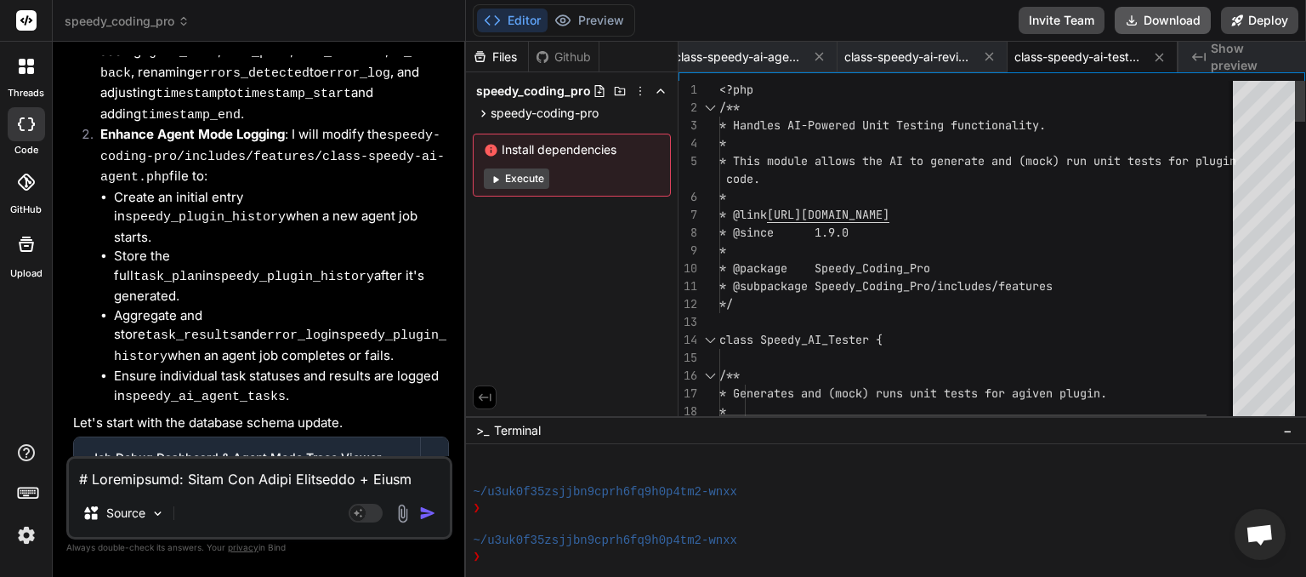
scroll to position [0, 4721]
click at [1151, 26] on button "Download" at bounding box center [1163, 20] width 96 height 27
click at [1158, 26] on button "Download" at bounding box center [1163, 20] width 96 height 27
paste textarea "-------------------------------- Type: Parse Error (E_PARSE) Message: syntax er…"
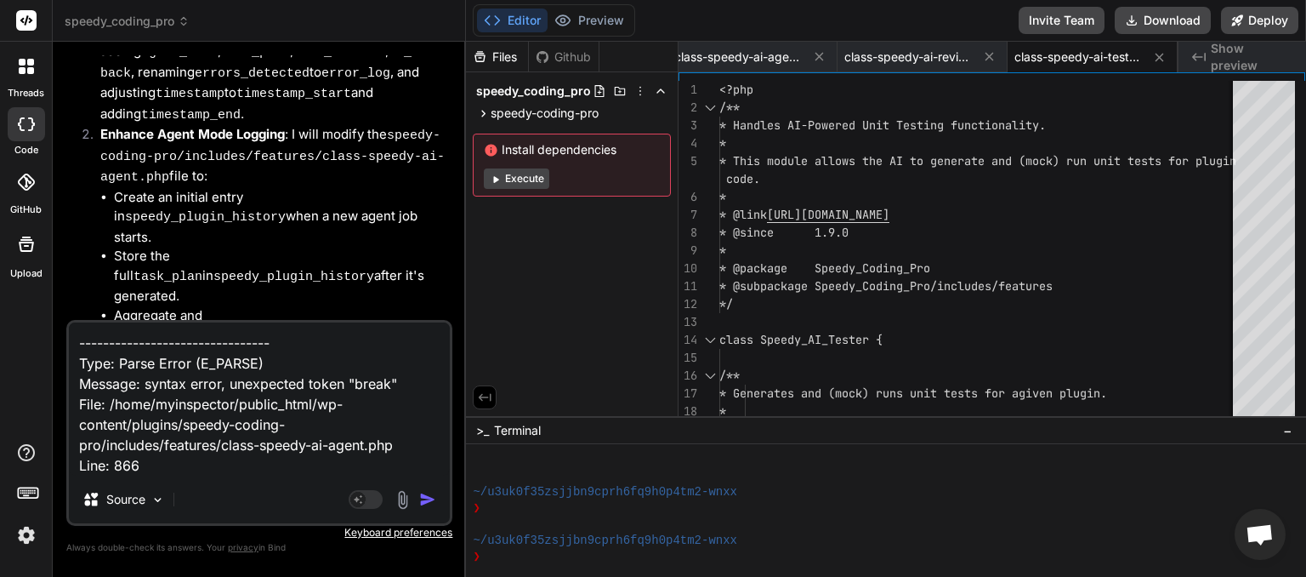
click at [428, 498] on img "button" at bounding box center [427, 499] width 17 height 17
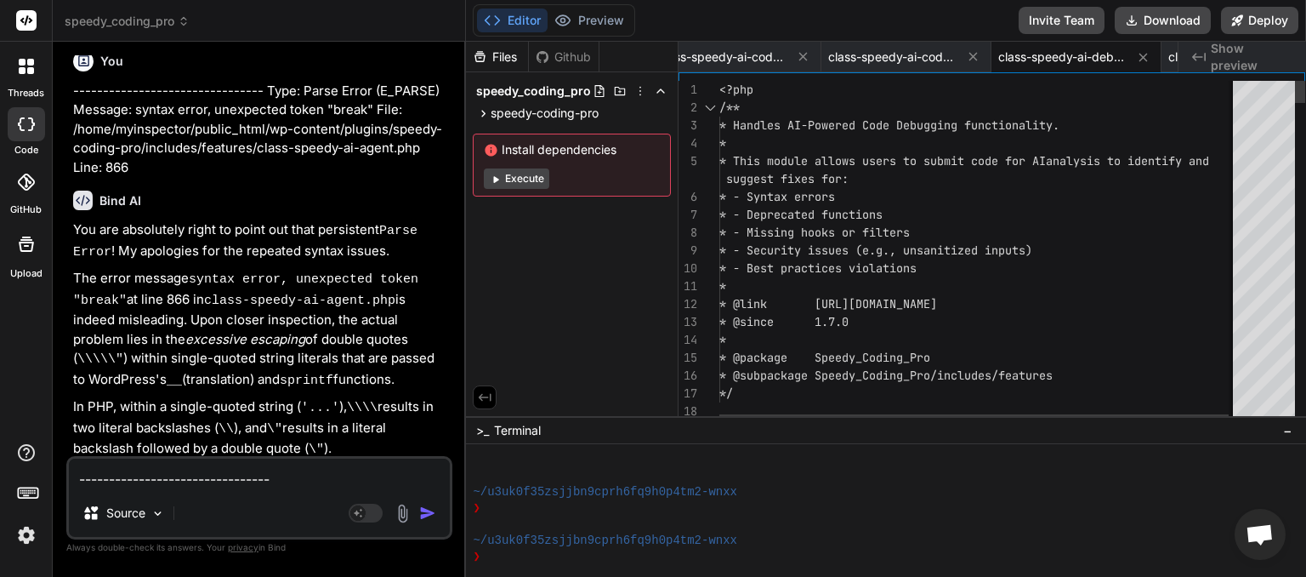
scroll to position [30376, 0]
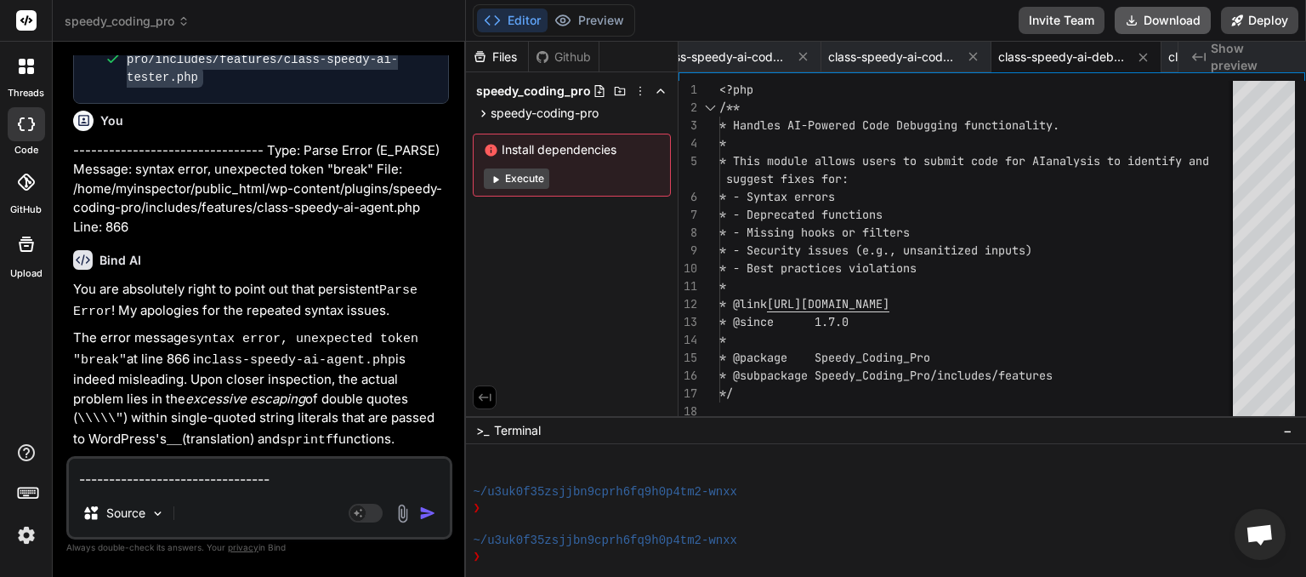
click at [1181, 24] on button "Download" at bounding box center [1163, 20] width 96 height 27
